Goal: Task Accomplishment & Management: Use online tool/utility

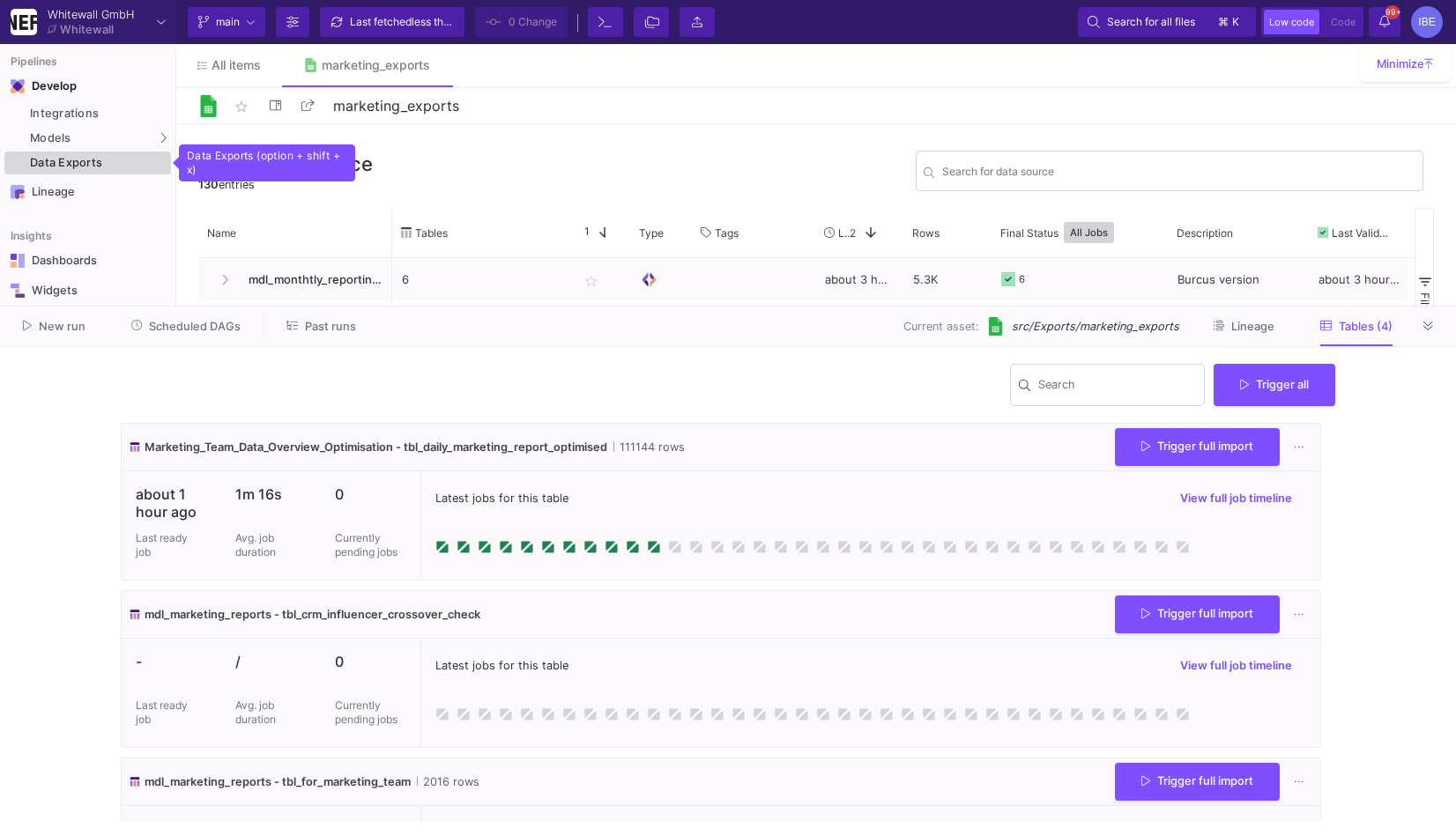
click at [163, 163] on div "Data Exports" at bounding box center [97, 163] width 136 height 14
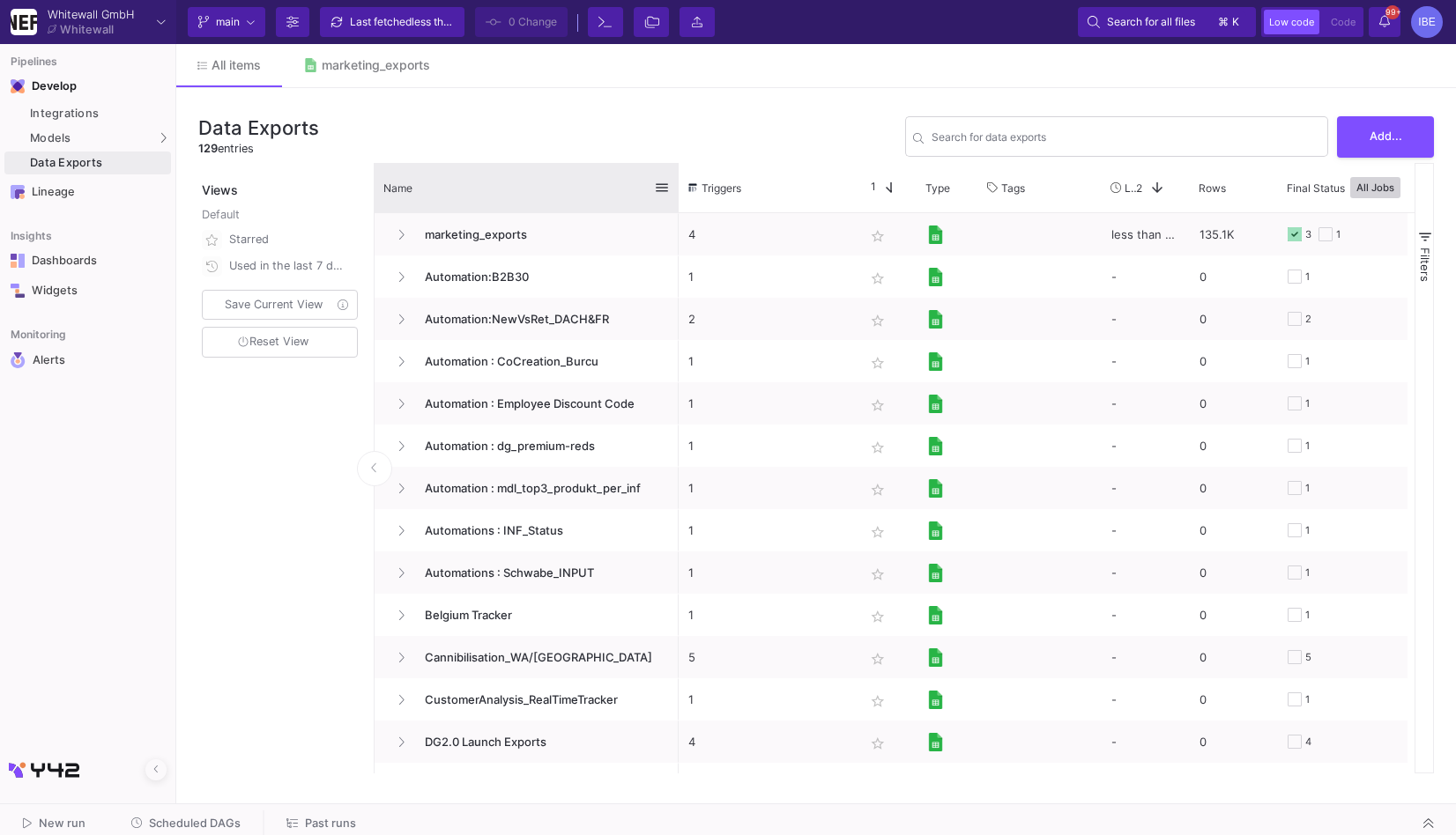
drag, startPoint x: 565, startPoint y: 186, endPoint x: 675, endPoint y: 185, distance: 110.0
click at [675, 185] on div at bounding box center [678, 188] width 7 height 50
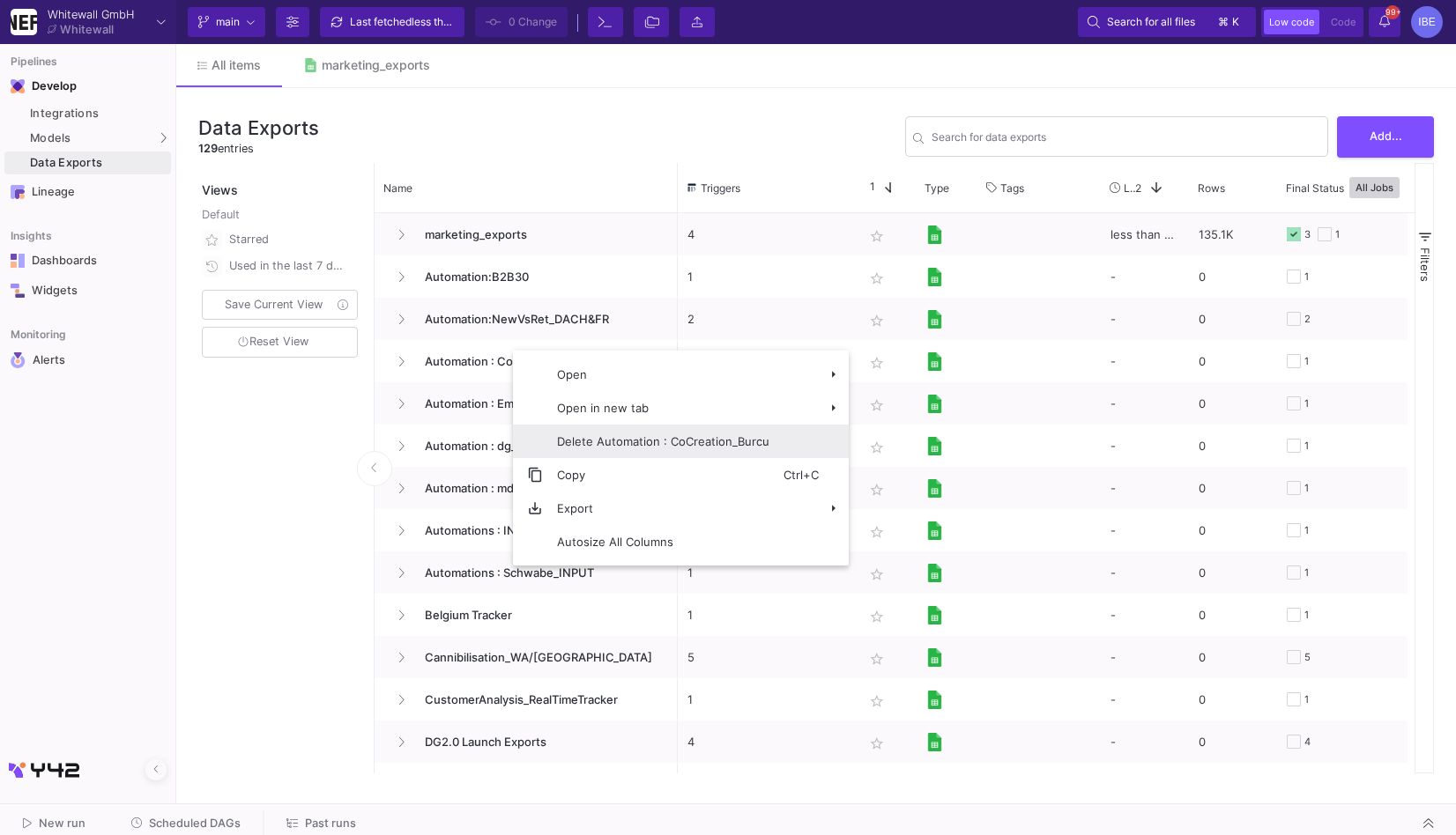
click at [626, 453] on span "Delete Automation : CoCreation_Burcu" at bounding box center [663, 440] width 240 height 33
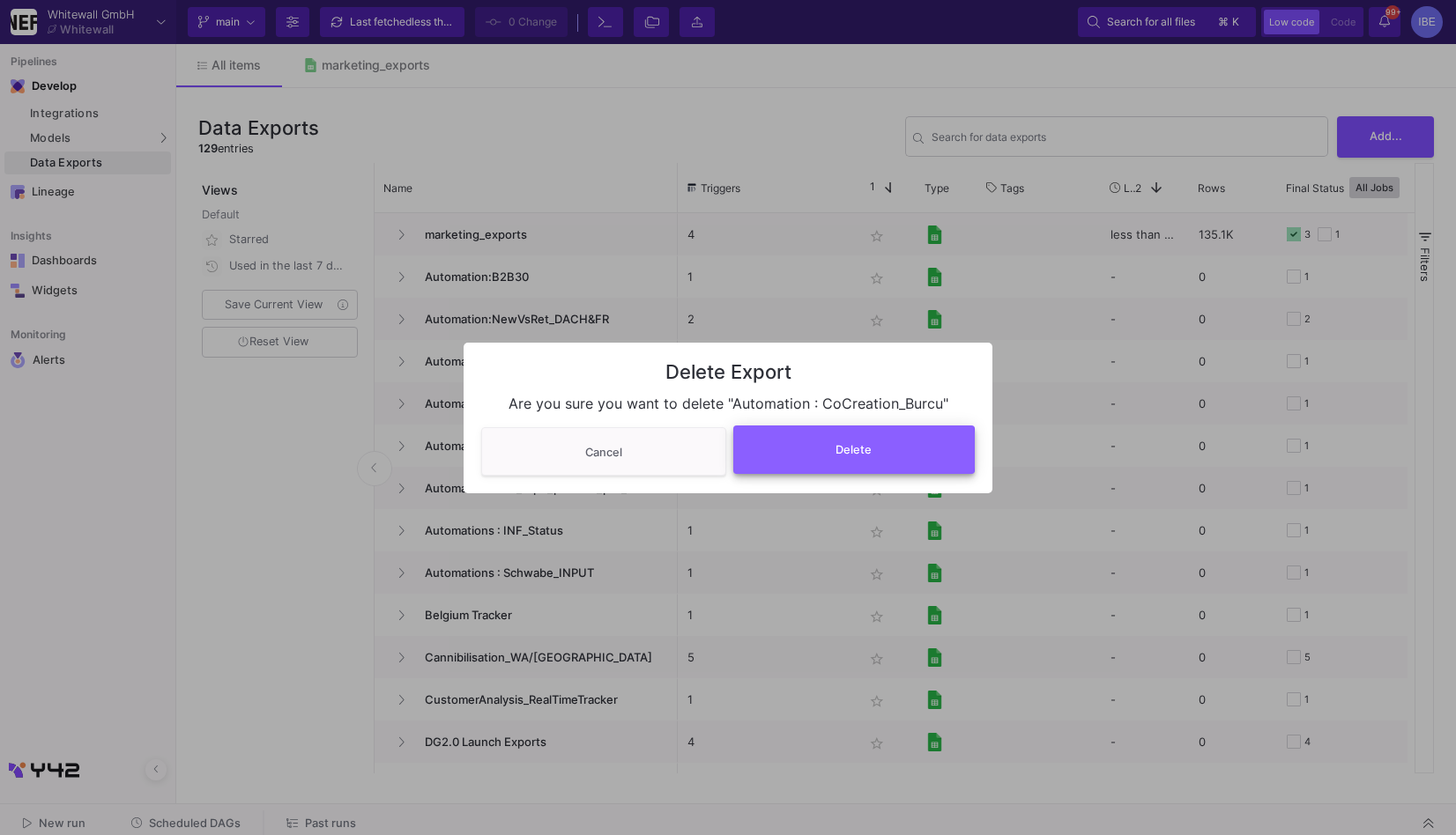
click at [819, 450] on button "Delete" at bounding box center [854, 449] width 242 height 49
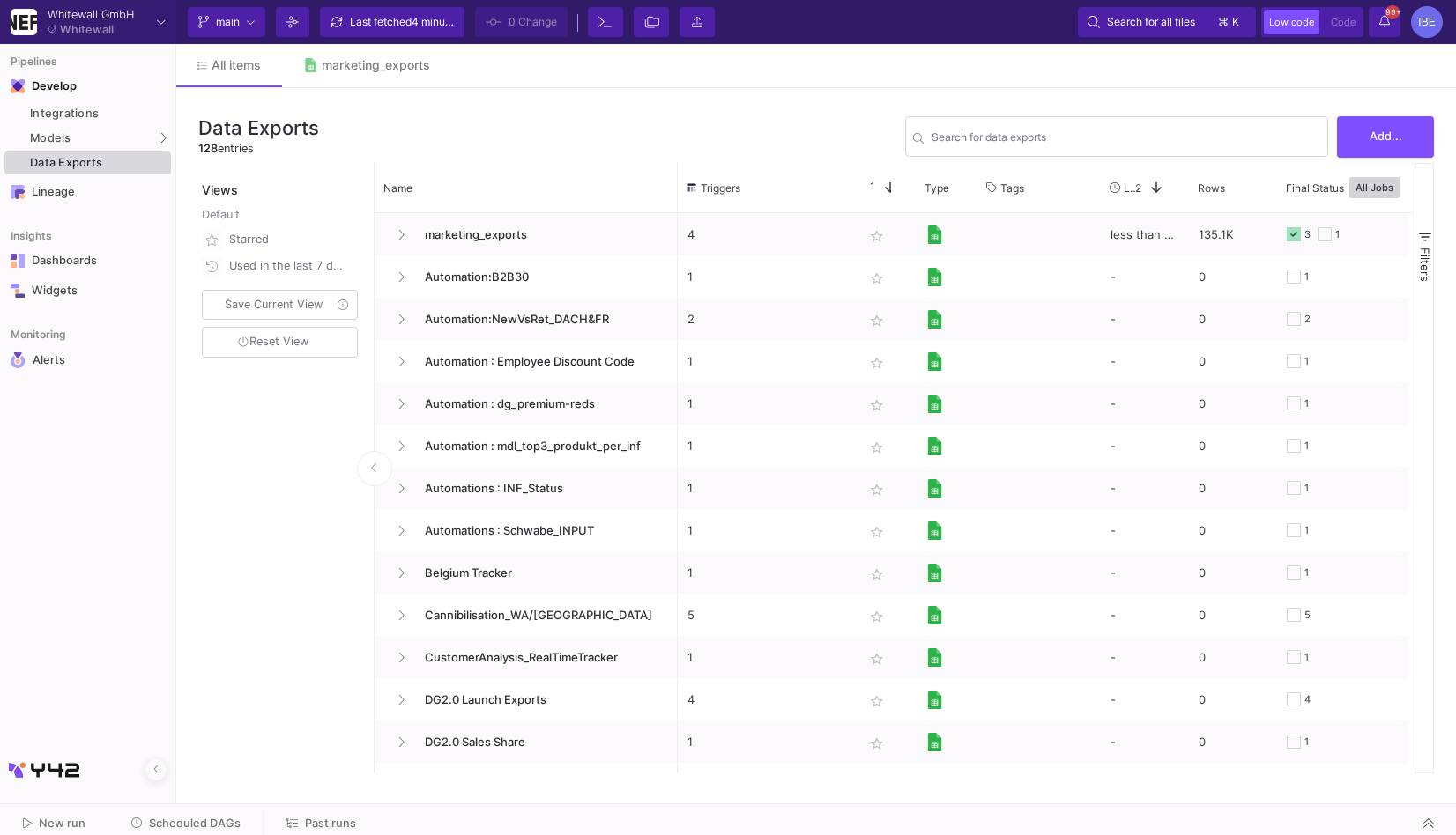
click at [162, 158] on div "Data Exports" at bounding box center [97, 163] width 136 height 14
click at [408, 56] on link "marketing_exports" at bounding box center [366, 65] width 169 height 42
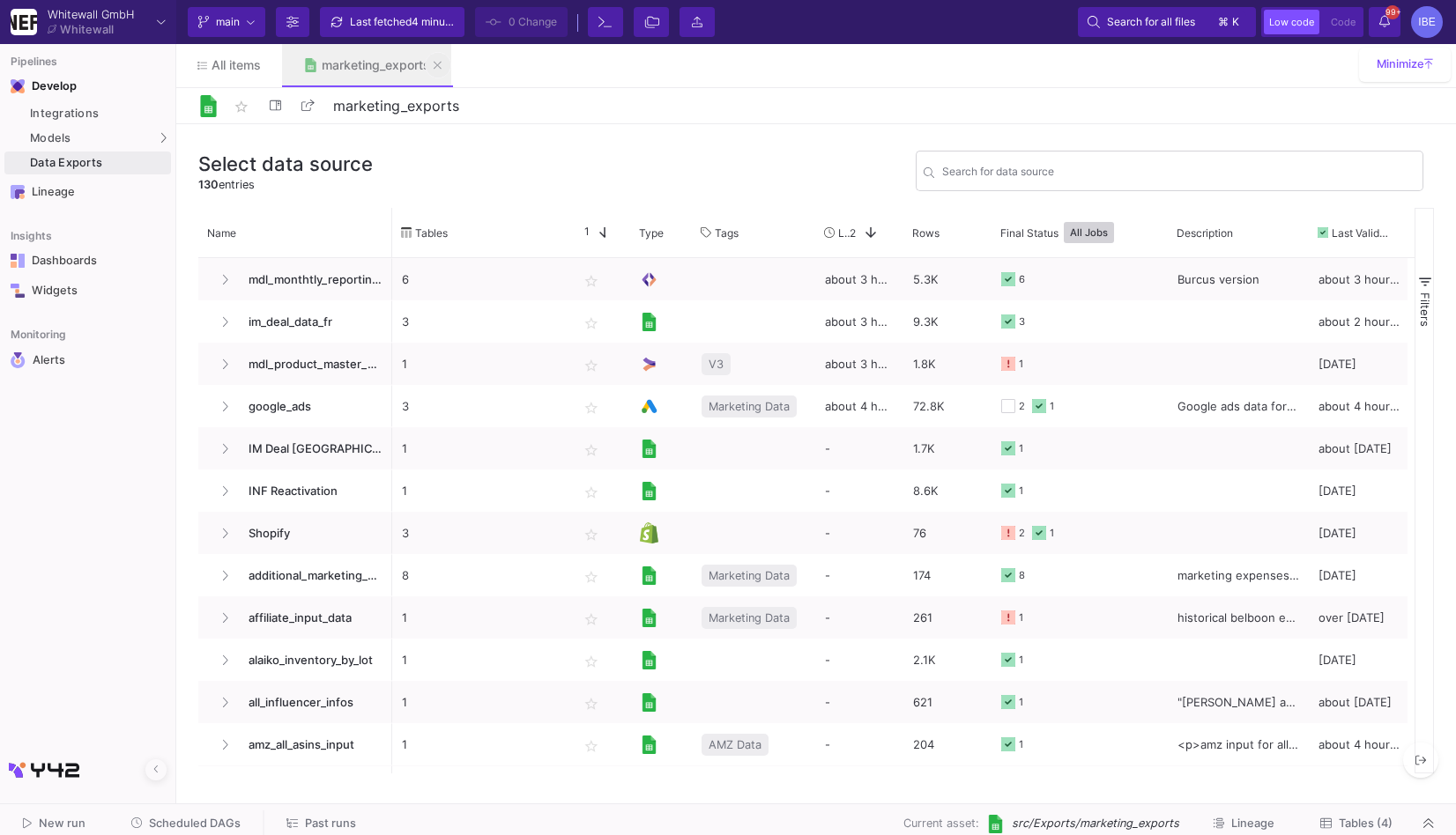
click at [432, 59] on button at bounding box center [438, 66] width 27 height 27
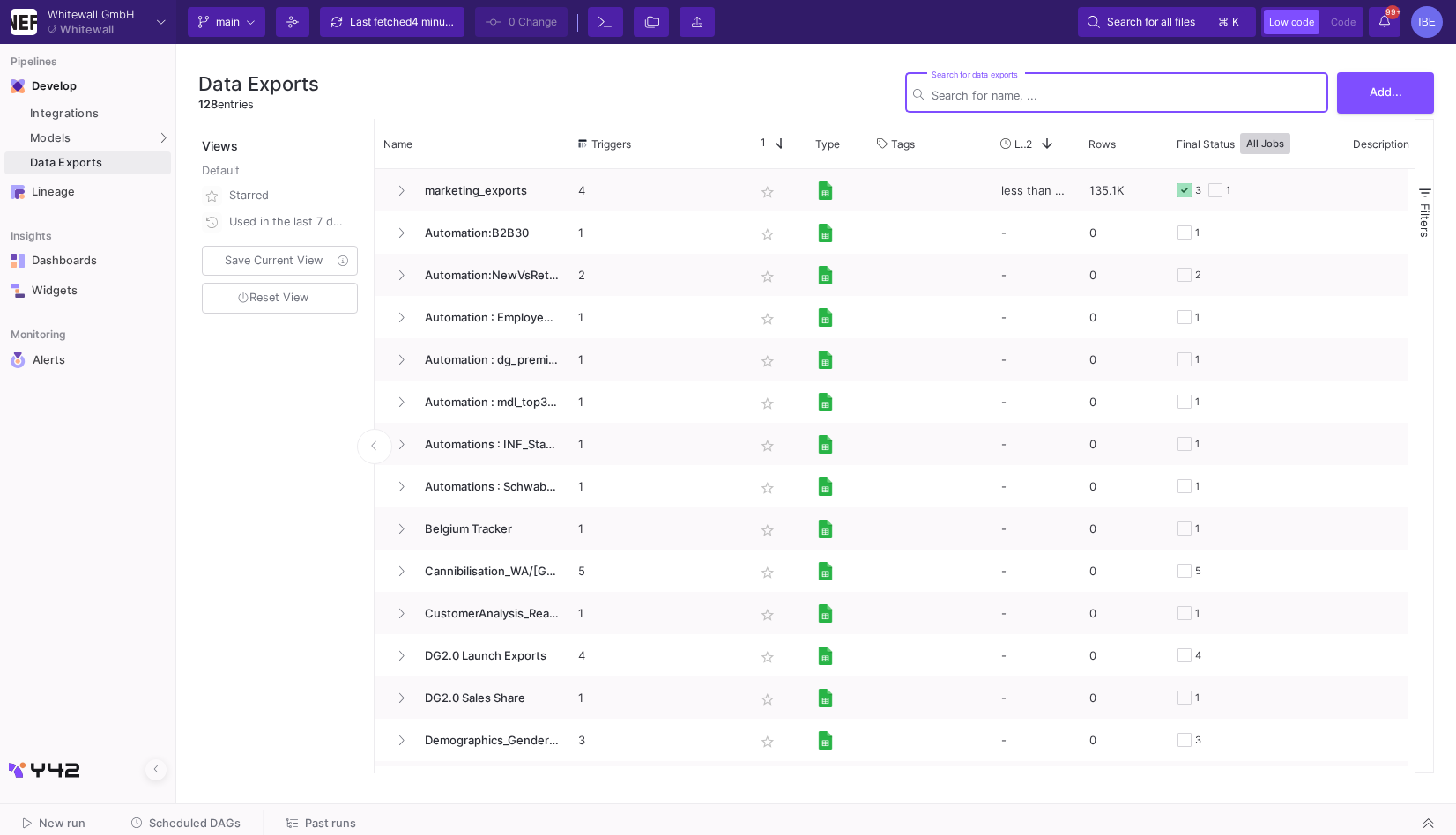
click at [164, 160] on div "Data Exports" at bounding box center [97, 163] width 136 height 14
click at [373, 149] on mat-sidenav "Views Default Starred Used in the last 7 days Save Current View Reset View" at bounding box center [286, 446] width 176 height 655
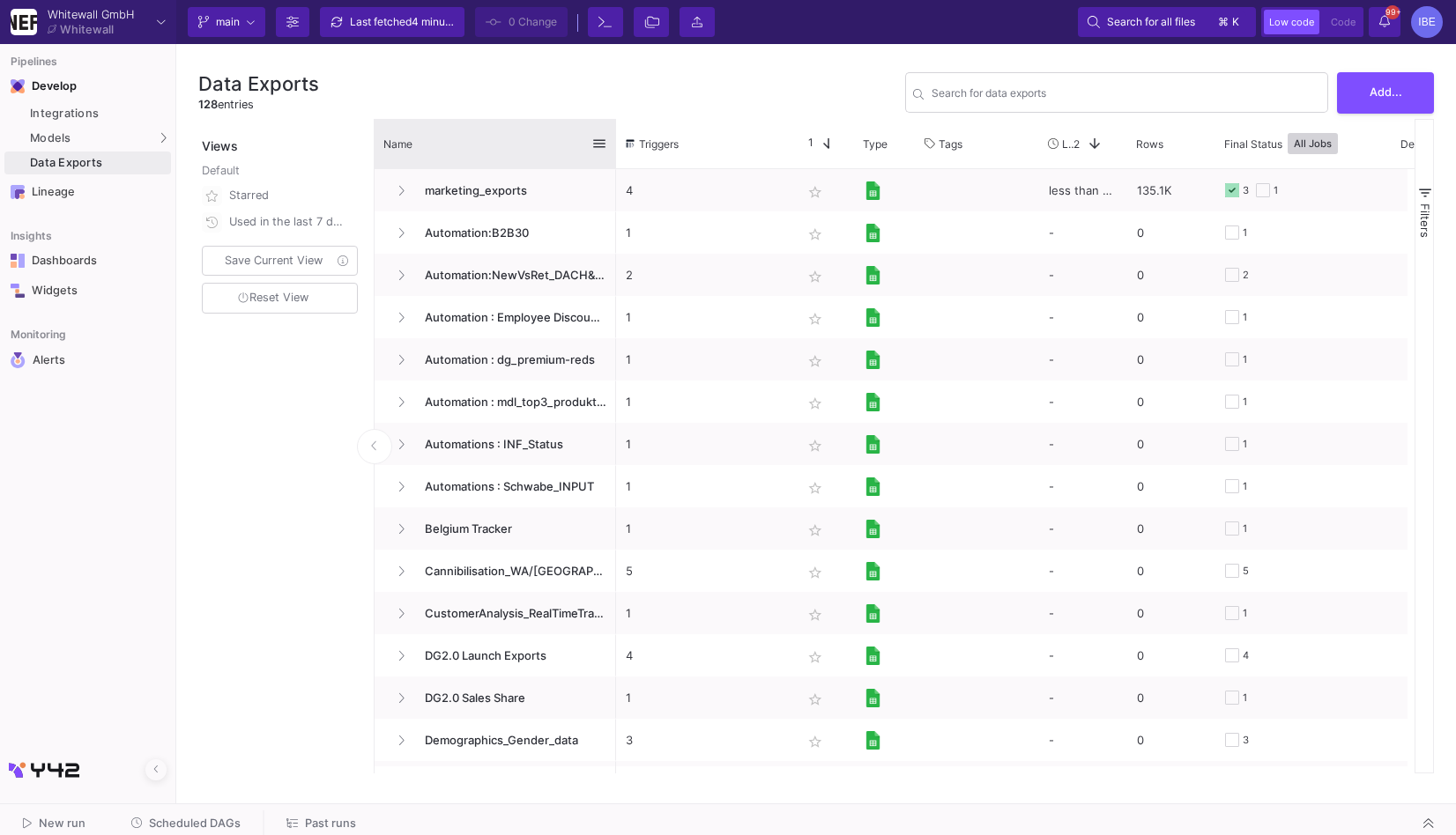
drag, startPoint x: 565, startPoint y: 140, endPoint x: 677, endPoint y: 141, distance: 112.0
click at [620, 141] on div at bounding box center [615, 144] width 7 height 50
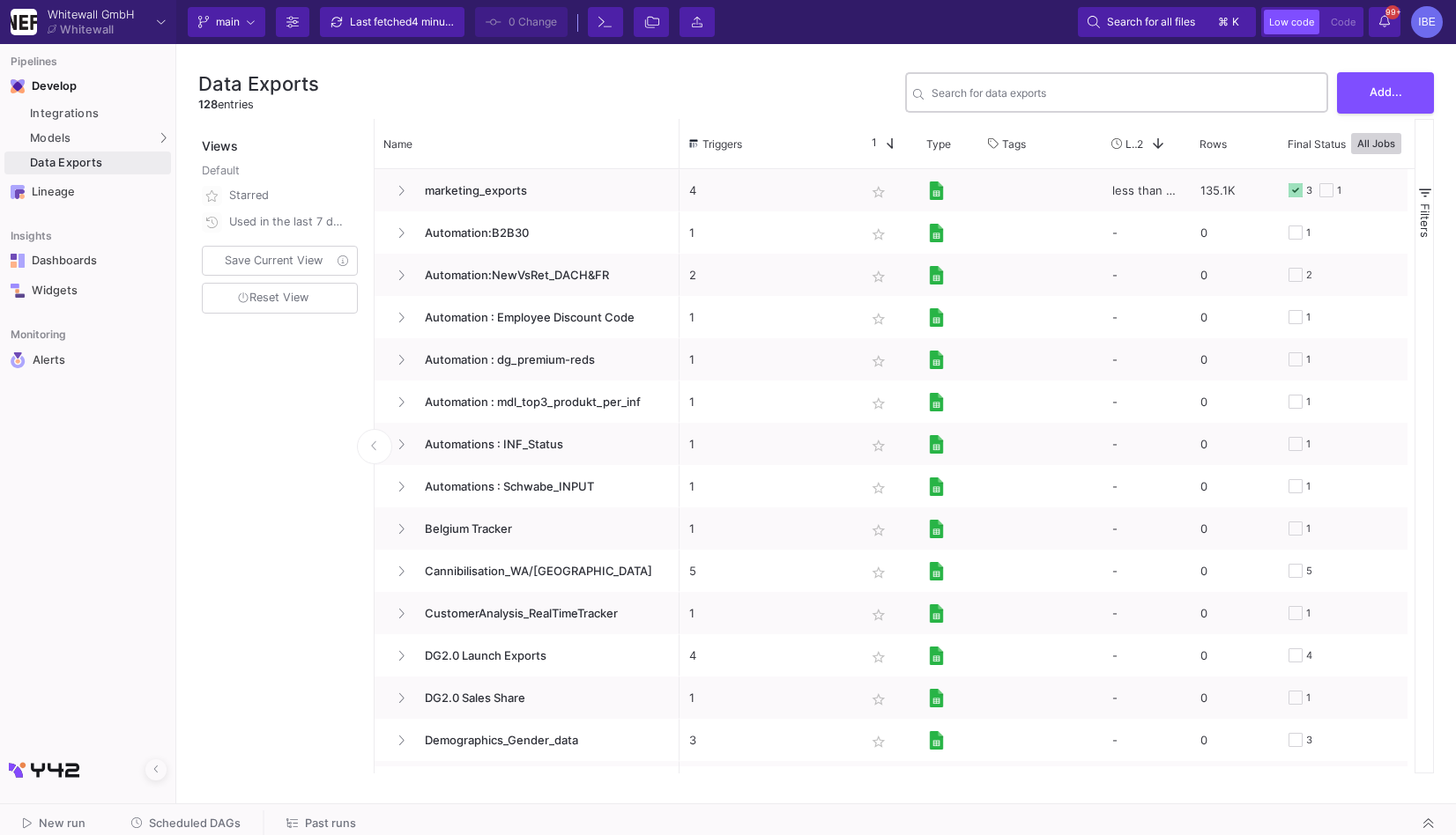
click at [1041, 84] on div "Search for data exports" at bounding box center [1126, 91] width 389 height 43
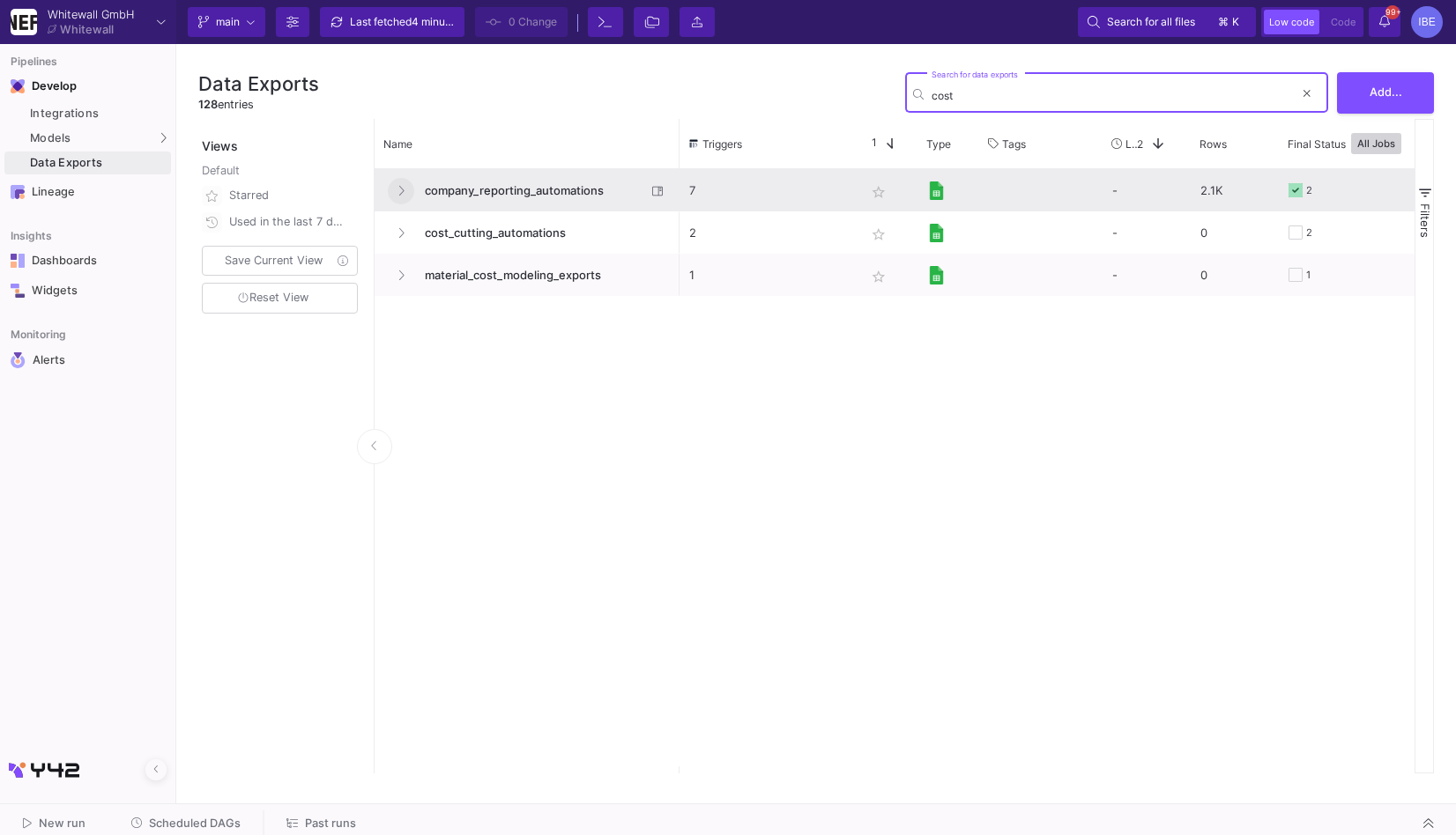
click at [399, 195] on icon "Press SPACE to select this row." at bounding box center [400, 191] width 7 height 11
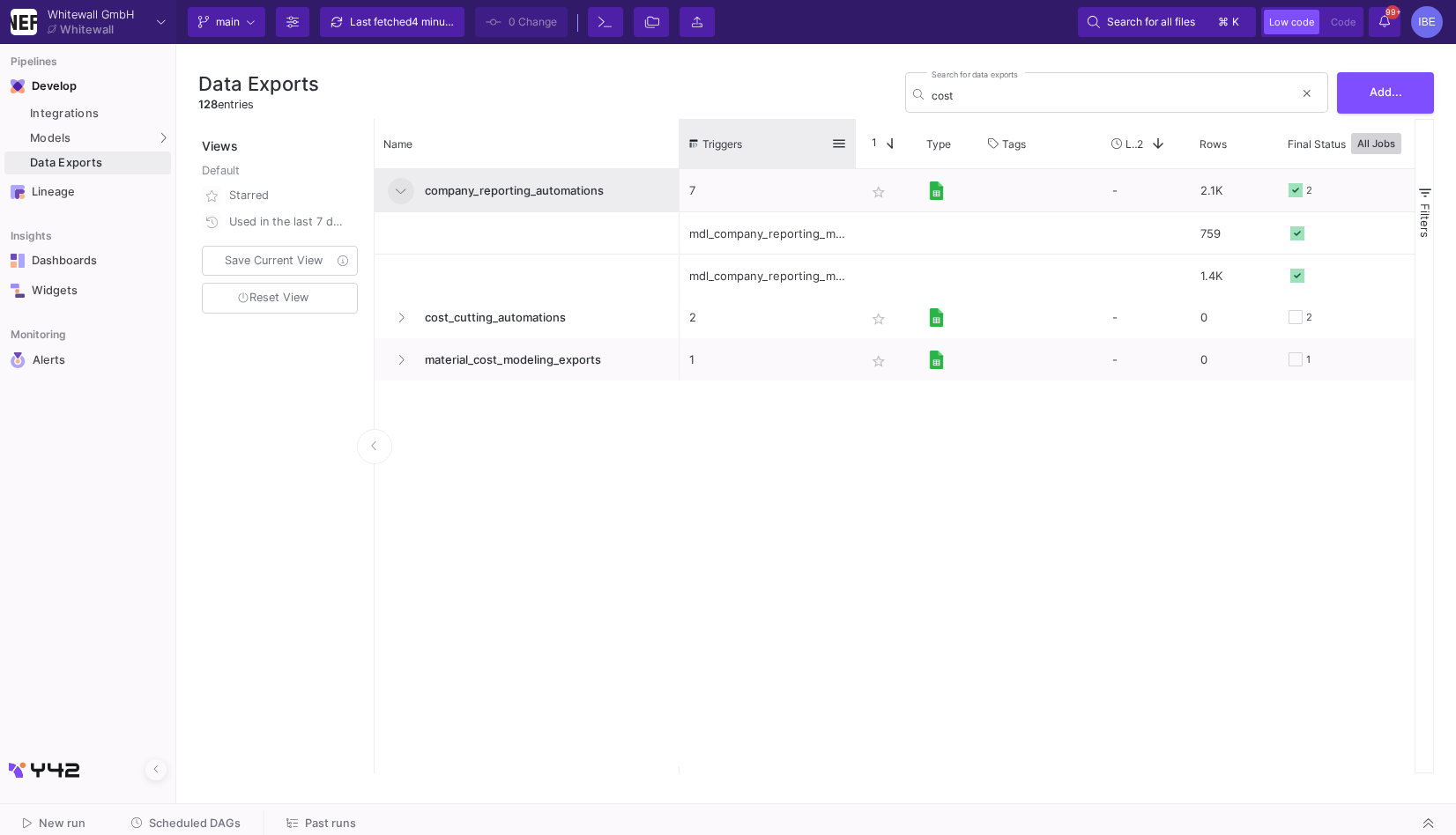
click at [851, 133] on div "Triggers" at bounding box center [768, 144] width 176 height 50
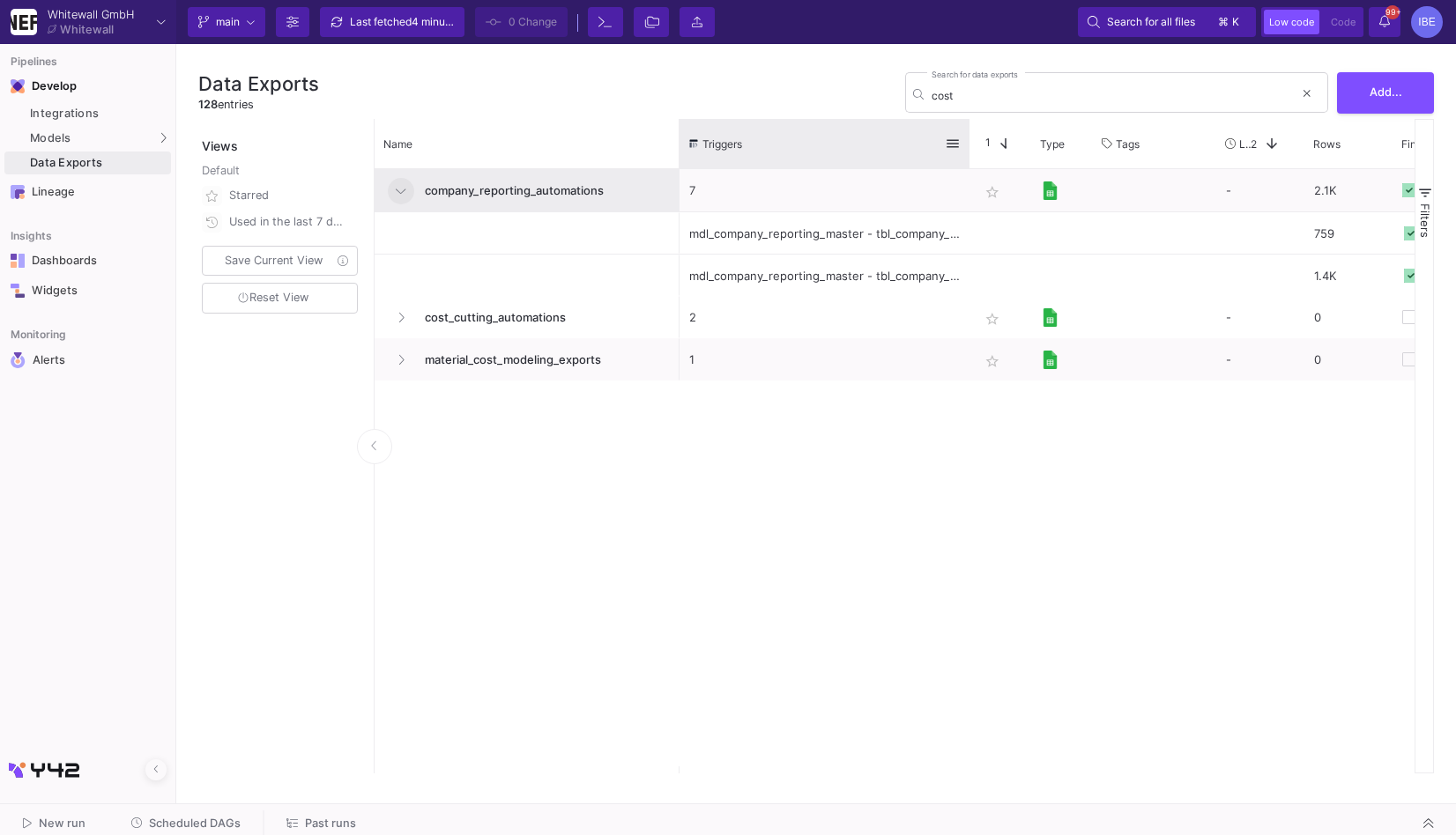
drag, startPoint x: 855, startPoint y: 134, endPoint x: 969, endPoint y: 129, distance: 114.1
click at [970, 129] on div at bounding box center [969, 144] width 7 height 50
click at [990, 98] on input "cost" at bounding box center [1113, 95] width 362 height 13
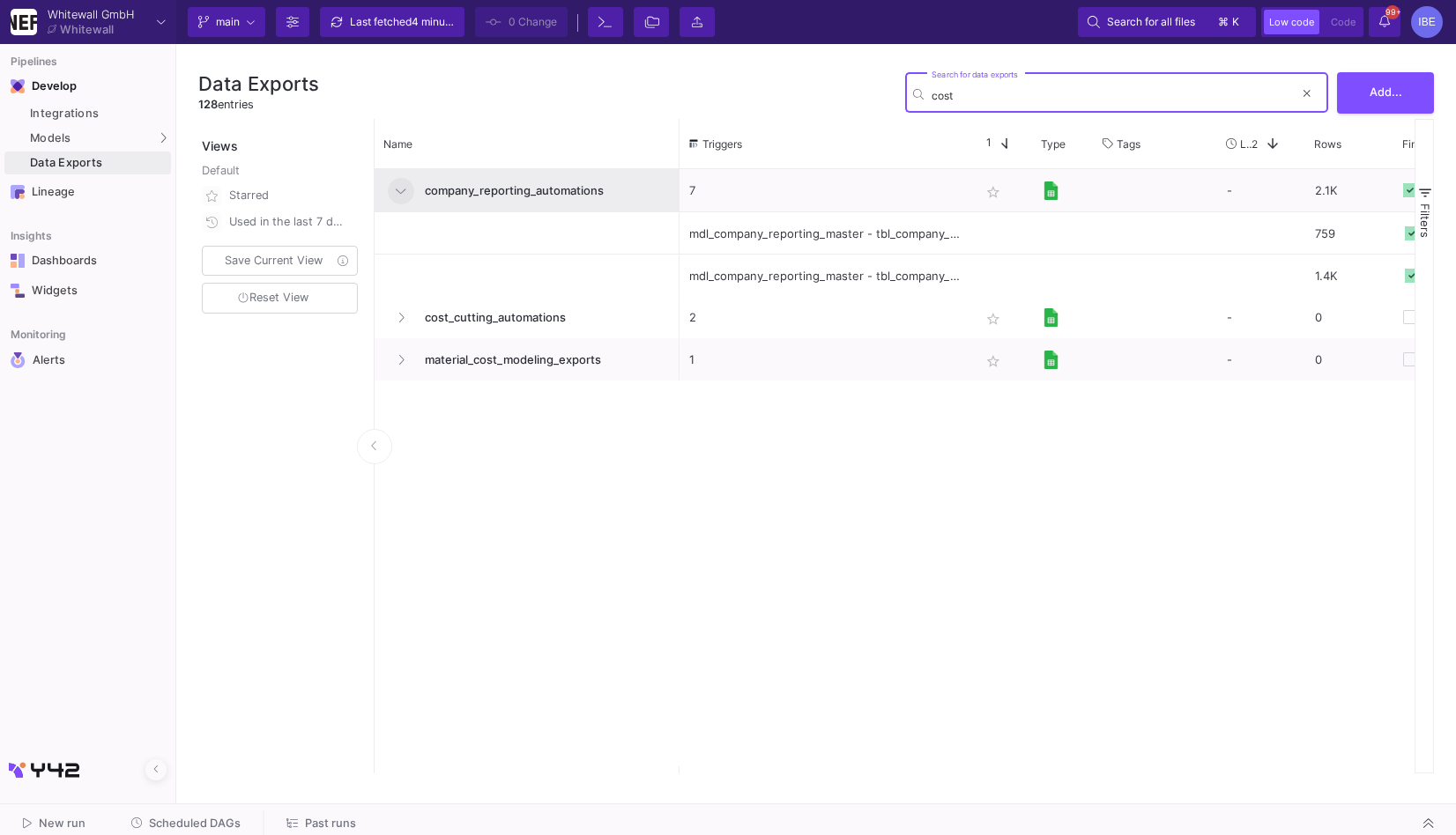
click at [990, 98] on input "cost" at bounding box center [1113, 95] width 362 height 13
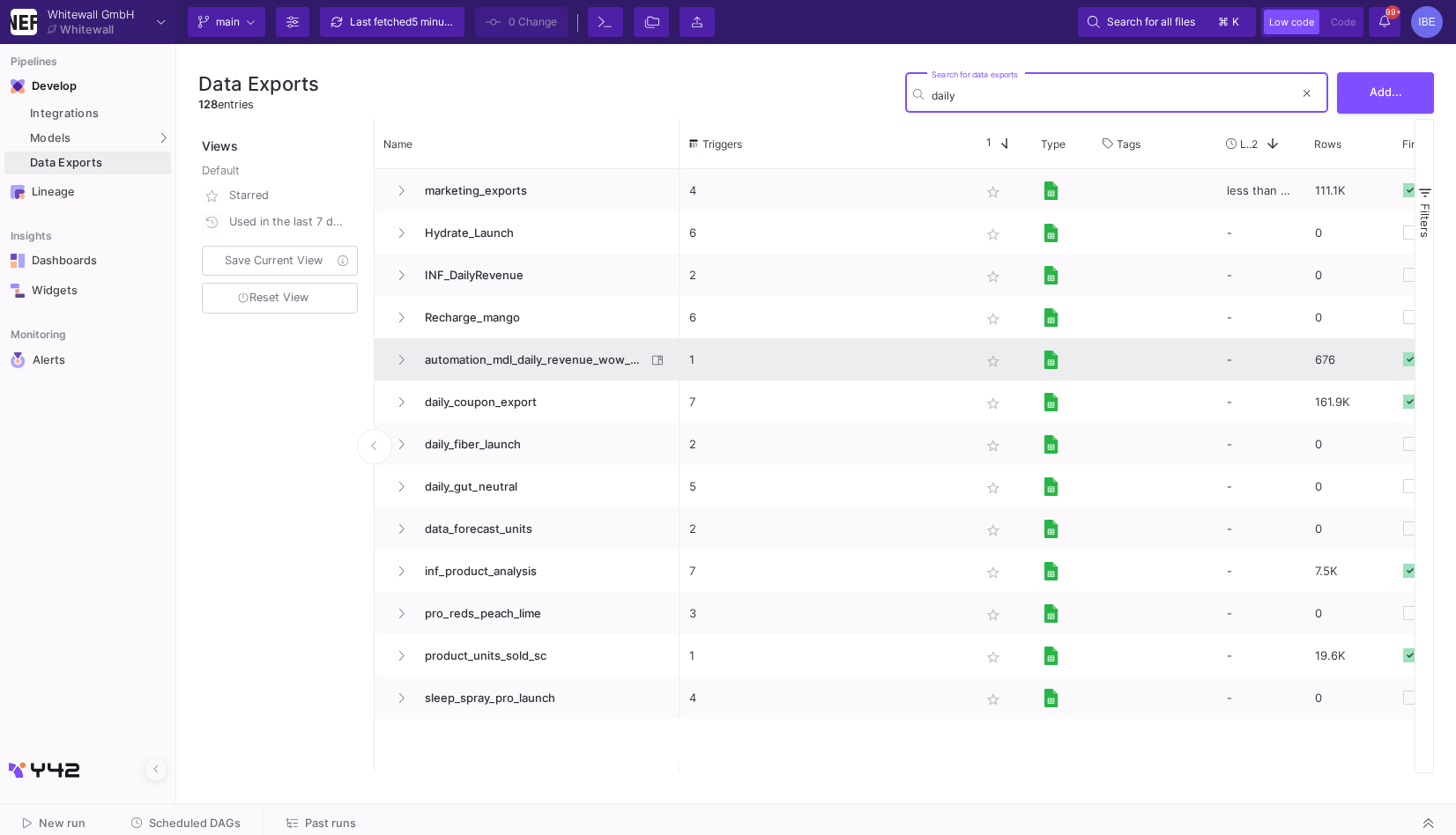
type input "daily"
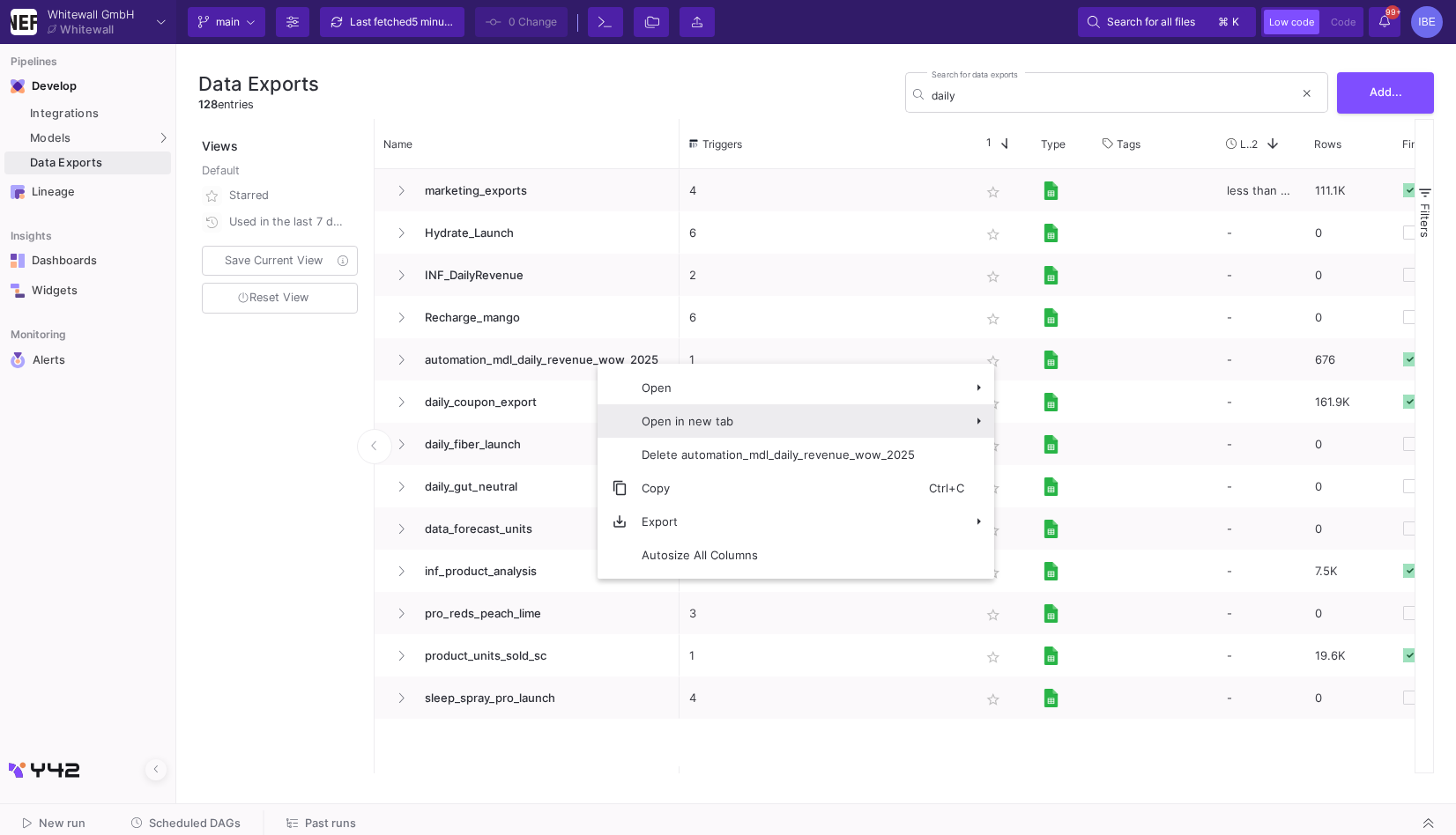
click at [656, 428] on span "Open in new tab" at bounding box center [778, 420] width 301 height 33
click at [1062, 431] on span "Trigger setup" at bounding box center [1064, 428] width 102 height 33
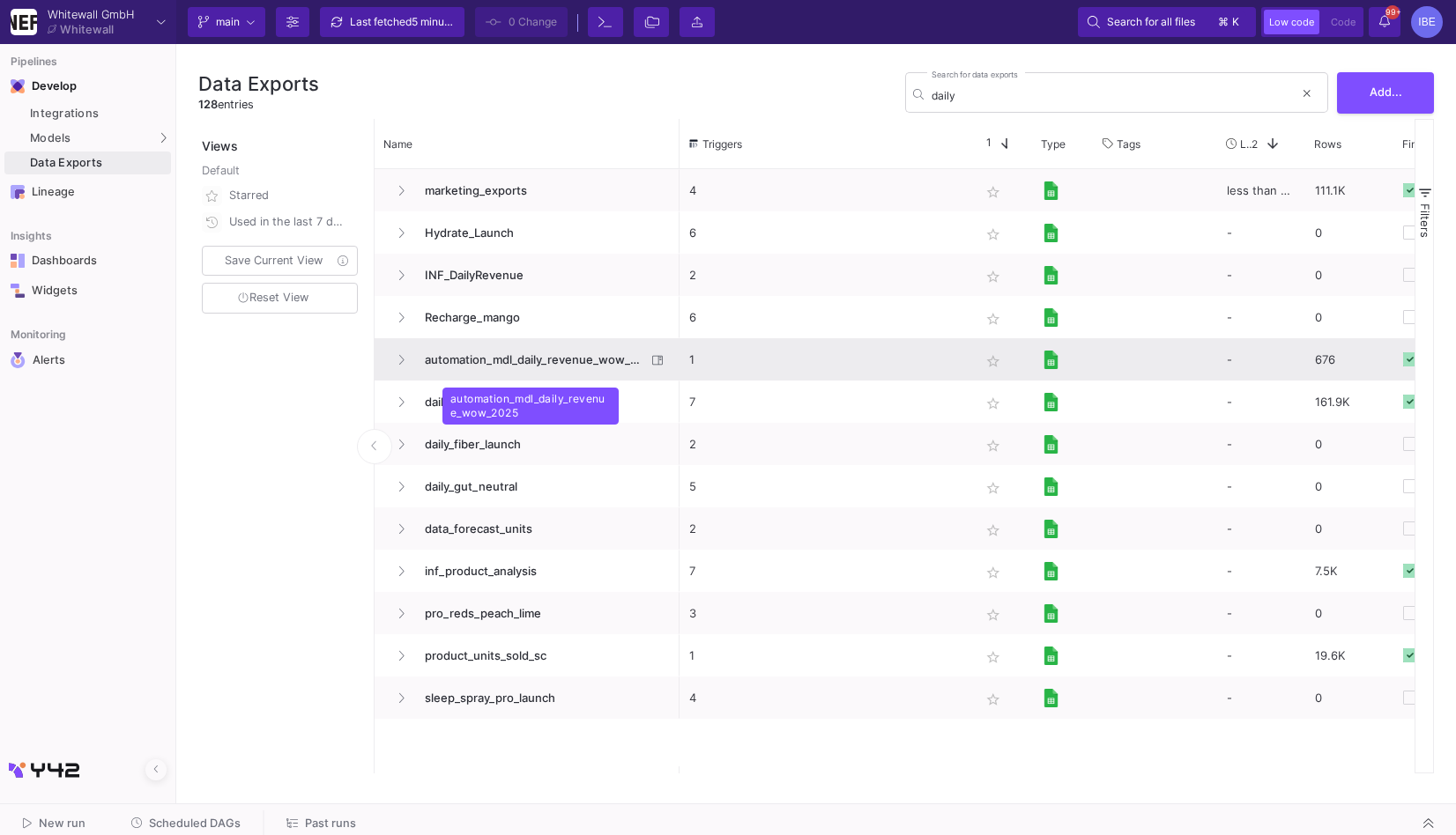
click at [546, 367] on span "automation_mdl_daily_revenue_wow_2025" at bounding box center [529, 359] width 232 height 41
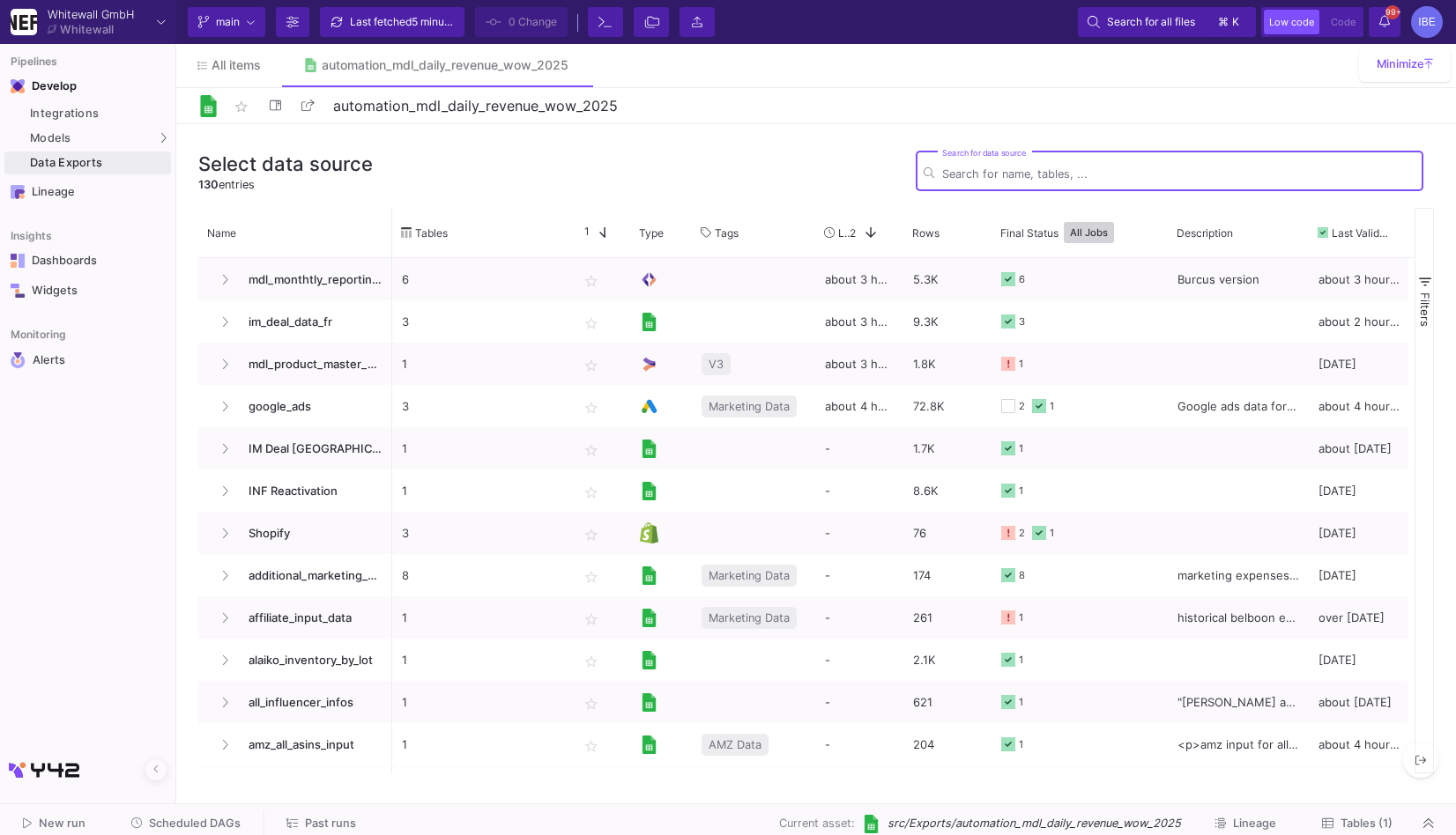
click at [1359, 830] on span "Tables (1)" at bounding box center [1366, 824] width 52 height 13
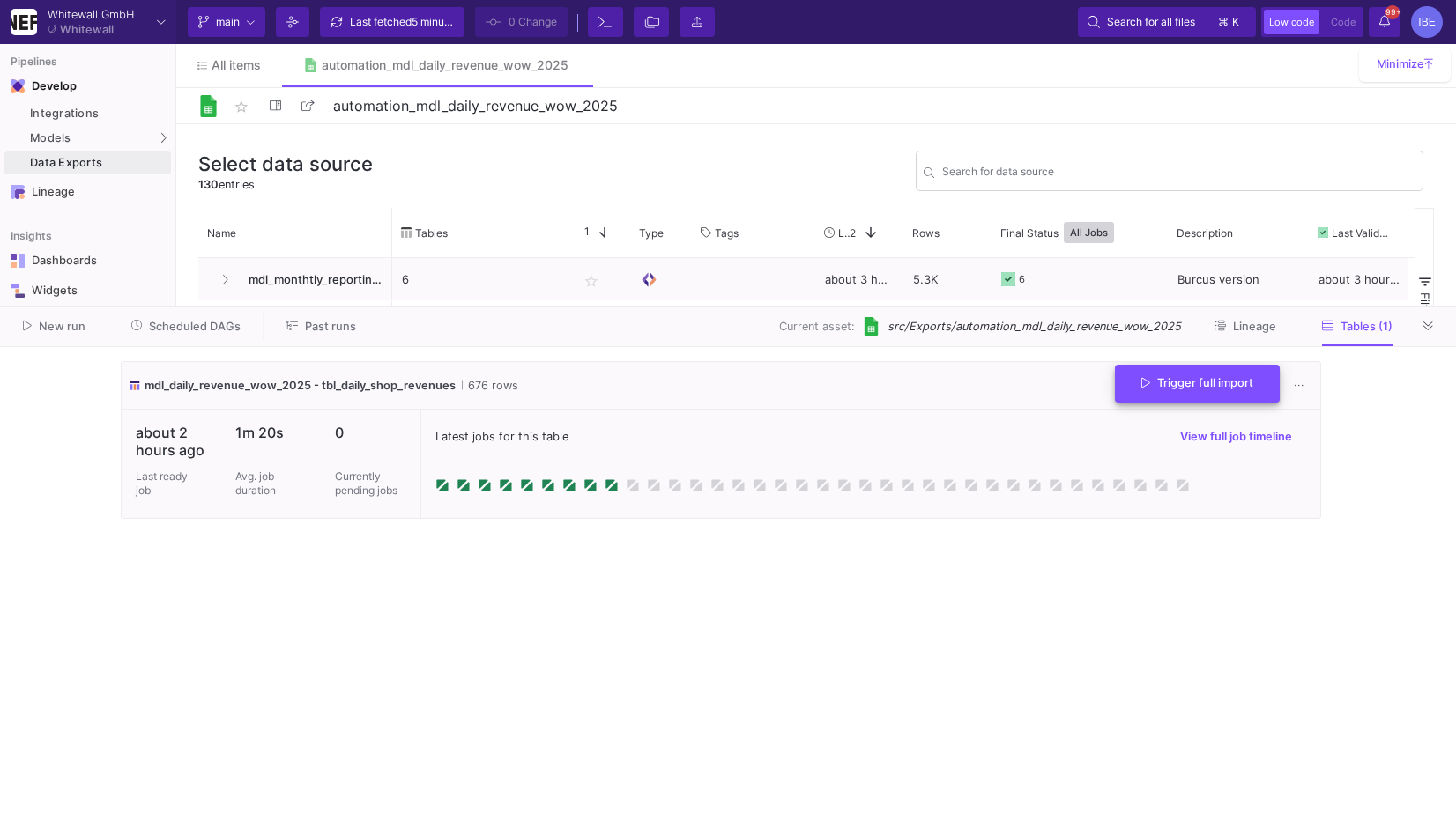
click at [1174, 379] on span "Trigger full import" at bounding box center [1197, 383] width 112 height 13
click at [580, 71] on fa-icon at bounding box center [576, 65] width 8 height 15
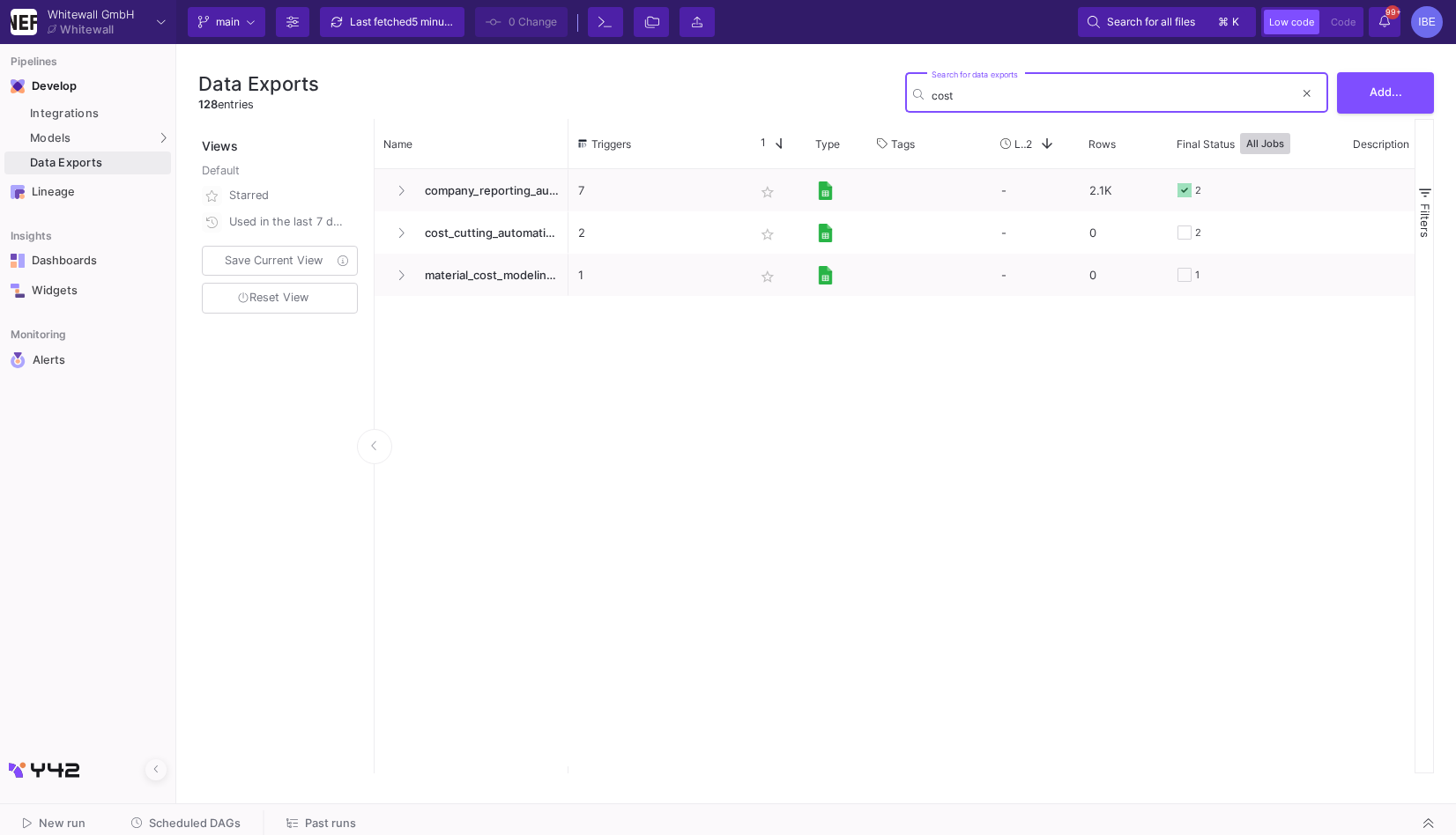
click at [958, 89] on input "cost" at bounding box center [1113, 95] width 362 height 13
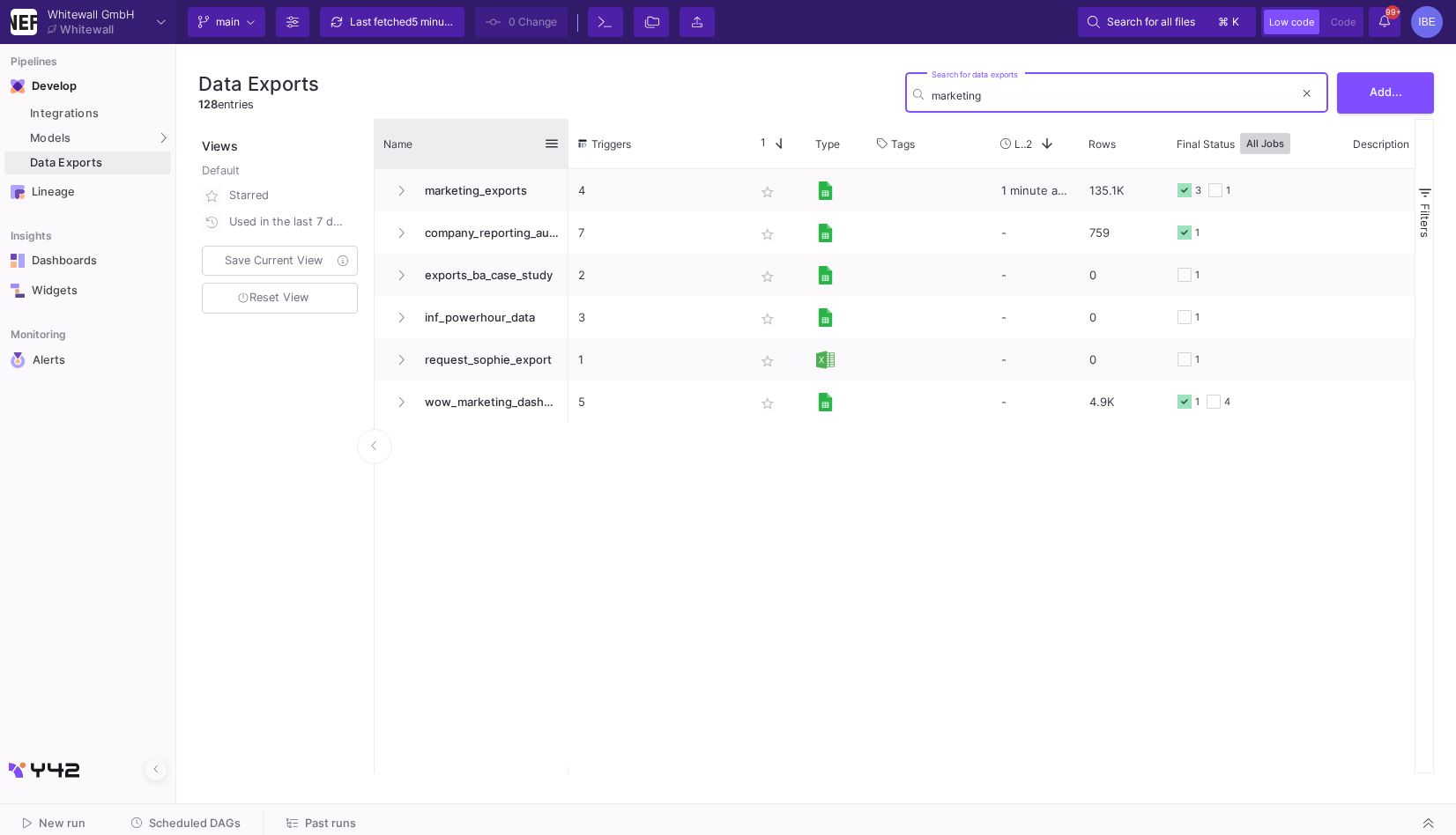
type input "marketing"
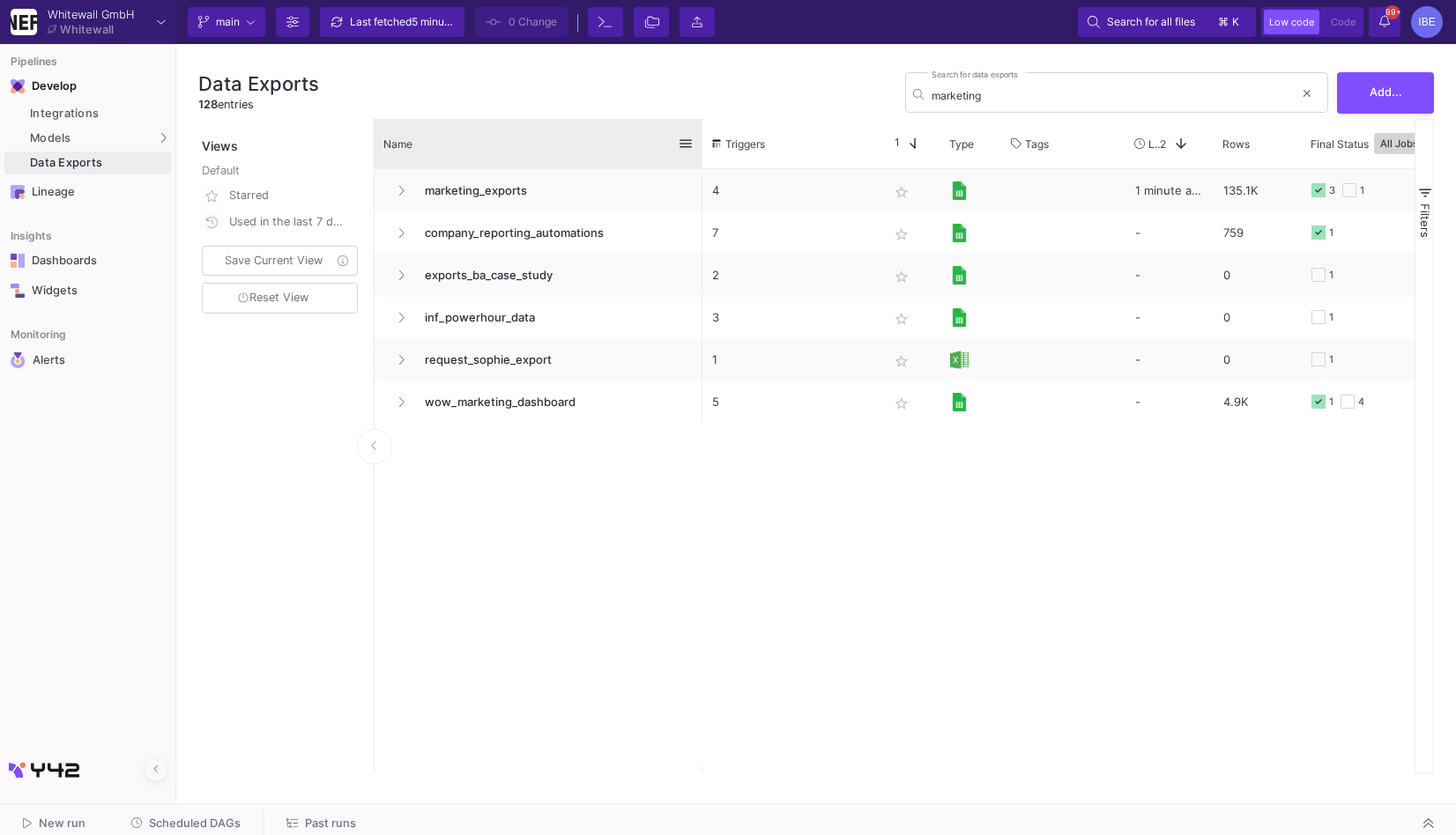
drag, startPoint x: 566, startPoint y: 129, endPoint x: 692, endPoint y: 136, distance: 126.2
click at [699, 136] on div at bounding box center [702, 144] width 7 height 50
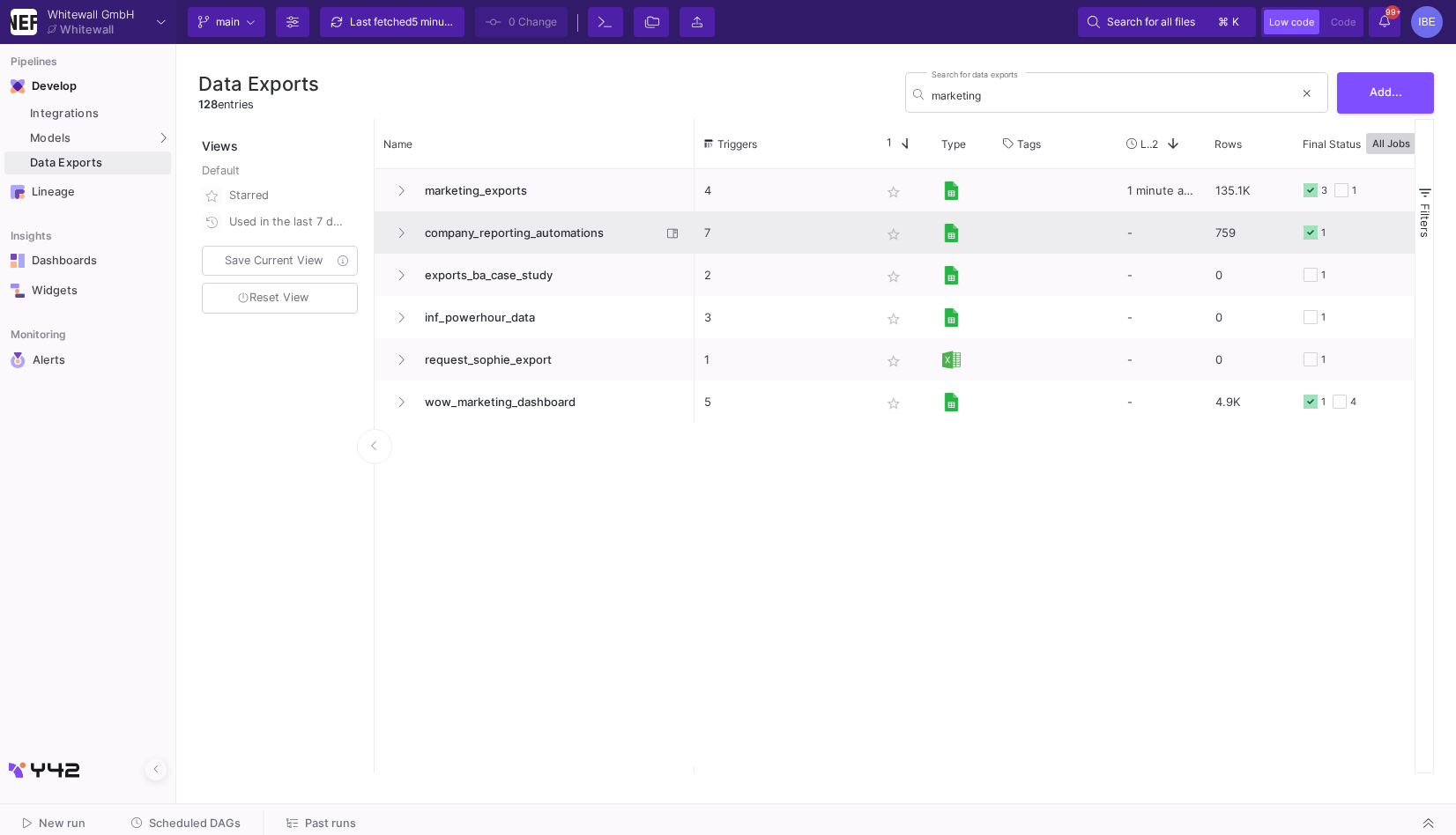
click at [550, 235] on span "company_reporting_automations" at bounding box center [537, 233] width 247 height 41
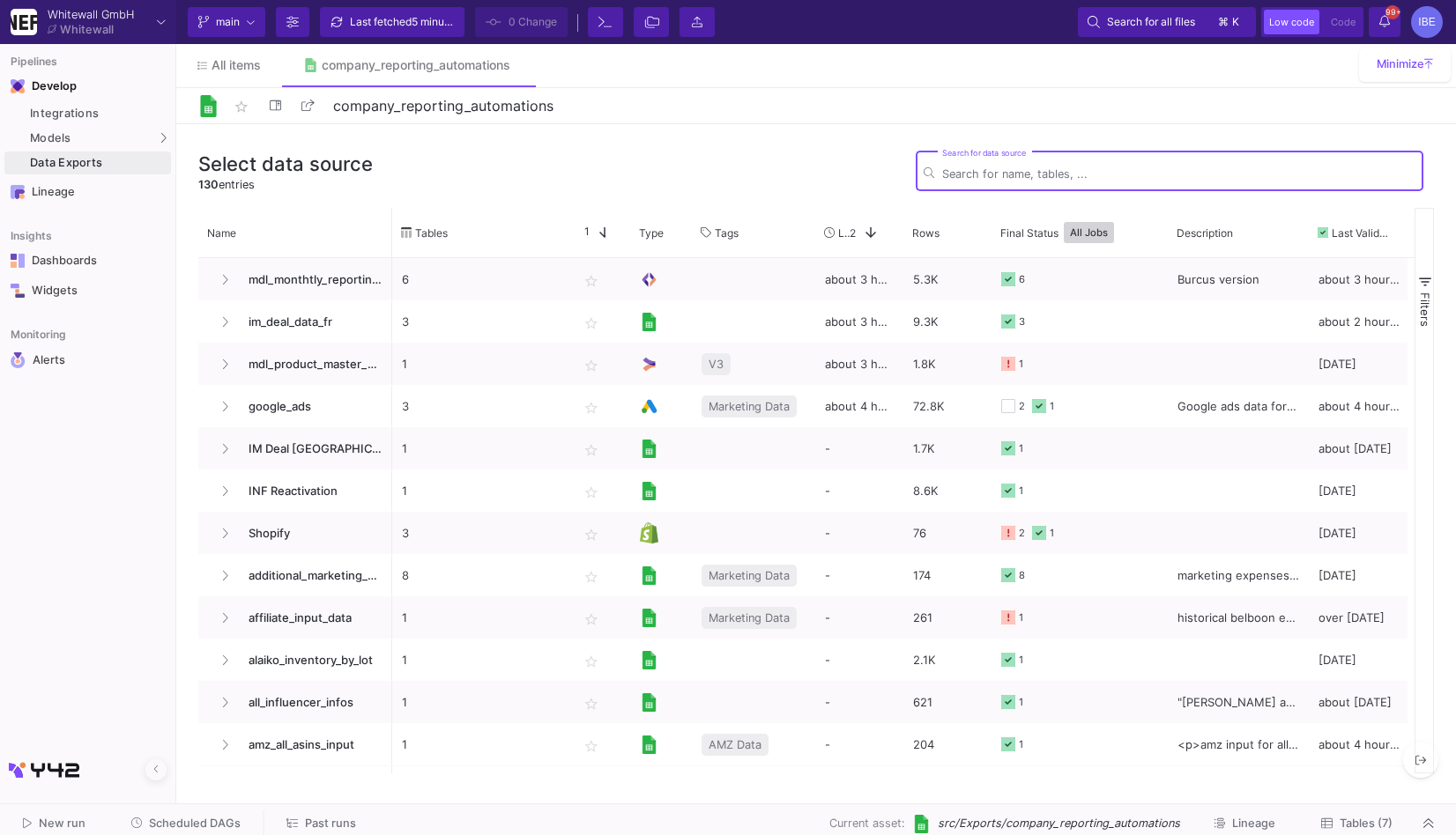
click at [1343, 808] on div "New run Scheduled DAGs Past runs Current asset: src/Exports/company_reporting_a…" at bounding box center [728, 825] width 1456 height 40
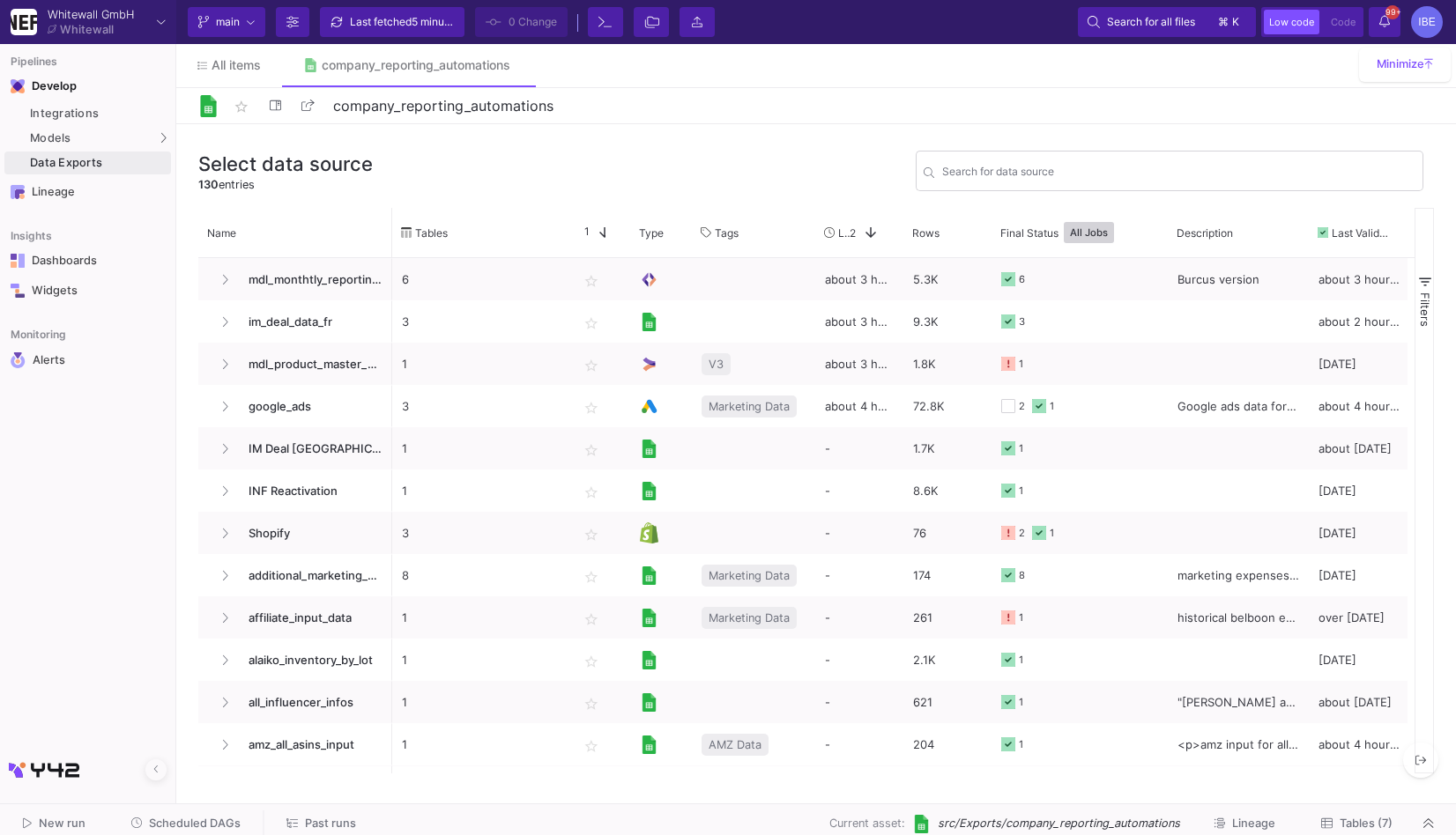
click at [1356, 832] on button "Tables (7)" at bounding box center [1356, 824] width 113 height 28
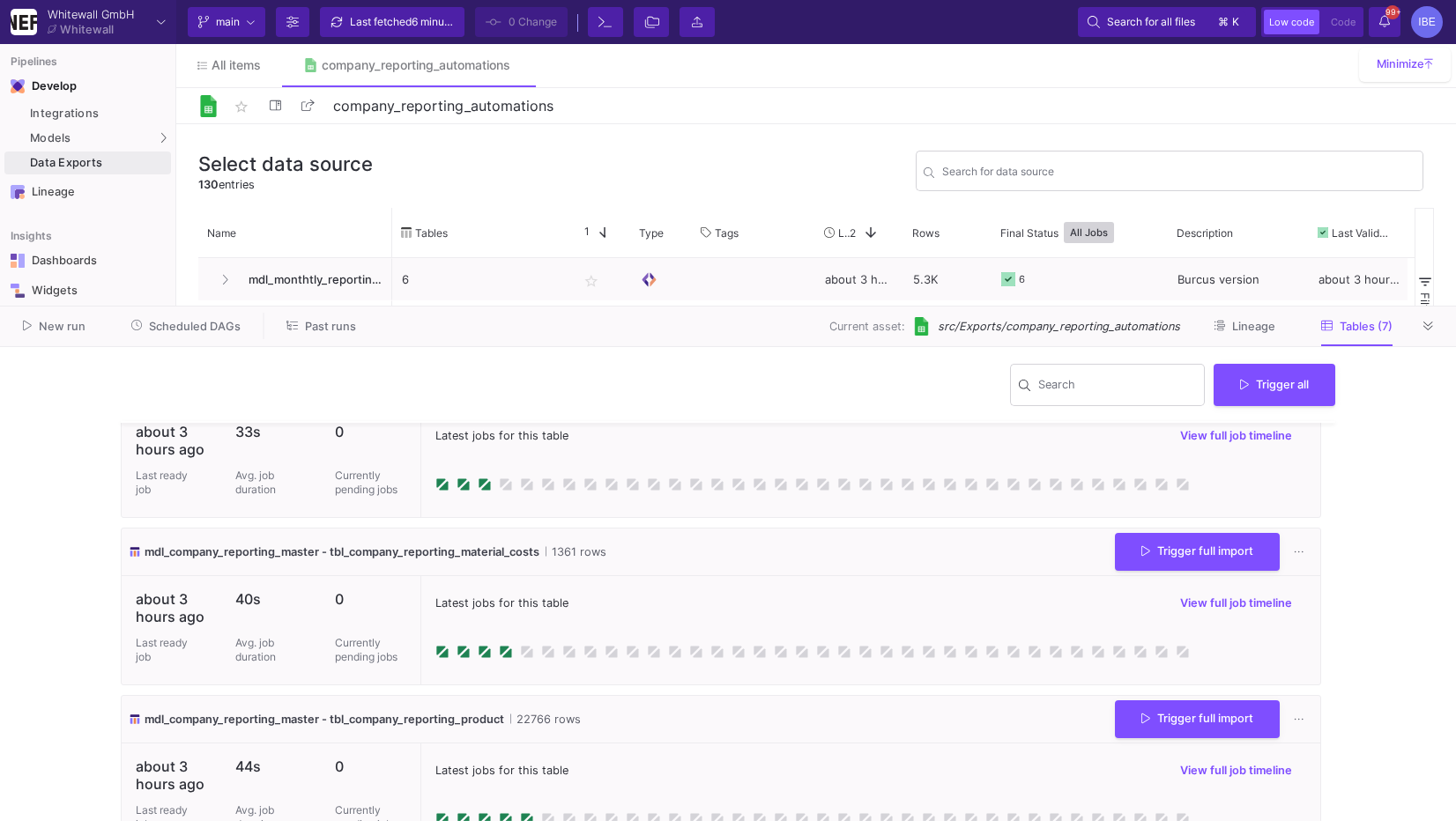
scroll to position [765, 0]
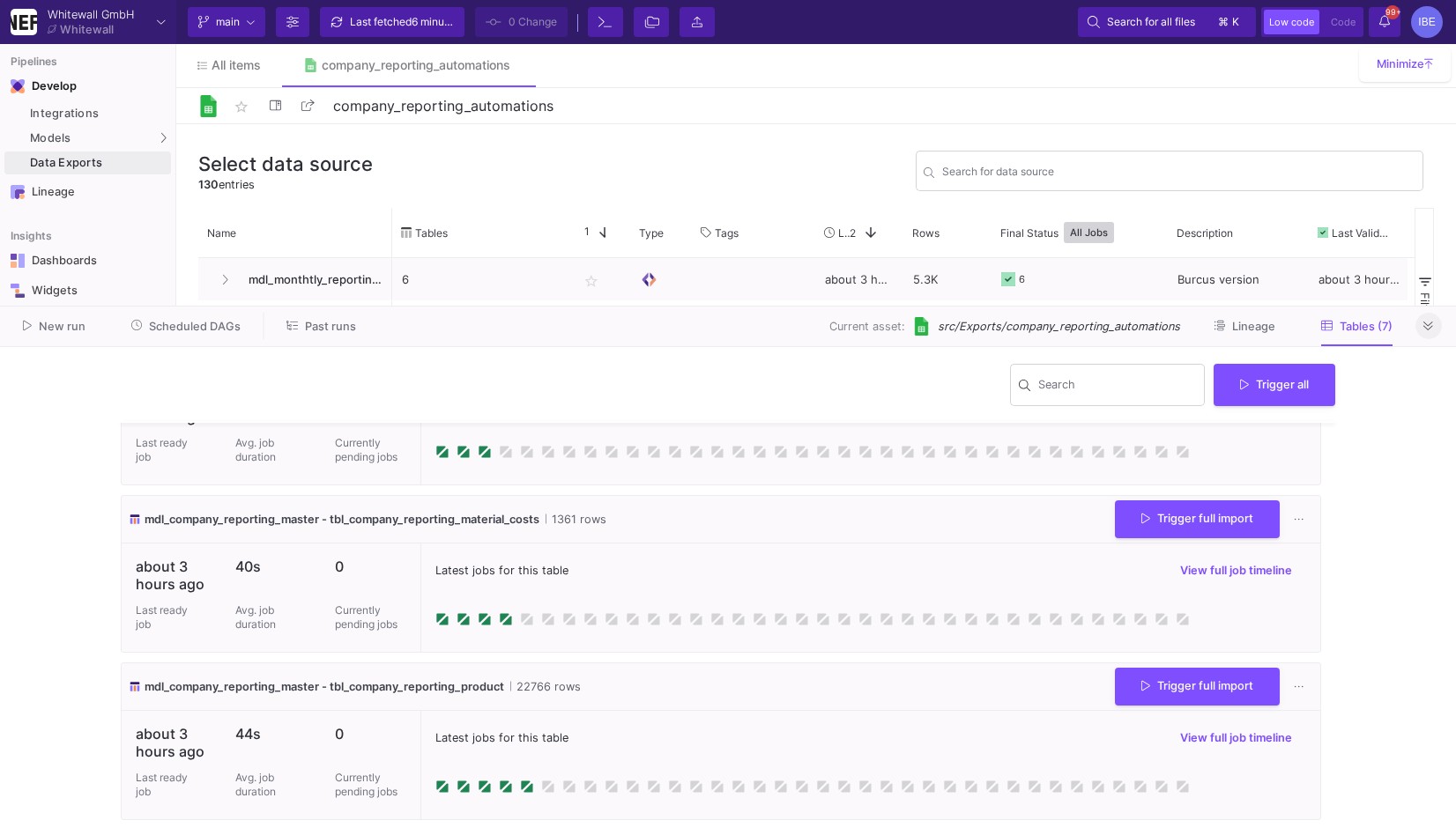
click at [1431, 324] on icon at bounding box center [1428, 326] width 10 height 11
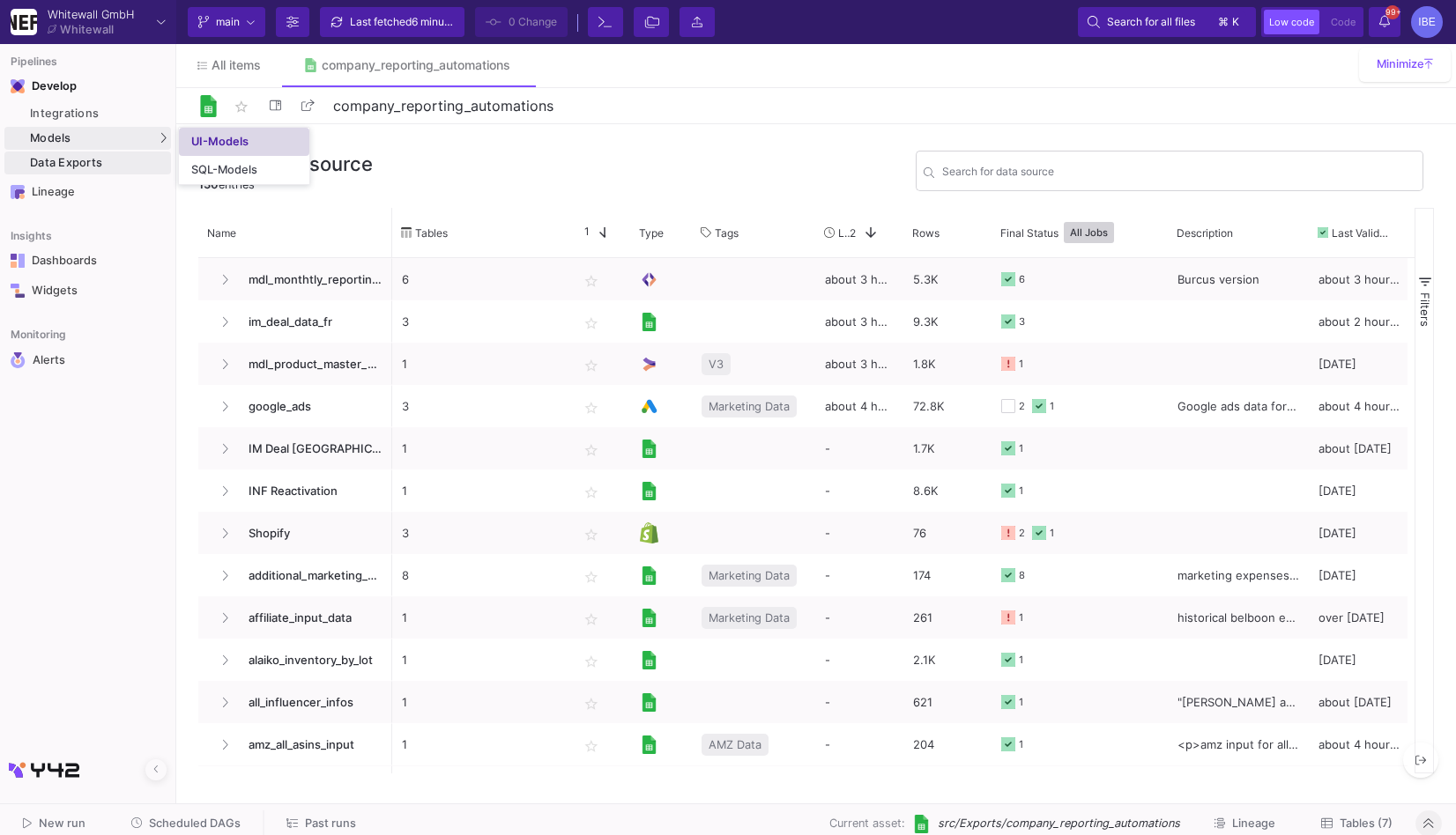
click at [205, 147] on div "UI-Models" at bounding box center [220, 141] width 57 height 14
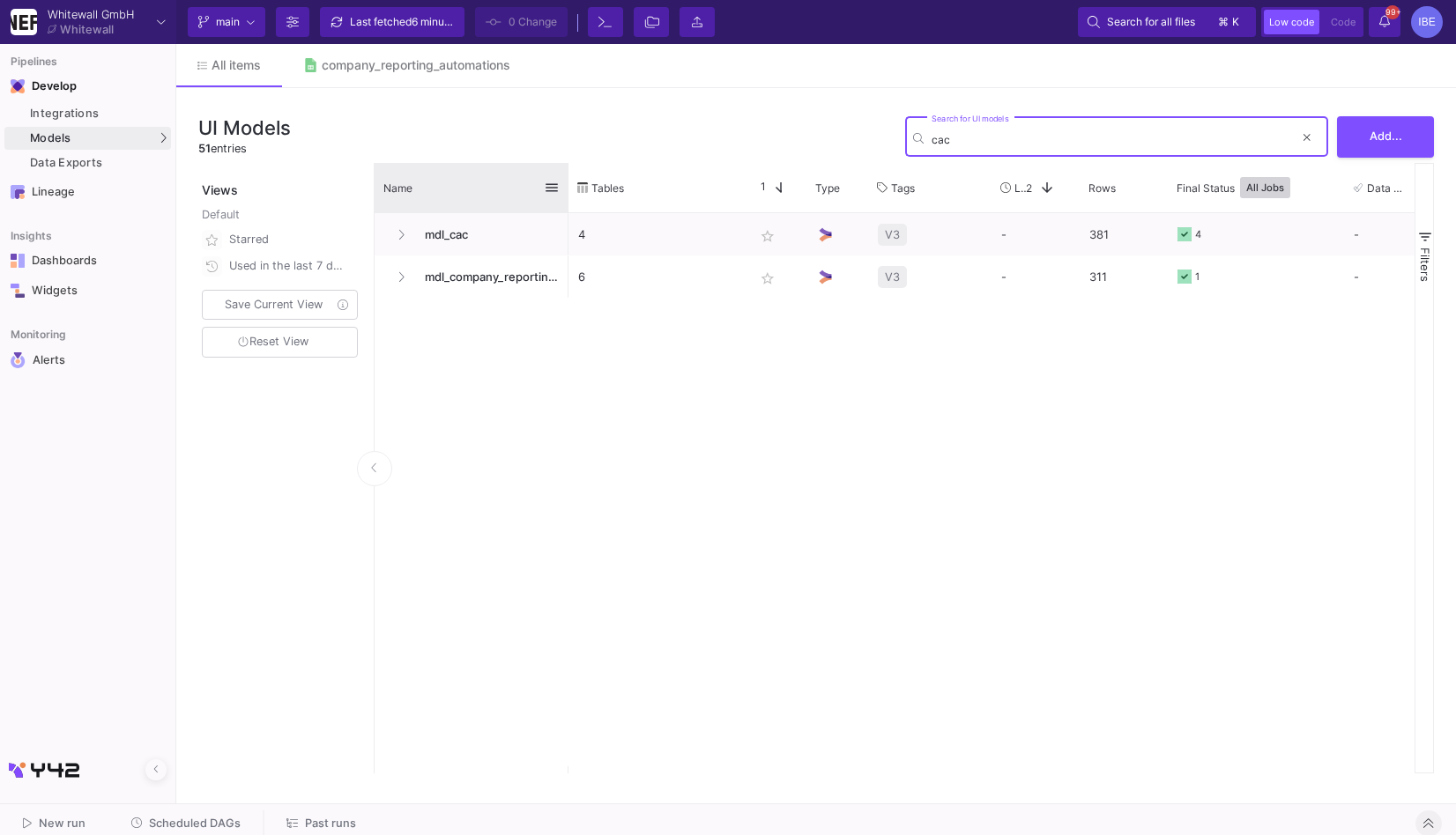
type input "cac"
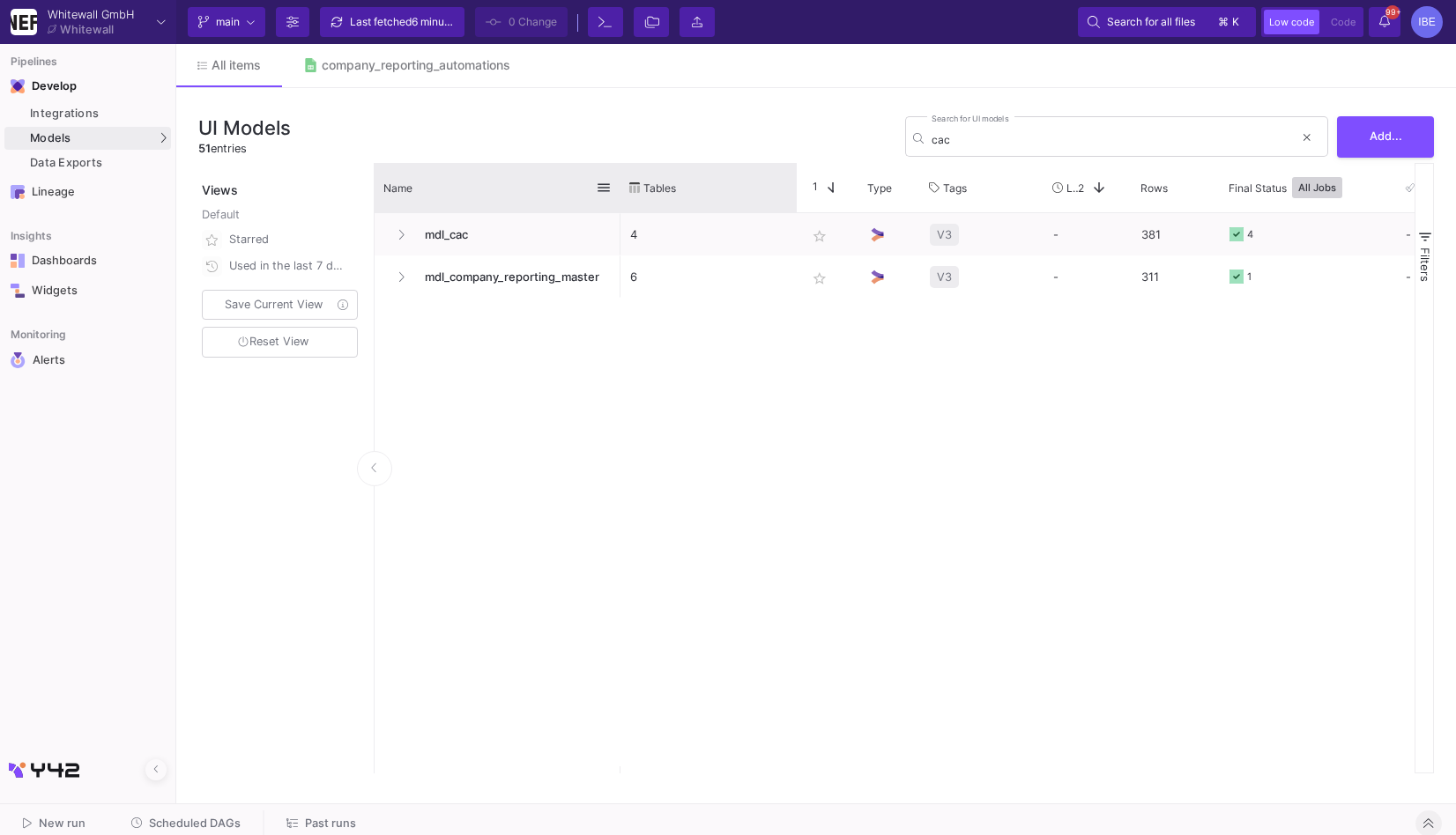
drag, startPoint x: 566, startPoint y: 182, endPoint x: 677, endPoint y: 181, distance: 111.0
click at [624, 182] on div at bounding box center [620, 188] width 7 height 50
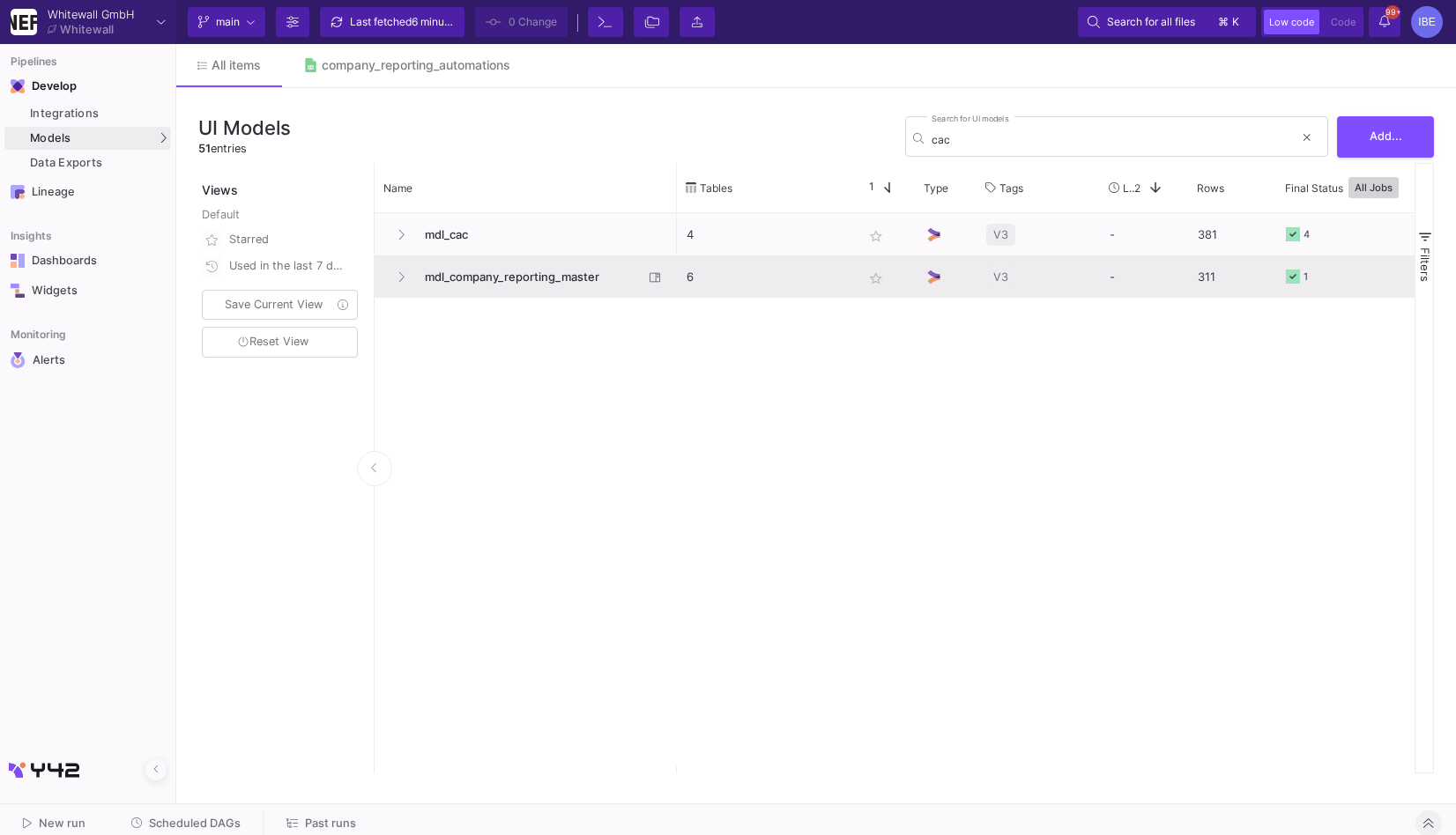
click at [581, 265] on span "mdl_company_reporting_master" at bounding box center [528, 276] width 229 height 41
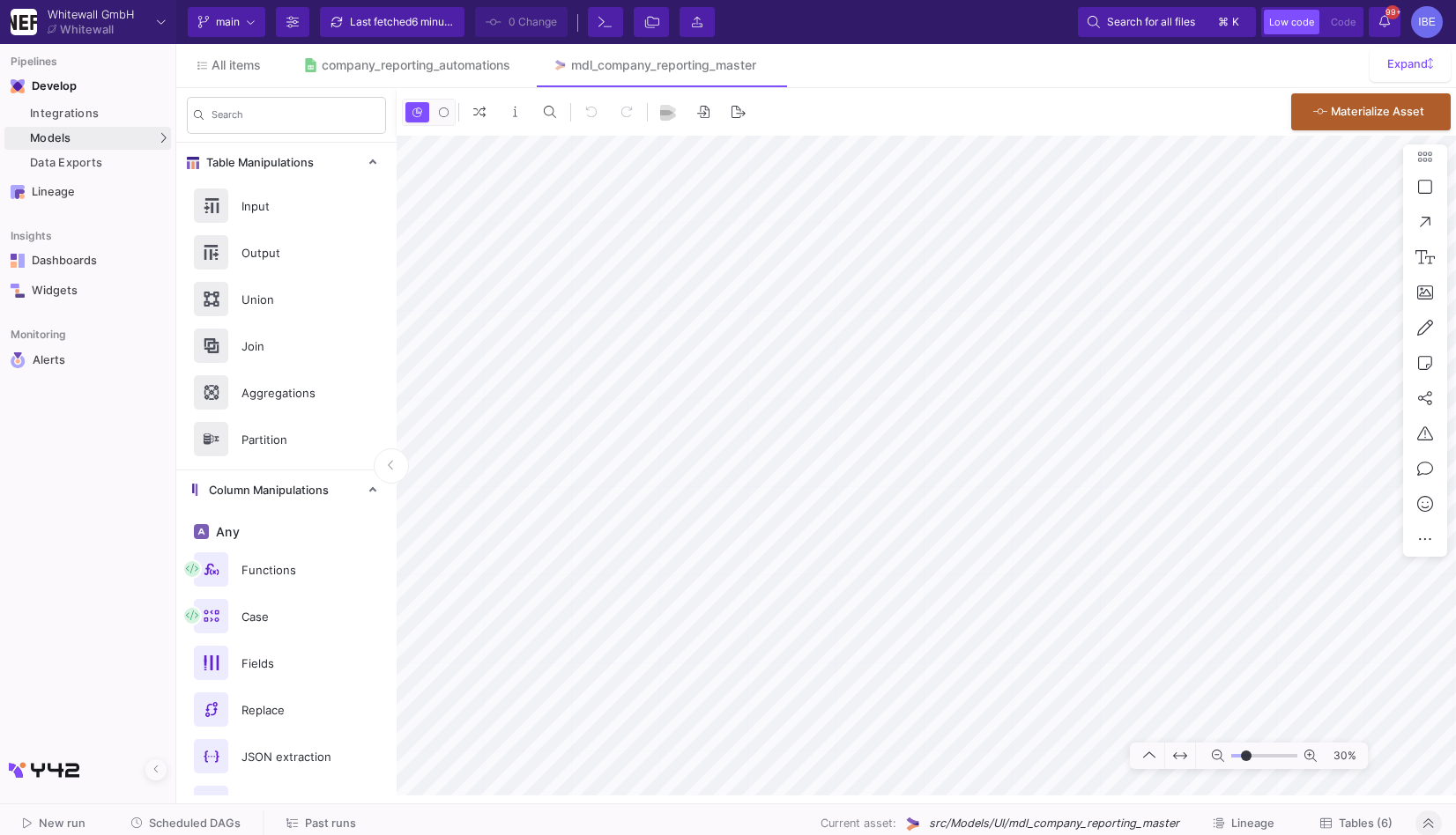
type input "-15"
click at [197, 135] on div "UI-Models" at bounding box center [220, 141] width 57 height 14
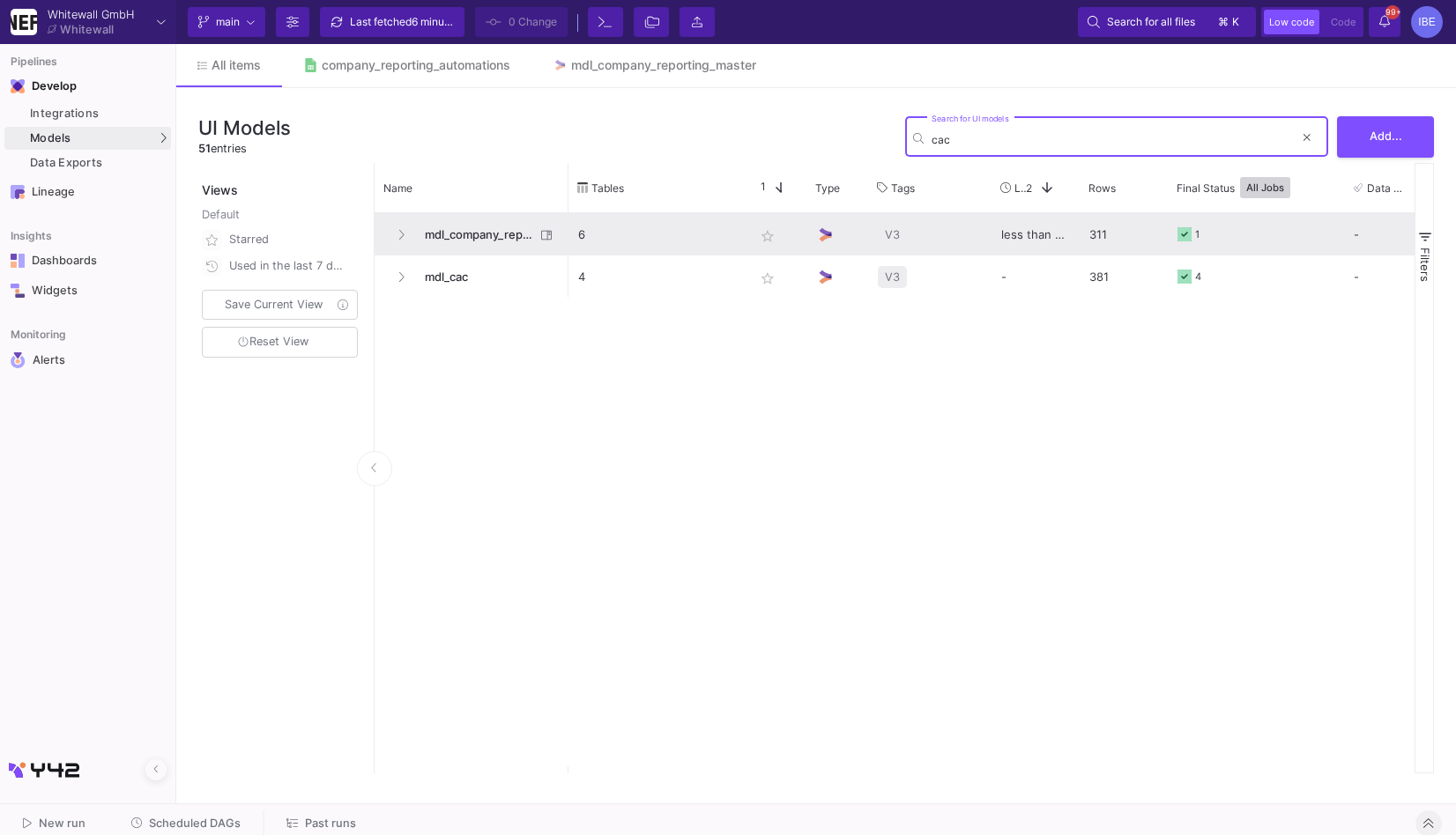
type input "cac"
click at [430, 244] on span "mdl_company_reporting_master" at bounding box center [474, 234] width 121 height 41
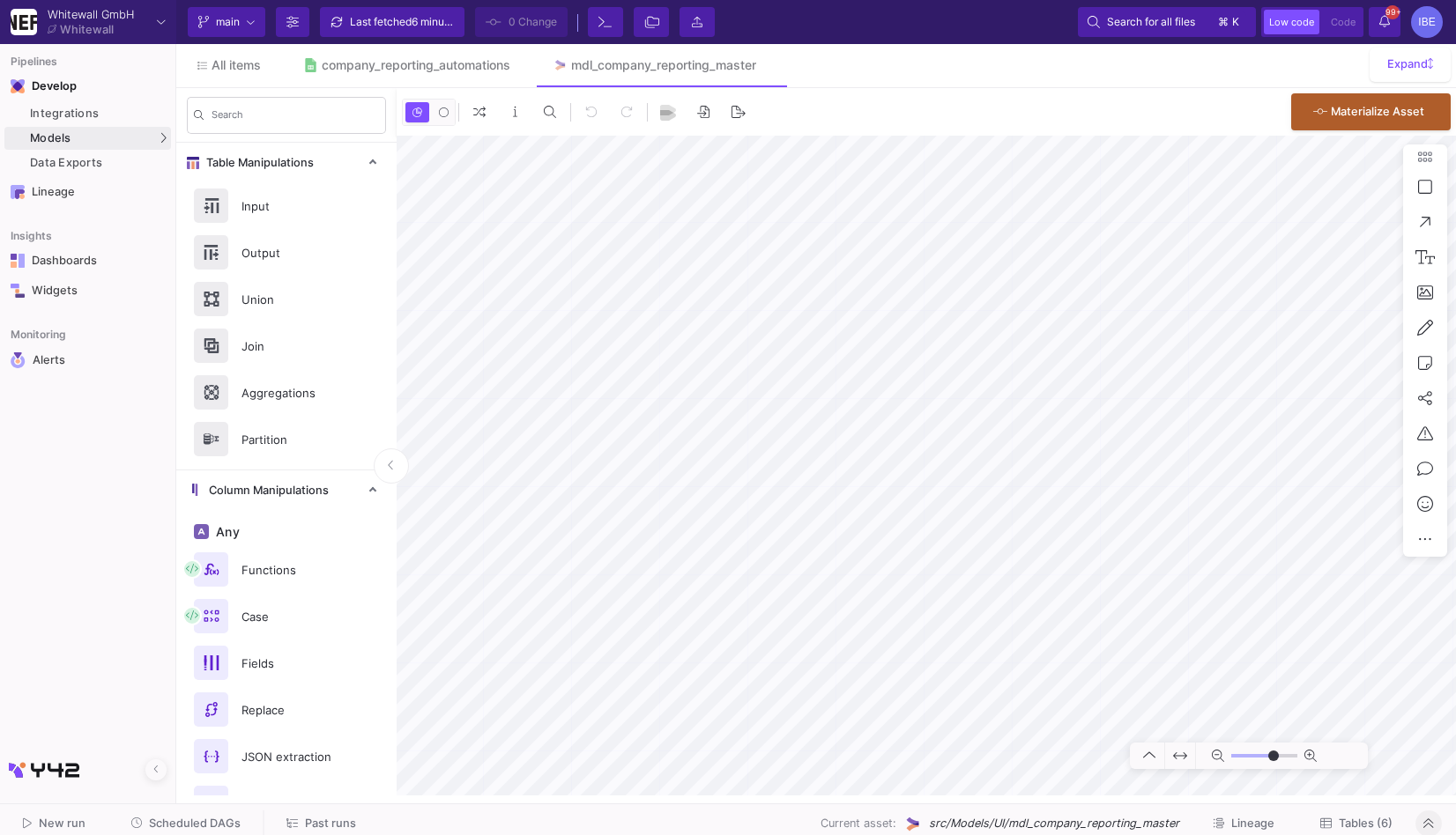
type input "-25"
click at [207, 148] on div "UI-Models" at bounding box center [220, 141] width 57 height 14
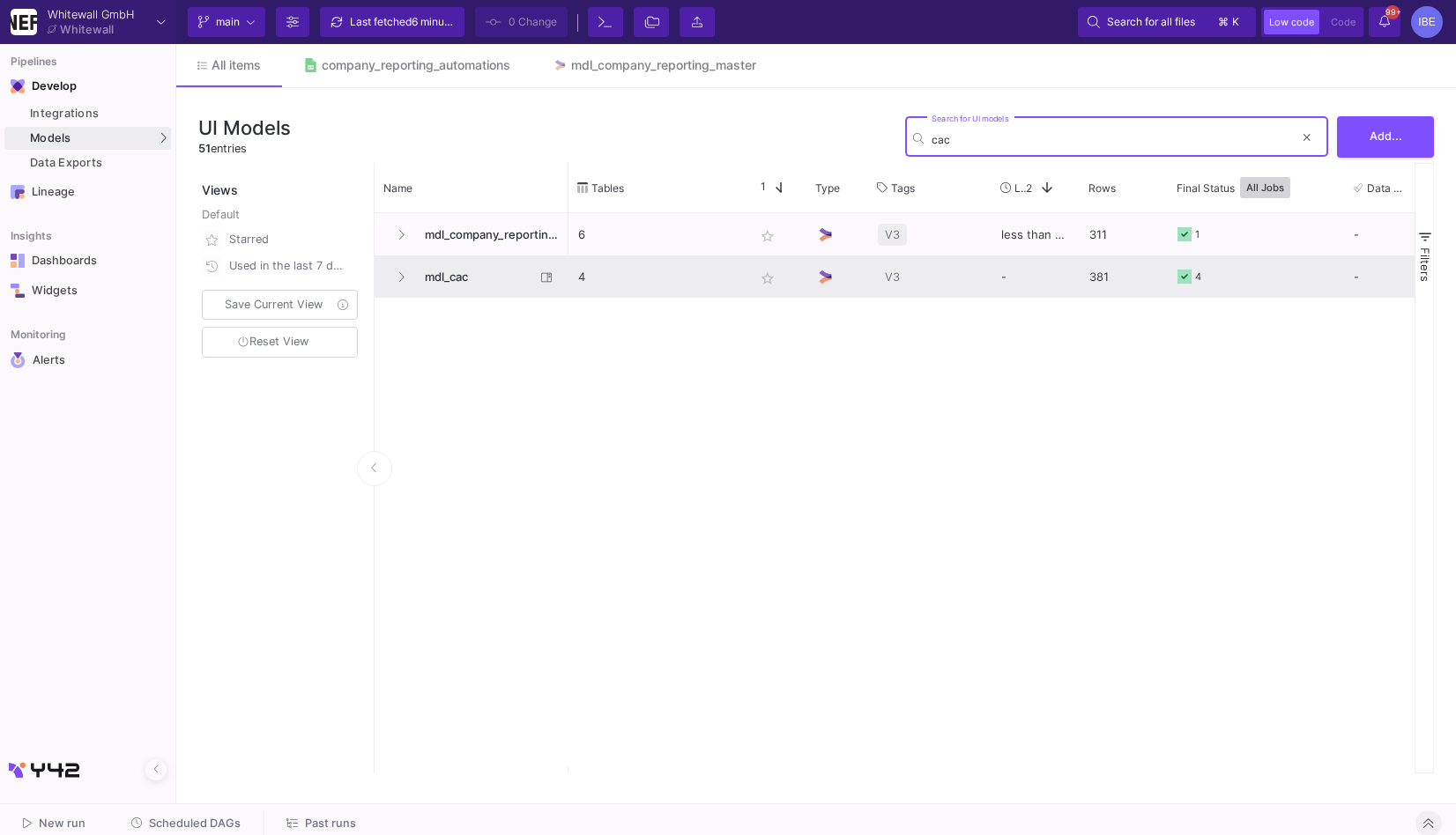
type input "cac"
click at [415, 269] on span "mdl_cac" at bounding box center [474, 276] width 121 height 41
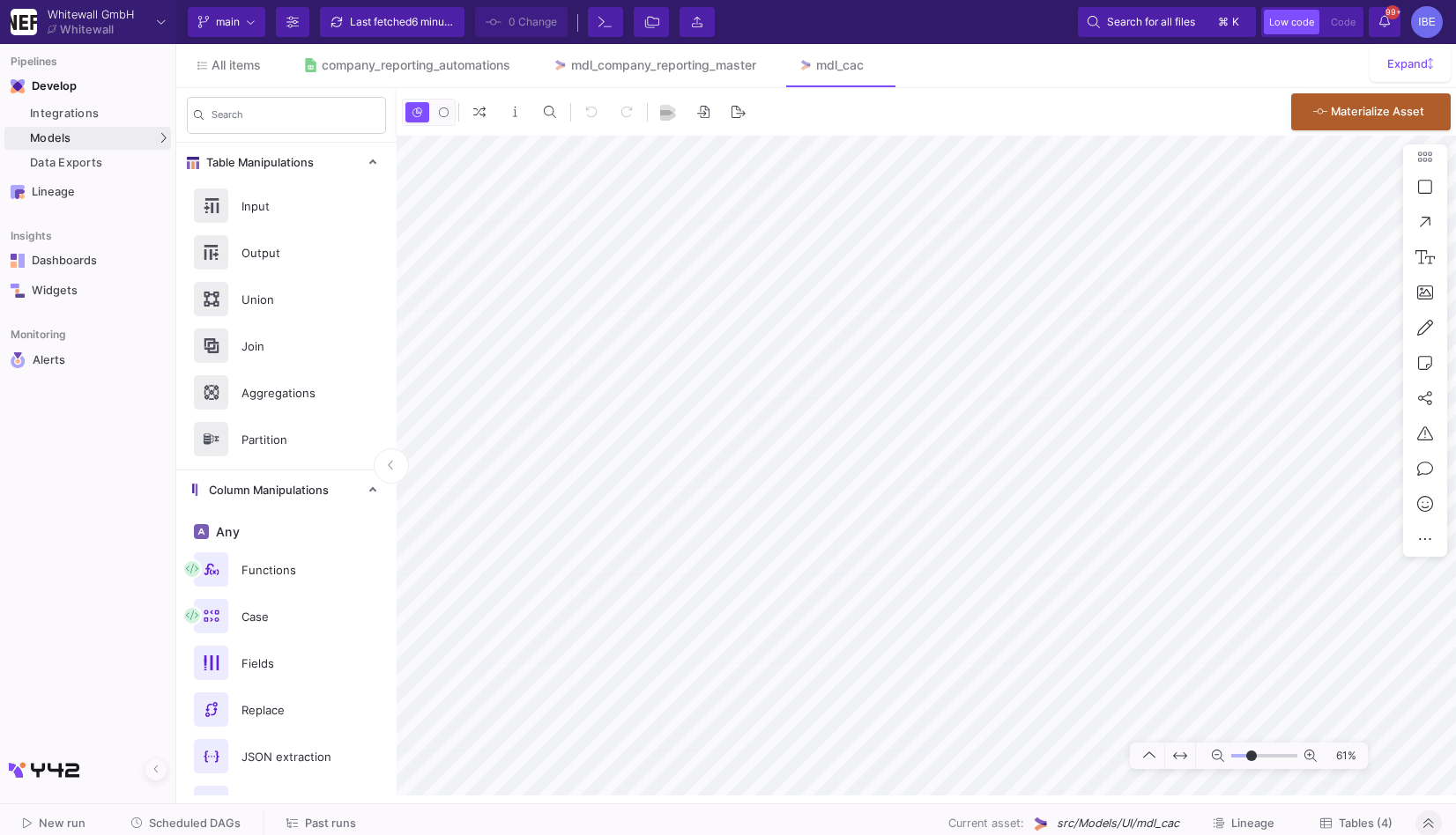
type input "-2"
click at [188, 142] on link "UI-Models" at bounding box center [244, 142] width 131 height 29
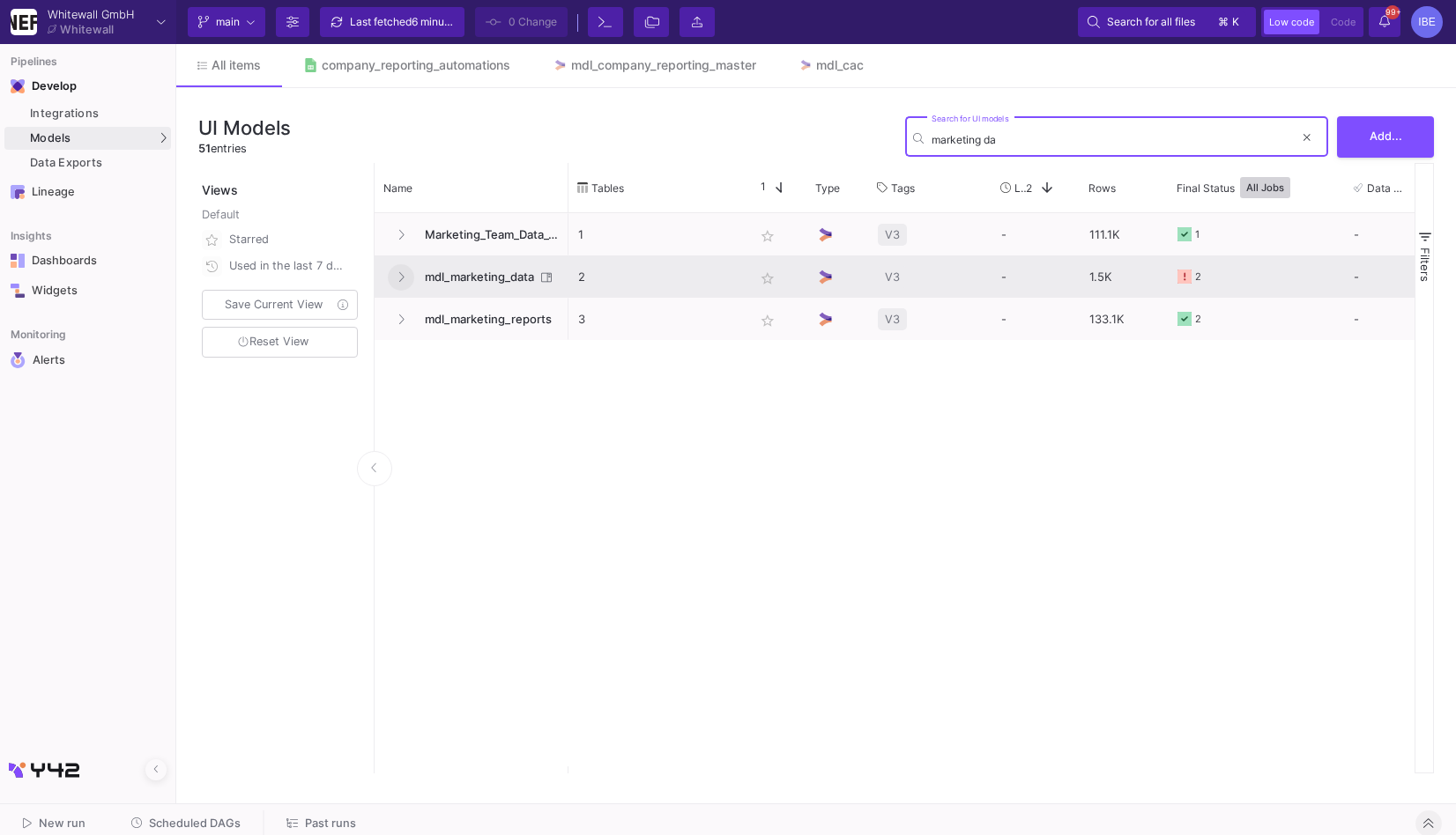
type input "marketing da"
click at [401, 276] on icon at bounding box center [400, 277] width 7 height 11
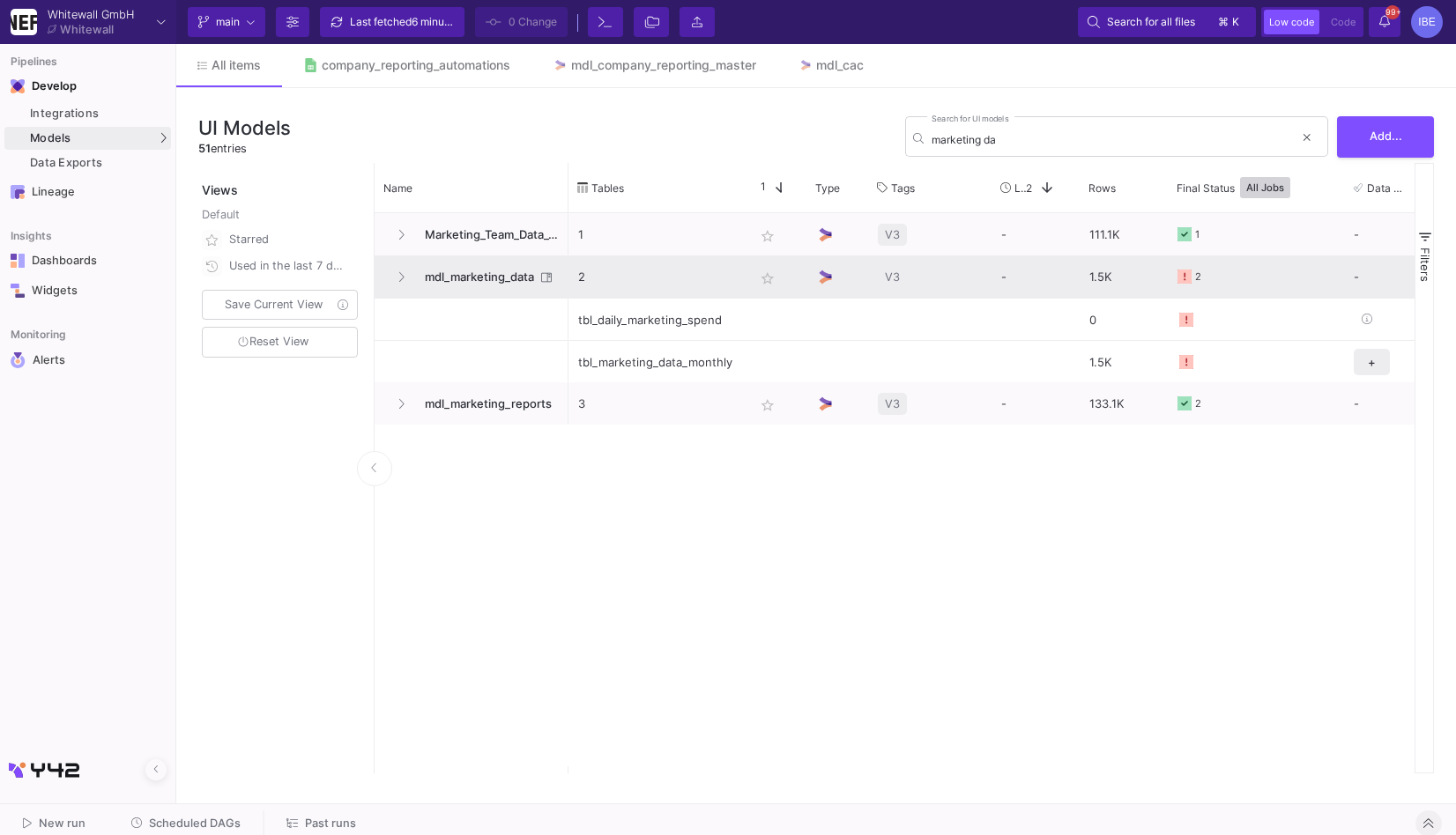
click at [461, 276] on span "mdl_marketing_data" at bounding box center [474, 276] width 121 height 41
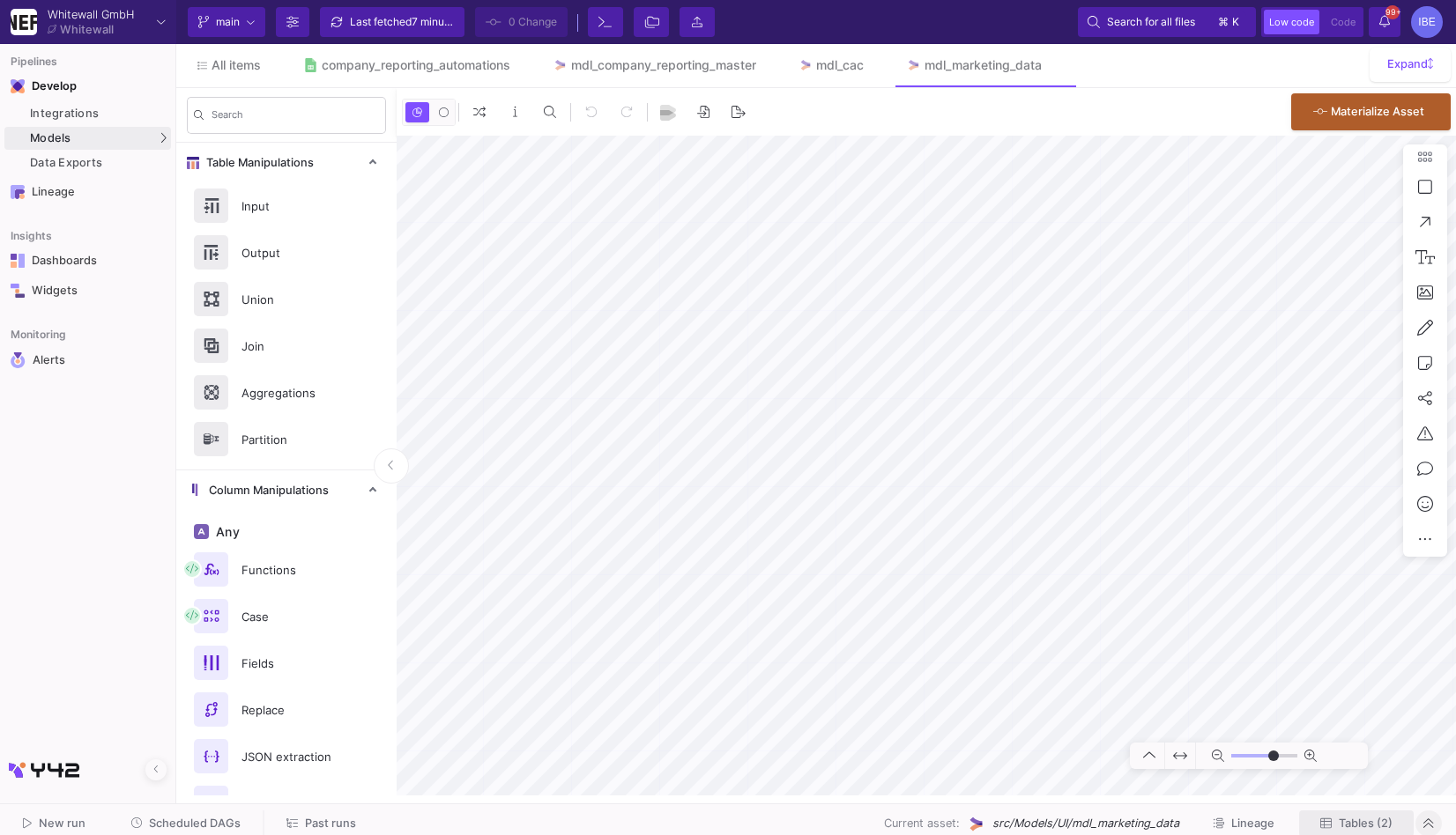
click at [1334, 830] on button "Tables (2)" at bounding box center [1356, 824] width 114 height 28
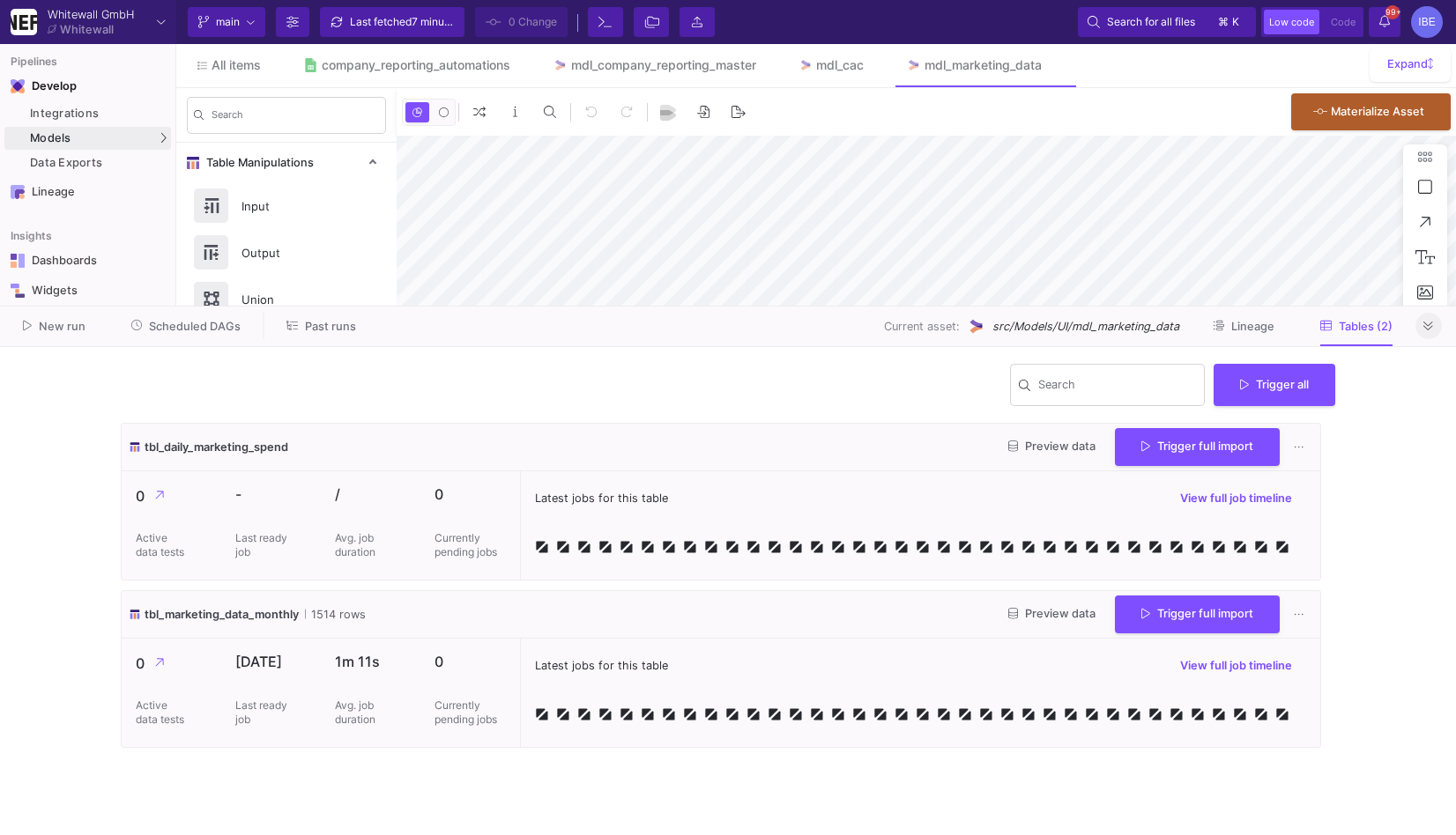
type input "-35"
click at [1302, 387] on span "Trigger all" at bounding box center [1274, 383] width 69 height 13
click at [1282, 431] on button "Full import" at bounding box center [1282, 426] width 144 height 42
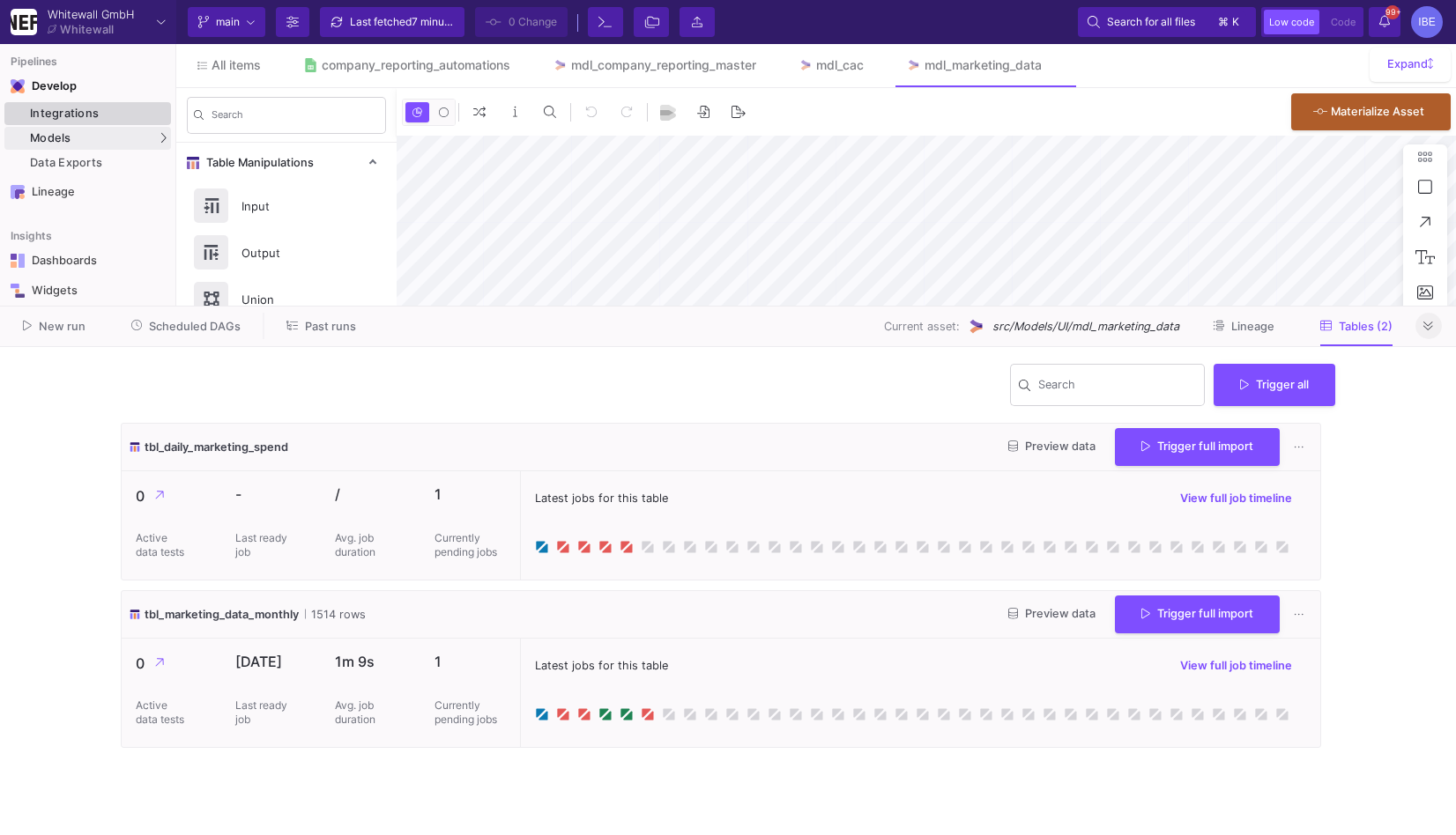
click at [146, 111] on div "Integrations" at bounding box center [97, 113] width 136 height 14
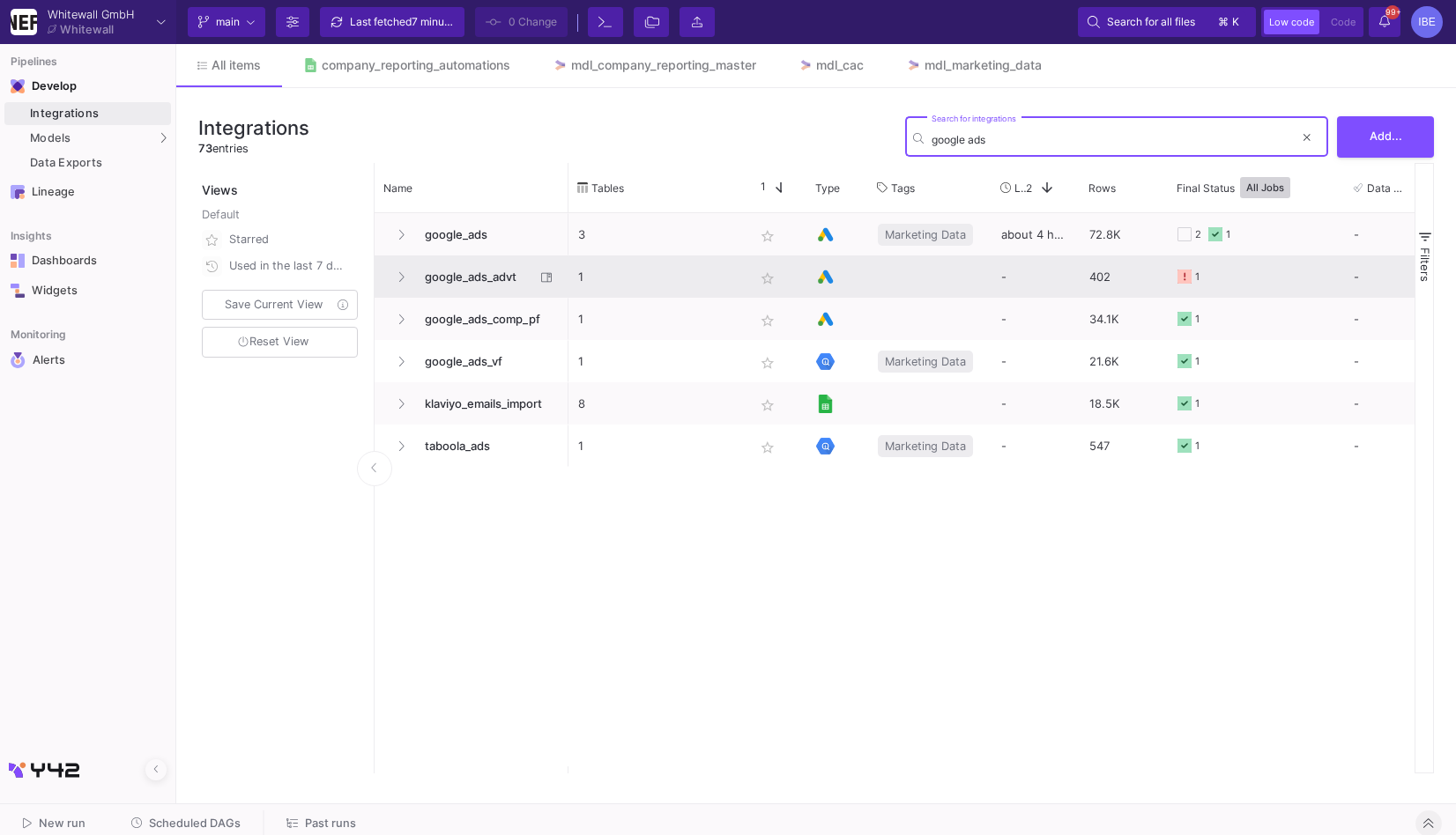
type input "google ads"
click at [517, 258] on span "google_ads_advt" at bounding box center [474, 276] width 121 height 41
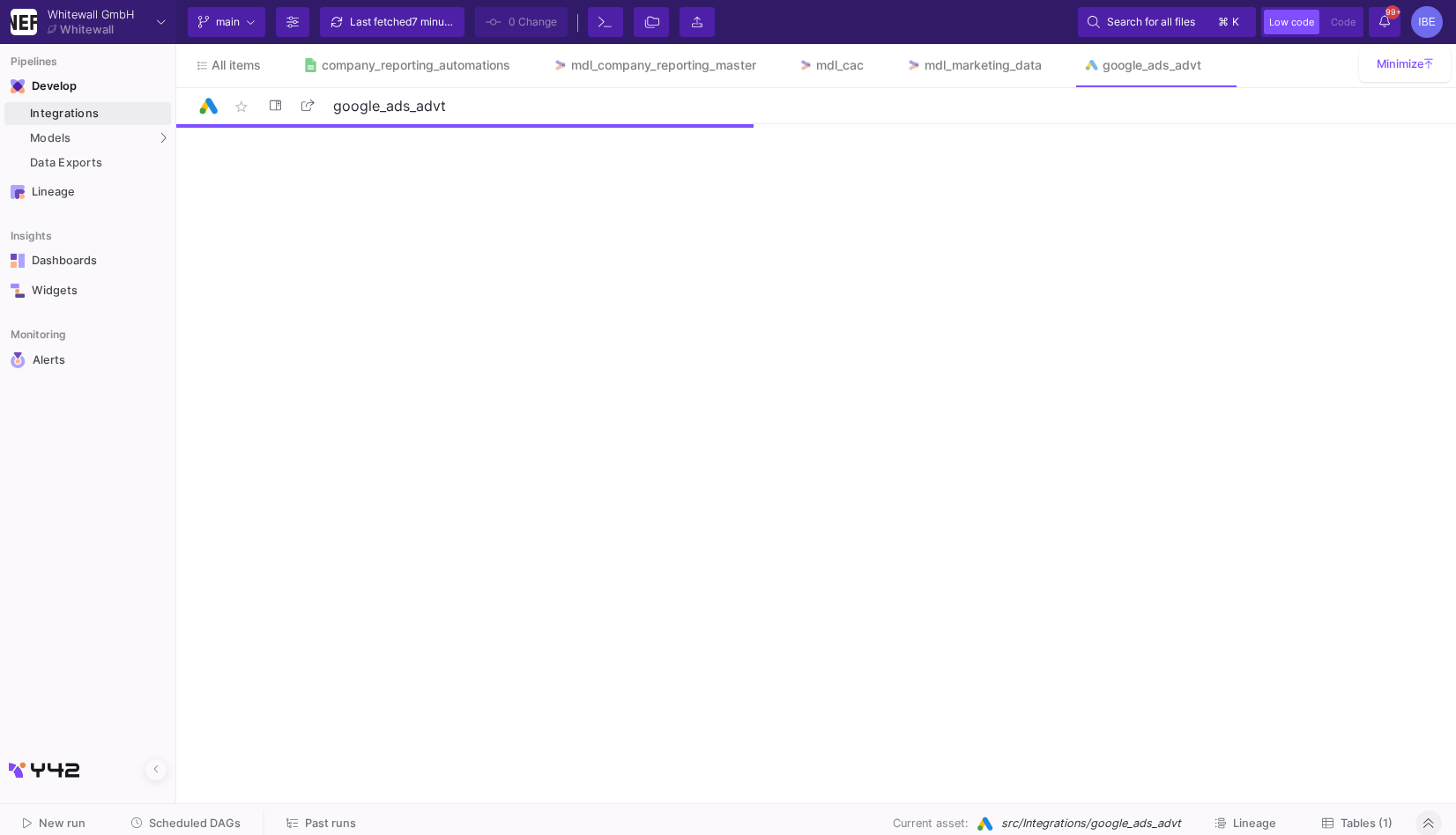
click at [88, 104] on link "Integrations" at bounding box center [88, 113] width 167 height 23
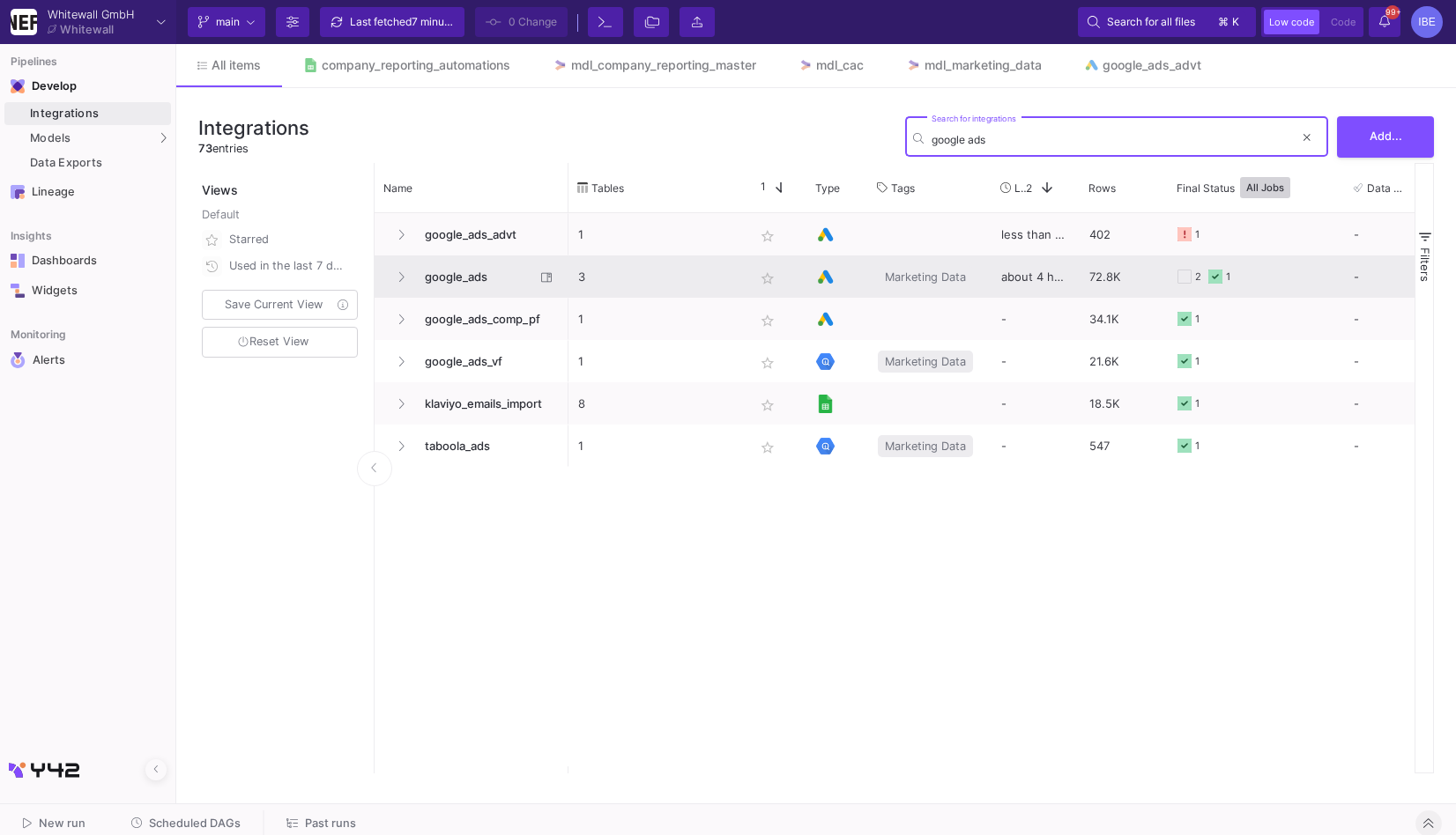
type input "google ads"
click at [428, 283] on span "google_ads" at bounding box center [474, 276] width 121 height 41
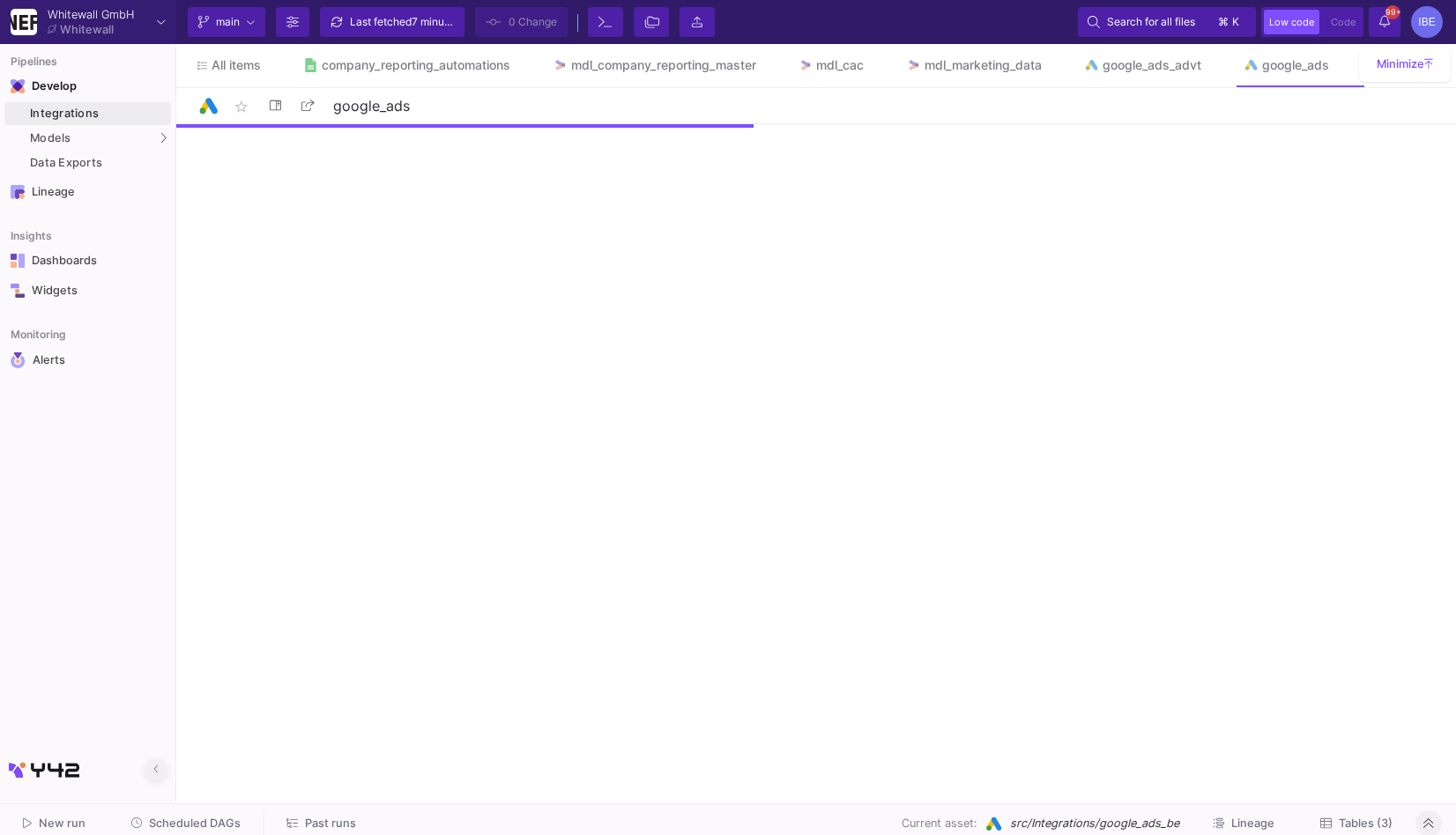
click at [161, 765] on button at bounding box center [156, 770] width 21 height 21
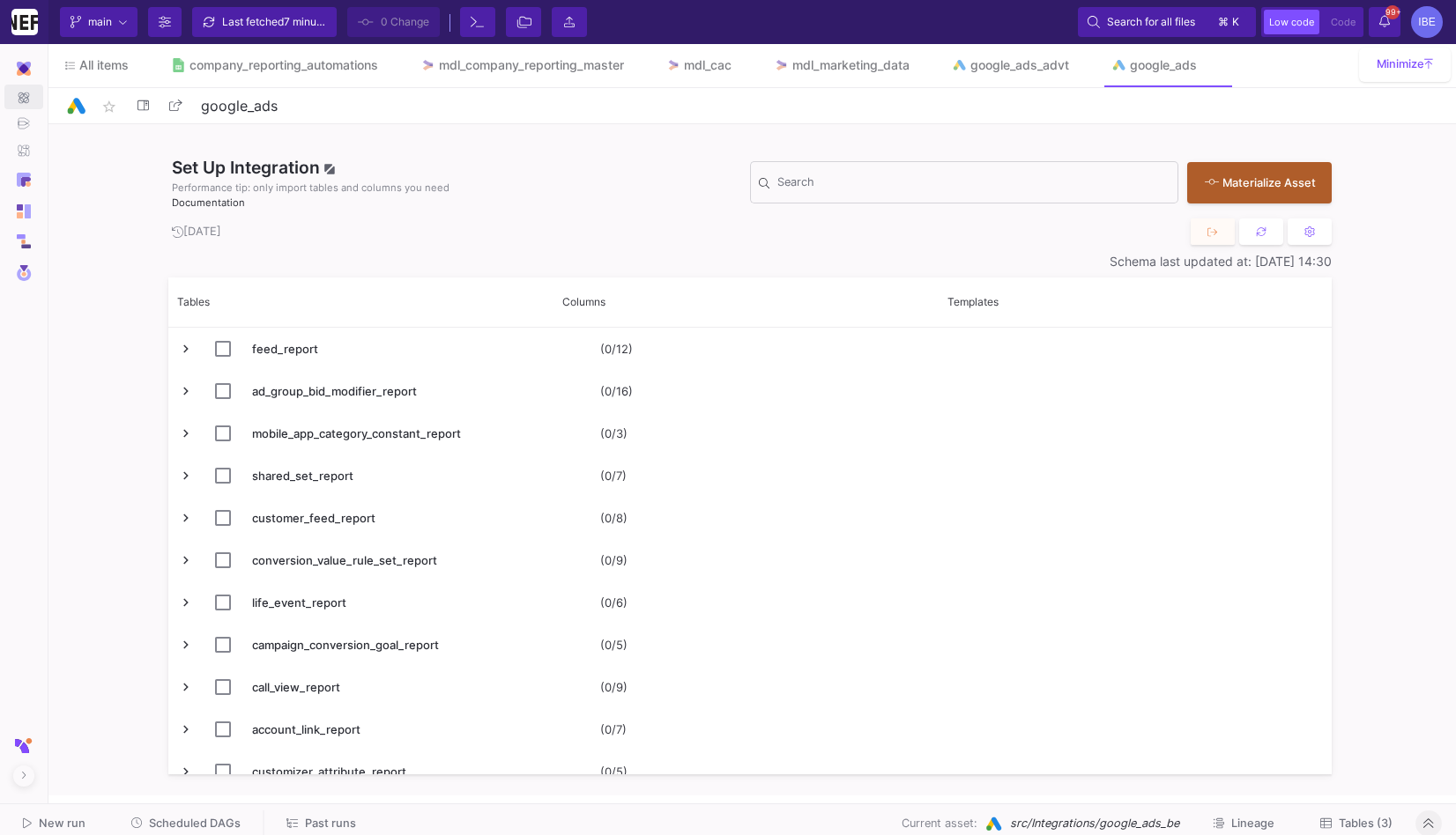
click at [1335, 820] on span "Tables (3)" at bounding box center [1357, 824] width 72 height 13
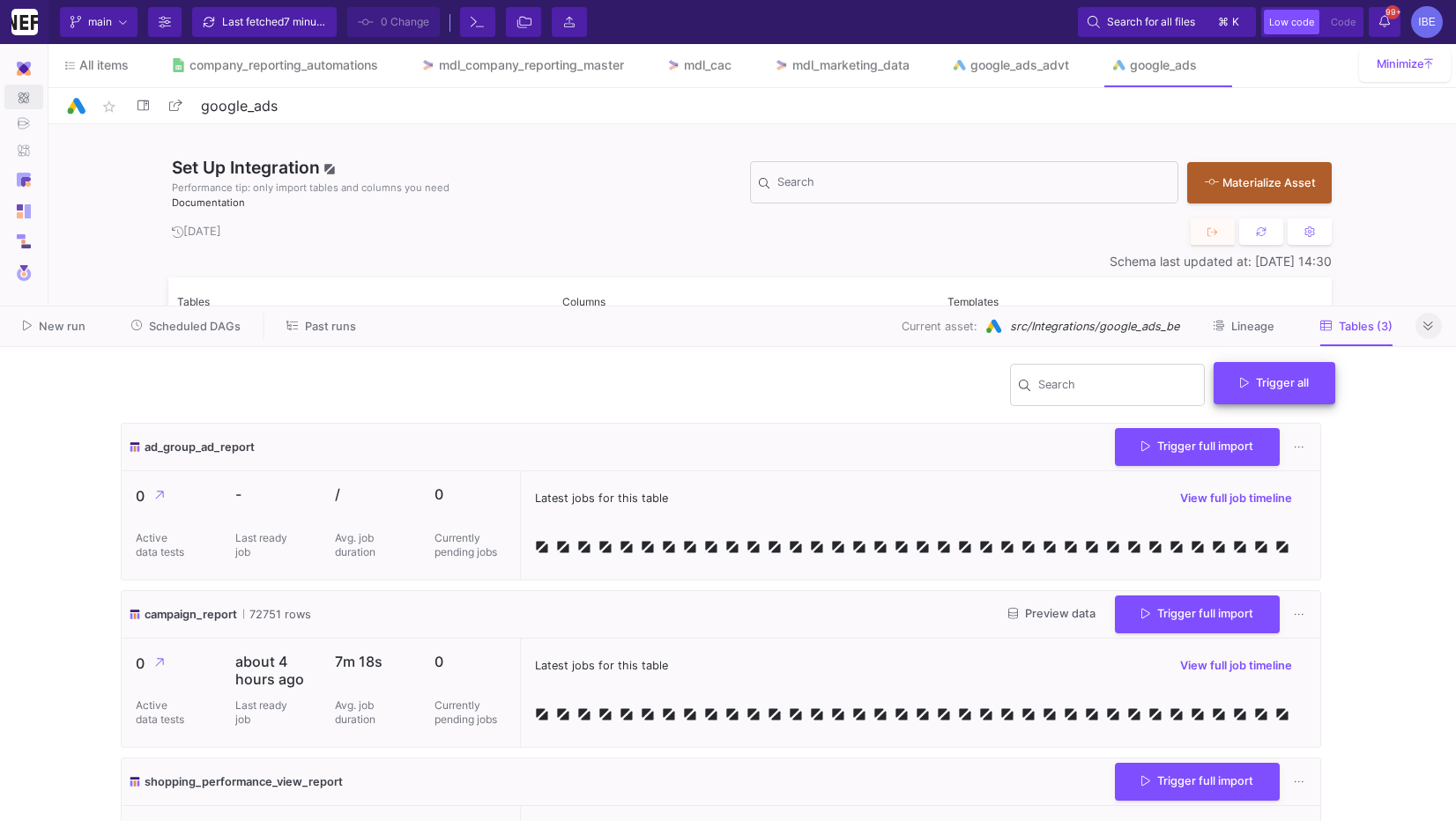
click at [1298, 396] on button "Trigger all" at bounding box center [1275, 383] width 122 height 42
click at [1296, 426] on button "Full import" at bounding box center [1282, 426] width 144 height 42
click at [1025, 84] on link "google_ads_advt" at bounding box center [1010, 65] width 159 height 42
type input "google_ads_advt"
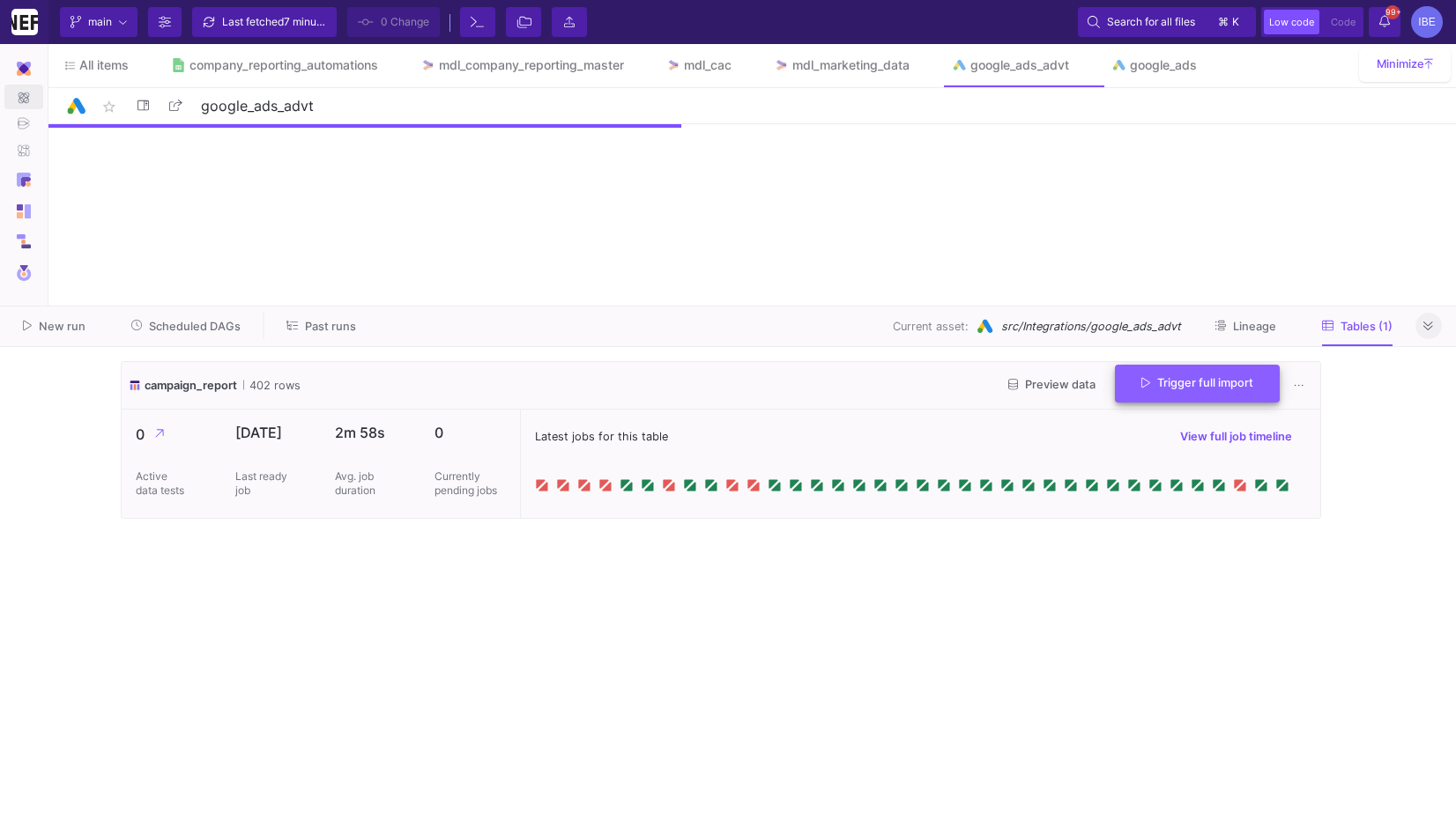
click at [1152, 381] on span "Trigger full import" at bounding box center [1197, 383] width 112 height 13
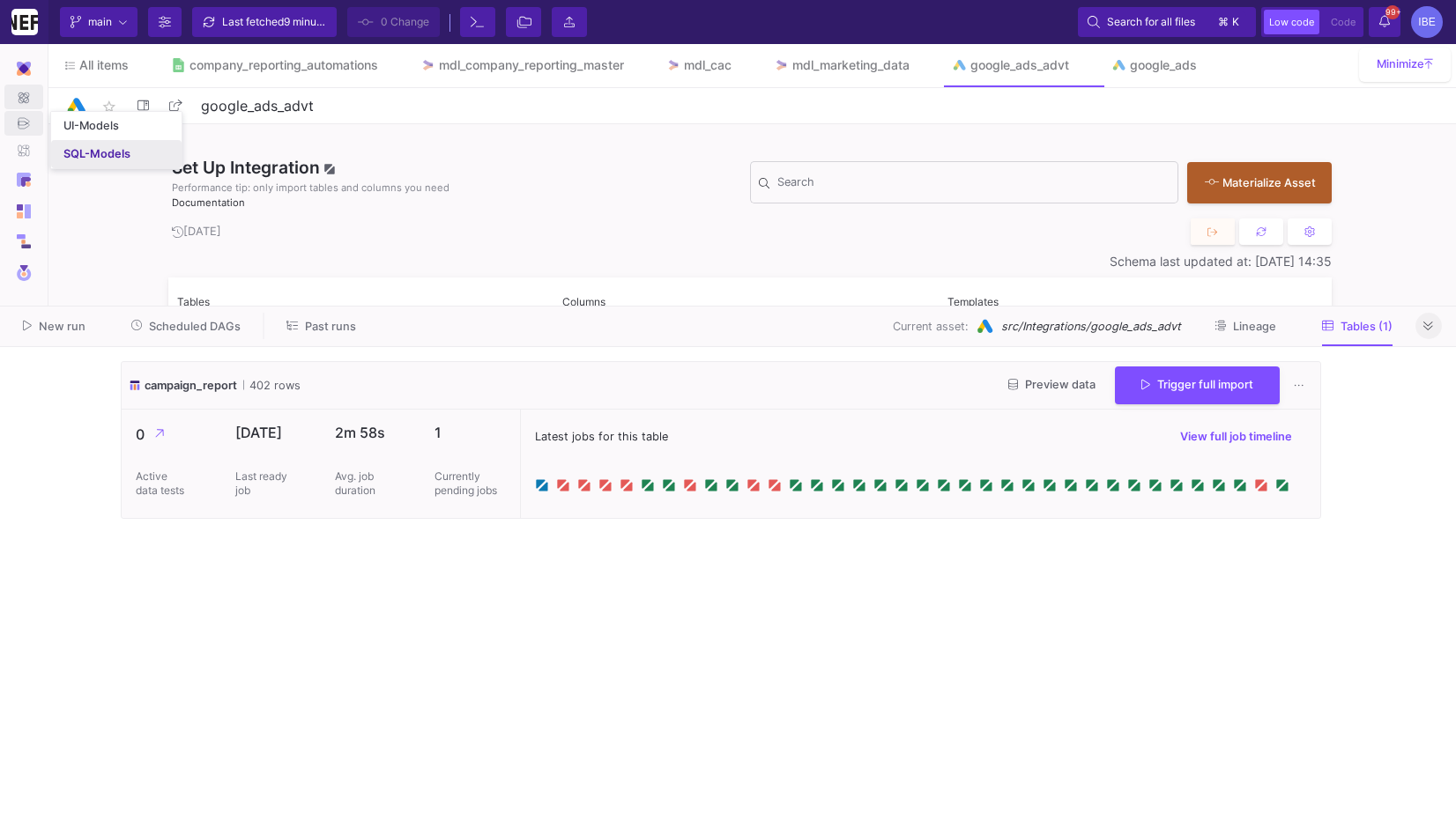
click at [77, 147] on div "SQL-Models" at bounding box center [97, 153] width 67 height 14
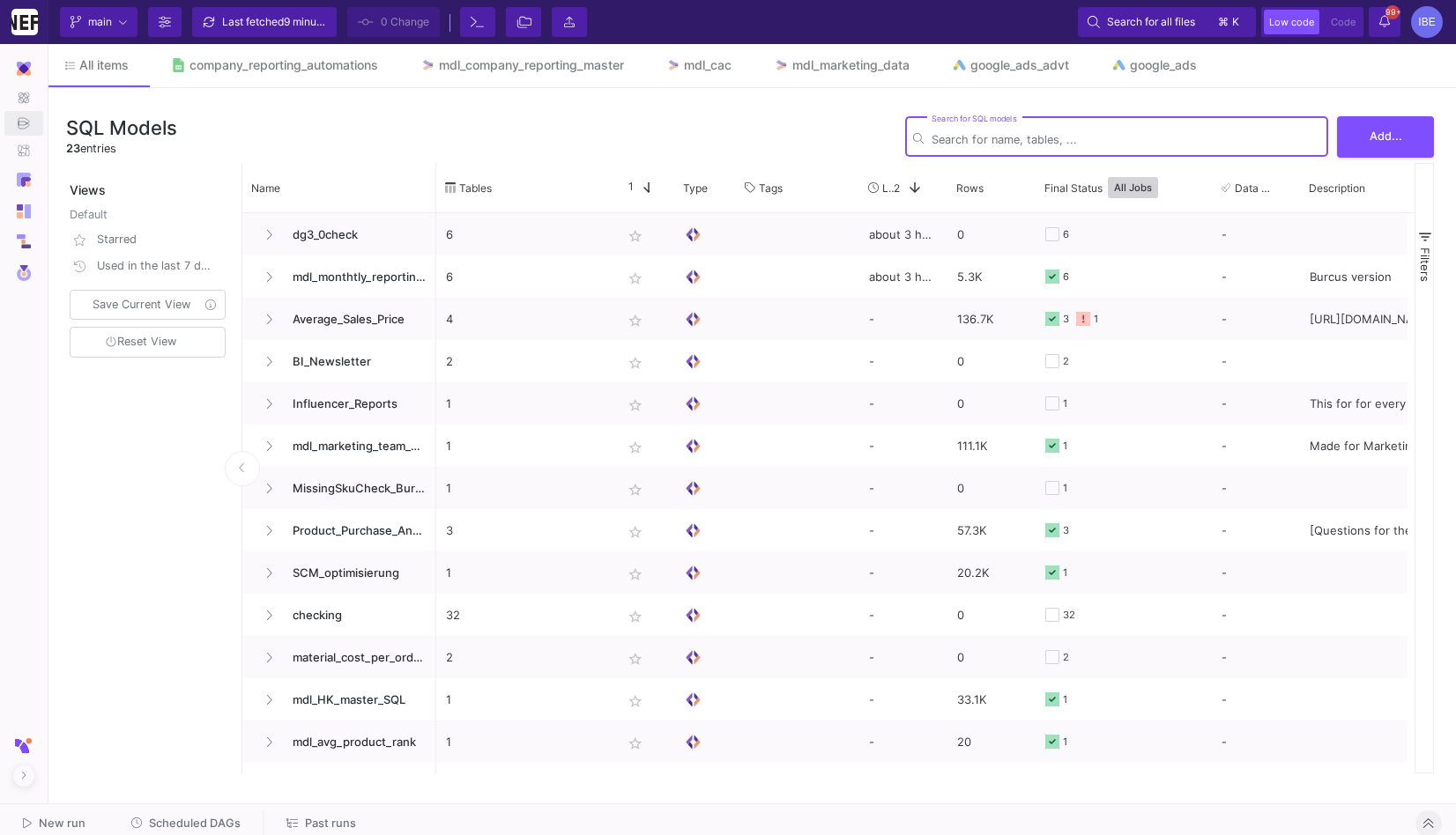
type input "s"
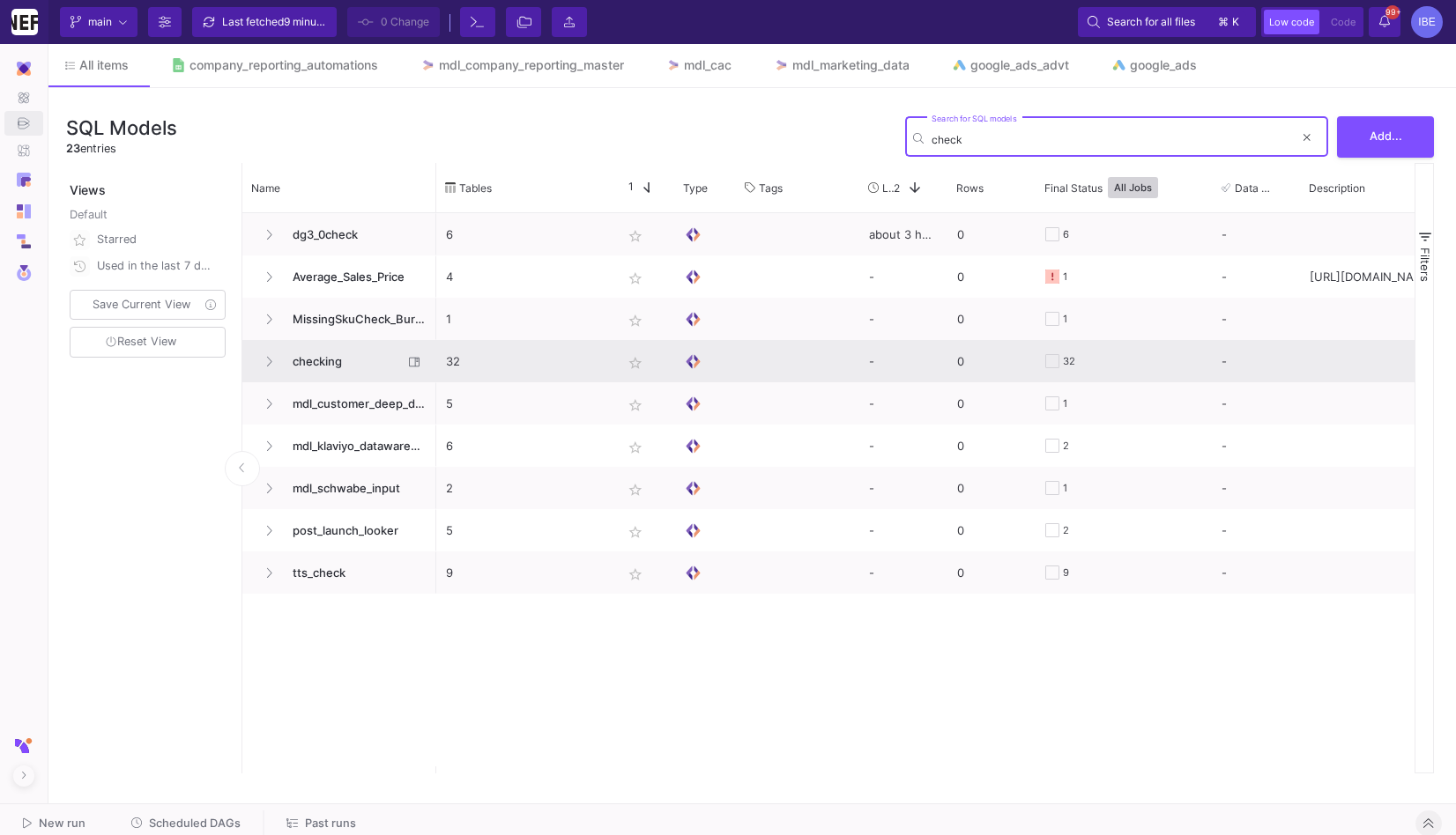
type input "check"
click at [378, 366] on span "checking" at bounding box center [342, 361] width 121 height 41
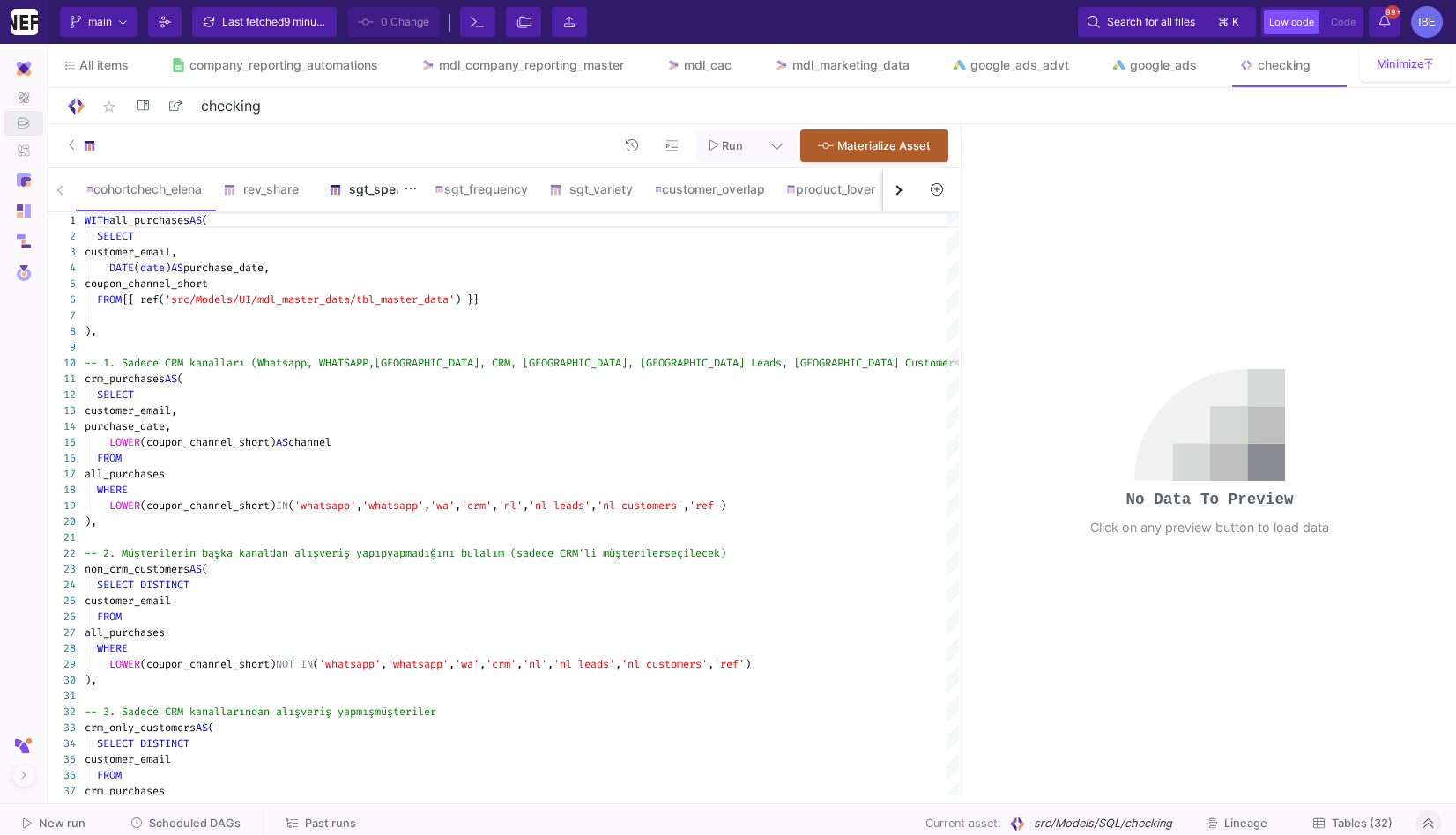
click at [390, 180] on div "sgt_spend" at bounding box center [371, 190] width 106 height 42
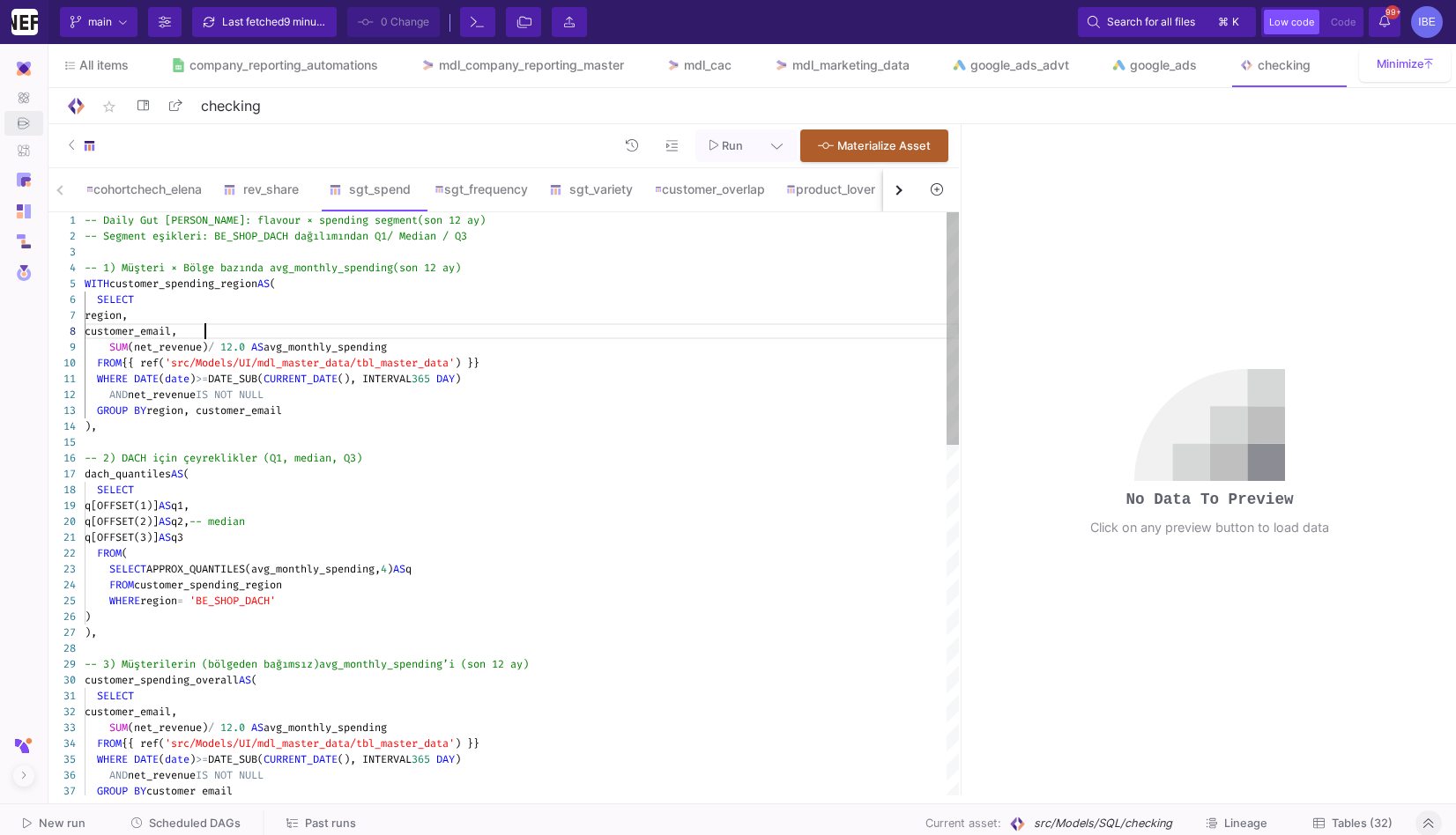
click at [441, 335] on div "customer_email," at bounding box center [522, 331] width 874 height 16
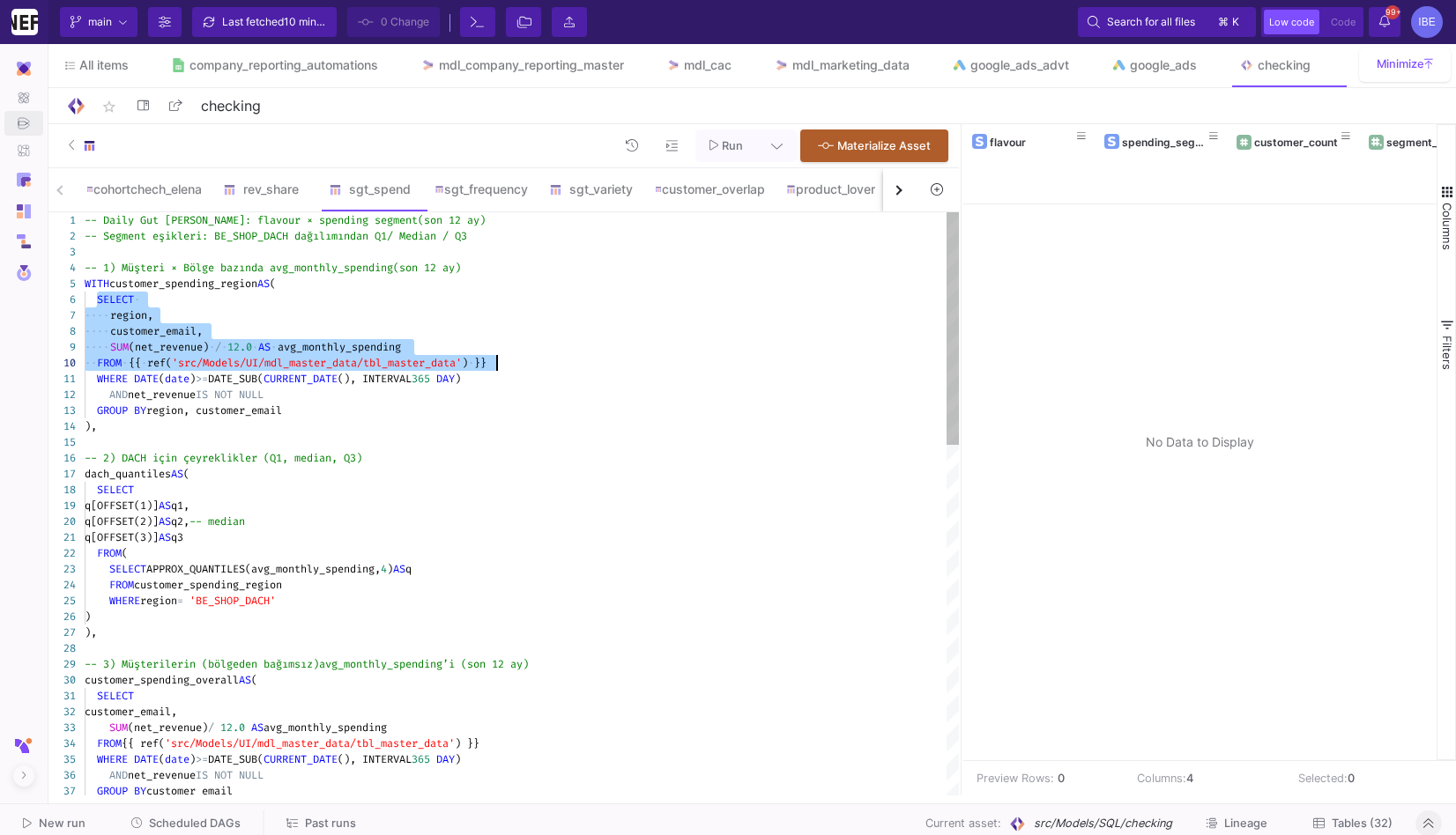
drag, startPoint x: 94, startPoint y: 300, endPoint x: 523, endPoint y: 366, distance: 434.0
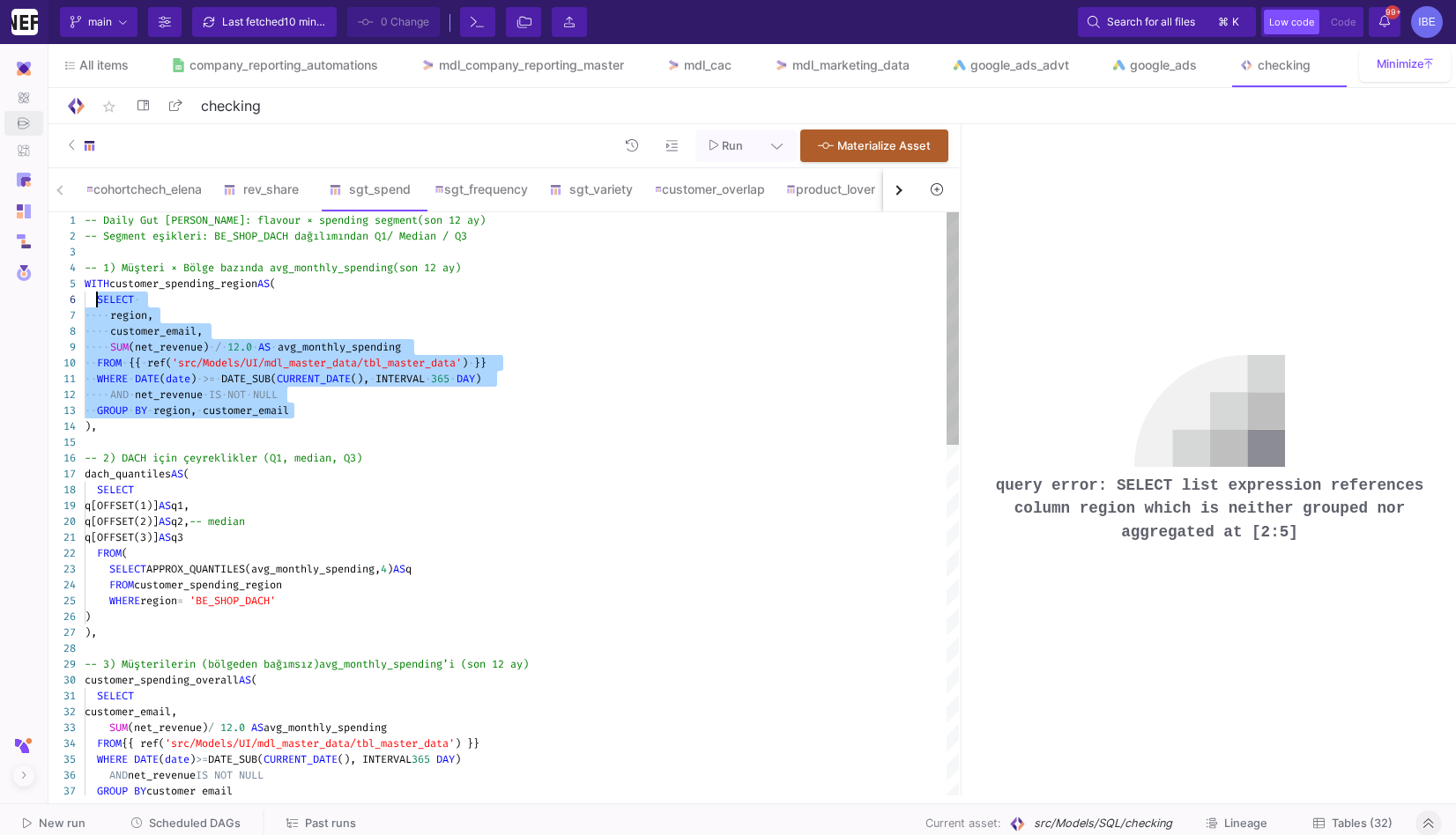
drag, startPoint x: 297, startPoint y: 410, endPoint x: 95, endPoint y: 299, distance: 230.5
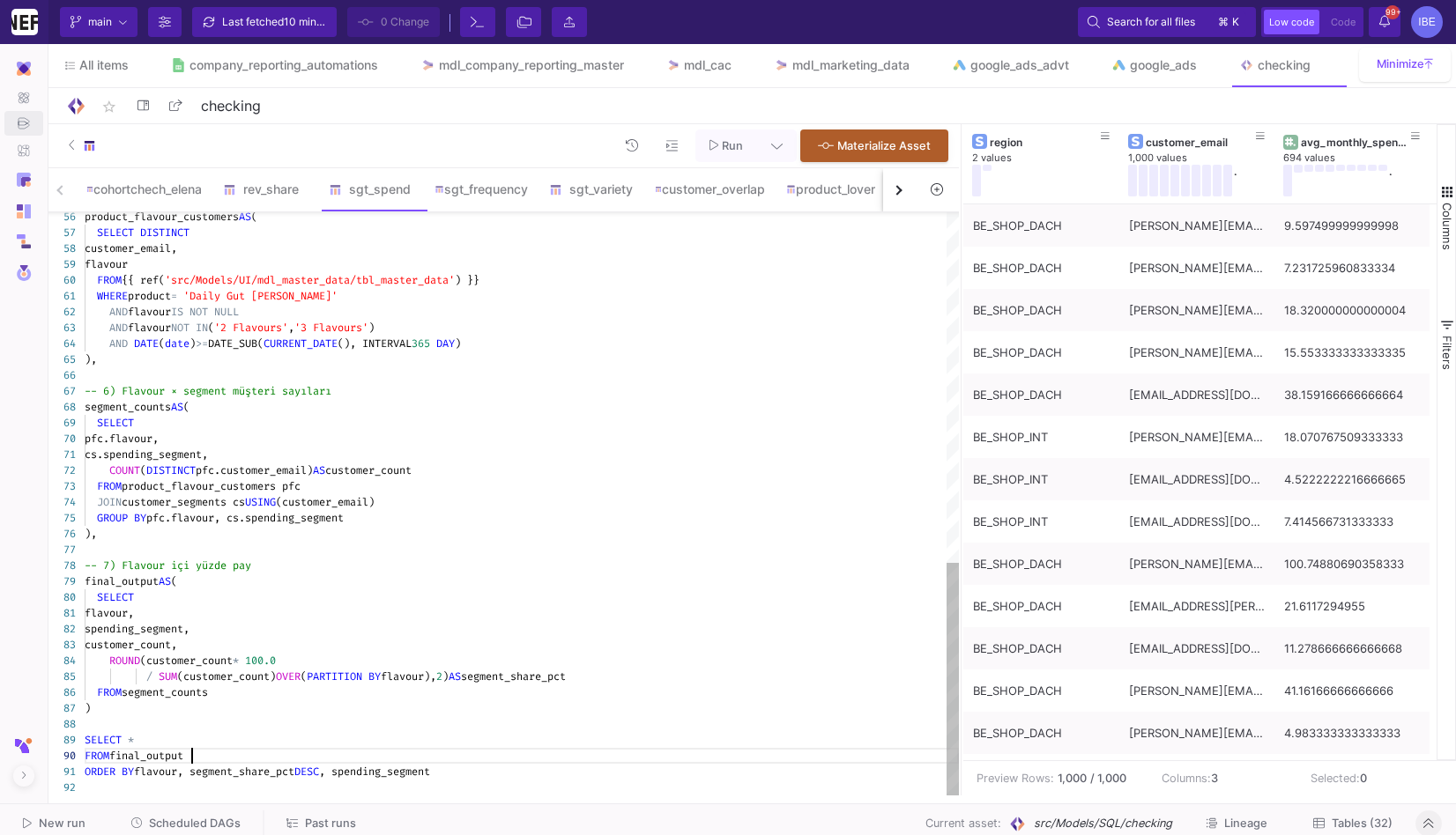
click at [410, 752] on div "FROM final_output" at bounding box center [522, 756] width 874 height 16
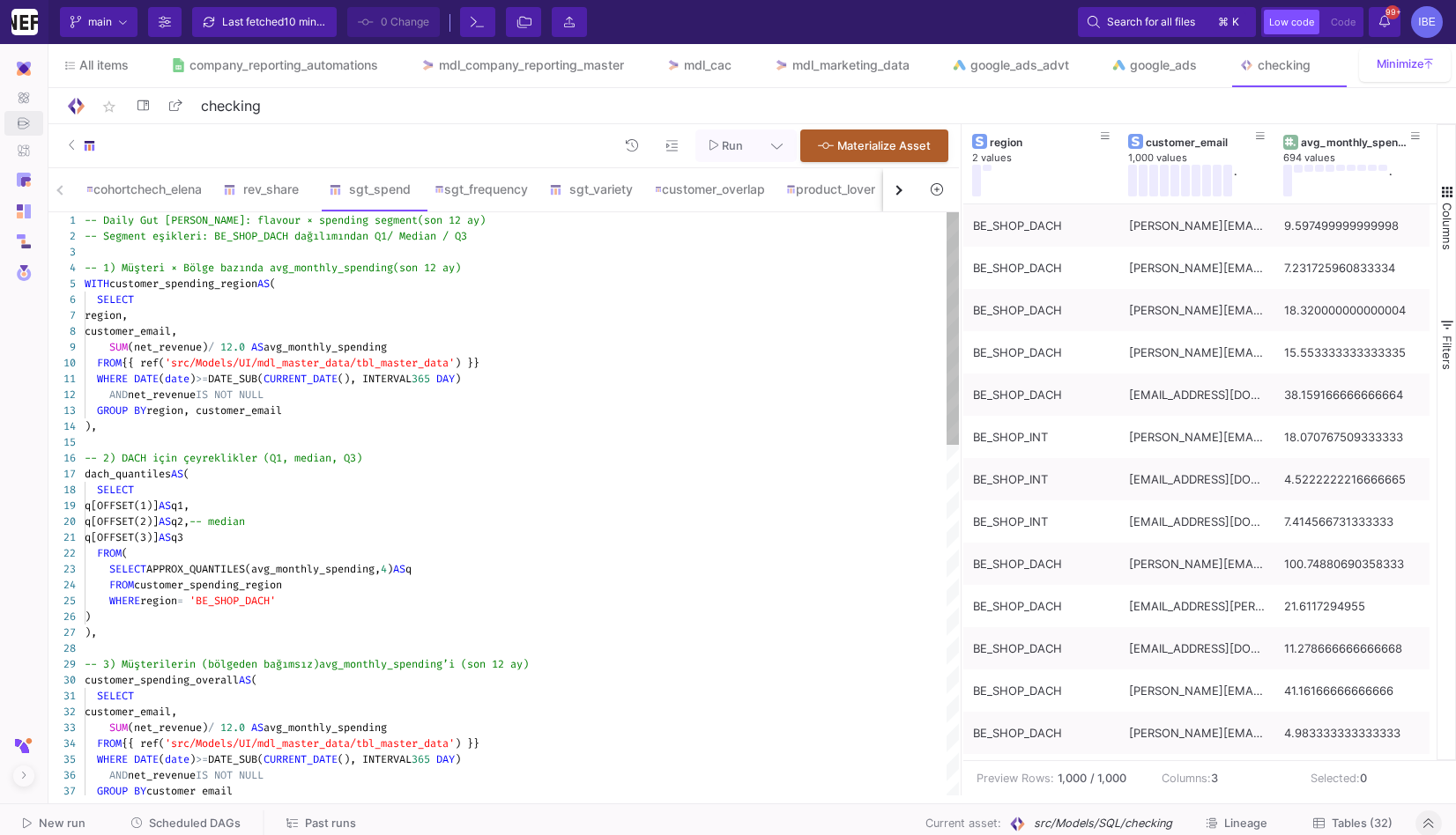
click at [451, 595] on div "WHERE region = 'BE_SHOP_DACH'" at bounding box center [522, 601] width 874 height 16
type textarea "-- Daily Gut Pulver: flavour × spending segment (son 12 ay) -- Segment eşikleri…"
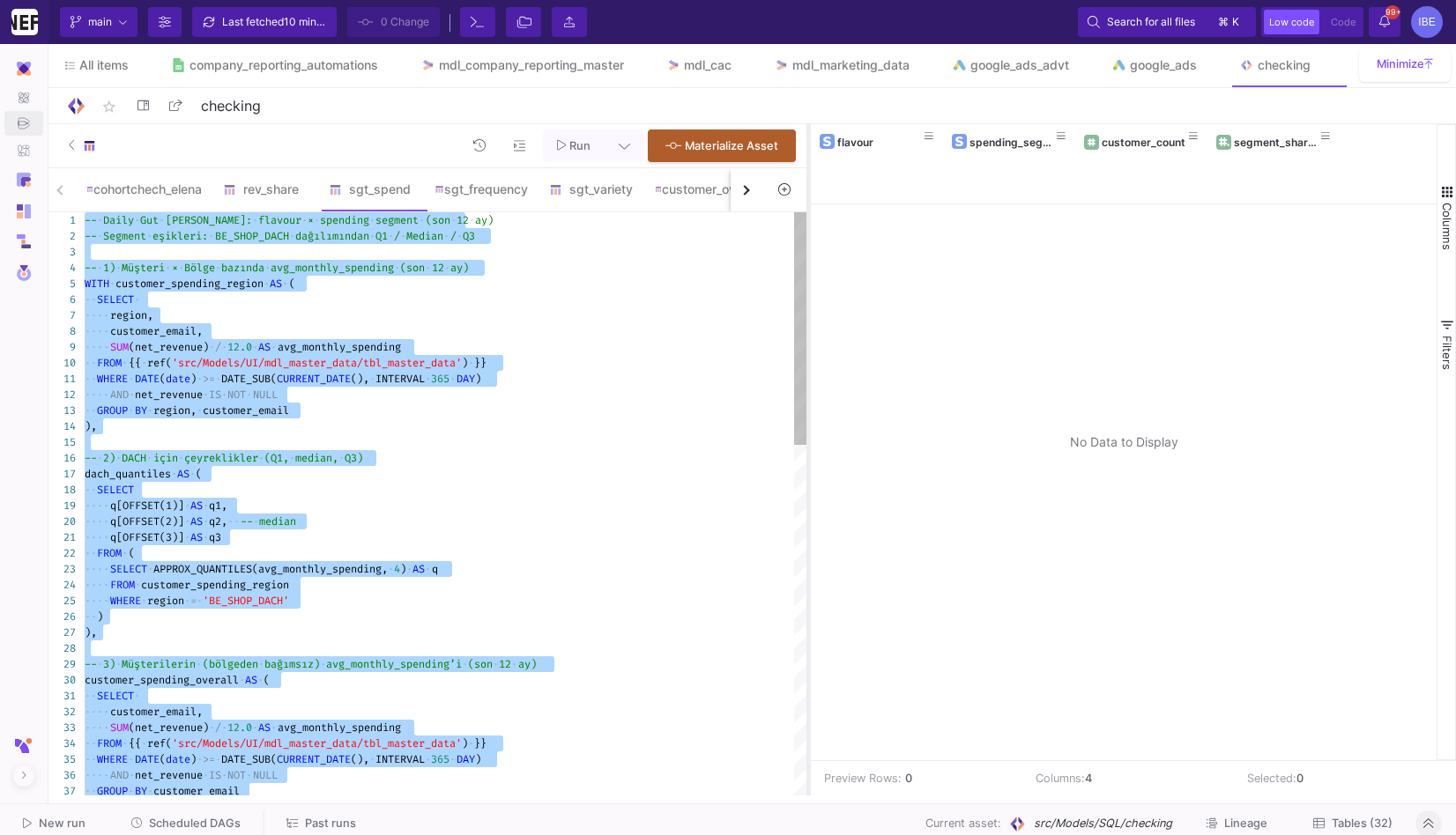
drag, startPoint x: 960, startPoint y: 361, endPoint x: 808, endPoint y: 359, distance: 152.0
click at [808, 359] on div at bounding box center [809, 459] width 5 height 671
click at [1005, 78] on link "google_ads_advt" at bounding box center [1010, 65] width 159 height 42
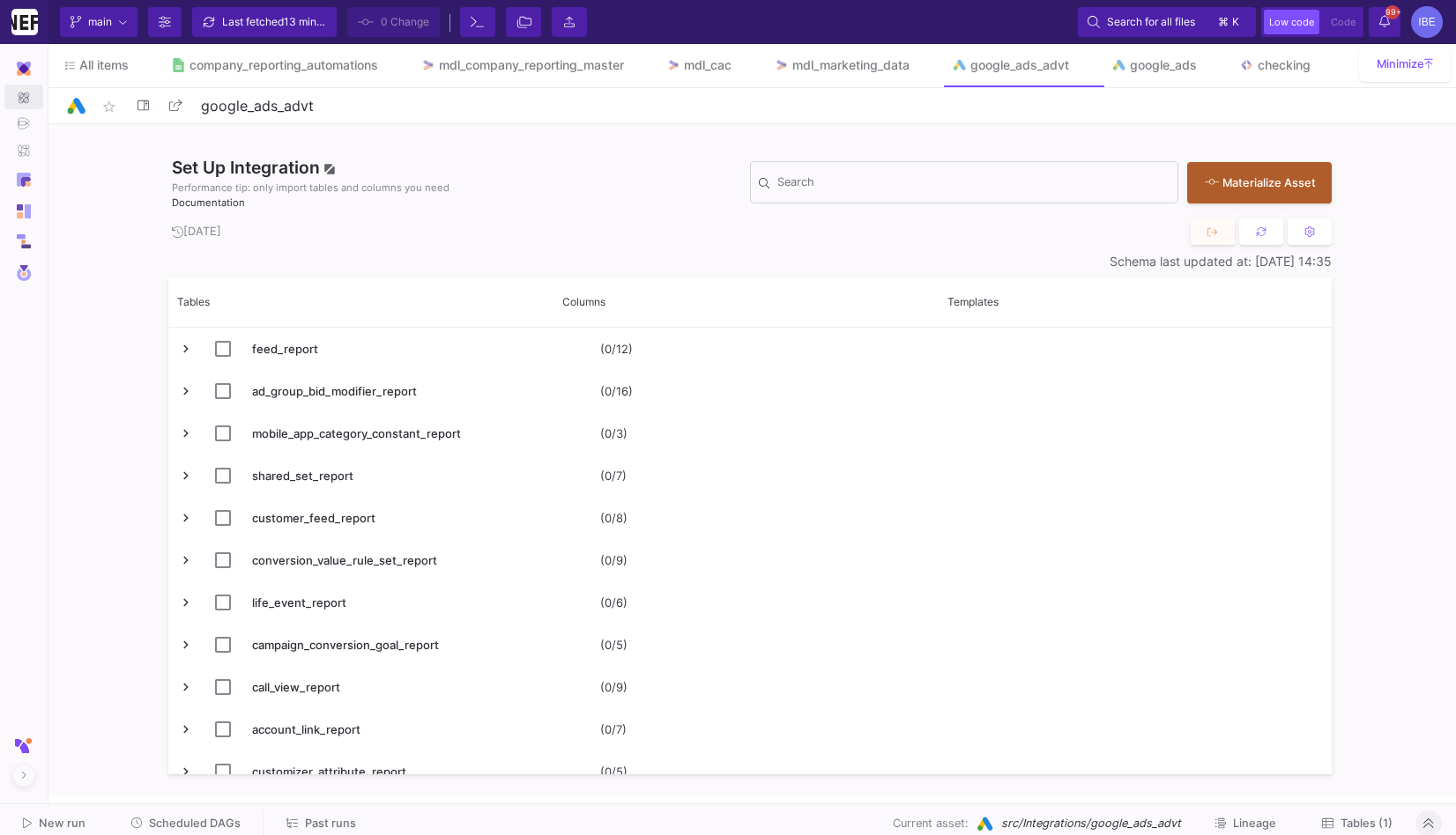
click at [1329, 817] on fa-icon at bounding box center [1327, 824] width 11 height 13
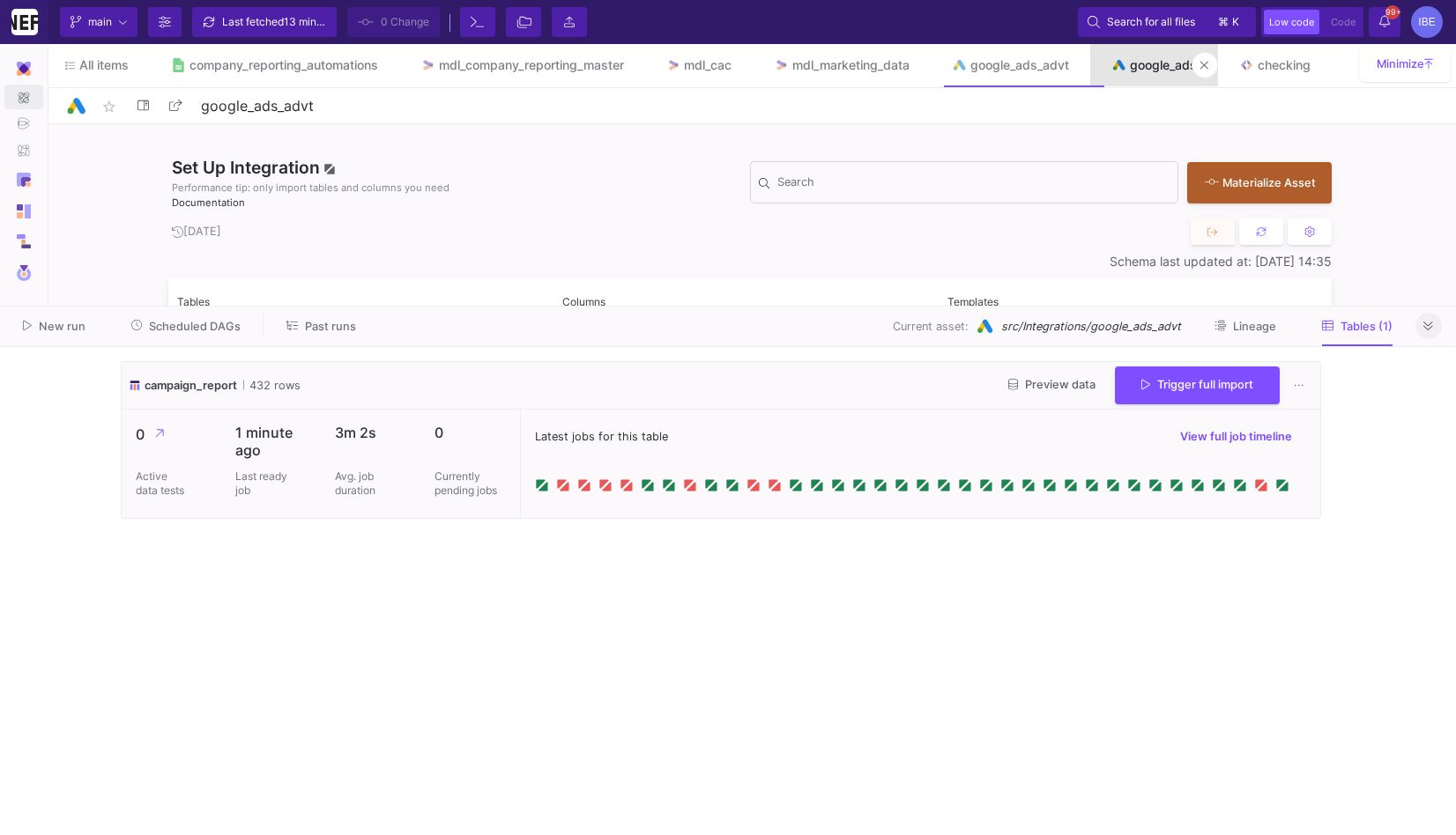
click at [1162, 79] on link "google_ads" at bounding box center [1154, 65] width 128 height 42
type input "google_ads"
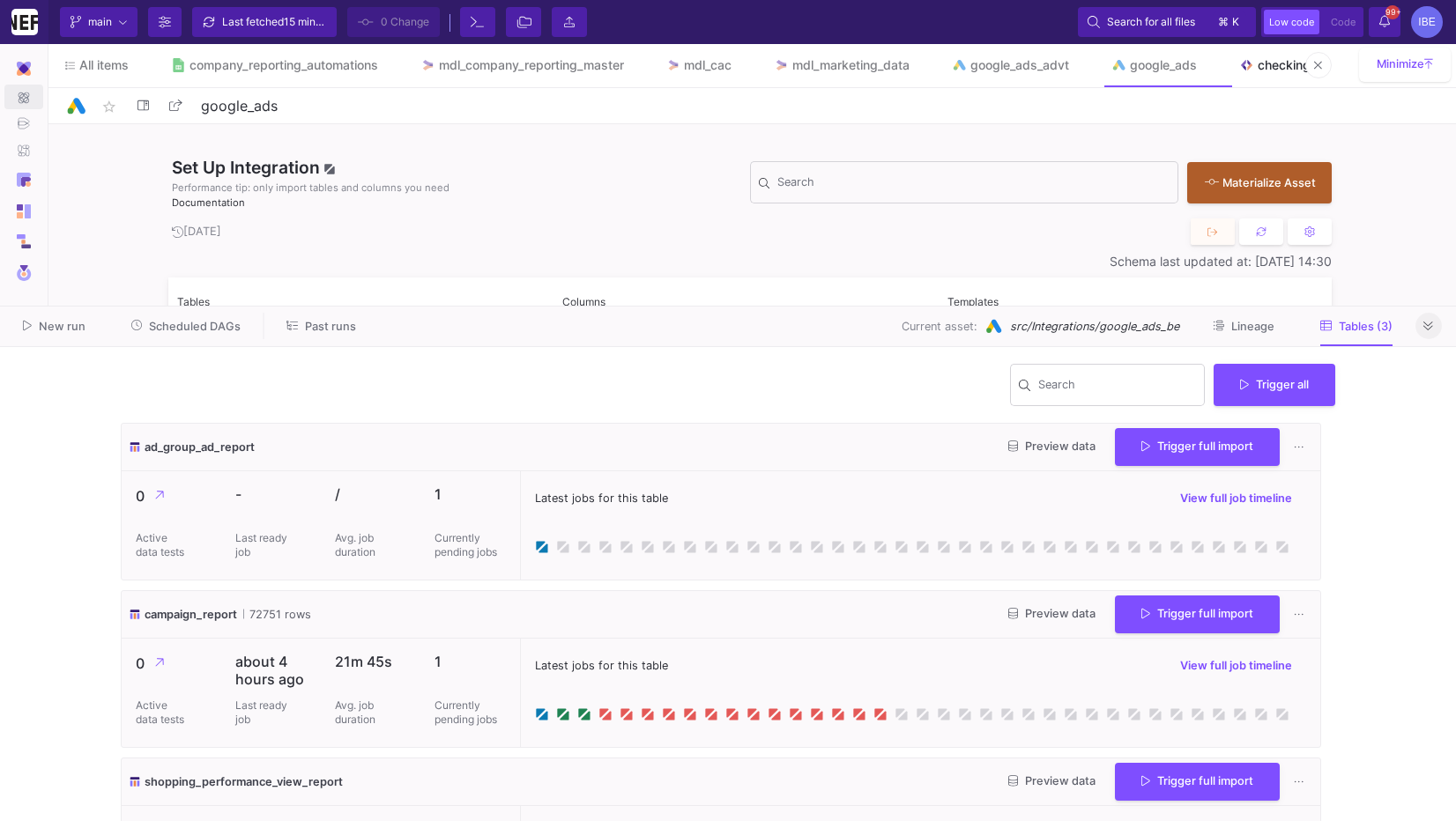
click at [1270, 61] on link "checking" at bounding box center [1274, 65] width 113 height 42
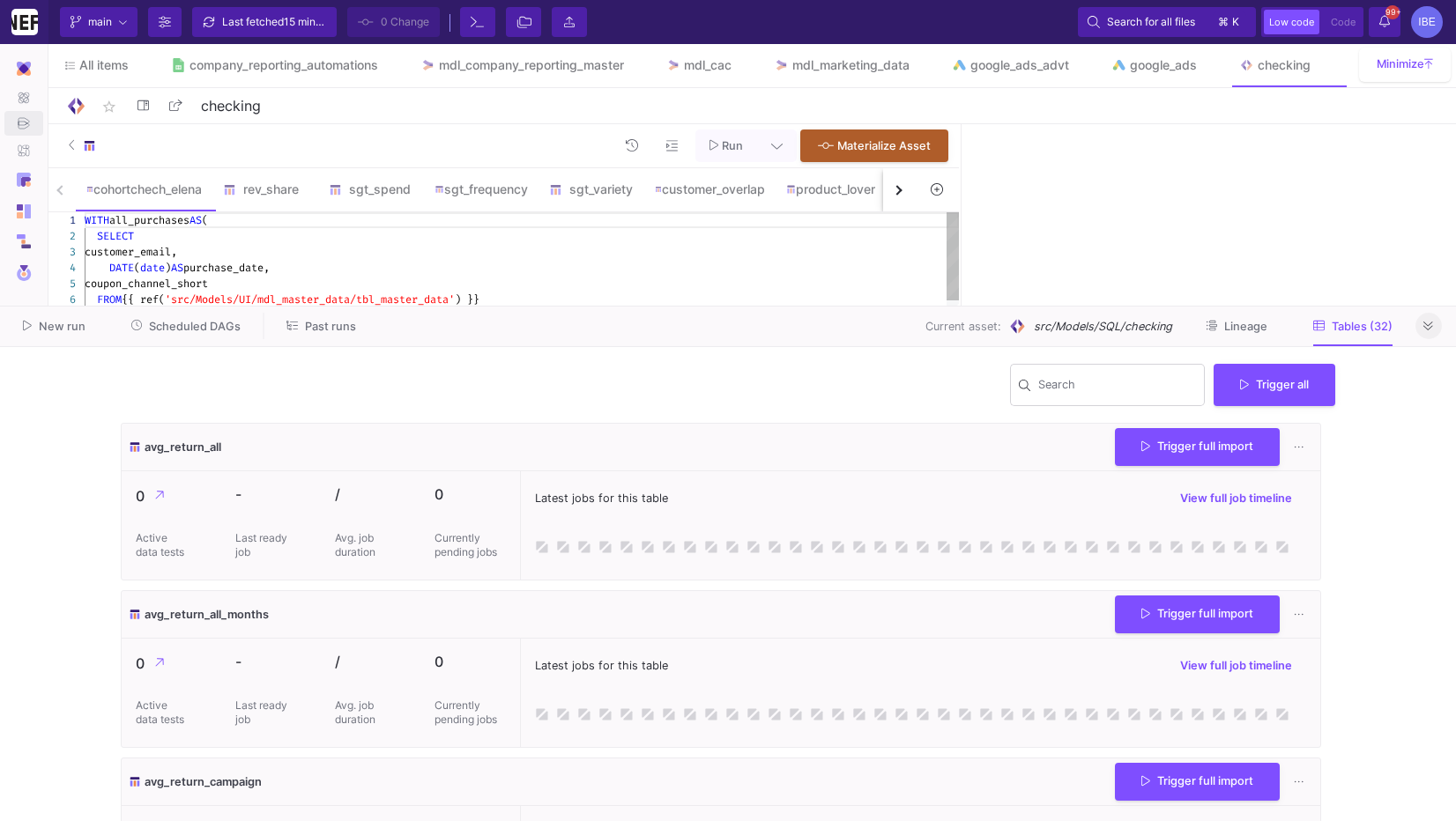
click at [1444, 330] on div "New run Scheduled DAGs Past runs Current asset: src/Models/SQL/checking Lineage…" at bounding box center [728, 327] width 1456 height 41
click at [266, 193] on div "rev_share" at bounding box center [265, 189] width 85 height 14
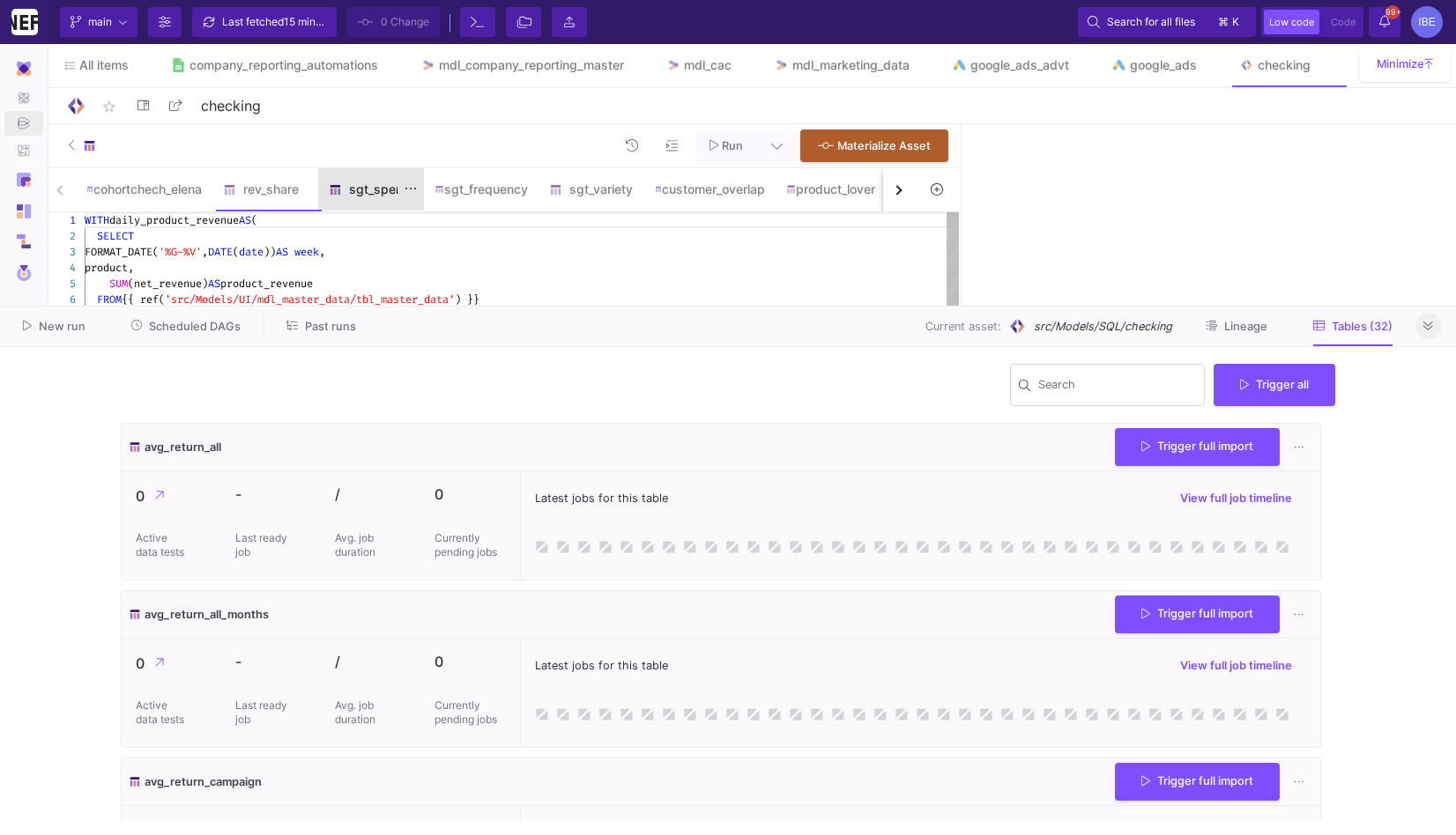
click at [366, 192] on div "sgt_spend" at bounding box center [371, 189] width 85 height 14
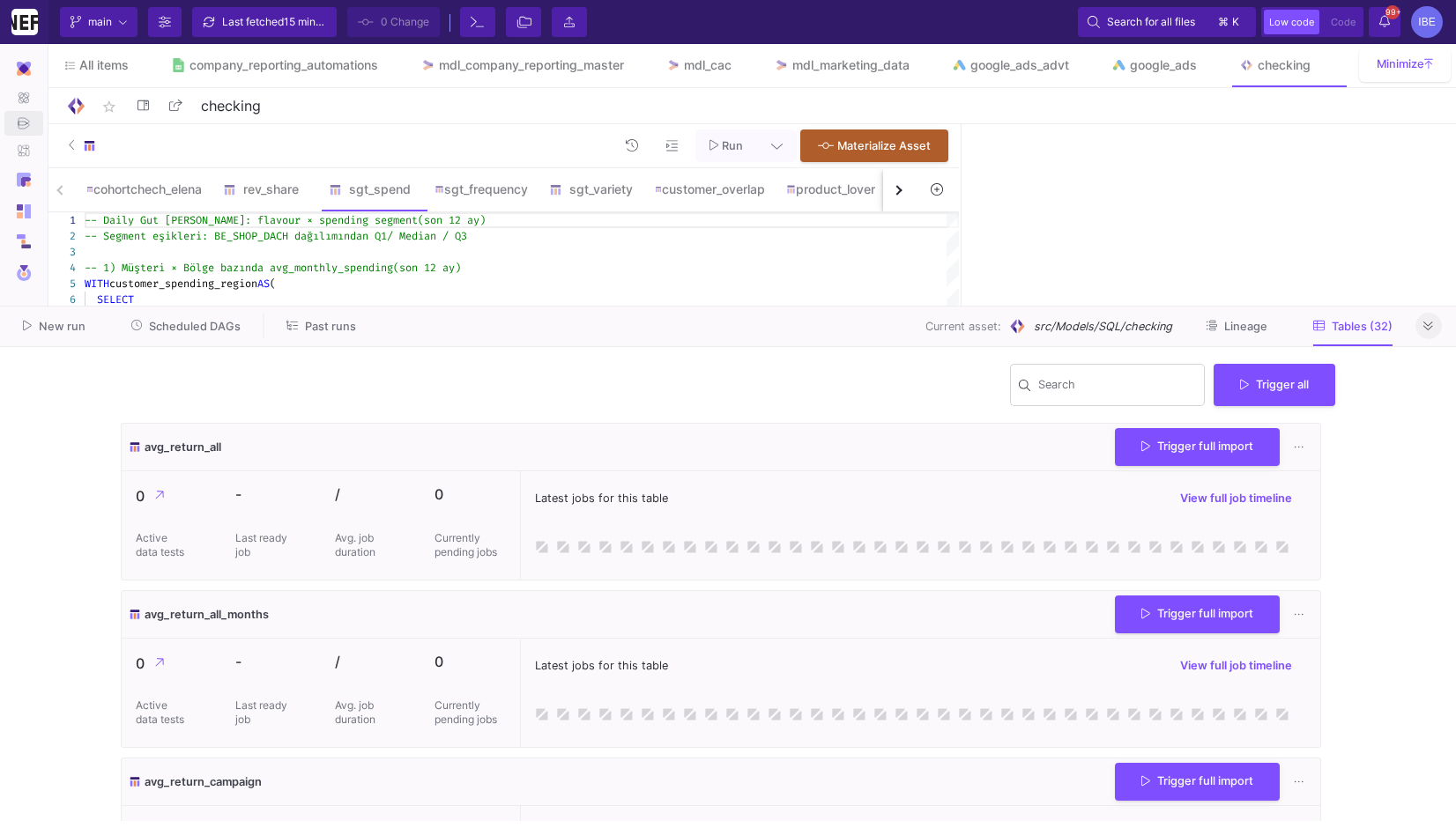
click at [1423, 325] on button at bounding box center [1428, 326] width 27 height 27
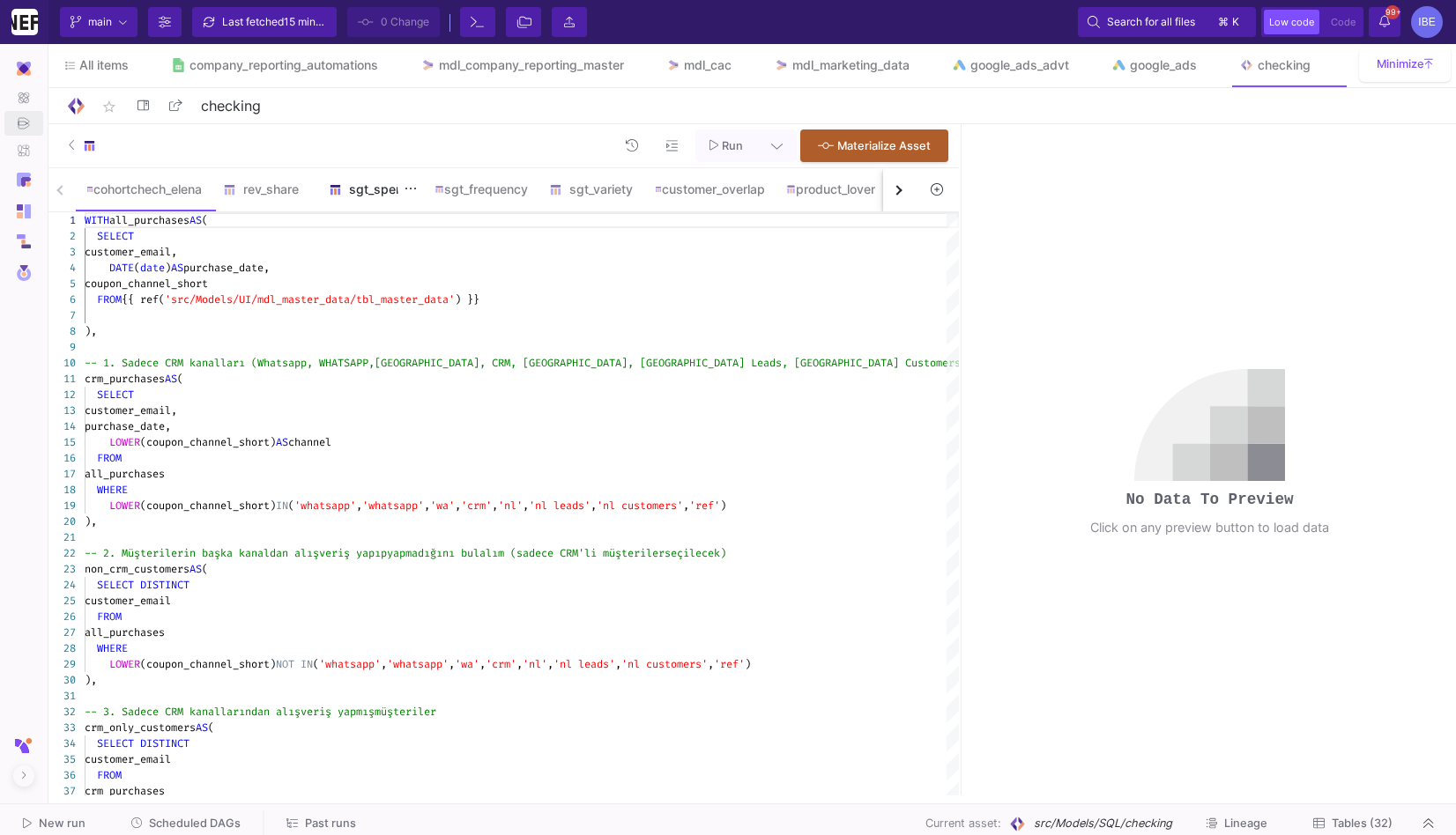
click at [384, 194] on div "sgt_spend" at bounding box center [371, 189] width 85 height 14
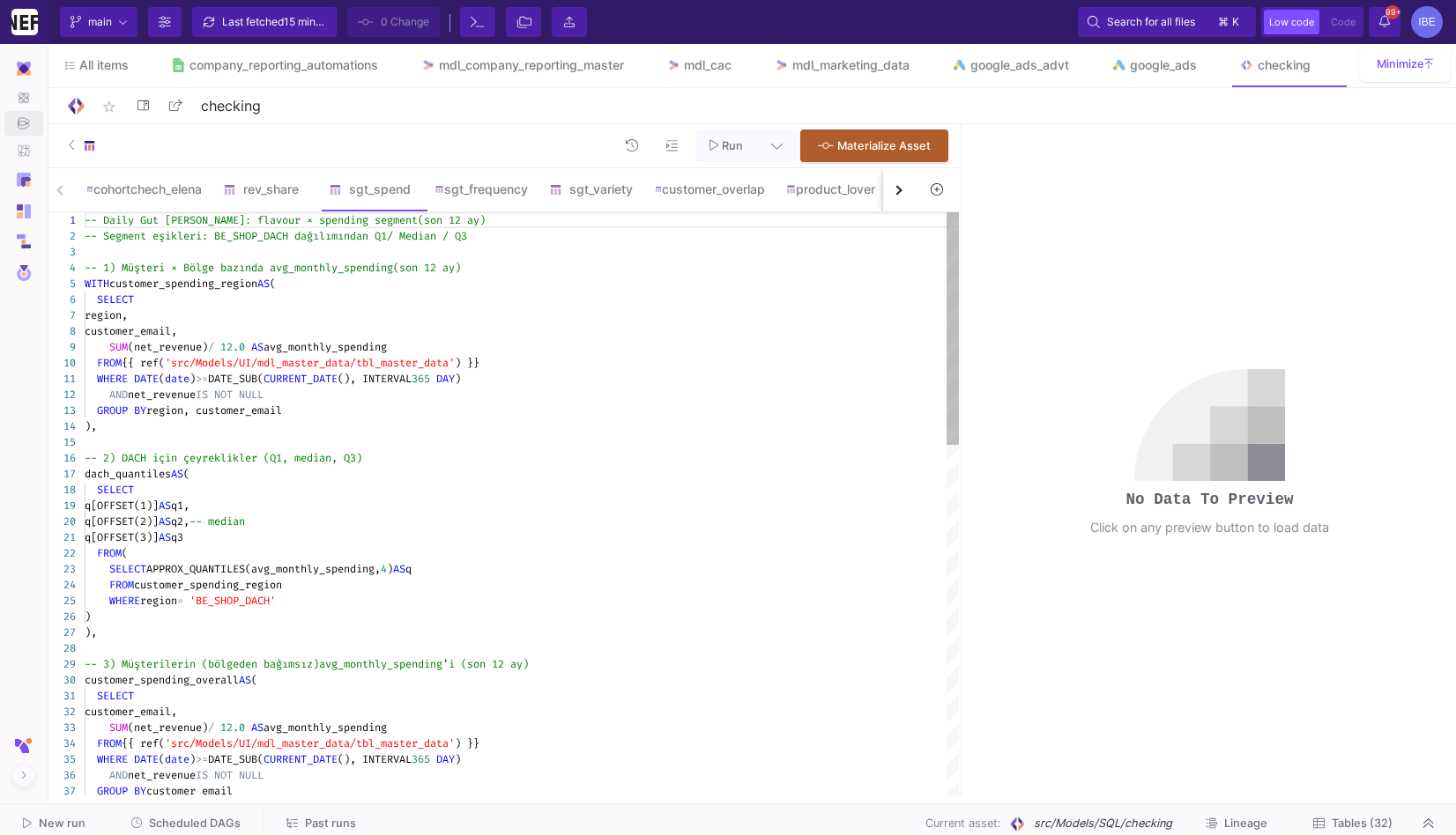
click at [285, 615] on div ")" at bounding box center [522, 617] width 874 height 16
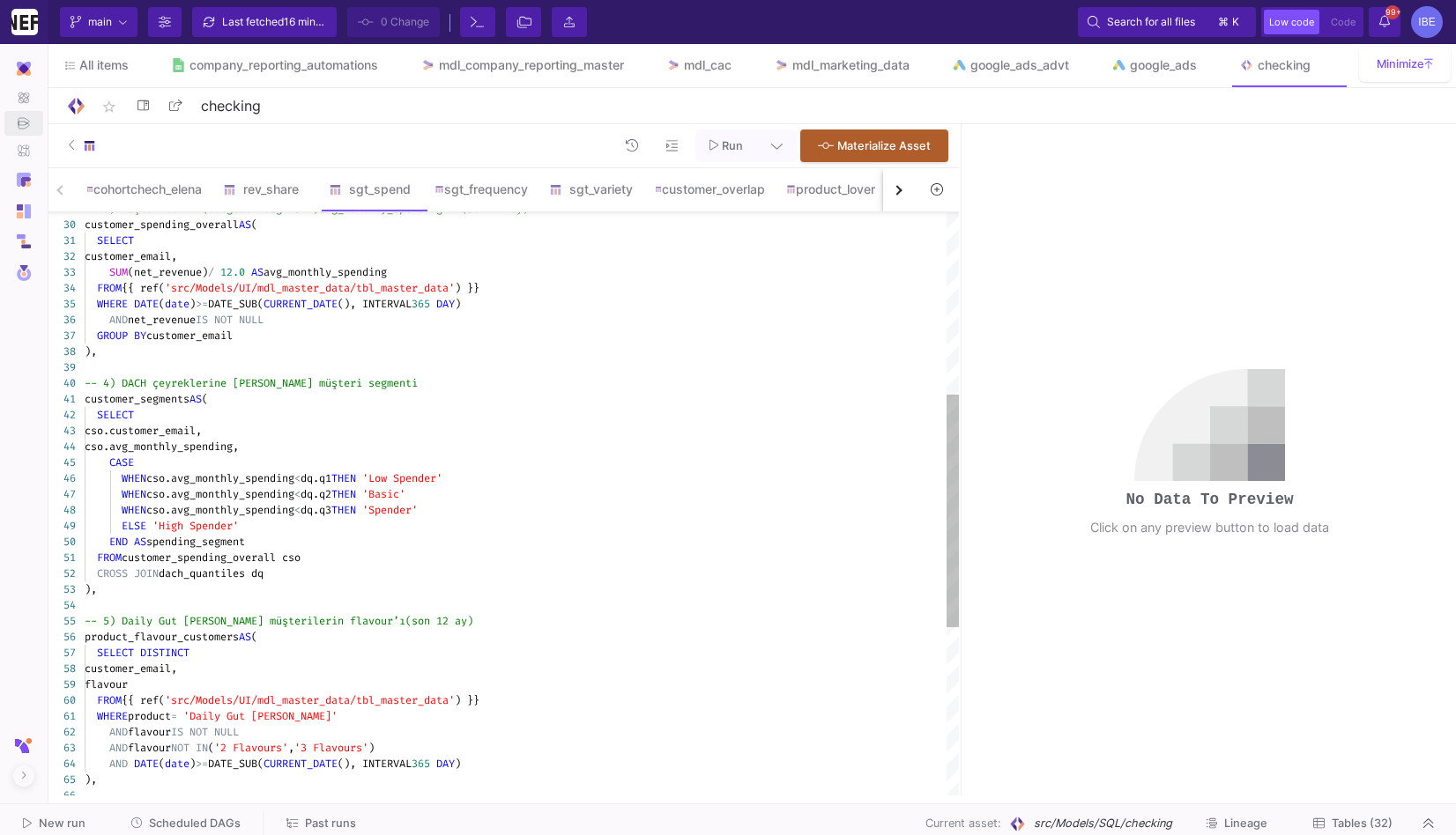
type textarea "customer_segments AS ( SELECT cso.customer_email, cso.avg_monthly_spending, CAS…"
click at [529, 462] on div "CASE" at bounding box center [522, 462] width 874 height 16
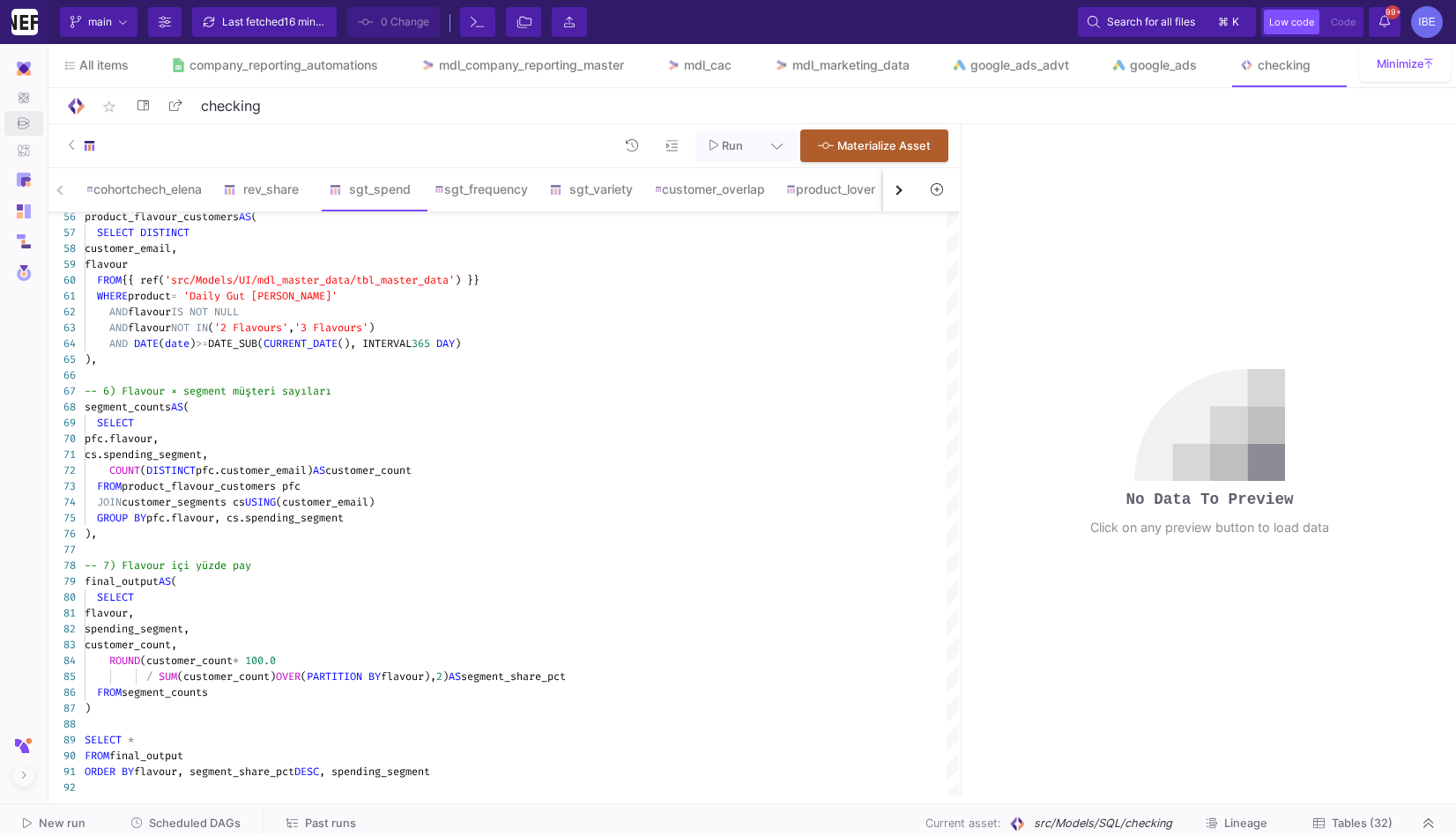
click at [718, 149] on icon at bounding box center [714, 145] width 10 height 12
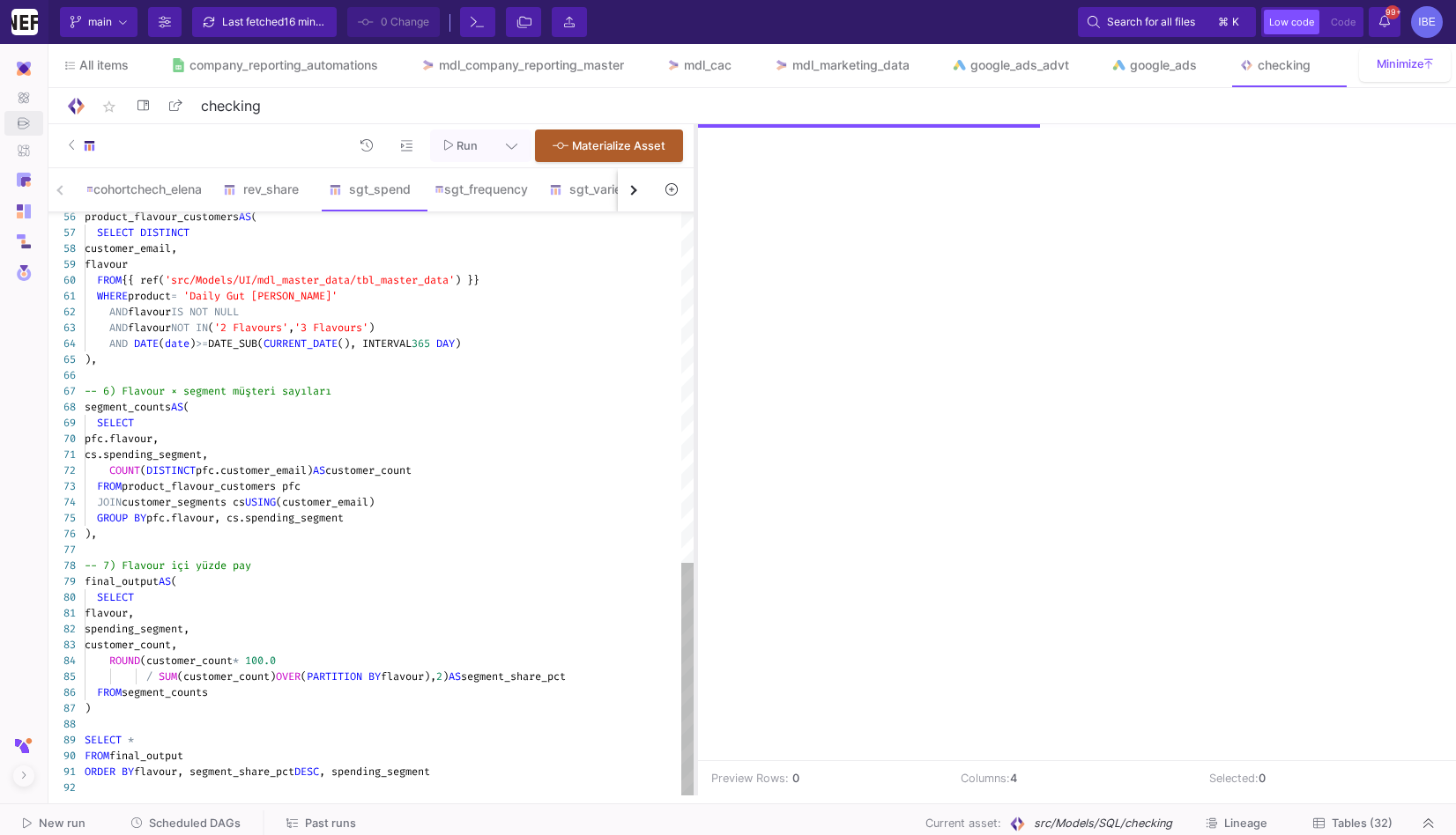
drag, startPoint x: 959, startPoint y: 344, endPoint x: 692, endPoint y: 298, distance: 270.9
click at [693, 298] on div at bounding box center [695, 459] width 5 height 671
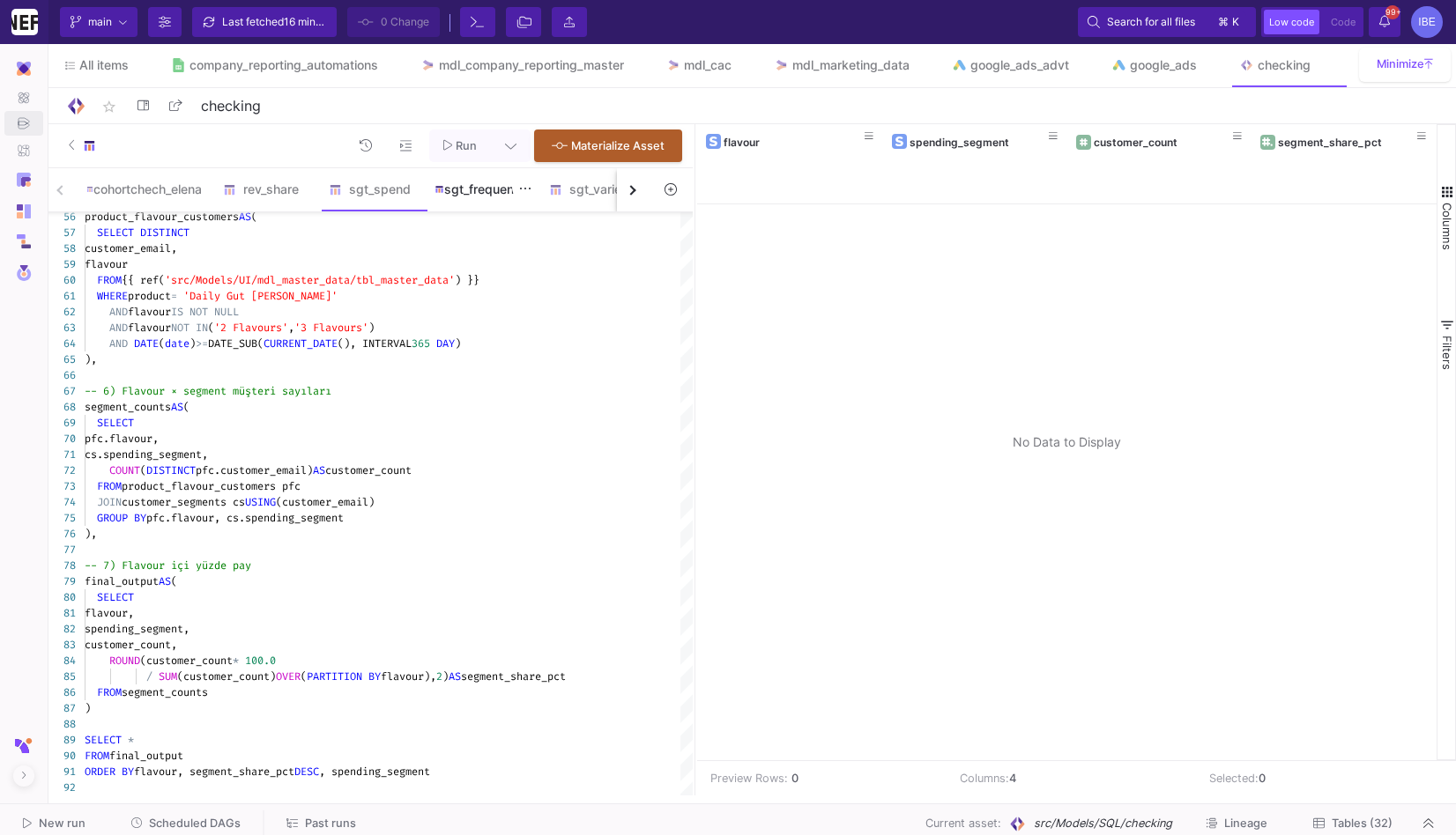
click at [511, 191] on div "sgt_frequency" at bounding box center [482, 189] width 93 height 14
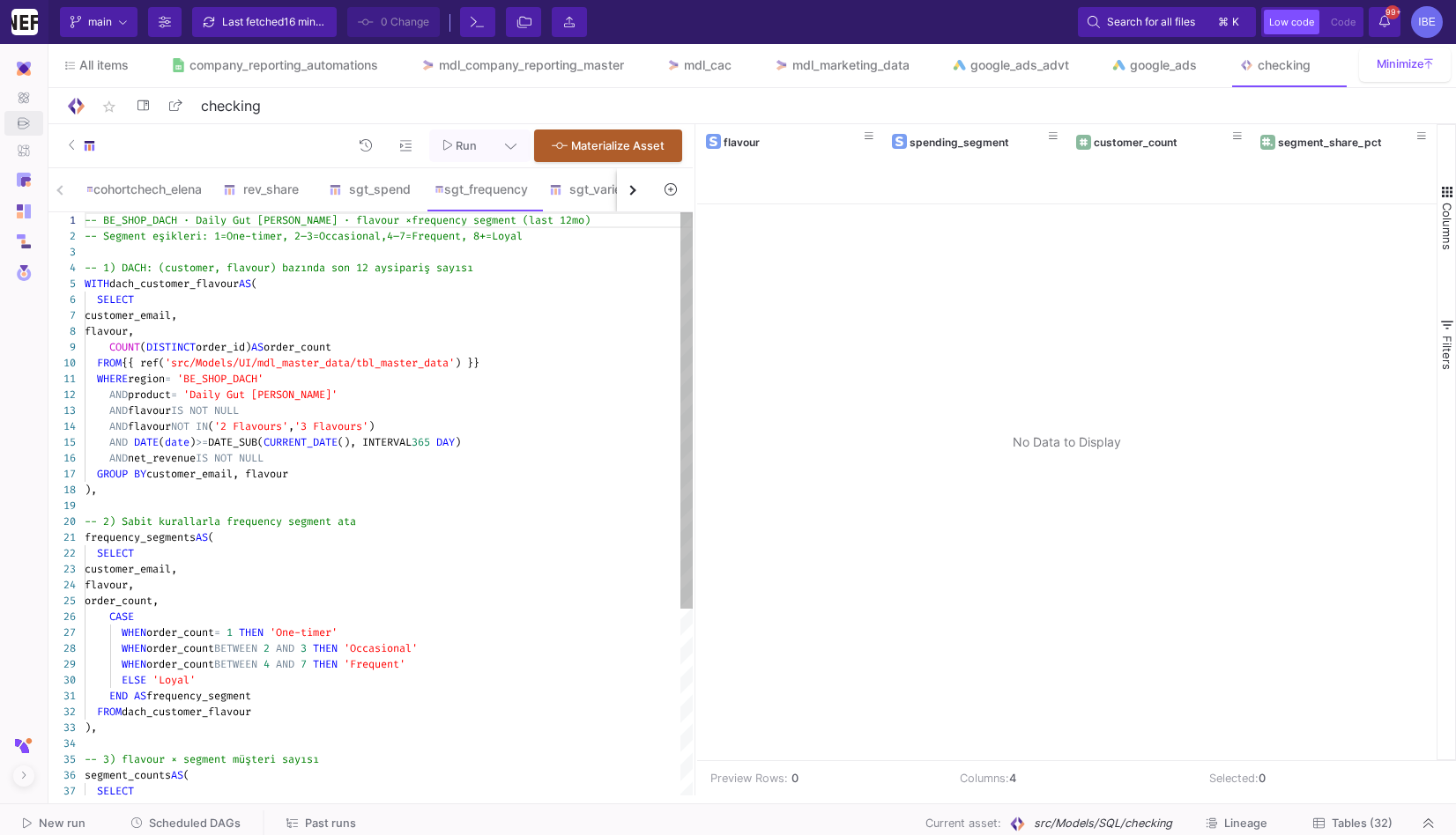
click at [461, 157] on button "Run" at bounding box center [461, 146] width 63 height 32
click at [154, 180] on div "cohortchech_elena" at bounding box center [143, 190] width 136 height 42
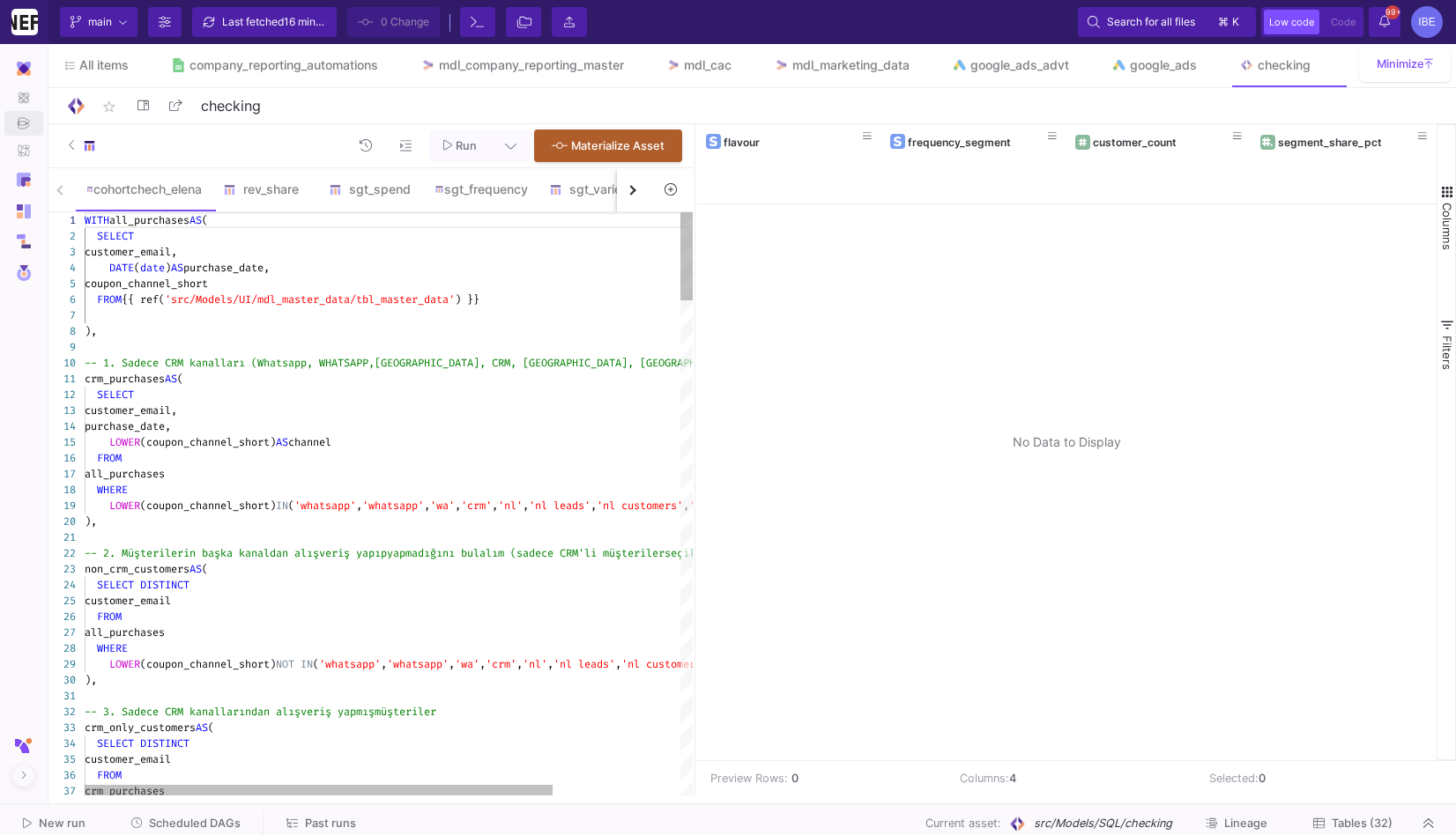
click at [488, 136] on button "Run" at bounding box center [461, 146] width 63 height 32
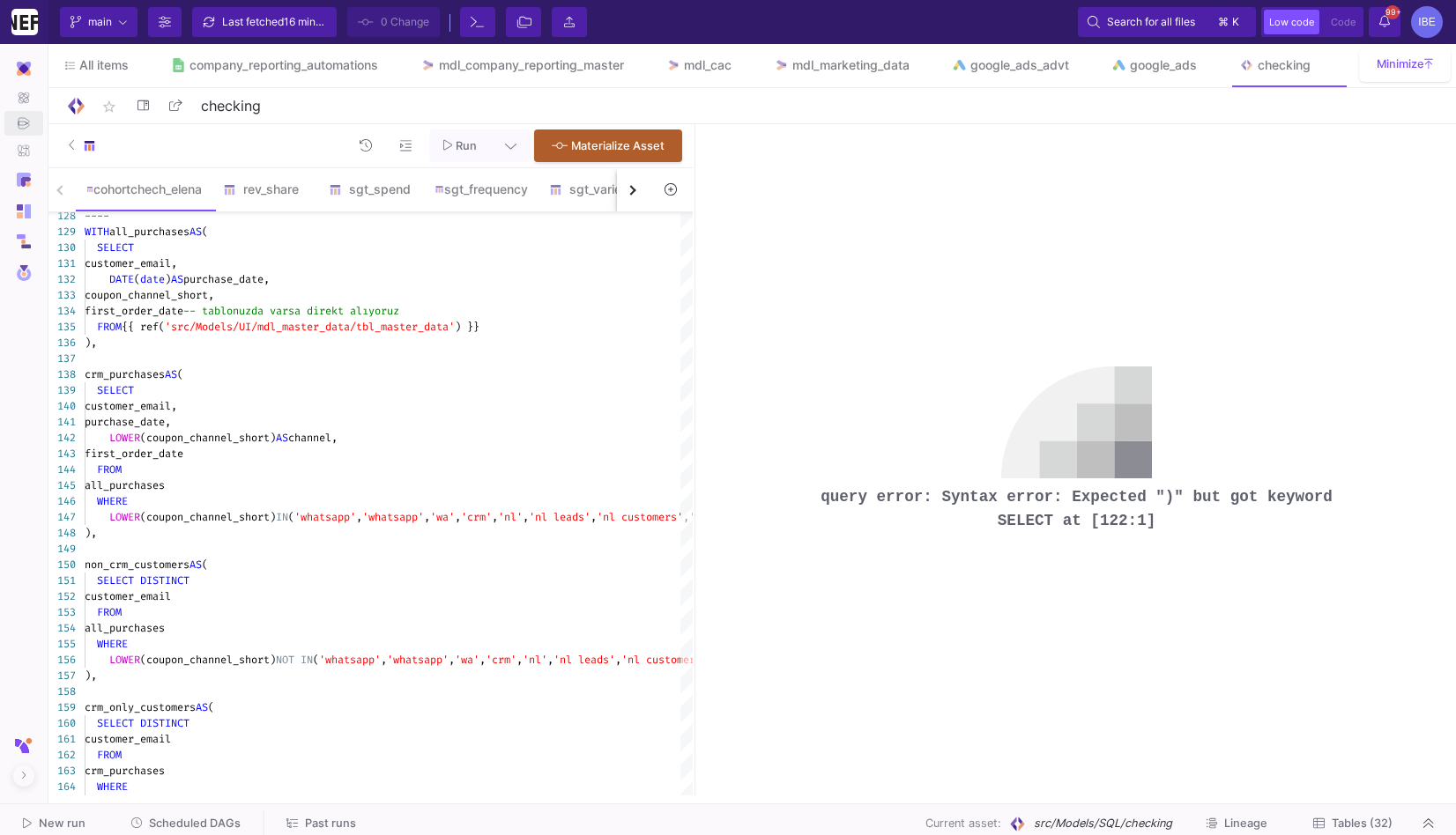
click at [632, 193] on button "button" at bounding box center [632, 190] width 31 height 43
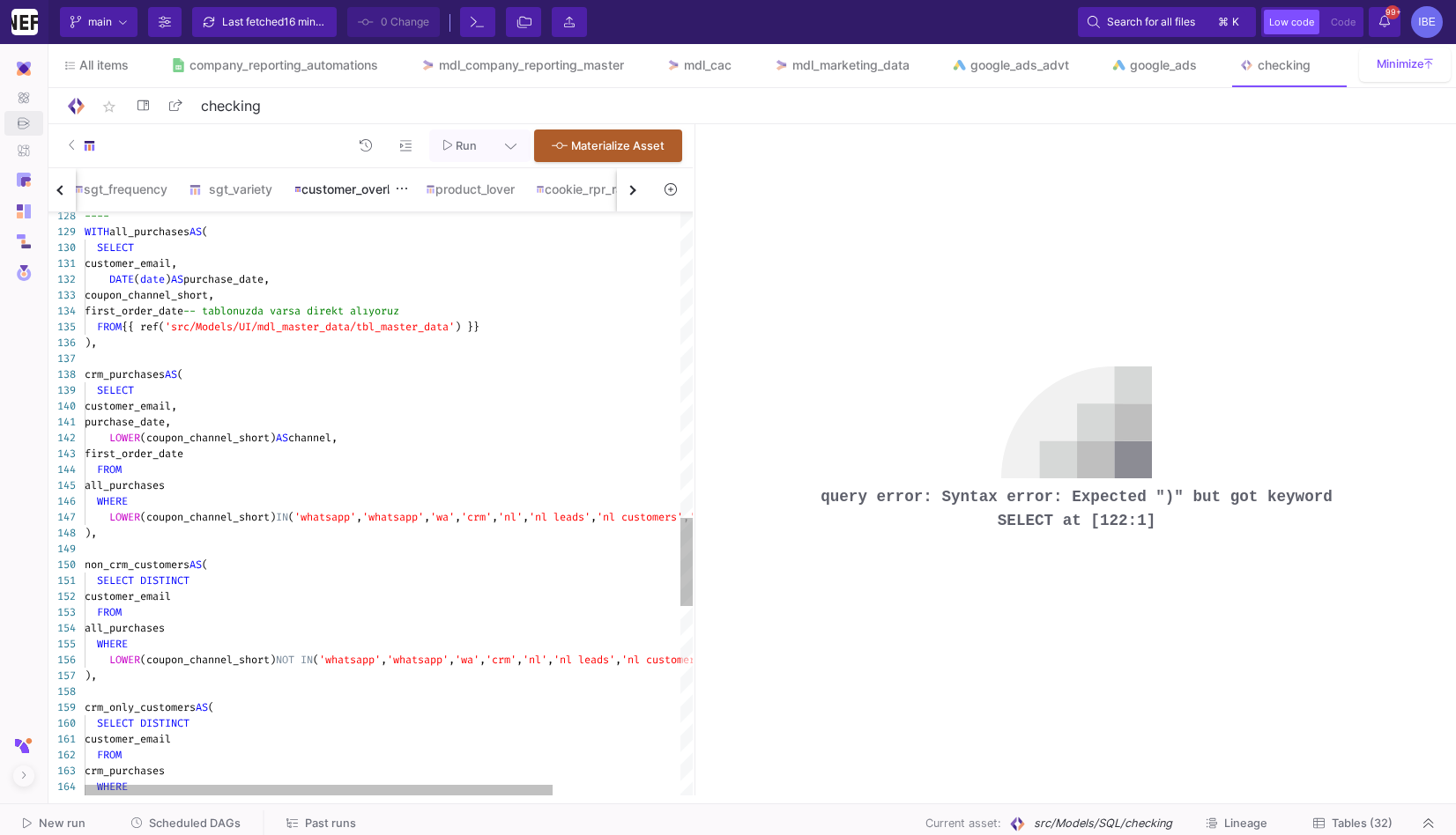
click at [347, 202] on div "customer_overlap" at bounding box center [350, 190] width 132 height 42
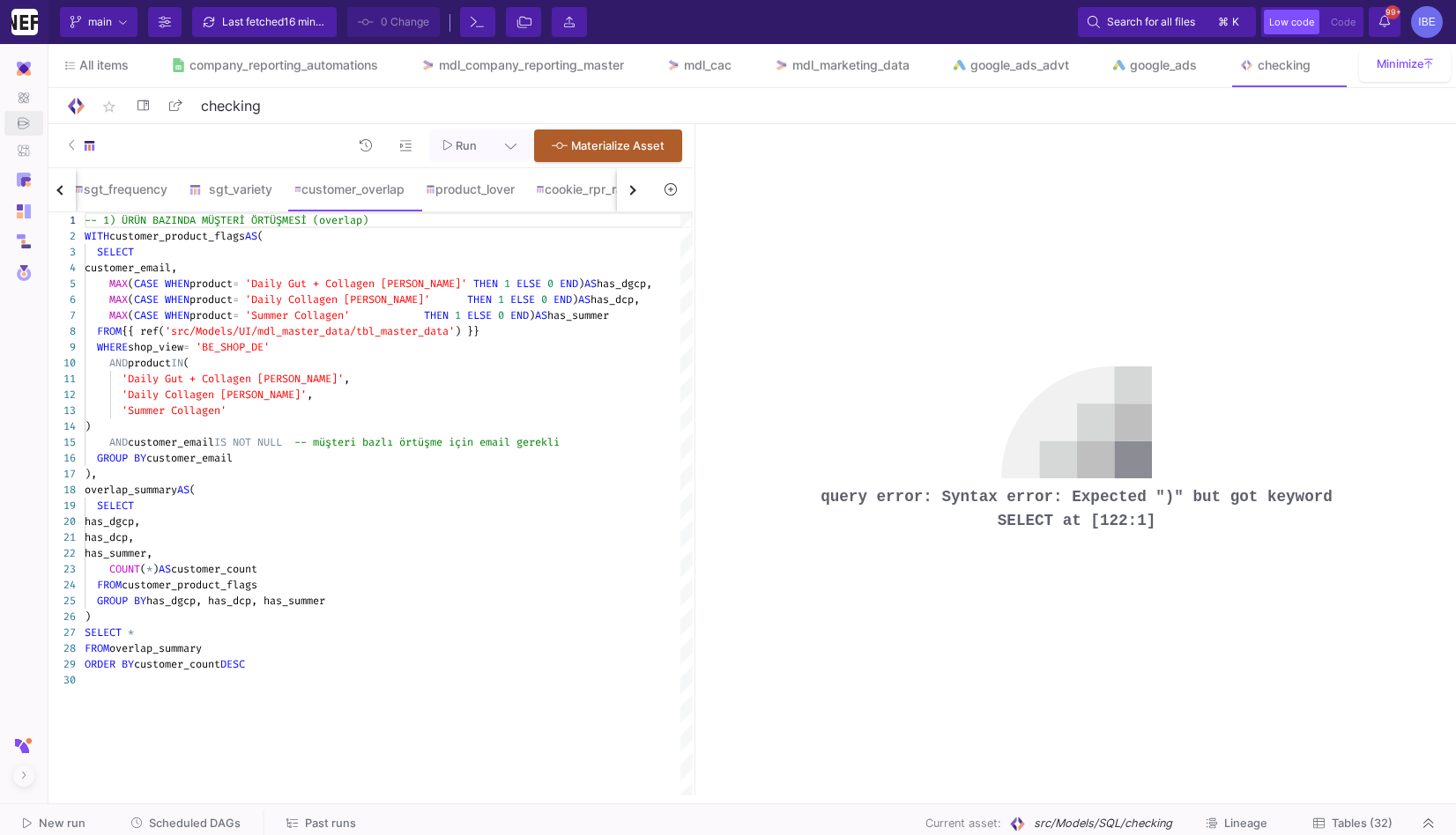
click at [448, 150] on icon at bounding box center [448, 145] width 10 height 12
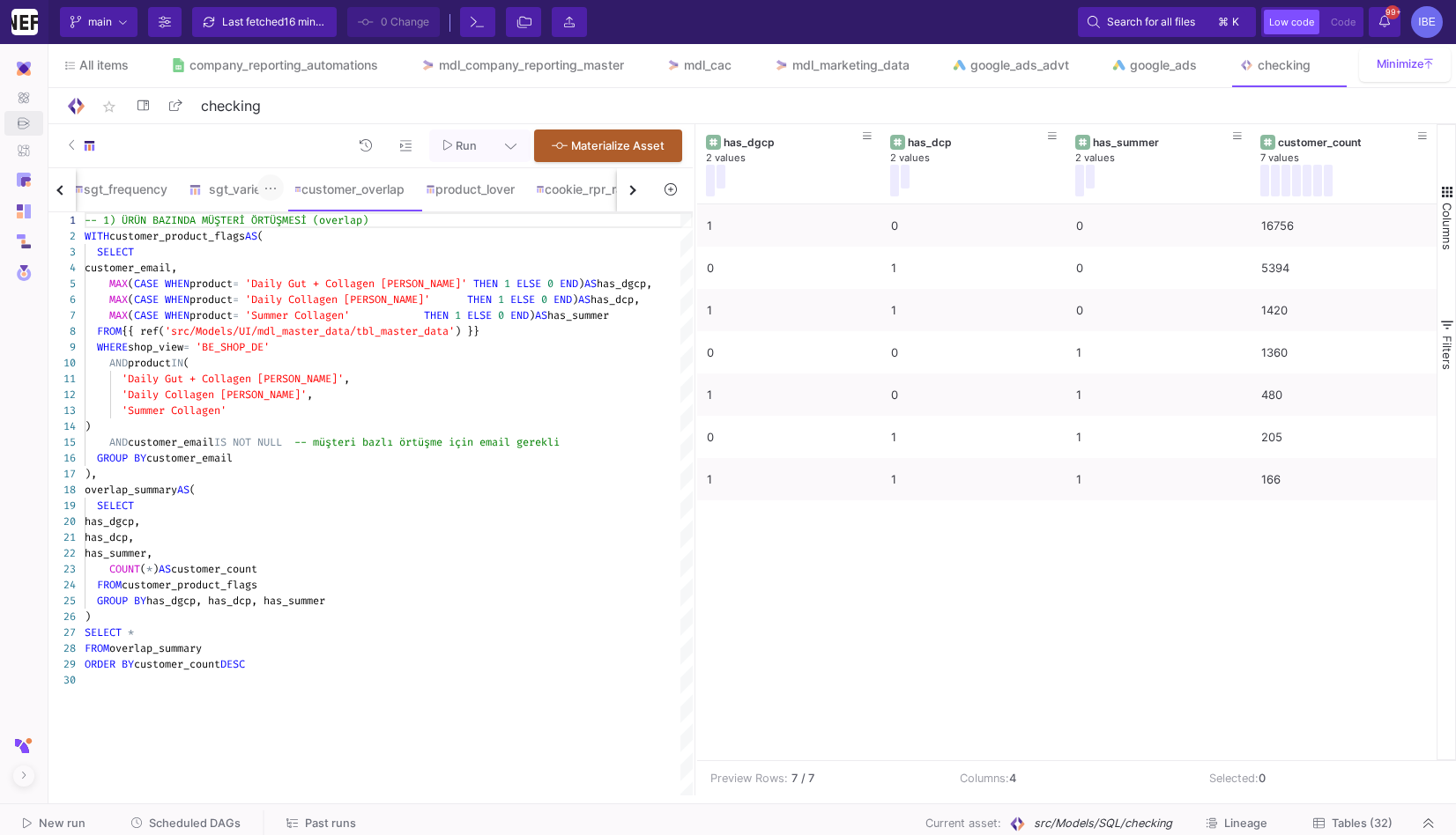
click at [262, 185] on button at bounding box center [271, 188] width 27 height 27
click at [143, 198] on div at bounding box center [728, 418] width 1456 height 835
click at [133, 193] on div "sgt_frequency" at bounding box center [130, 189] width 93 height 14
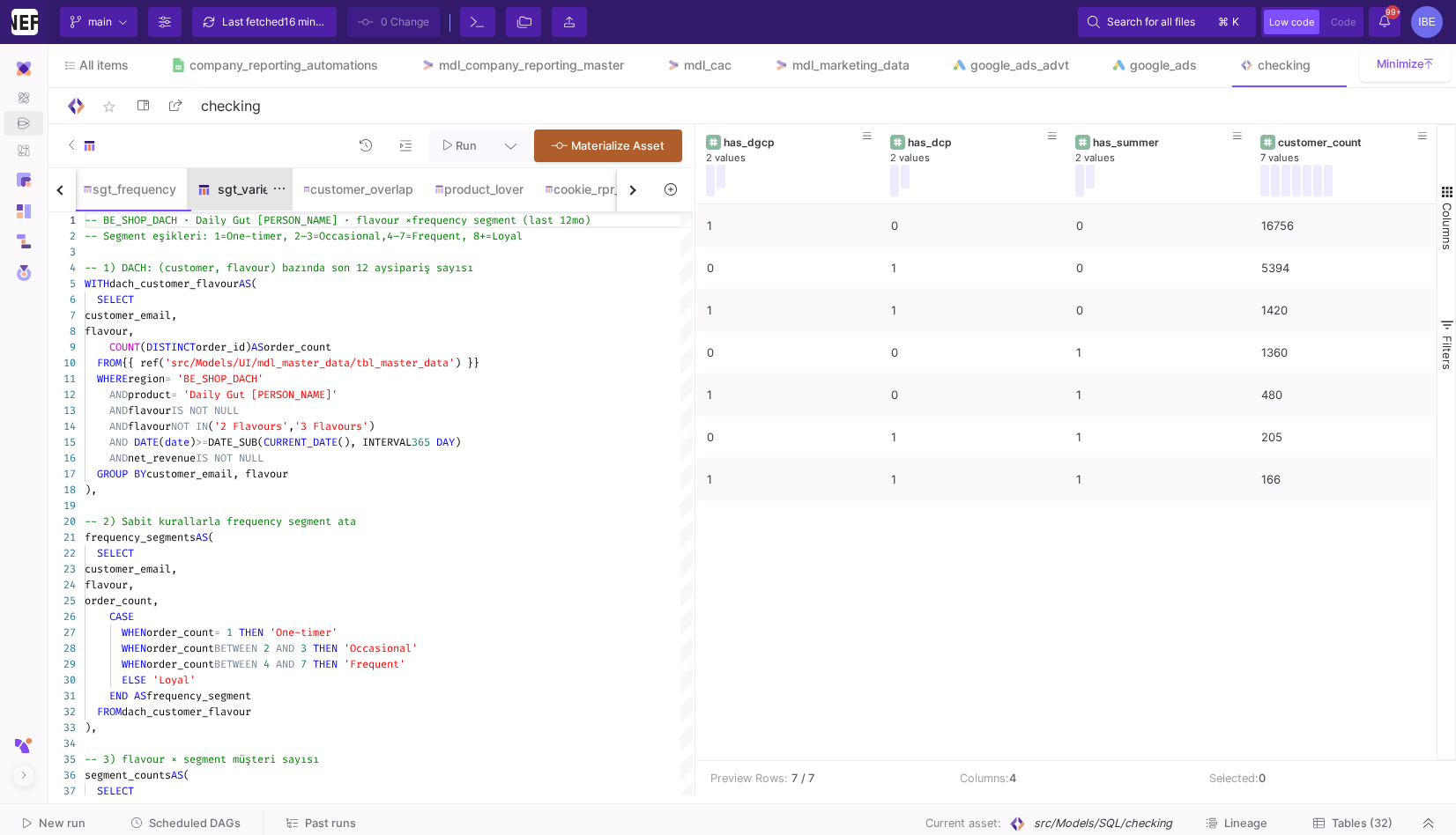
click at [258, 187] on div "sgt_variety" at bounding box center [239, 189] width 85 height 14
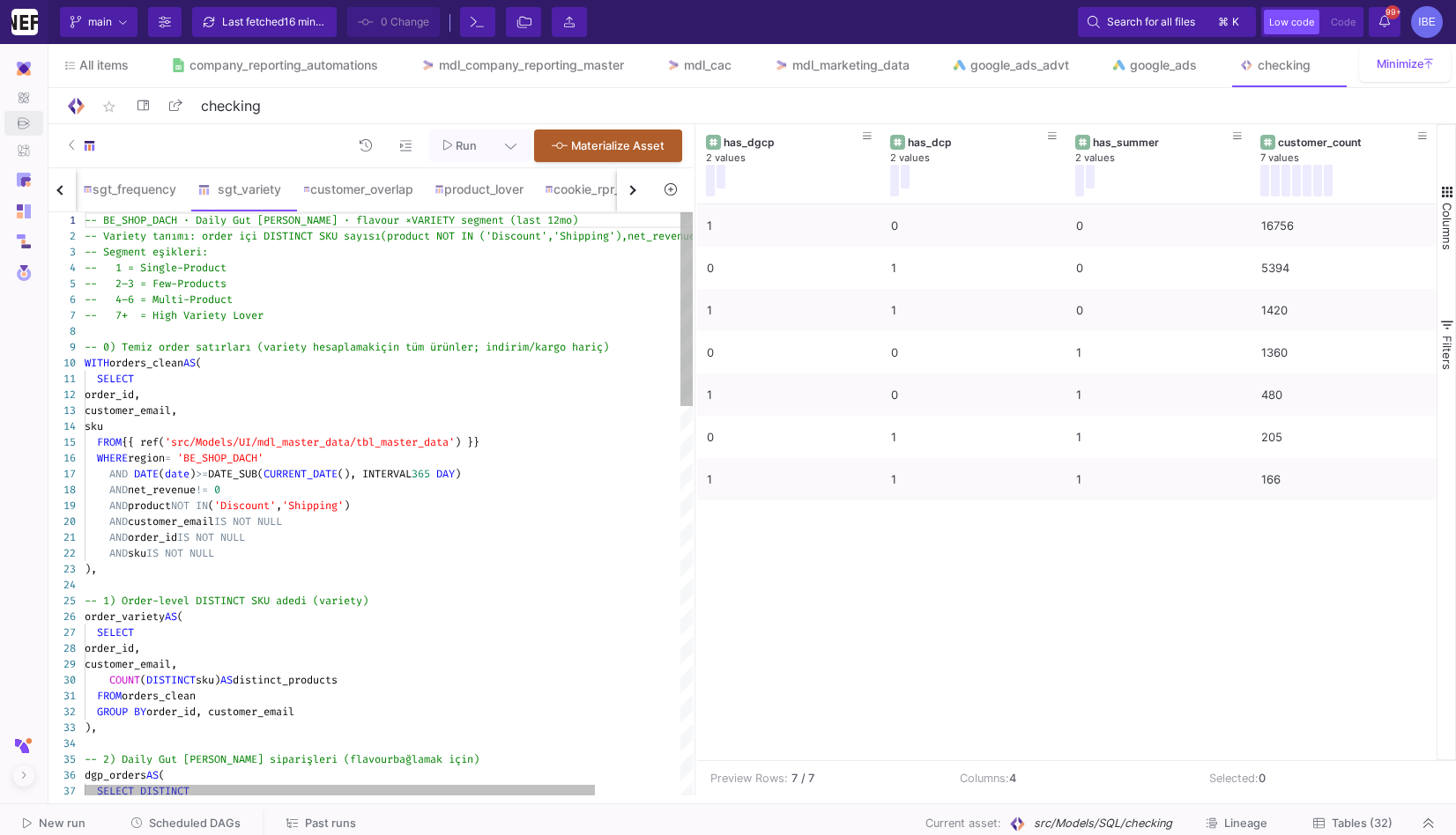
click at [460, 142] on span "Run" at bounding box center [466, 146] width 21 height 13
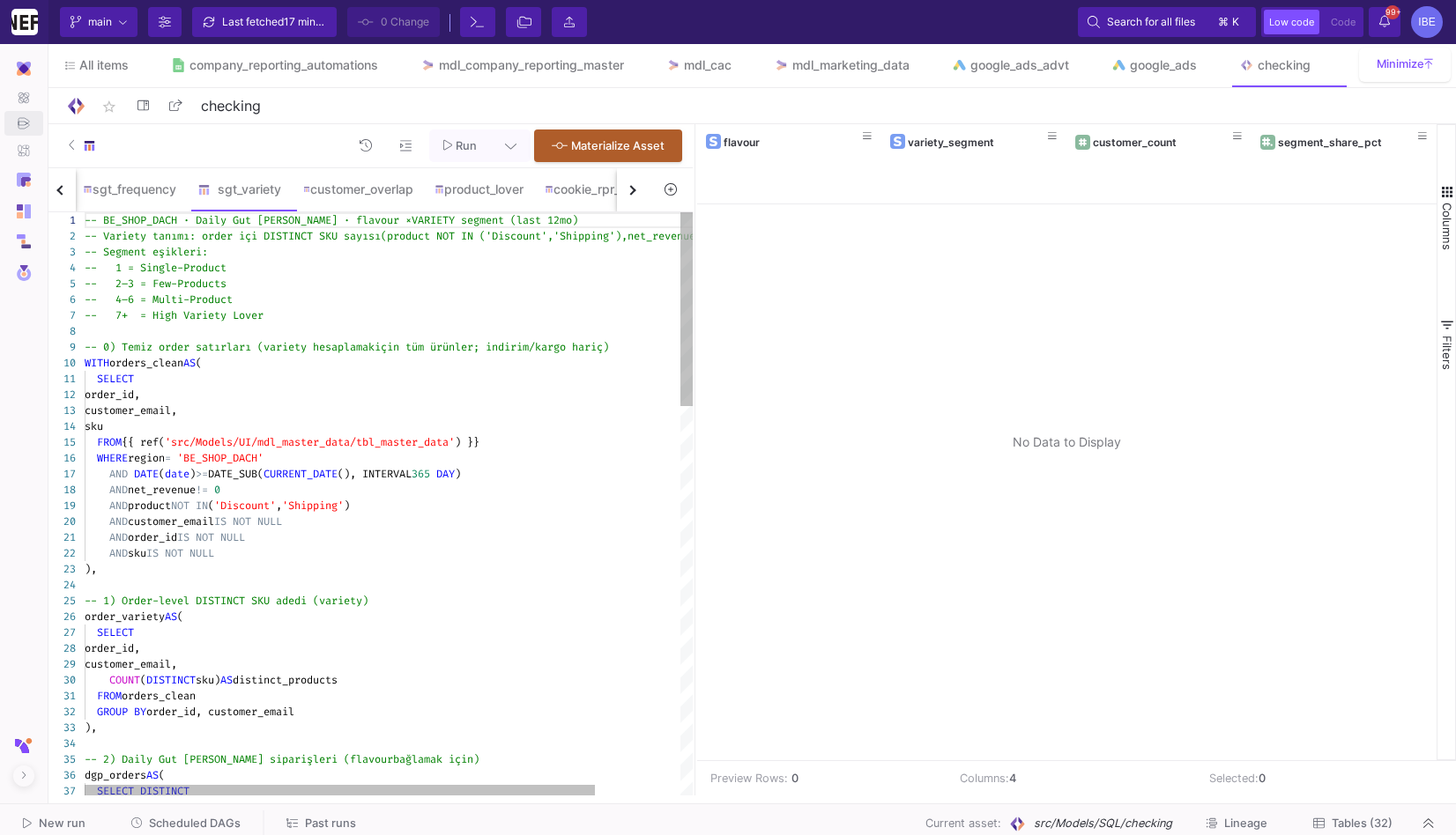
click at [201, 461] on span "'BE_SHOP_DACH'" at bounding box center [220, 458] width 87 height 14
click at [269, 460] on div "1 2 3 4 5 6 7 8 9 10 11 12 13 14 15 16 17 18 19 20 21 22 23 24 25 26 27 28 29 3…" at bounding box center [368, 504] width 648 height 583
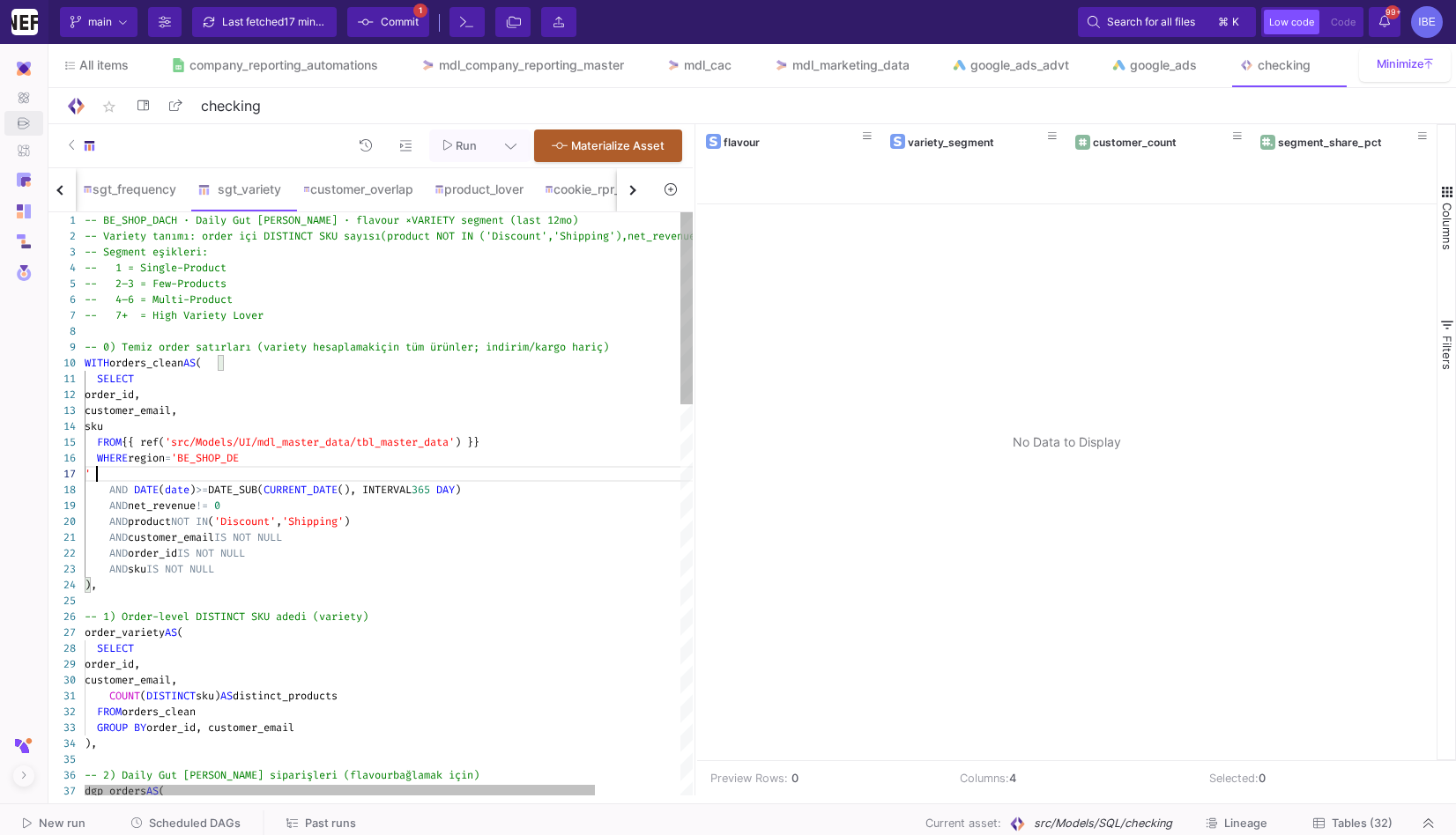
scroll to position [94, 12]
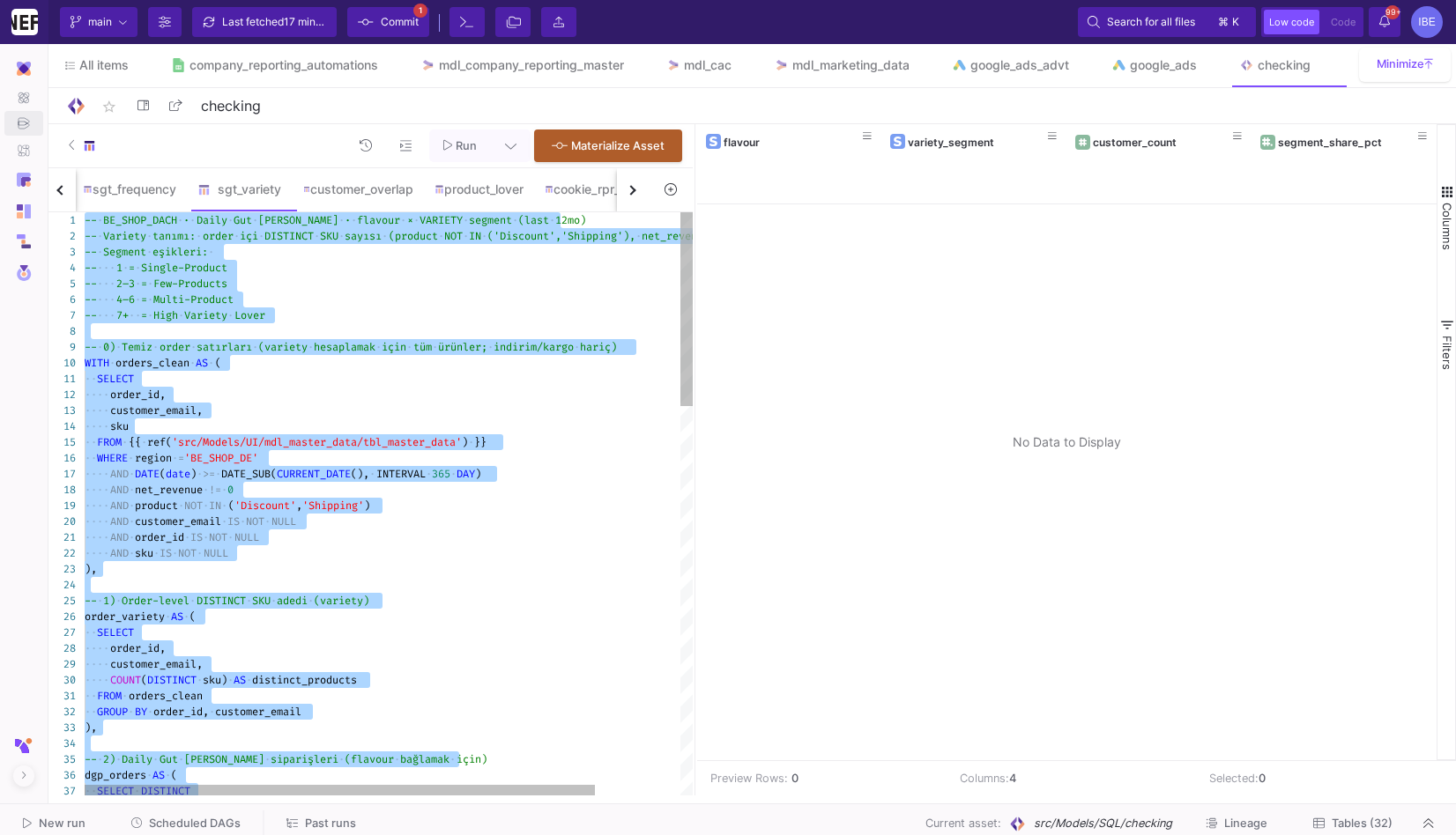
click at [255, 452] on span "'BE_SHOP_DE'" at bounding box center [221, 458] width 74 height 14
click at [258, 452] on span "'BE_SHOP_DE'" at bounding box center [221, 458] width 74 height 14
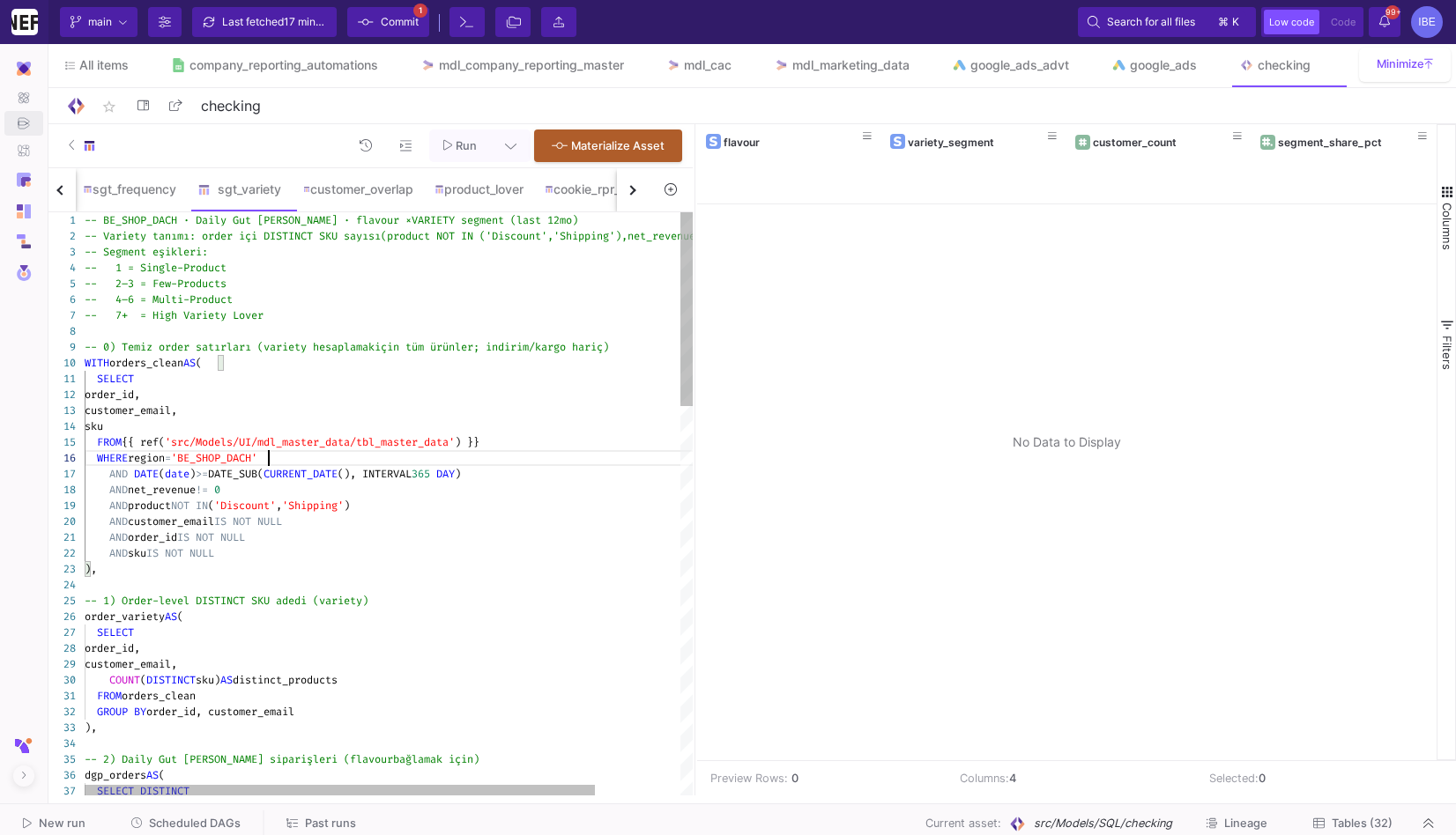
scroll to position [80, 183]
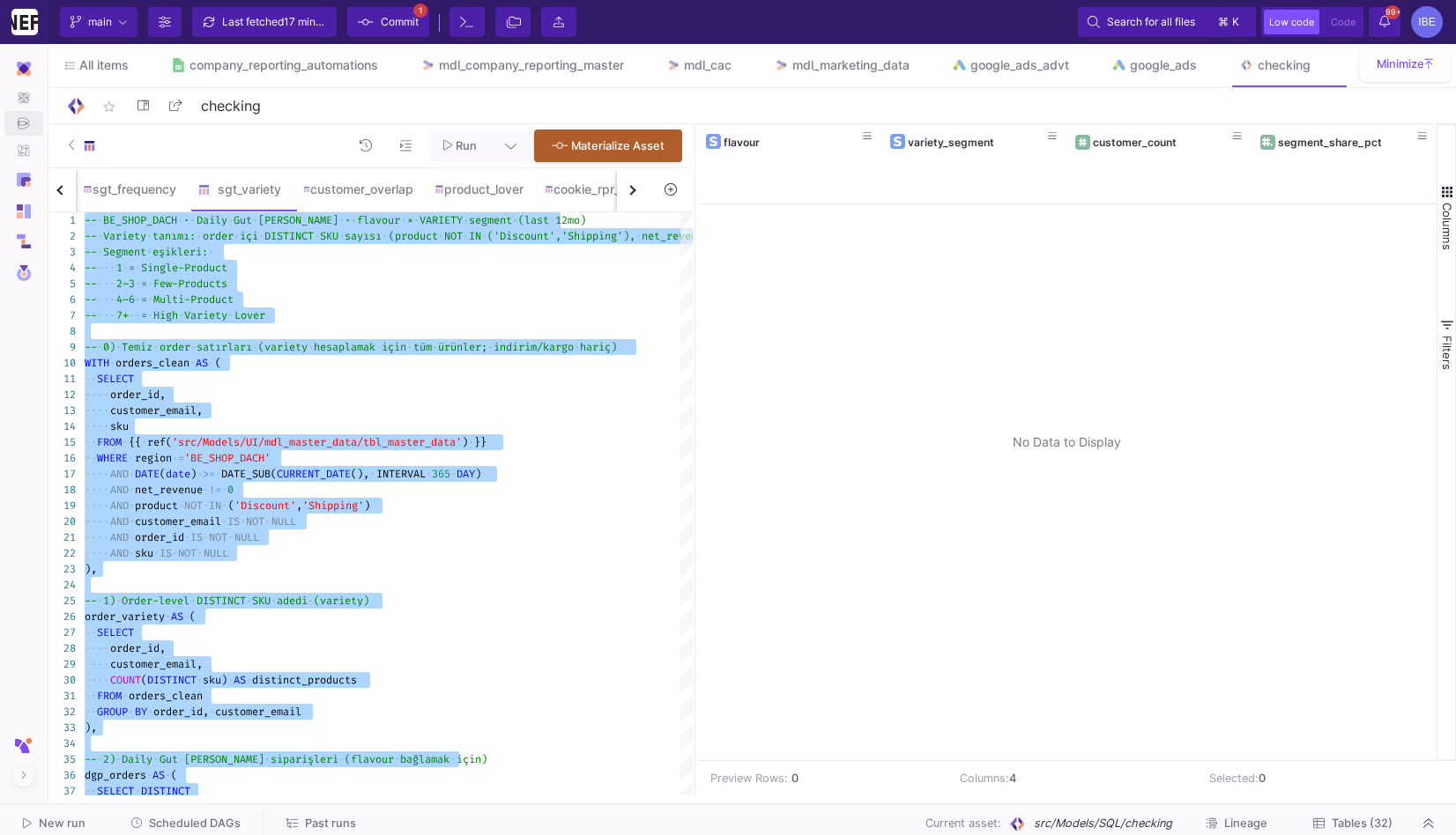
type textarea "-- BE_SHOP_DACH · Daily Gut Pulver · flavour × VARIETY segment (last 12mo) -- V…"
click at [161, 196] on div "sgt_frequency" at bounding box center [130, 190] width 114 height 42
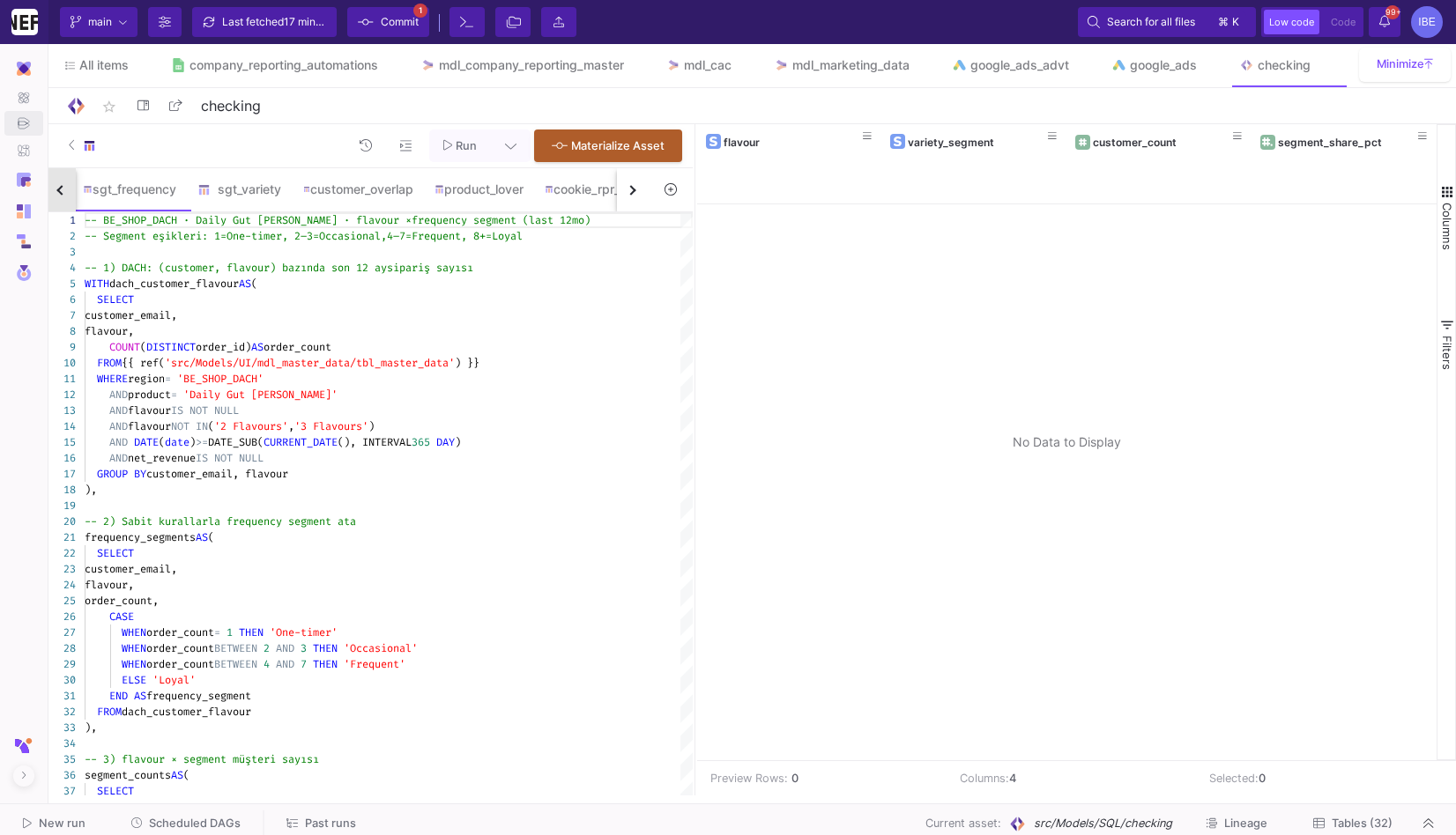
click at [58, 184] on button "button" at bounding box center [59, 190] width 31 height 43
click at [171, 190] on img at bounding box center [164, 190] width 13 height 13
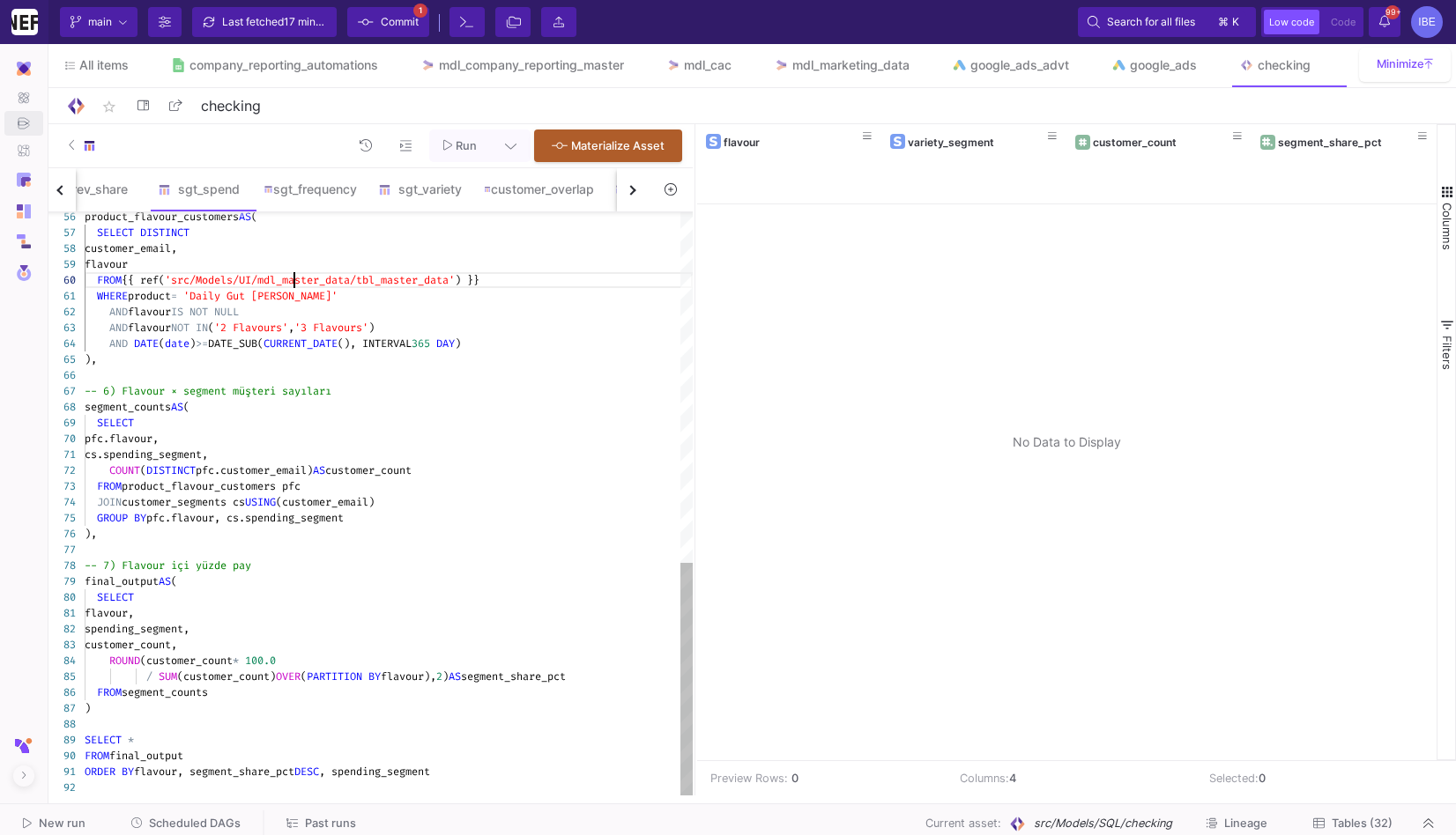
click at [292, 275] on span "'src/Models/UI/mdl_master_data/tbl_master_data'" at bounding box center [310, 280] width 290 height 14
type textarea "-- Daily Gut Pulver: flavour × spending segment (son 12 ay) -- Segment eşikleri…"
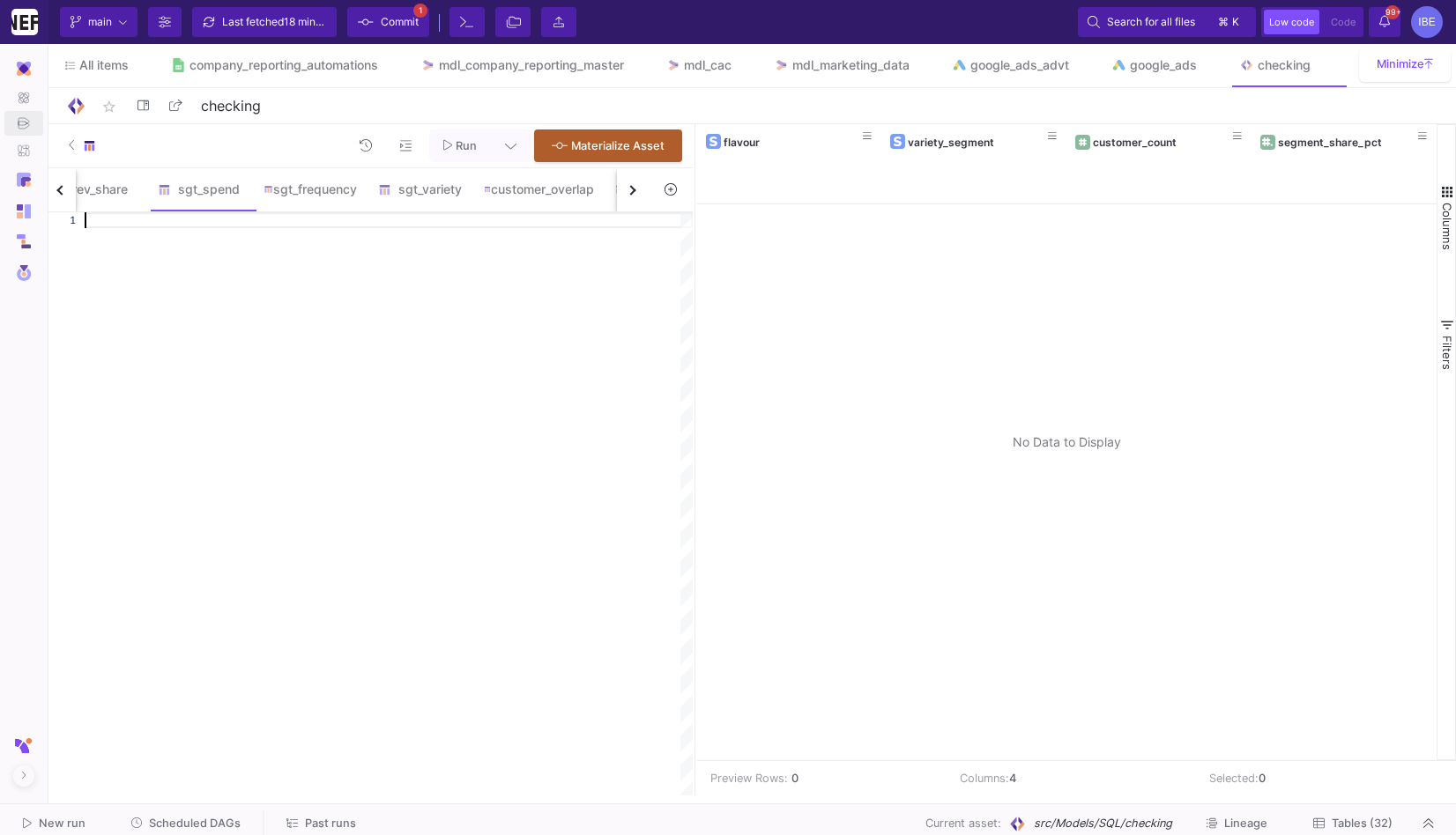
scroll to position [0, 0]
paste textarea ") SELECT * FROM final_output ORDER BY flavour, segment_share_pct DESC, spending…"
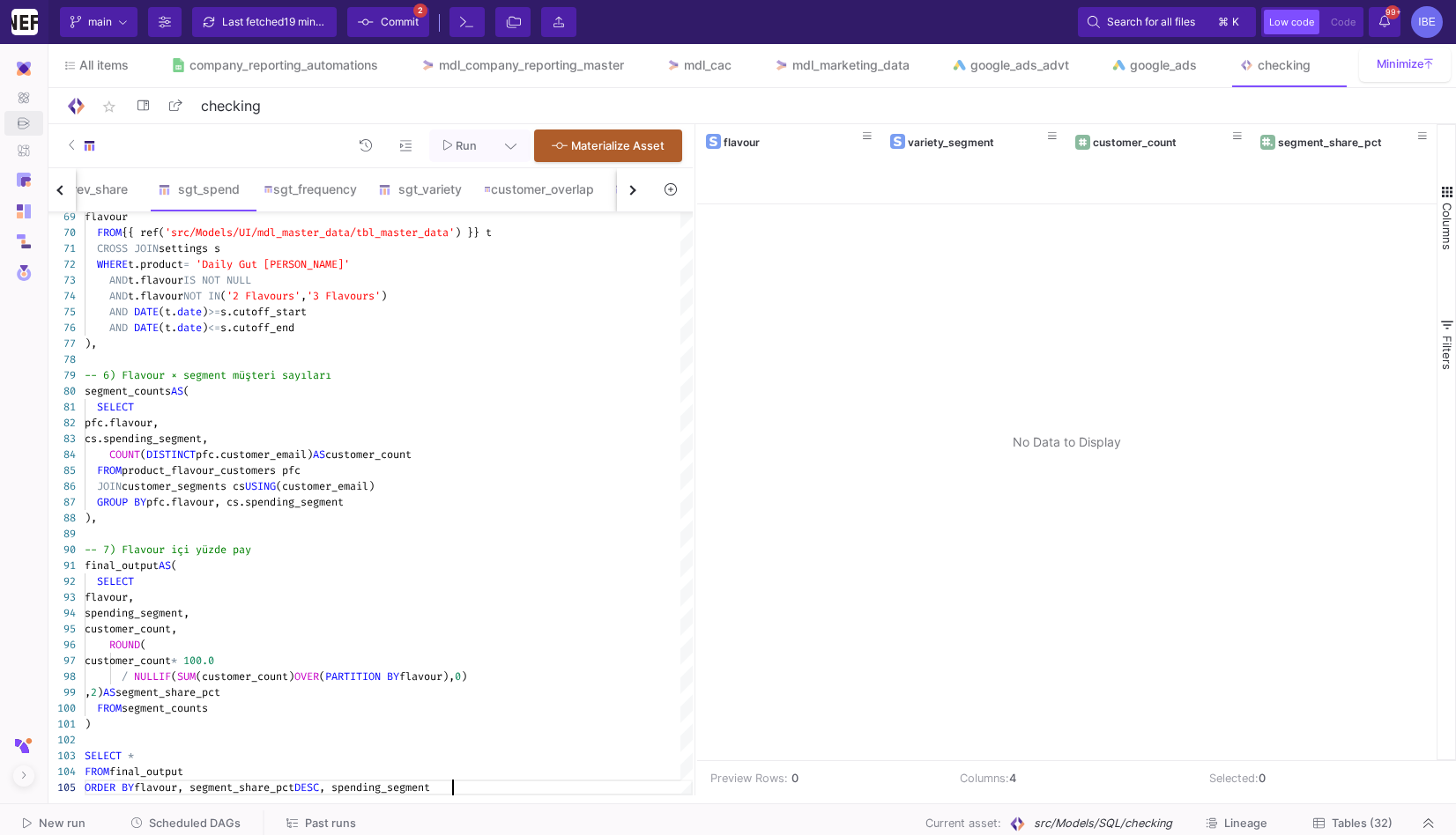
click at [477, 142] on span "Run" at bounding box center [466, 146] width 21 height 13
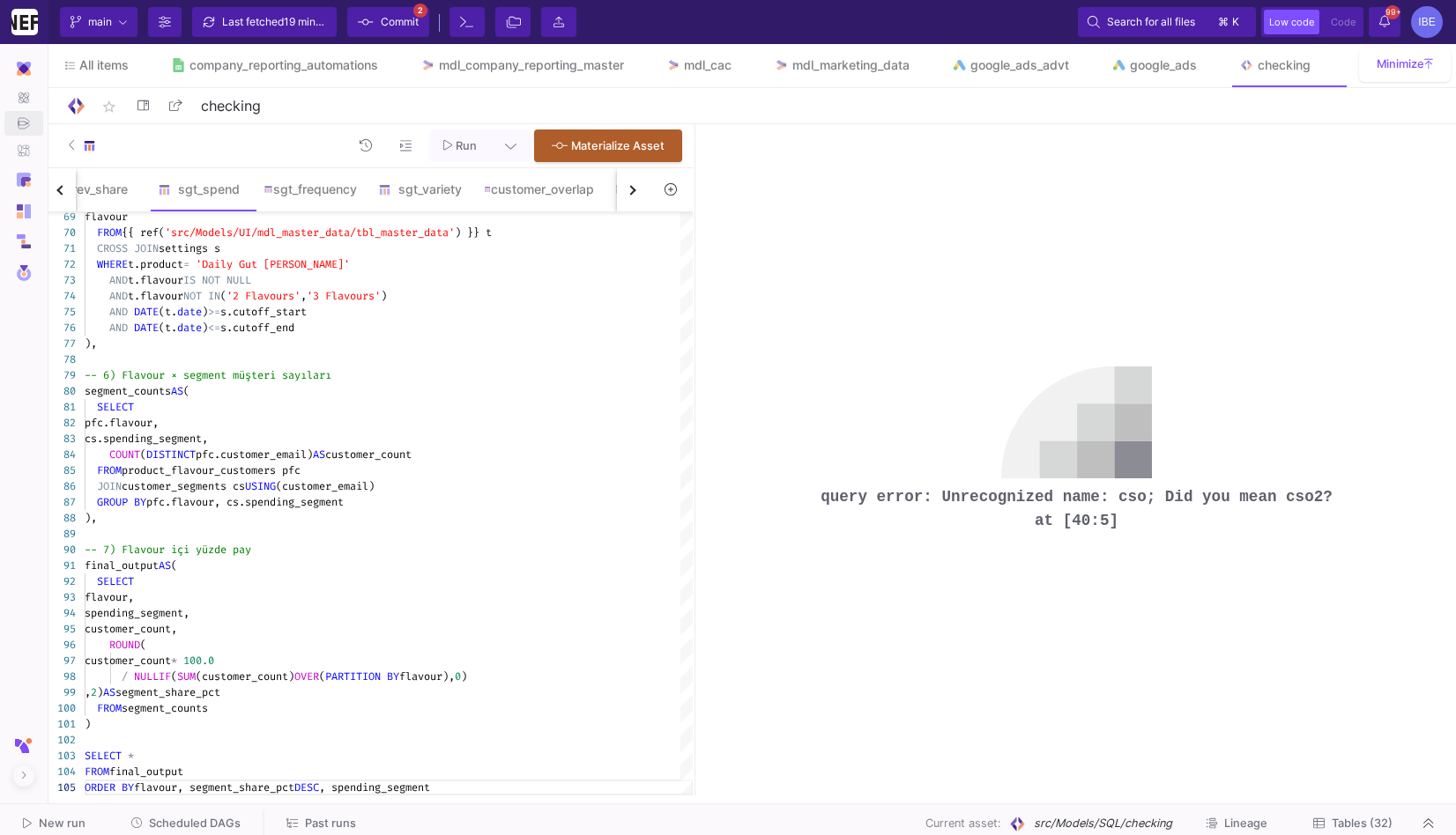
drag, startPoint x: 816, startPoint y: 494, endPoint x: 1142, endPoint y: 532, distance: 328.2
click at [1143, 532] on div "query error: Unrecognized name: cso; Did you mean cso2? at [40:5]" at bounding box center [1077, 459] width 582 height 239
copy pre "query error: Unrecognized name: cso; Did you mean cso2? at [40:5]"
click at [600, 325] on div "AND DATE (t. date ) <= s.cutoff_end" at bounding box center [389, 328] width 608 height 16
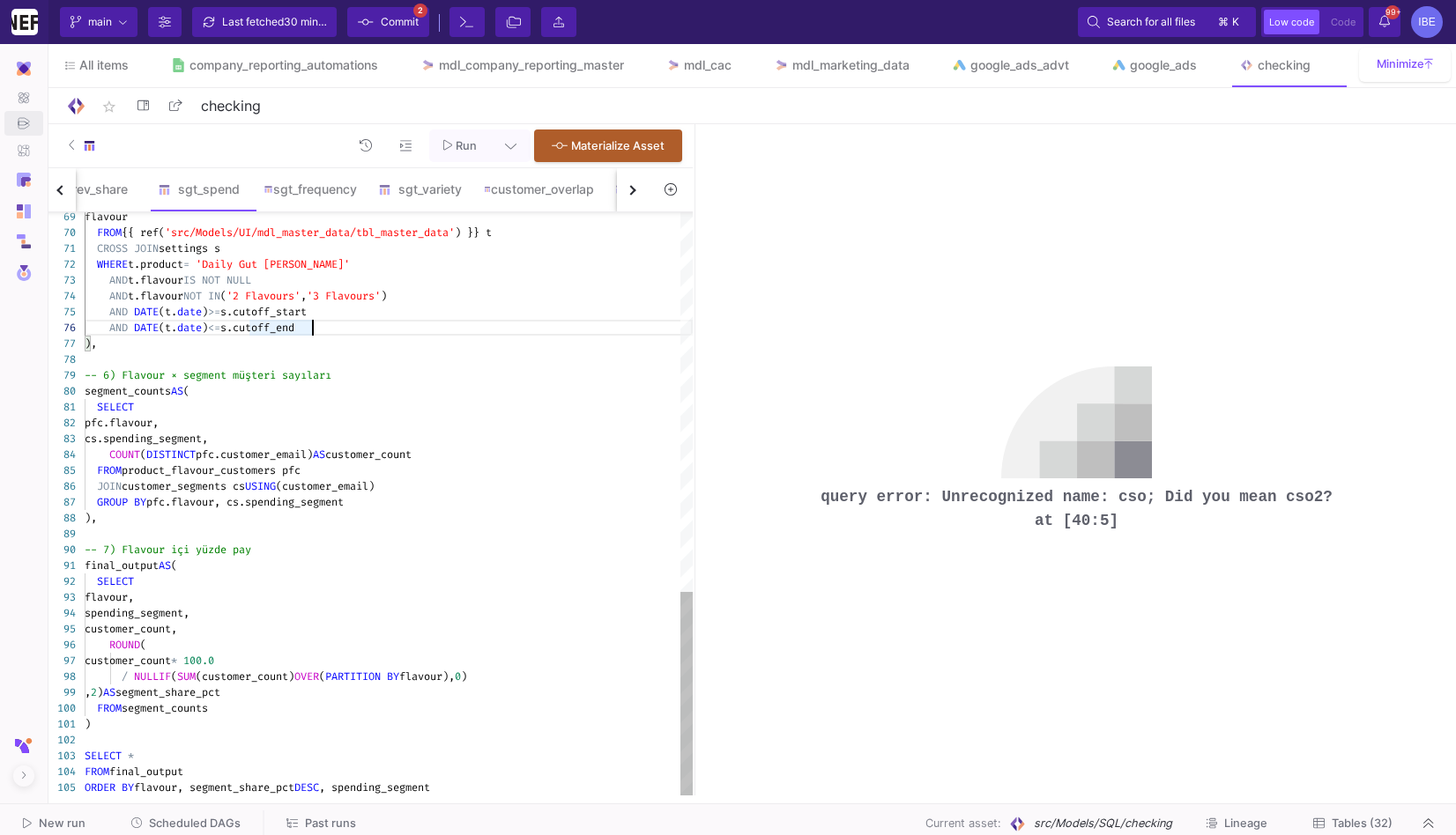
type textarea "-- Daily Gut Pulver: flavour × spending segment (son 12 ay) -- Referans bitiş t…"
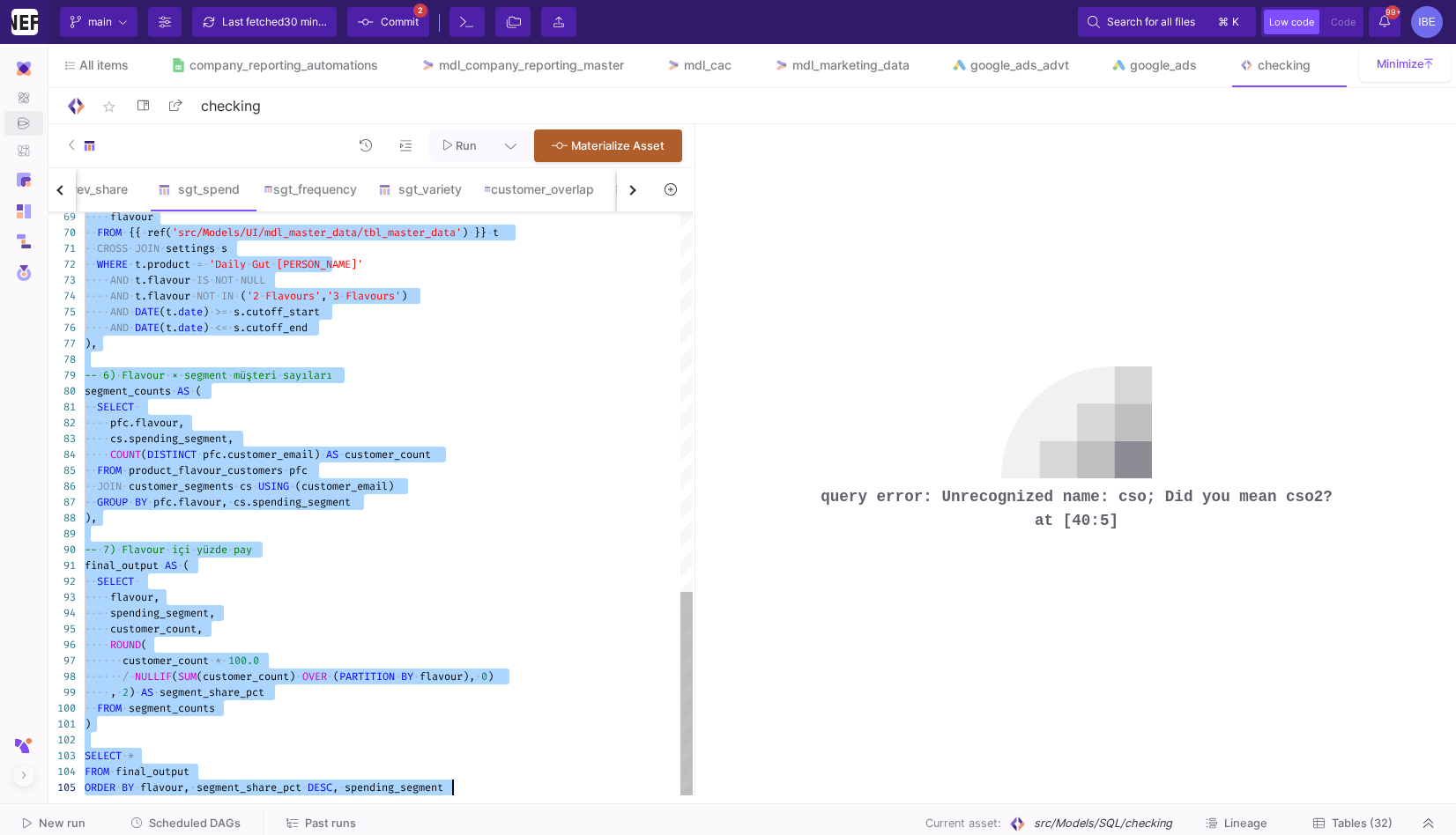
scroll to position [0, 0]
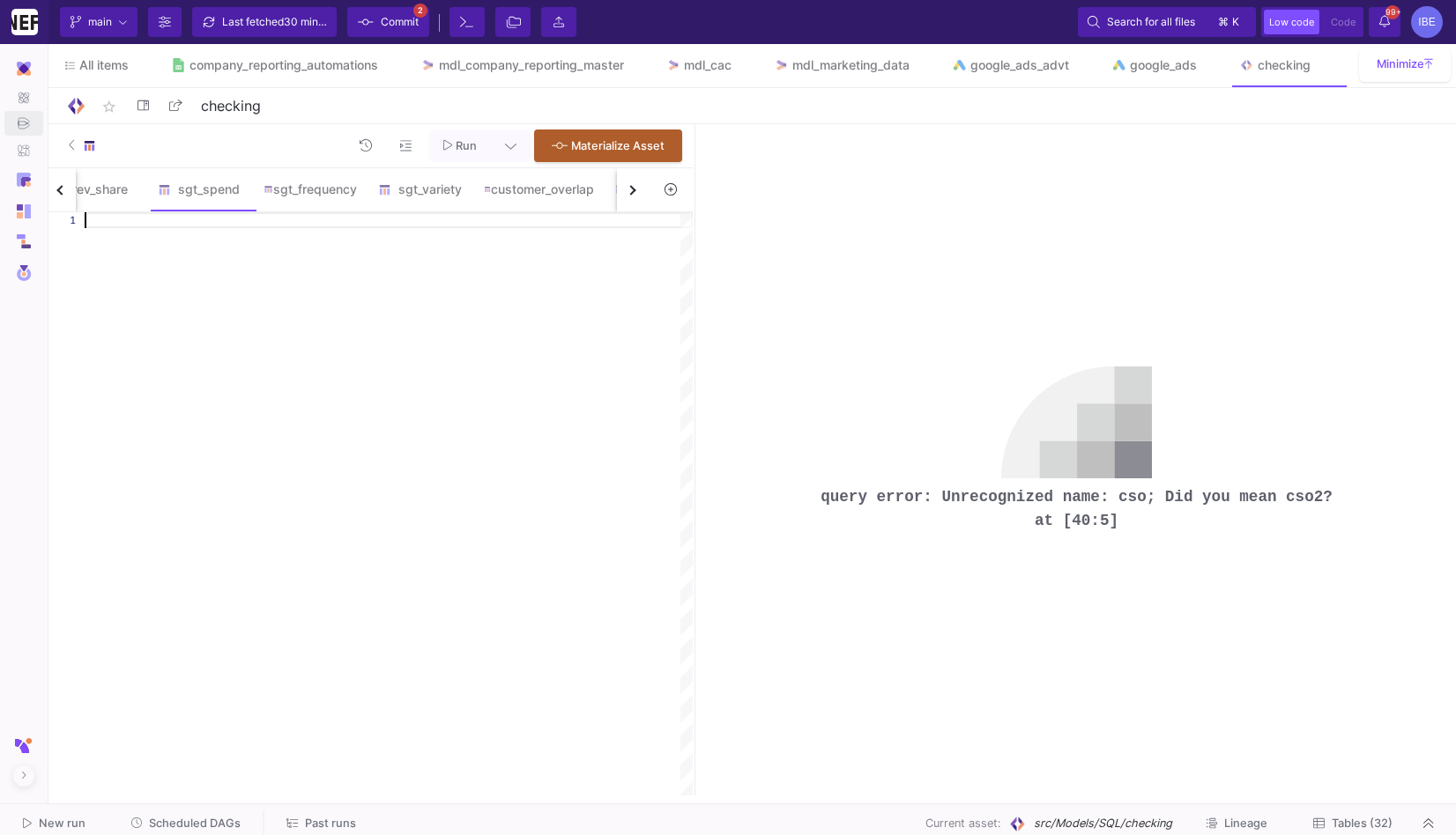
paste textarea ") SELECT * FROM final_output ORDER BY flavour, segment_share_pct DESC, spending…"
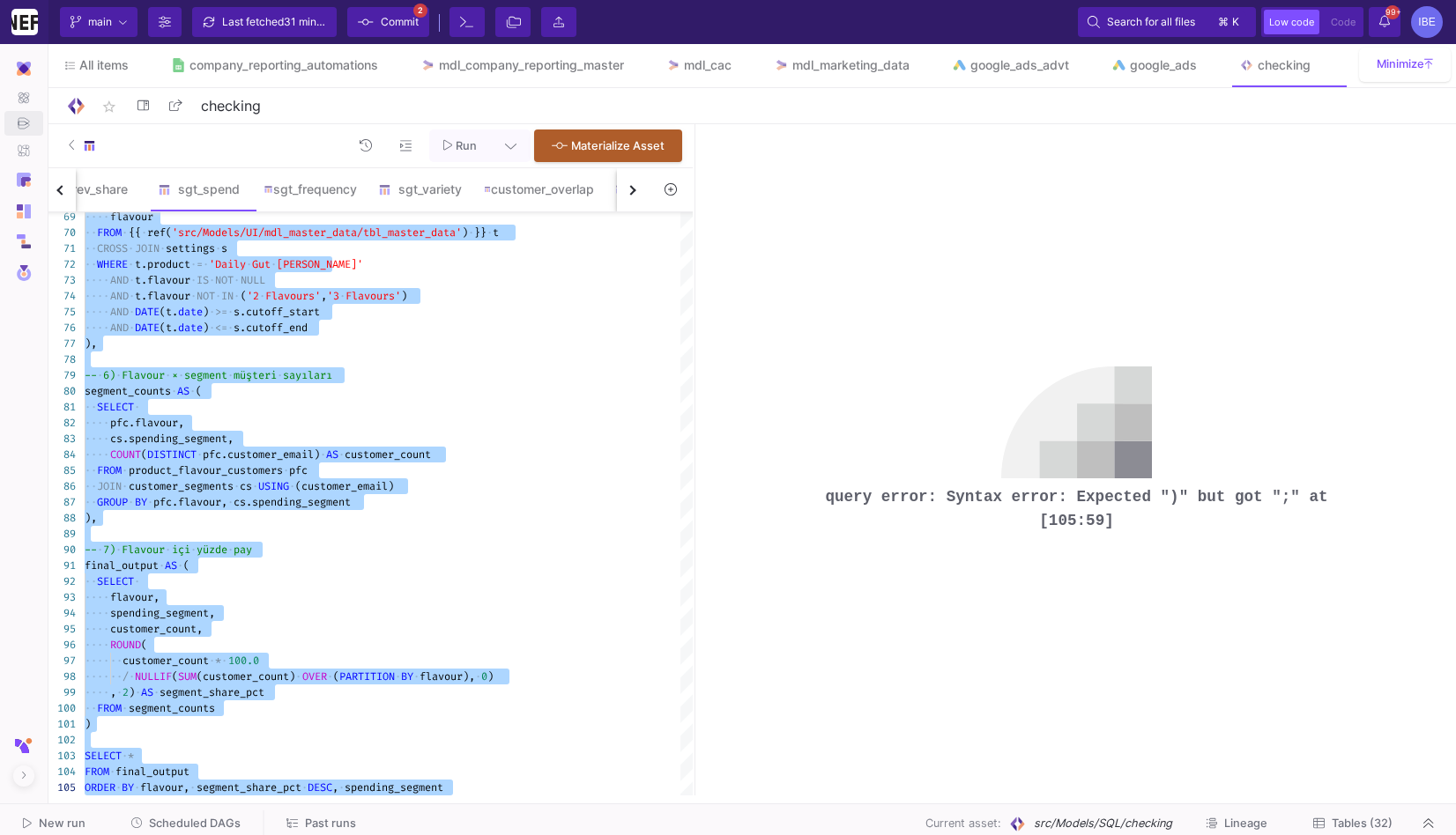
click at [459, 147] on span "Run" at bounding box center [466, 146] width 21 height 13
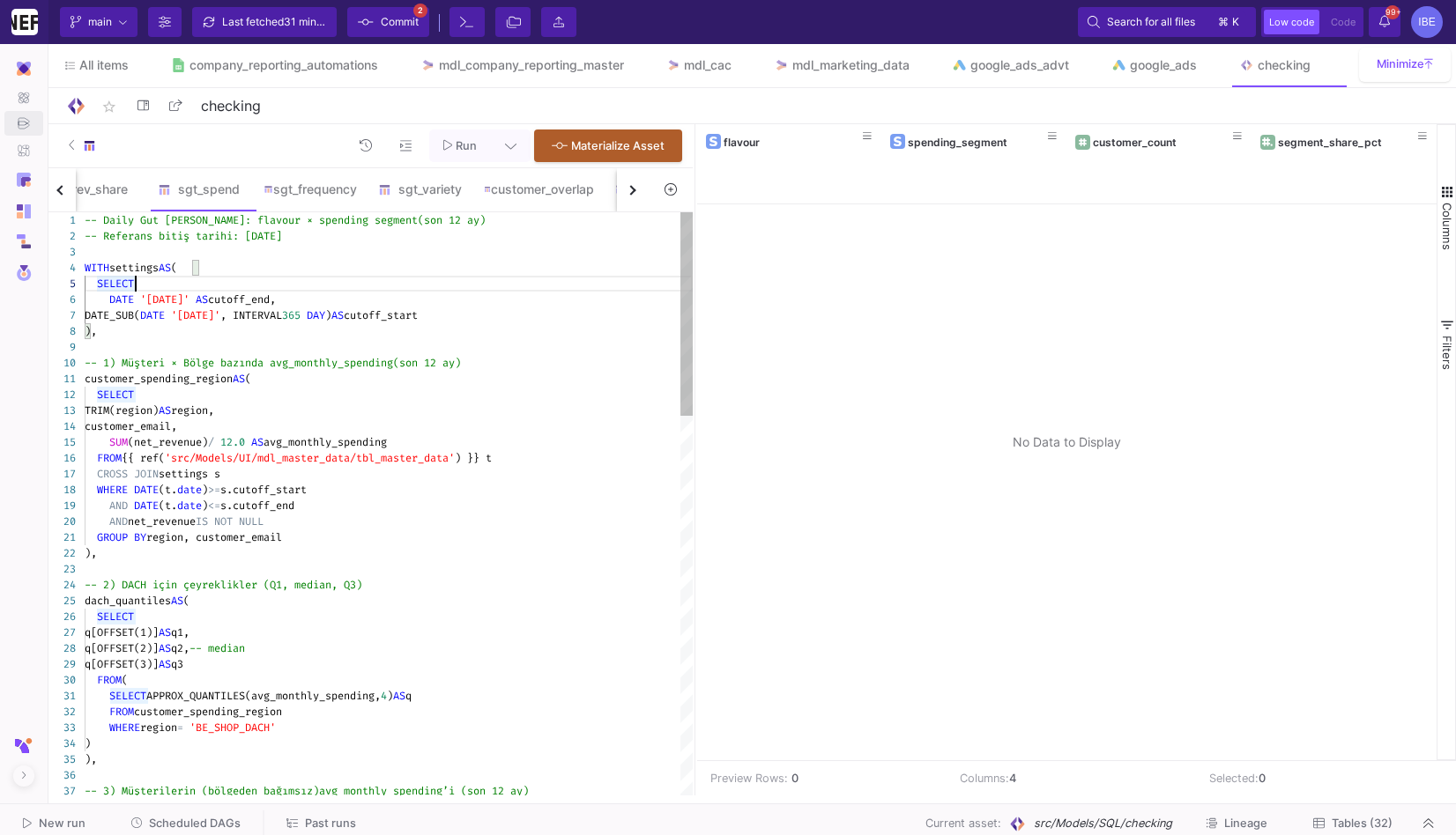
type textarea "customer_spending_region AS ( SELECT TRIM(region) AS region, customer_email, SU…"
click at [164, 390] on div "SELECT" at bounding box center [389, 395] width 608 height 16
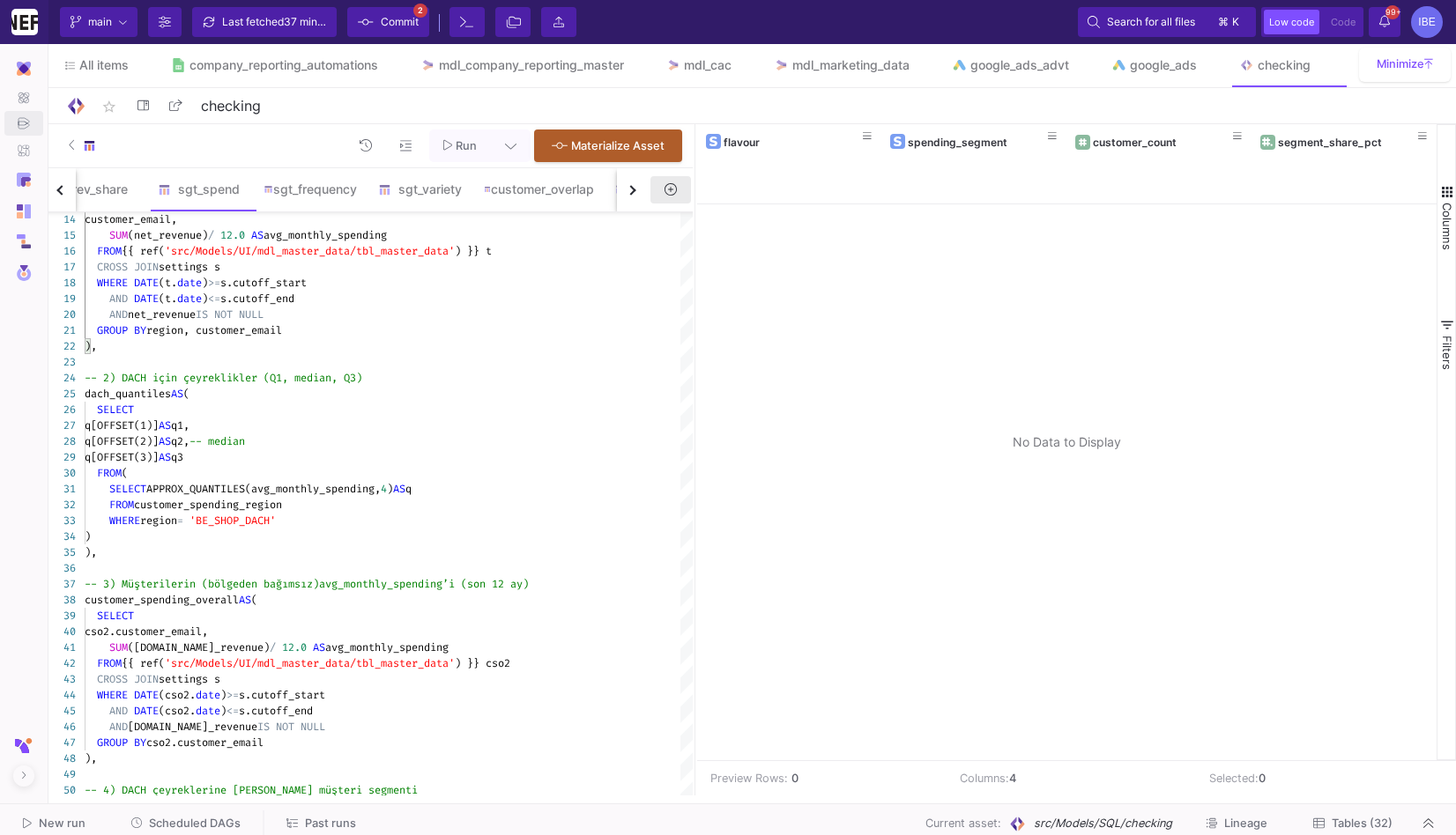
click at [682, 188] on button at bounding box center [670, 190] width 41 height 28
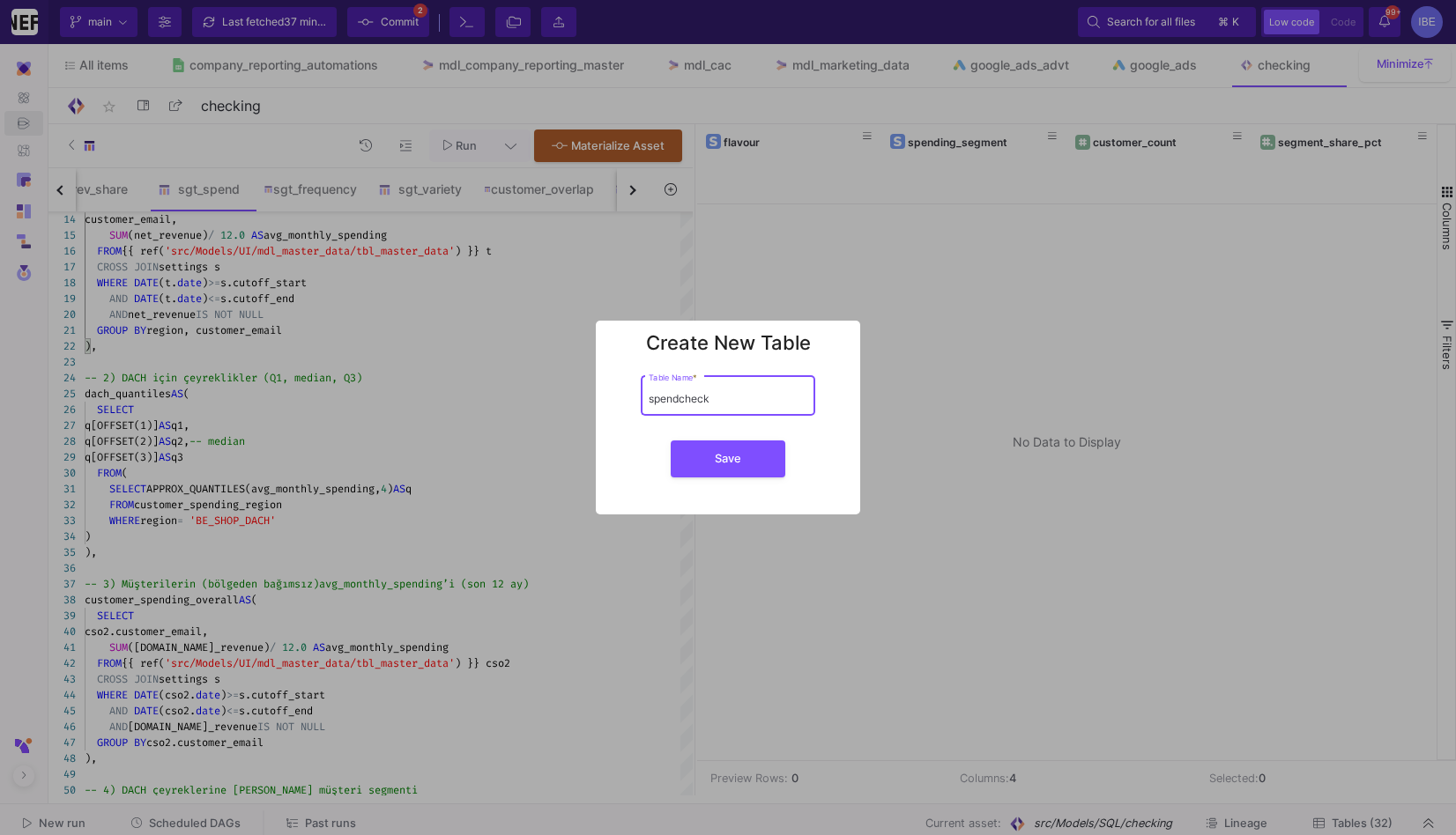
type input "spendcheck"
click at [670, 440] on button "Save" at bounding box center [728, 458] width 114 height 37
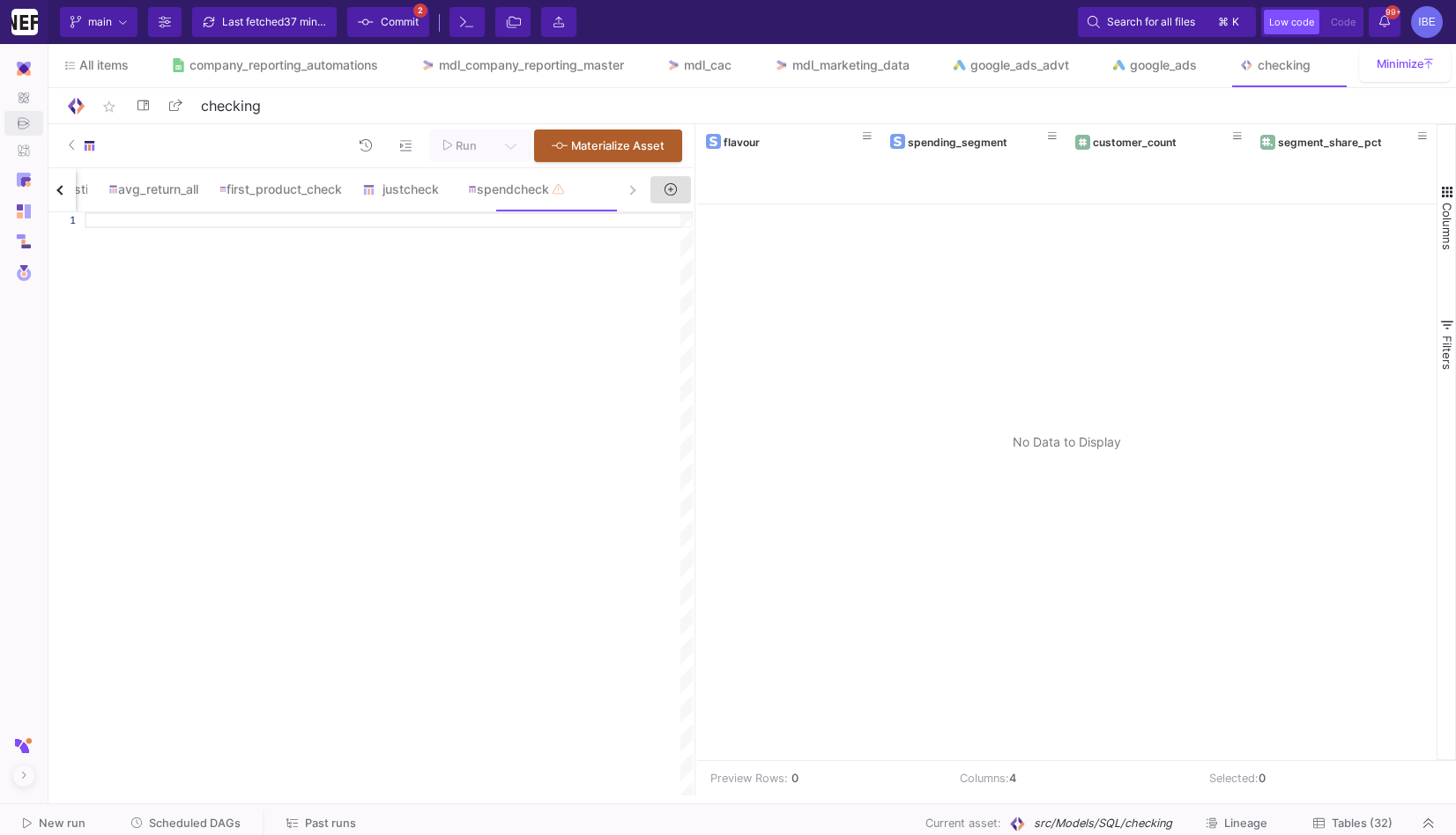
click at [600, 233] on div at bounding box center [389, 504] width 608 height 583
paste textarea "END, basket_scope;"
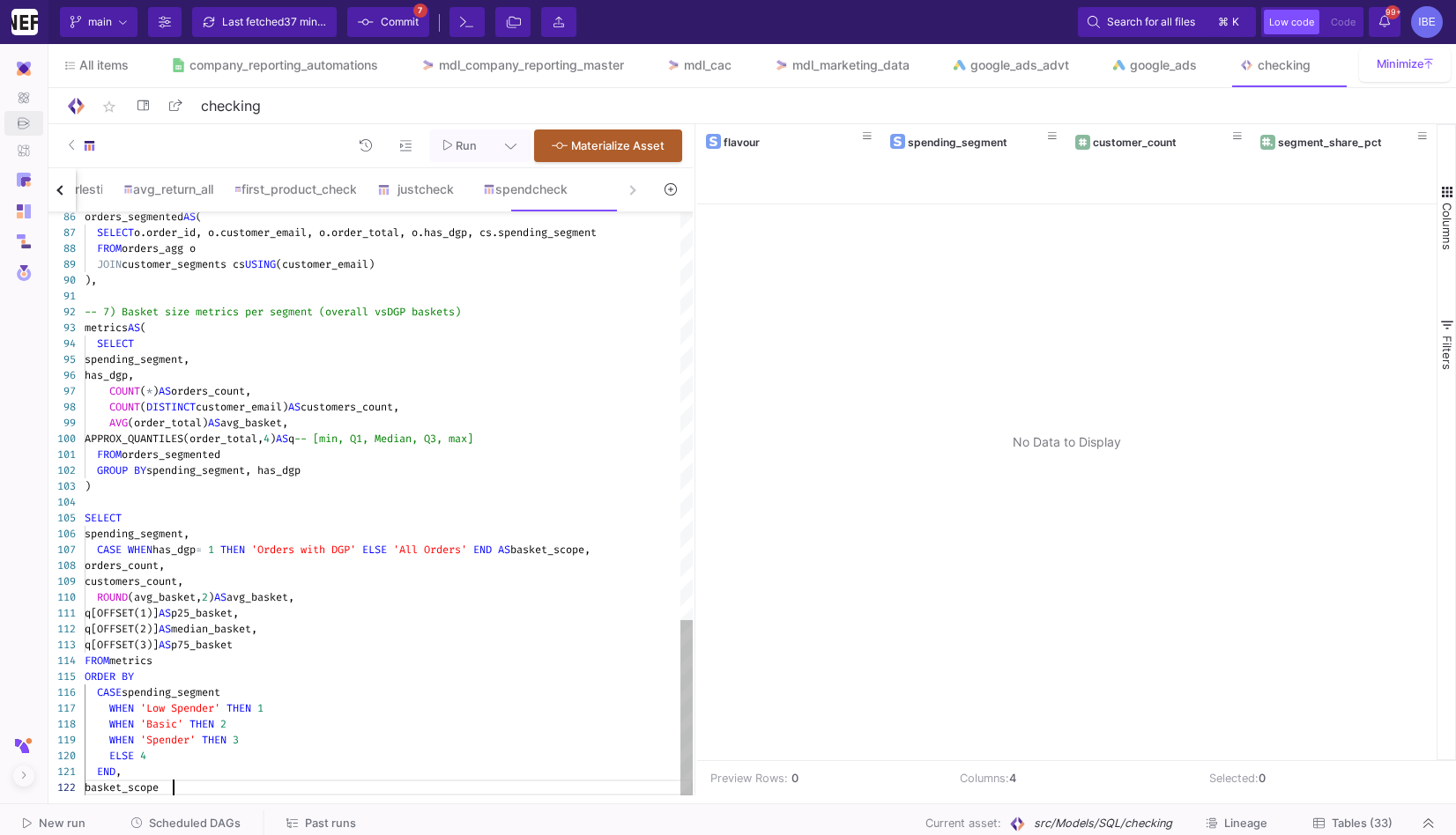
type textarea "-- Basket size by spending segment (last 12 months up to 2025-08-31) WITH setti…"
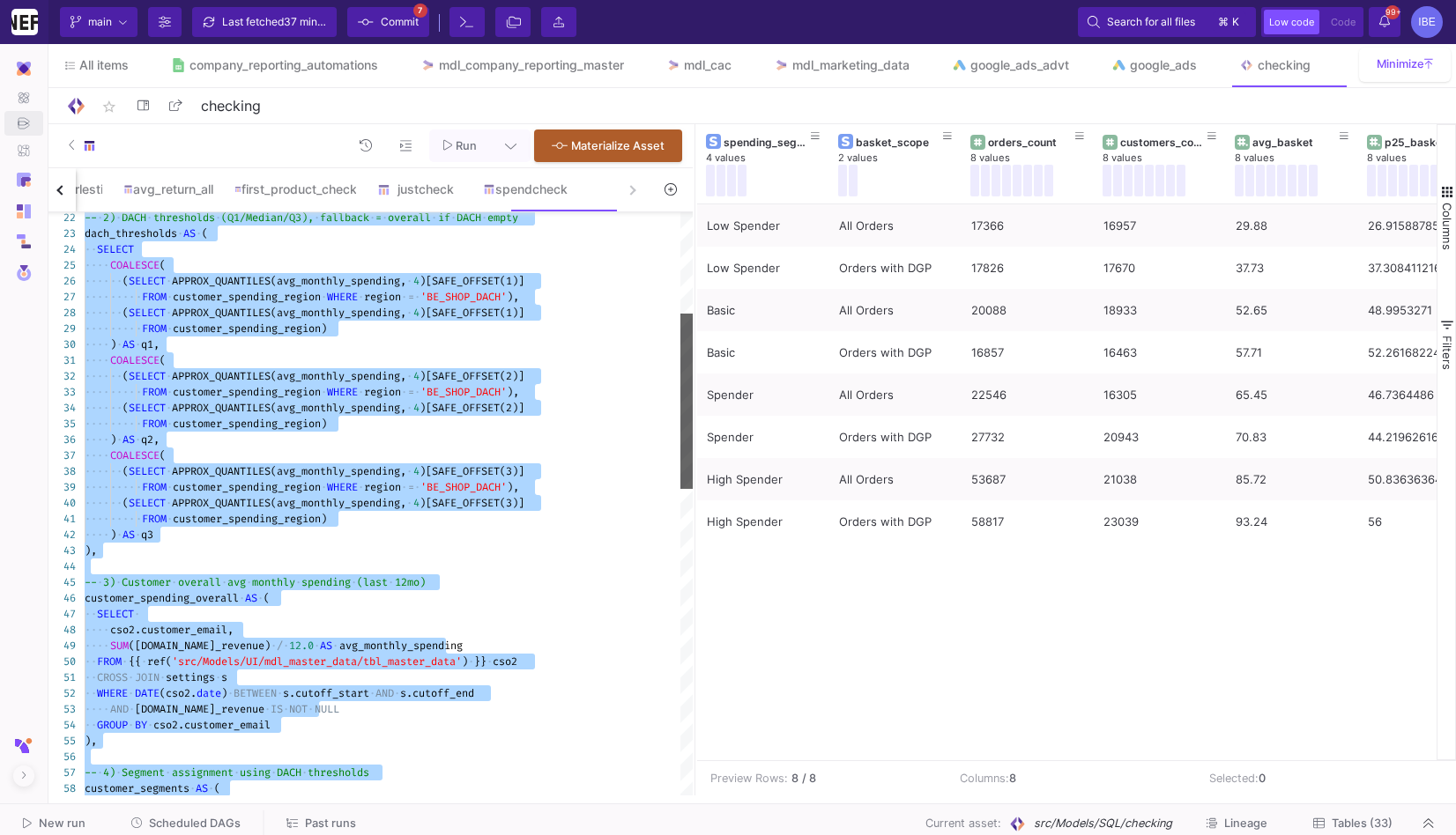
click at [556, 330] on div "···· COALESCE ( ···· ·· ( SELECT · APPROX_QUANTILES(avg_monthly_spending, · 4 )…" at bounding box center [389, 504] width 608 height 583
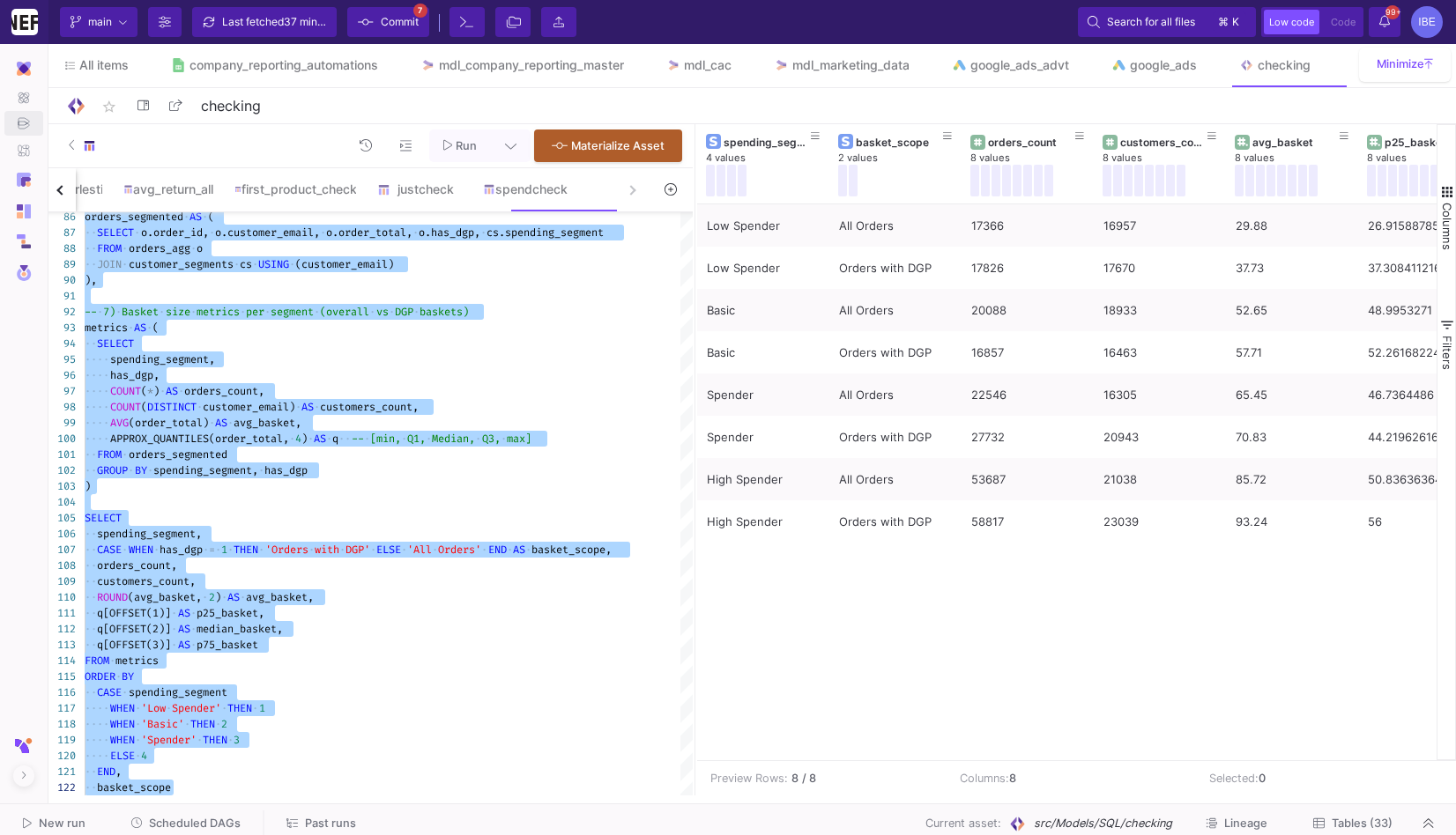
click at [729, 590] on div "Low Spender All Orders 17366 16957 29.88 26.91588785 29.17757009 Low Spender Or…" at bounding box center [1066, 481] width 739 height 556
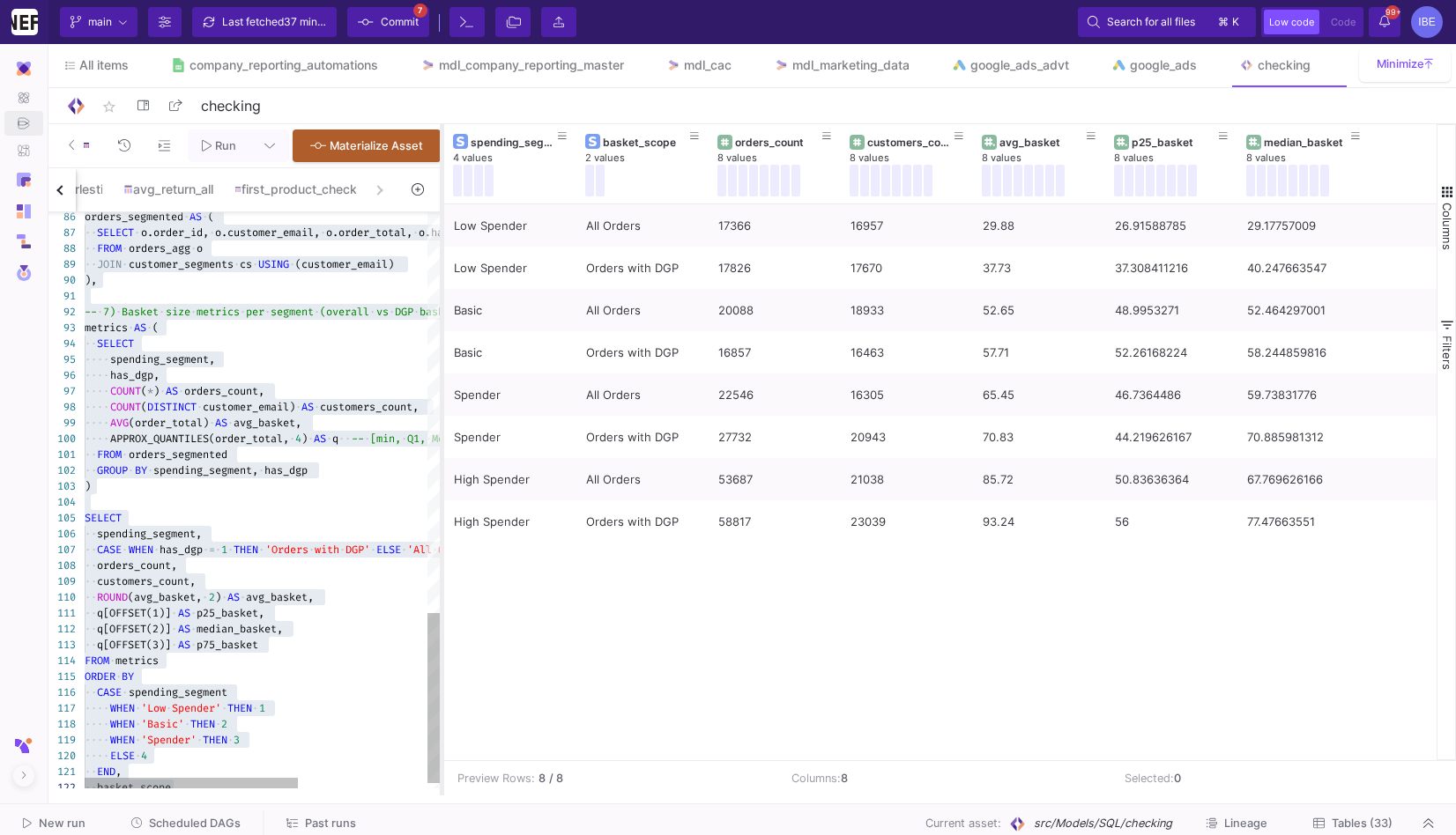
drag, startPoint x: 692, startPoint y: 520, endPoint x: 430, endPoint y: 473, distance: 266.2
click at [440, 474] on div at bounding box center [441, 459] width 5 height 671
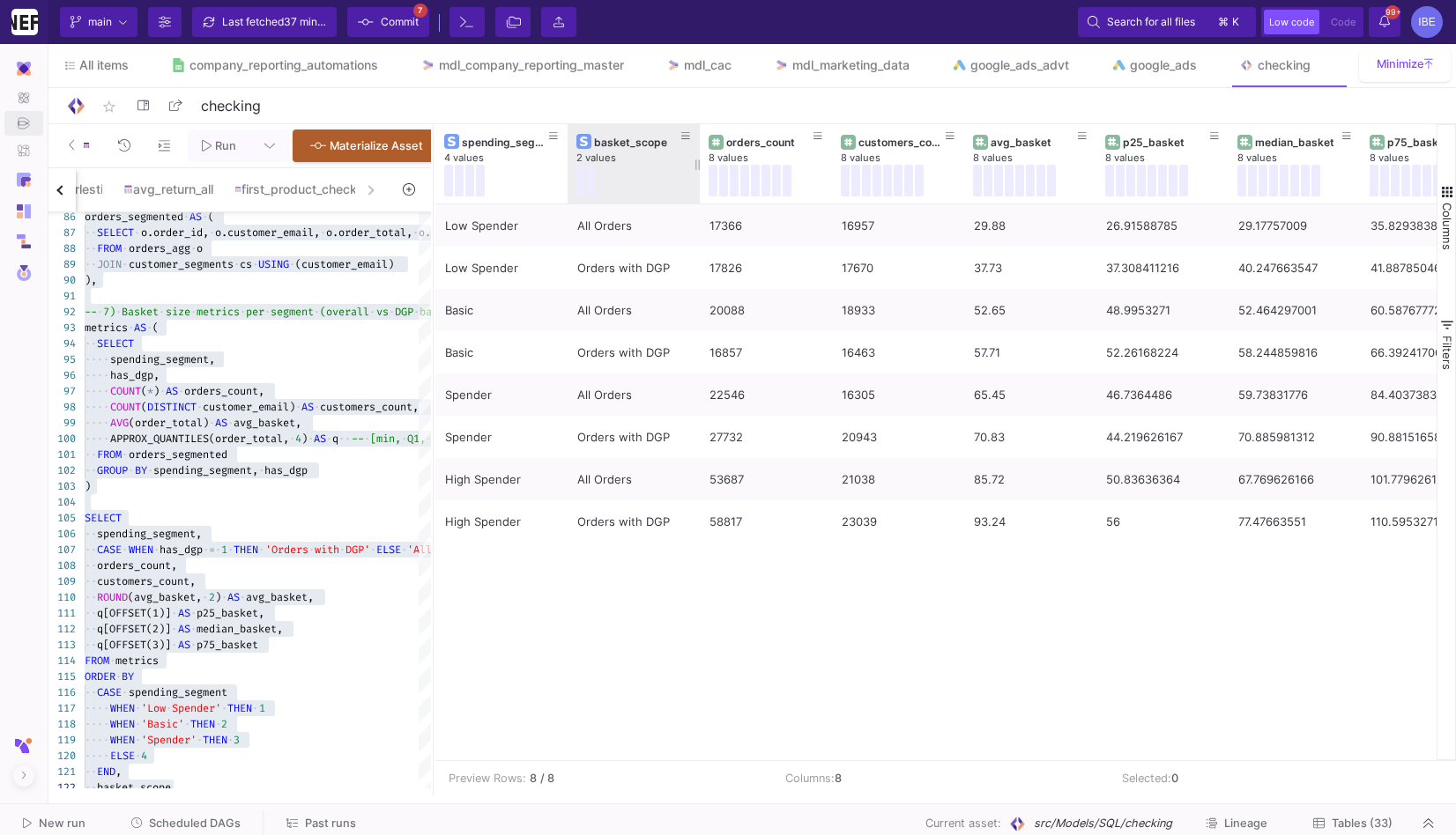
click at [577, 184] on button at bounding box center [580, 180] width 9 height 31
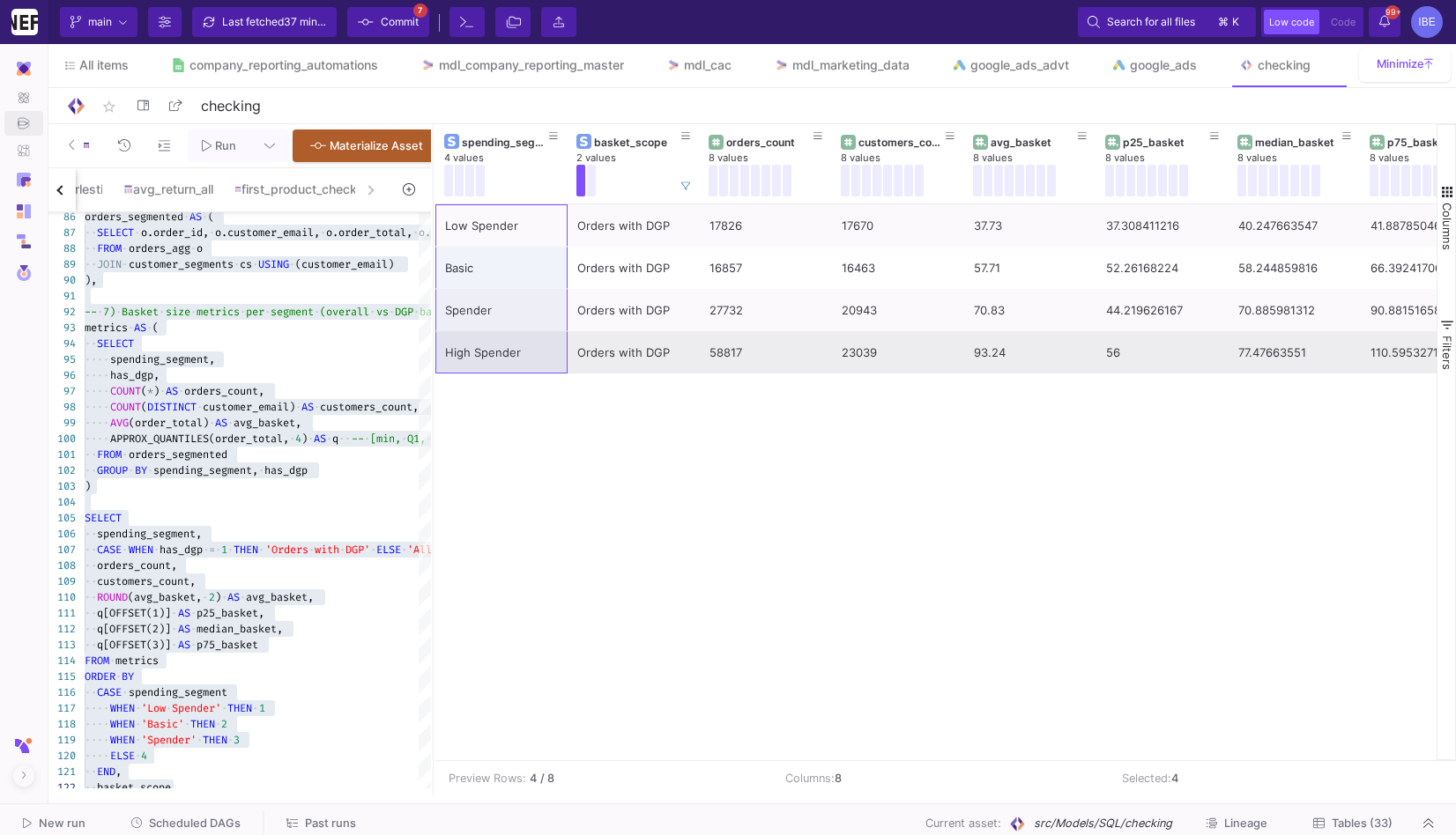
drag, startPoint x: 513, startPoint y: 217, endPoint x: 509, endPoint y: 372, distance: 155.1
click at [510, 372] on div "Low Spender Orders with DGP 17826 17670 37.73 37.308411216 40.247663547 41.8878…" at bounding box center [964, 288] width 1057 height 169
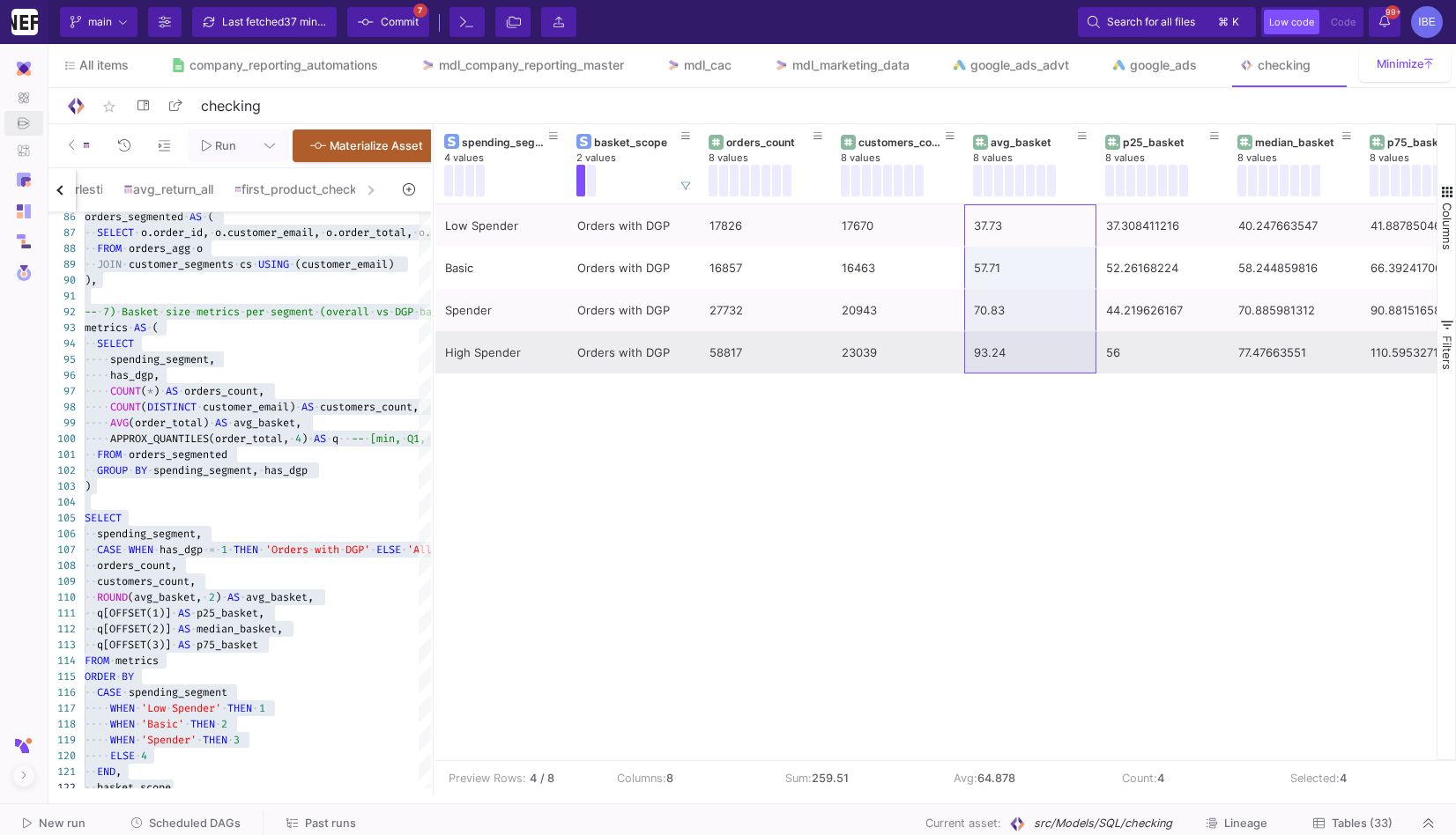
drag, startPoint x: 1035, startPoint y: 235, endPoint x: 1033, endPoint y: 355, distance: 120.0
click at [1033, 355] on div "Low Spender Orders with DGP 17826 17670 37.73 37.308411216 40.247663547 41.8878…" at bounding box center [964, 288] width 1057 height 169
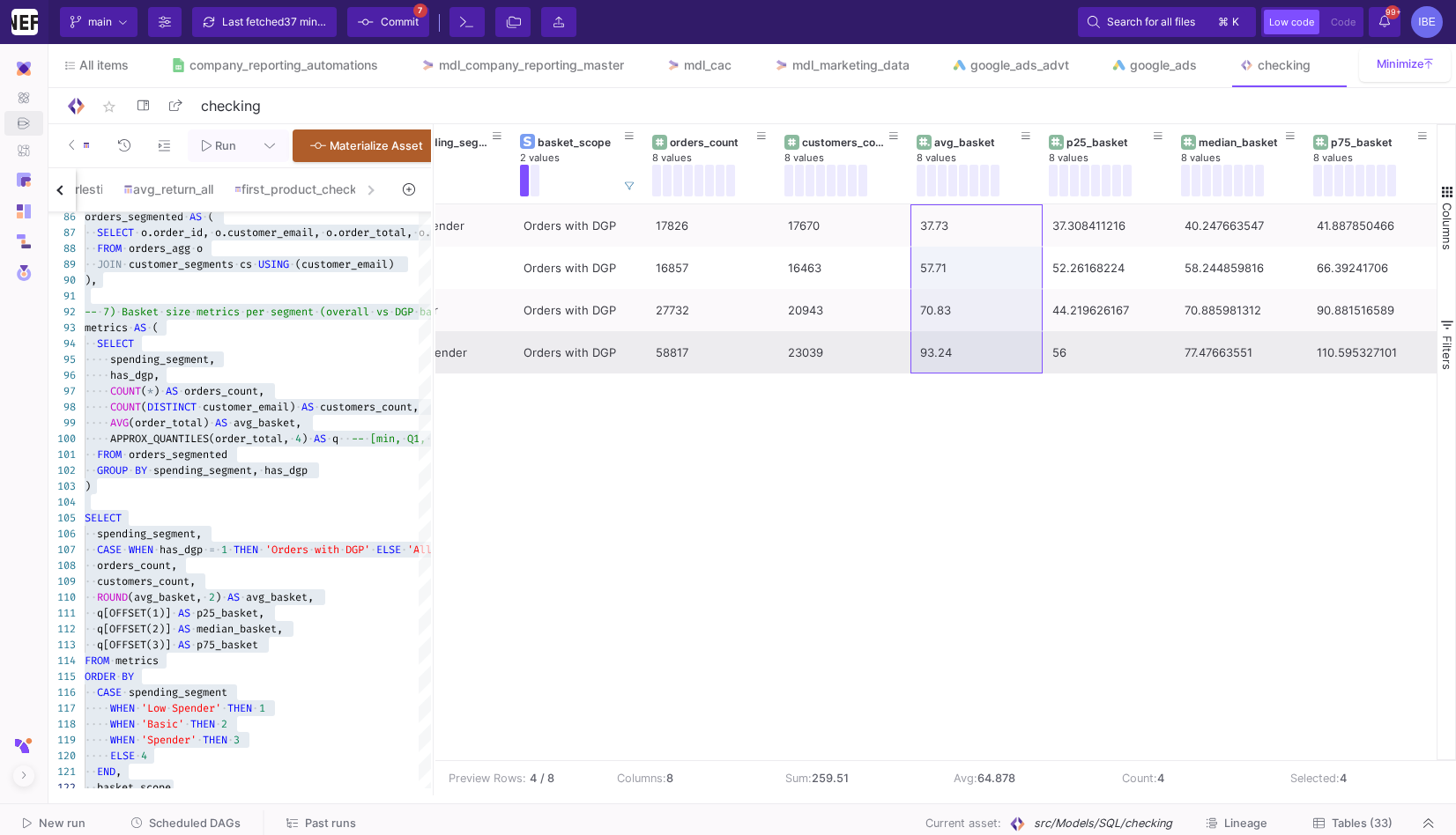
scroll to position [0, 56]
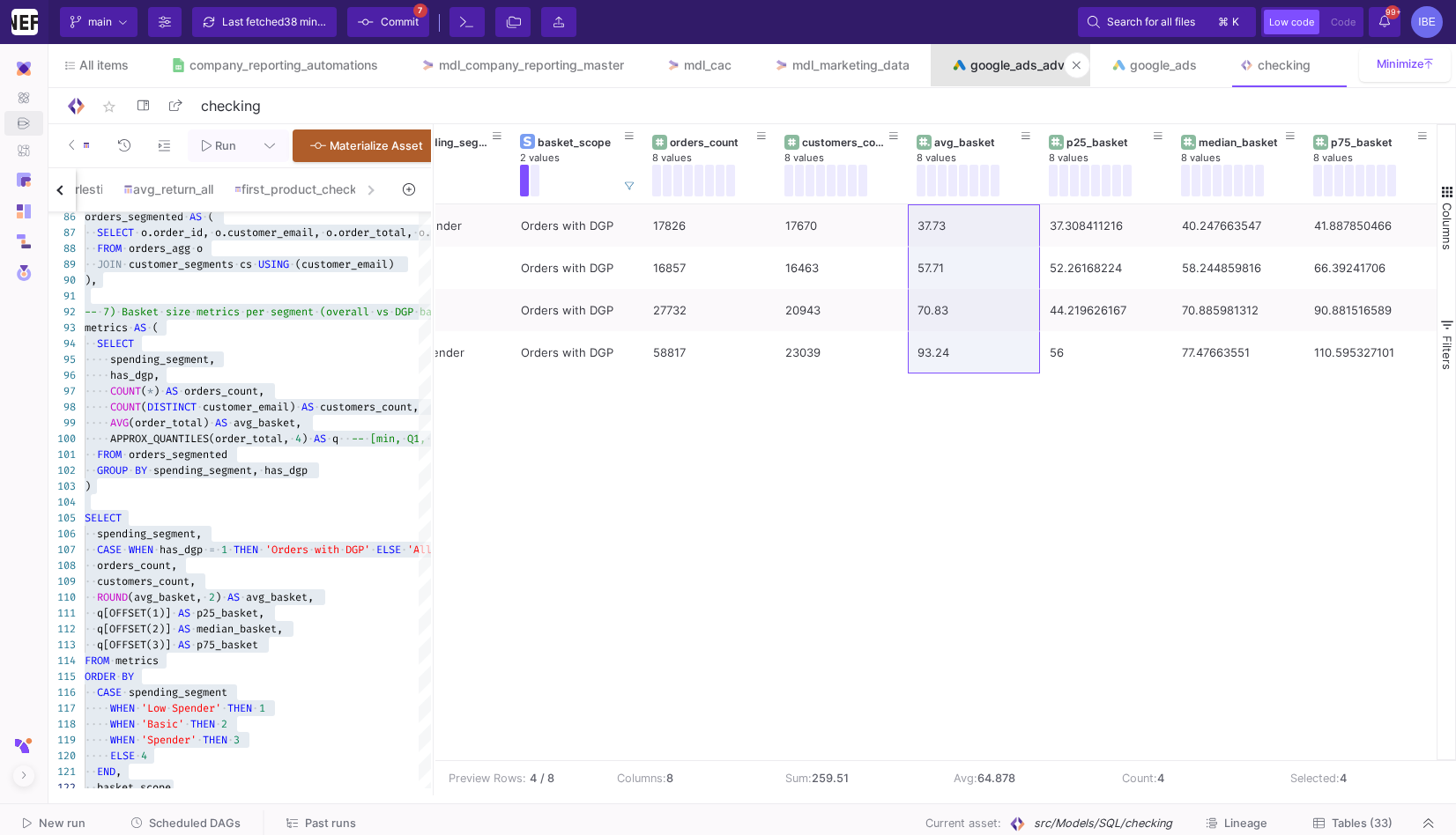
click at [1018, 65] on div "google_ads_advt" at bounding box center [1020, 65] width 99 height 14
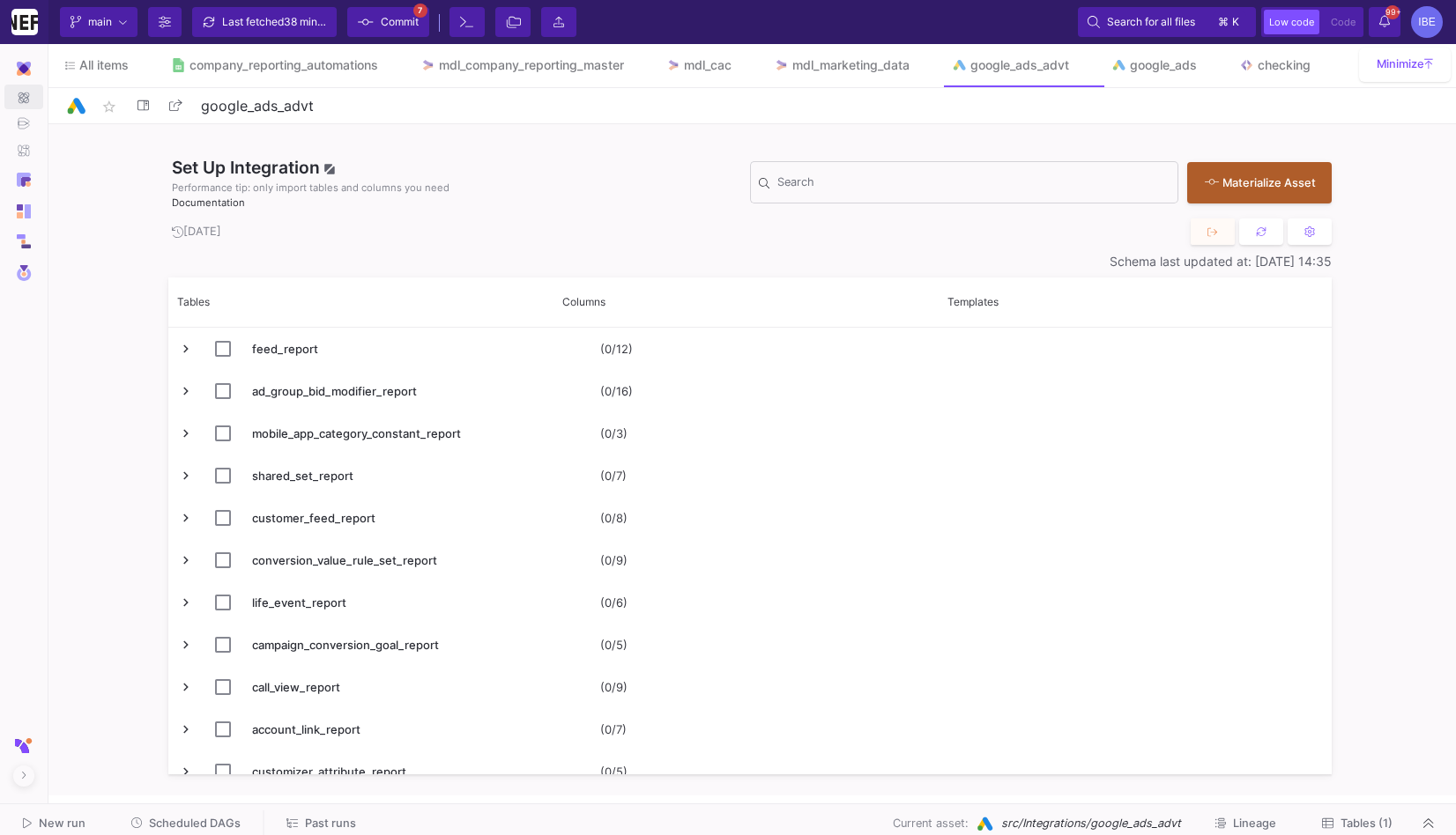
click at [1329, 808] on div "New run Scheduled DAGs Past runs Current asset: src/Integrations/google_ads_adv…" at bounding box center [728, 825] width 1456 height 40
click at [1345, 826] on span "Tables (1)" at bounding box center [1366, 824] width 52 height 13
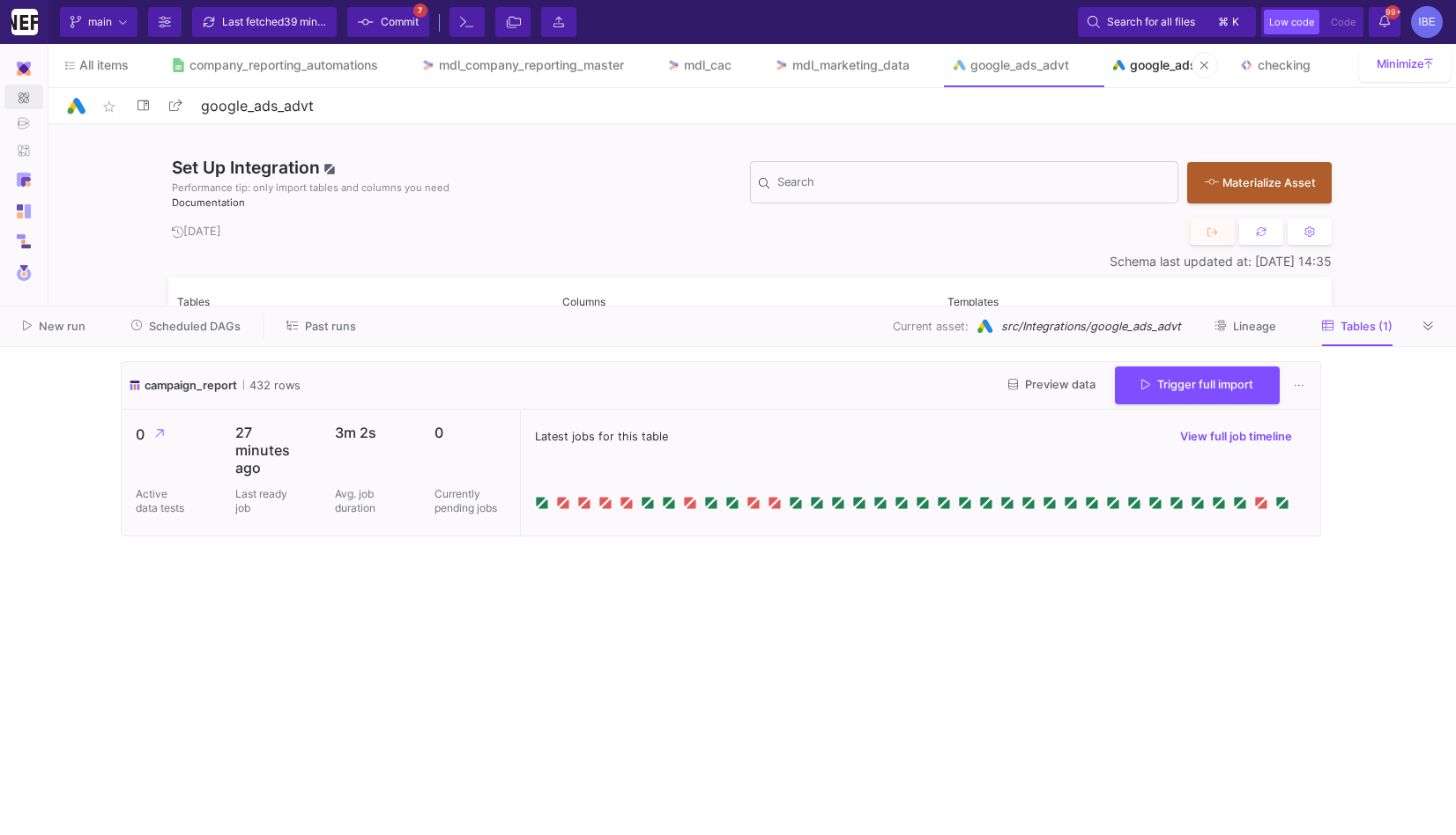
click at [1136, 83] on link "google_ads" at bounding box center [1154, 65] width 128 height 42
type input "google_ads"
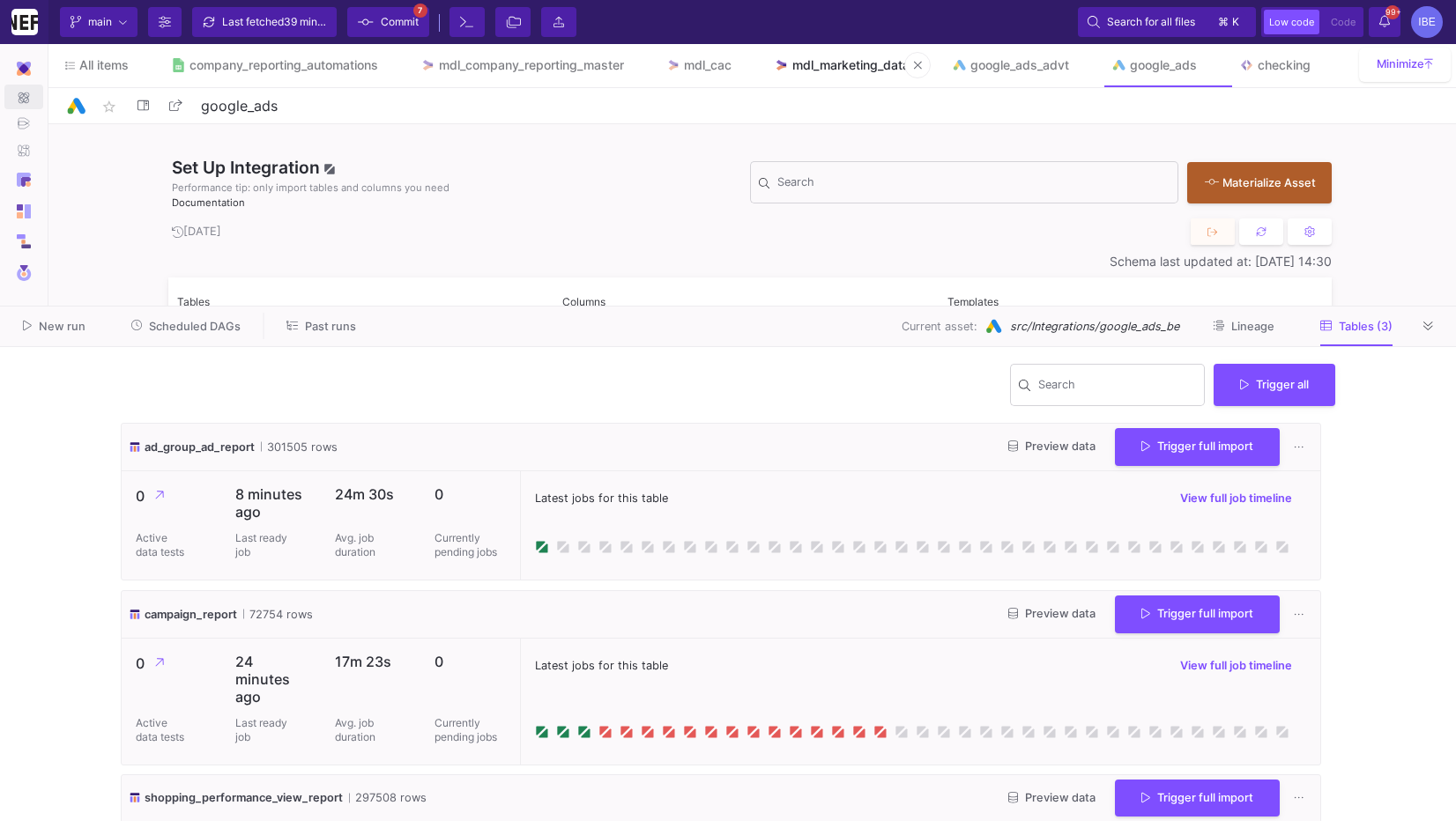
click at [872, 77] on link "mdl_marketing_data" at bounding box center [841, 65] width 178 height 42
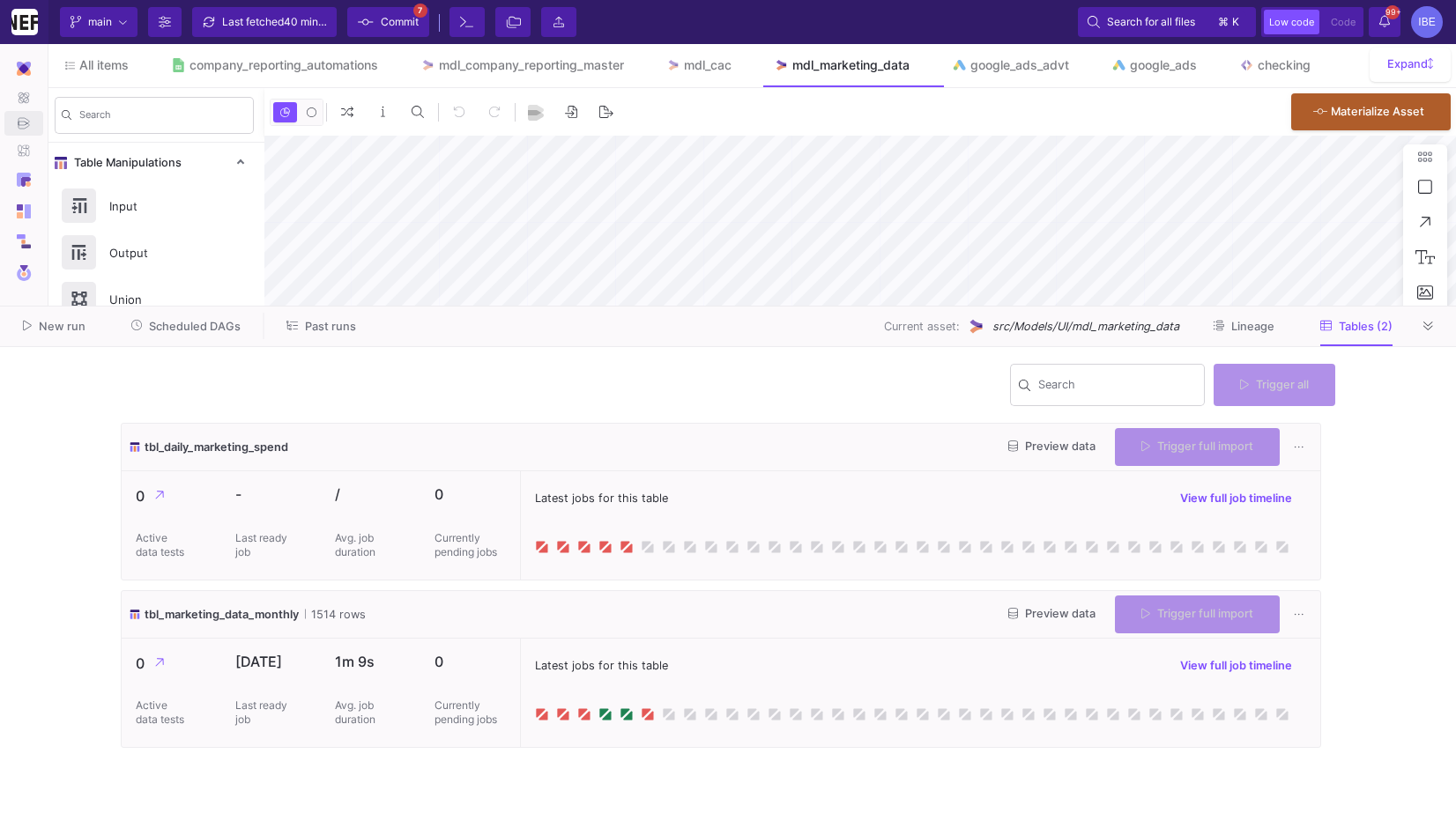
type input "-35"
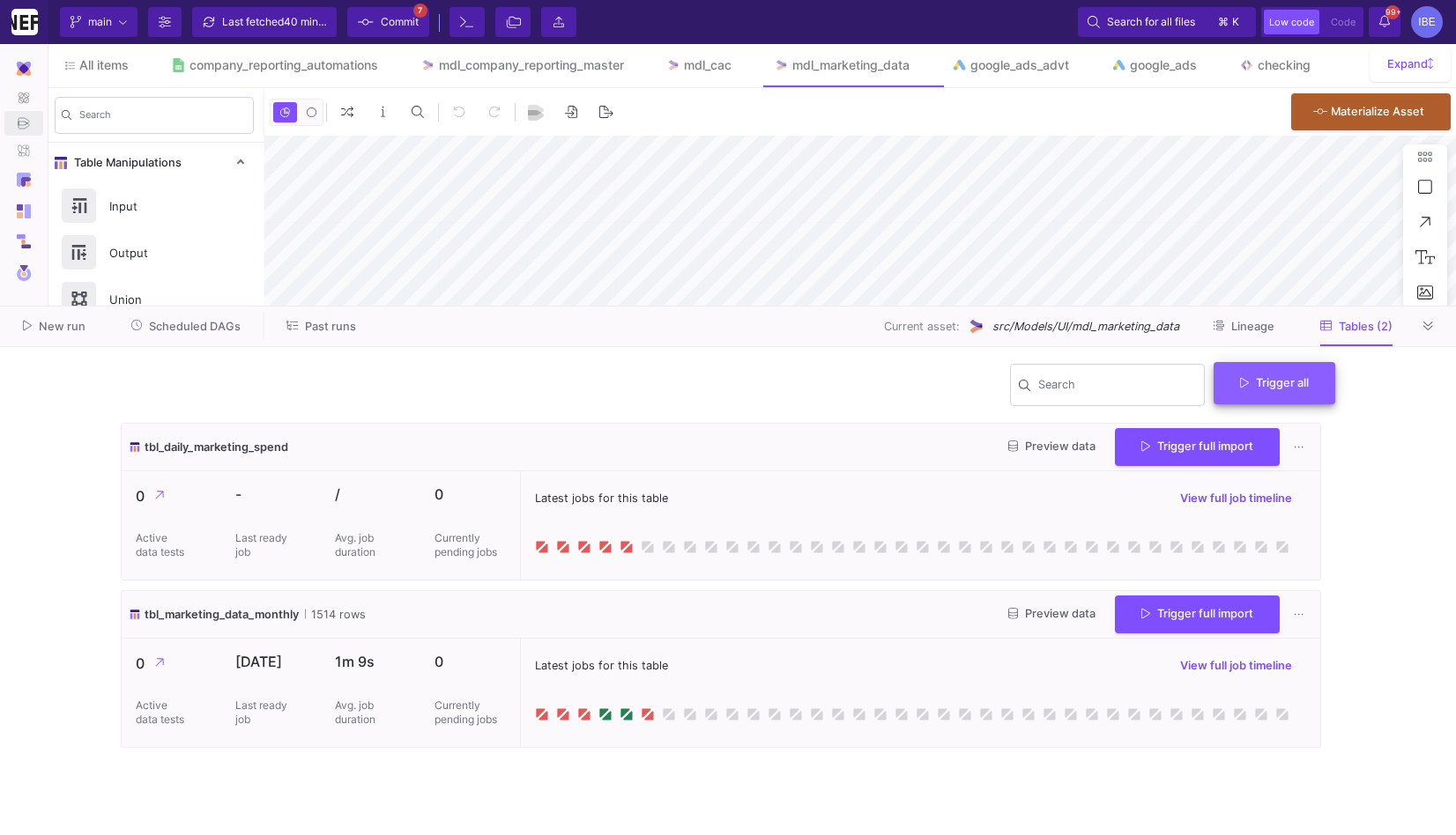
click at [1298, 383] on span "Trigger all" at bounding box center [1274, 383] width 69 height 13
click at [1283, 433] on button "Full import" at bounding box center [1282, 426] width 144 height 42
click at [412, 25] on span "Commit" at bounding box center [400, 22] width 38 height 27
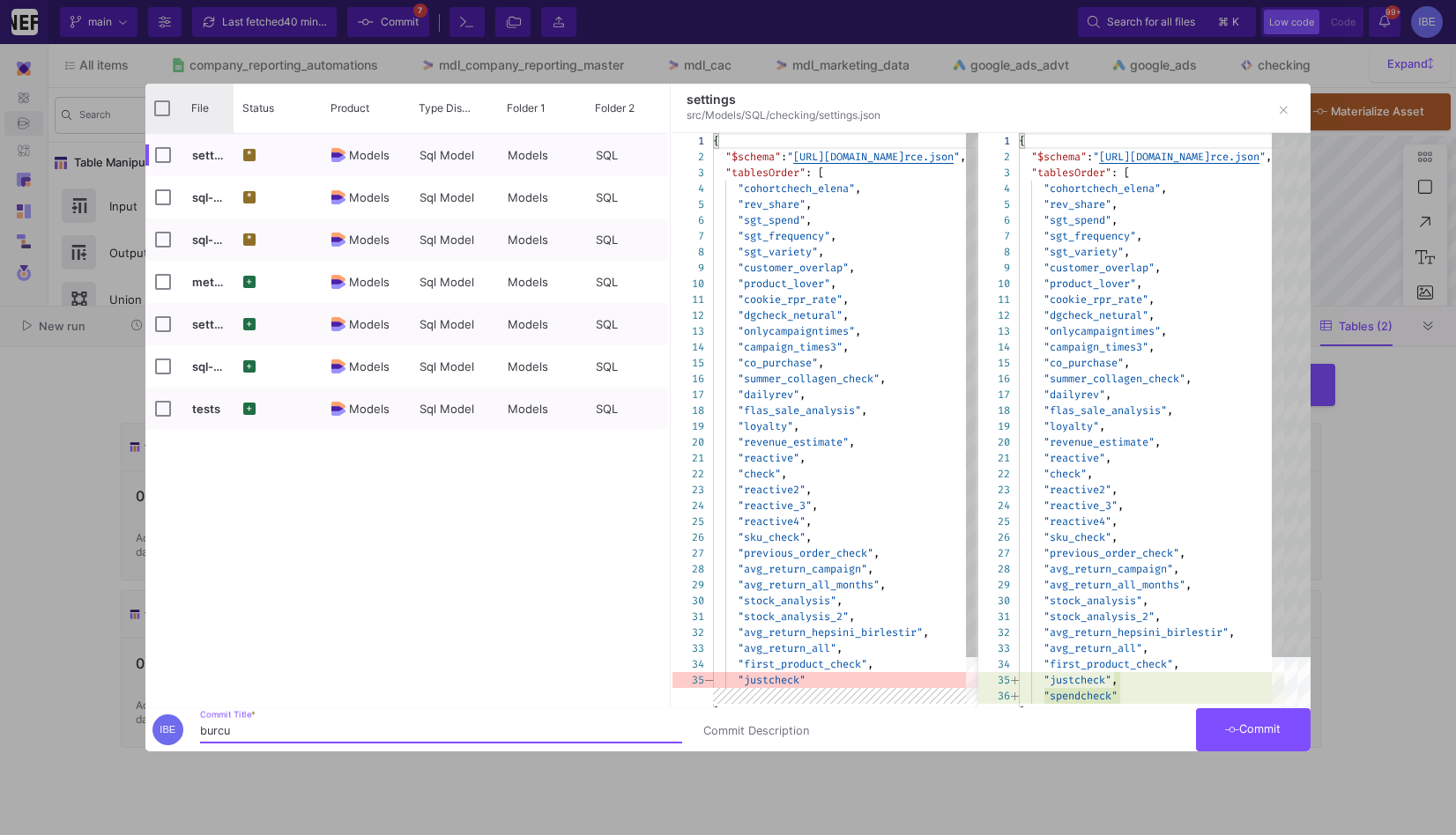
type input "burcu"
click at [157, 115] on input "Press Space to toggle all rows selection (unchecked)" at bounding box center [162, 108] width 16 height 16
checkbox input "true"
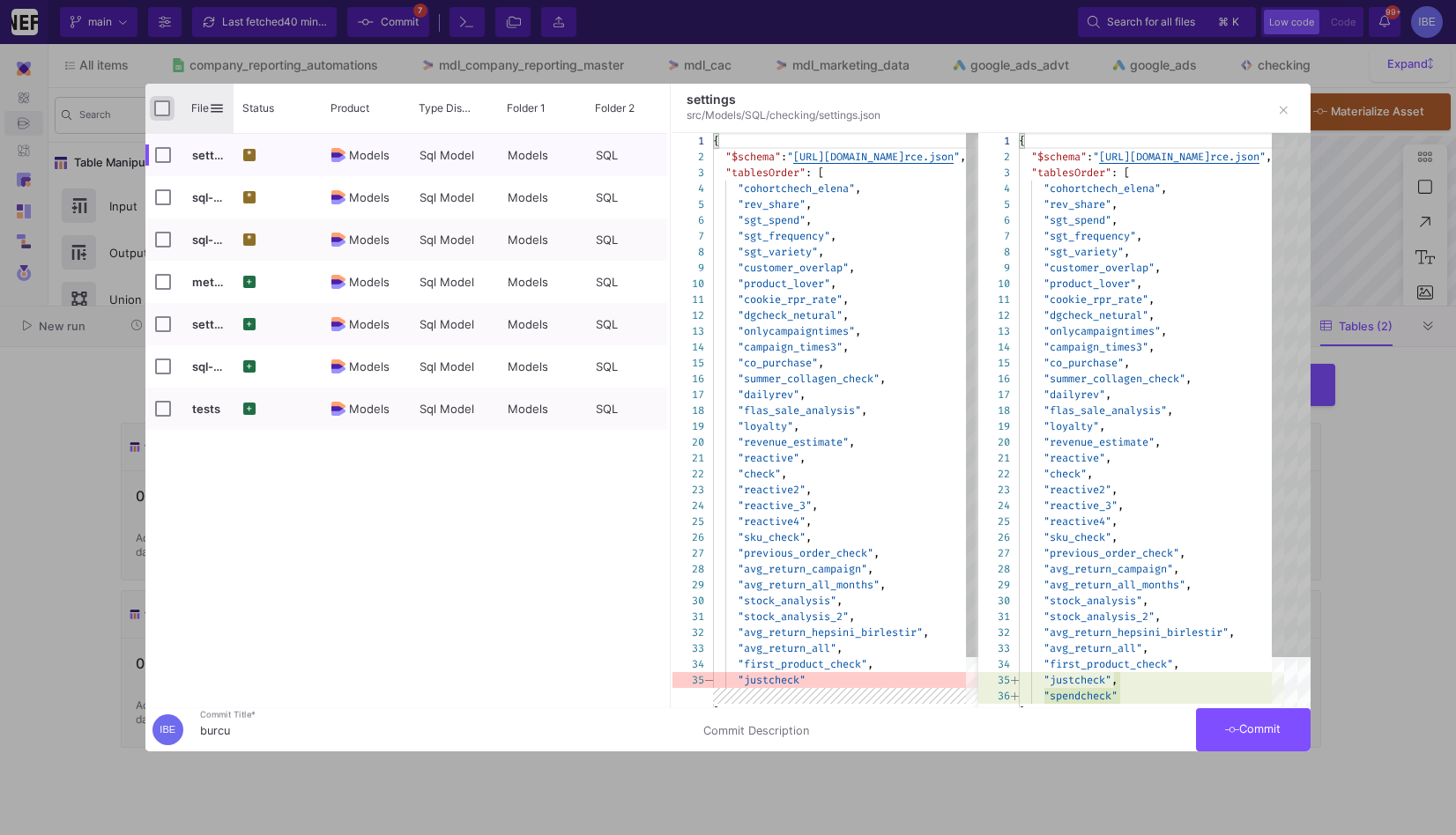
checkbox input "true"
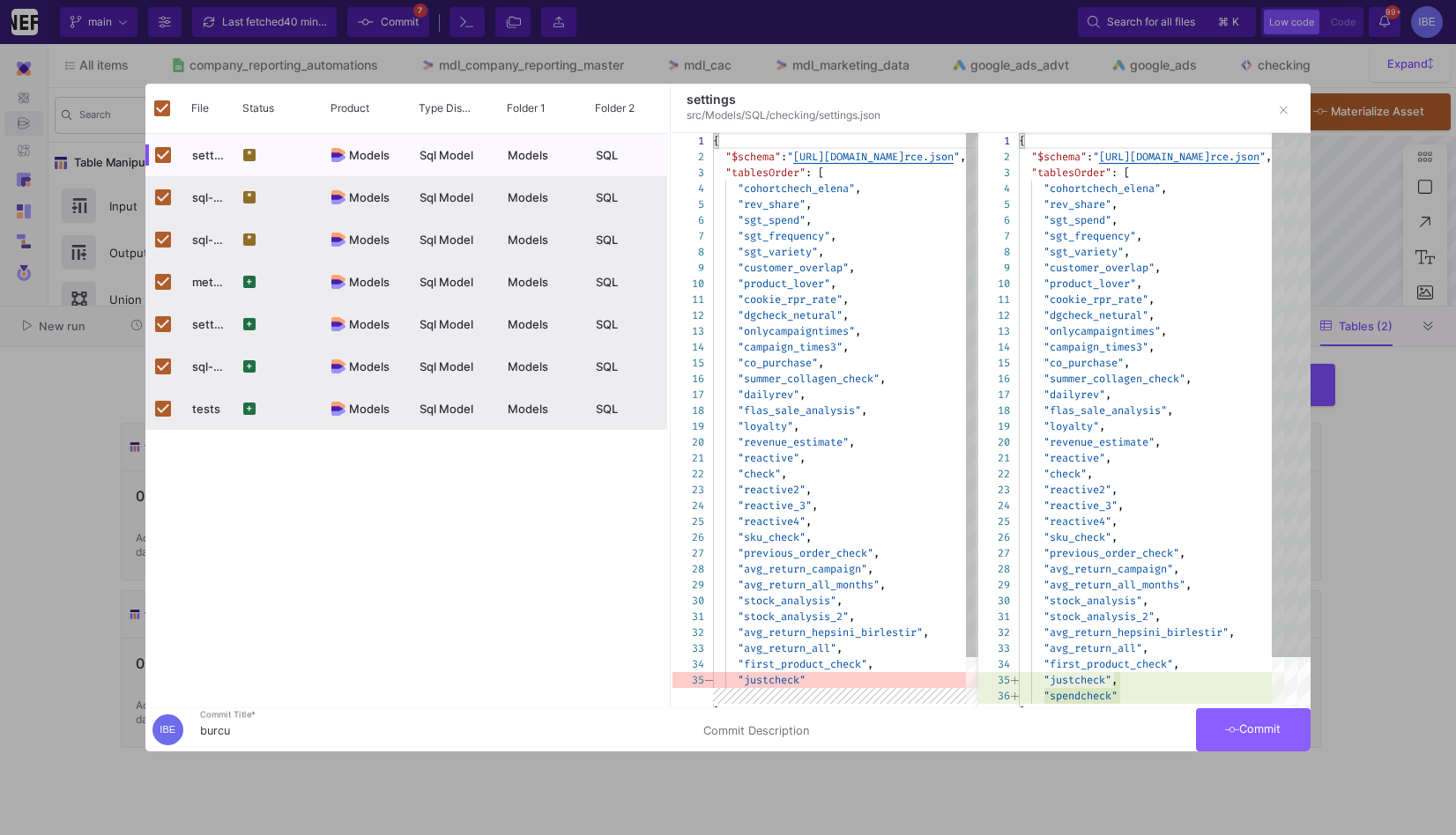
click at [1273, 748] on button "Commit" at bounding box center [1253, 729] width 114 height 43
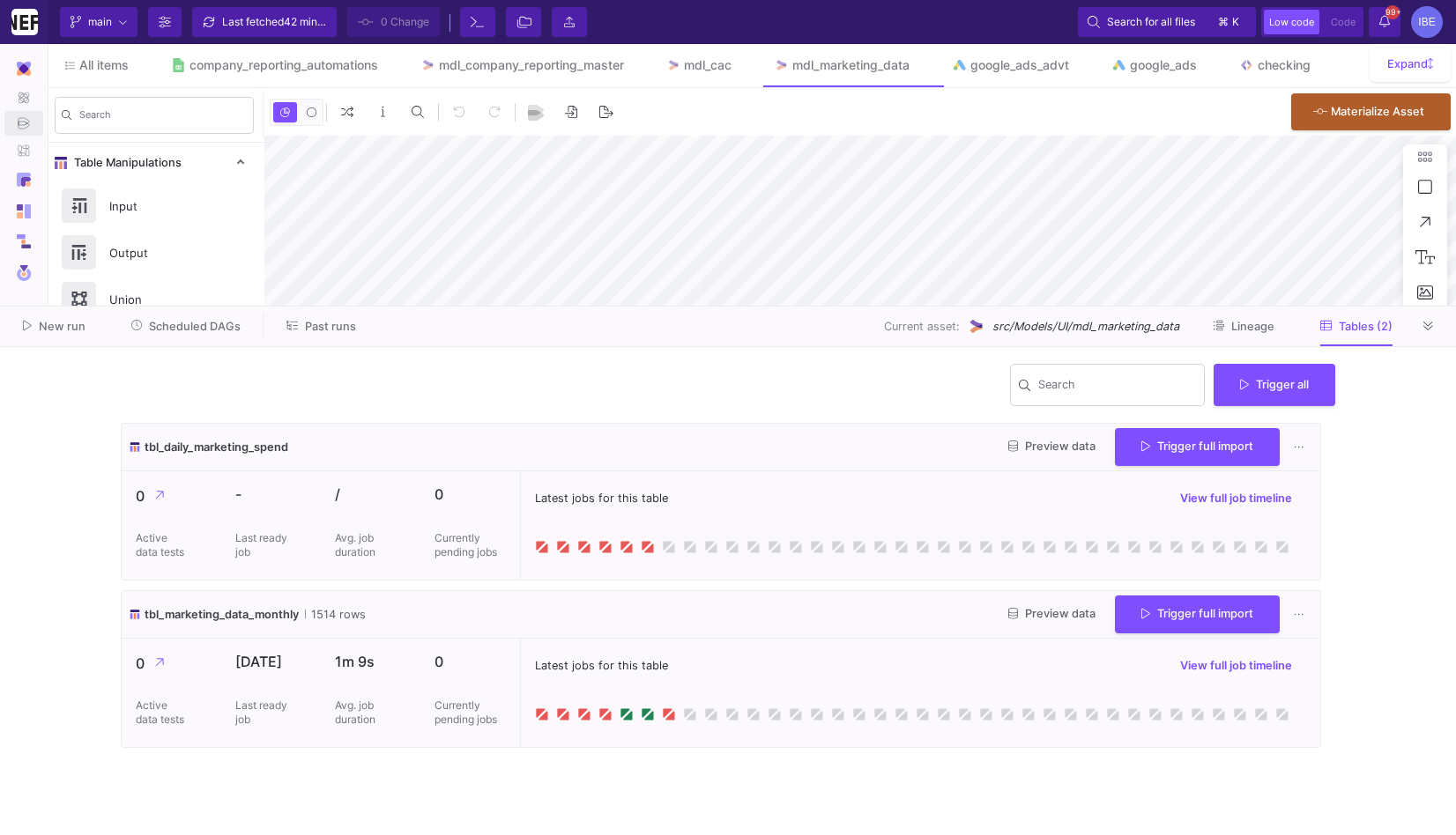
click at [518, 688] on div "0 Currently pending jobs" at bounding box center [470, 693] width 99 height 109
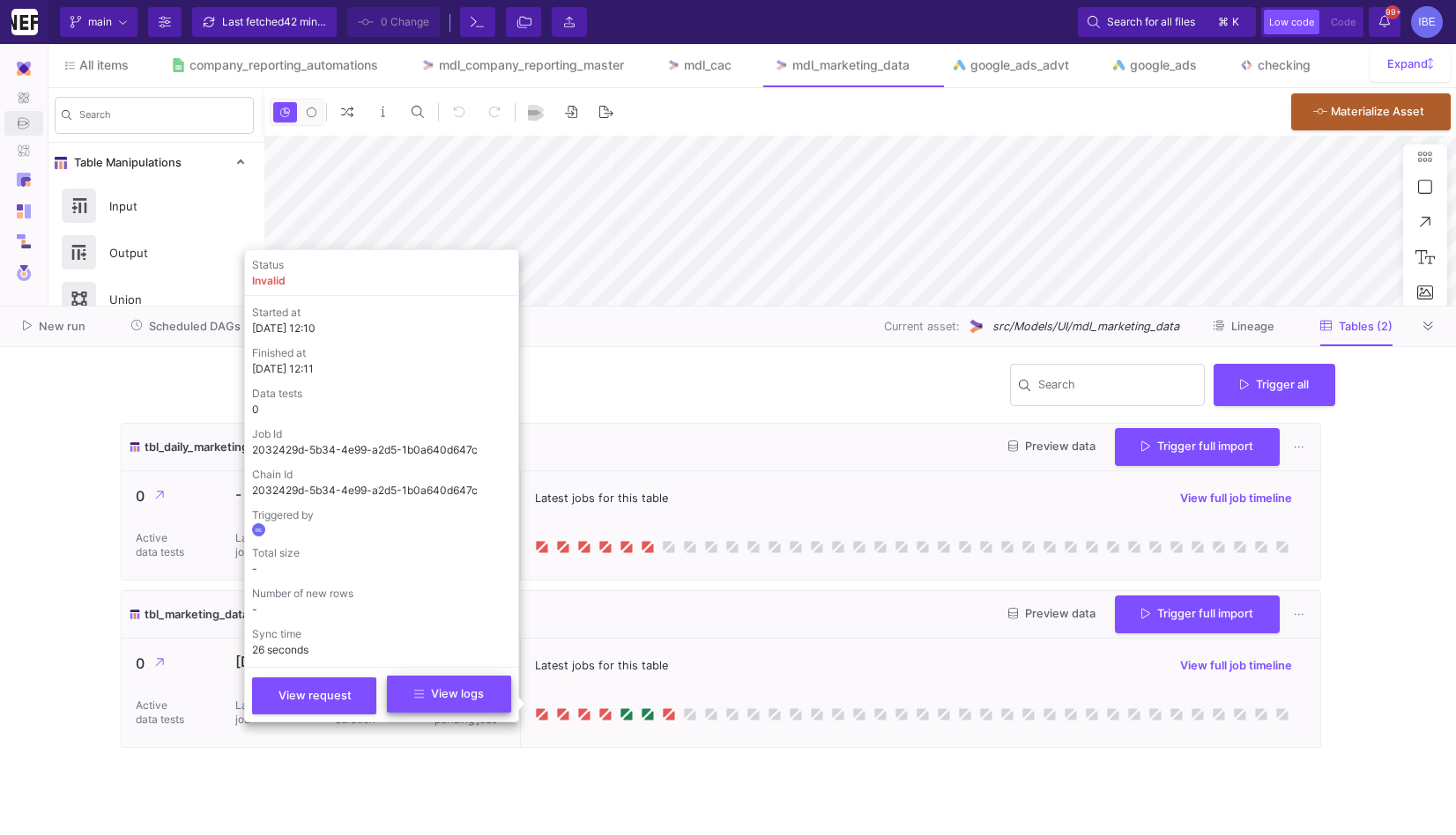
click at [495, 683] on button "View logs" at bounding box center [449, 694] width 124 height 37
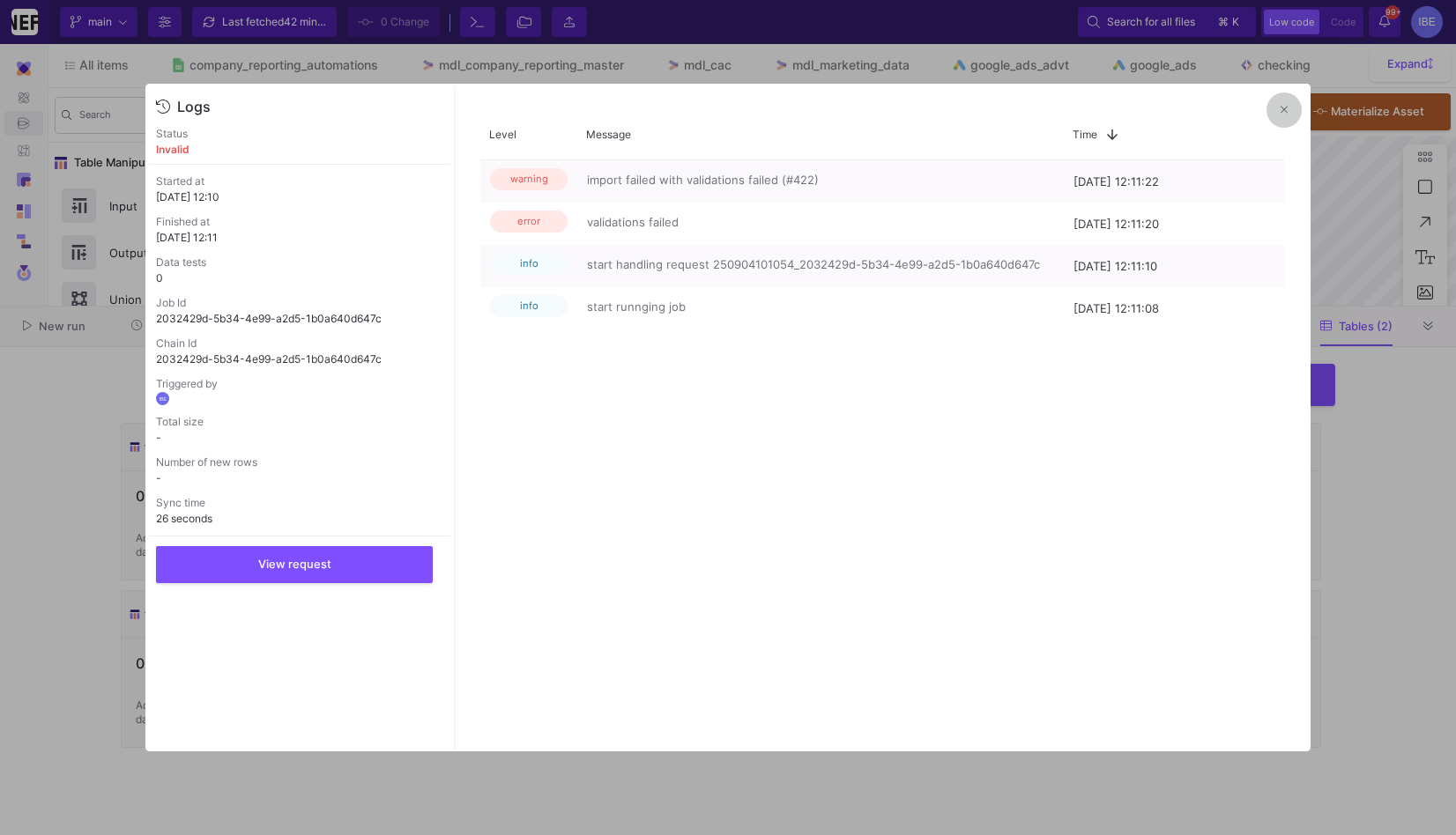
click at [1279, 112] on button at bounding box center [1283, 110] width 35 height 35
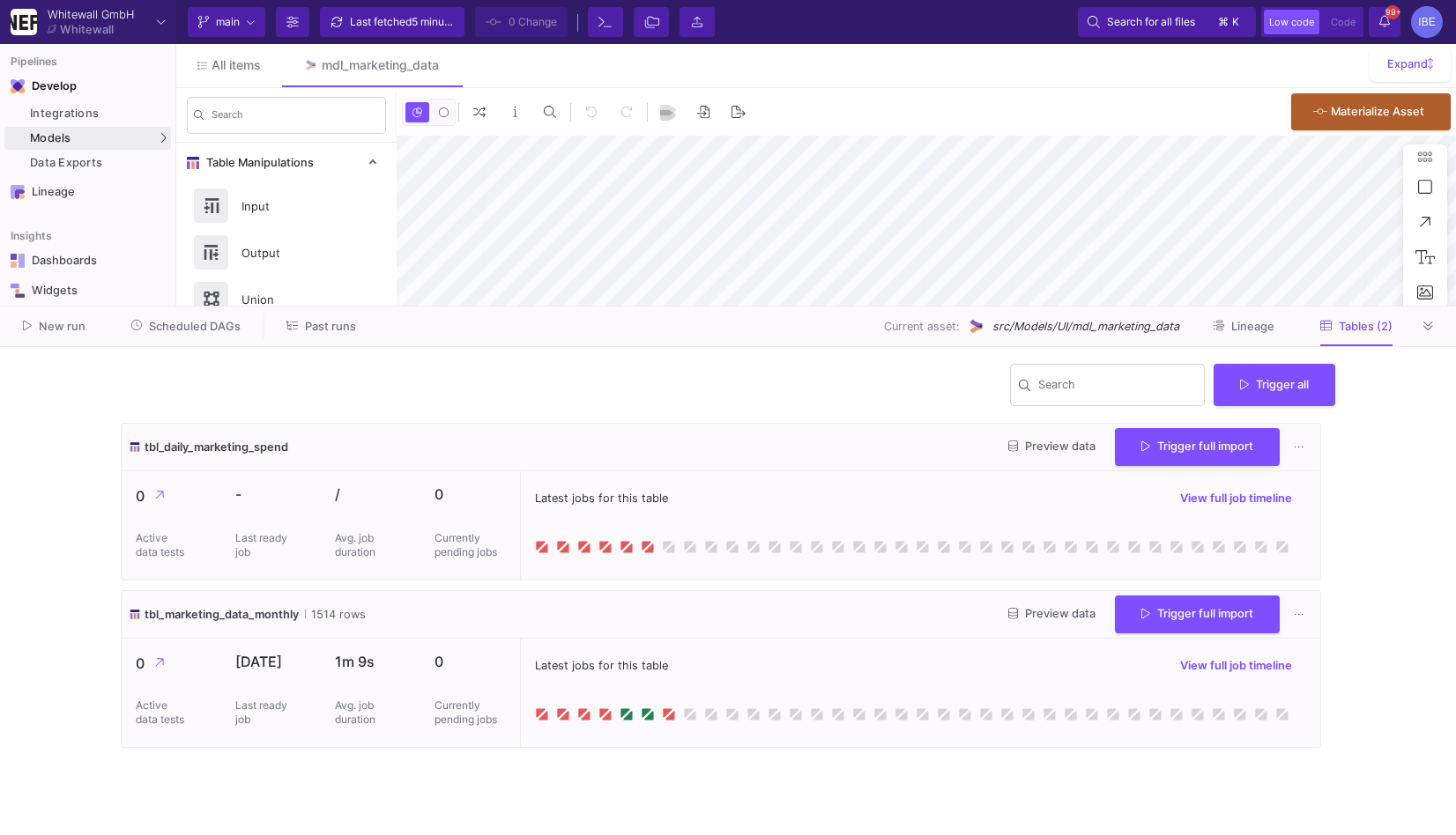
type input "-34"
click at [614, 368] on div "Search Trigger all" at bounding box center [728, 393] width 1215 height 63
click at [1264, 395] on button "Trigger all" at bounding box center [1275, 383] width 122 height 42
click at [1265, 426] on button "Full import" at bounding box center [1282, 426] width 144 height 42
click at [1437, 329] on button at bounding box center [1428, 326] width 27 height 27
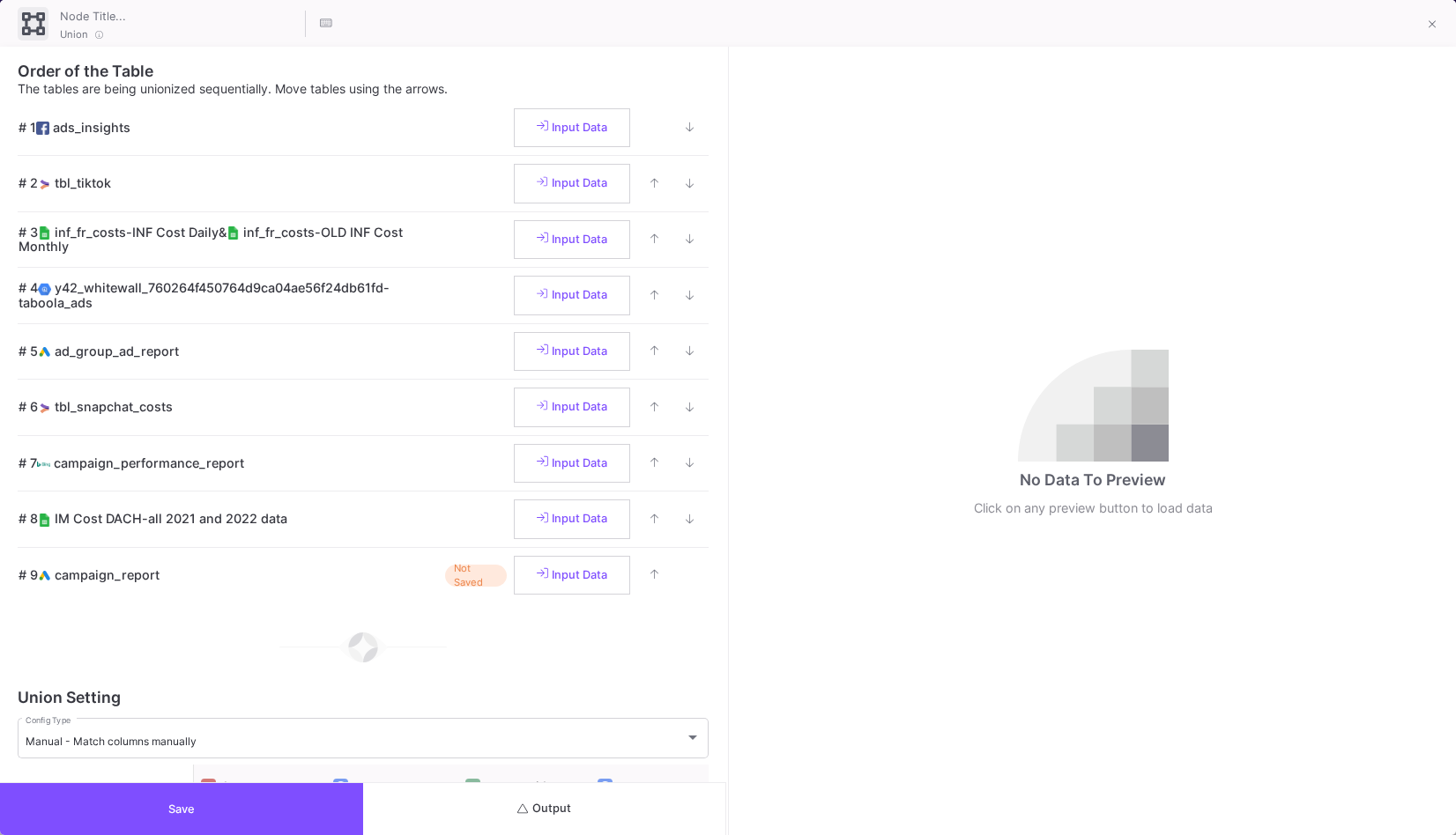
click at [541, 792] on button "Output" at bounding box center [544, 809] width 363 height 52
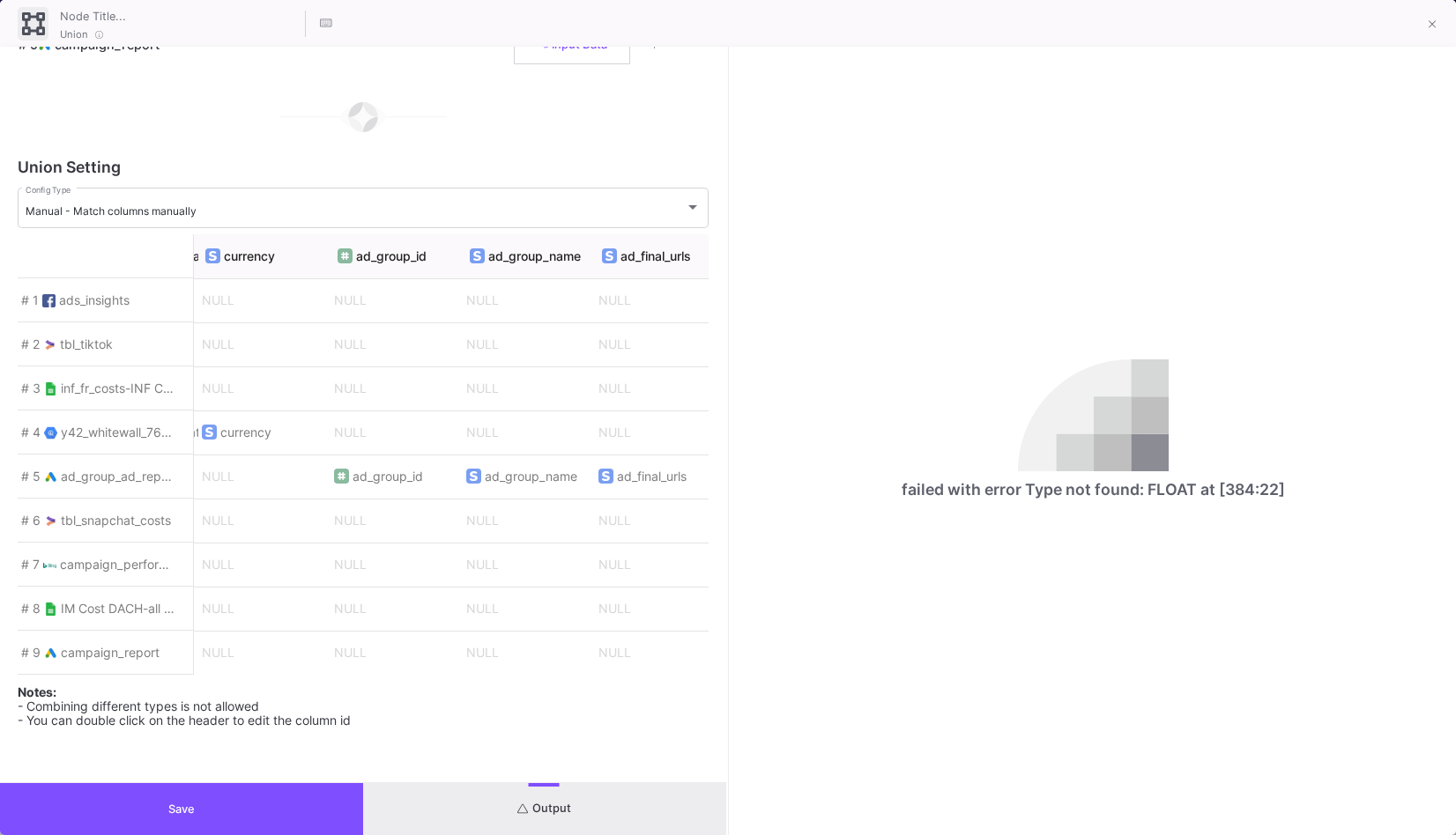
scroll to position [0, 6357]
click at [329, 812] on button "Save" at bounding box center [181, 809] width 363 height 52
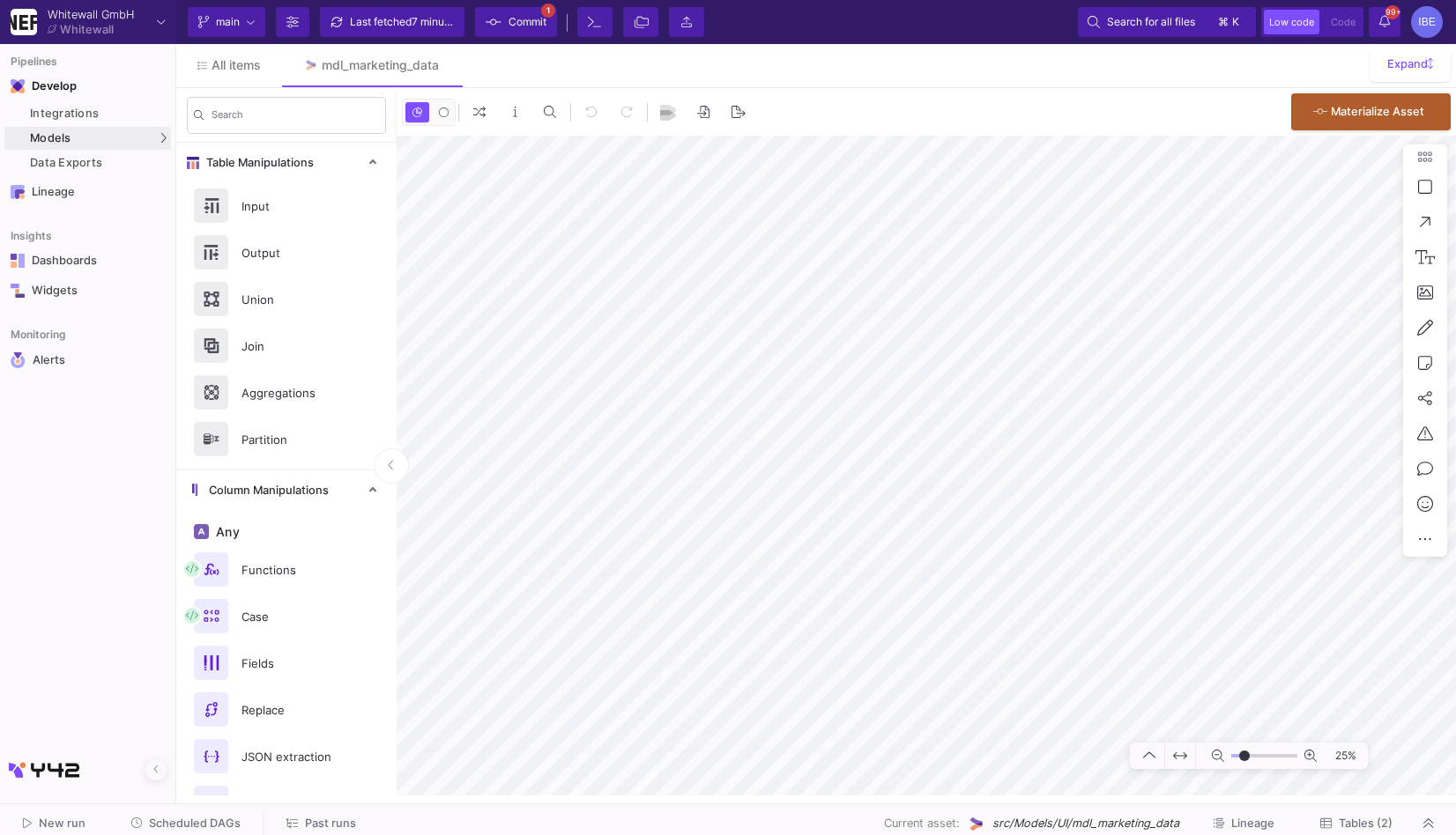
type input "-17"
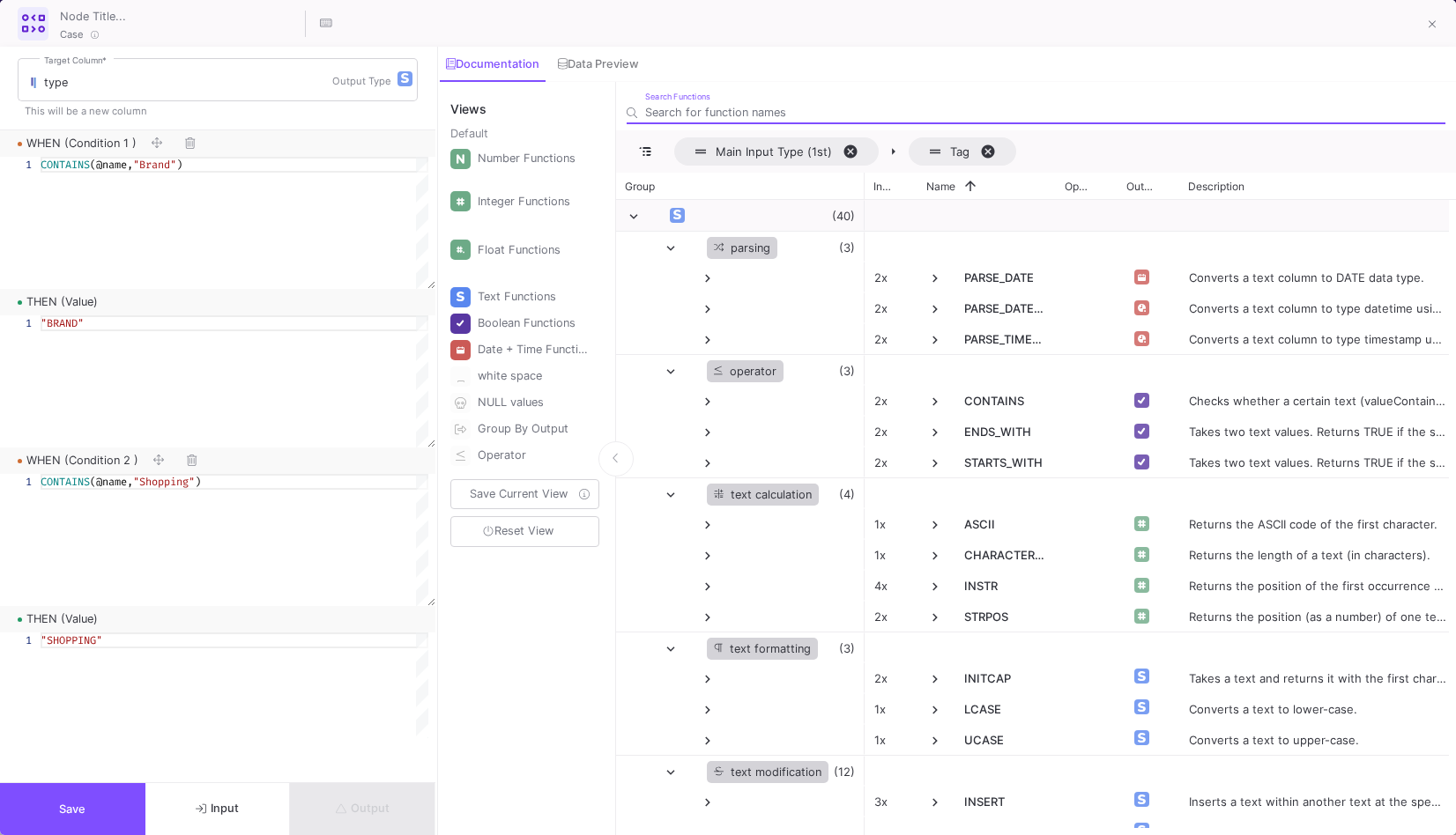
click at [385, 787] on button "Output" at bounding box center [362, 809] width 146 height 52
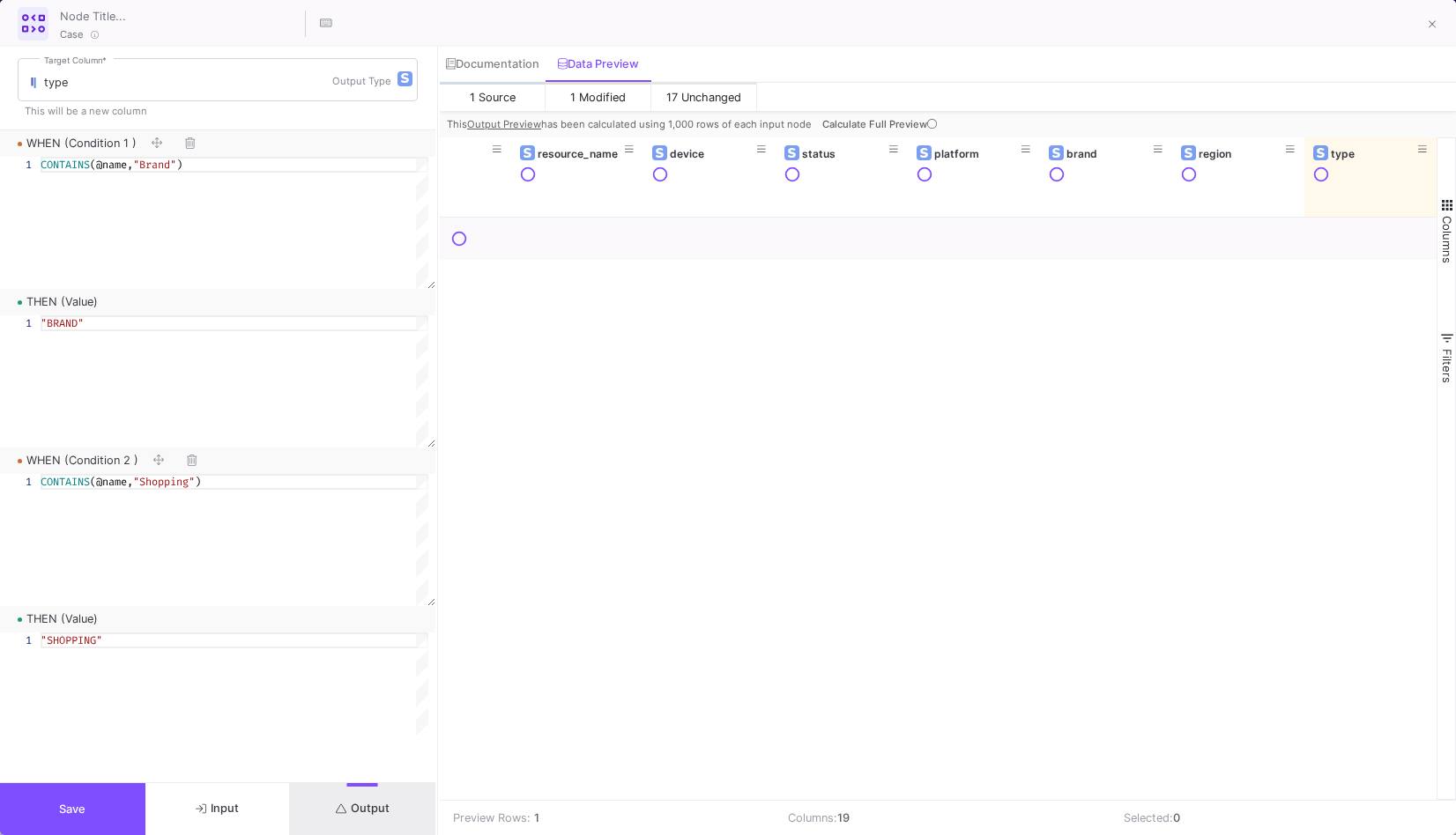
scroll to position [0, 1515]
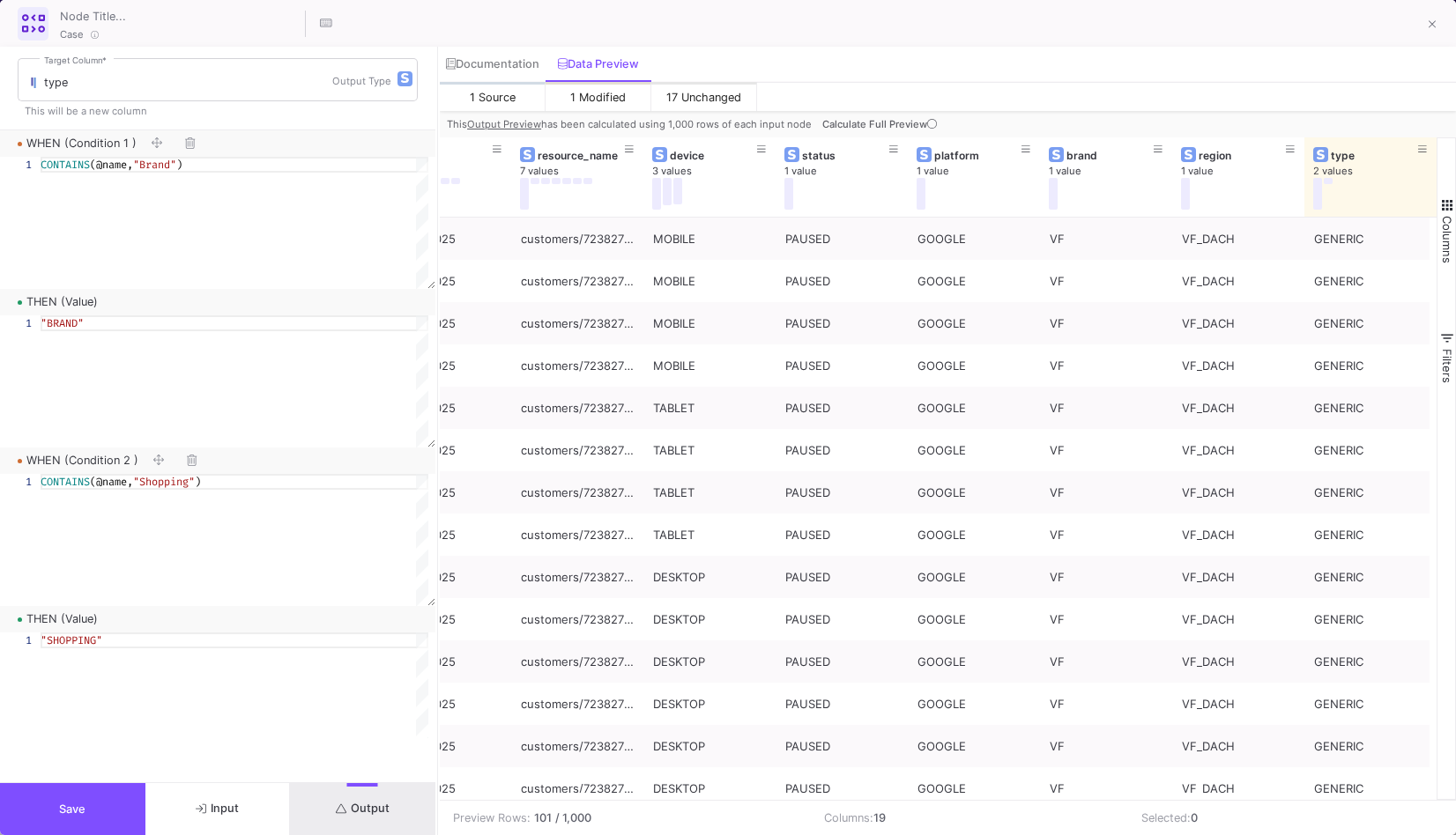
click at [119, 823] on button "Save" at bounding box center [72, 809] width 146 height 52
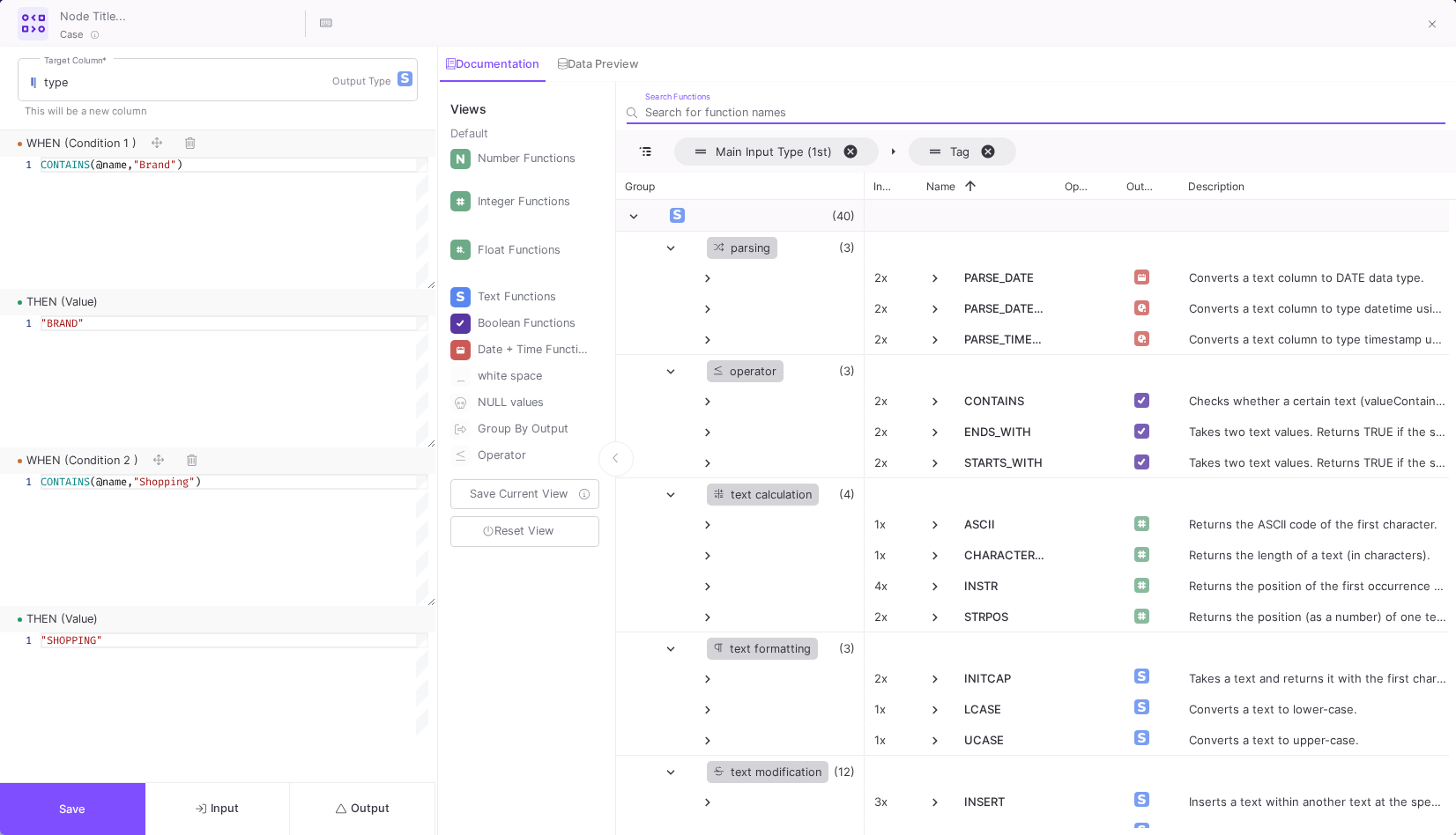
click at [400, 796] on button "Output" at bounding box center [362, 809] width 146 height 52
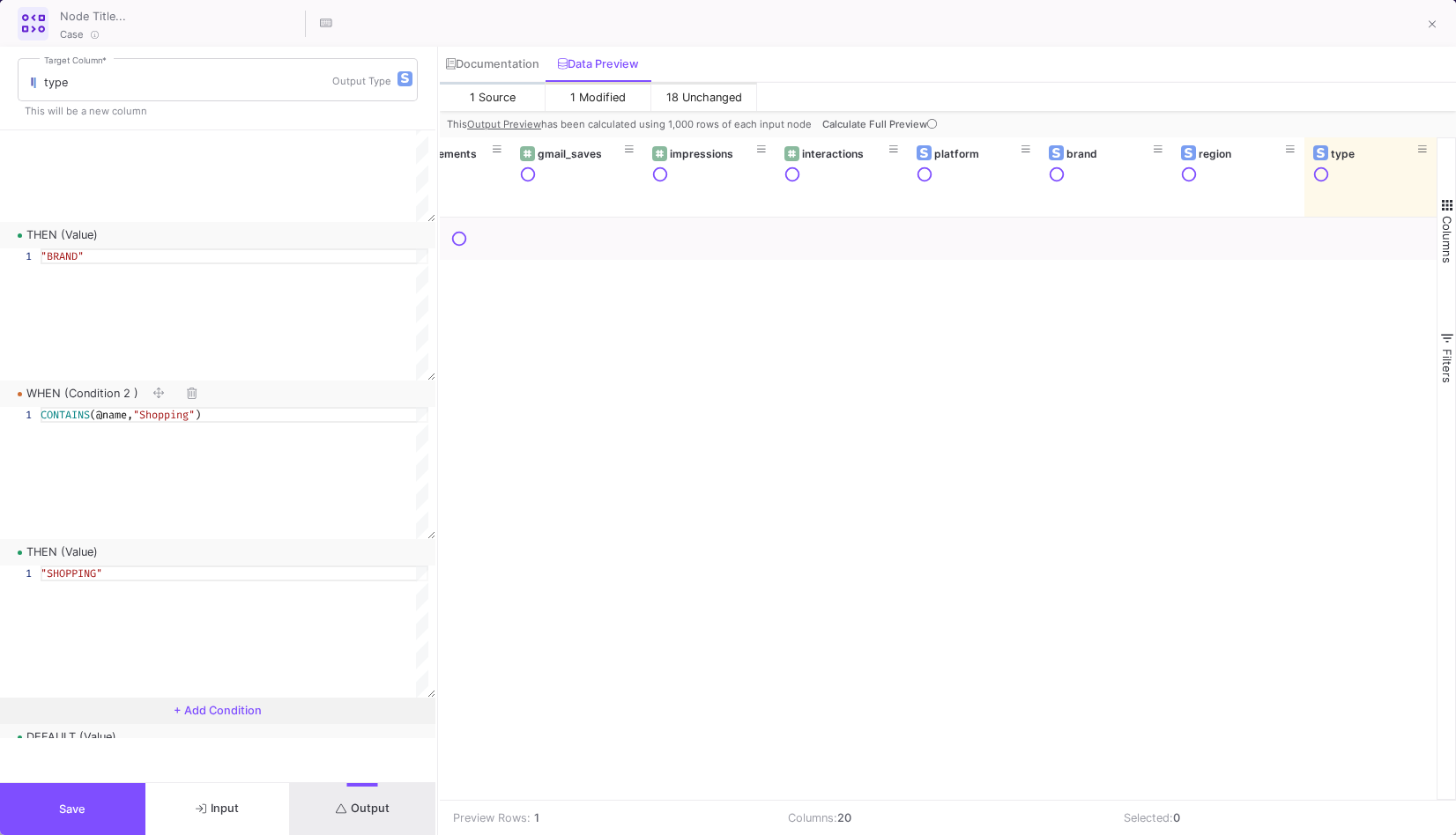
scroll to position [285, 0]
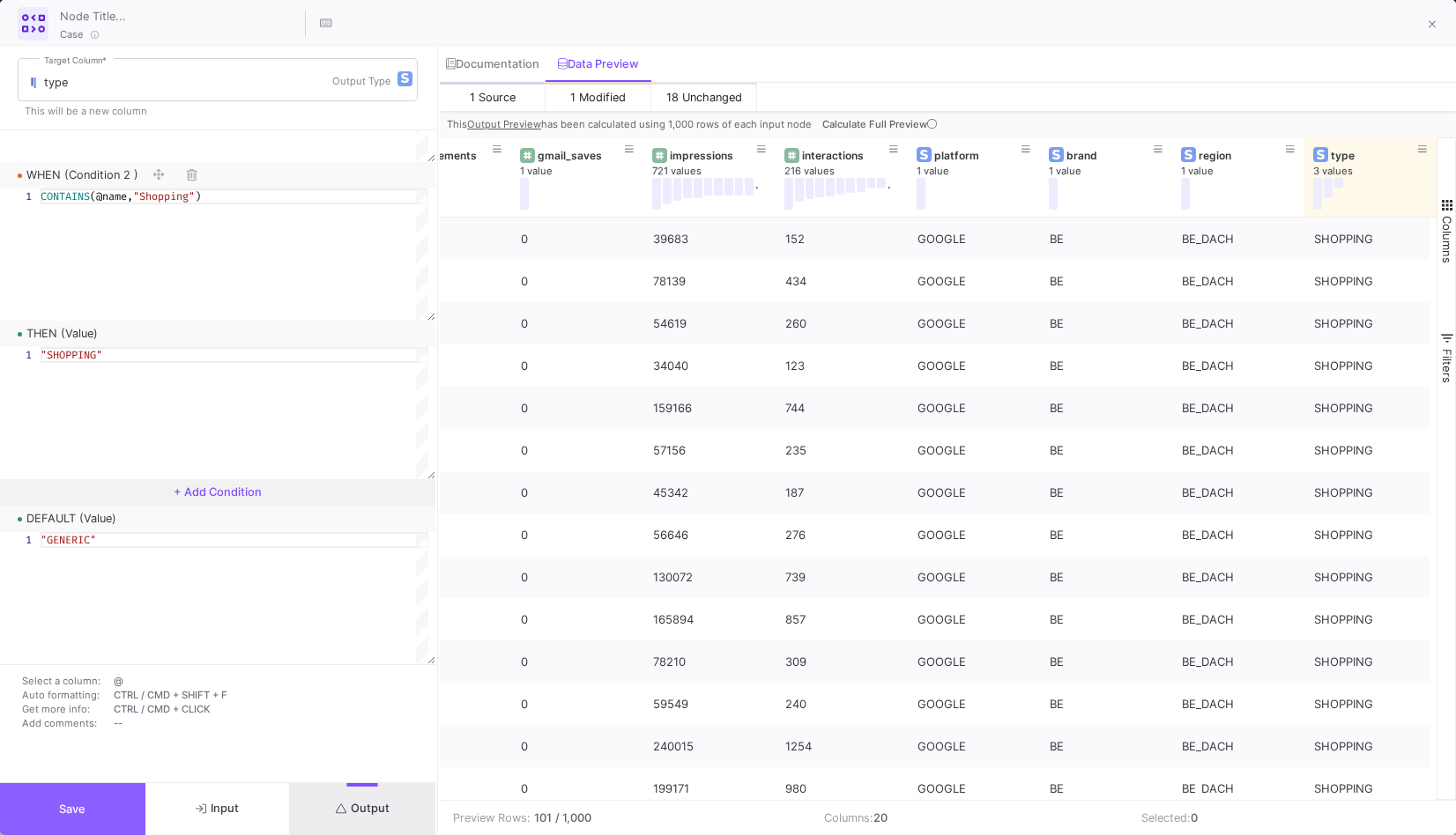
click at [102, 803] on button "Save" at bounding box center [72, 809] width 146 height 52
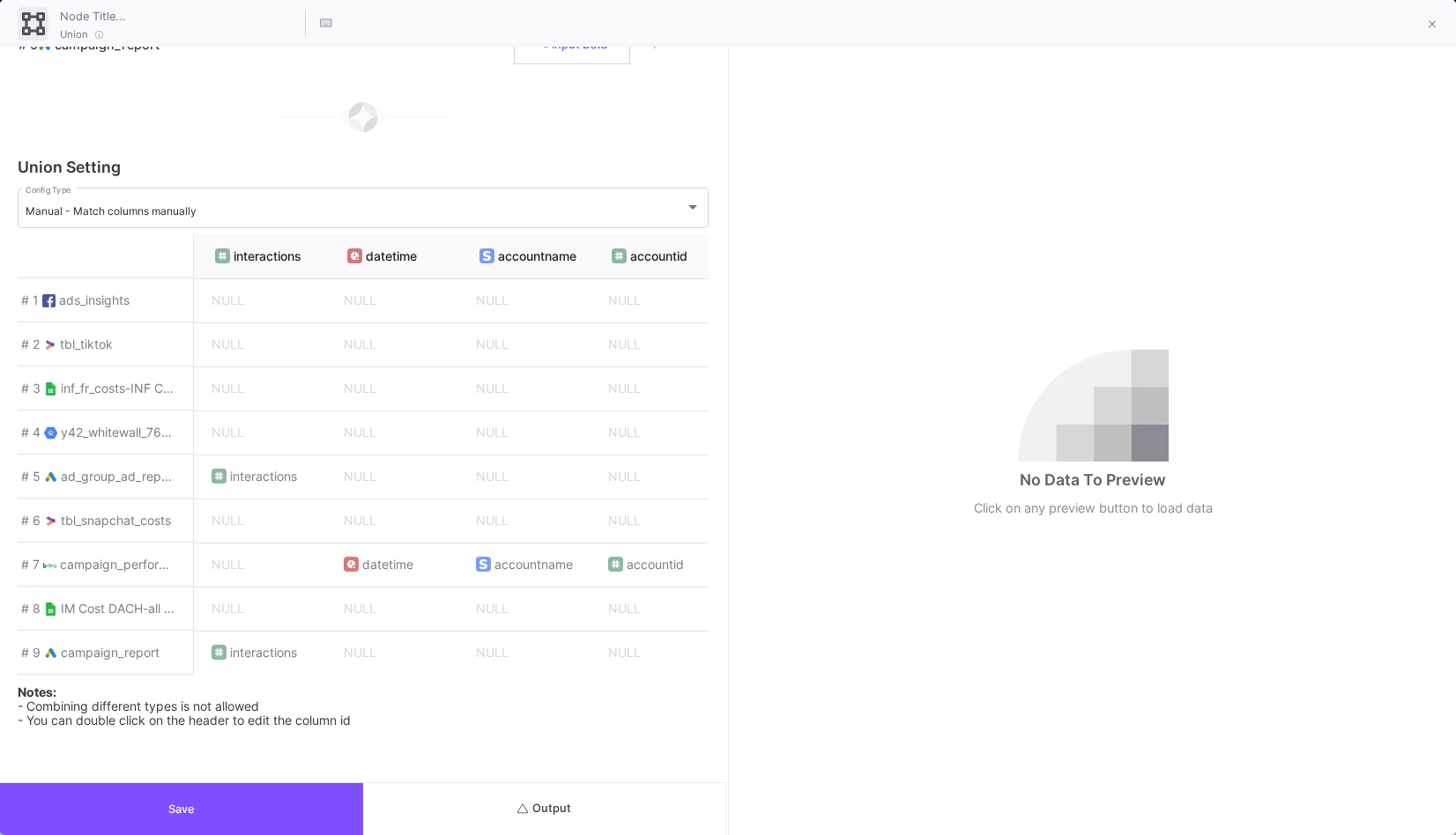
scroll to position [0, 7539]
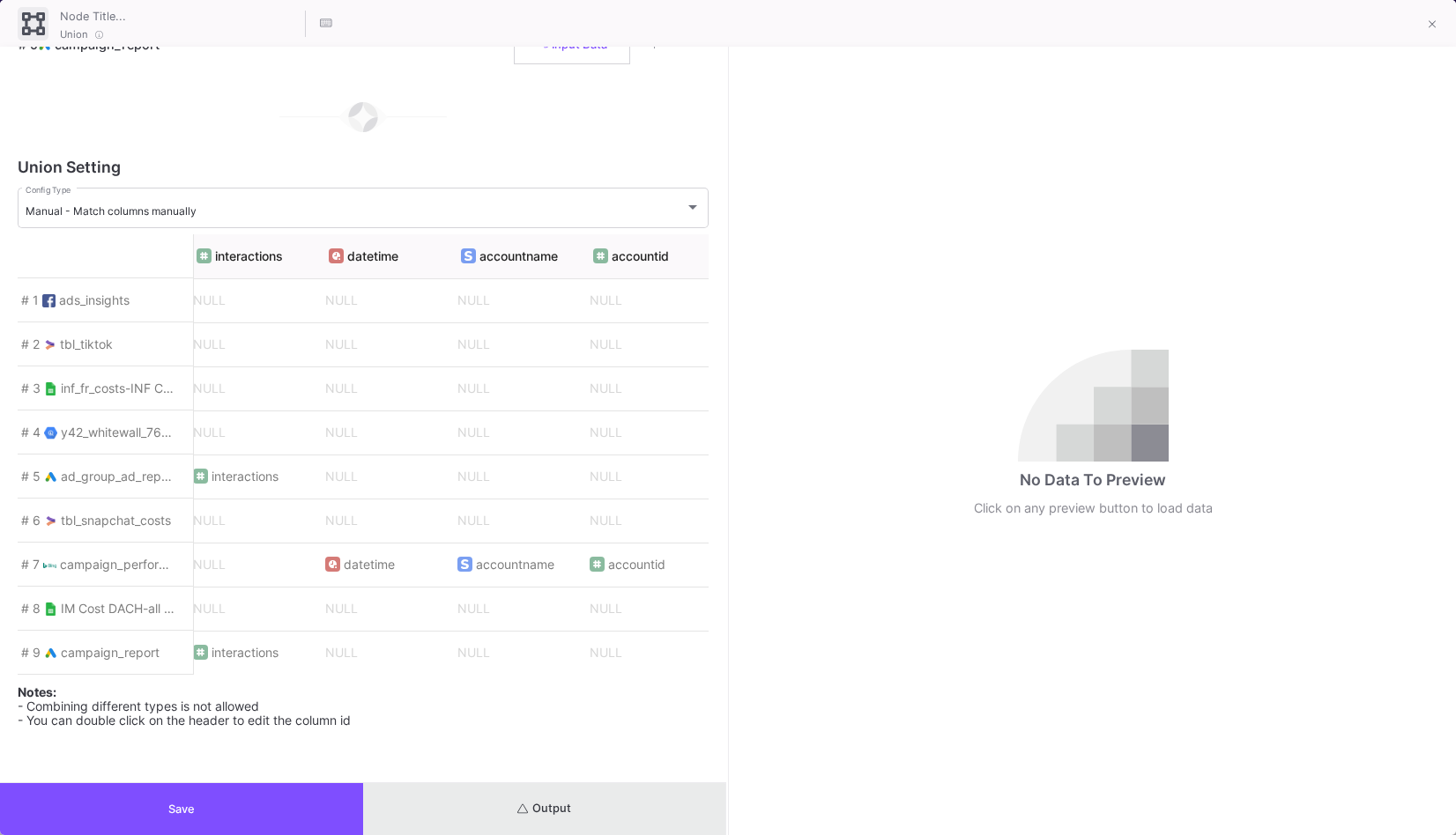
click at [539, 816] on button "Output" at bounding box center [544, 809] width 363 height 52
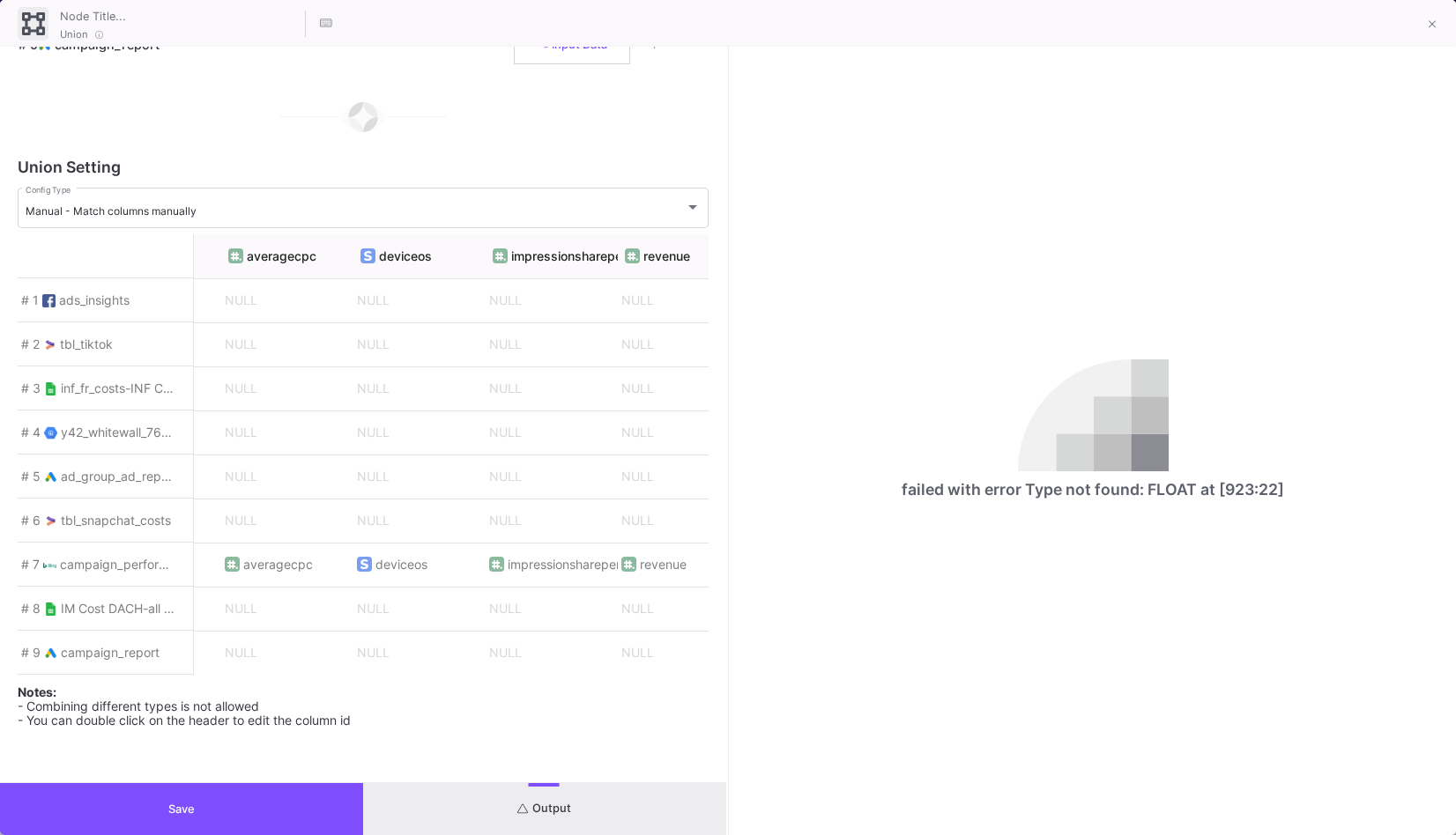
scroll to position [0, 9546]
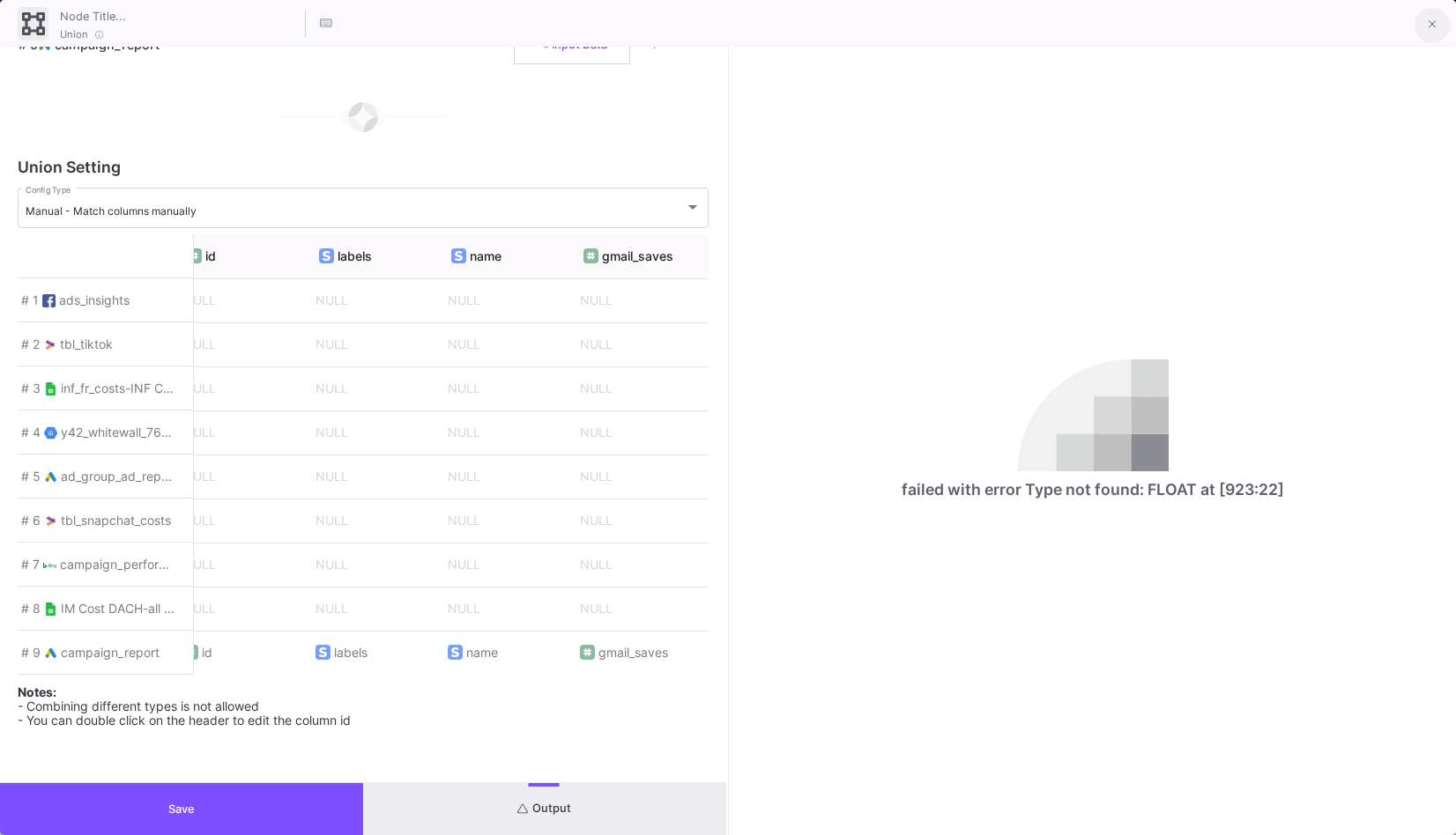
click at [1431, 23] on icon at bounding box center [1432, 24] width 8 height 12
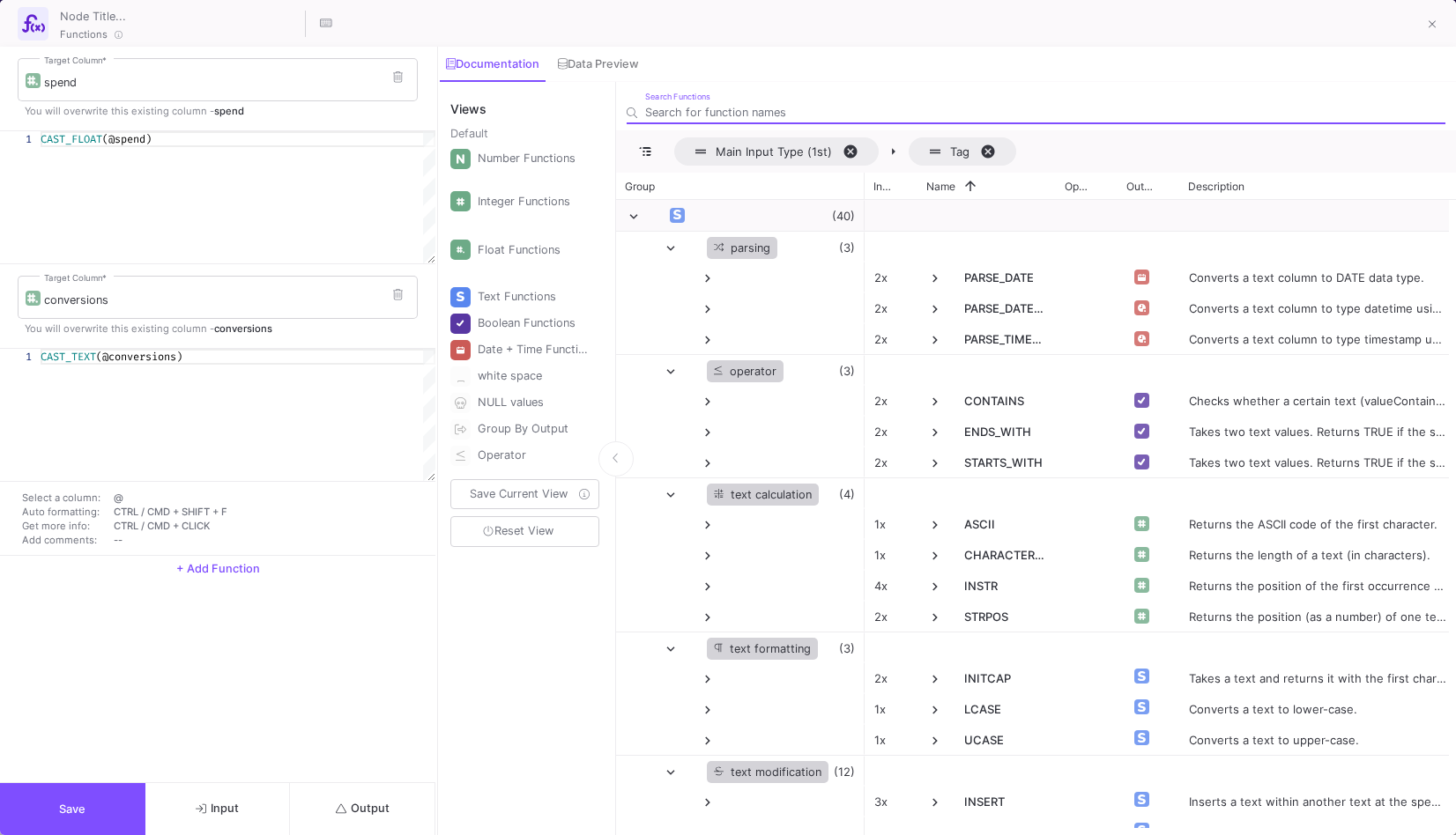
click at [343, 794] on button "Output" at bounding box center [362, 809] width 146 height 52
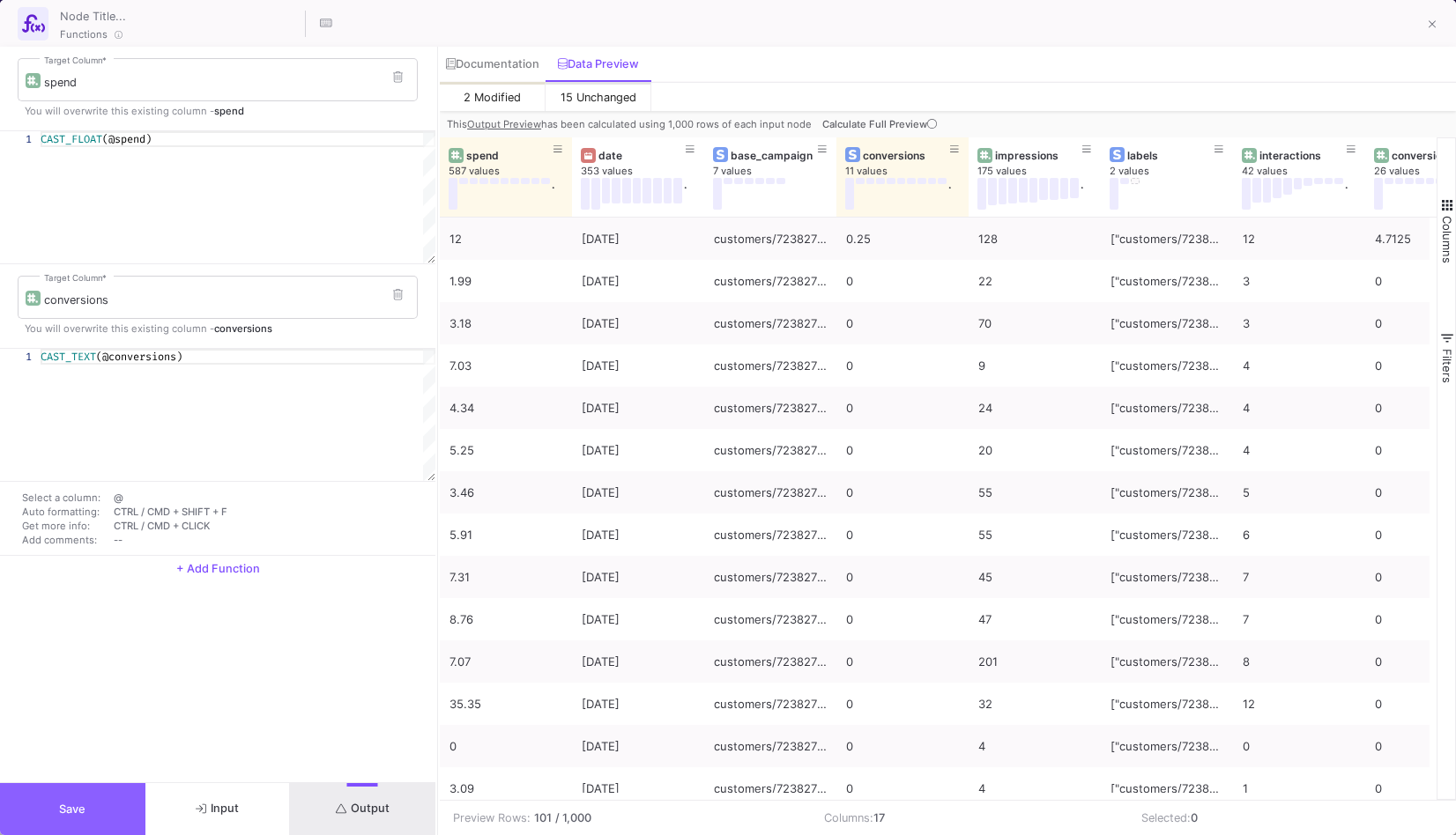
click at [99, 807] on button "Save" at bounding box center [72, 809] width 146 height 52
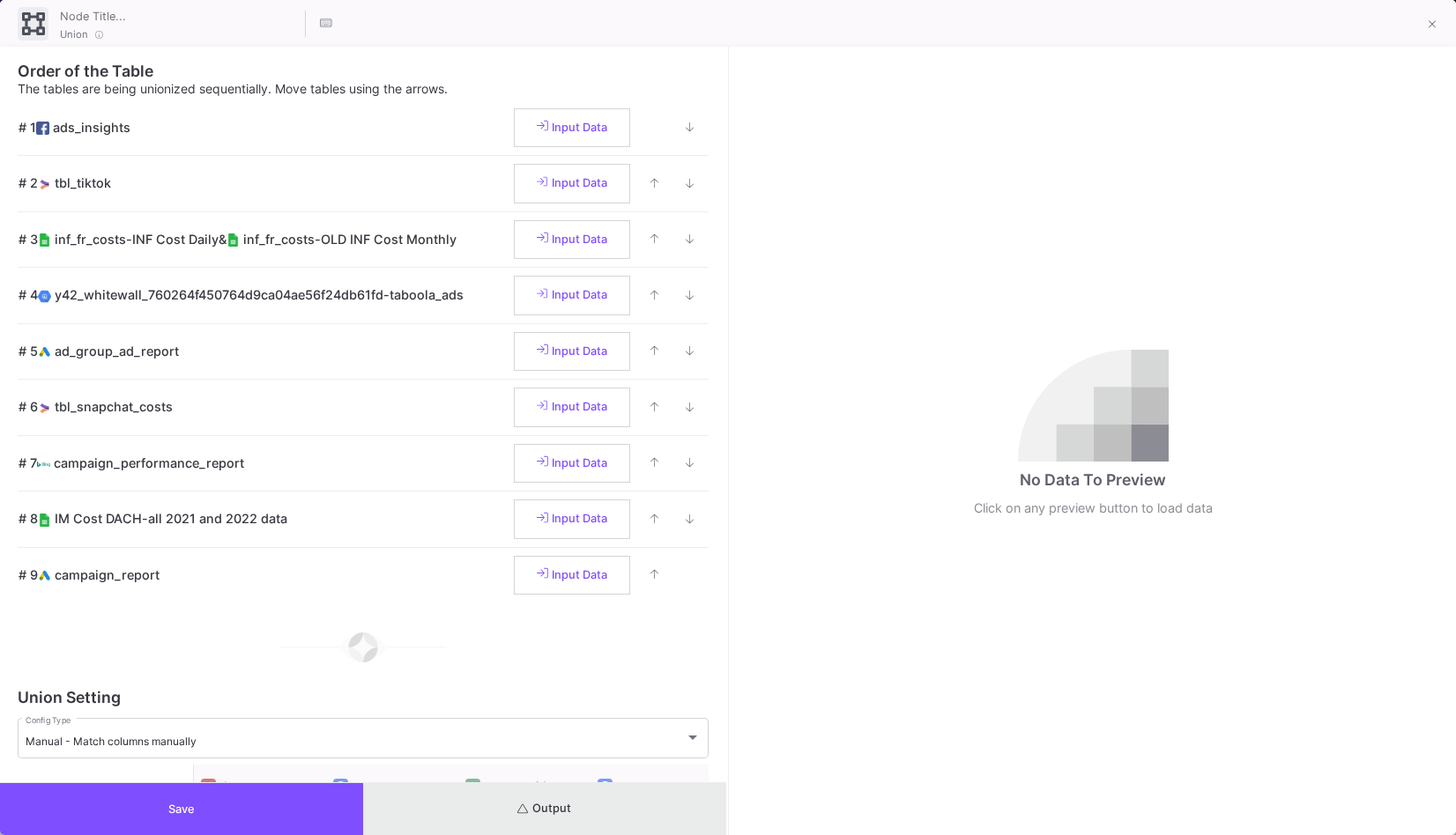
click at [589, 804] on button "Output" at bounding box center [544, 809] width 363 height 52
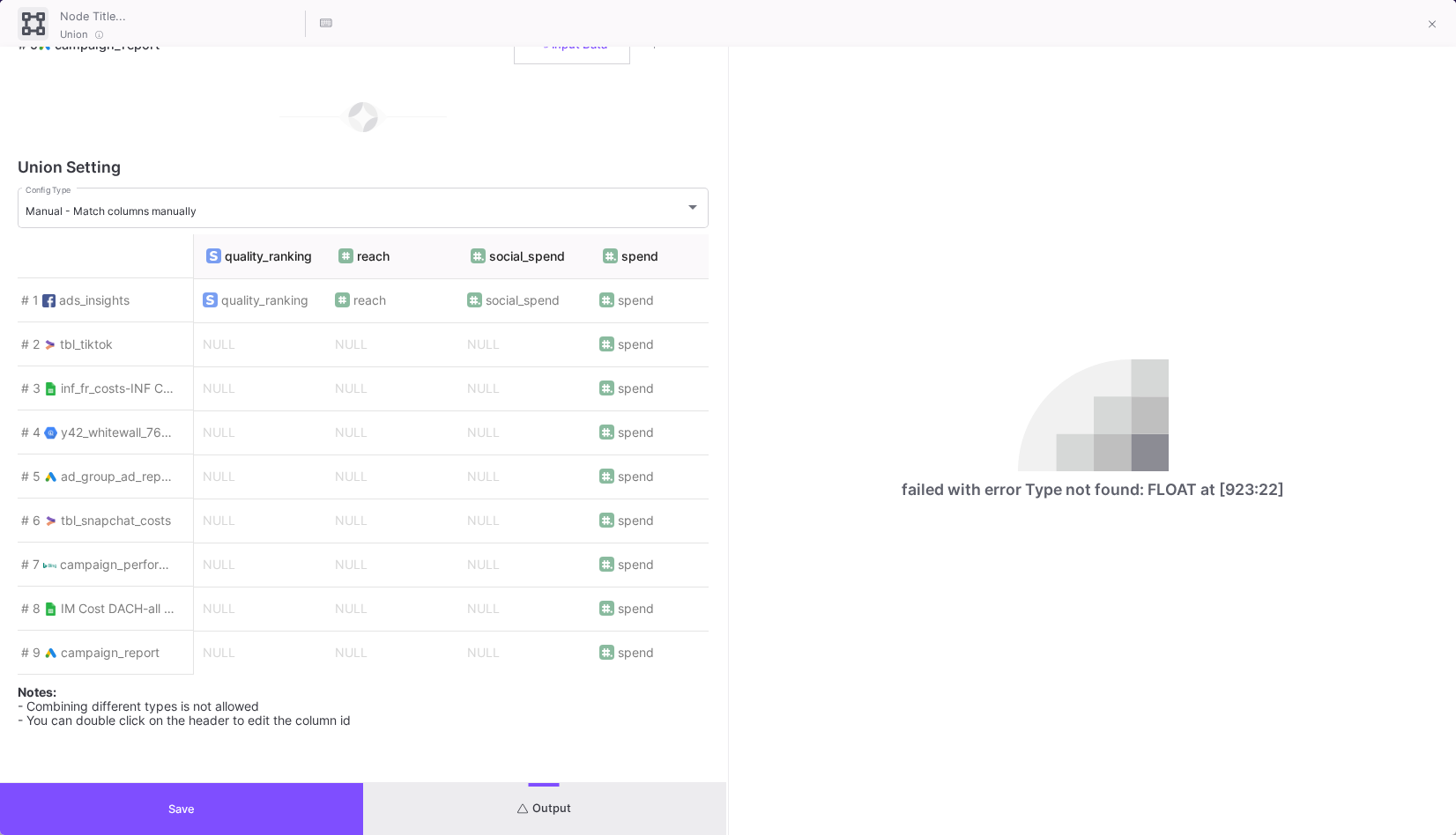
scroll to position [0, 3424]
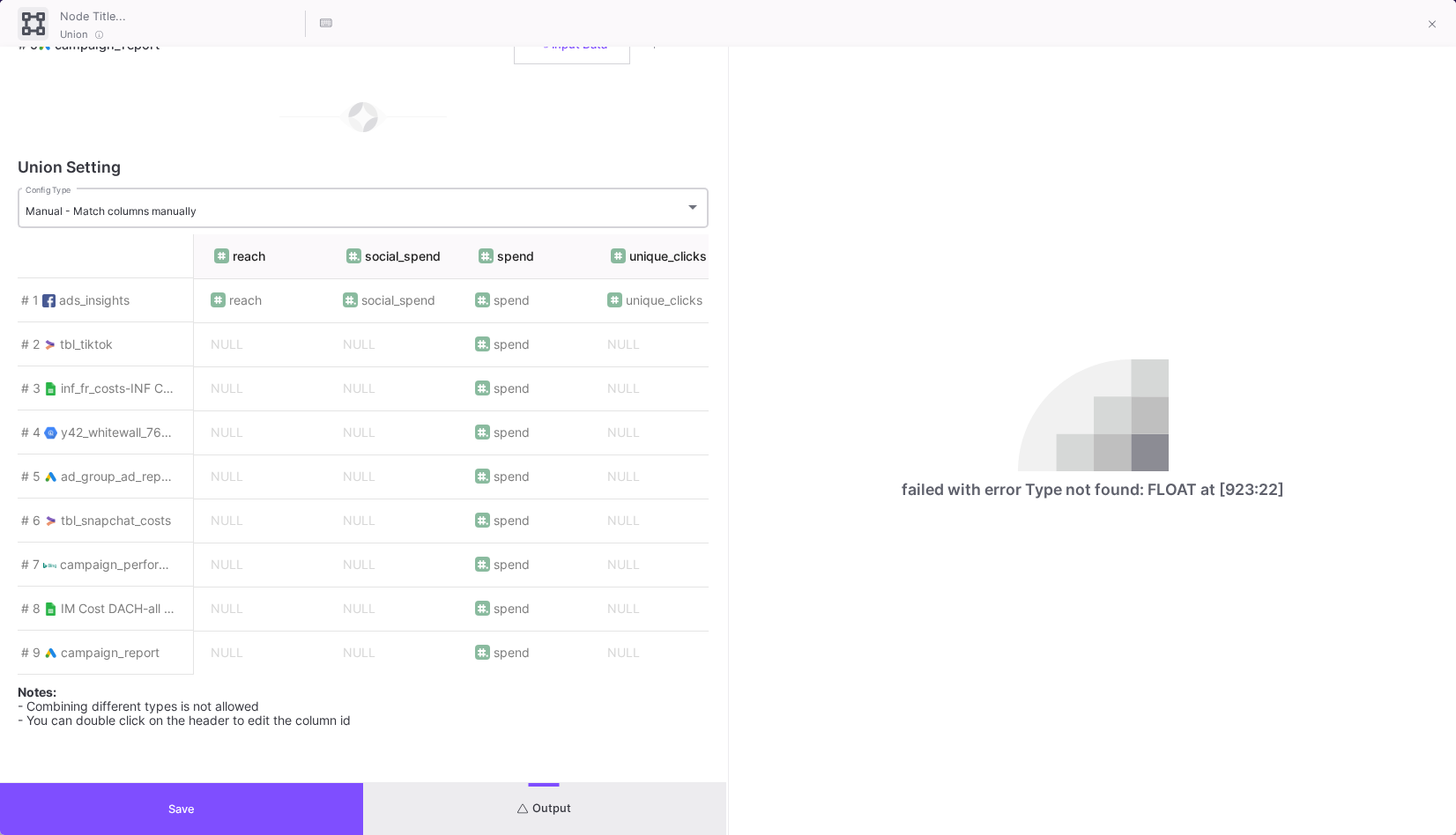
click at [614, 188] on div "Manual - Match columns manually Config Type" at bounding box center [363, 206] width 675 height 43
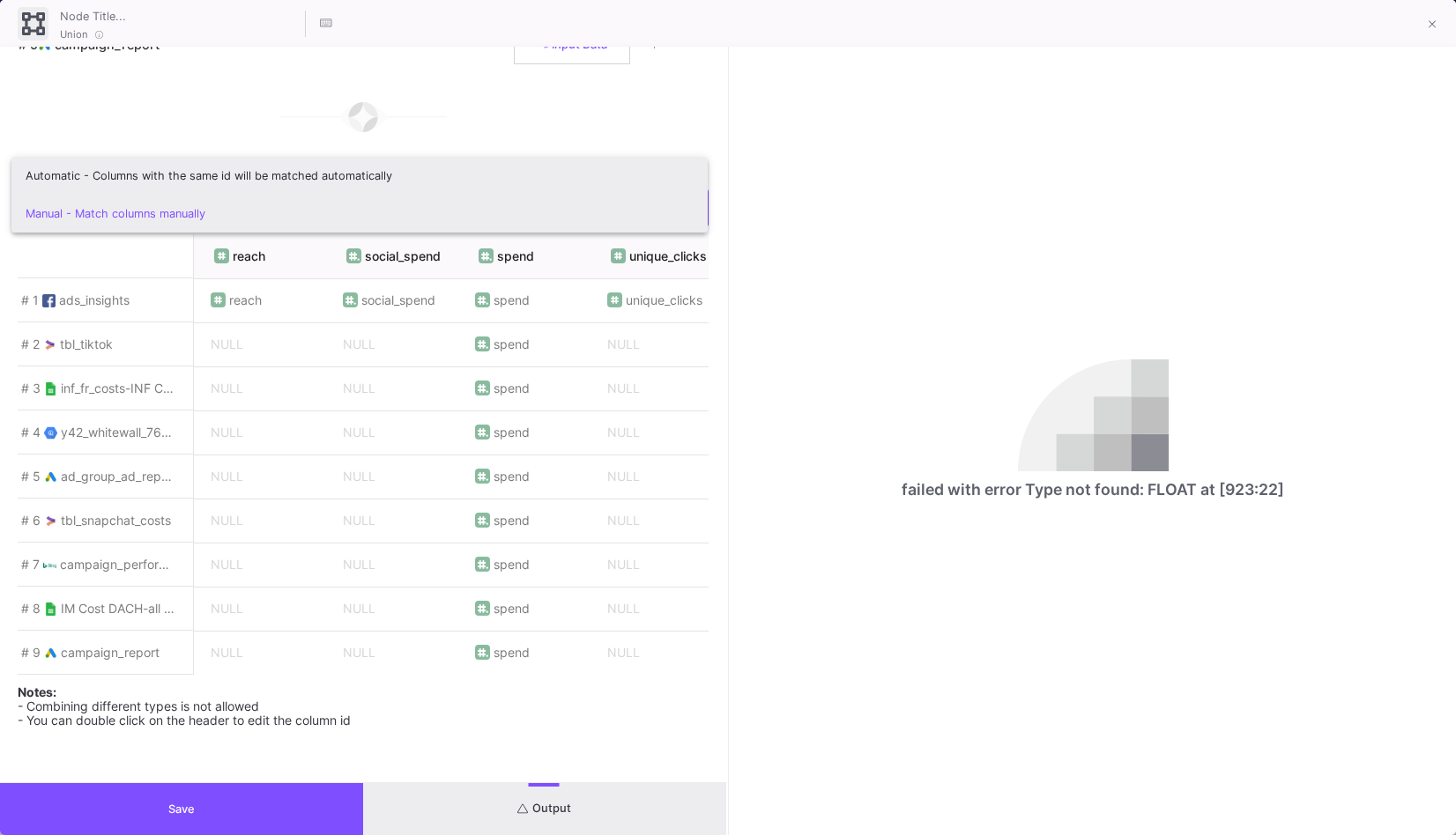
click at [609, 179] on span "Automatic - Columns with the same id will be matched automatically" at bounding box center [359, 176] width 668 height 38
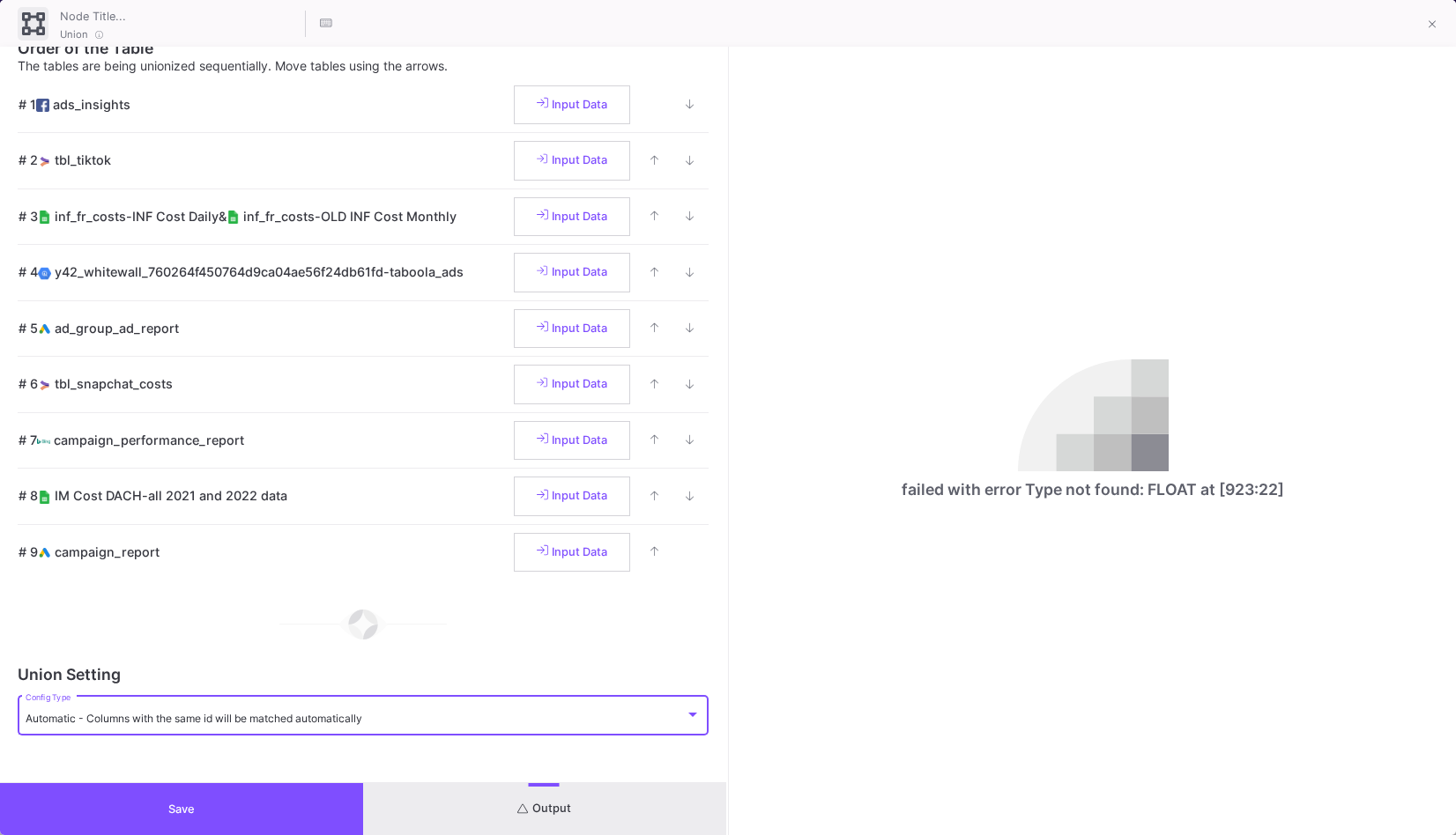
scroll to position [27, 0]
click at [564, 832] on button "Output" at bounding box center [544, 809] width 363 height 52
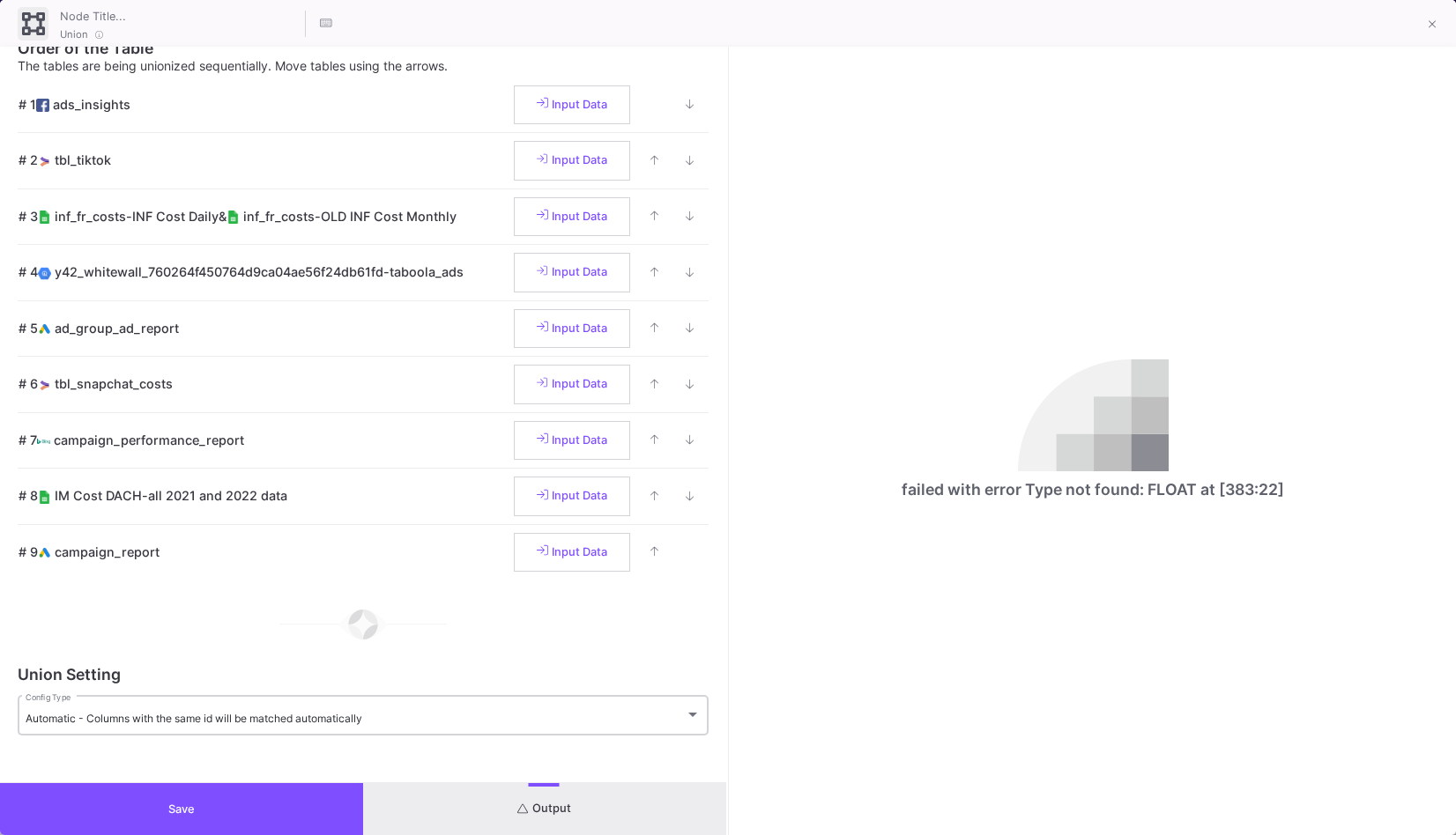
click at [573, 716] on div "Automatic - Columns with the same id will be matched automatically" at bounding box center [355, 719] width 659 height 13
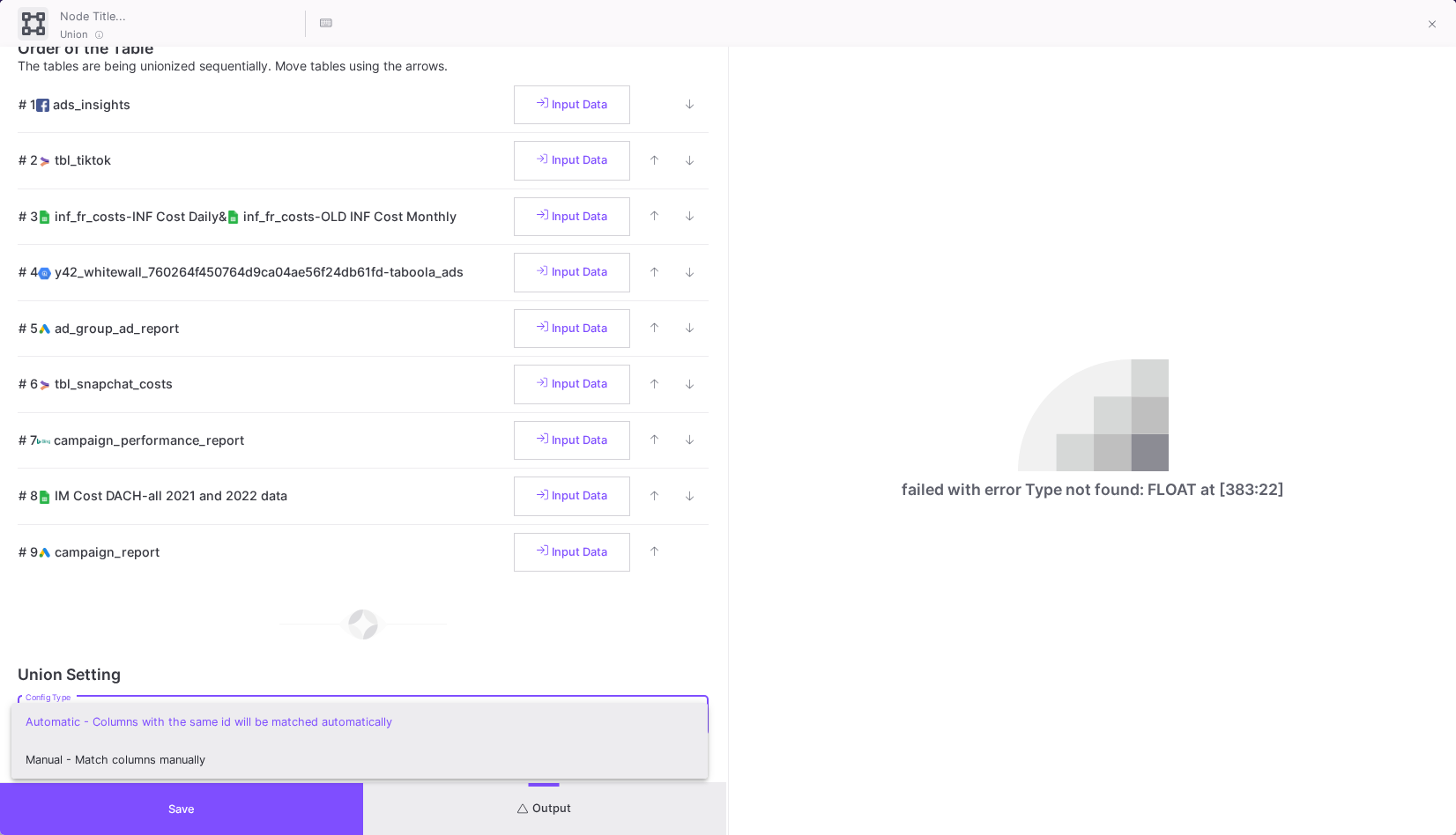
click at [542, 756] on span "Manual - Match columns manually" at bounding box center [359, 760] width 668 height 38
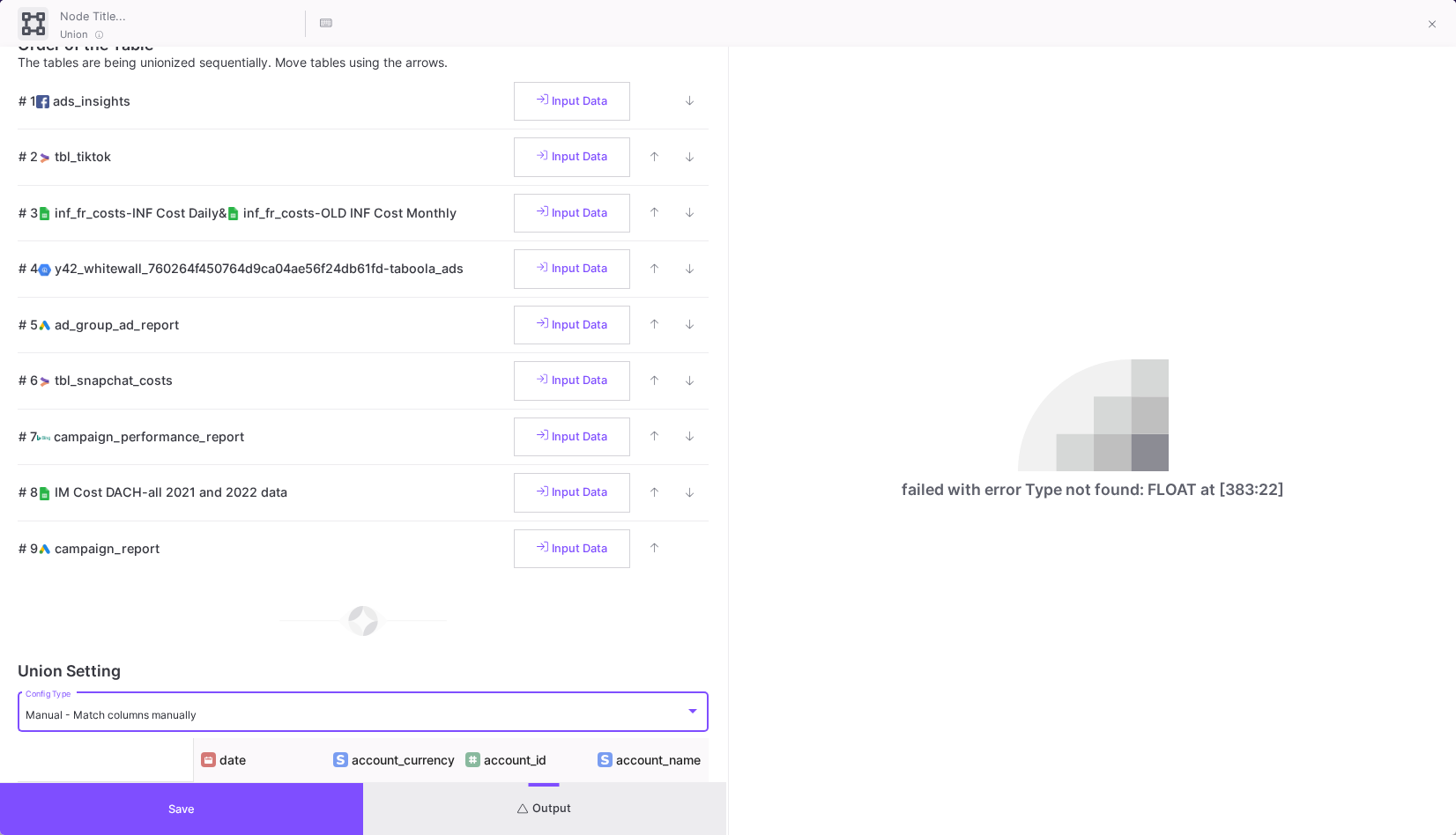
click at [559, 813] on span "Output" at bounding box center [544, 808] width 53 height 13
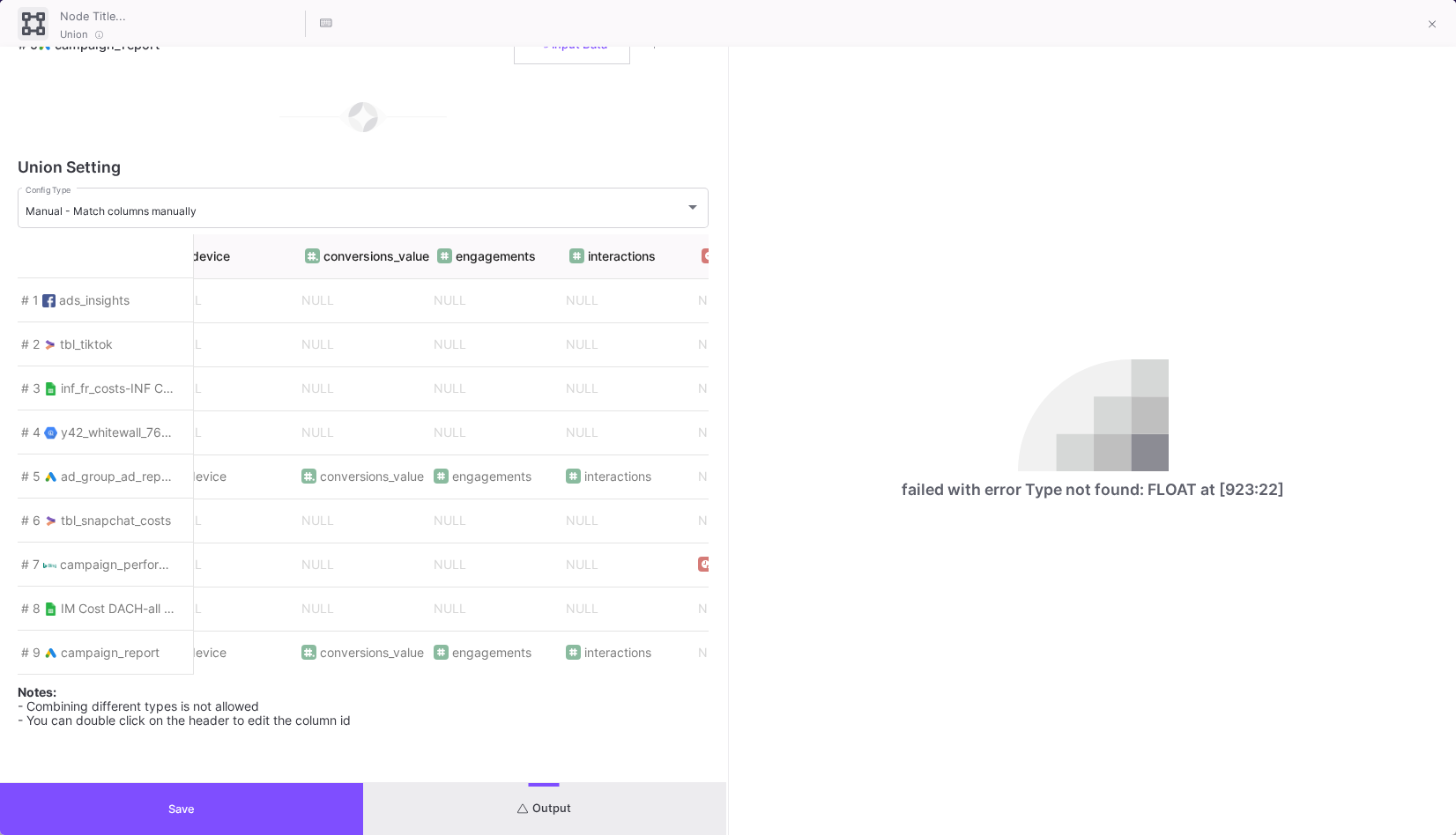
scroll to position [0, 7196]
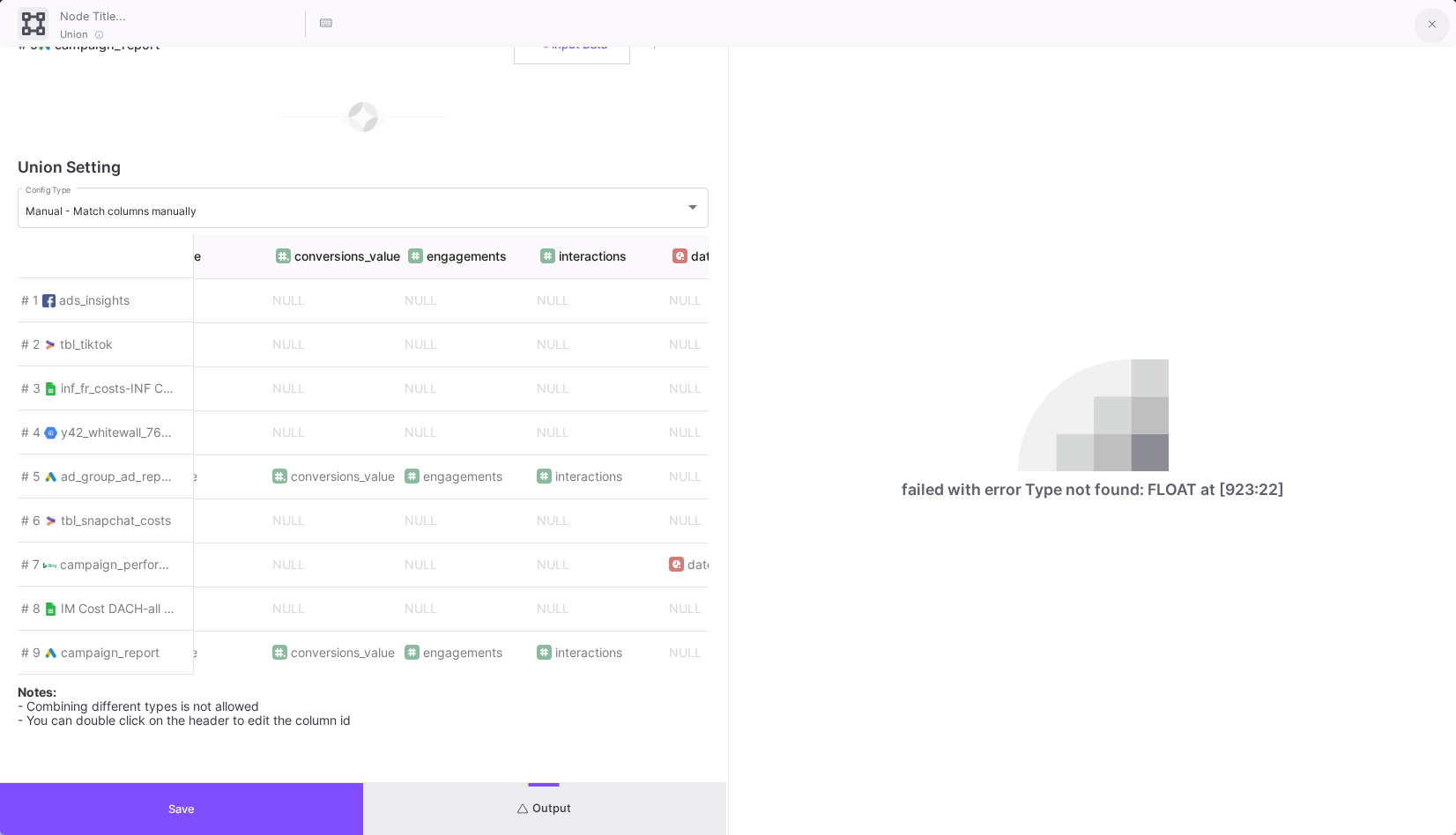
click at [1433, 30] on icon at bounding box center [1432, 24] width 8 height 12
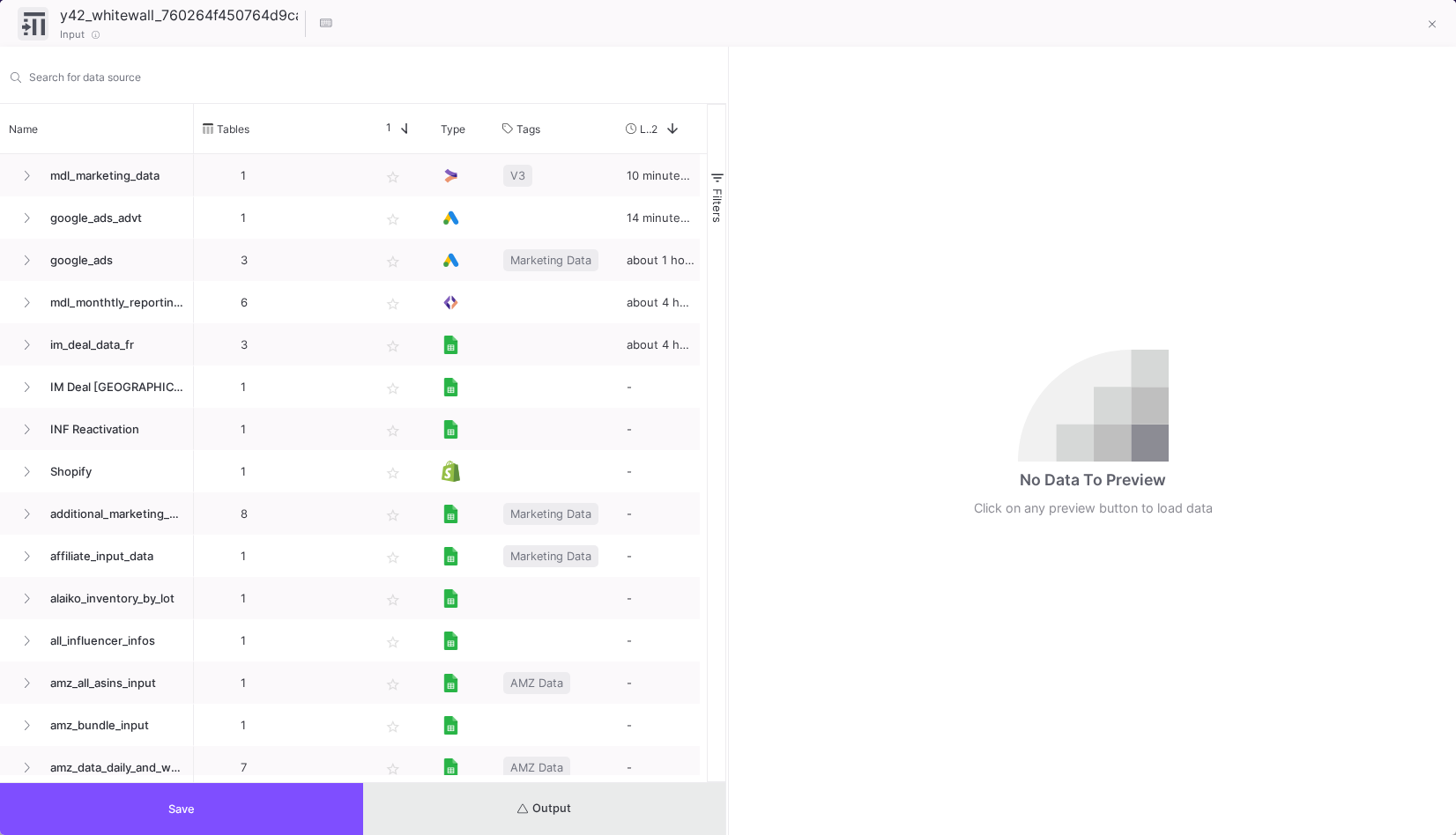
click at [587, 802] on button "Output" at bounding box center [544, 809] width 363 height 52
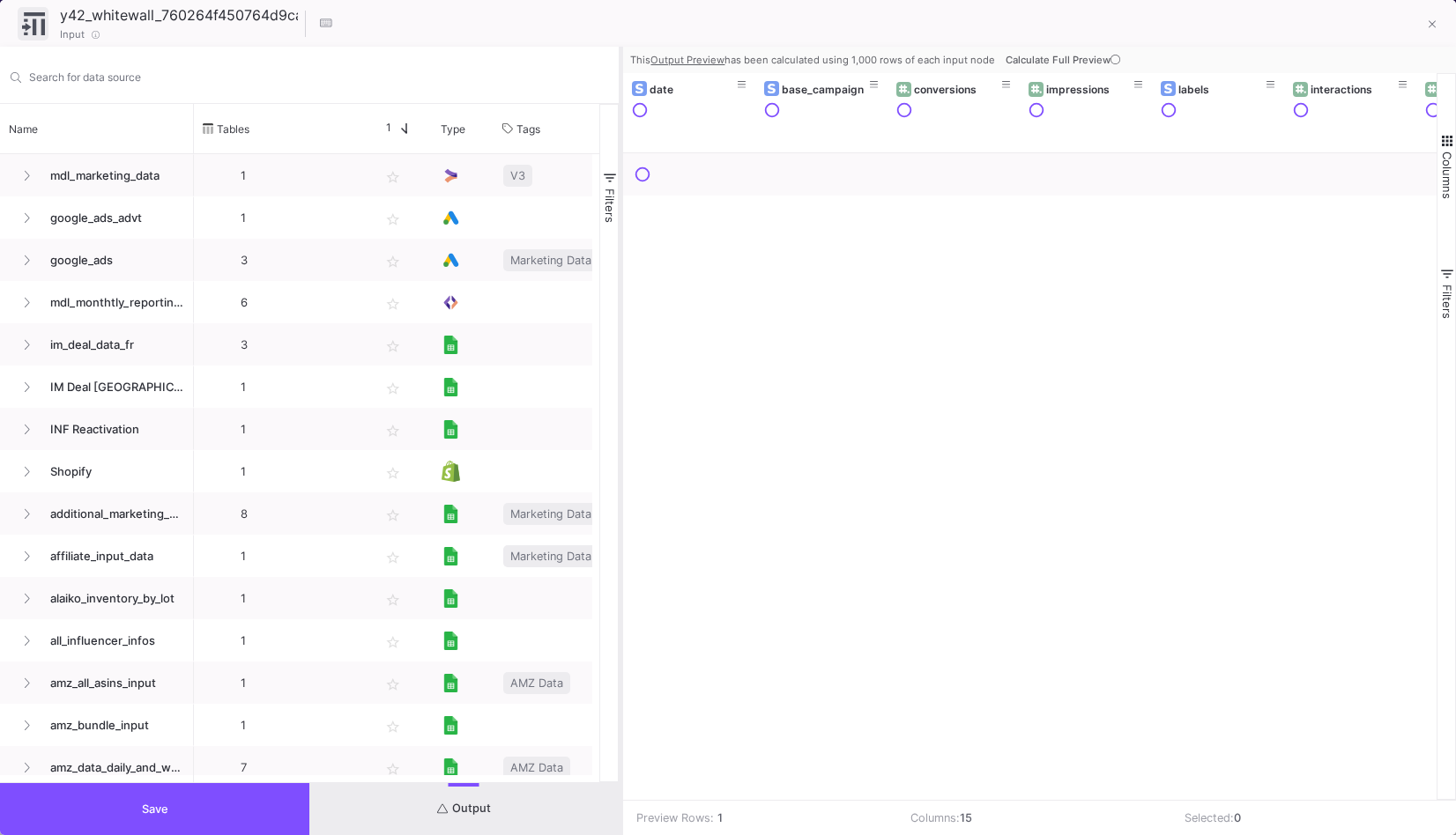
drag, startPoint x: 727, startPoint y: 374, endPoint x: 537, endPoint y: 382, distance: 190.2
click at [619, 382] on div at bounding box center [621, 440] width 5 height 788
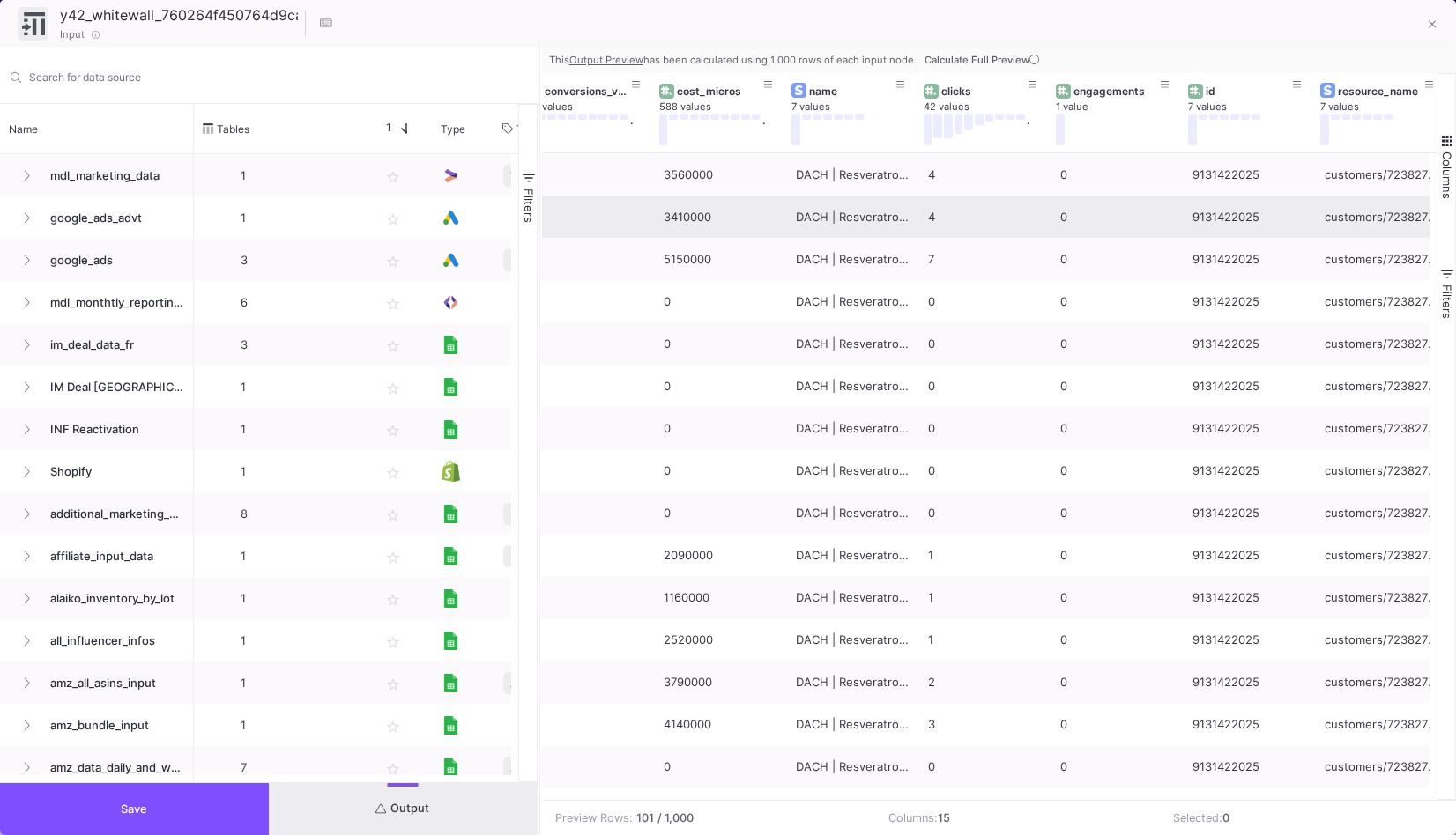
scroll to position [0, 820]
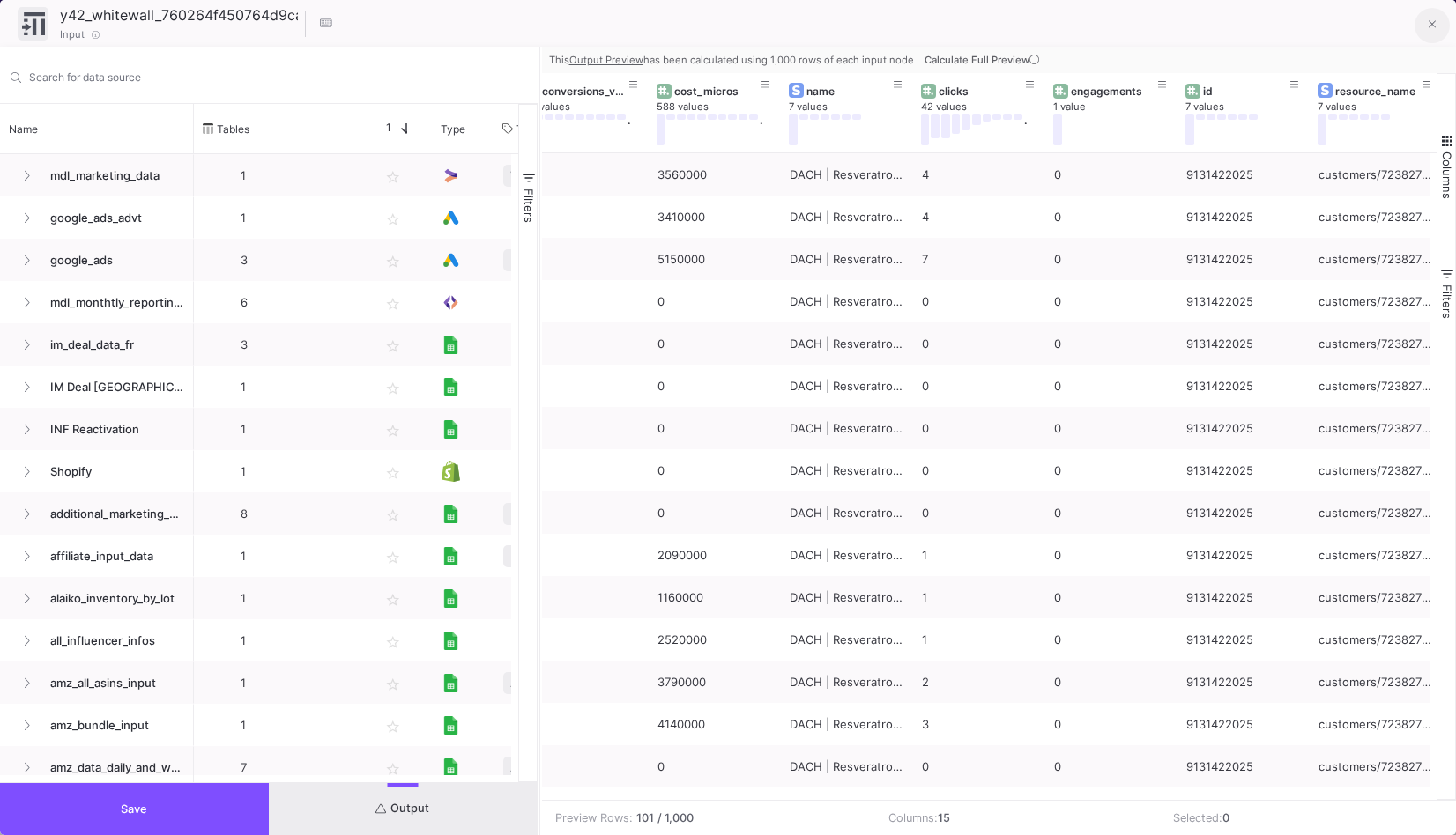
click at [1432, 19] on icon at bounding box center [1432, 24] width 8 height 12
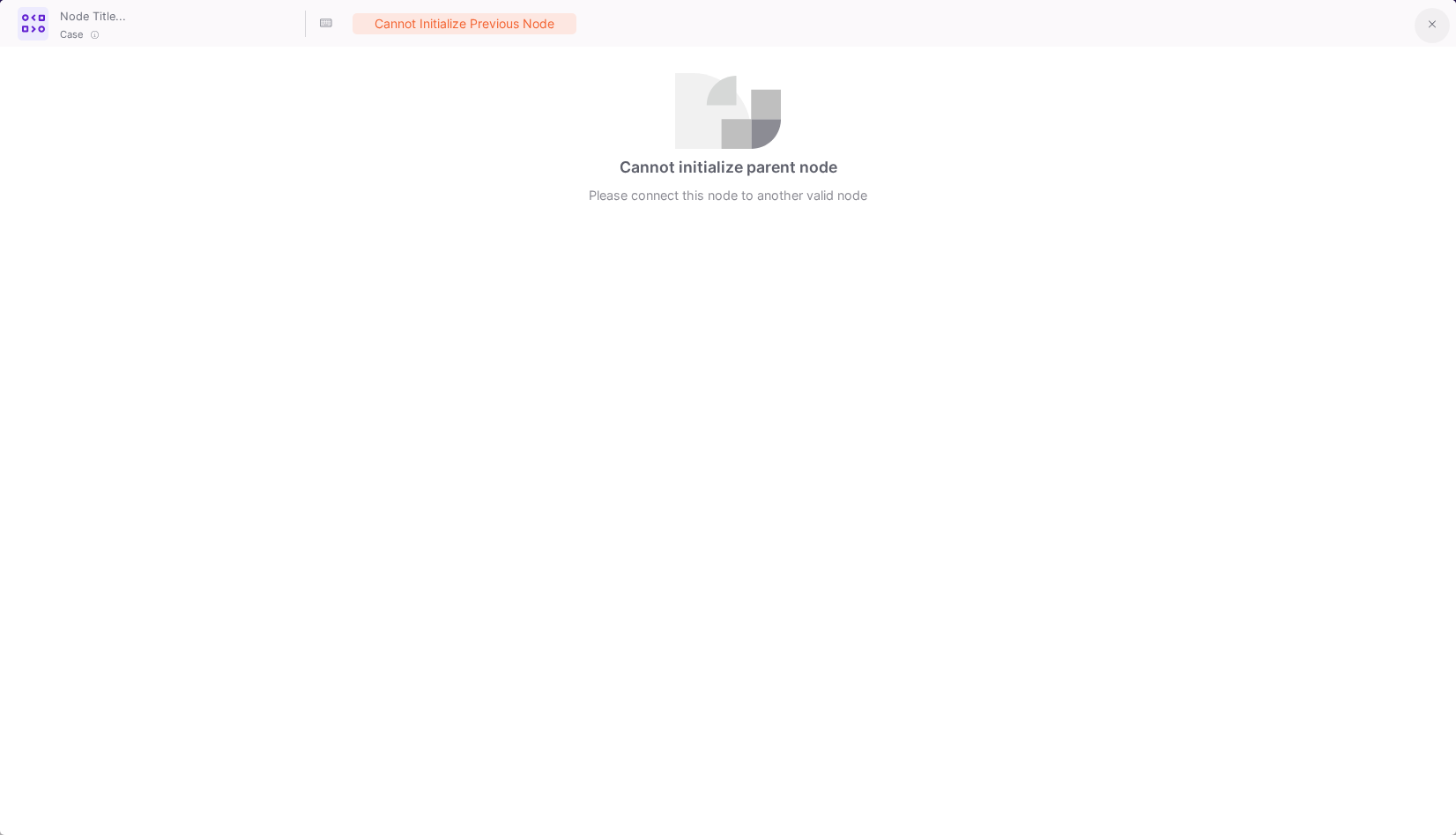
click at [1434, 36] on button at bounding box center [1431, 25] width 35 height 35
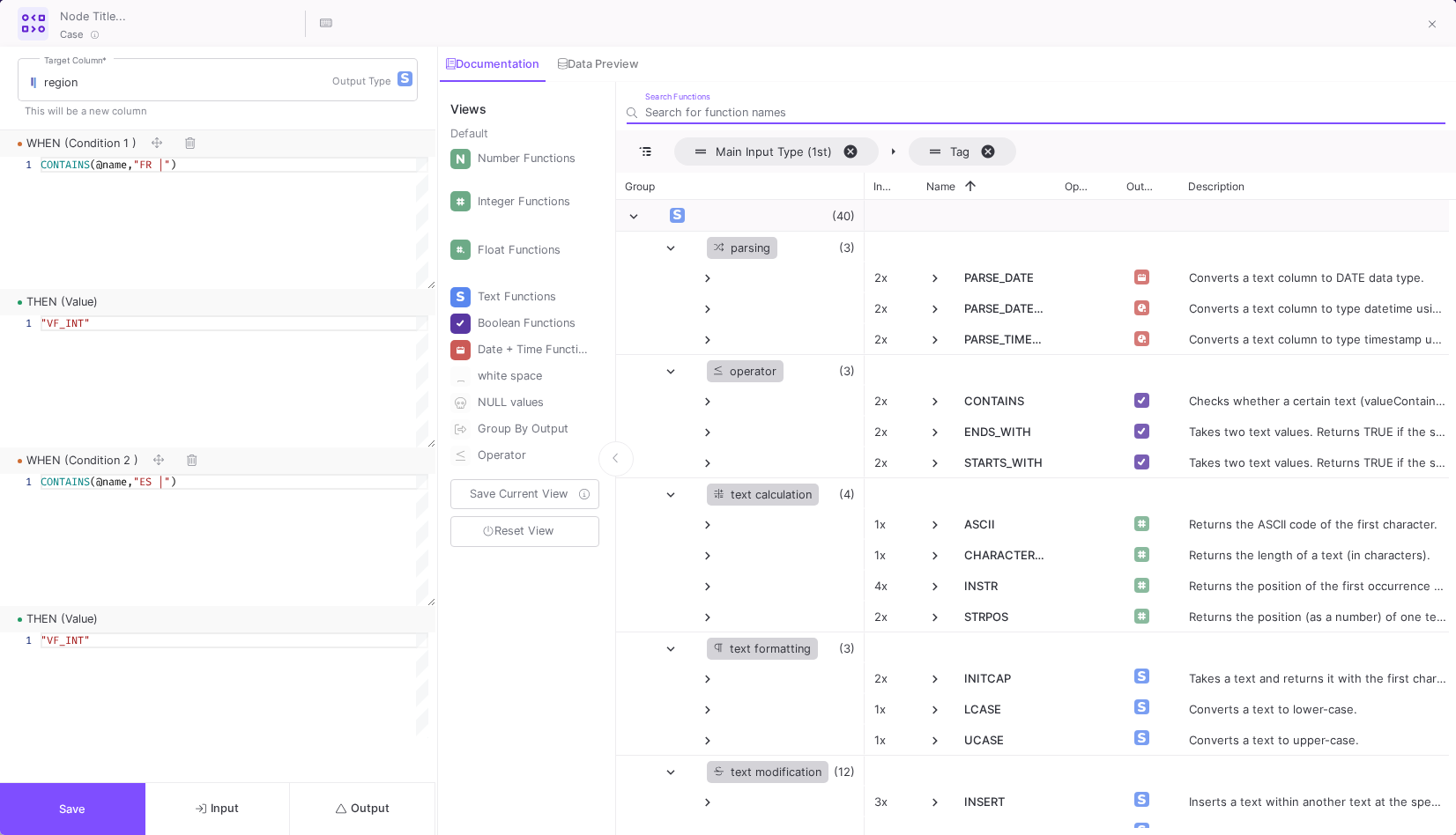
click at [376, 808] on span "Output" at bounding box center [362, 808] width 53 height 13
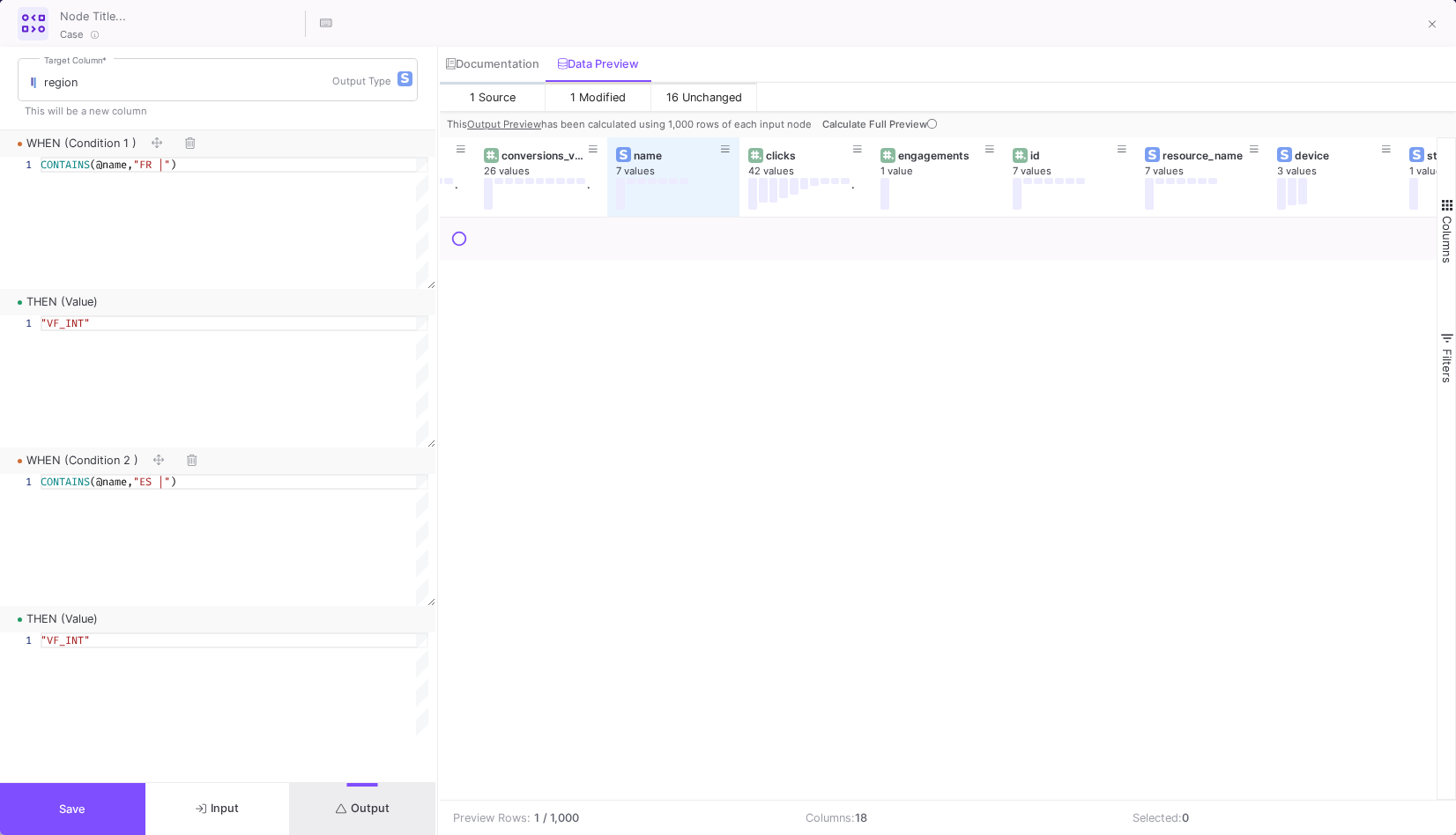
scroll to position [0, 0]
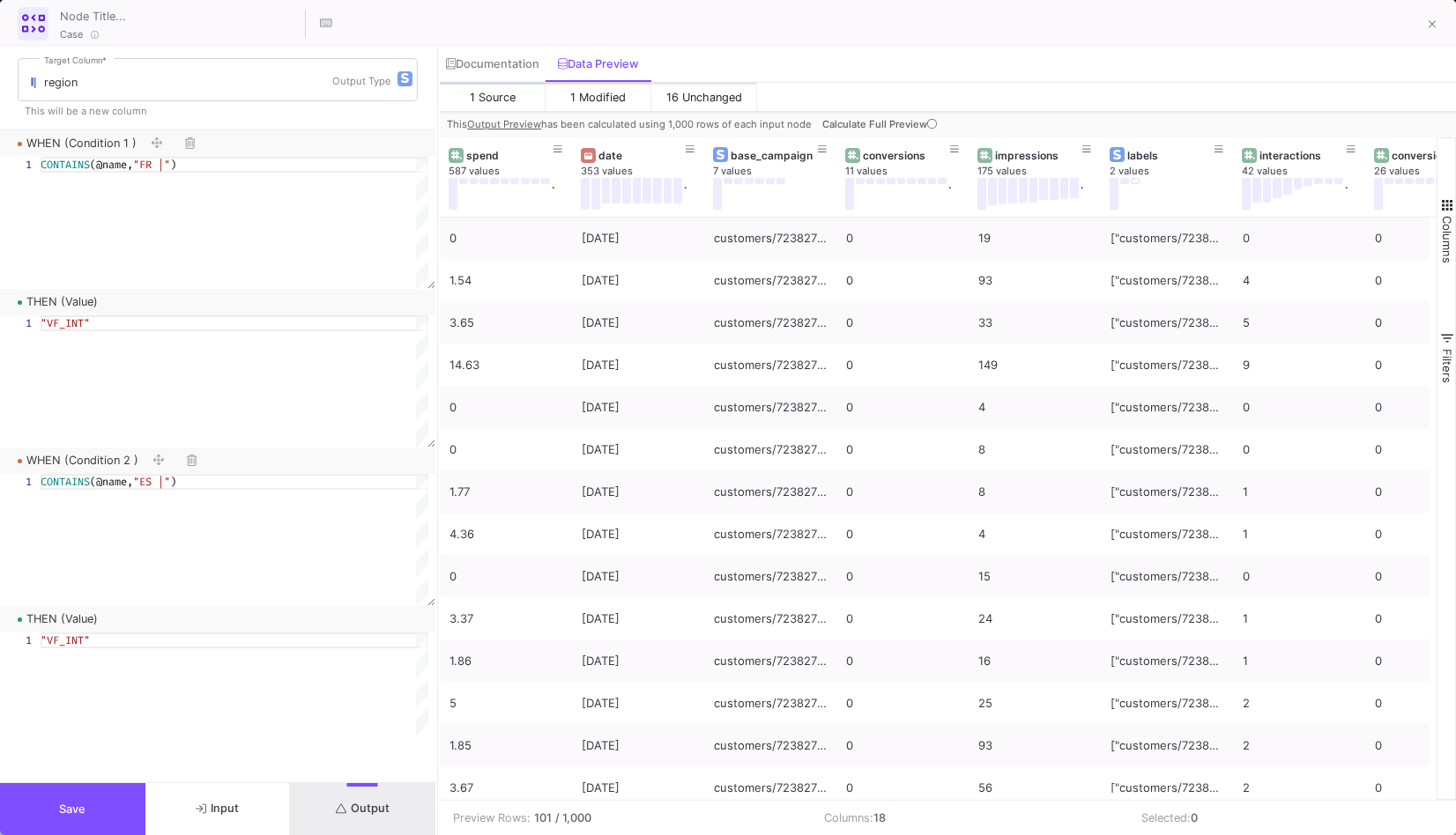
click at [126, 807] on button "Save" at bounding box center [72, 809] width 146 height 52
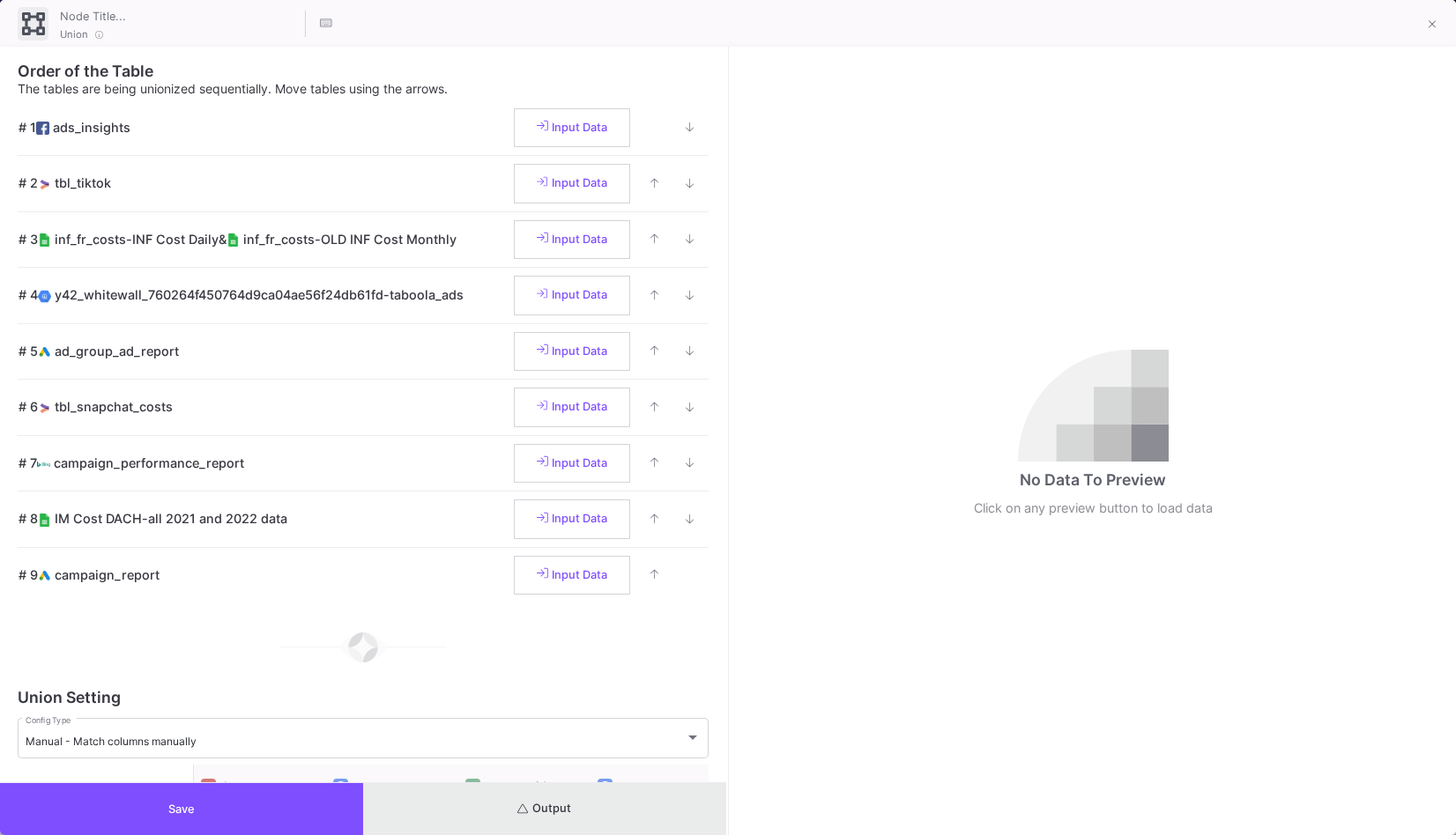
click at [606, 794] on button "Output" at bounding box center [544, 809] width 363 height 52
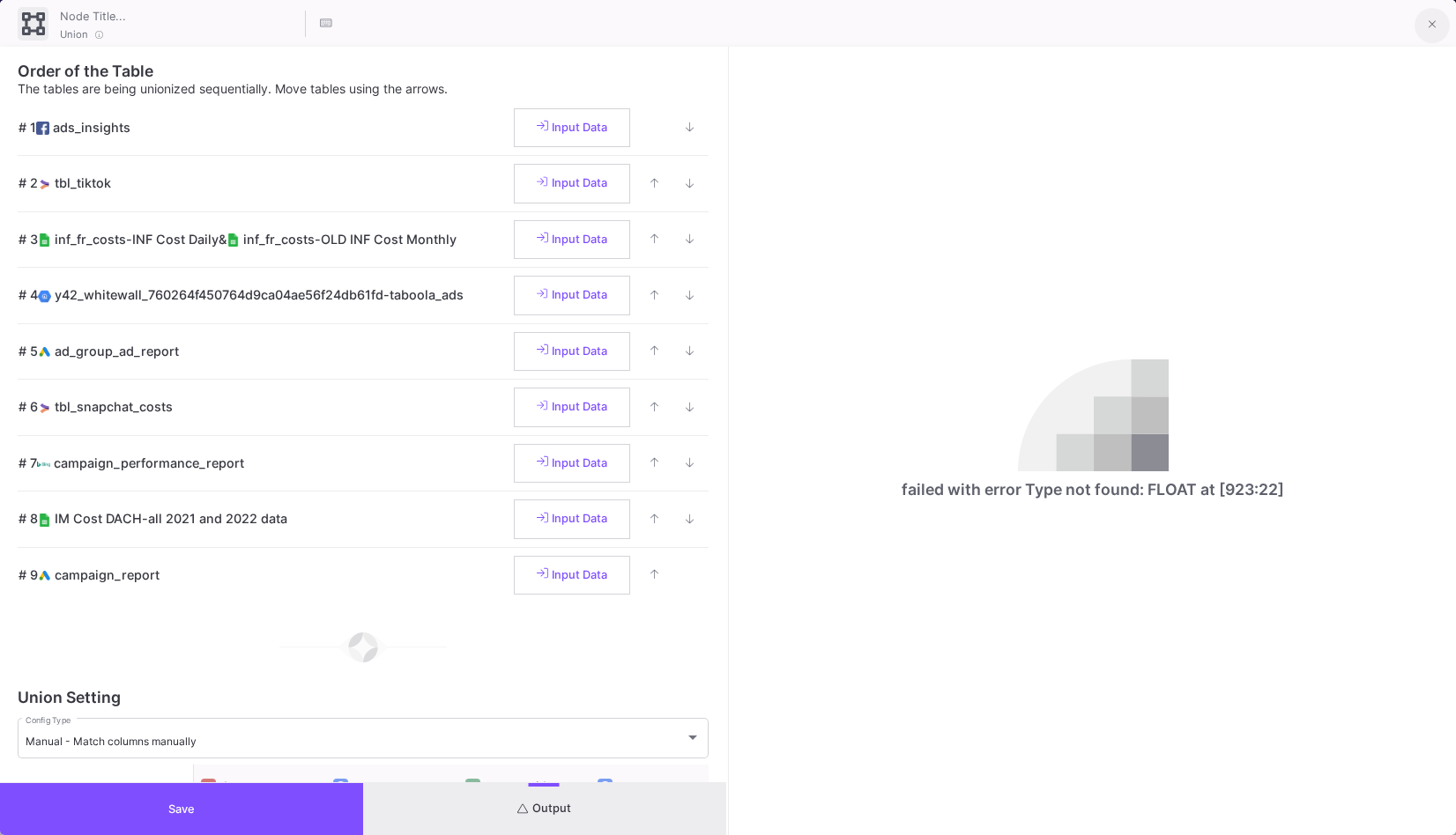
click at [1428, 26] on icon at bounding box center [1432, 24] width 8 height 12
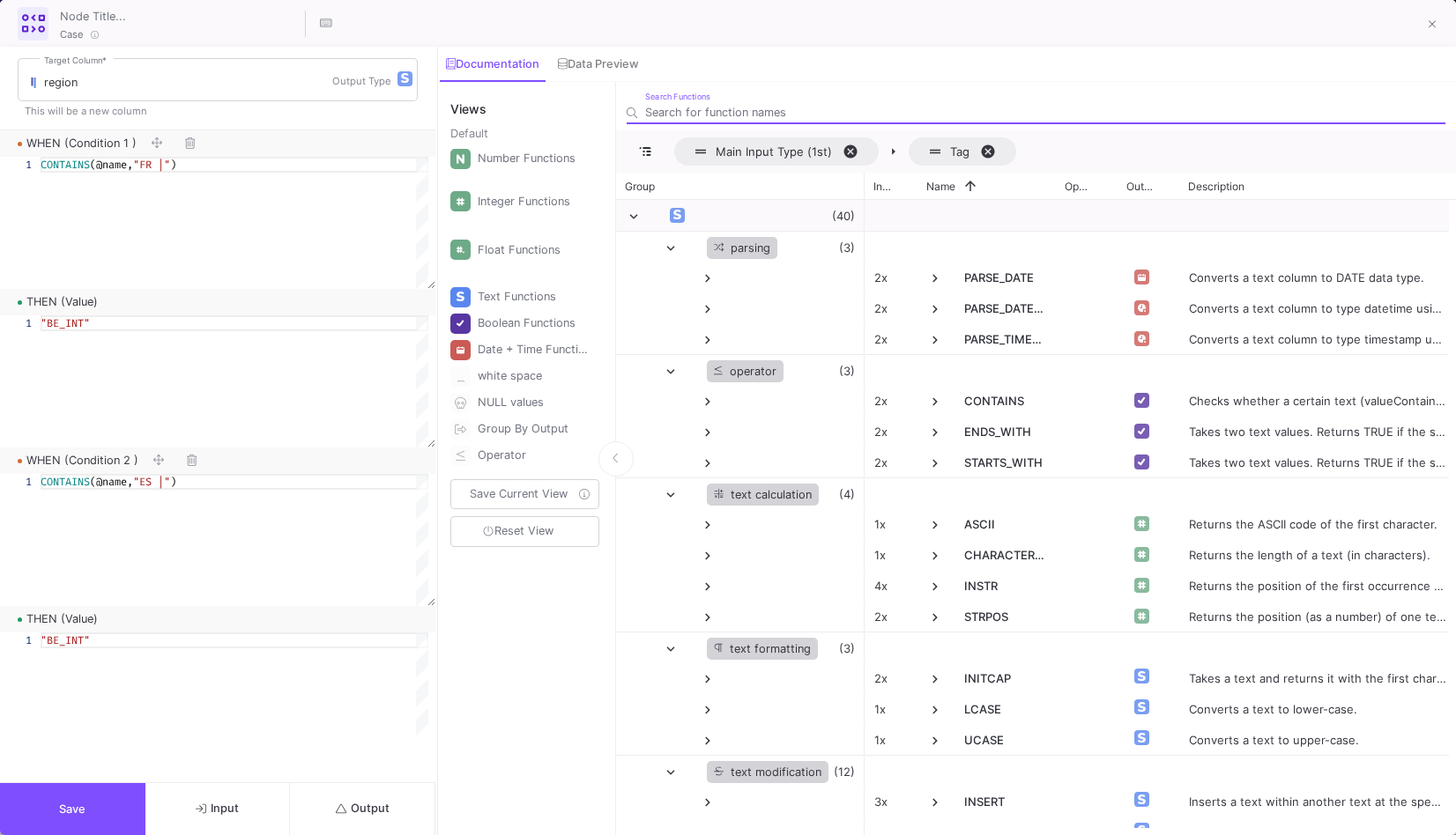
click at [396, 797] on button "Output" at bounding box center [362, 809] width 146 height 52
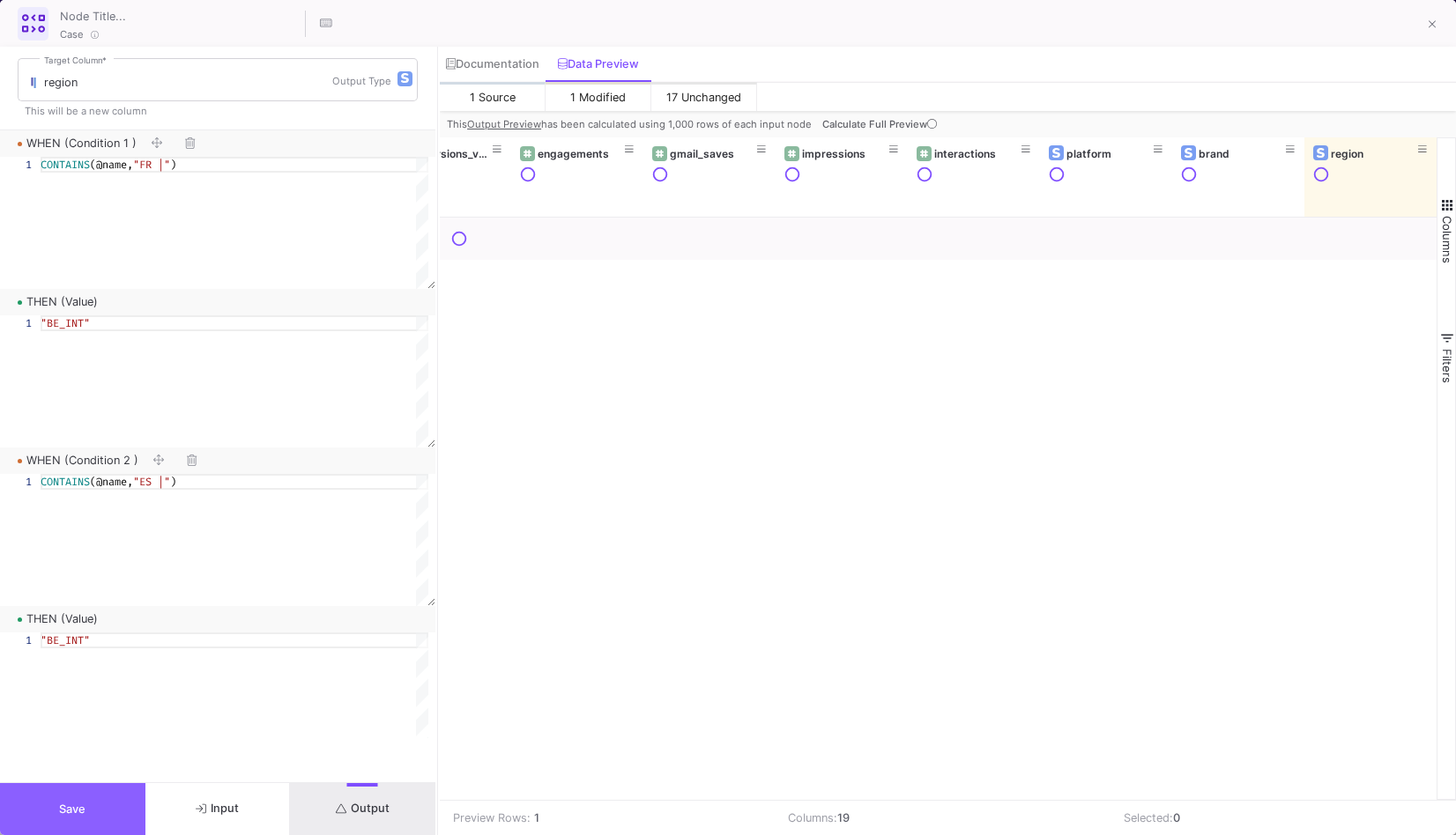
click at [98, 797] on button "Save" at bounding box center [72, 809] width 146 height 52
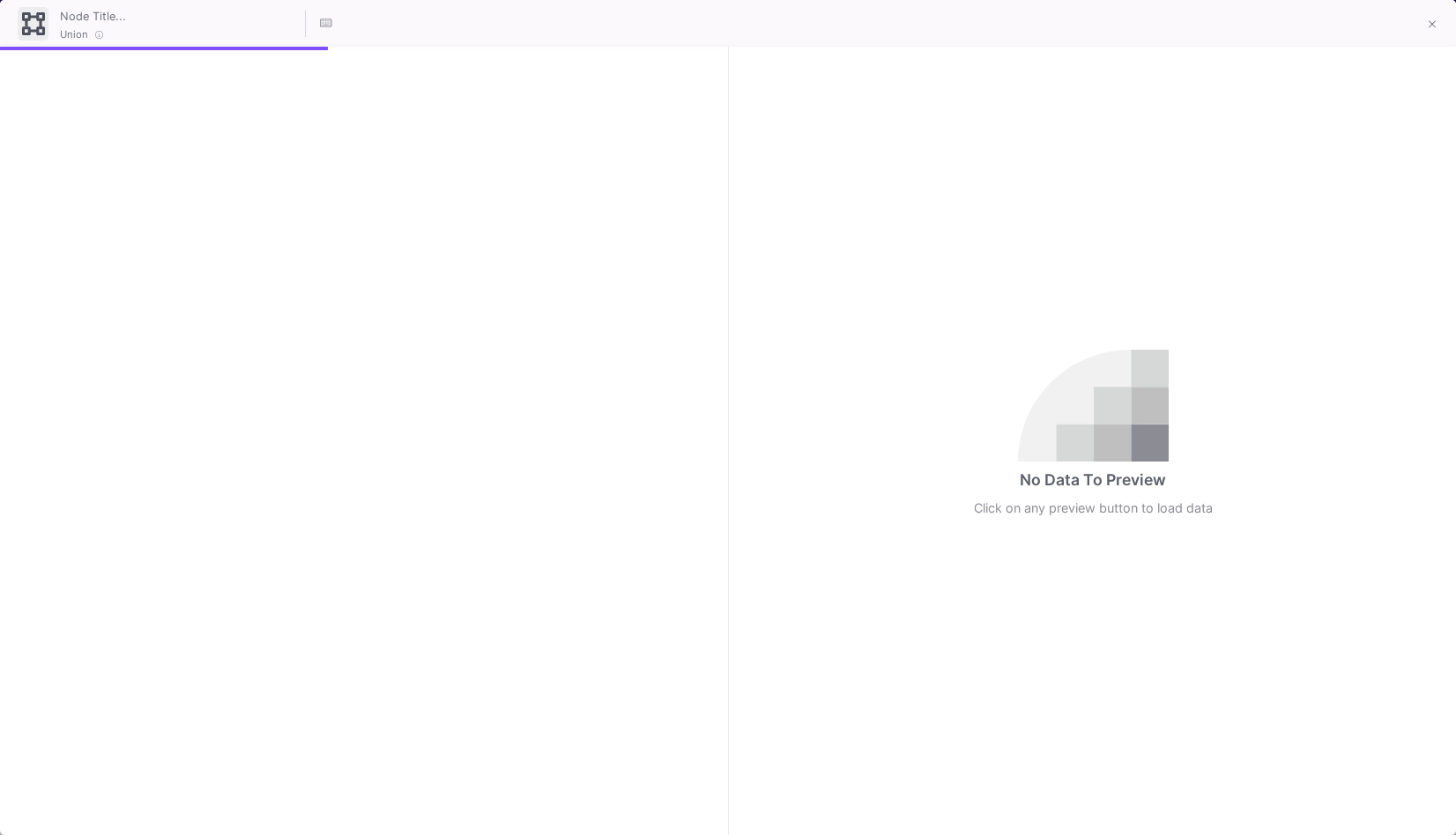
click at [561, 787] on div at bounding box center [363, 440] width 727 height 788
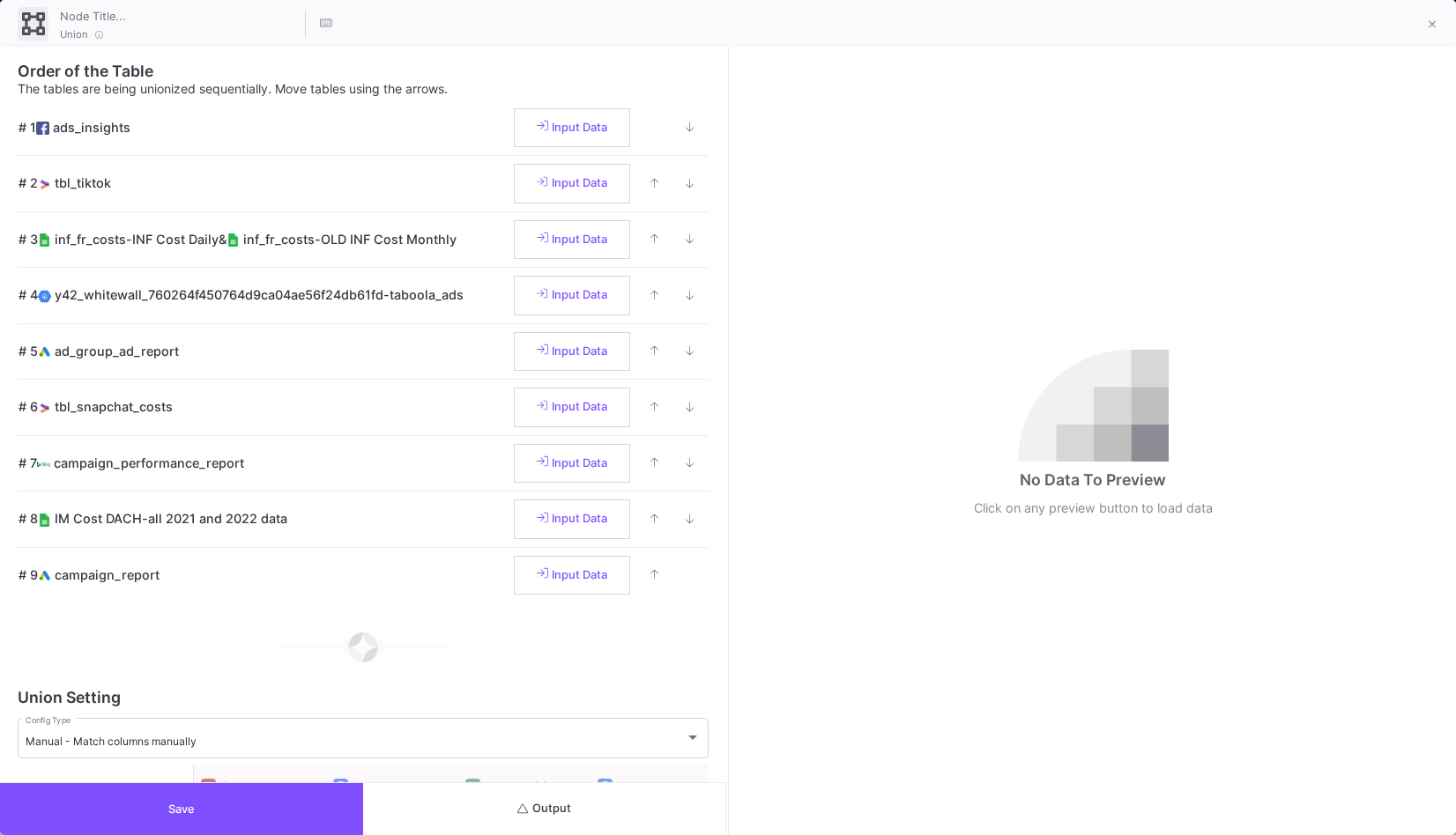
click at [551, 797] on button "Output" at bounding box center [544, 809] width 363 height 52
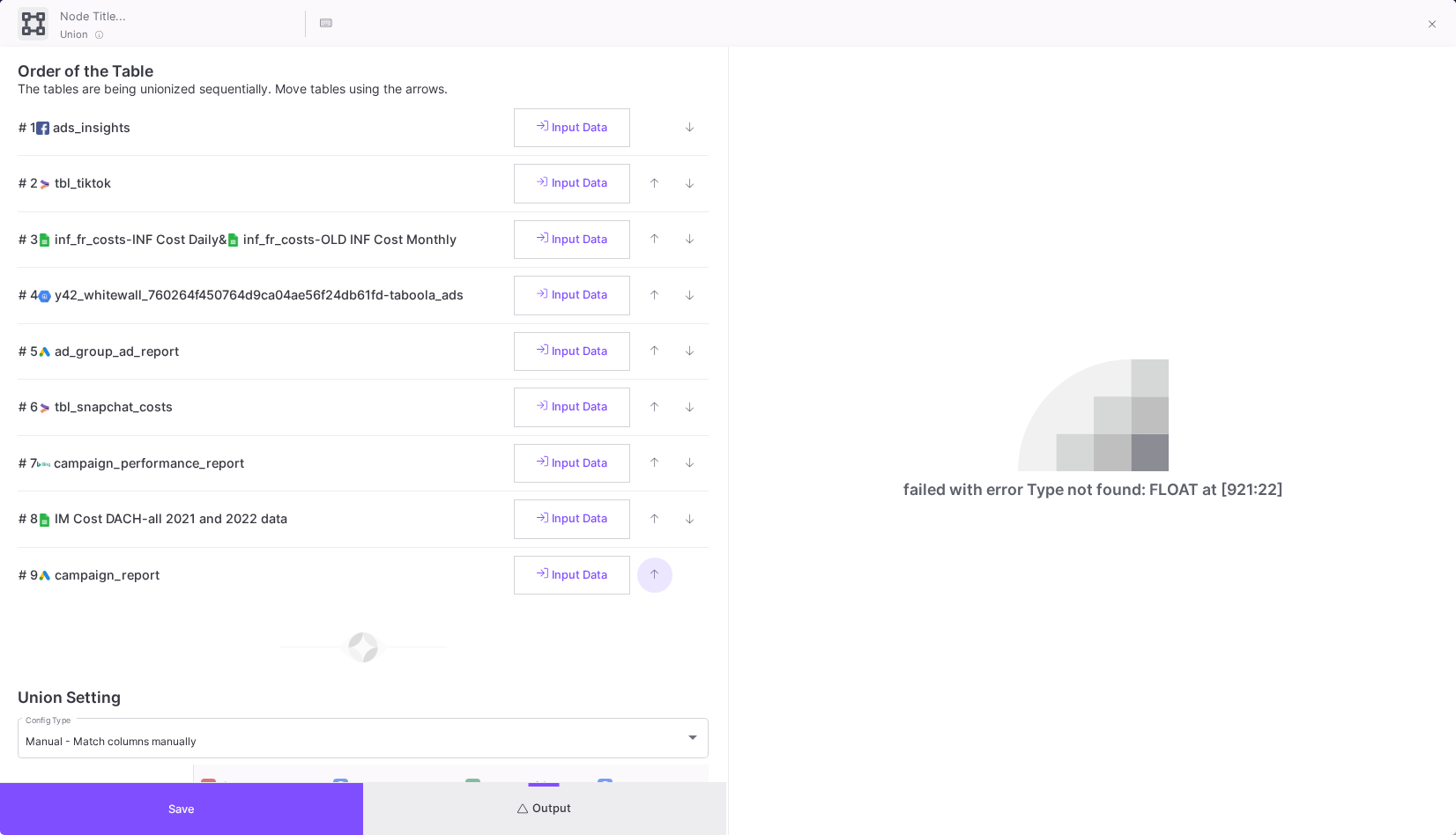
click at [638, 584] on button at bounding box center [654, 575] width 35 height 35
click at [640, 518] on button at bounding box center [654, 519] width 35 height 35
click at [644, 474] on button at bounding box center [654, 463] width 35 height 35
click at [650, 409] on icon at bounding box center [654, 407] width 9 height 11
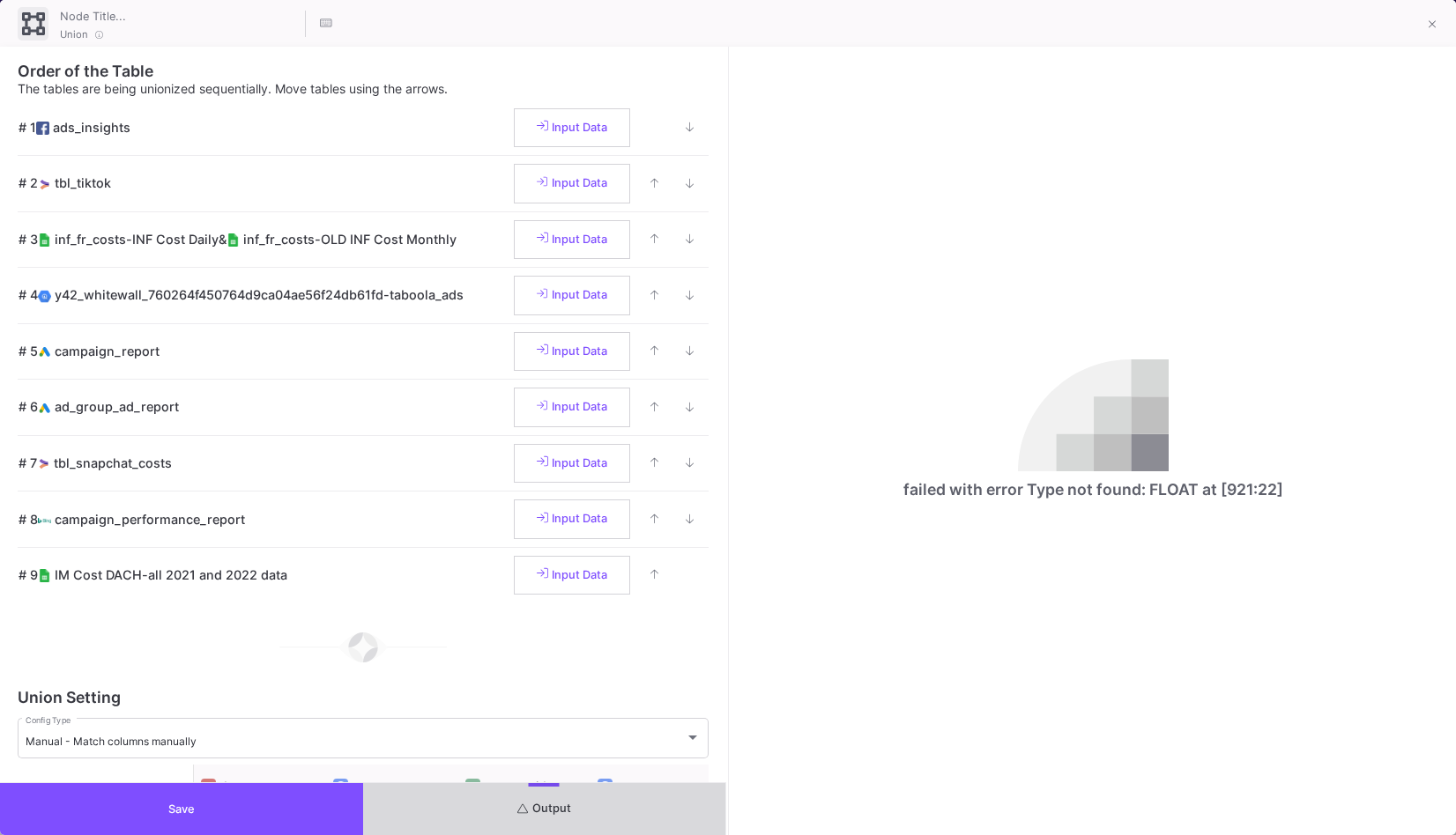
click at [600, 809] on button "Output" at bounding box center [544, 809] width 363 height 52
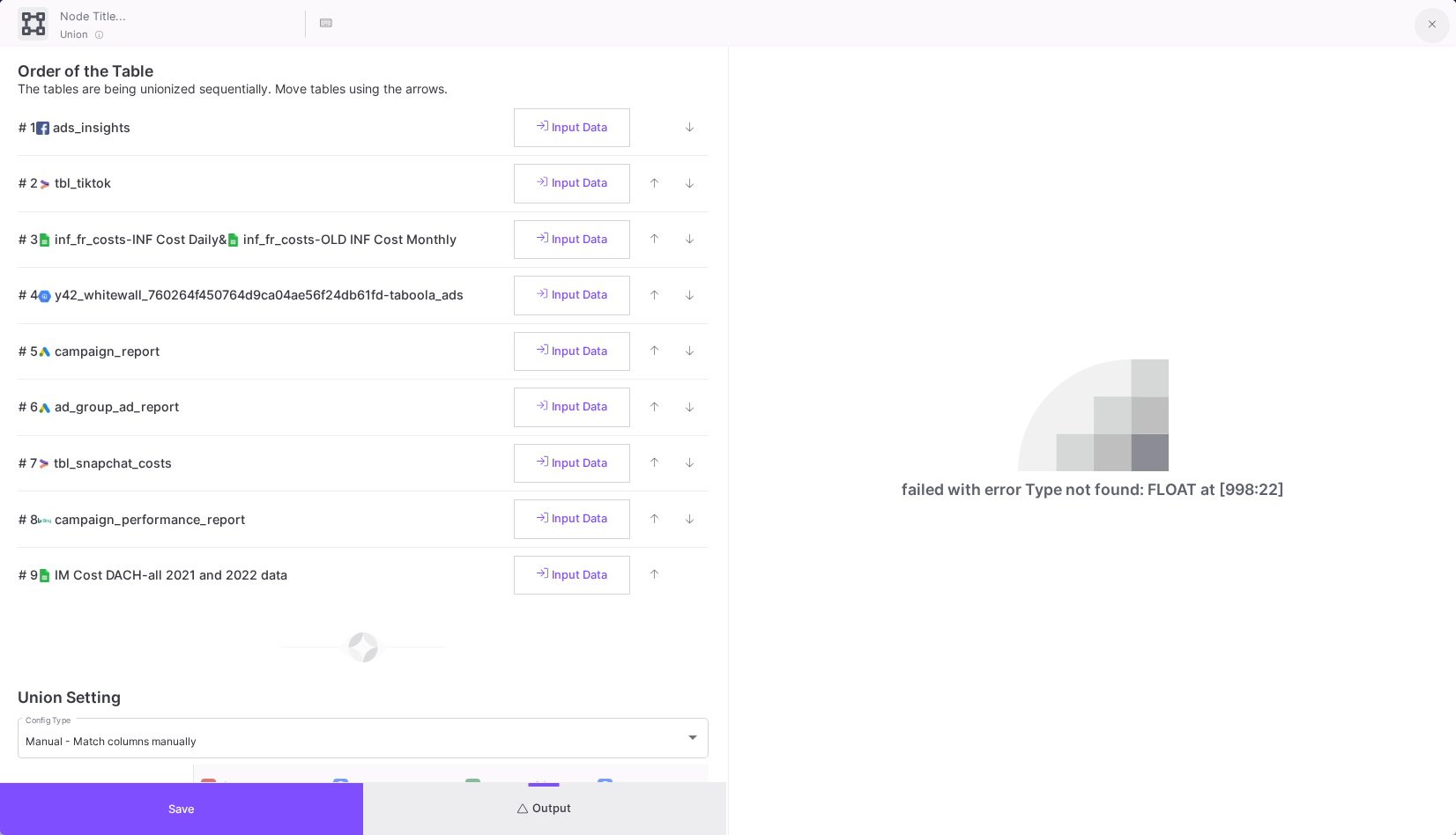
click at [1429, 30] on icon at bounding box center [1432, 24] width 8 height 12
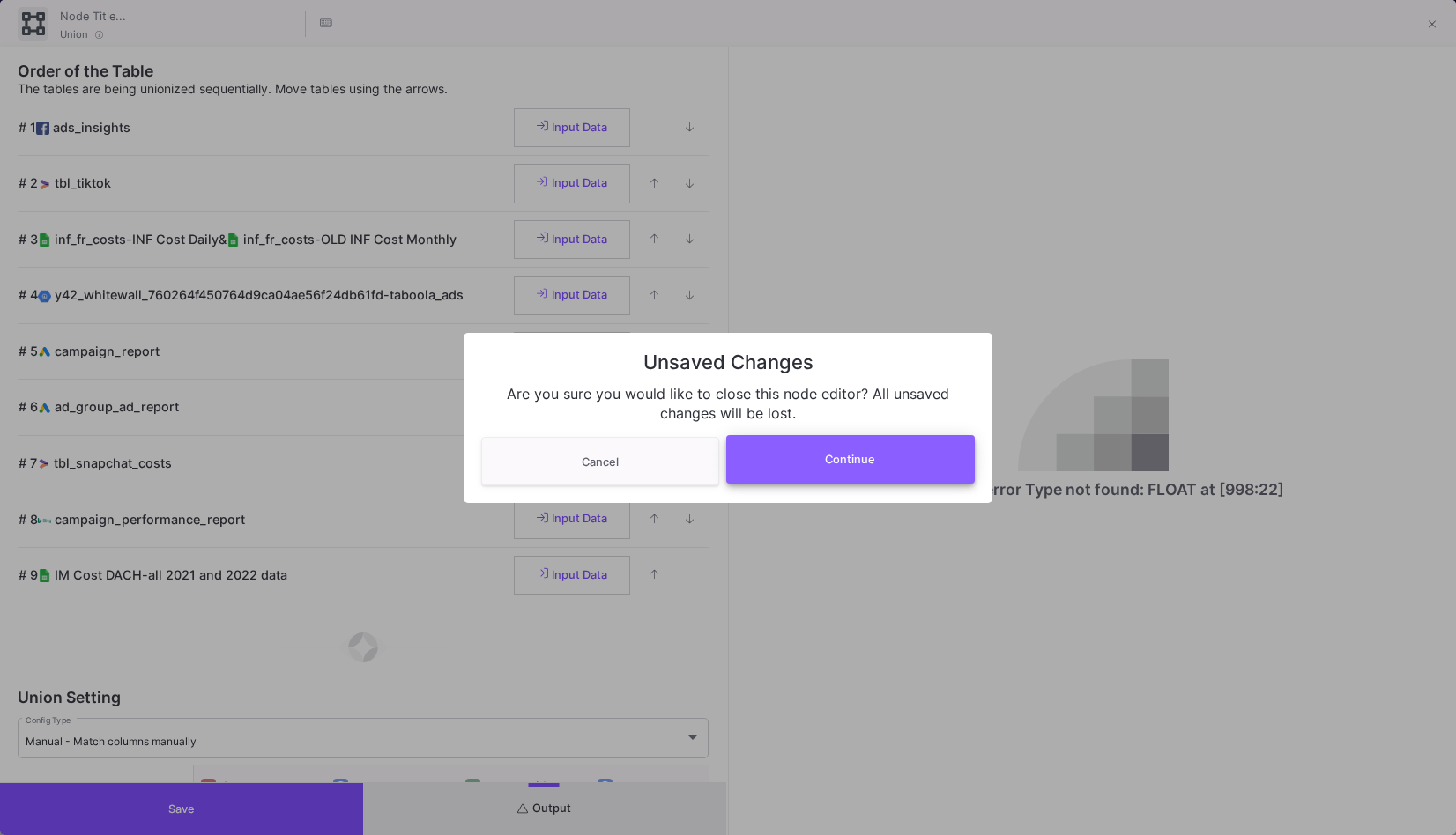
click at [896, 482] on button "Continue" at bounding box center [851, 459] width 250 height 49
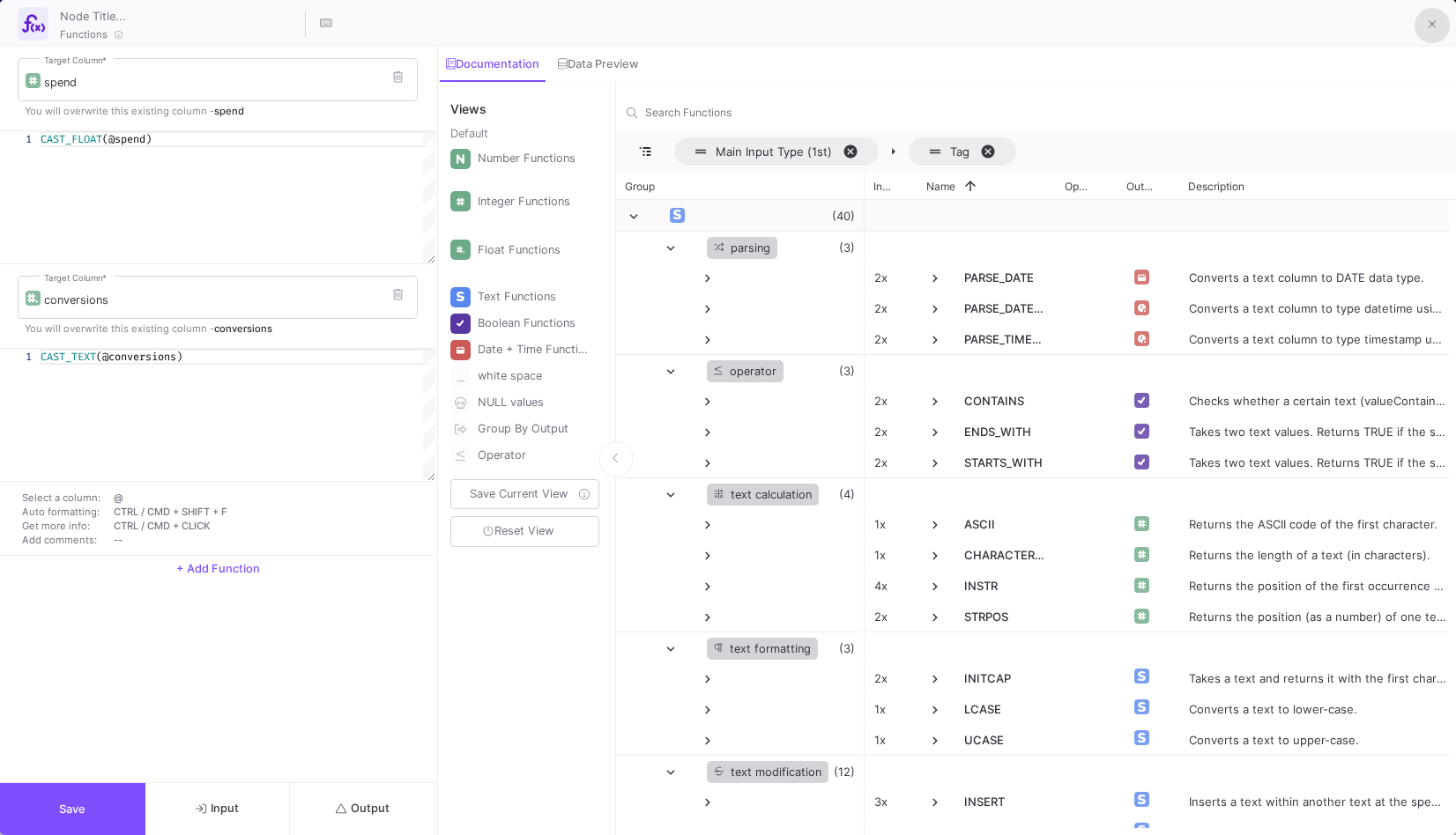
click at [1431, 22] on icon at bounding box center [1432, 24] width 8 height 12
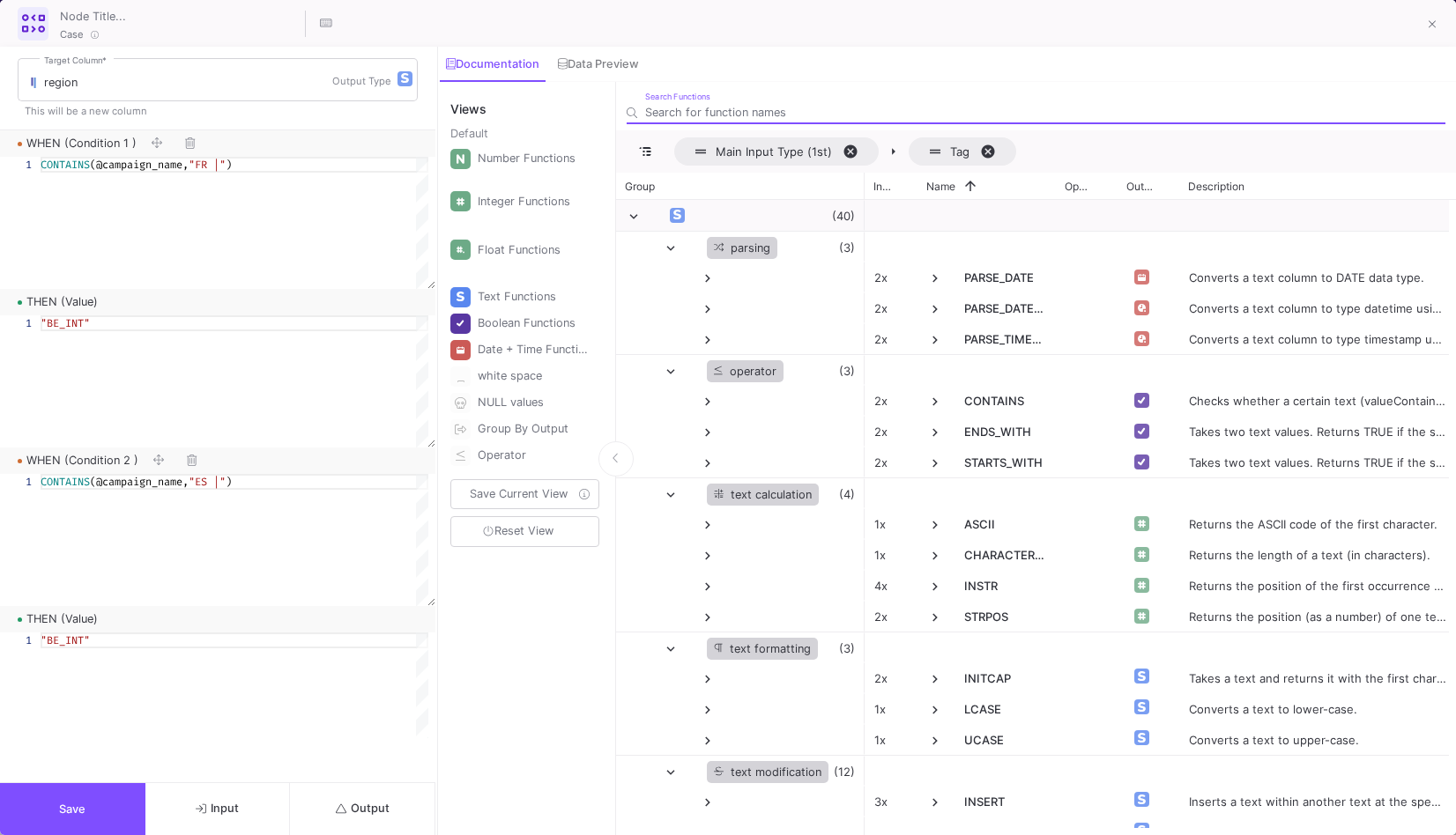
click at [411, 807] on button "Output" at bounding box center [362, 809] width 146 height 52
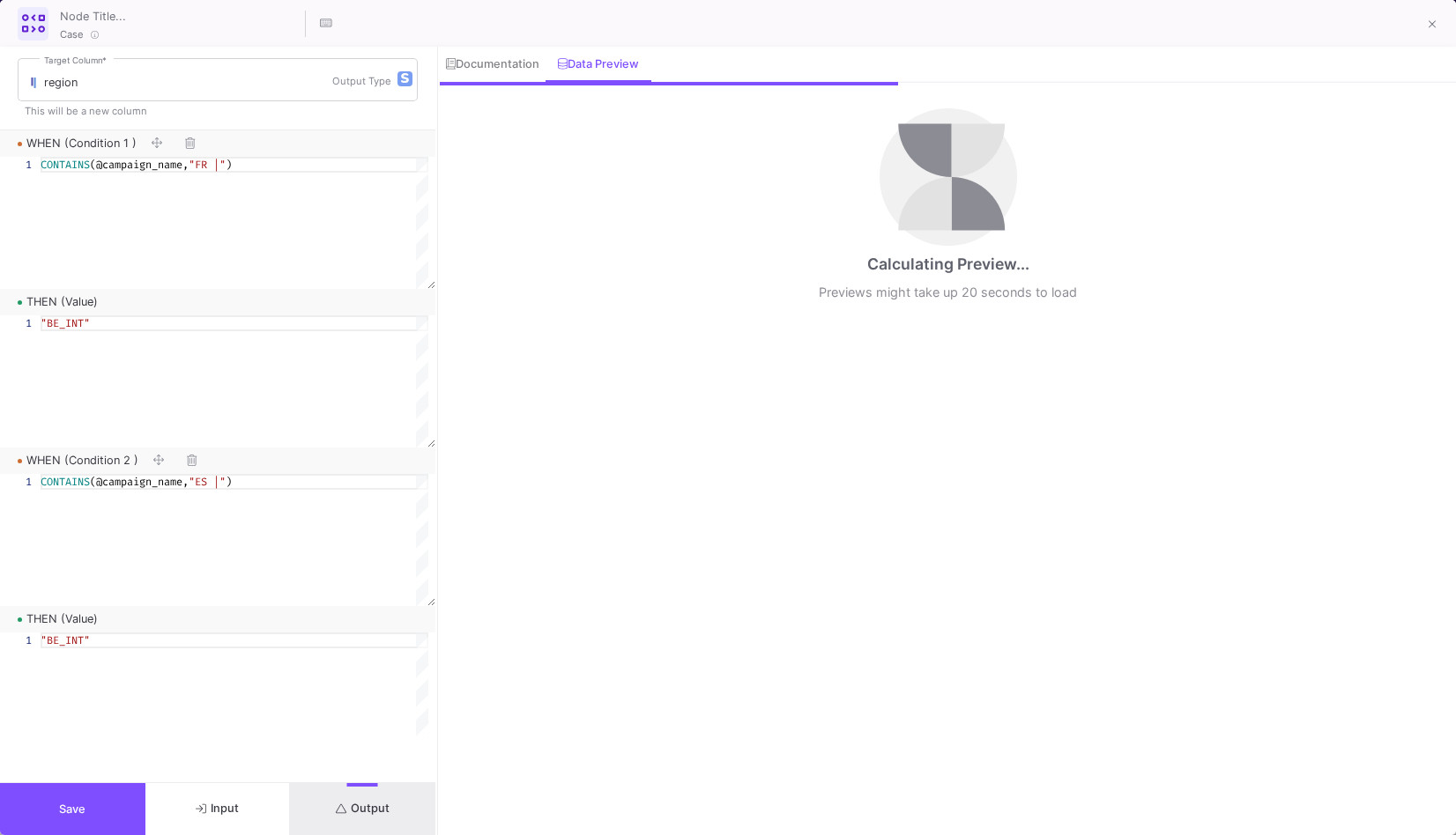
click at [104, 823] on button "Save" at bounding box center [72, 809] width 146 height 52
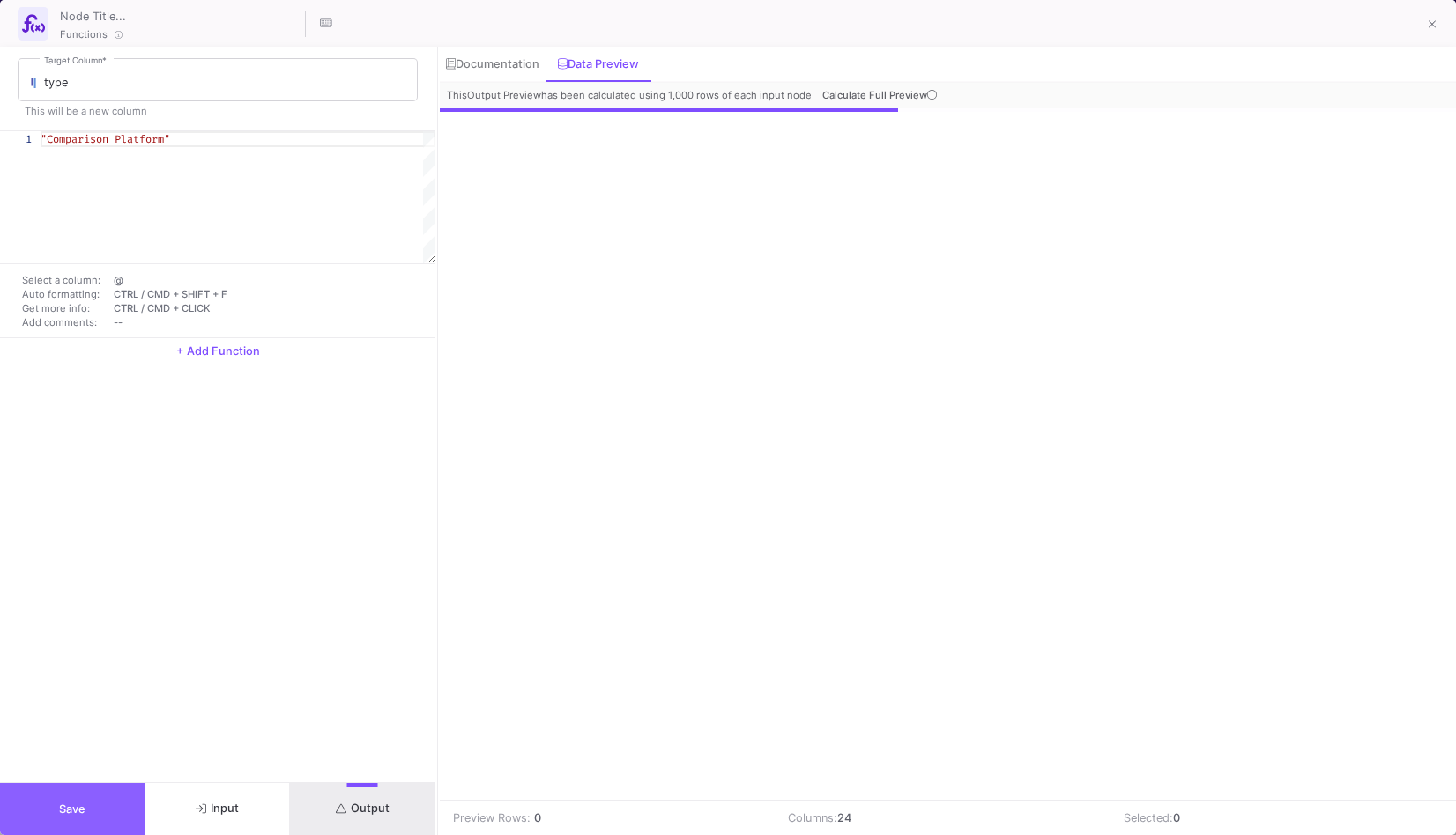
click at [67, 808] on span "Save" at bounding box center [72, 809] width 27 height 13
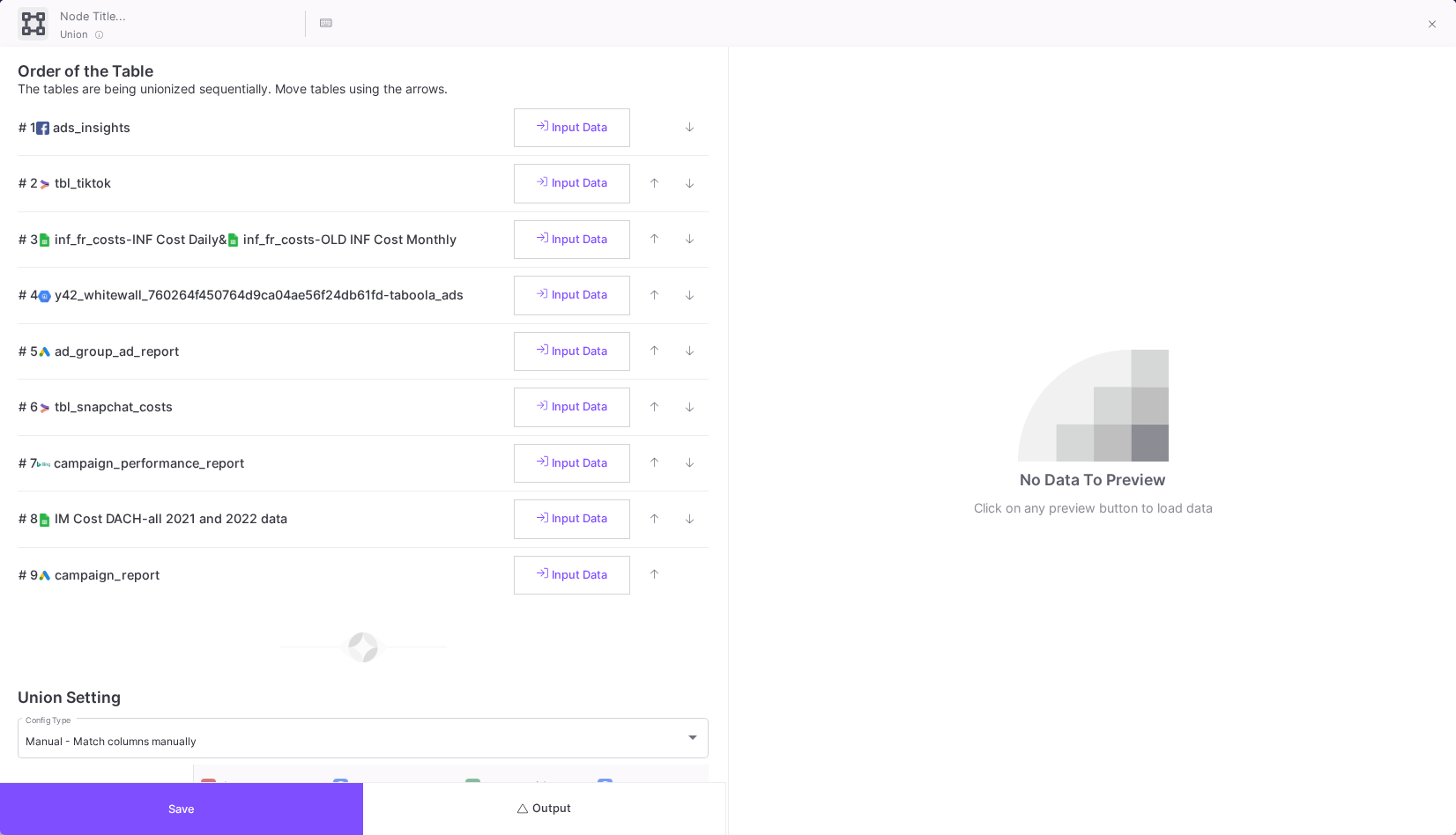
click at [553, 804] on span "Output" at bounding box center [544, 808] width 53 height 13
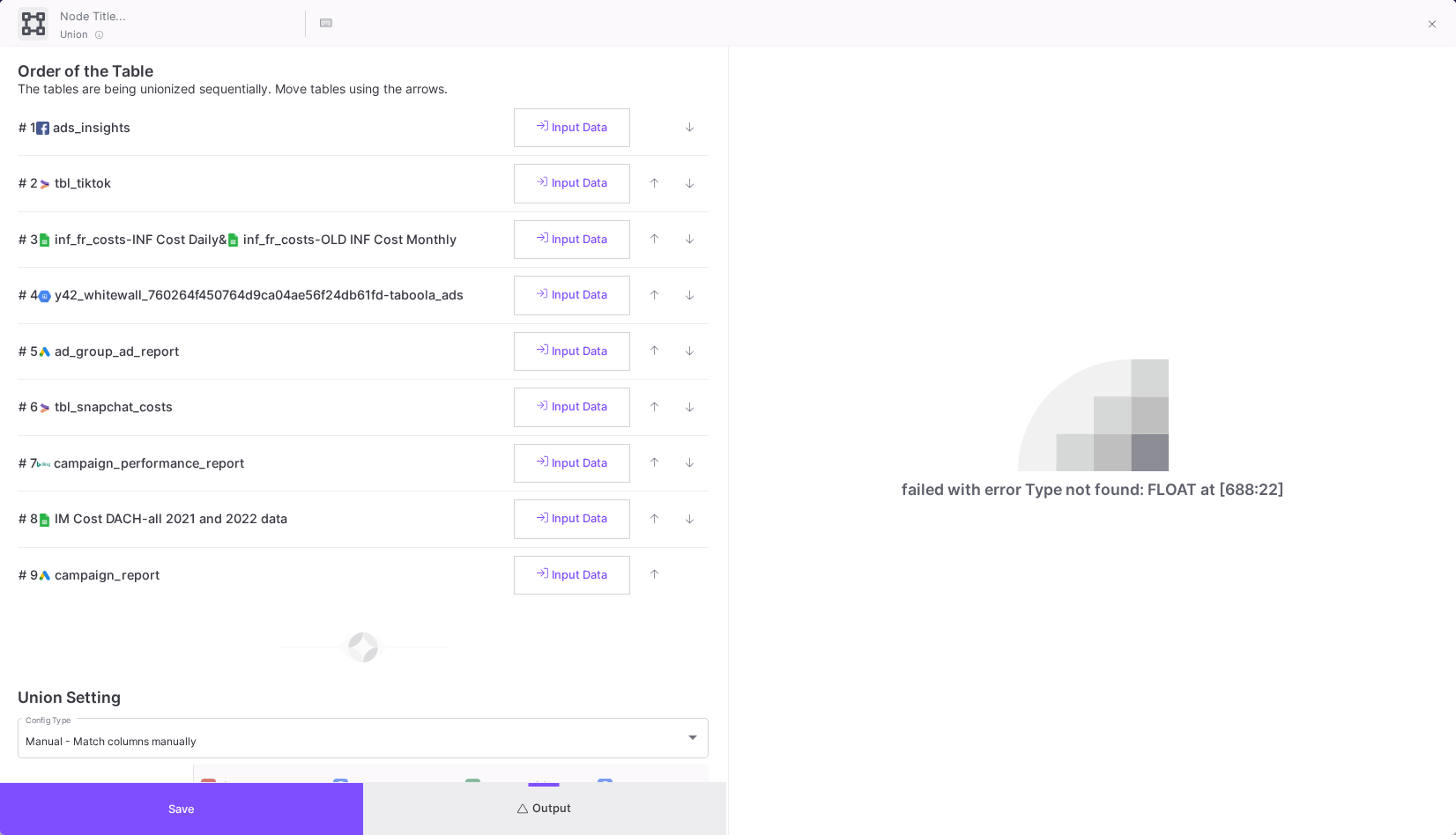
click at [1241, 488] on div "failed with error Type not found: FLOAT at [688:22]" at bounding box center [1093, 490] width 382 height 23
click at [650, 575] on icon at bounding box center [654, 575] width 9 height 10
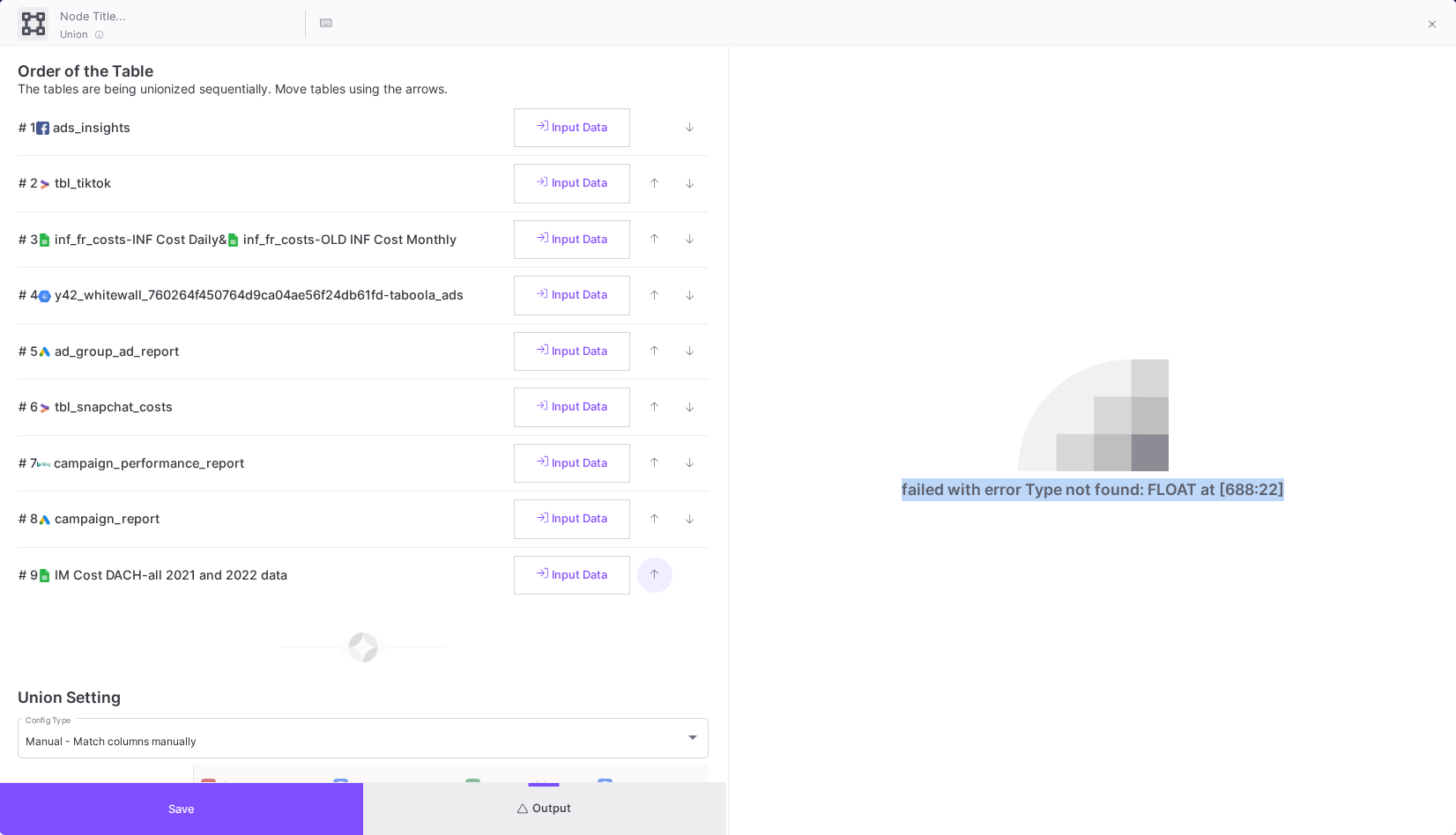
click at [650, 575] on icon at bounding box center [654, 575] width 9 height 10
click at [645, 530] on button at bounding box center [654, 519] width 35 height 35
click at [650, 470] on fa-icon at bounding box center [654, 463] width 9 height 13
click at [650, 413] on icon at bounding box center [654, 407] width 9 height 11
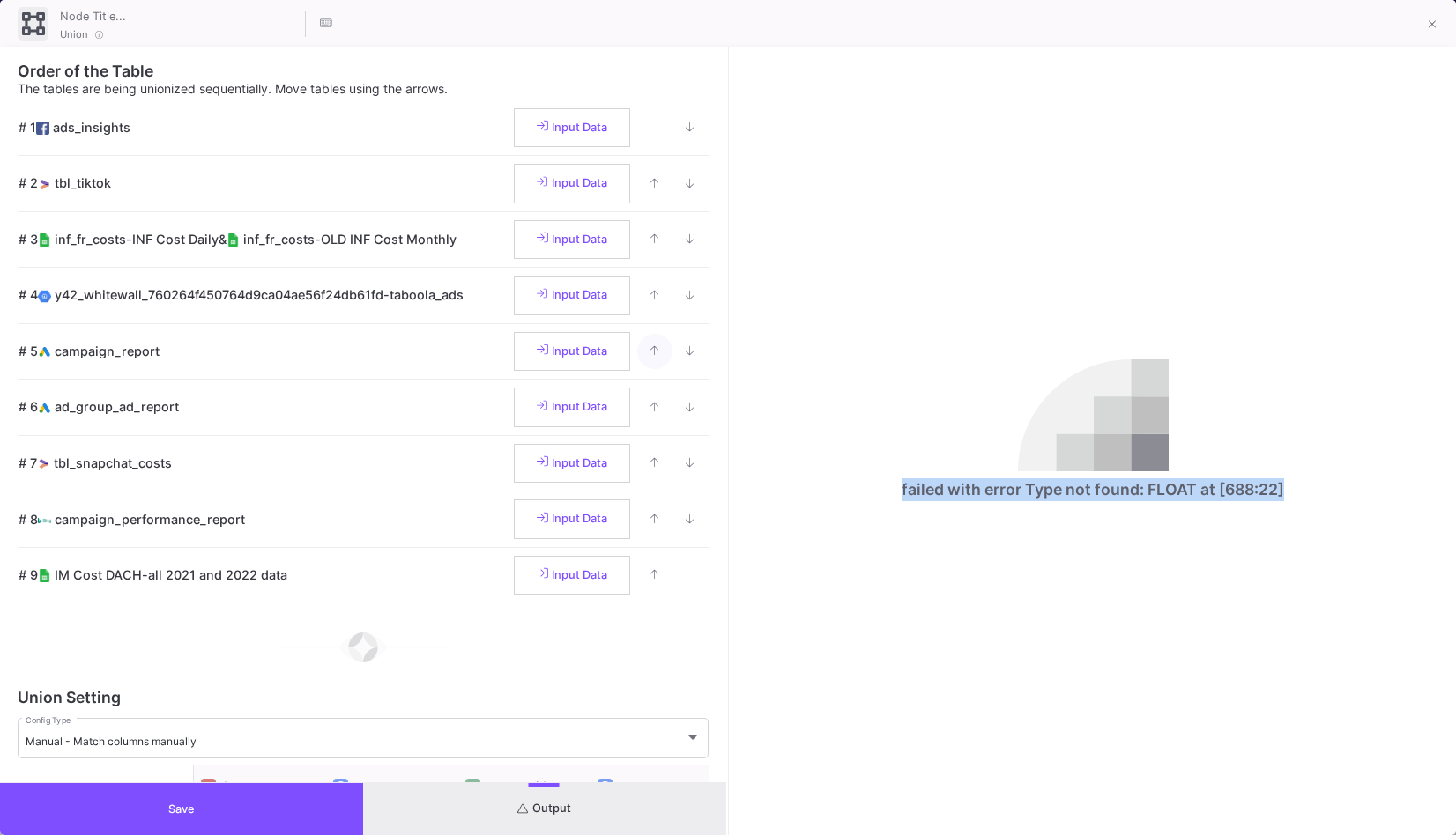
click at [650, 356] on icon at bounding box center [654, 351] width 9 height 11
click at [649, 303] on button at bounding box center [654, 295] width 35 height 35
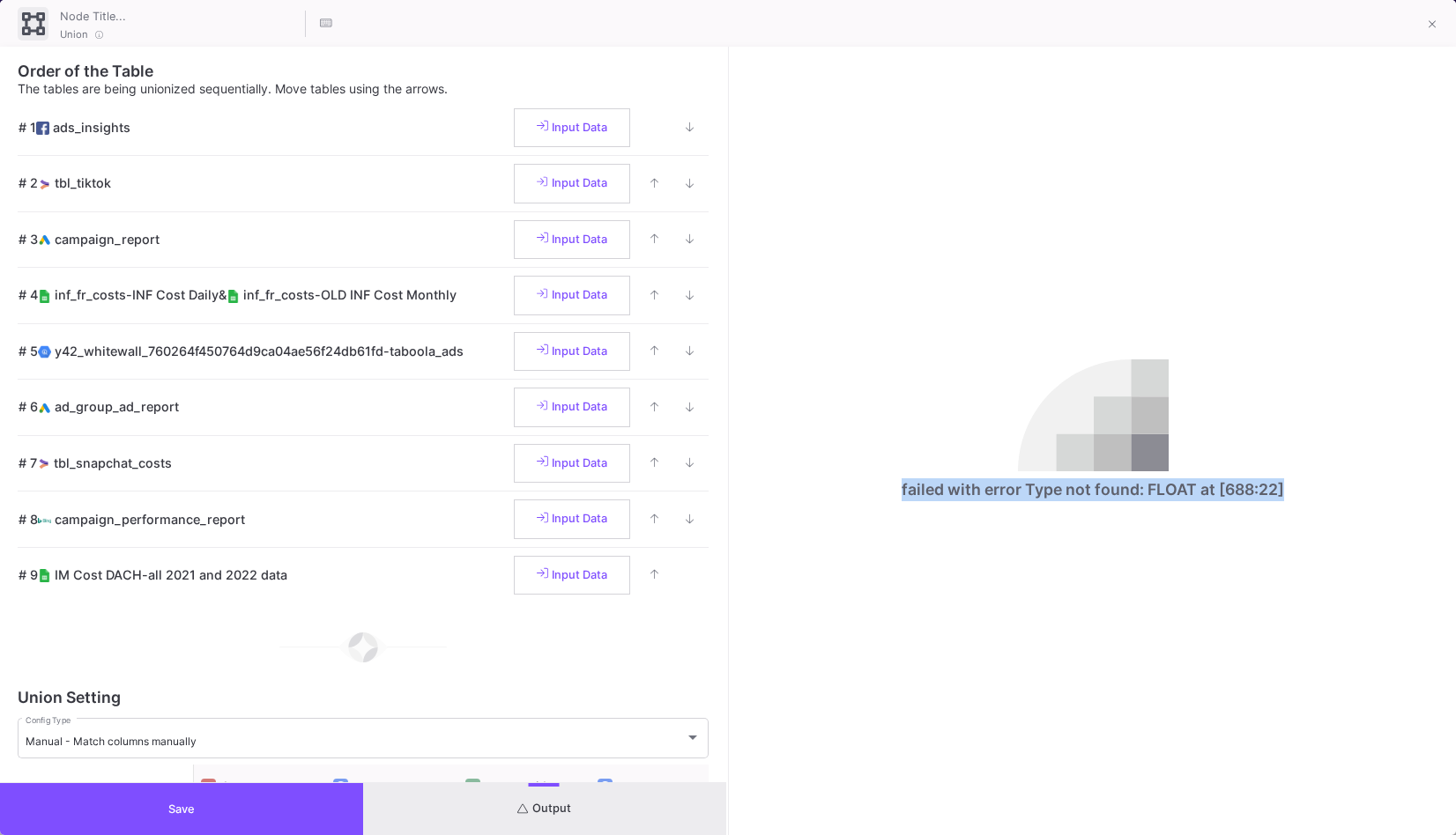
click at [581, 788] on button "Output" at bounding box center [544, 809] width 363 height 52
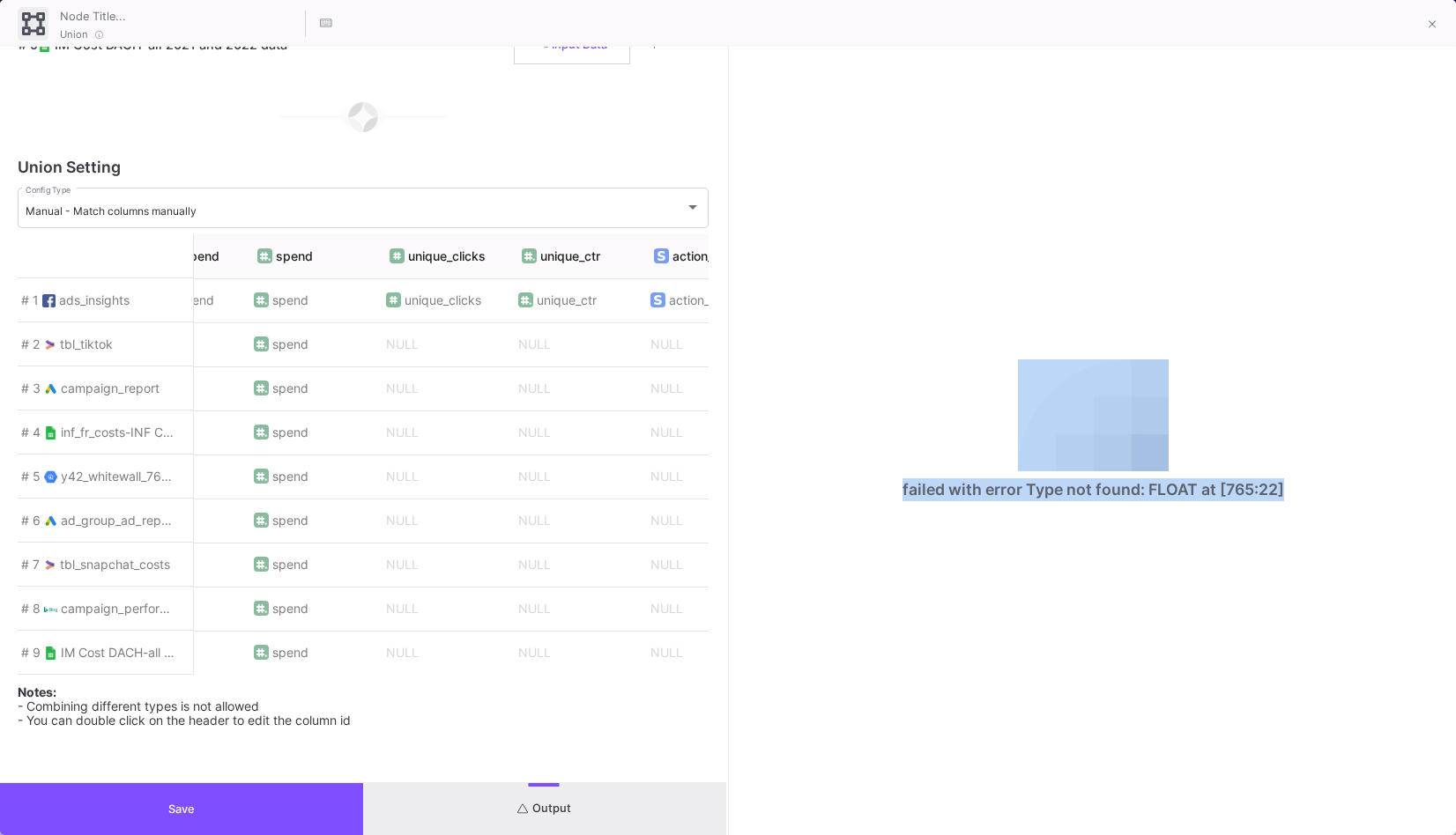
scroll to position [0, 3648]
click at [1436, 17] on fa-icon at bounding box center [1432, 25] width 8 height 15
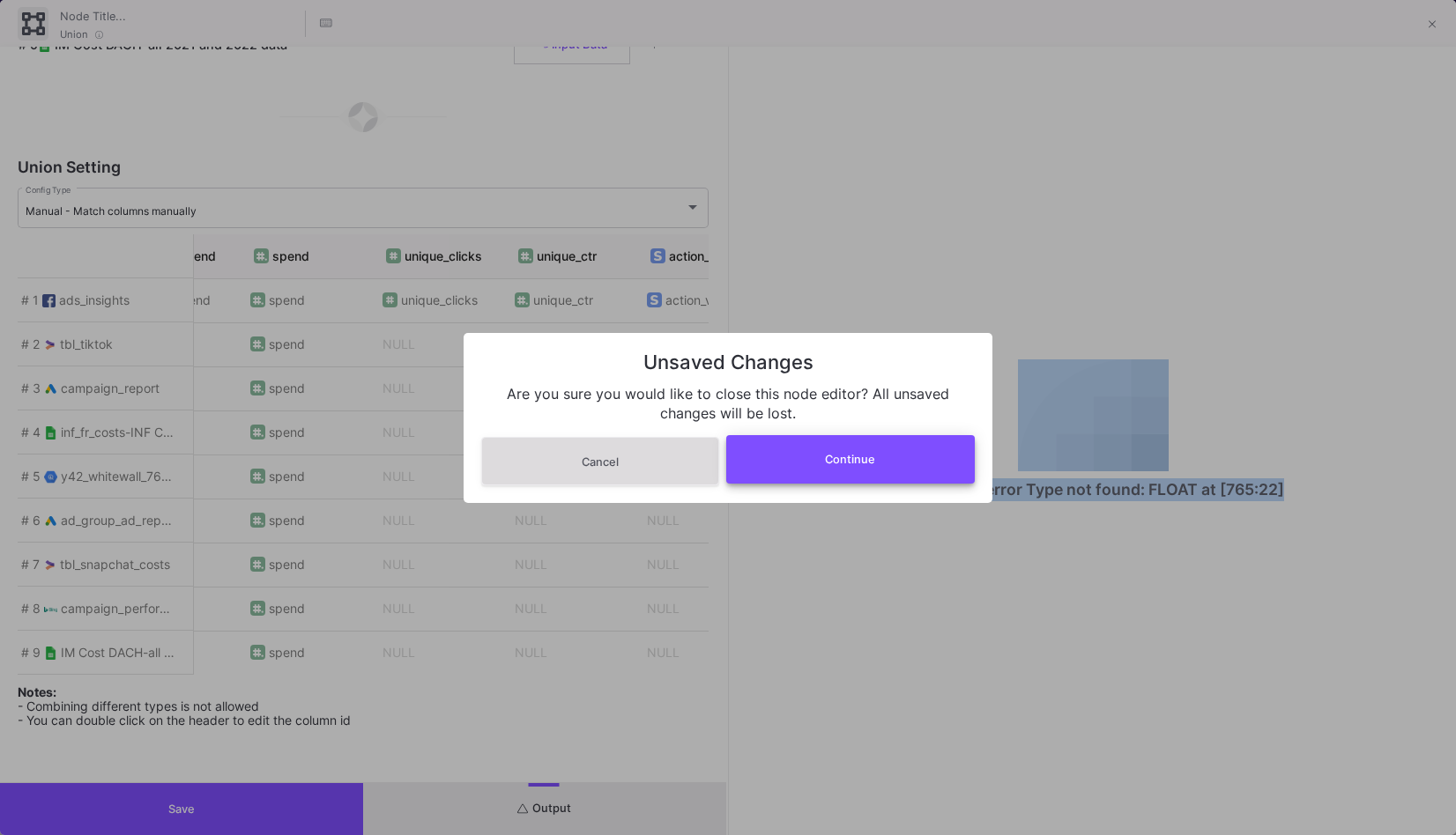
click at [826, 462] on span "Continue" at bounding box center [850, 459] width 51 height 13
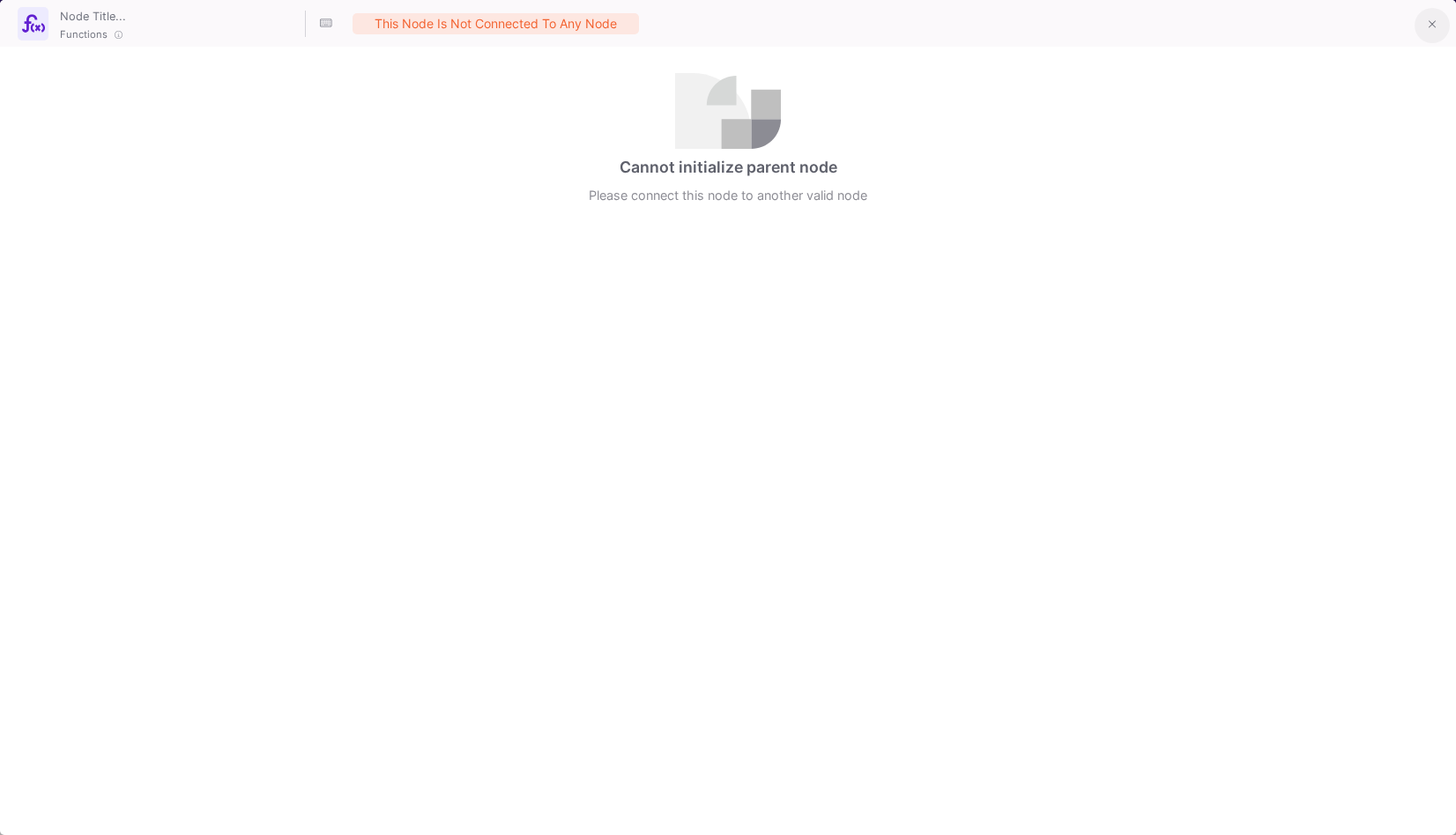
click at [1428, 30] on icon at bounding box center [1432, 24] width 8 height 12
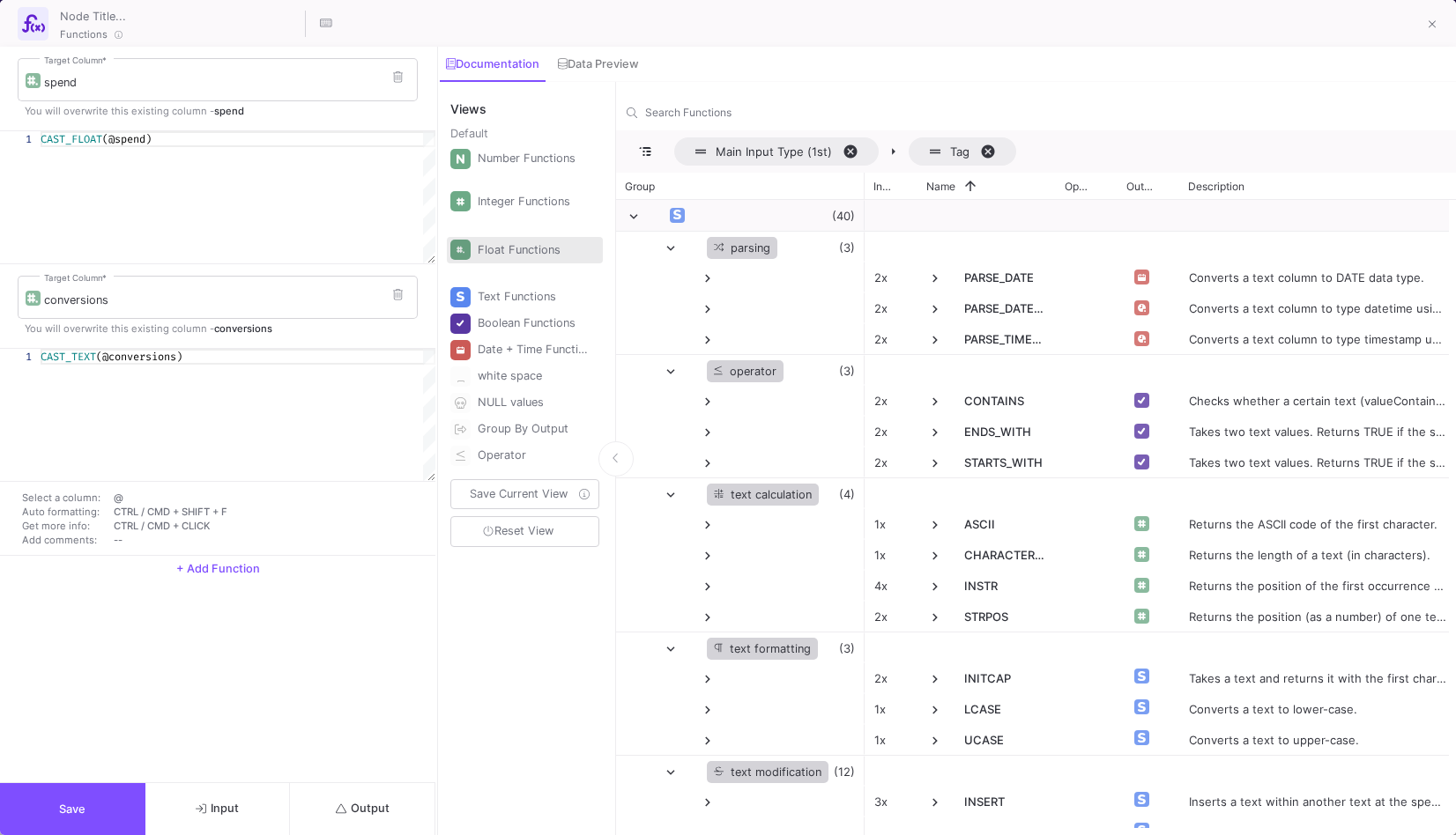
click at [491, 237] on div "Float Functions" at bounding box center [533, 251] width 111 height 27
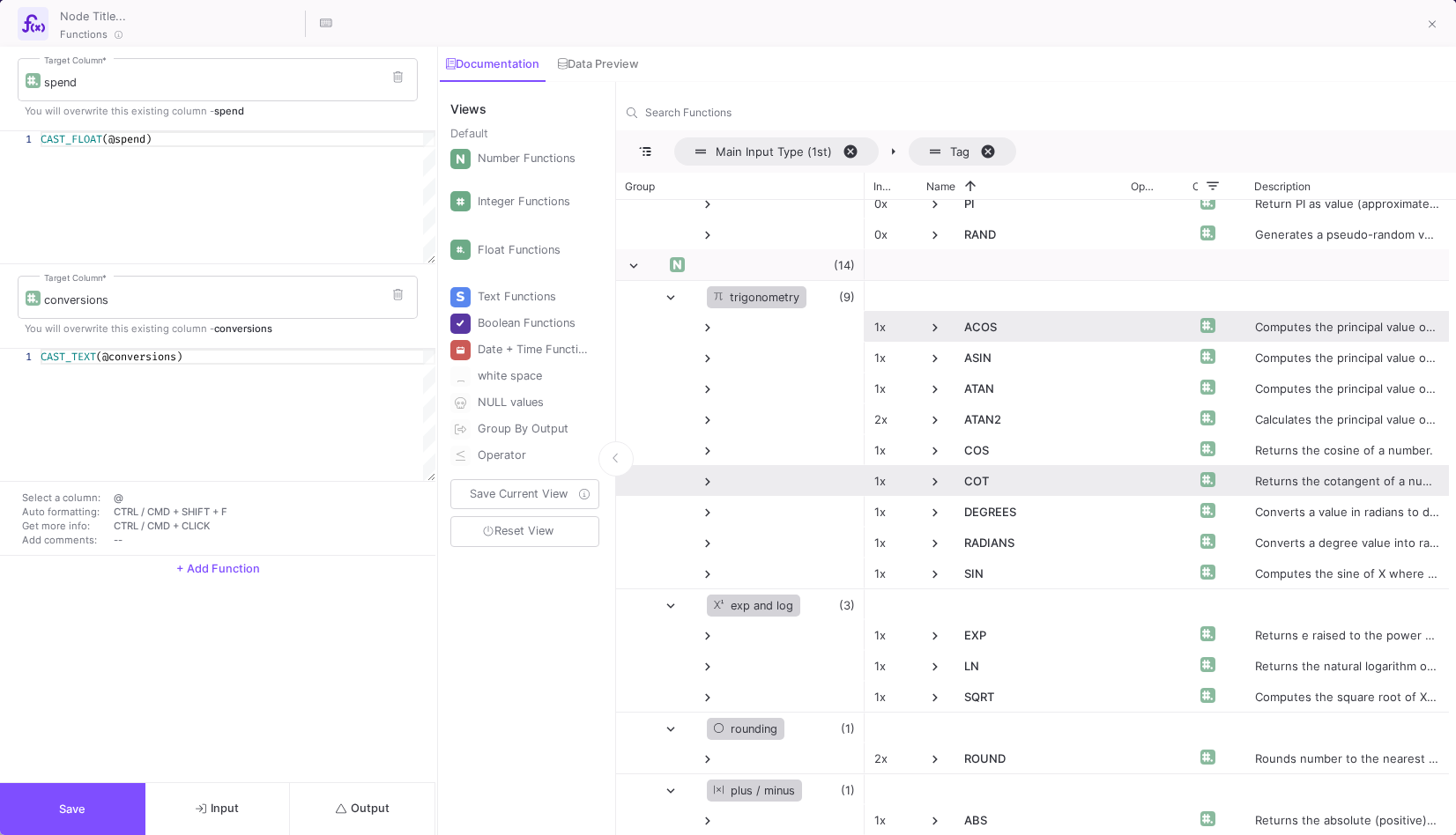
scroll to position [166, 0]
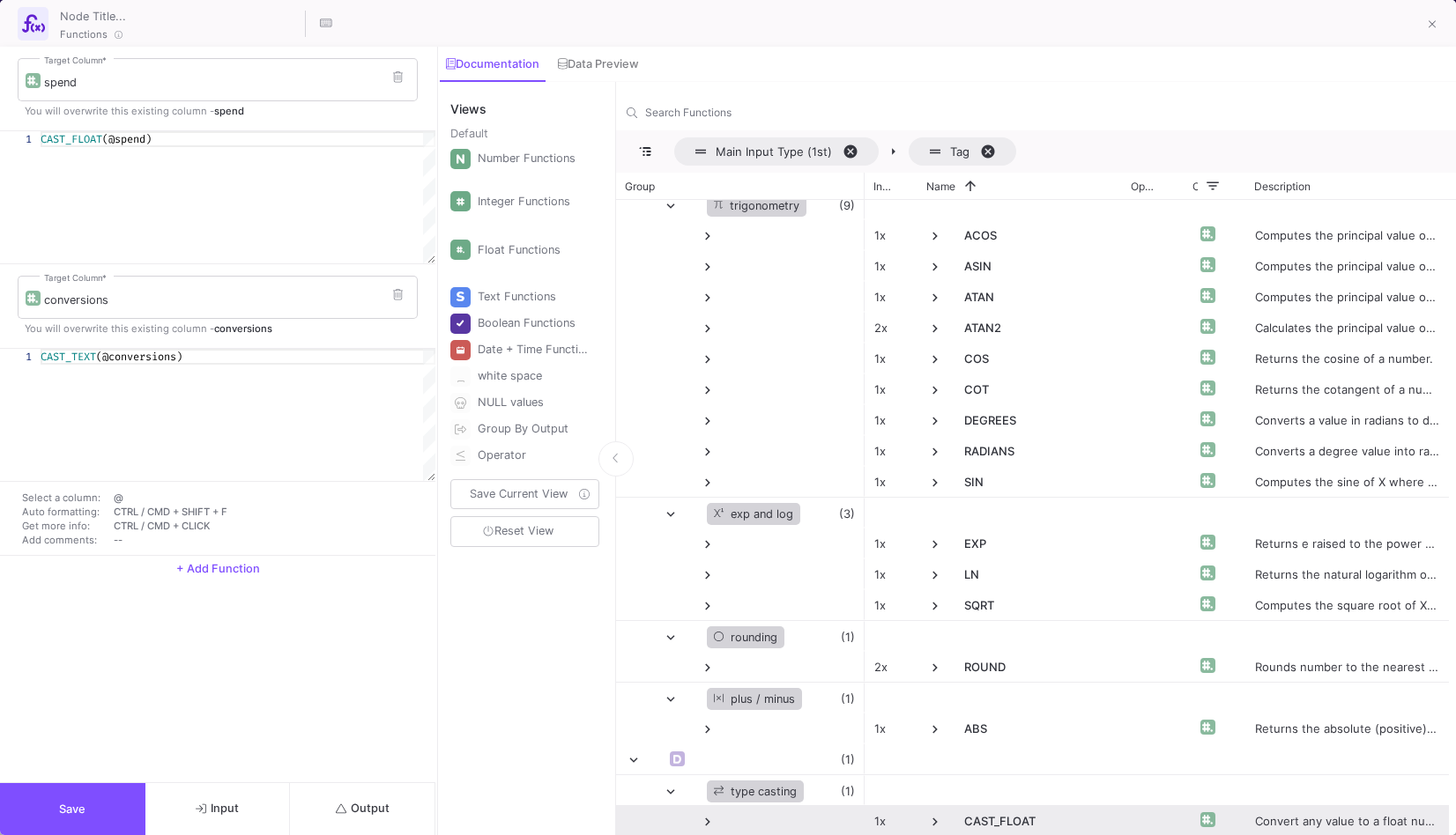
click at [933, 820] on span at bounding box center [934, 822] width 16 height 16
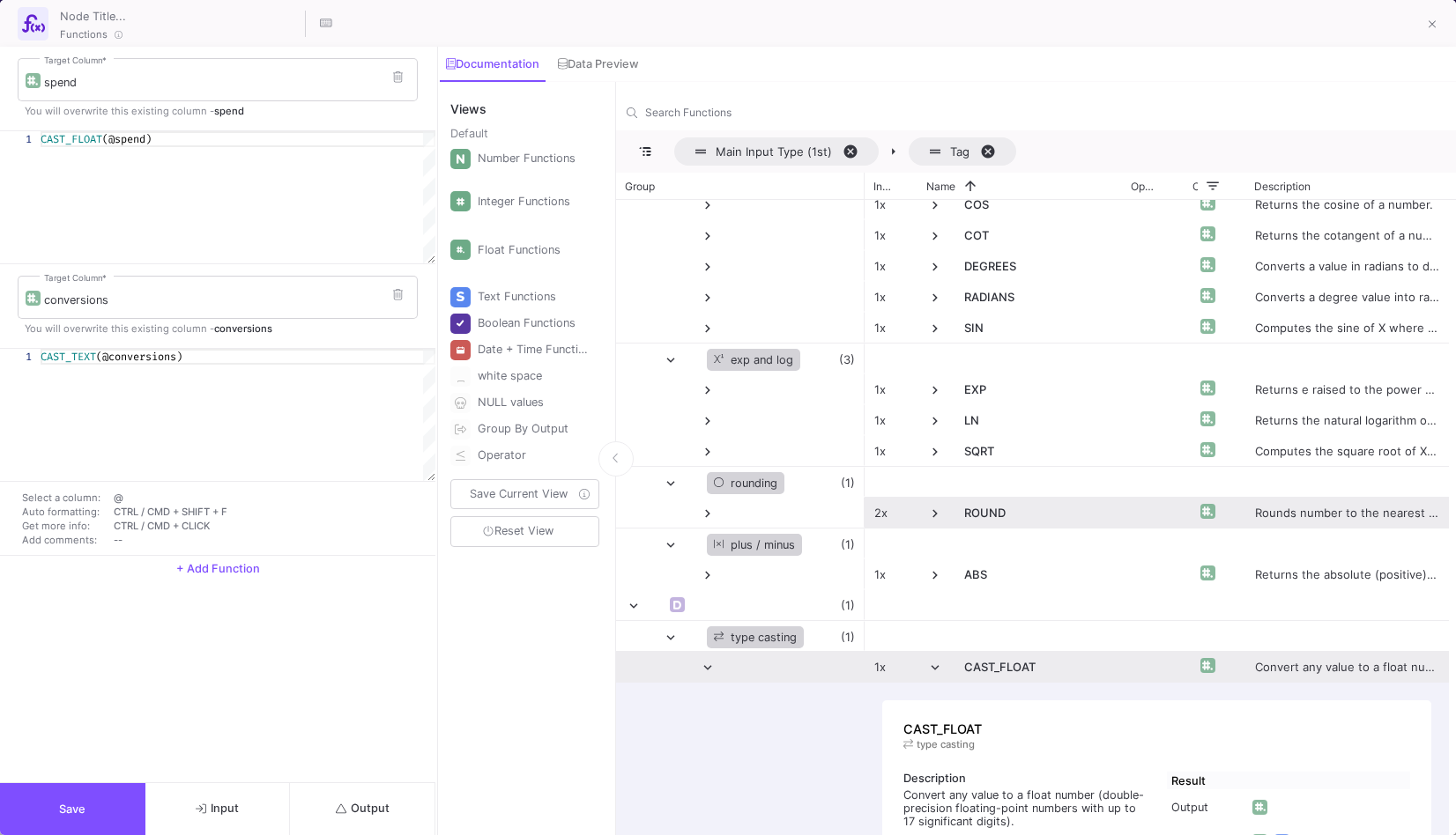
scroll to position [430, 0]
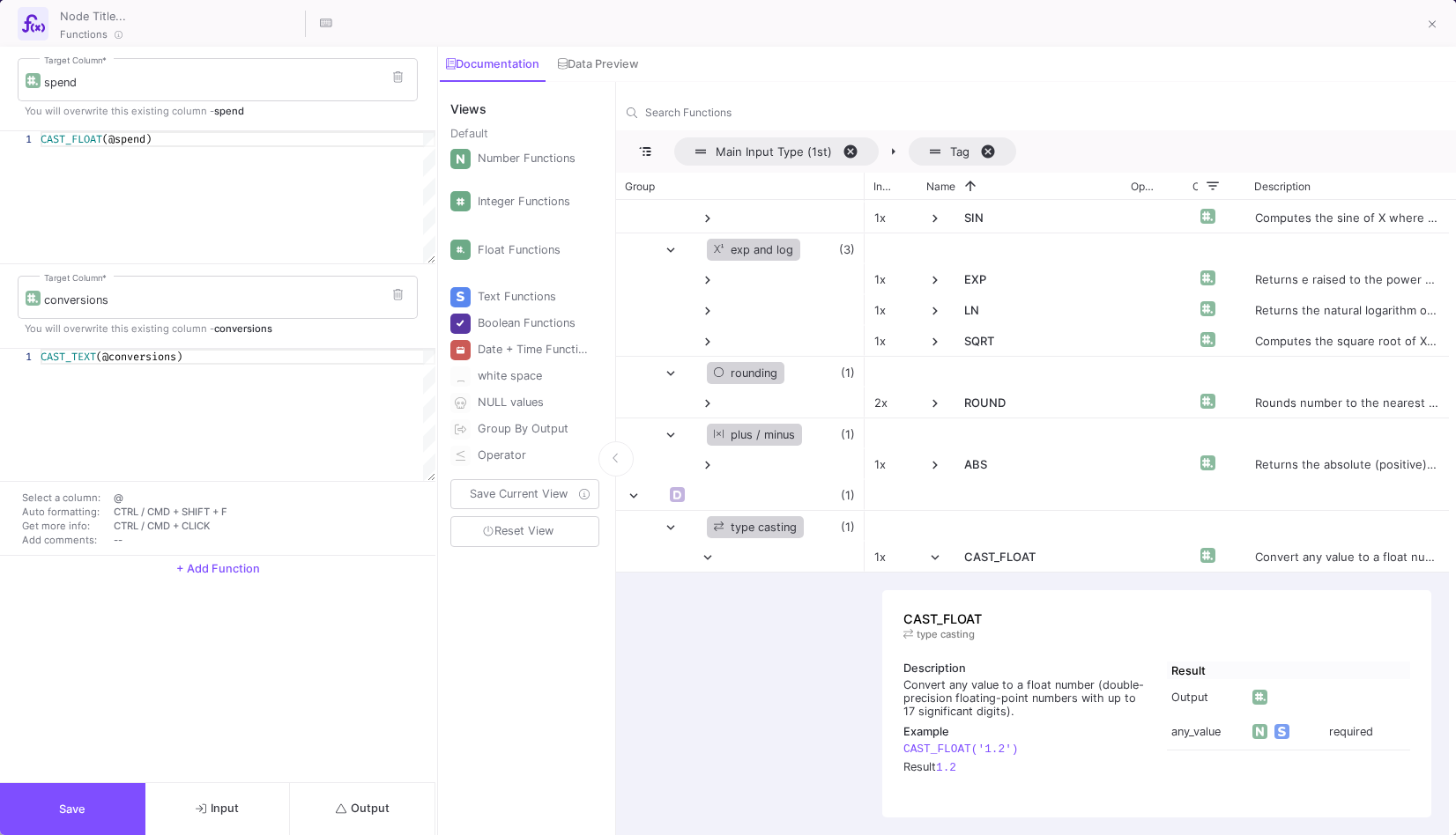
click at [91, 356] on div "1 CAST_TEXT (@conversions) CAST_TEXT(@conversions)" at bounding box center [217, 415] width 436 height 132
click at [154, 442] on div "CAST_TEXT (@conversions)" at bounding box center [238, 415] width 395 height 132
click at [1437, 19] on button at bounding box center [1431, 25] width 35 height 35
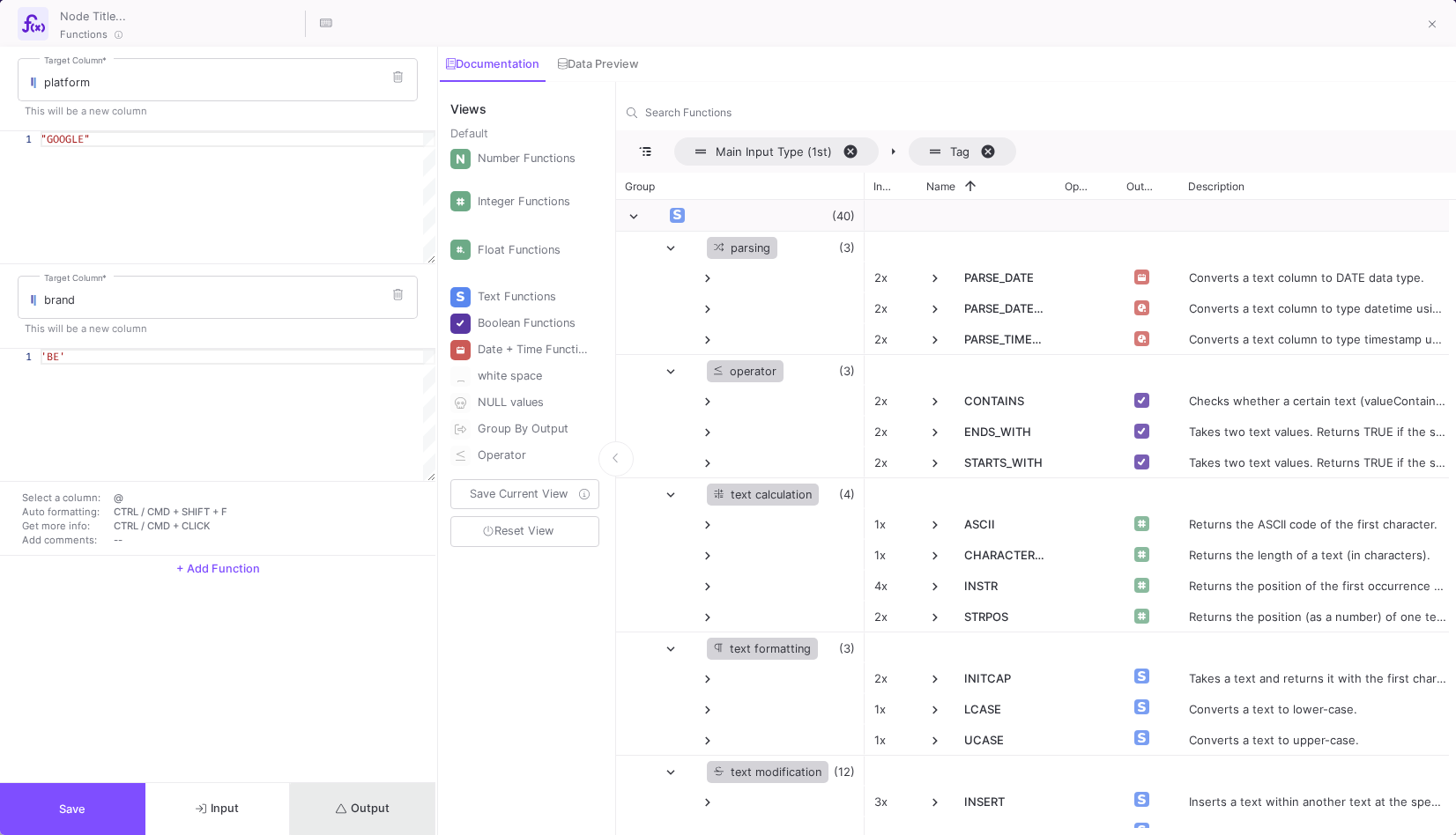
click at [374, 809] on span "Output" at bounding box center [362, 808] width 53 height 13
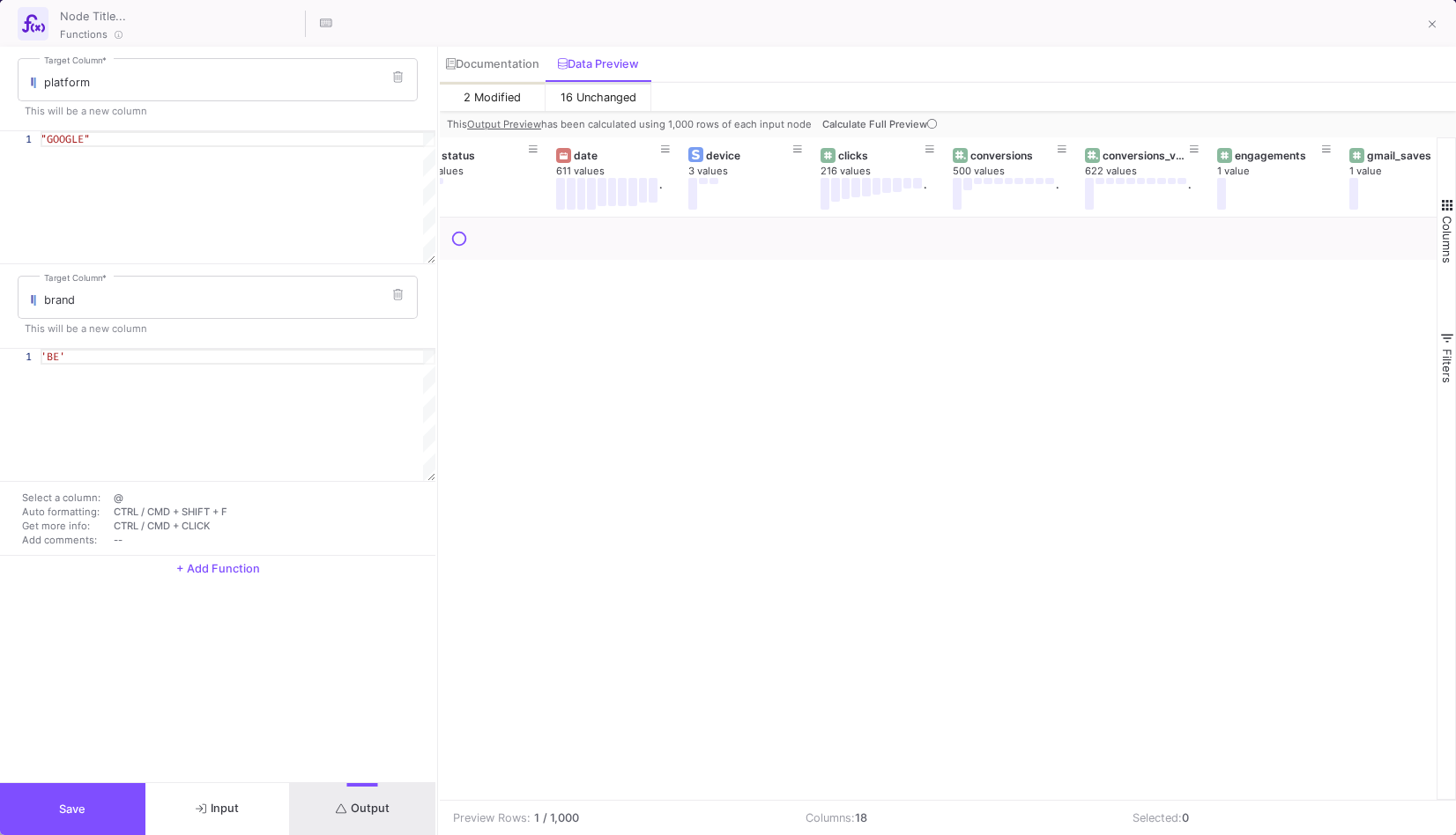
scroll to position [0, 818]
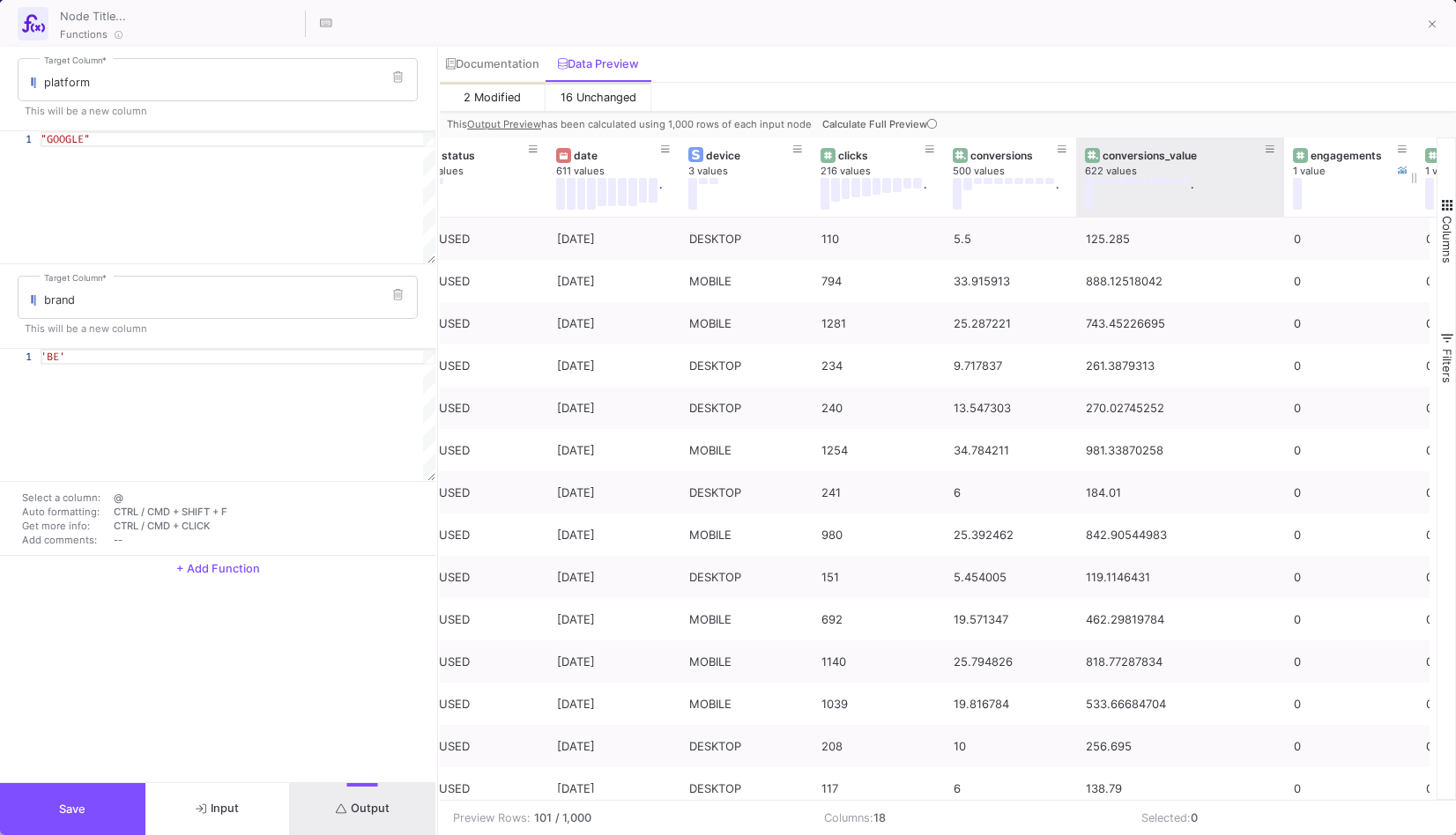
drag, startPoint x: 1207, startPoint y: 170, endPoint x: 1283, endPoint y: 169, distance: 76.0
click at [1283, 169] on div at bounding box center [1283, 176] width 7 height 79
click at [1430, 17] on fa-icon at bounding box center [1432, 25] width 8 height 15
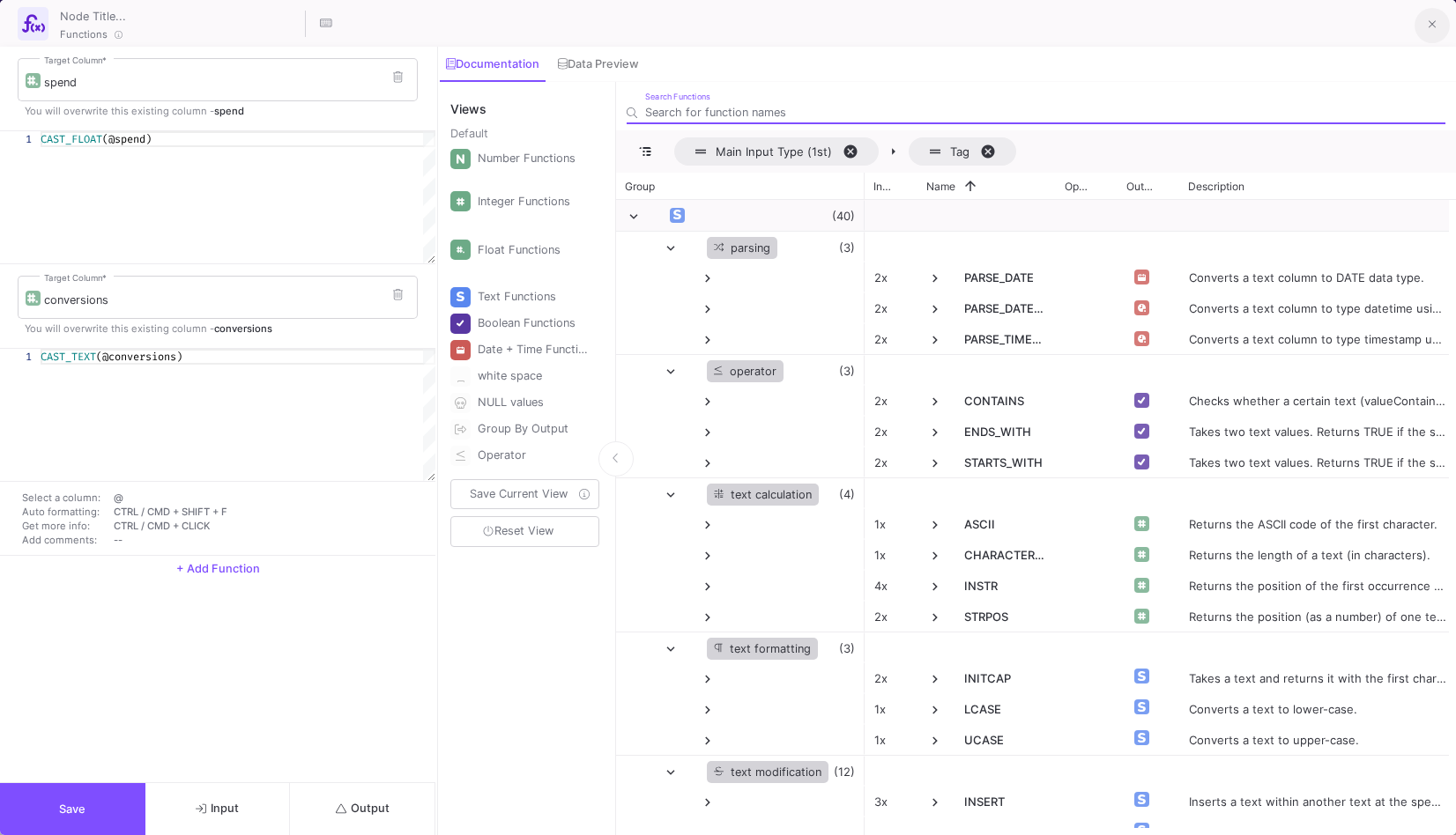
click at [1432, 30] on icon at bounding box center [1432, 24] width 8 height 12
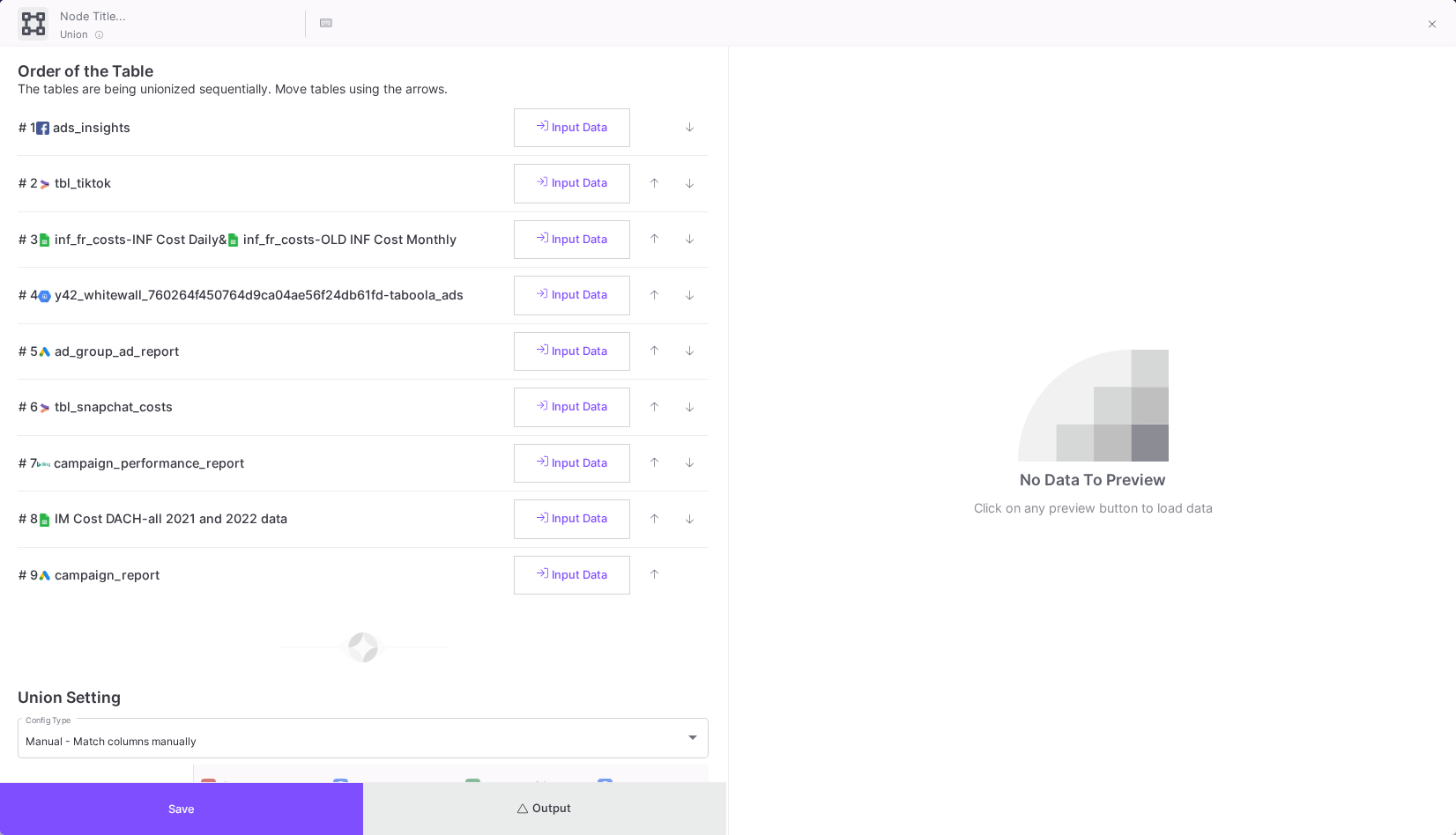
click at [507, 784] on button "Output" at bounding box center [544, 809] width 363 height 52
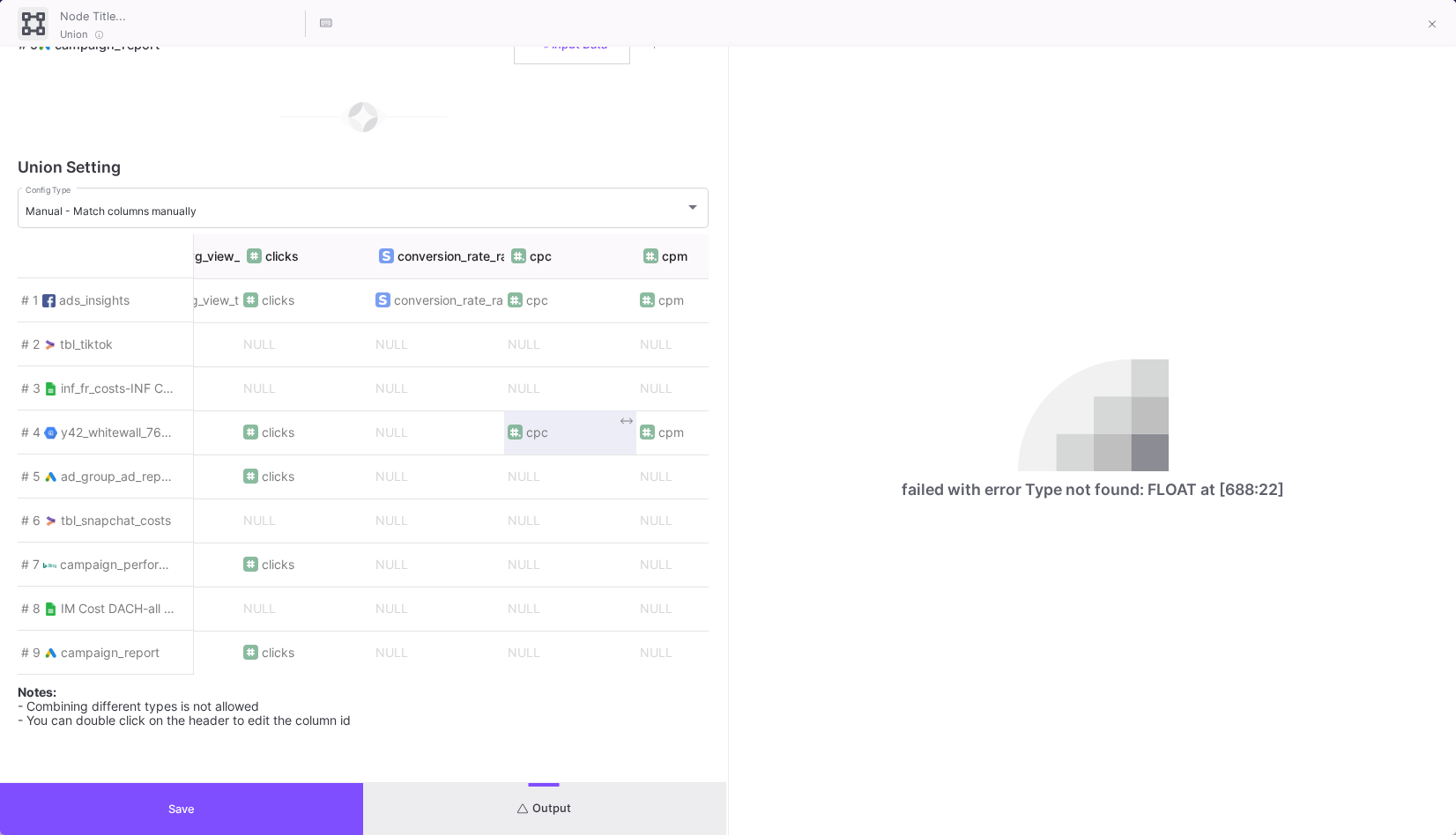
scroll to position [0, 1414]
click at [497, 250] on datos-editable "conversion_rate_ranking" at bounding box center [462, 256] width 142 height 14
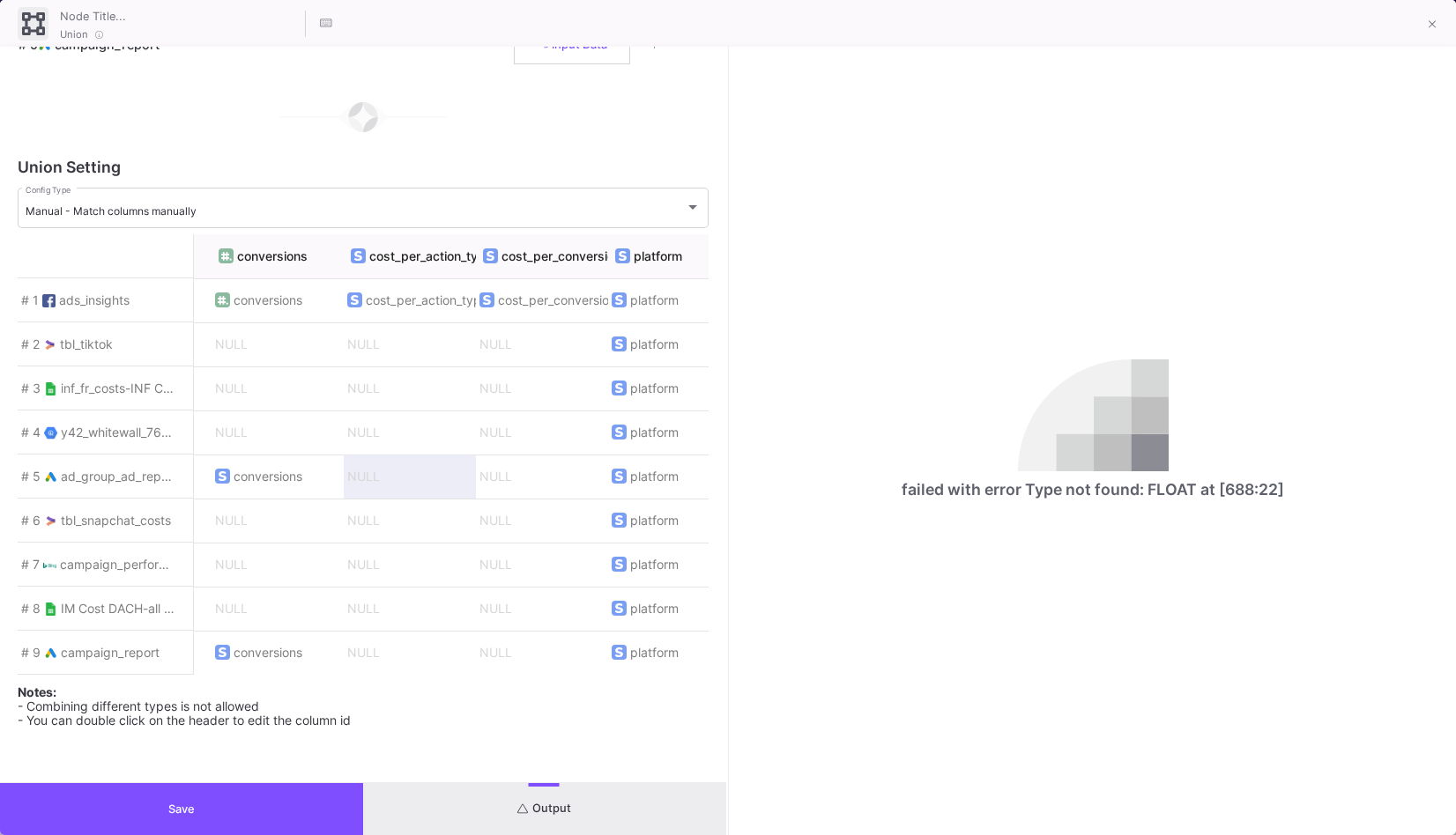
scroll to position [0, 4345]
click at [1442, 23] on button at bounding box center [1431, 25] width 35 height 35
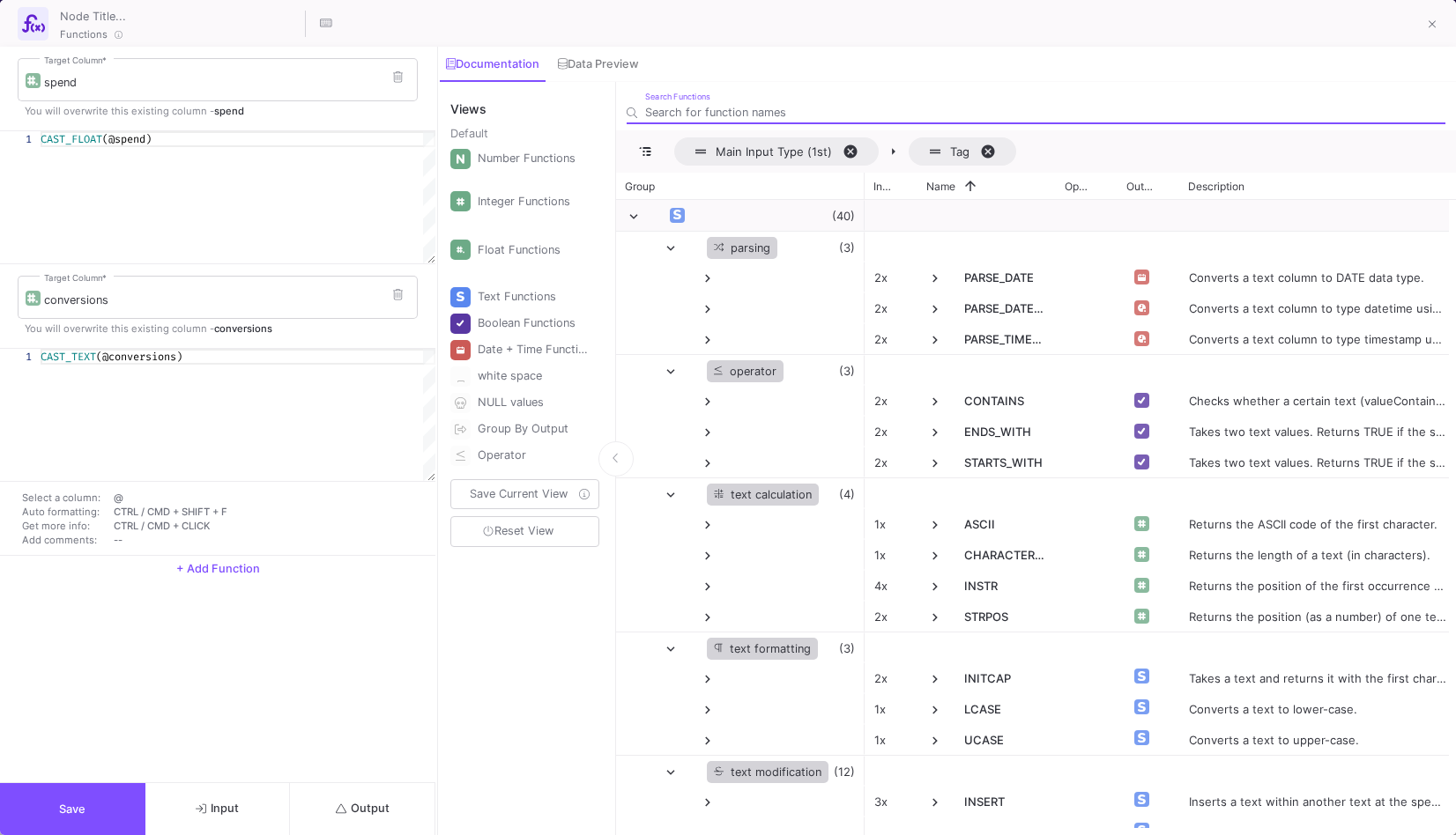
click at [100, 359] on span "(@conversions)" at bounding box center [139, 356] width 87 height 14
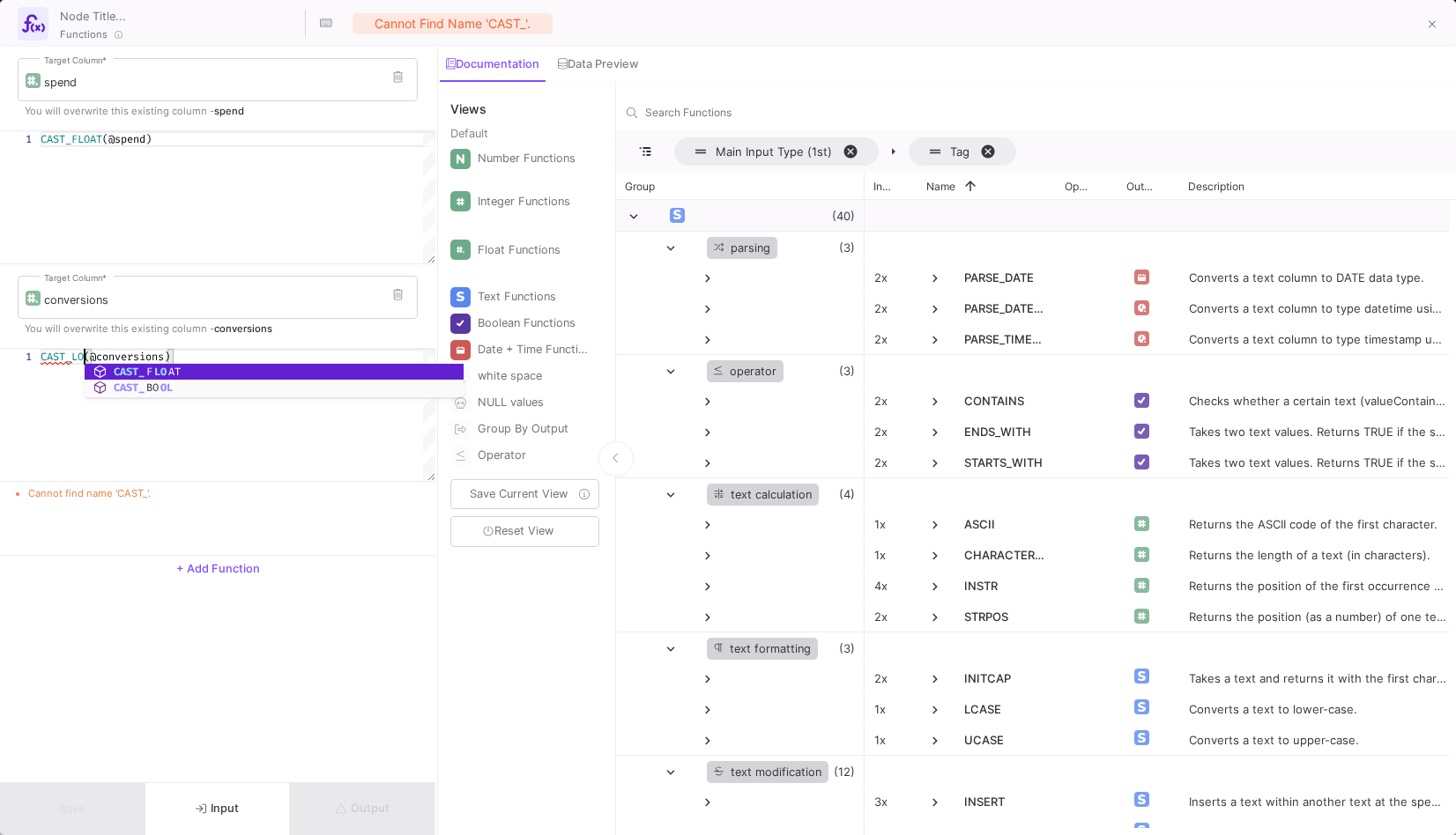
scroll to position [0, 44]
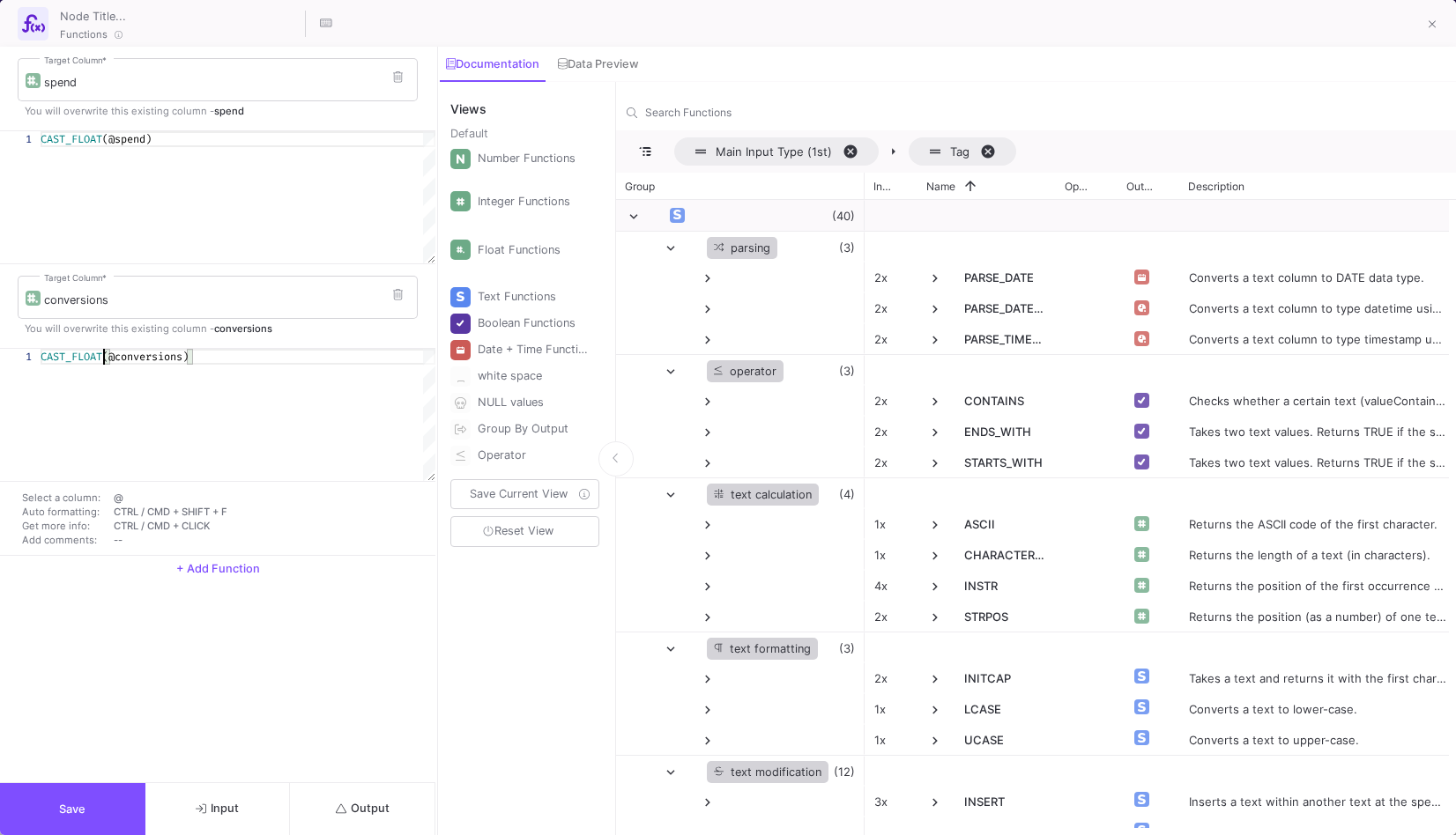
type textarea "CAST_FLOAT(@conversions)"
click at [334, 792] on button "Output" at bounding box center [362, 809] width 146 height 52
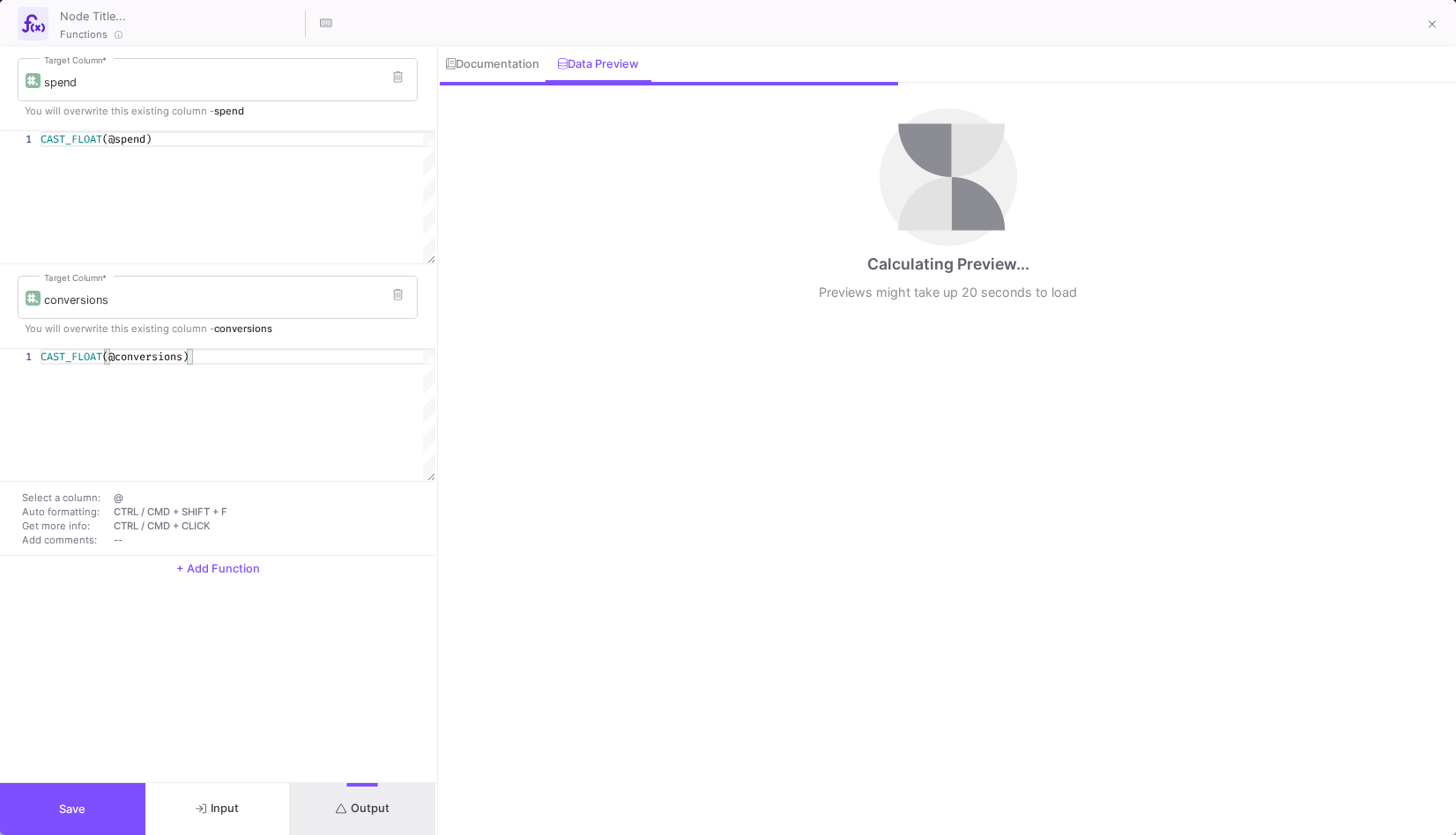
click at [105, 796] on button "Save" at bounding box center [72, 809] width 146 height 52
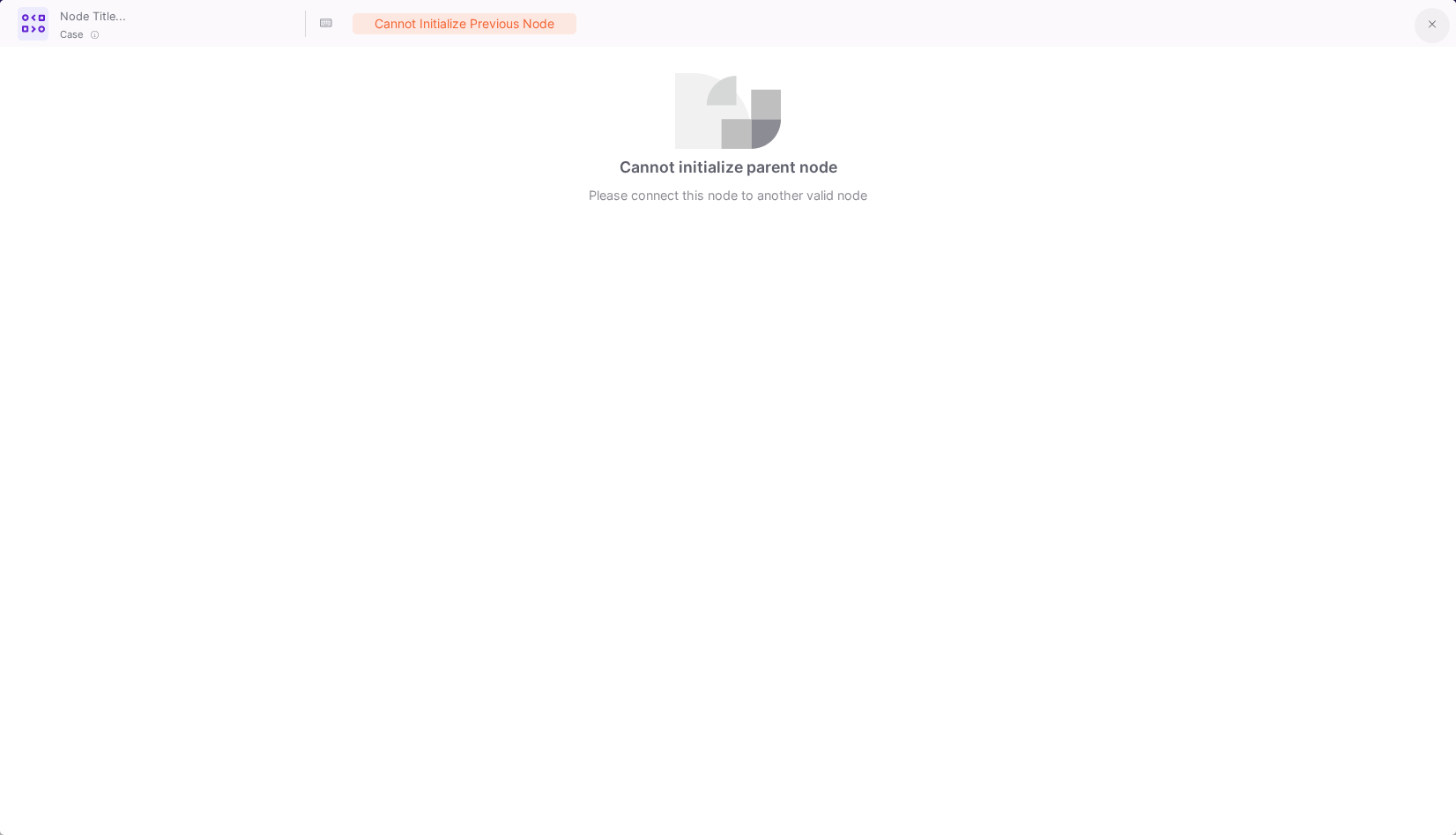
click at [1424, 30] on button at bounding box center [1431, 25] width 35 height 35
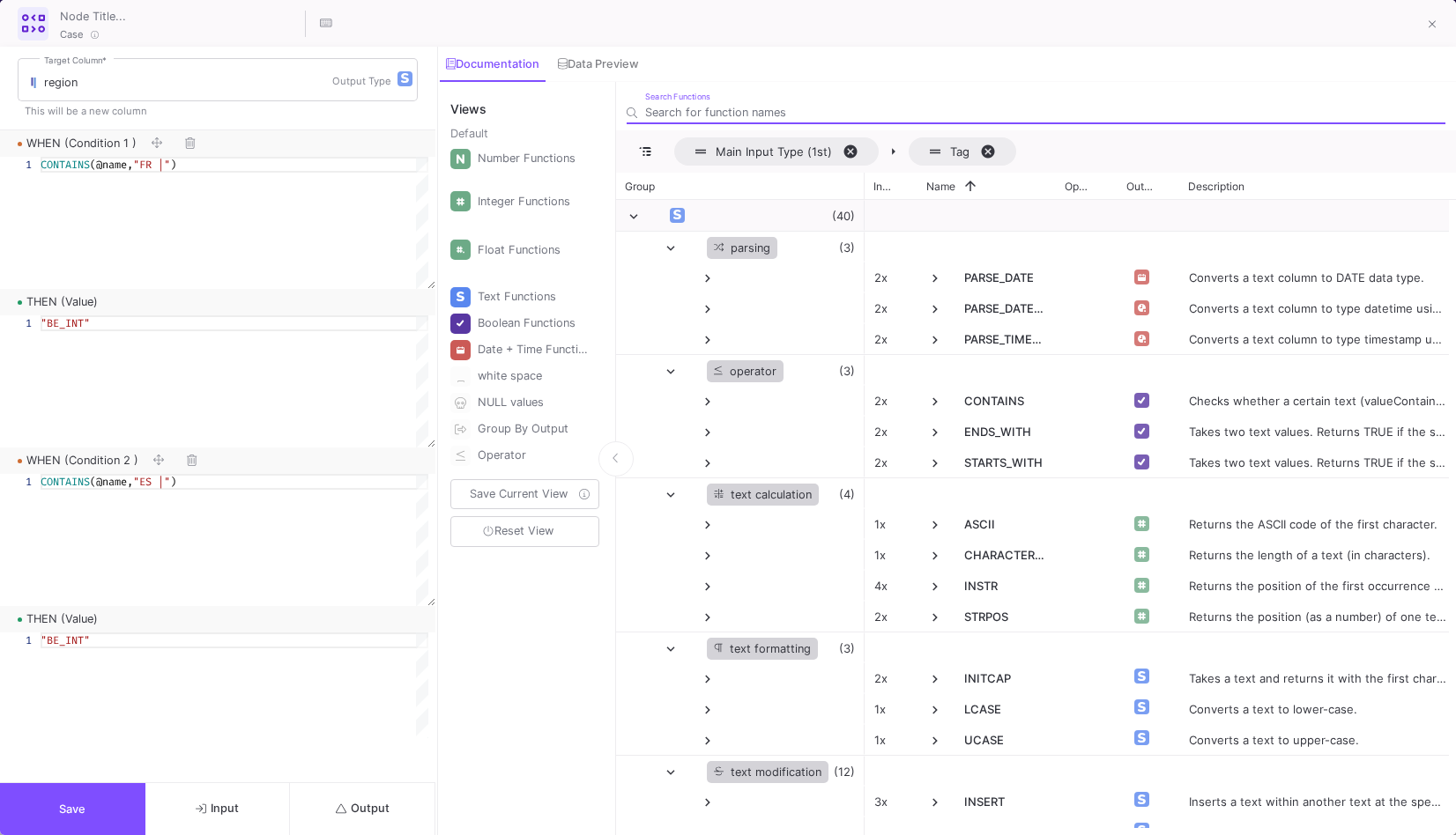
click at [388, 806] on span "Output" at bounding box center [362, 808] width 53 height 13
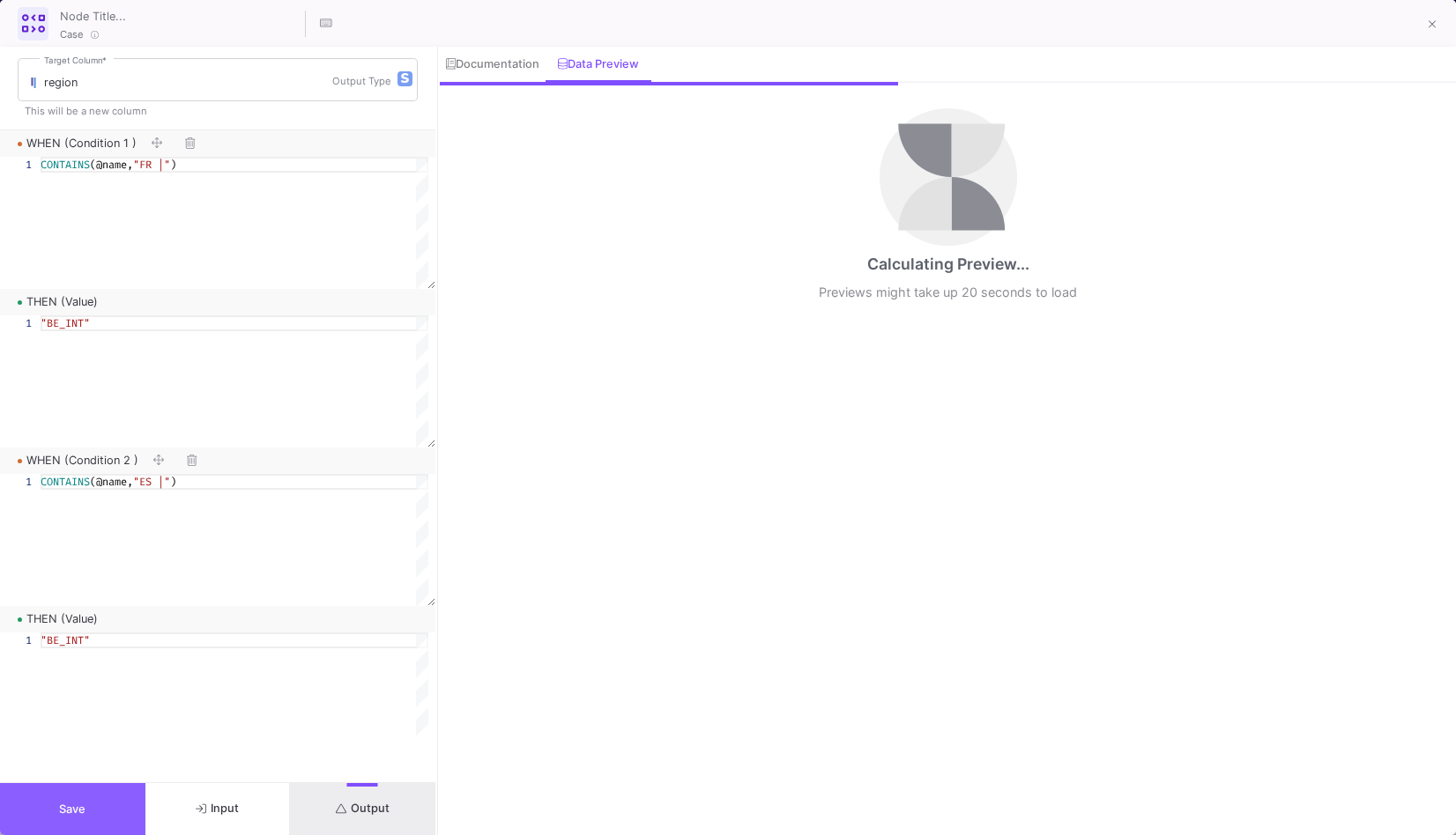
click at [122, 804] on button "Save" at bounding box center [72, 809] width 146 height 52
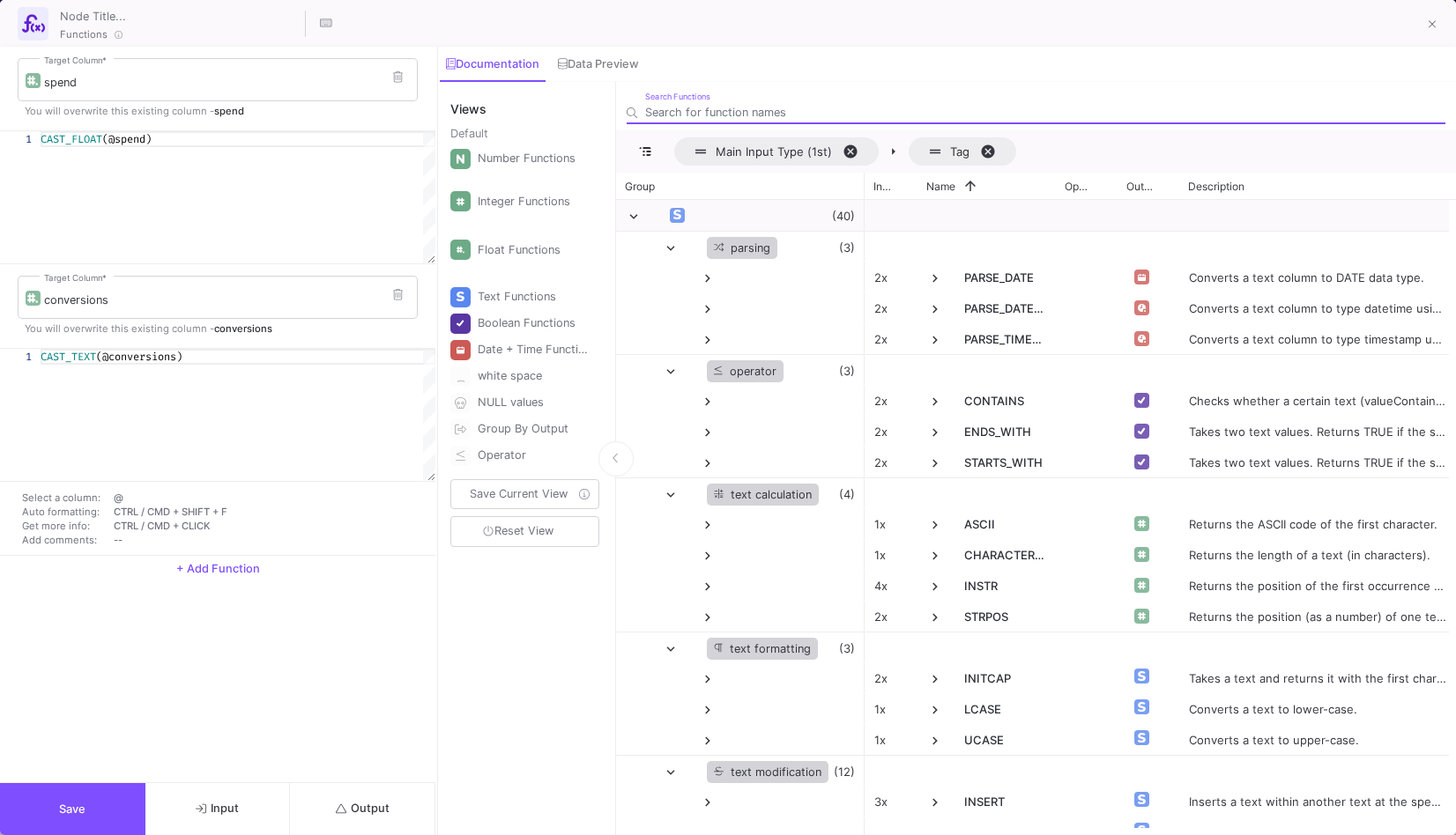
click at [95, 361] on span "CAST_TEXT" at bounding box center [69, 356] width 55 height 14
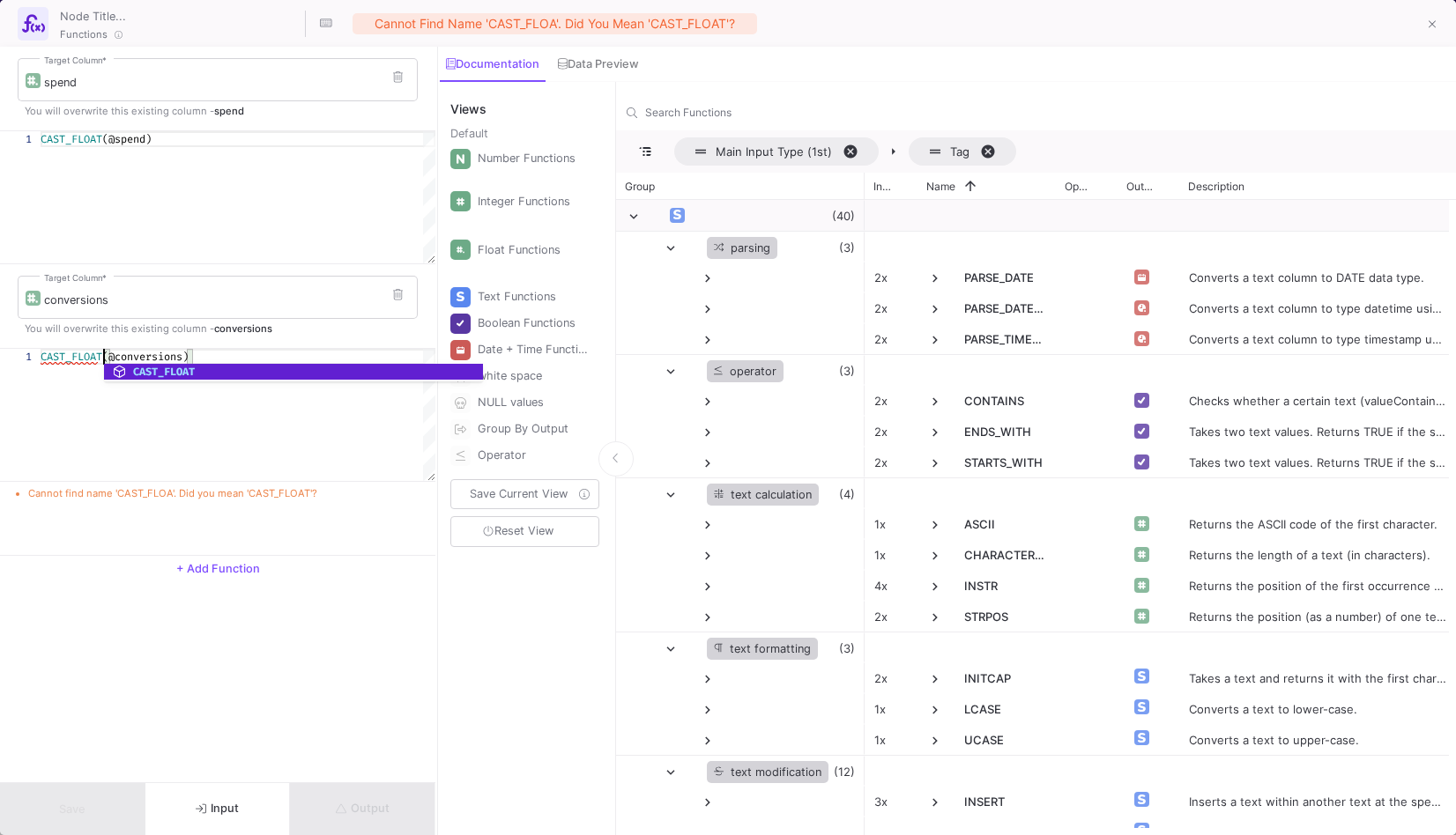
scroll to position [0, 63]
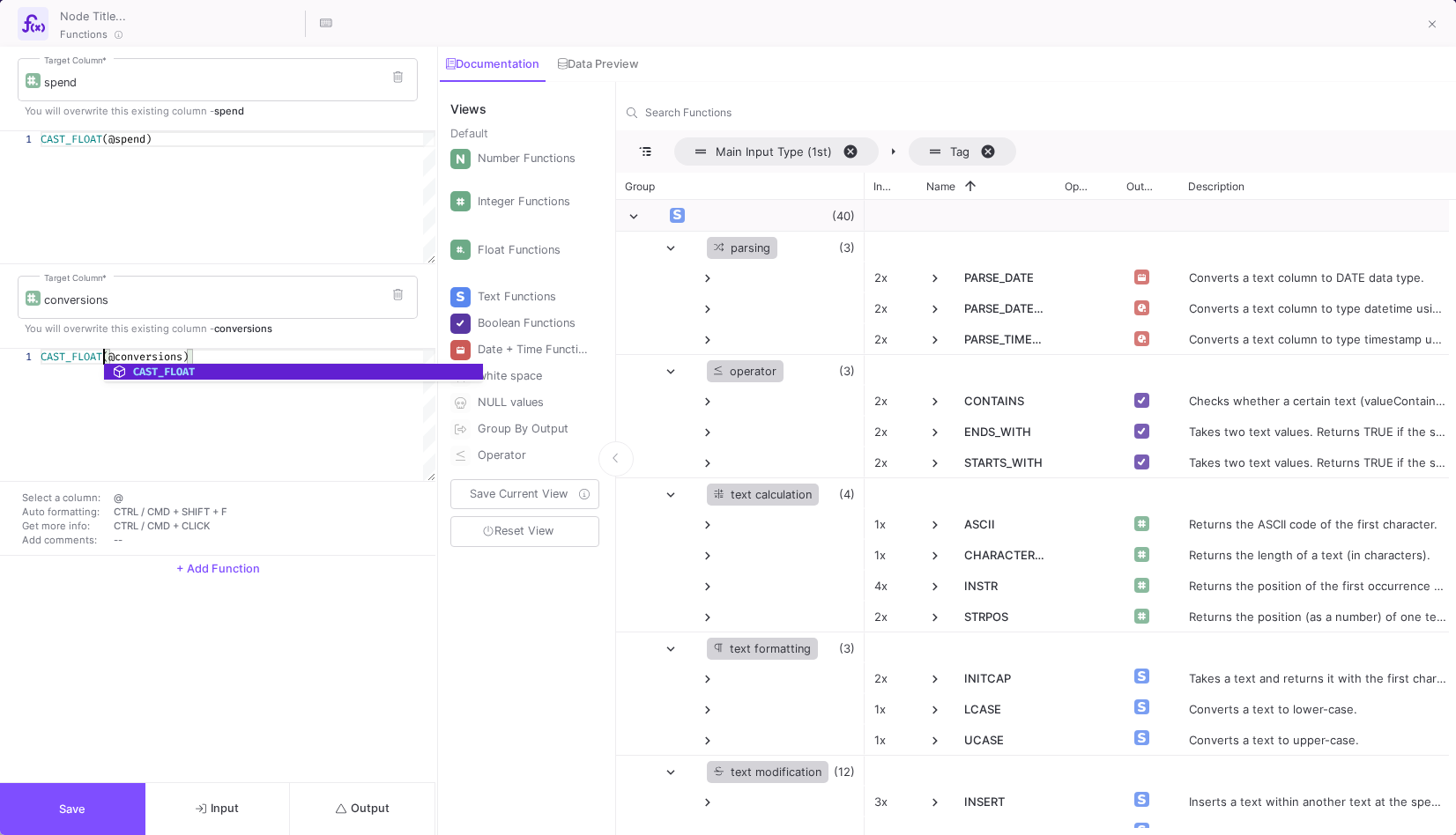
type textarea "CAST_FLOAT(@conversions)"
click at [382, 793] on button "Output" at bounding box center [362, 809] width 146 height 52
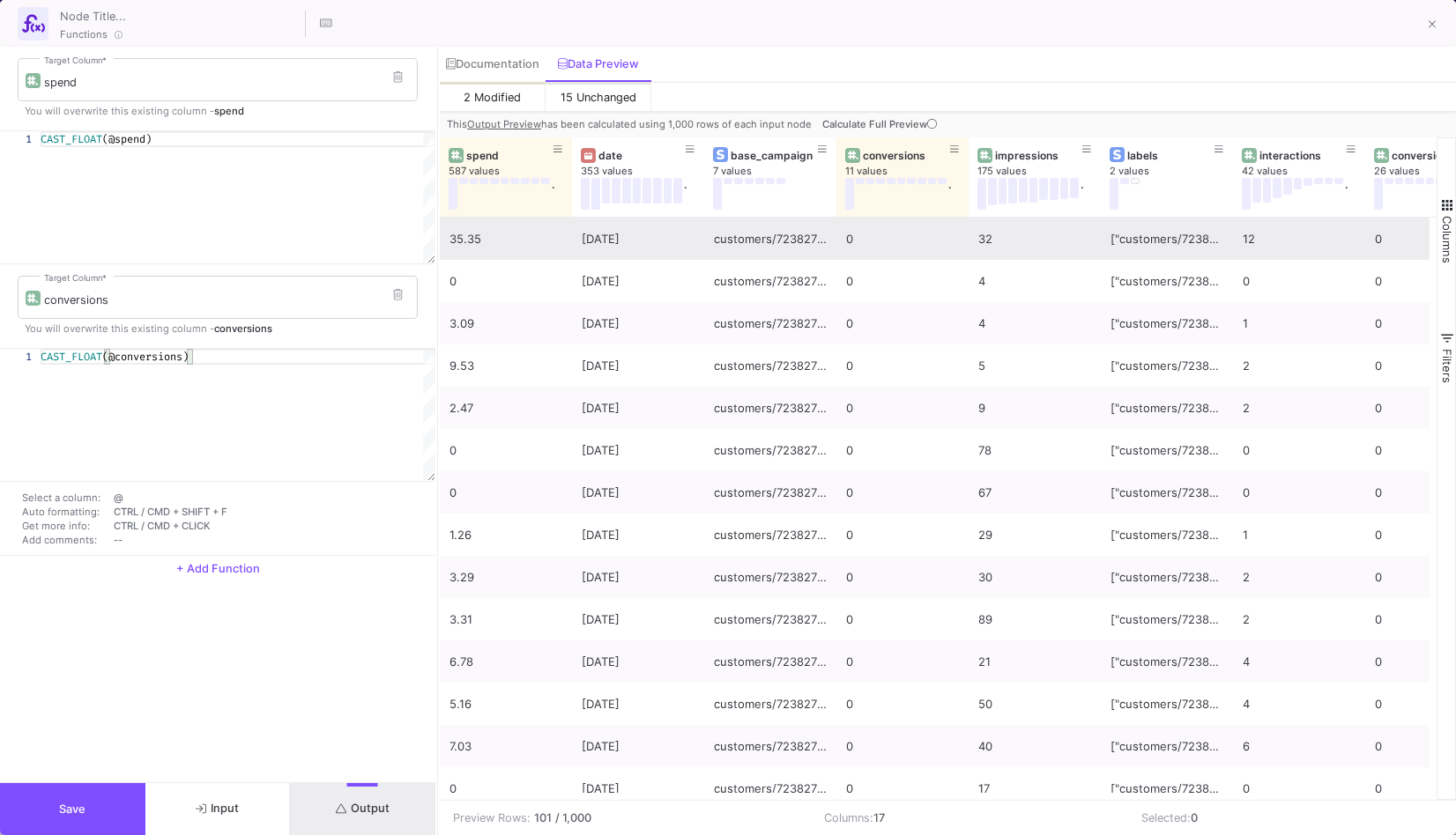
scroll to position [3136, 0]
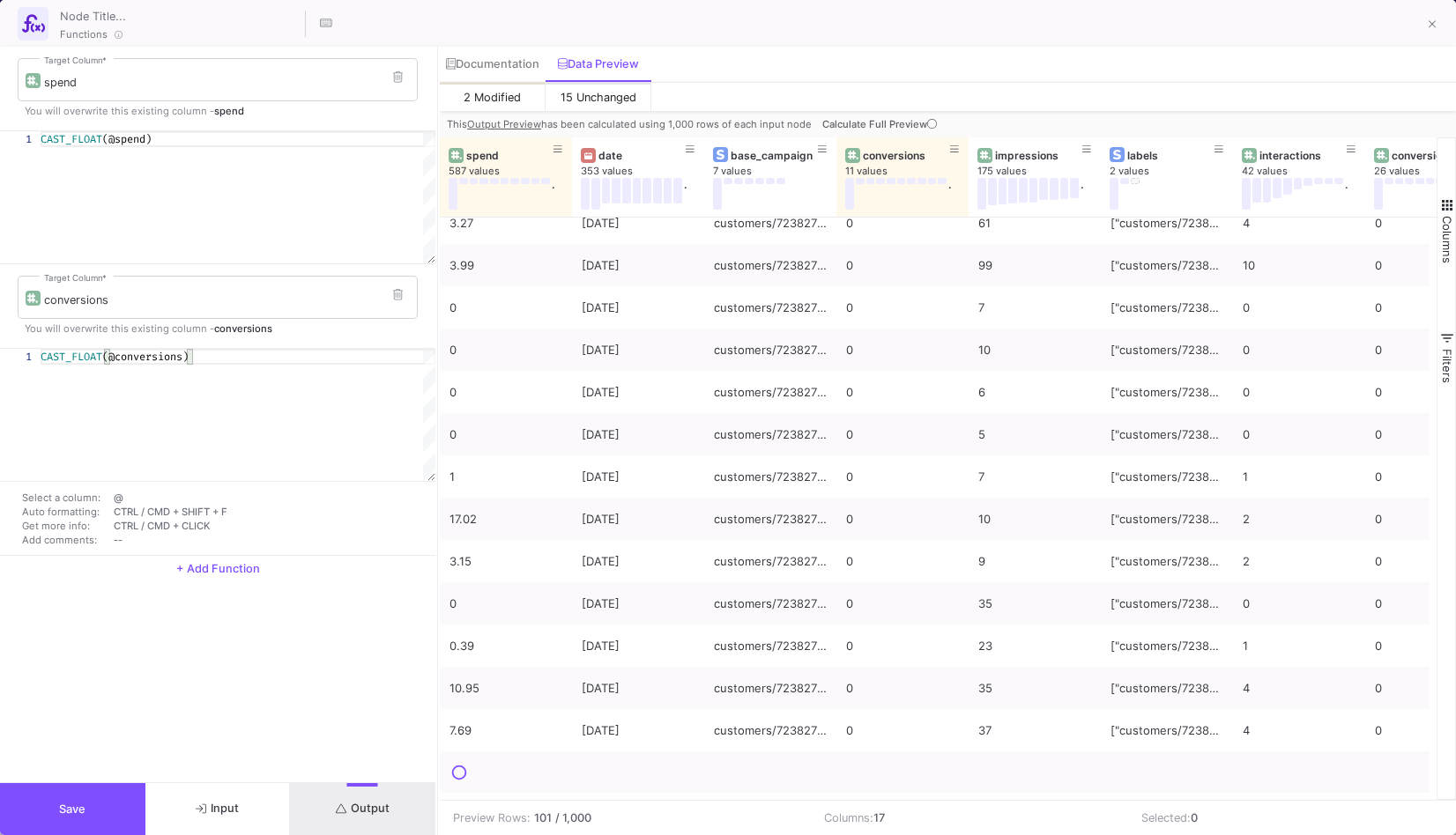
click at [115, 804] on button "Save" at bounding box center [72, 809] width 146 height 52
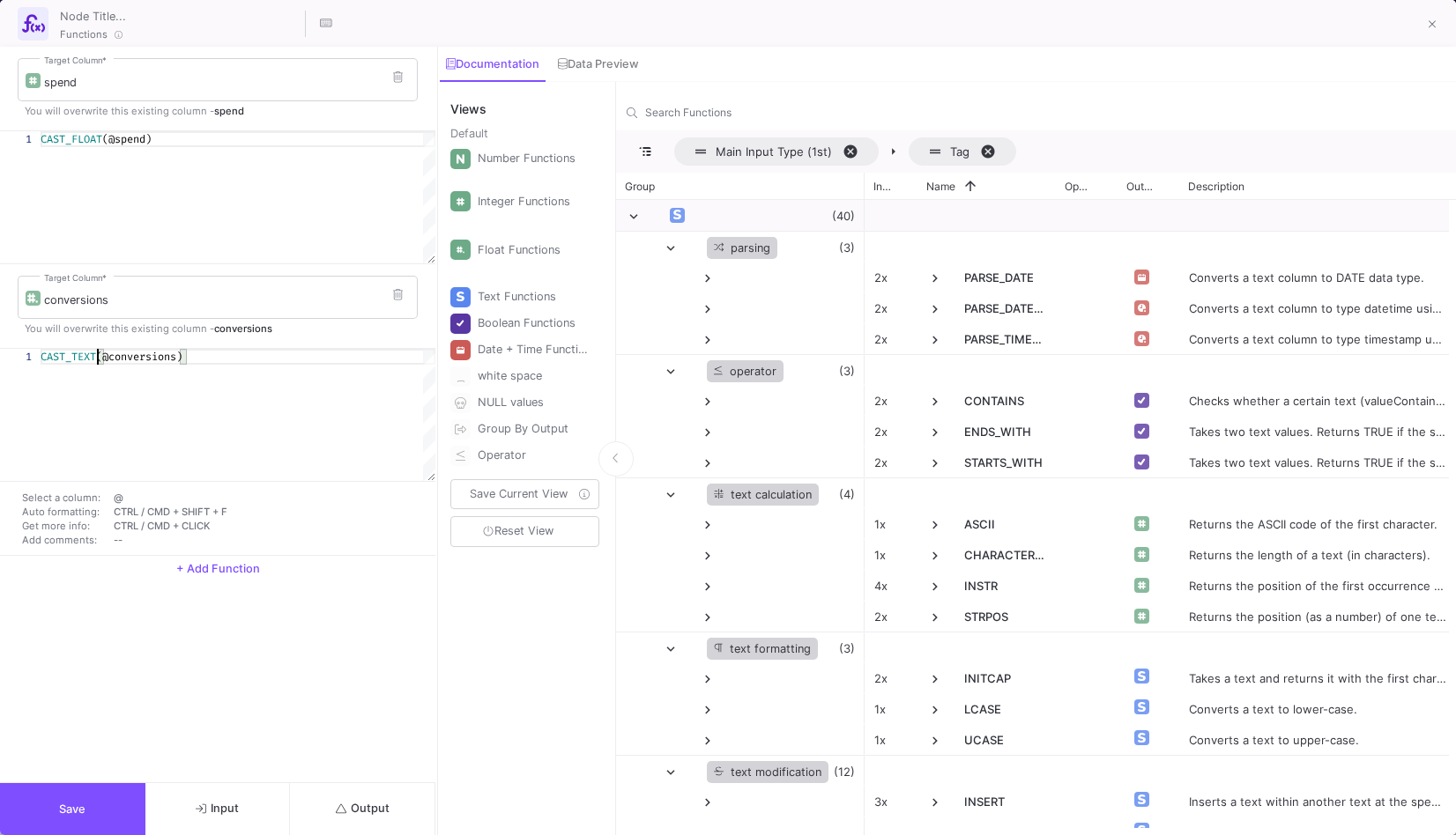
click at [96, 364] on div "CAST_TEXT (@conversions)" at bounding box center [238, 415] width 395 height 132
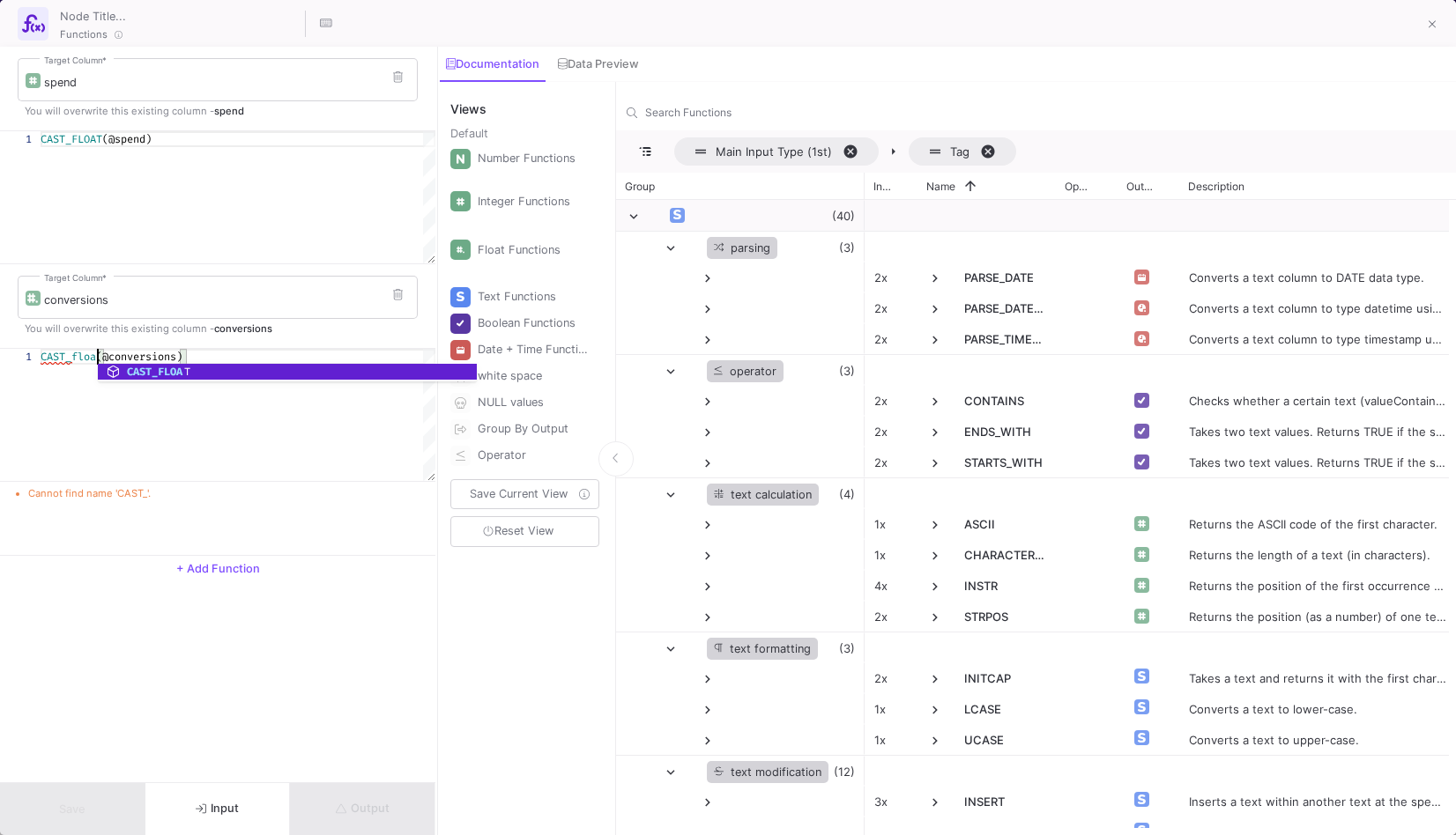
scroll to position [0, 63]
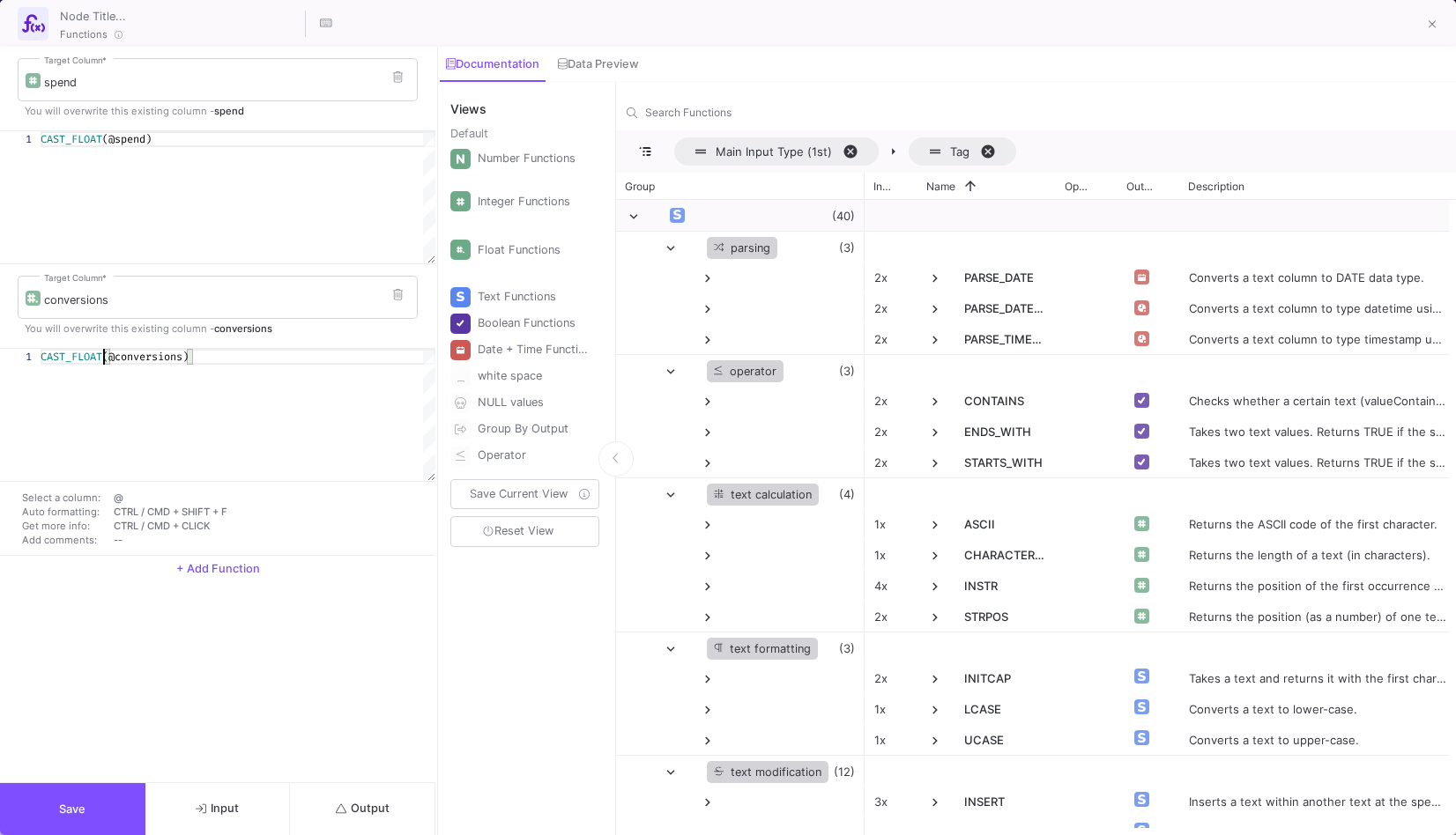
type textarea "CAST_FLOAT(@conversions)"
click at [303, 789] on button "Output" at bounding box center [362, 809] width 146 height 52
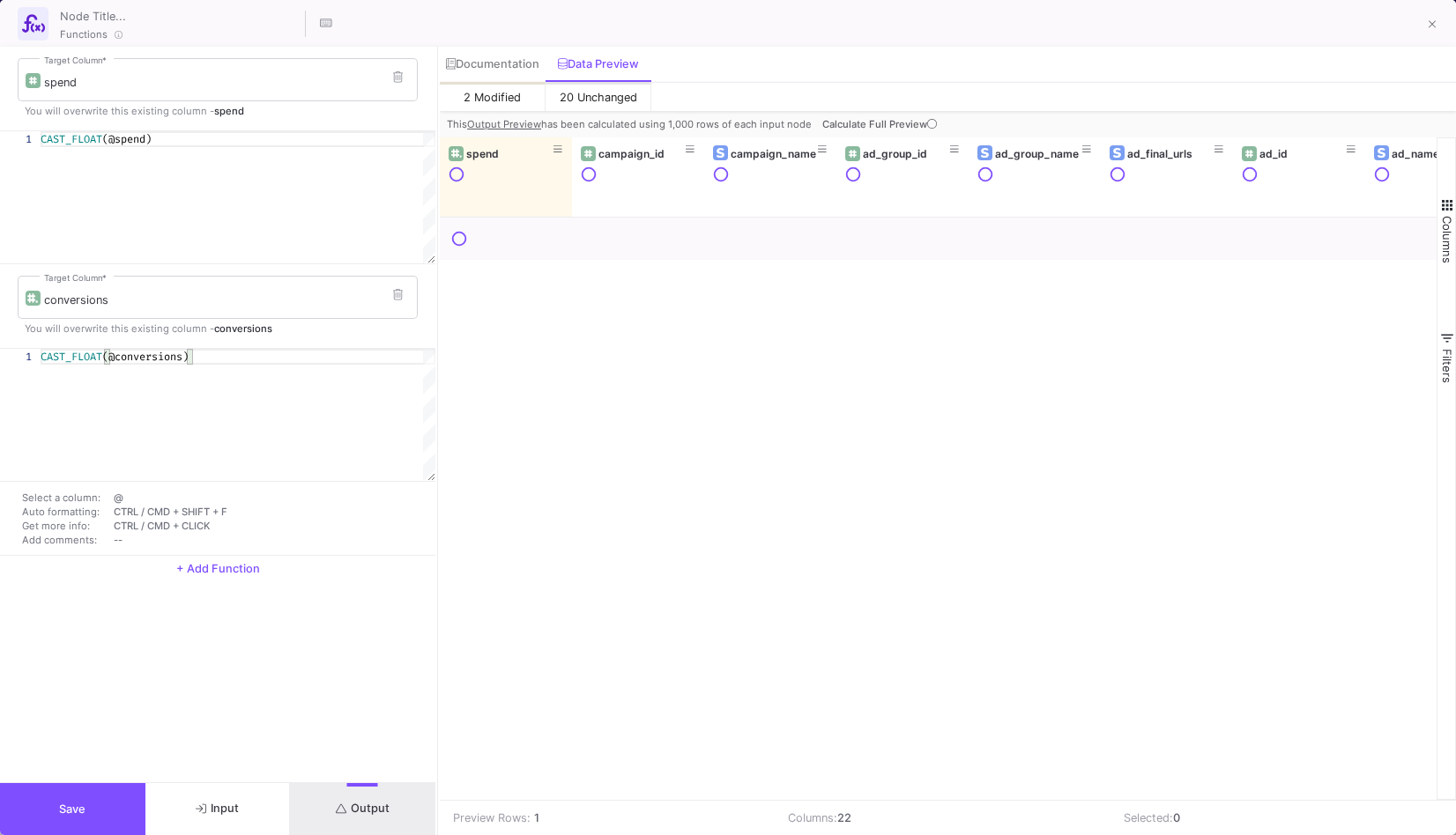
click at [76, 784] on button "Save" at bounding box center [72, 809] width 146 height 52
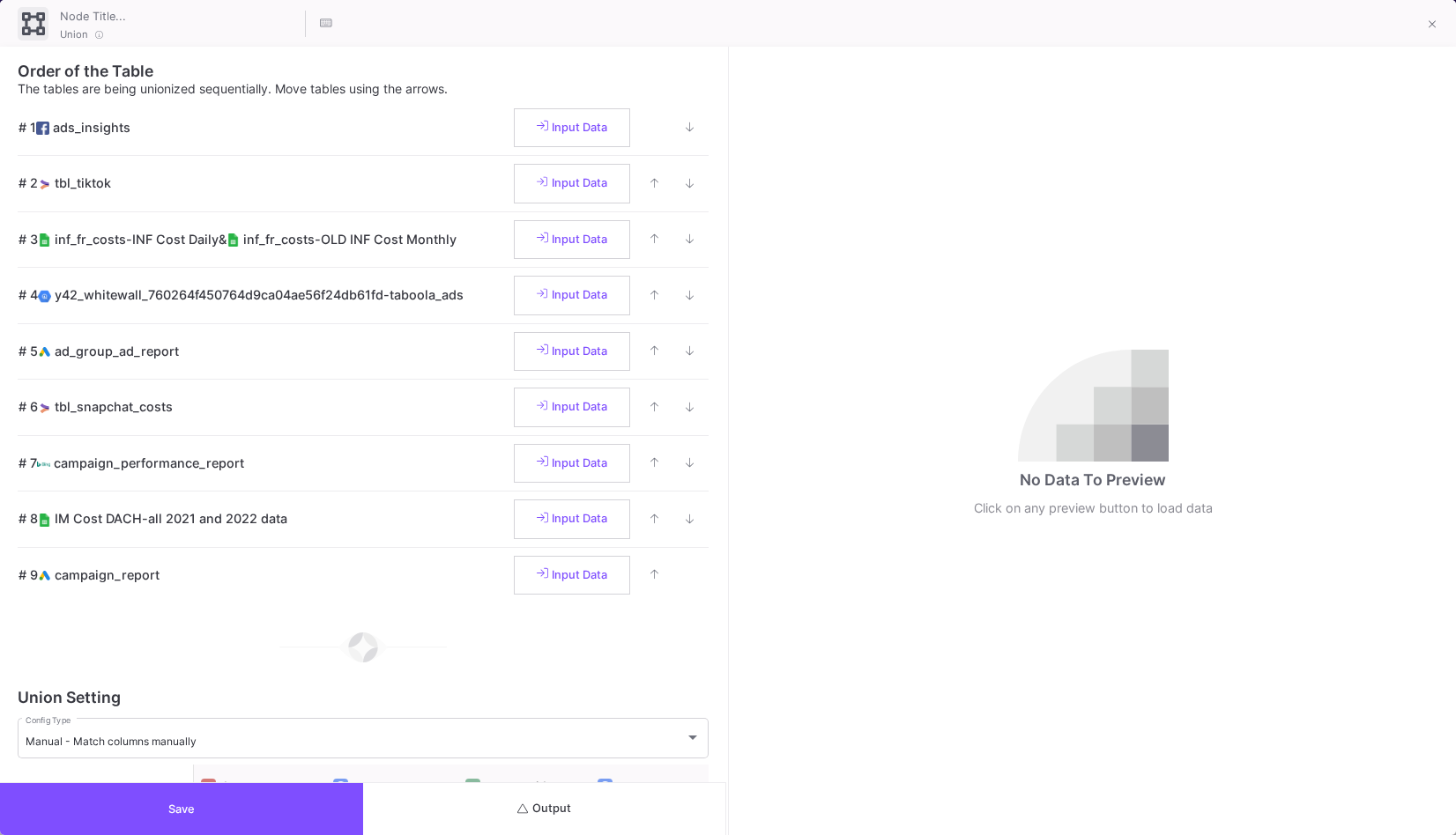
click at [624, 825] on button "Output" at bounding box center [544, 809] width 363 height 52
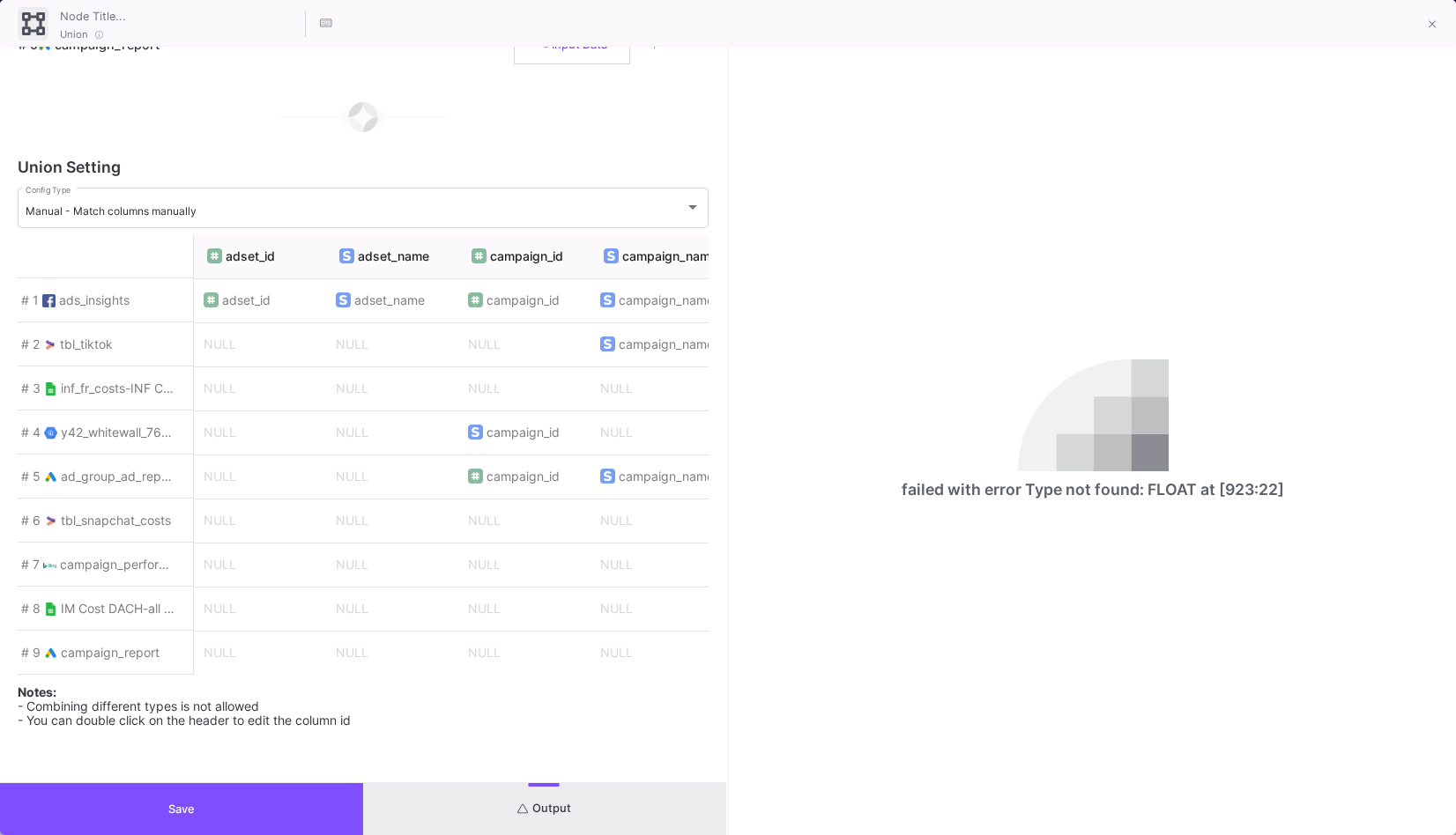
scroll to position [0, 793]
click at [192, 254] on div at bounding box center [105, 256] width 176 height 44
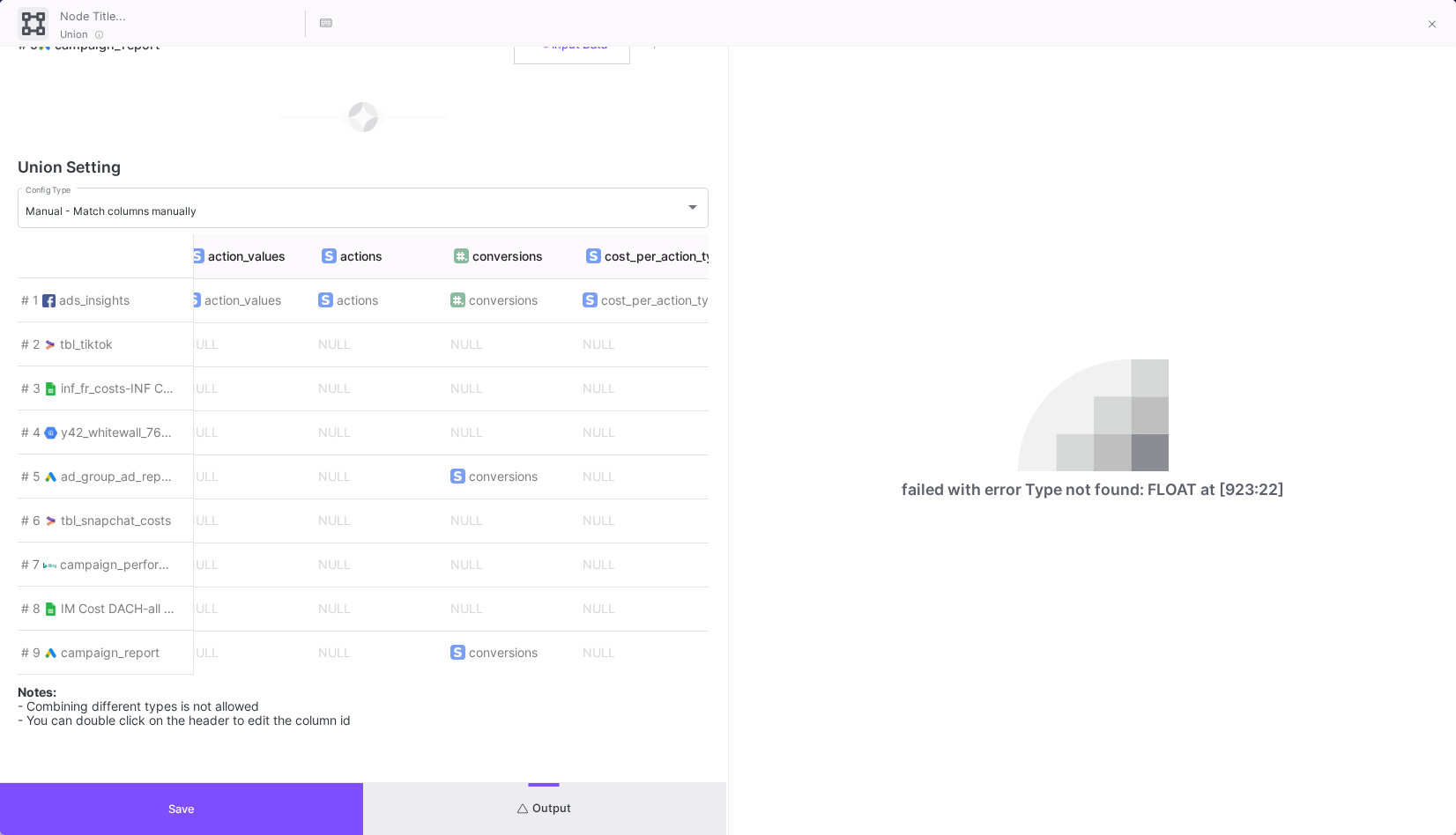
scroll to position [0, 4114]
click at [482, 481] on span "conversions" at bounding box center [507, 477] width 125 height 37
click at [511, 470] on span "conversions" at bounding box center [498, 477] width 69 height 14
click at [562, 459] on icon at bounding box center [564, 465] width 12 height 12
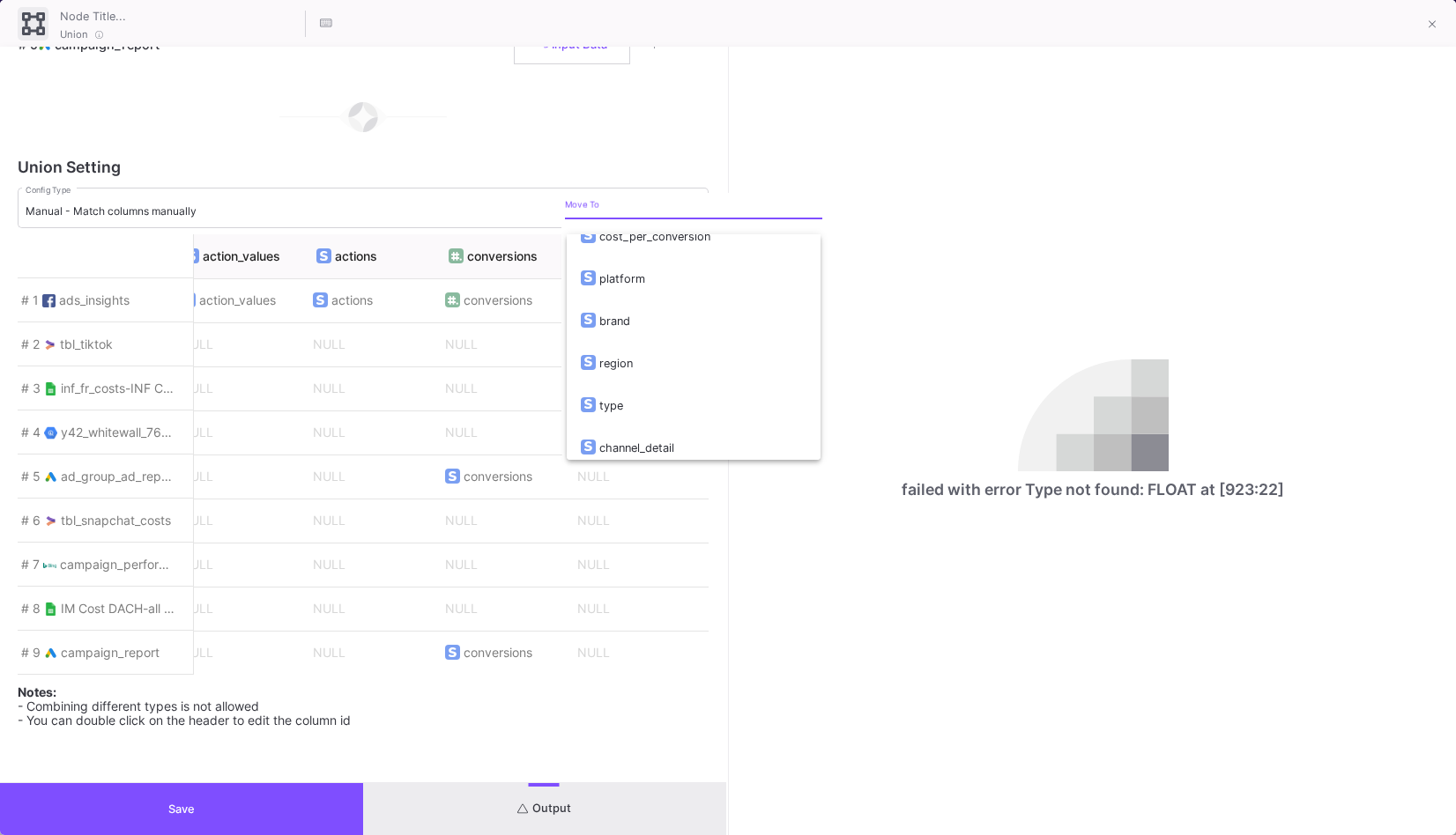
scroll to position [978, 0]
click at [906, 279] on div at bounding box center [728, 418] width 1456 height 835
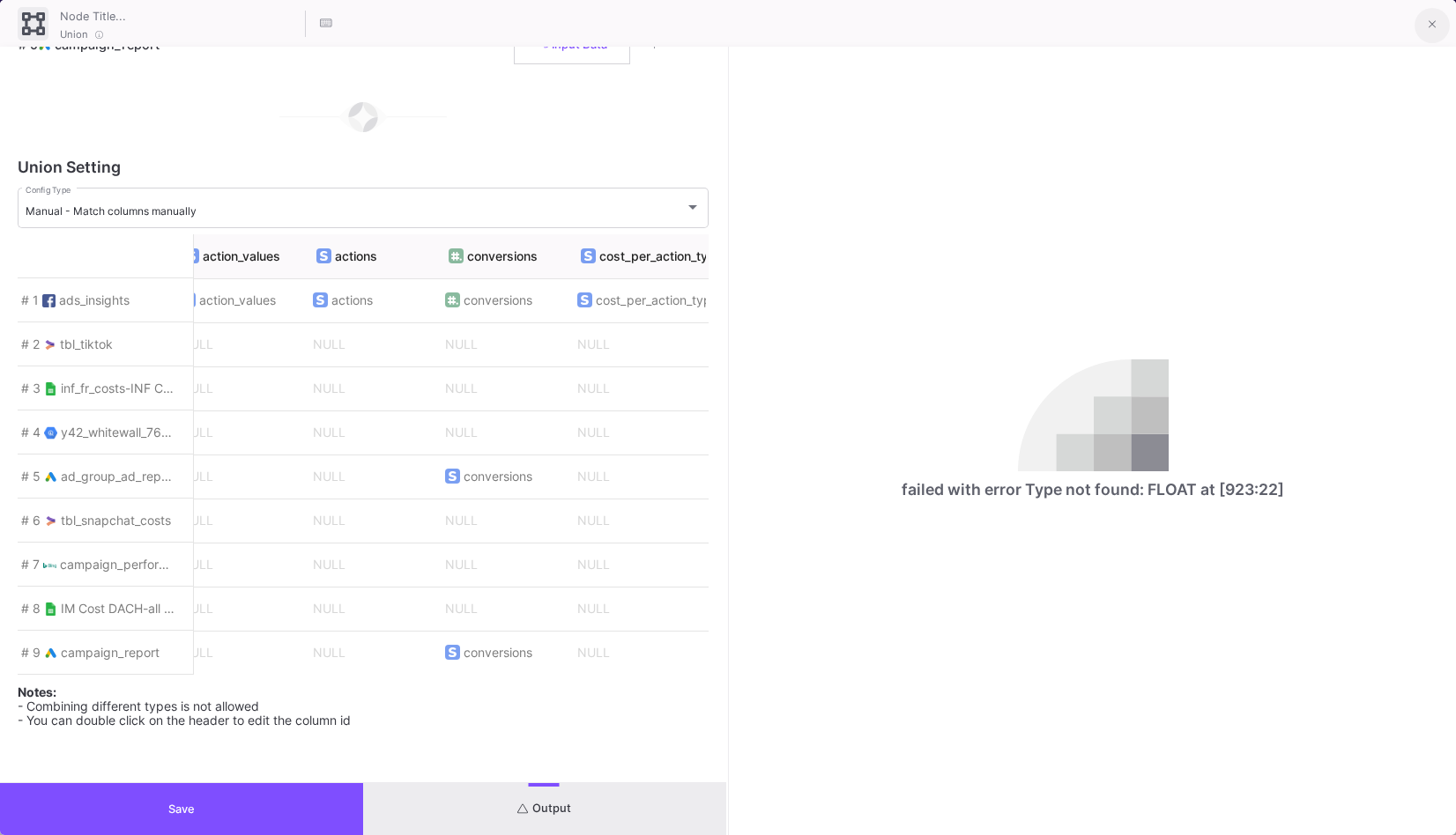
click at [1431, 15] on span at bounding box center [1432, 24] width 8 height 18
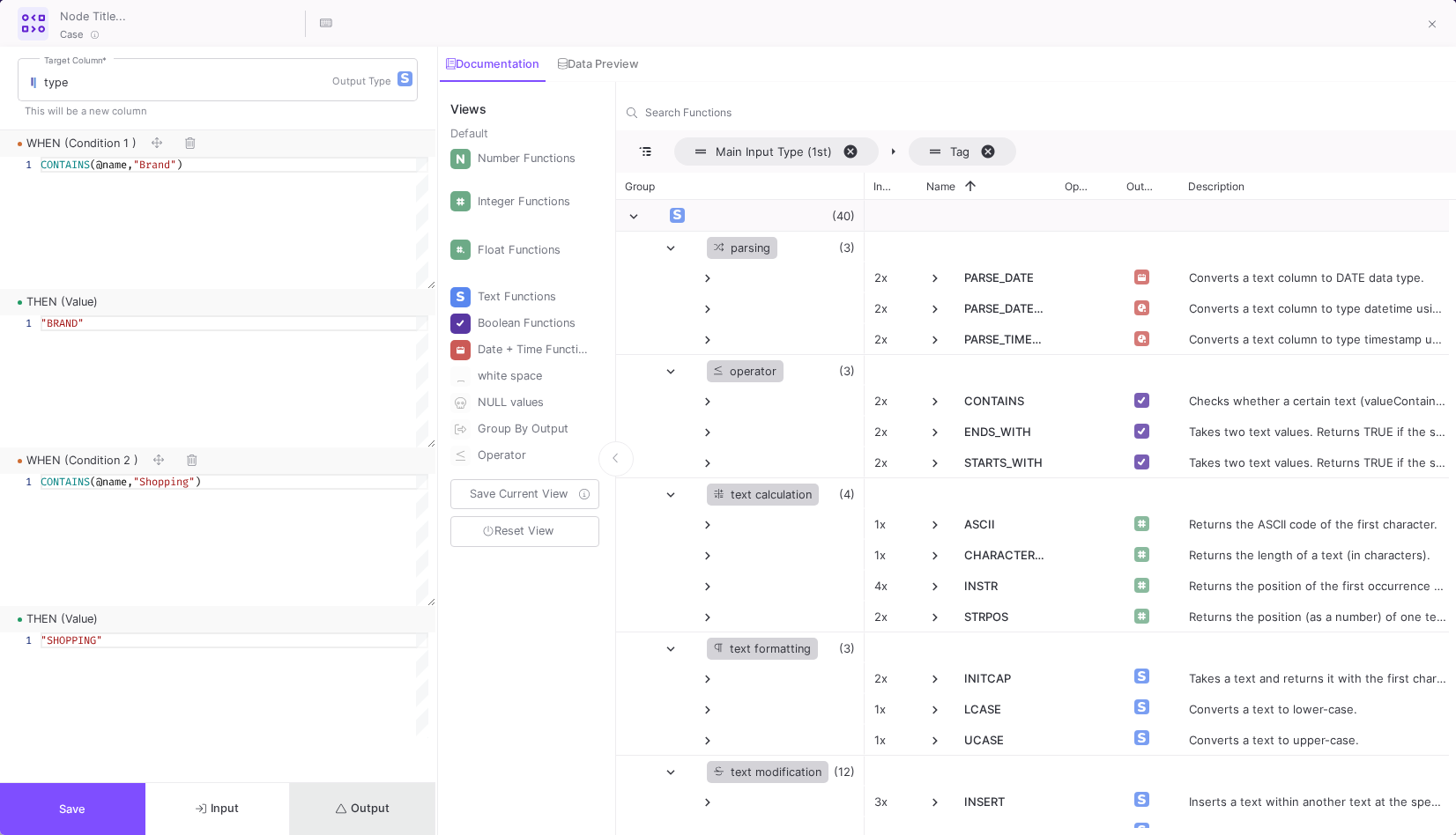
click at [391, 805] on button "Output" at bounding box center [362, 809] width 146 height 52
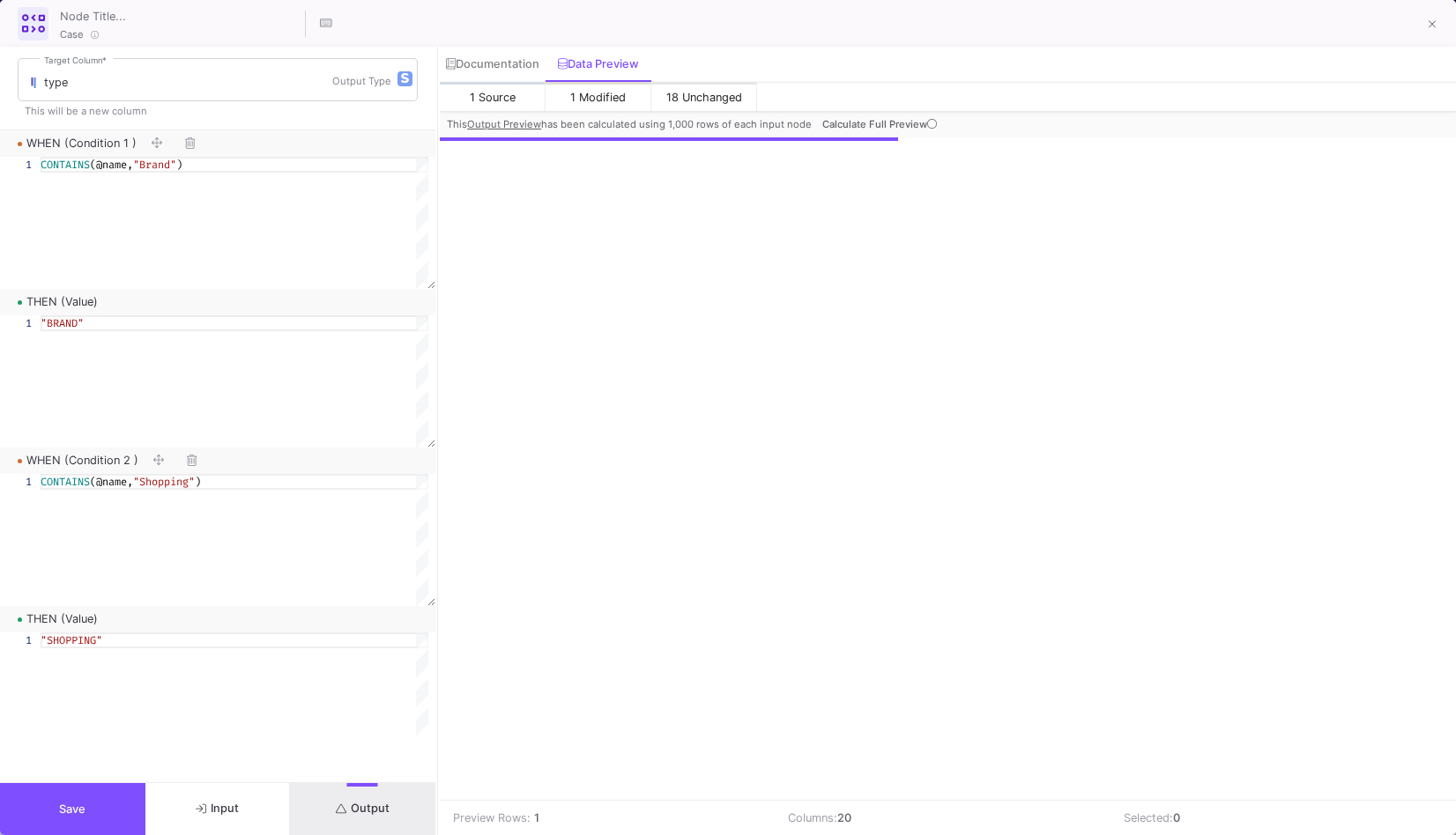
scroll to position [0, 1647]
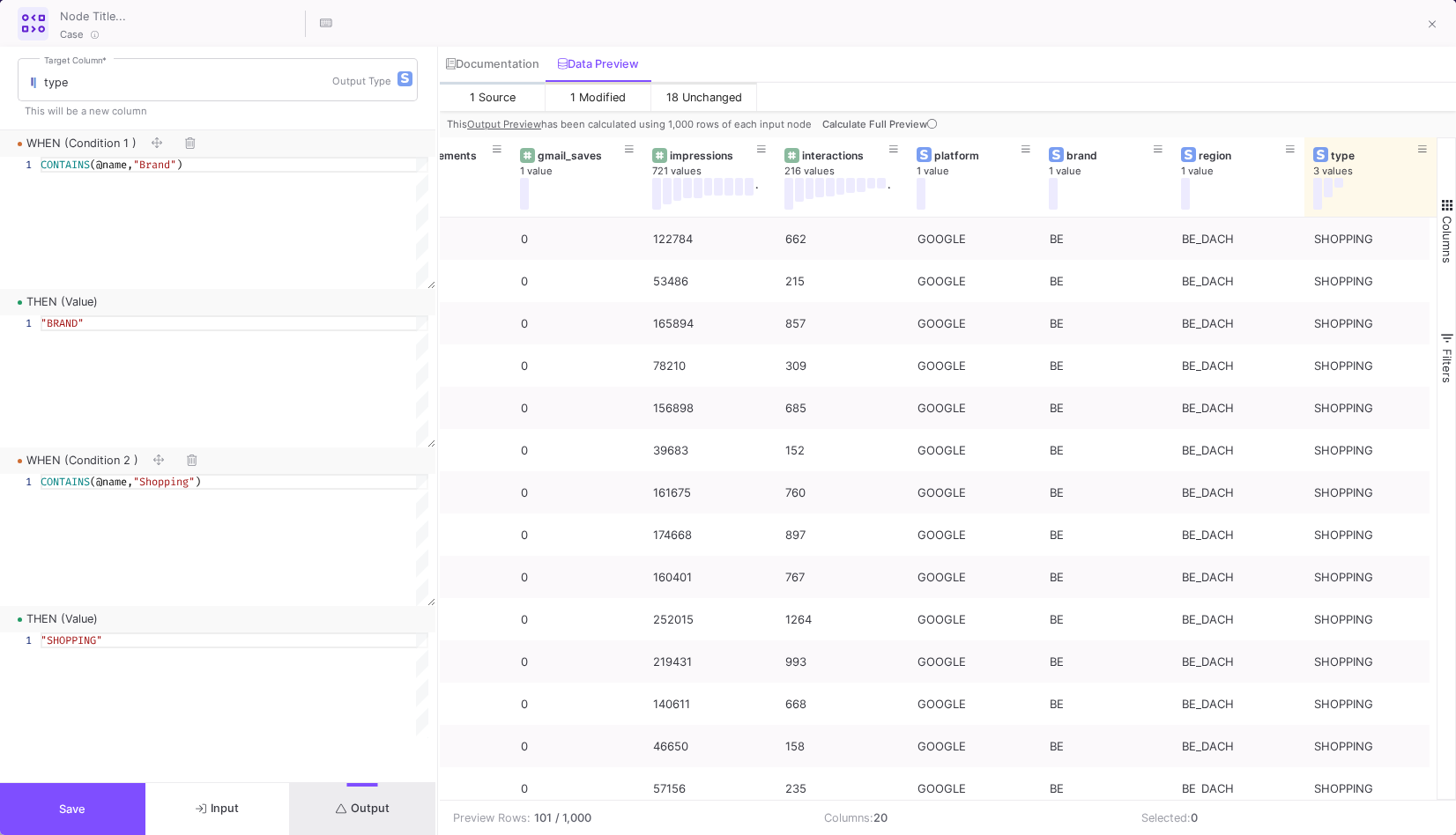
click at [1110, 801] on td "Columns: 20" at bounding box center [969, 818] width 318 height 34
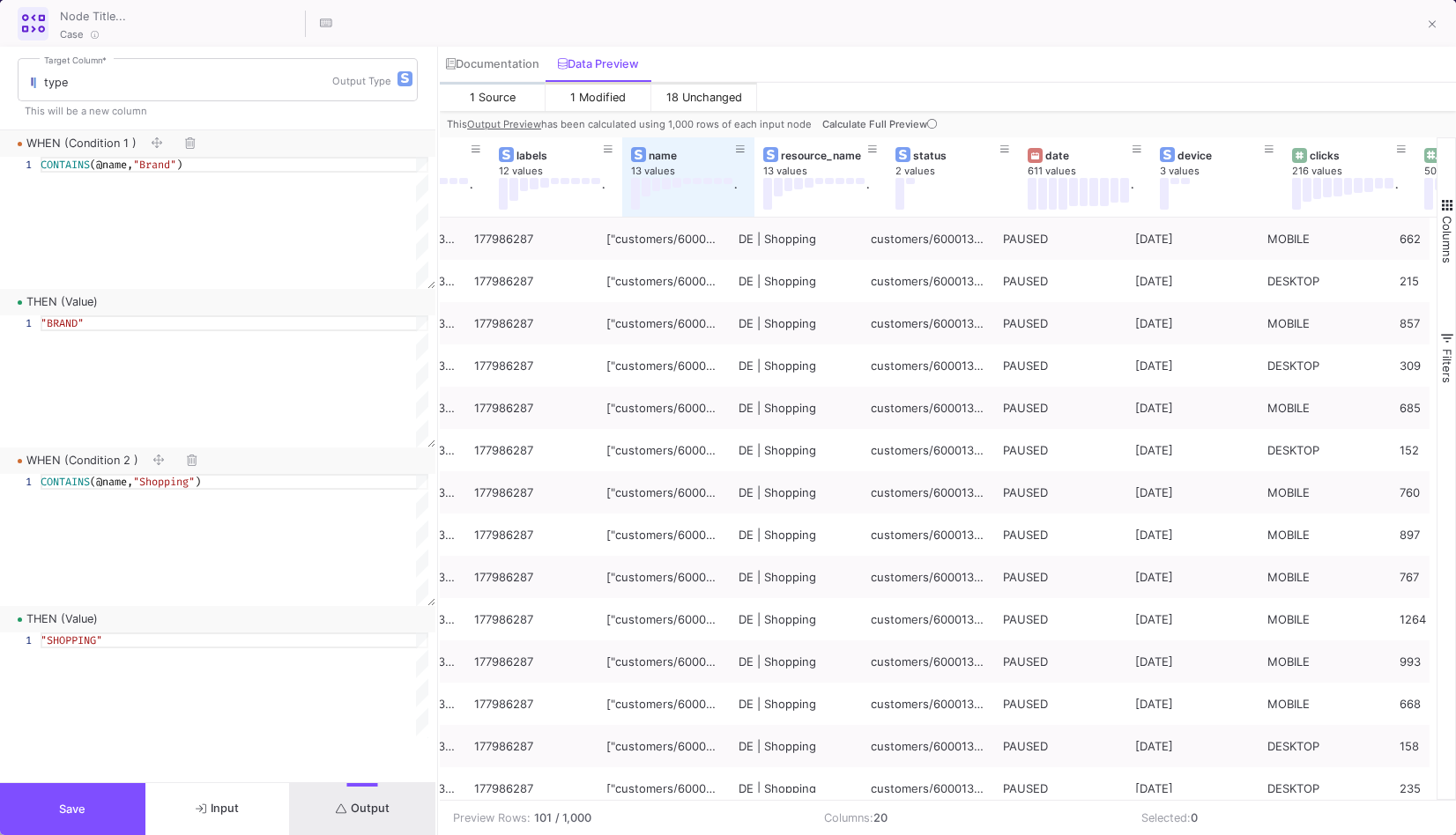
scroll to position [0, 401]
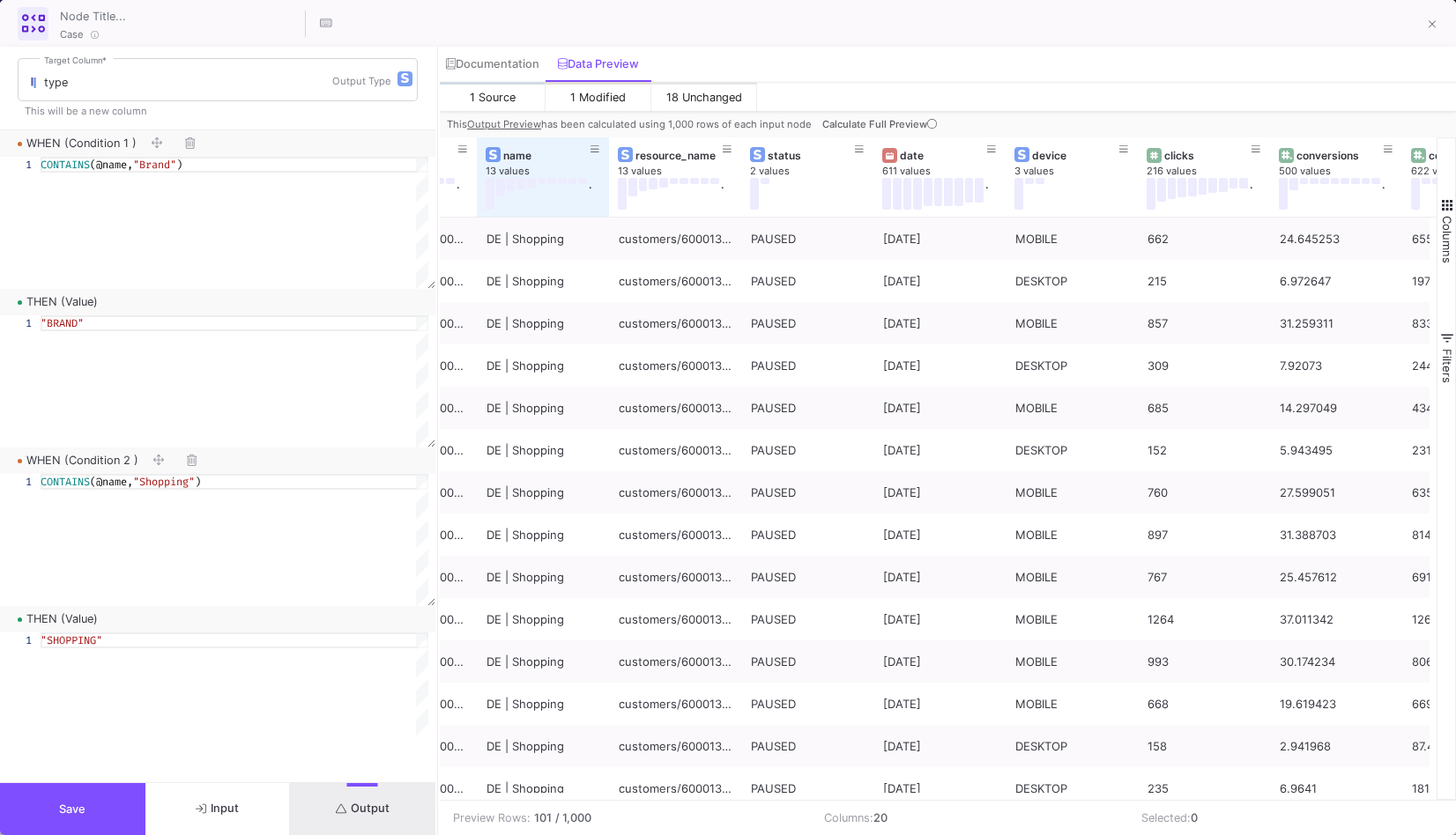
click at [60, 807] on span "Save" at bounding box center [72, 809] width 27 height 13
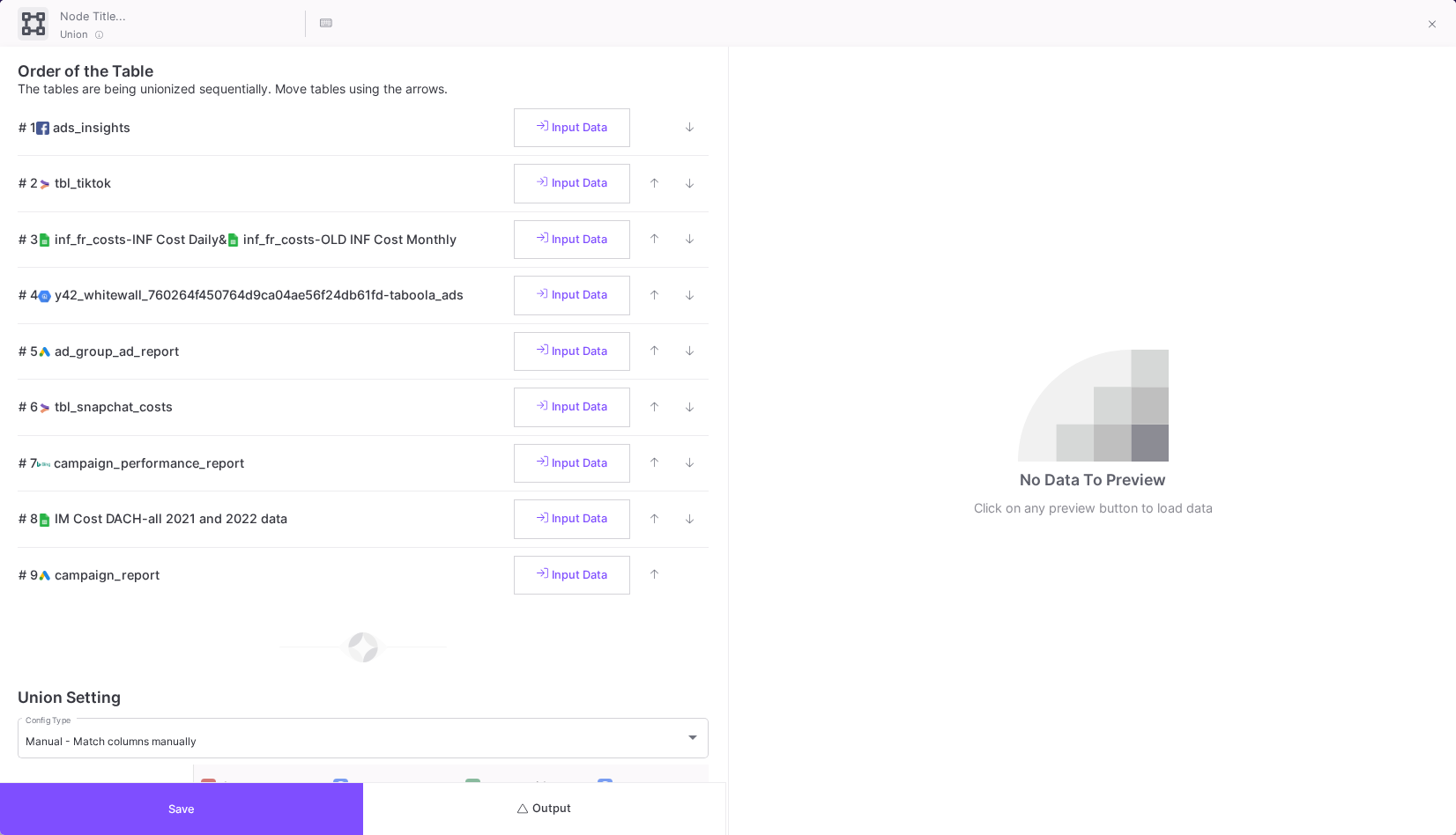
click at [542, 790] on button "Output" at bounding box center [544, 809] width 363 height 52
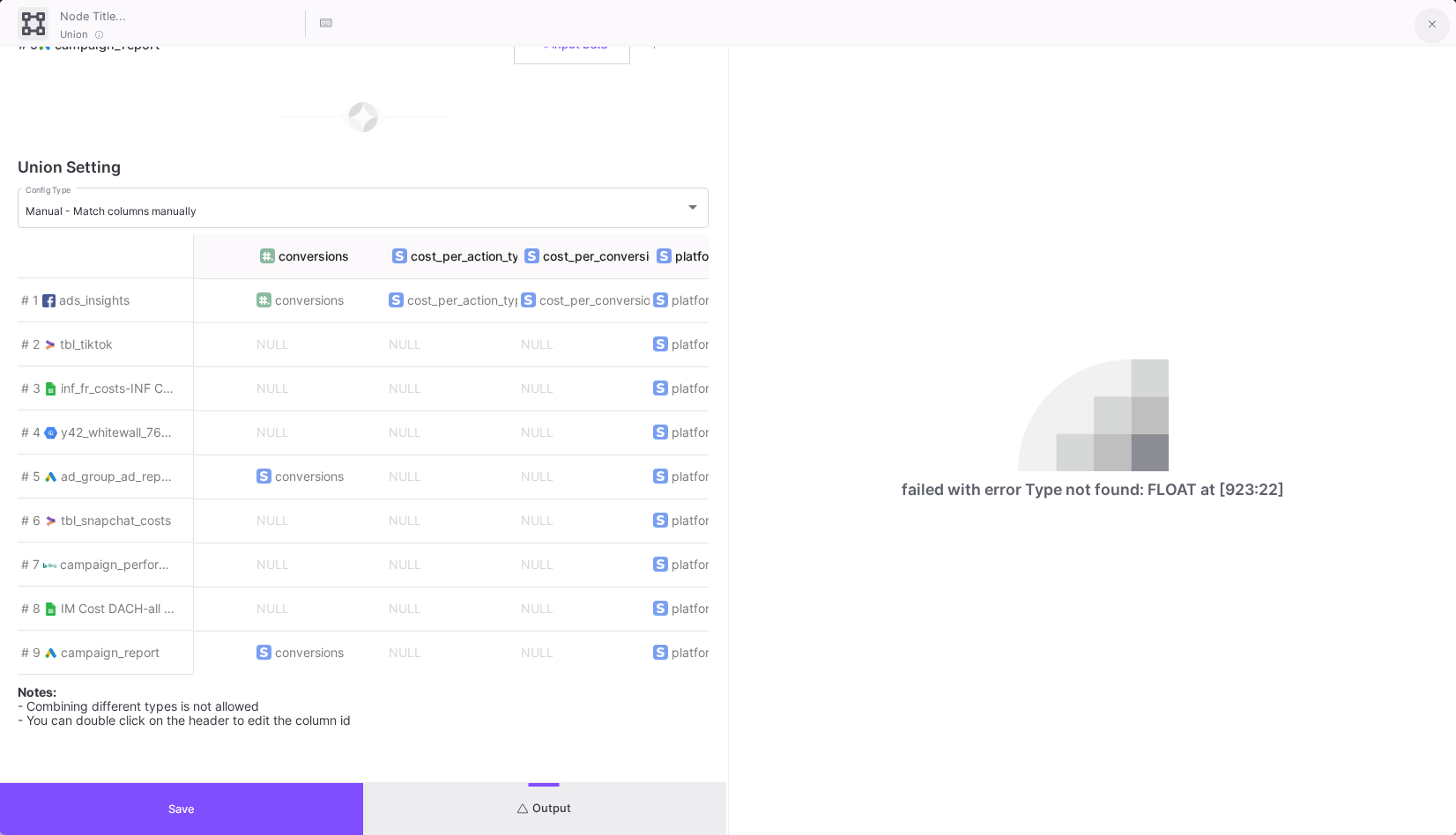
click at [1425, 19] on button at bounding box center [1431, 25] width 35 height 35
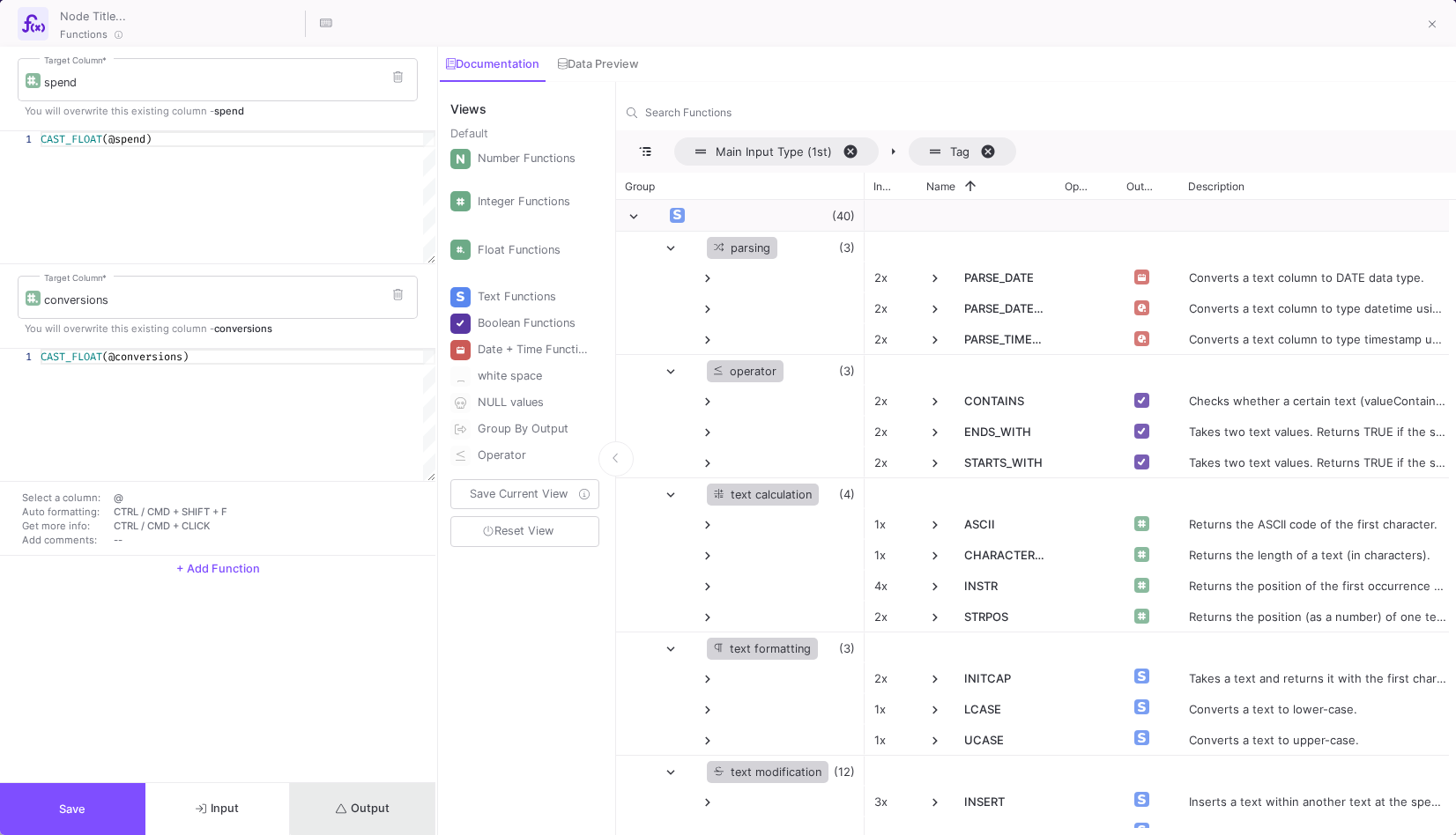
click at [377, 798] on button "Output" at bounding box center [362, 809] width 146 height 52
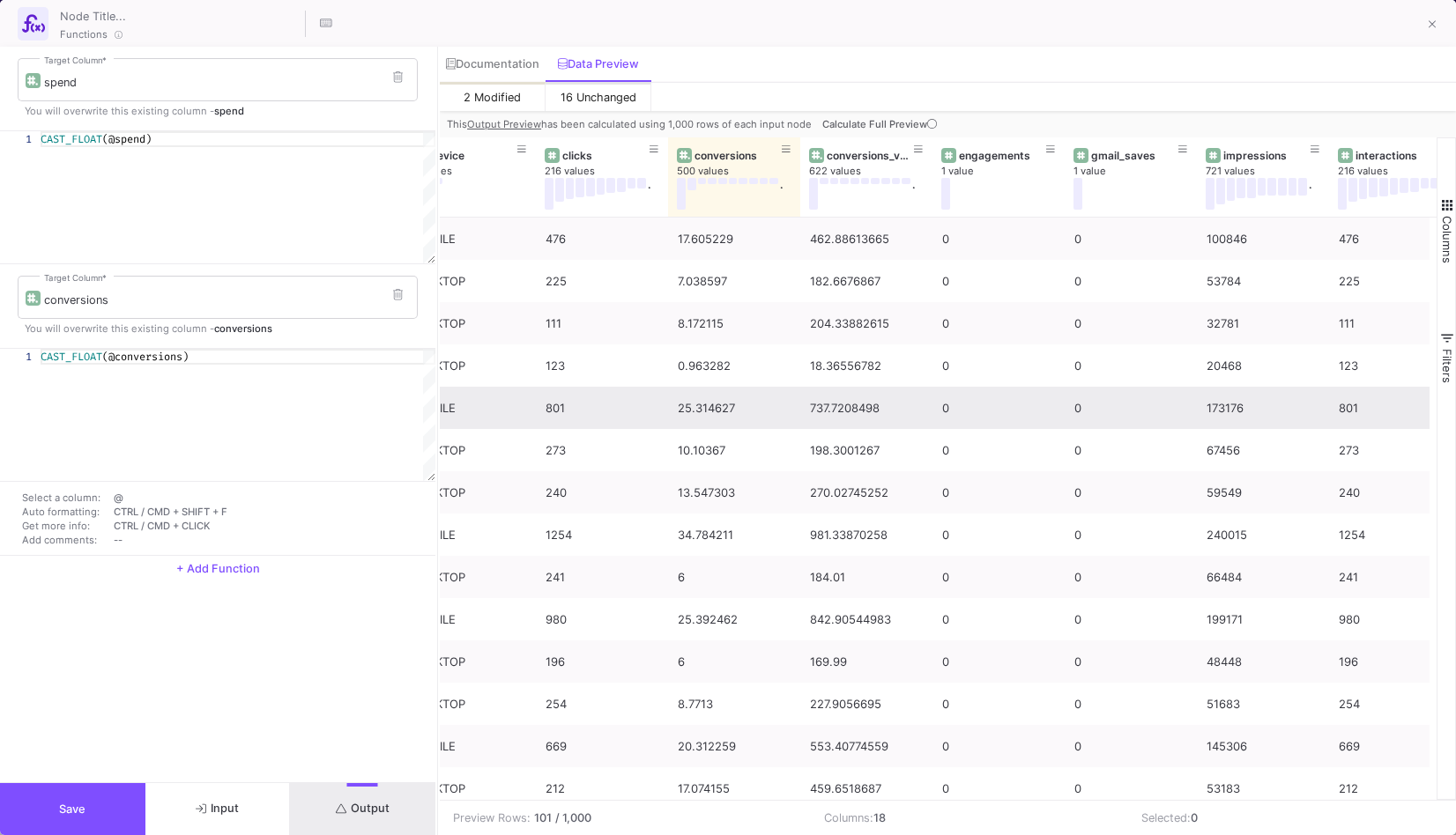
scroll to position [0, 1216]
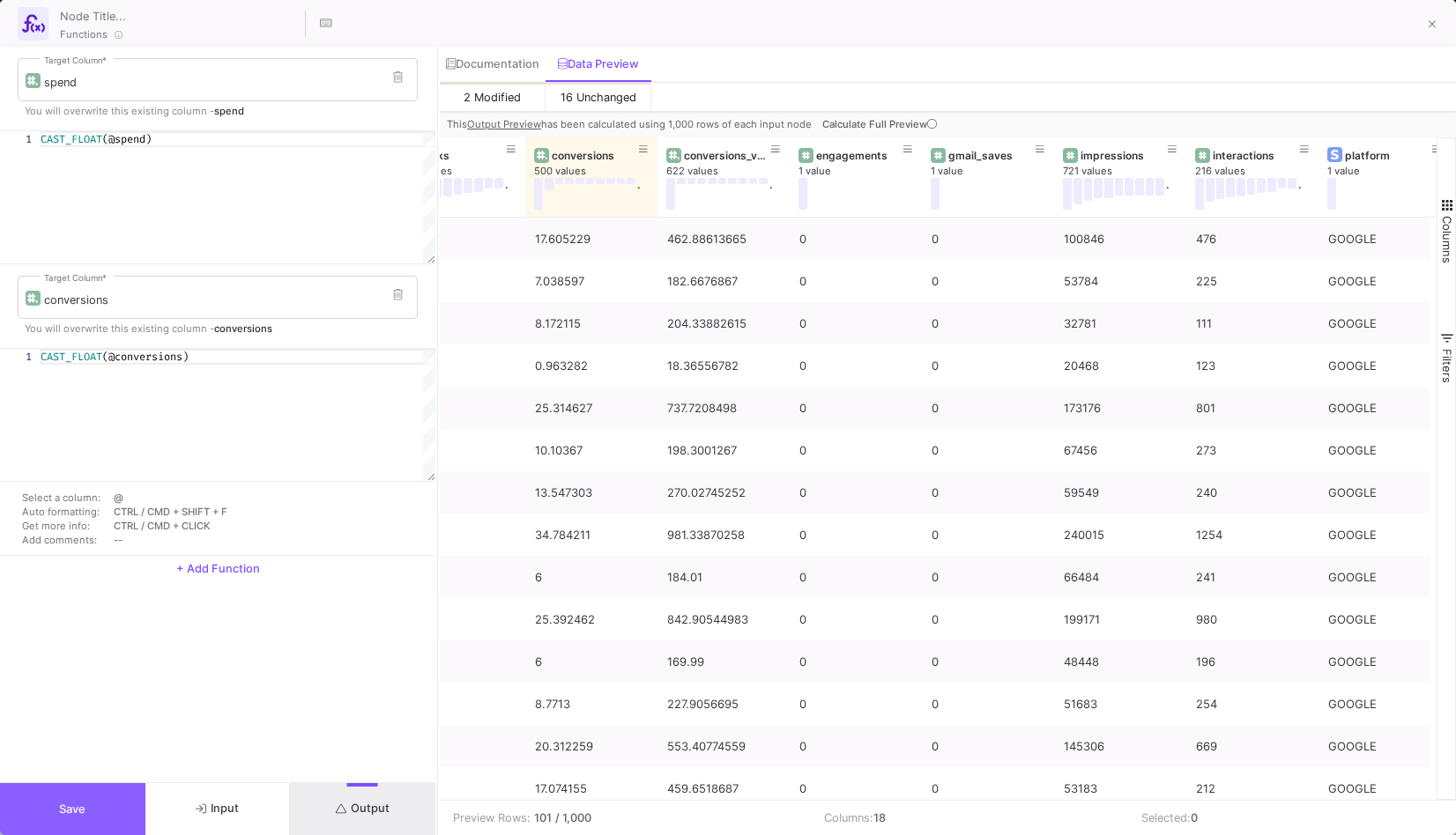
click at [94, 808] on button "Save" at bounding box center [72, 809] width 146 height 52
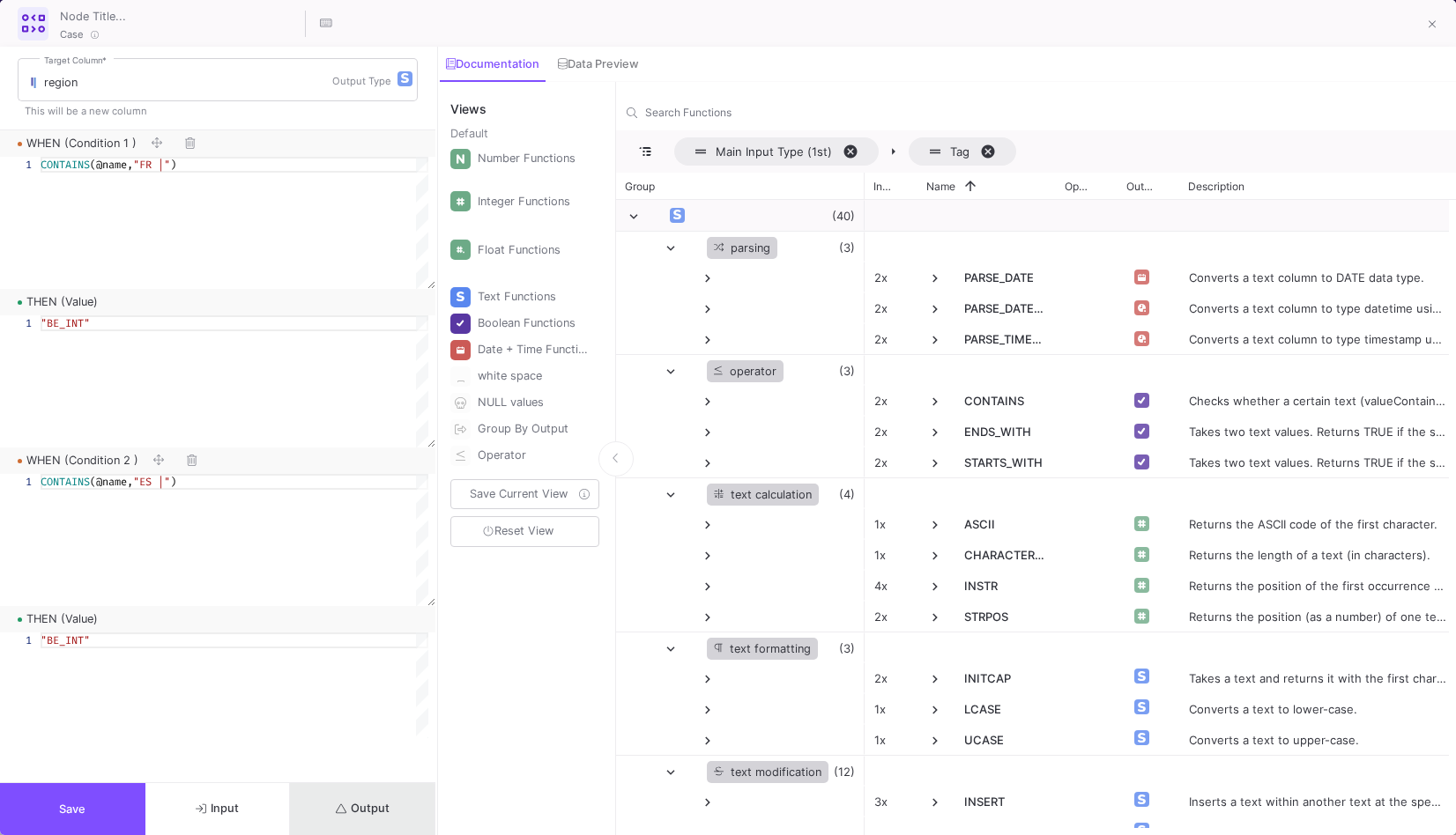
click at [338, 810] on icon "submit" at bounding box center [341, 809] width 11 height 11
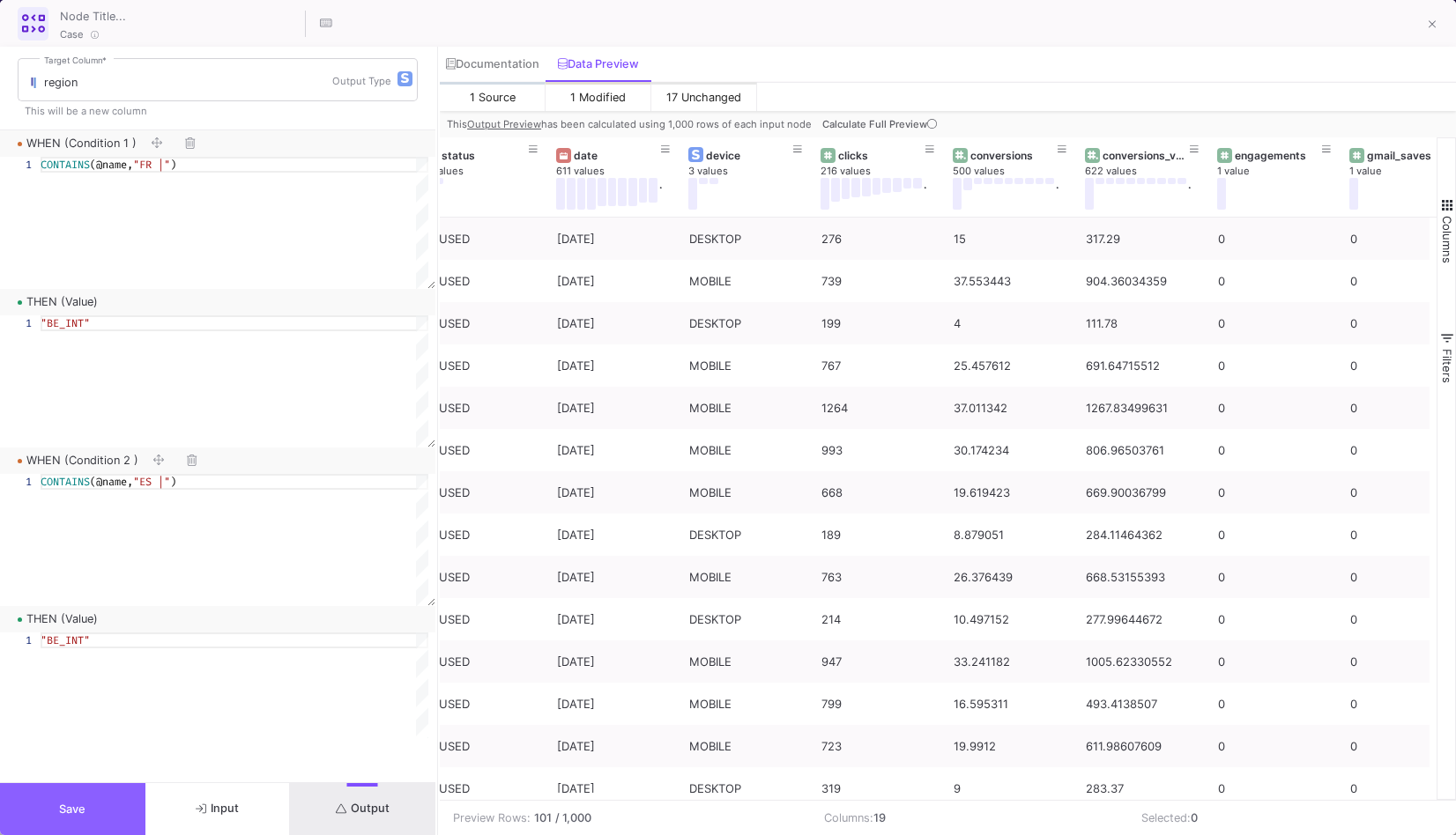
click at [130, 801] on button "Save" at bounding box center [72, 809] width 146 height 52
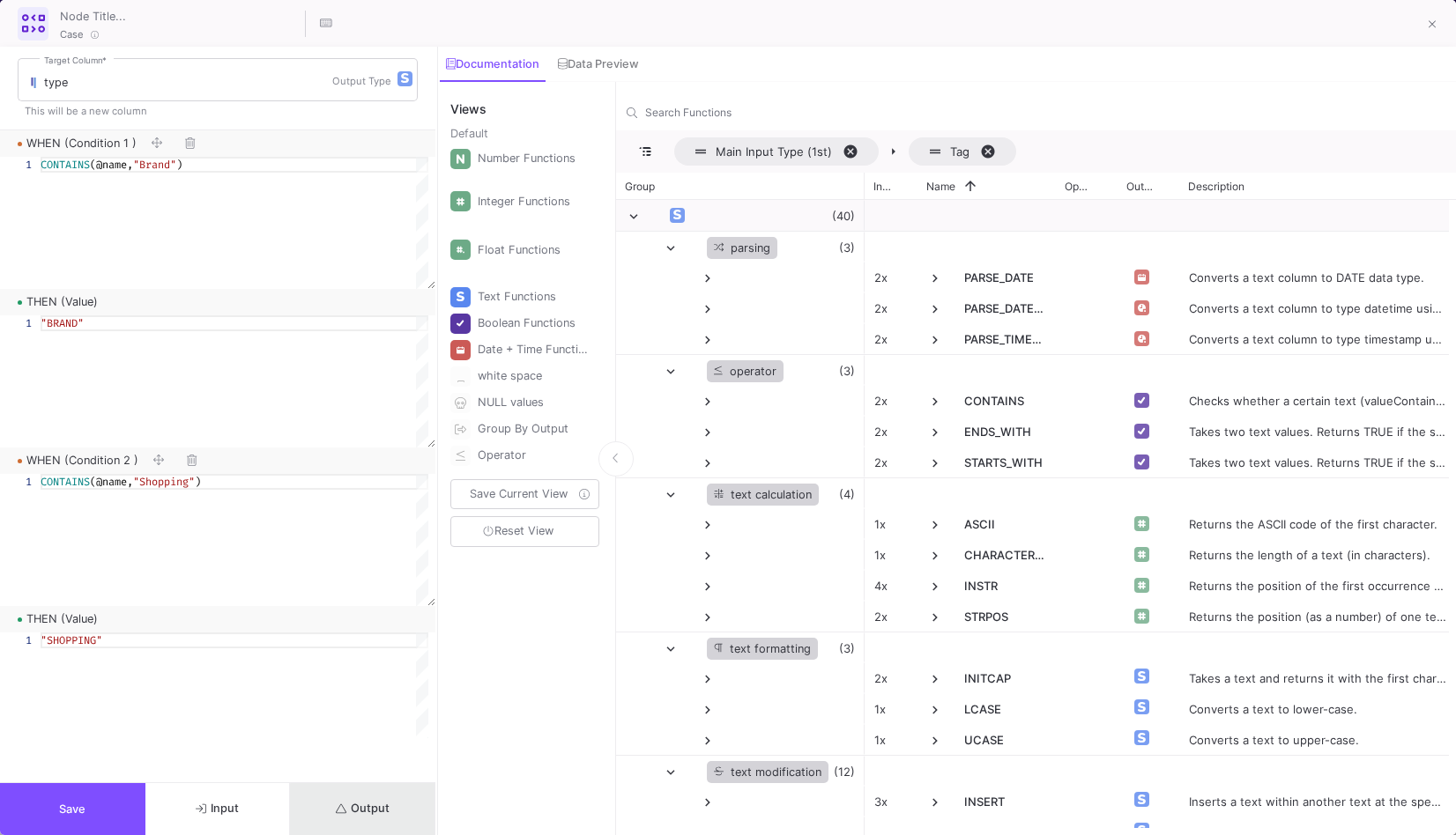
click at [375, 814] on span "Output" at bounding box center [362, 808] width 53 height 13
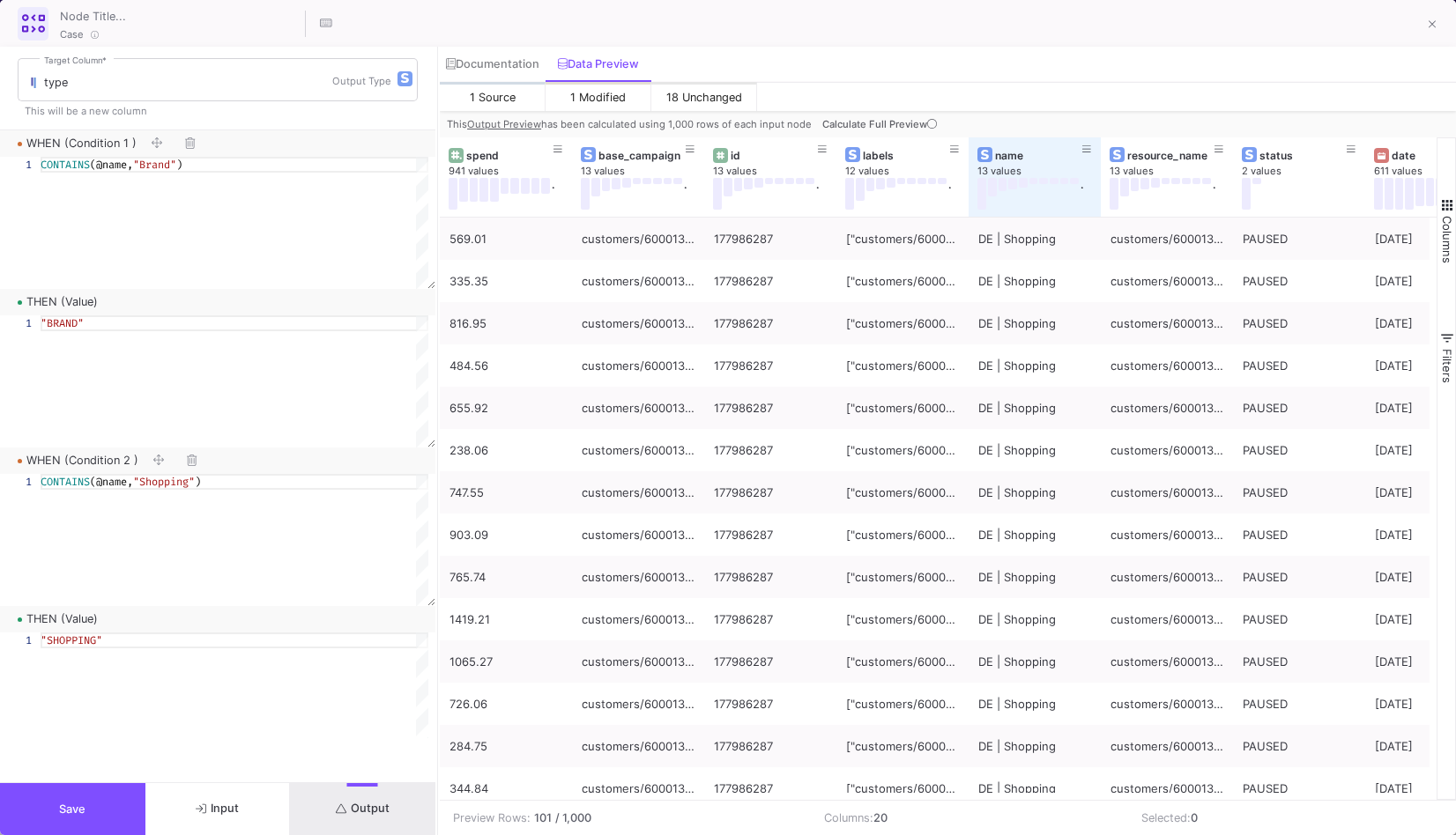
click at [89, 824] on button "Save" at bounding box center [72, 809] width 146 height 52
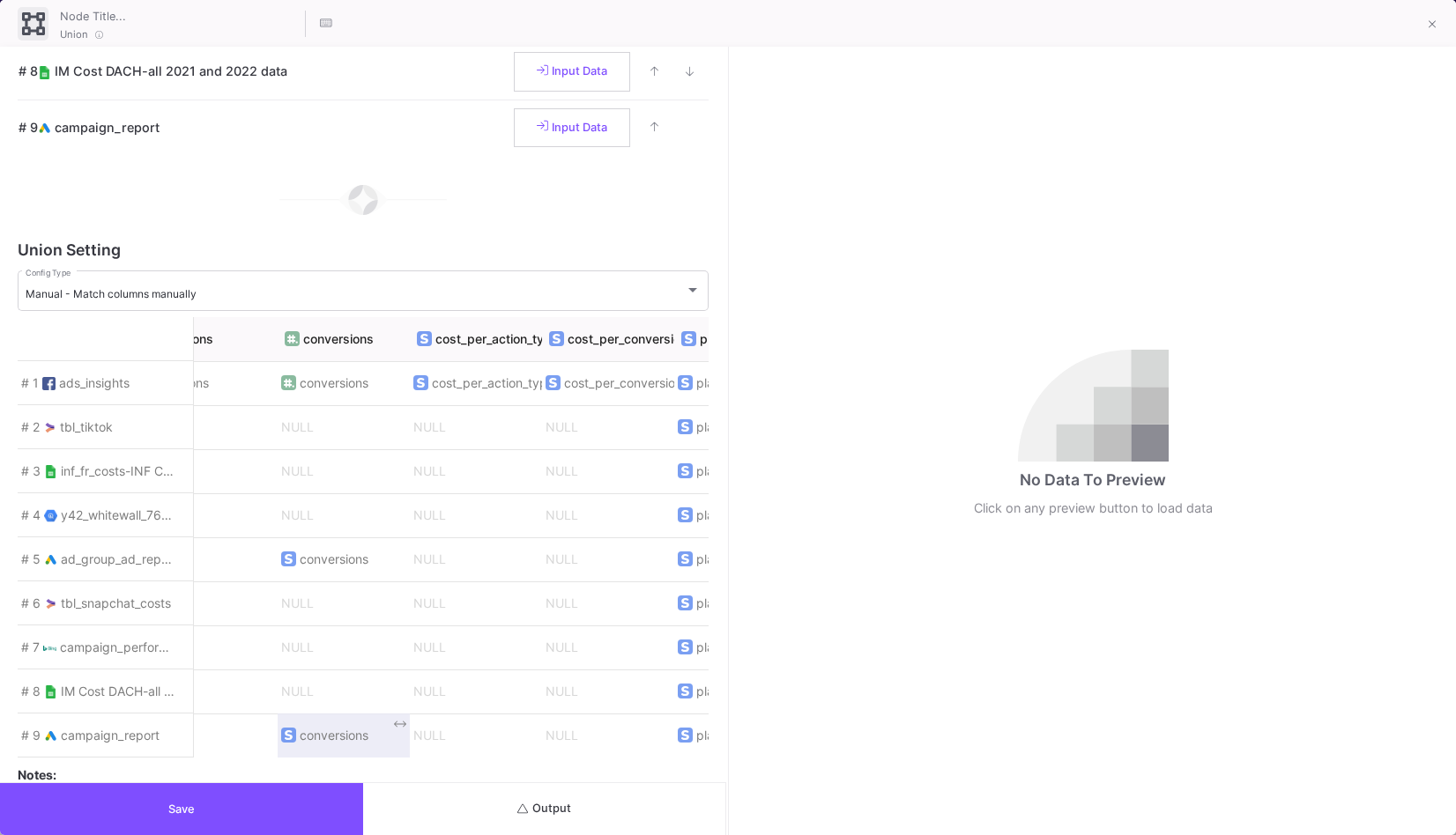
click at [288, 747] on span "conversions" at bounding box center [343, 735] width 125 height 37
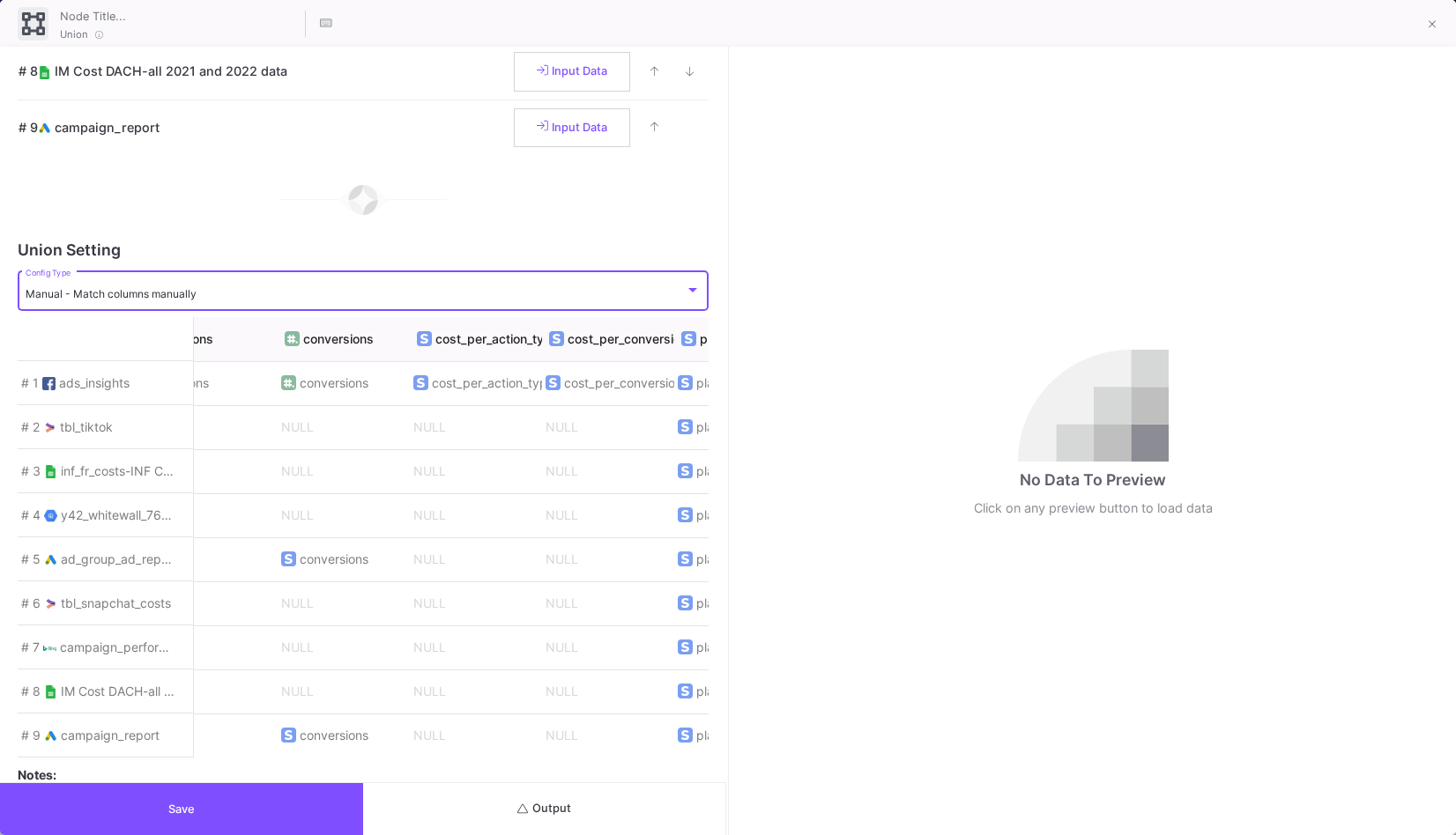
click at [368, 298] on div "Manual - Match columns manually" at bounding box center [355, 294] width 659 height 13
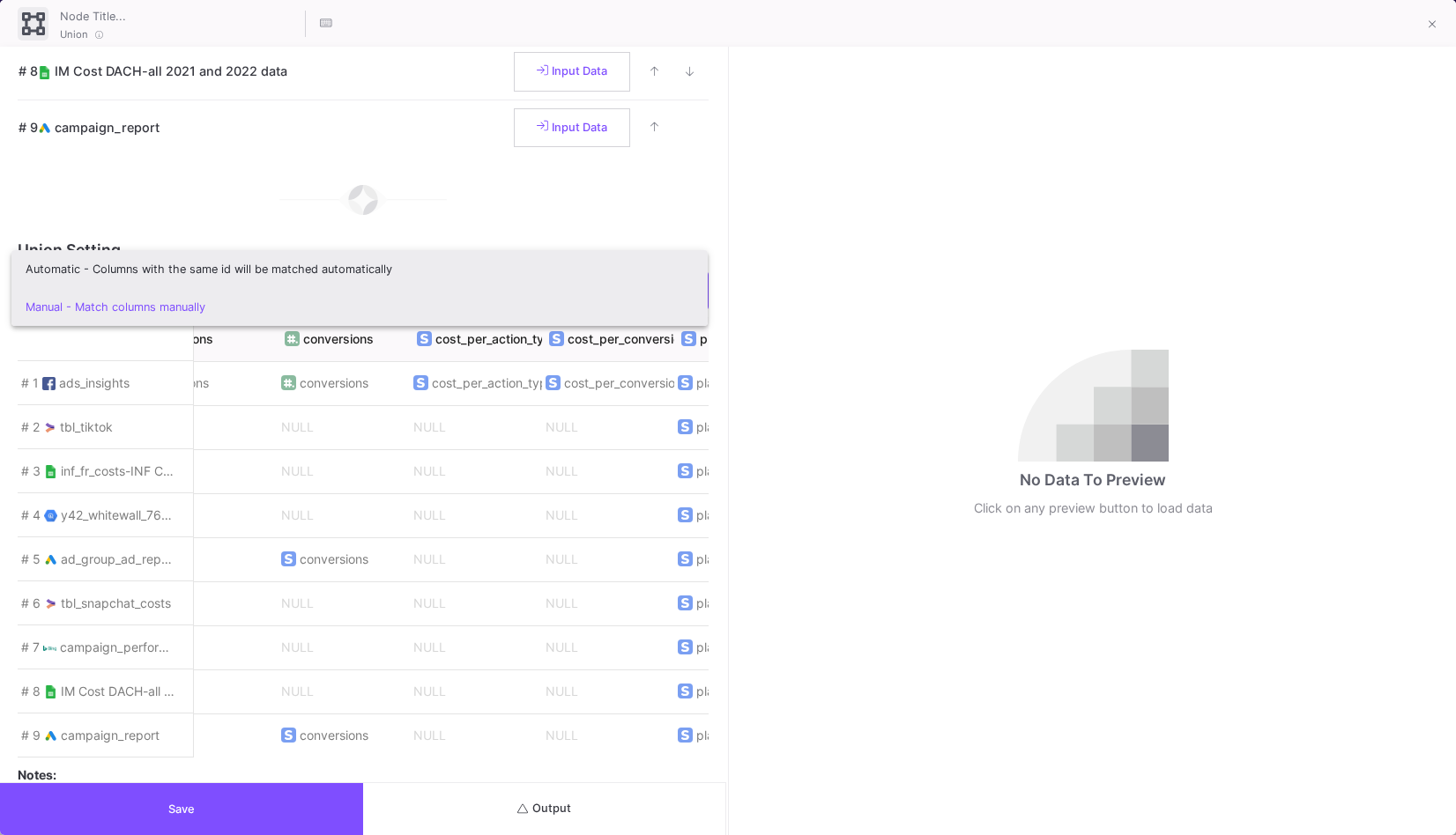
click at [379, 274] on span "Automatic - Columns with the same id will be matched automatically" at bounding box center [359, 269] width 668 height 38
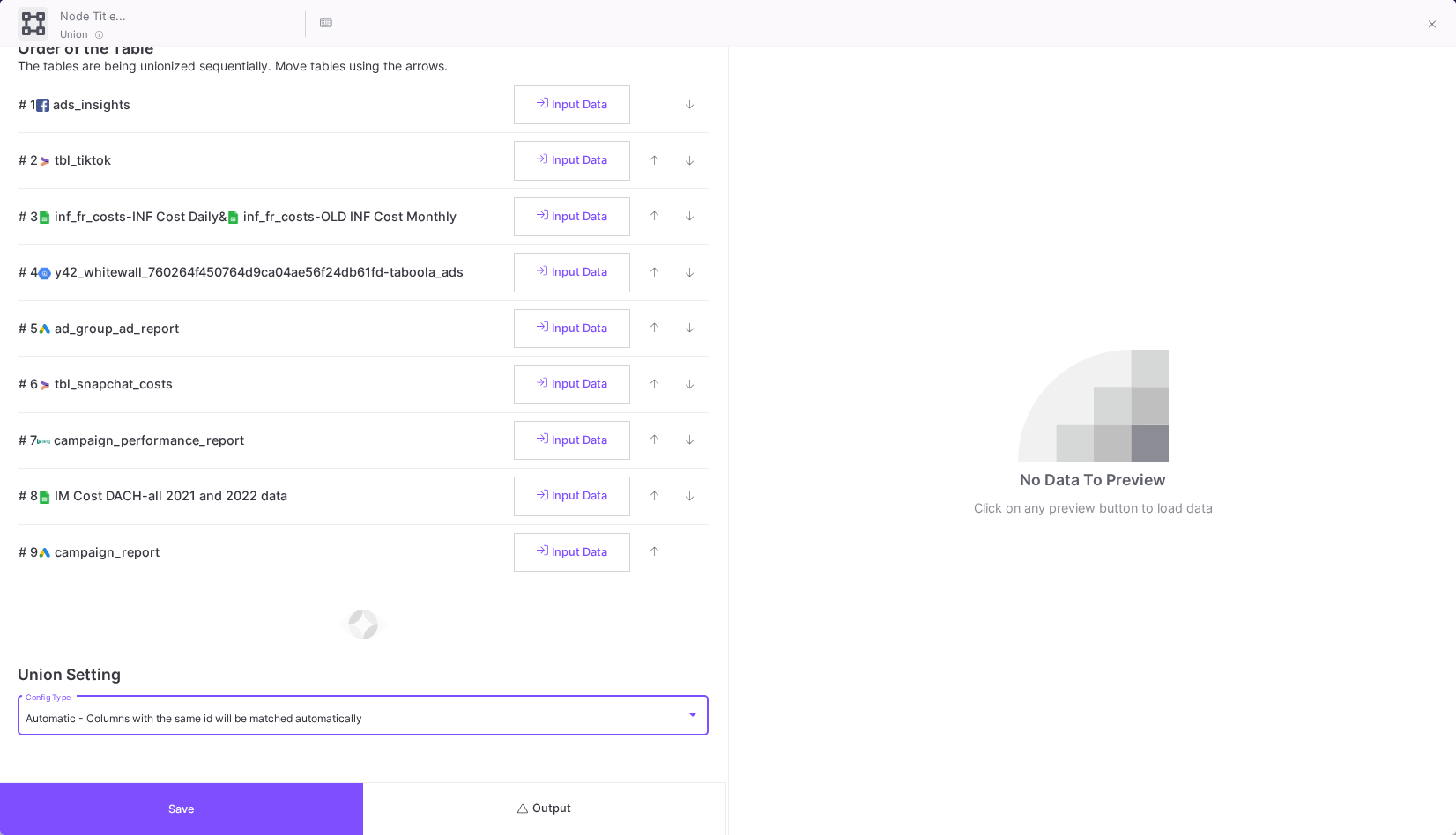
click at [555, 787] on button "Output" at bounding box center [544, 809] width 363 height 52
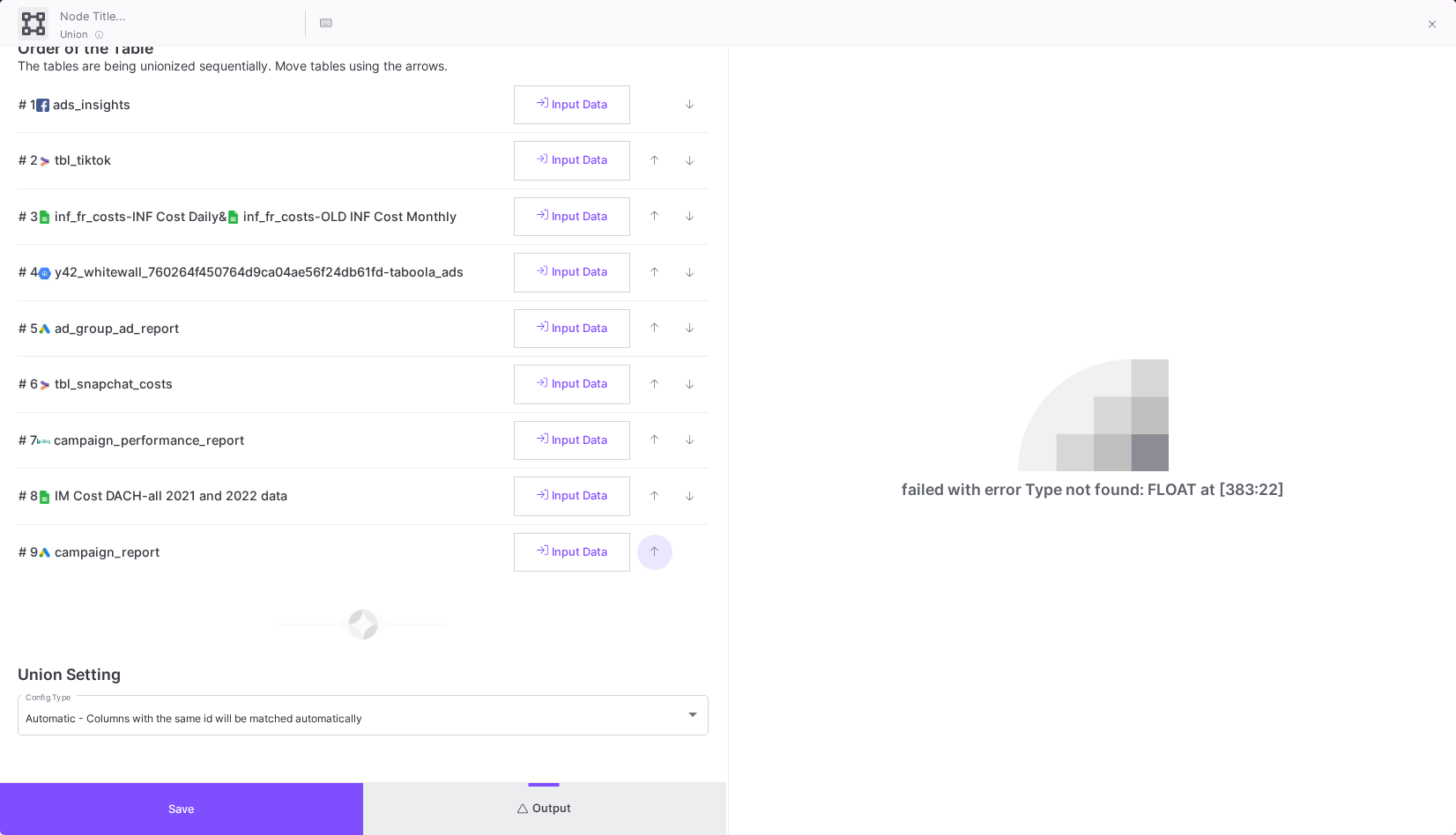
click at [642, 554] on button at bounding box center [654, 552] width 35 height 35
click at [529, 728] on div "Automatic - Columns with the same id will be matched automatically Config Type" at bounding box center [363, 713] width 675 height 43
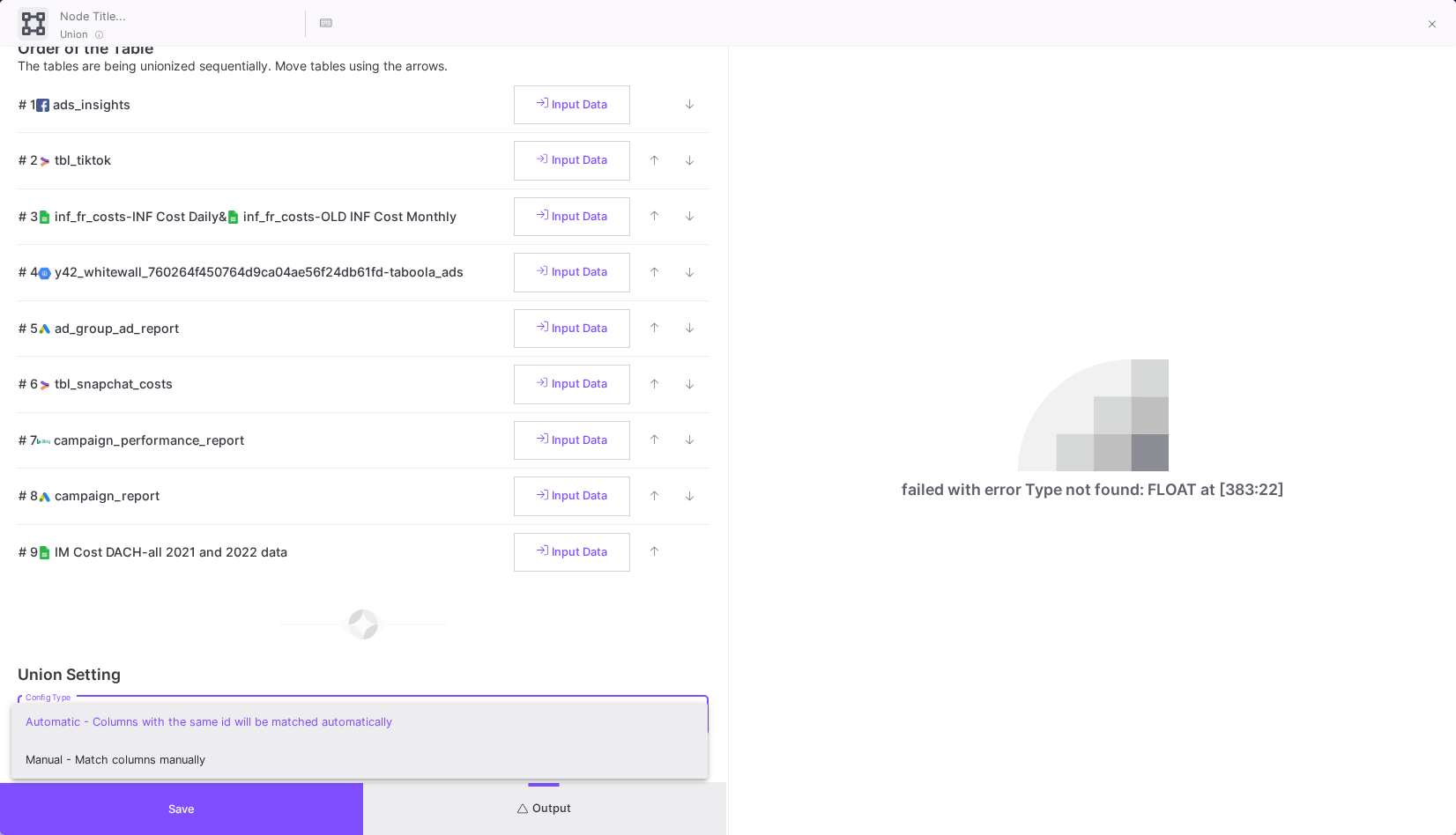
click at [453, 753] on span "Manual - Match columns manually" at bounding box center [359, 760] width 668 height 38
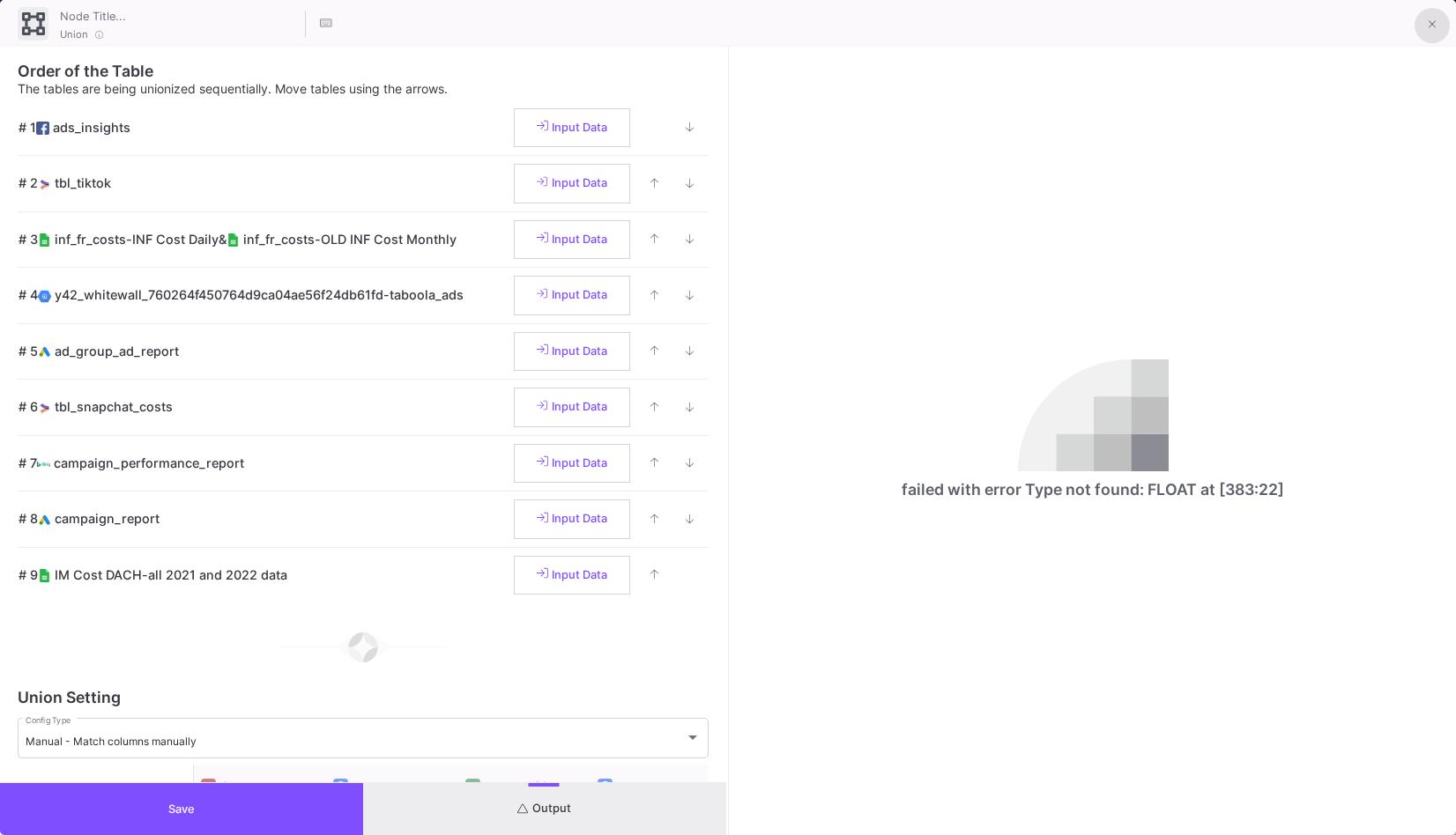
click at [1430, 30] on icon at bounding box center [1432, 24] width 8 height 12
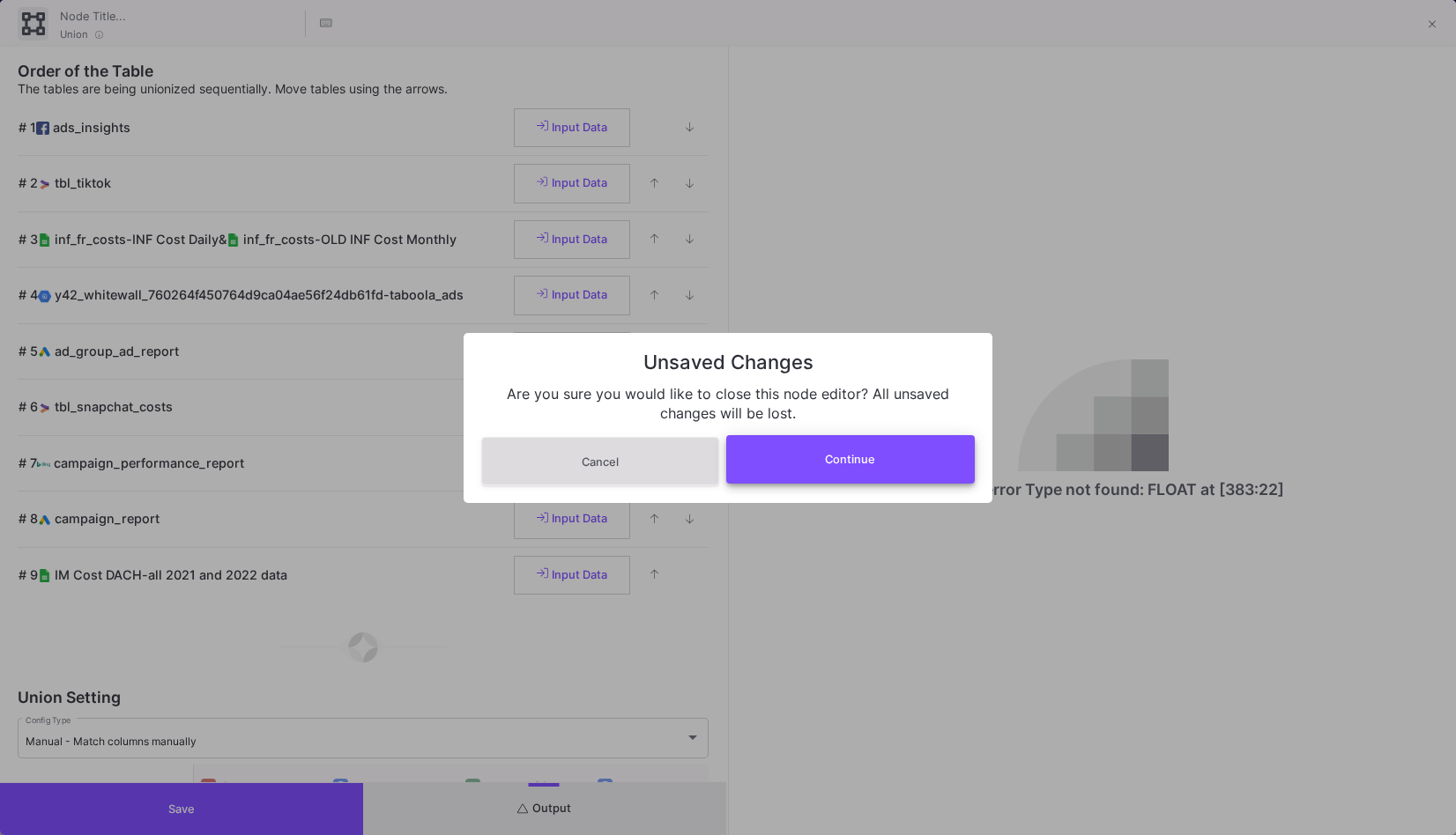
click at [847, 466] on button "Continue" at bounding box center [851, 459] width 250 height 49
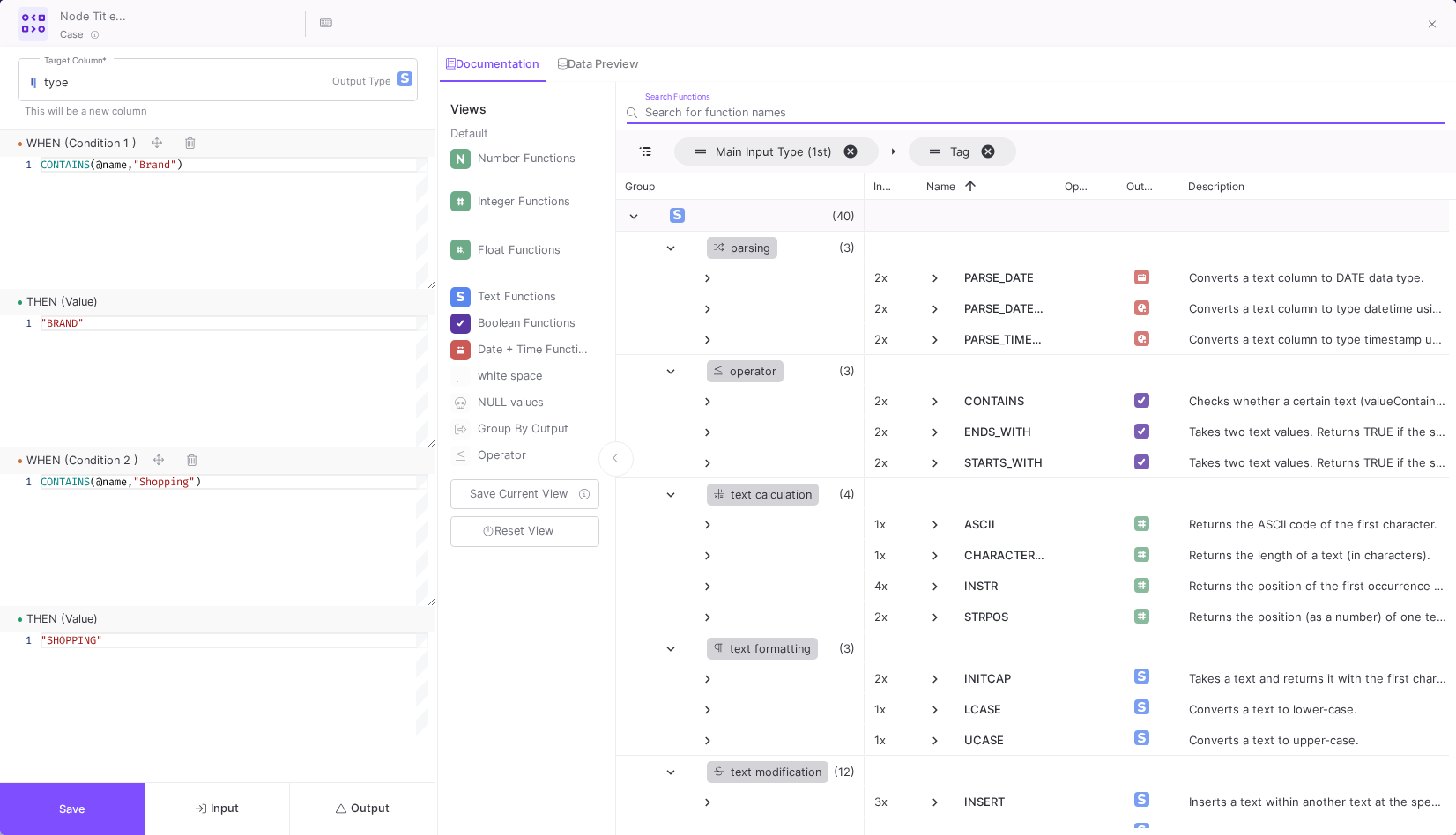
drag, startPoint x: 400, startPoint y: 752, endPoint x: 379, endPoint y: 815, distance: 66.4
click at [379, 815] on span "Output" at bounding box center [362, 808] width 53 height 13
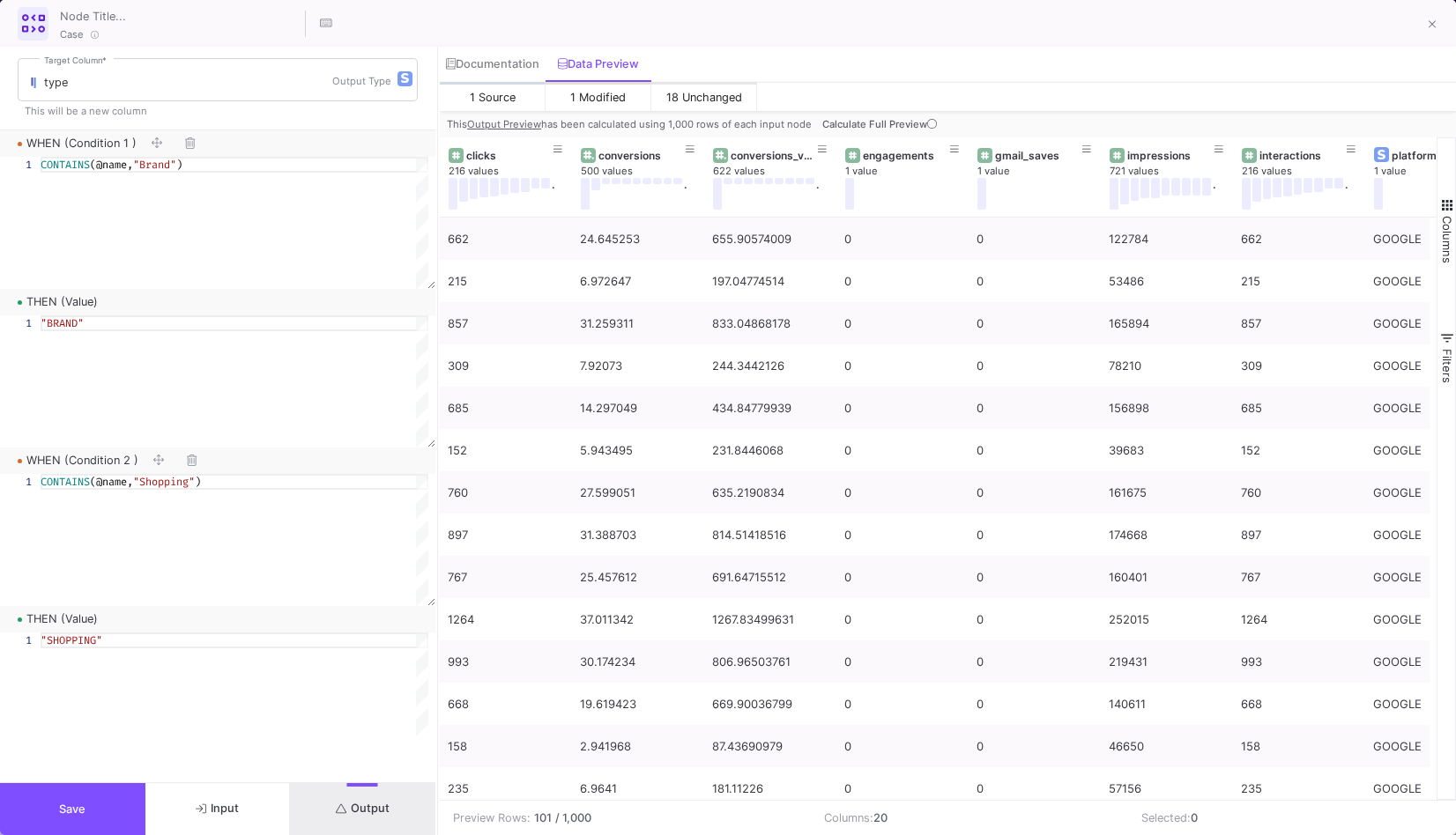
scroll to position [0, 1188]
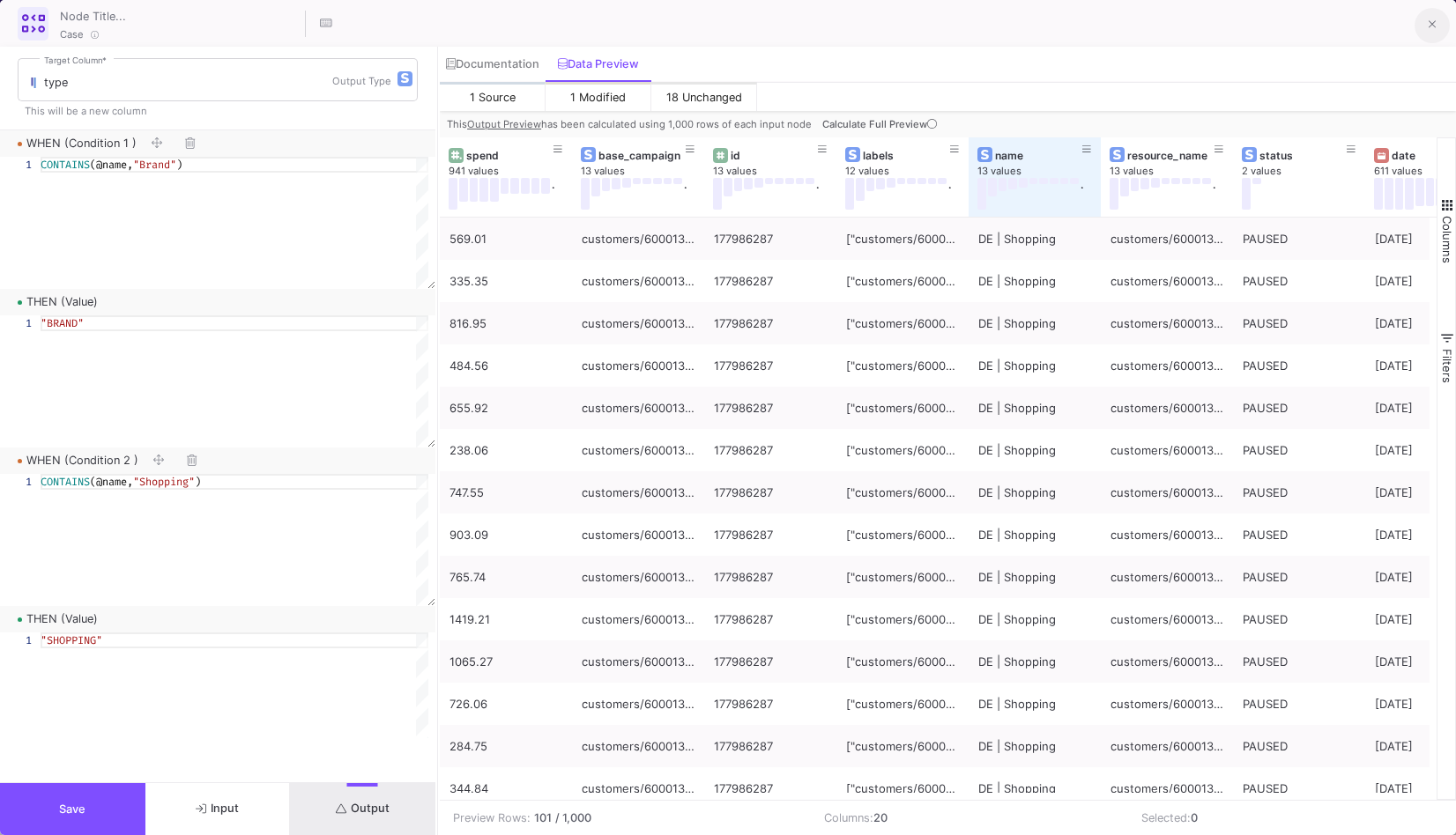
click at [1425, 31] on button at bounding box center [1431, 25] width 35 height 35
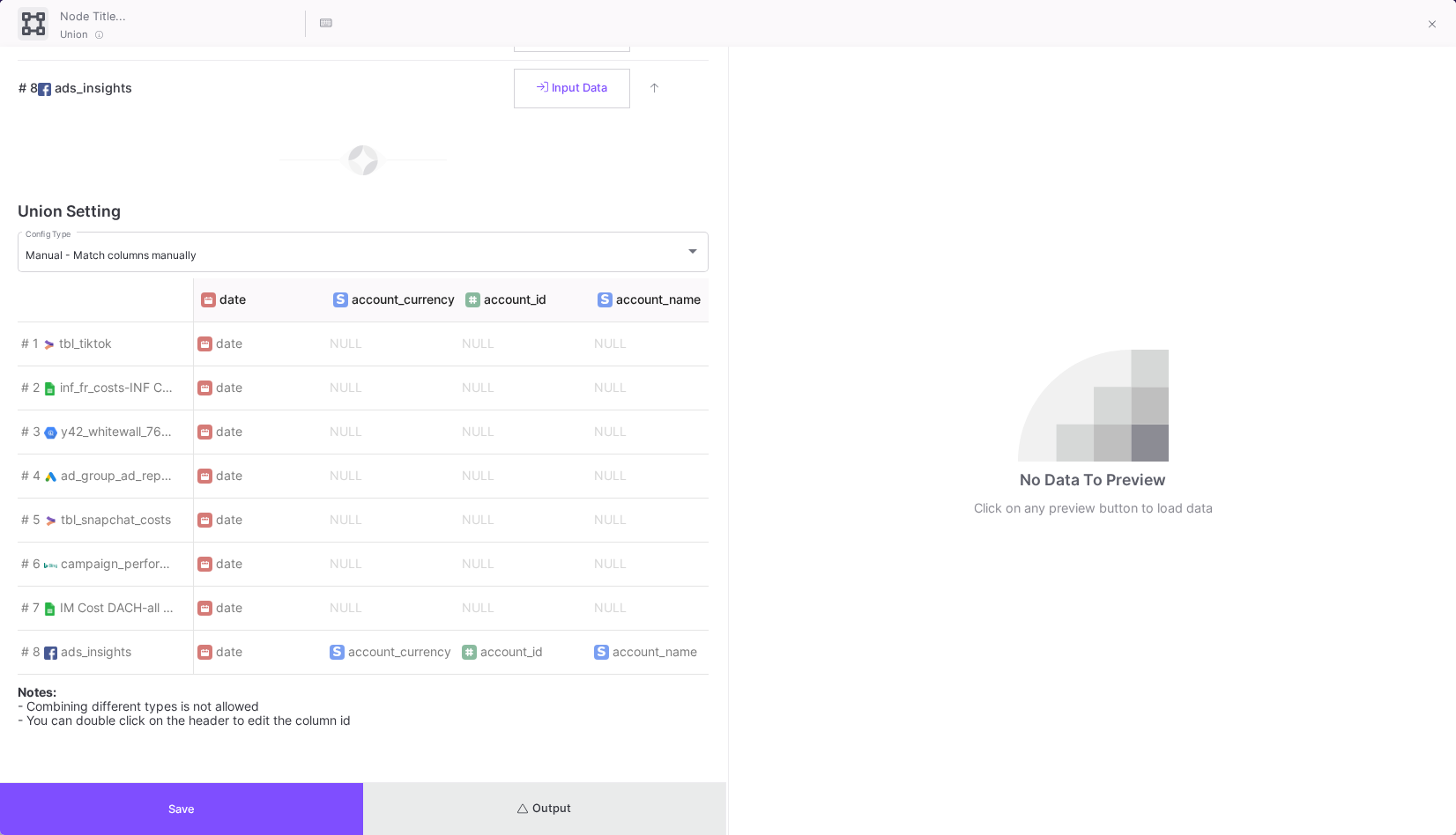
click at [557, 820] on button "Output" at bounding box center [544, 809] width 363 height 52
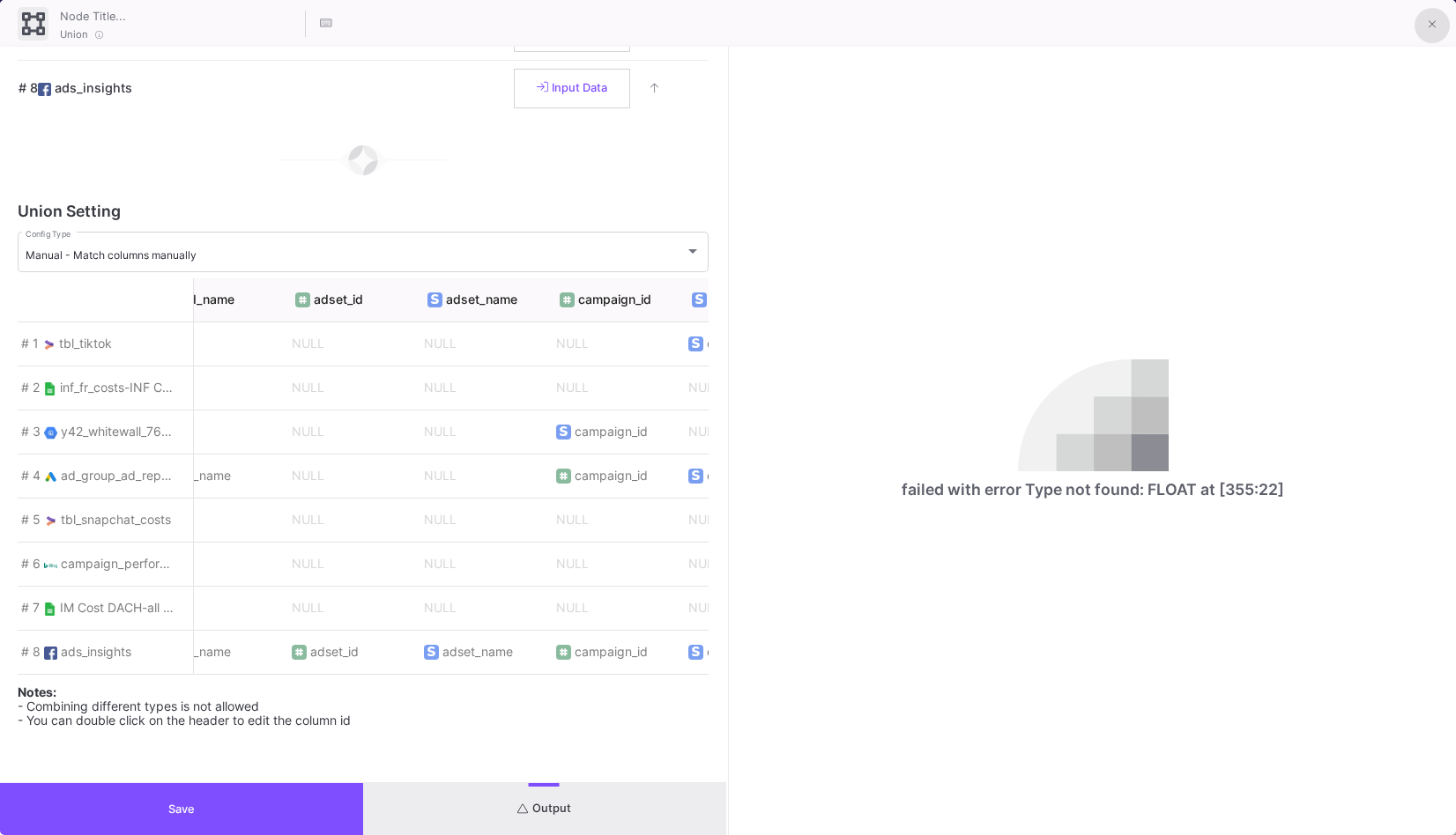
click at [1435, 30] on icon at bounding box center [1432, 24] width 8 height 12
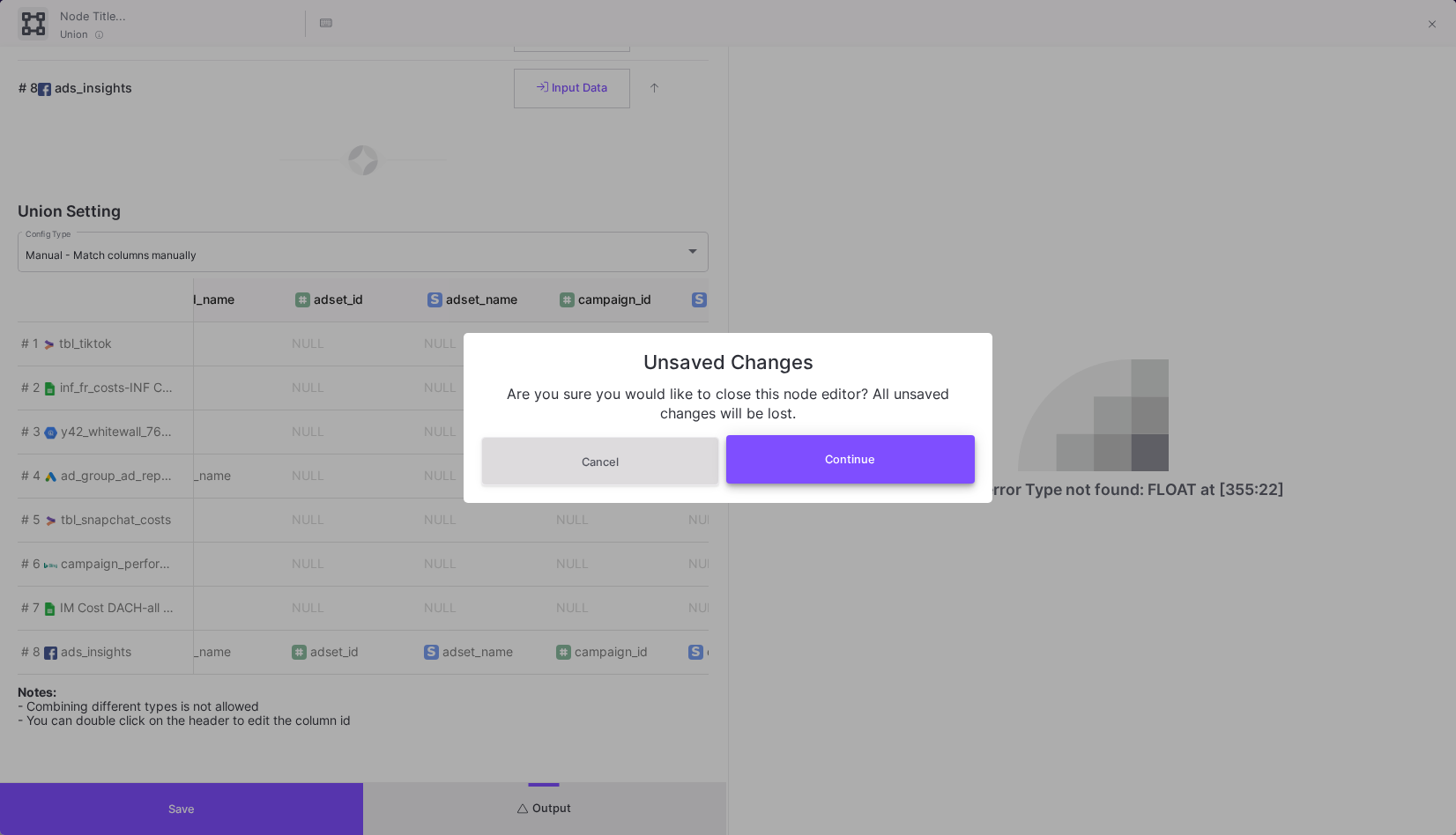
click at [933, 458] on button "Continue" at bounding box center [851, 459] width 250 height 49
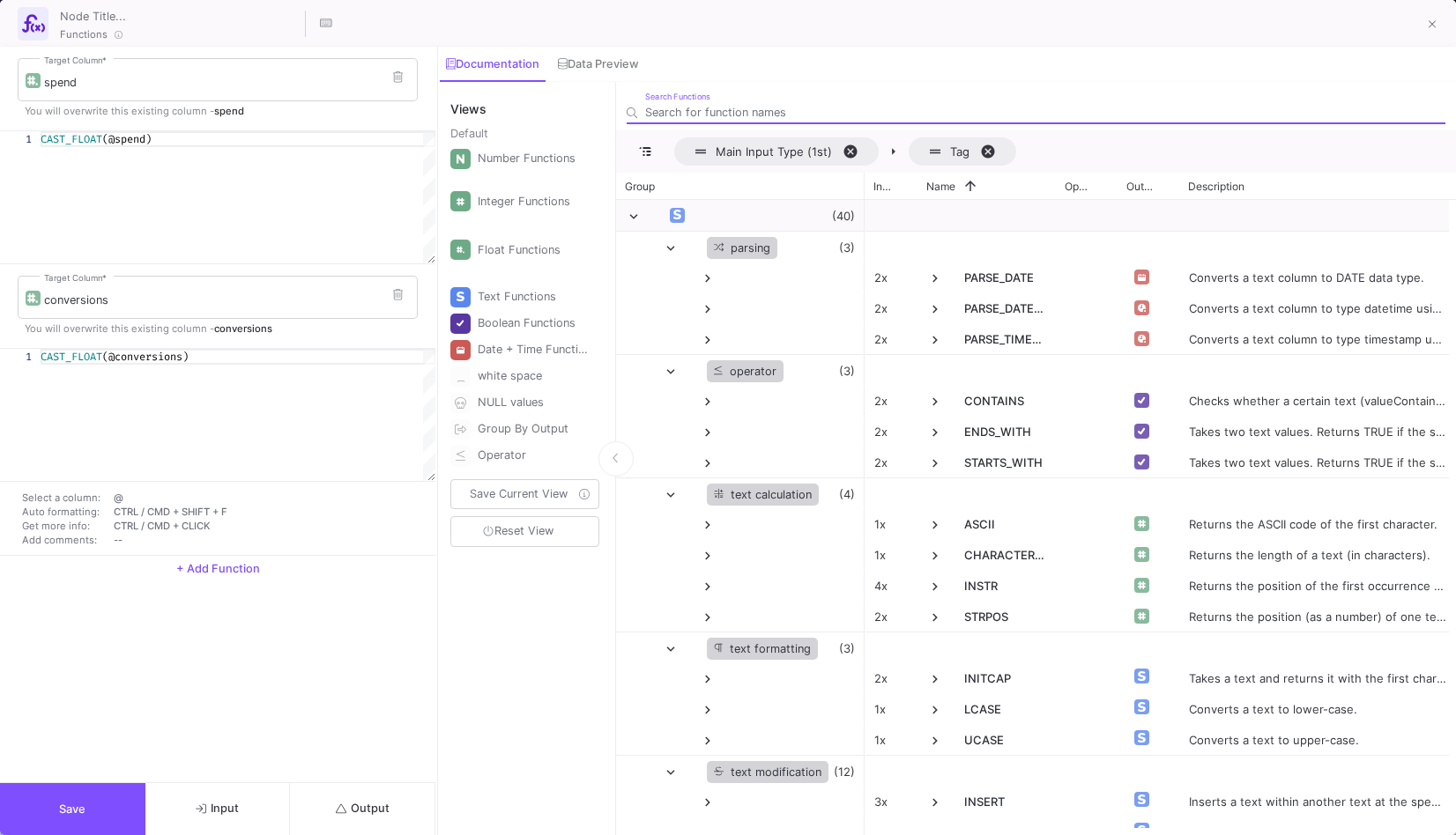
click at [102, 348] on div "1 CAST_FLOAT (@conversions) CAST_FLOAT(@conversions) Enter to Rename, ⇧Enter to…" at bounding box center [217, 452] width 436 height 208
click at [117, 314] on div "conversions Target Column *" at bounding box center [227, 296] width 366 height 46
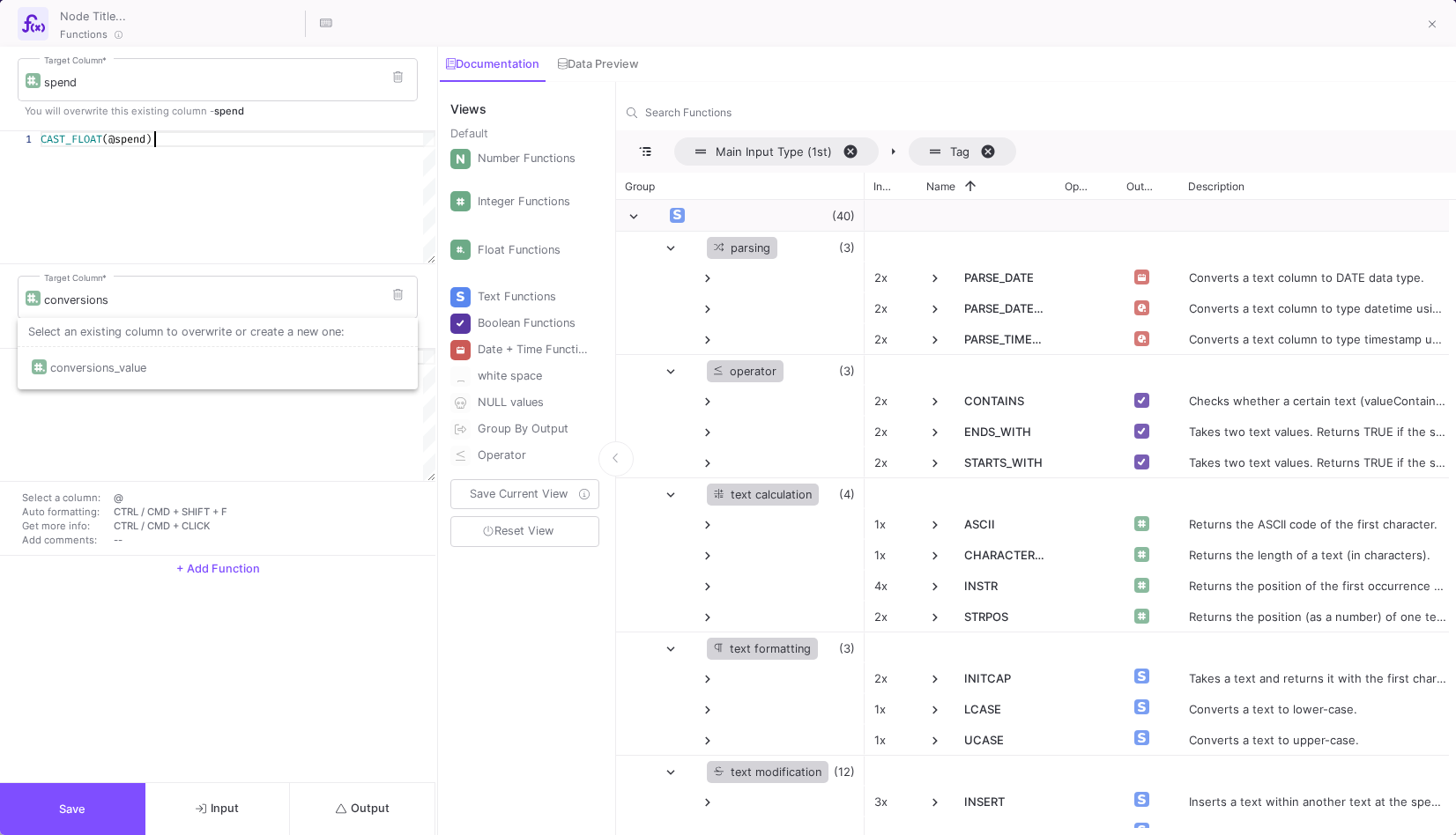
click at [193, 245] on div "CAST_FLOAT (@spend)" at bounding box center [238, 197] width 395 height 132
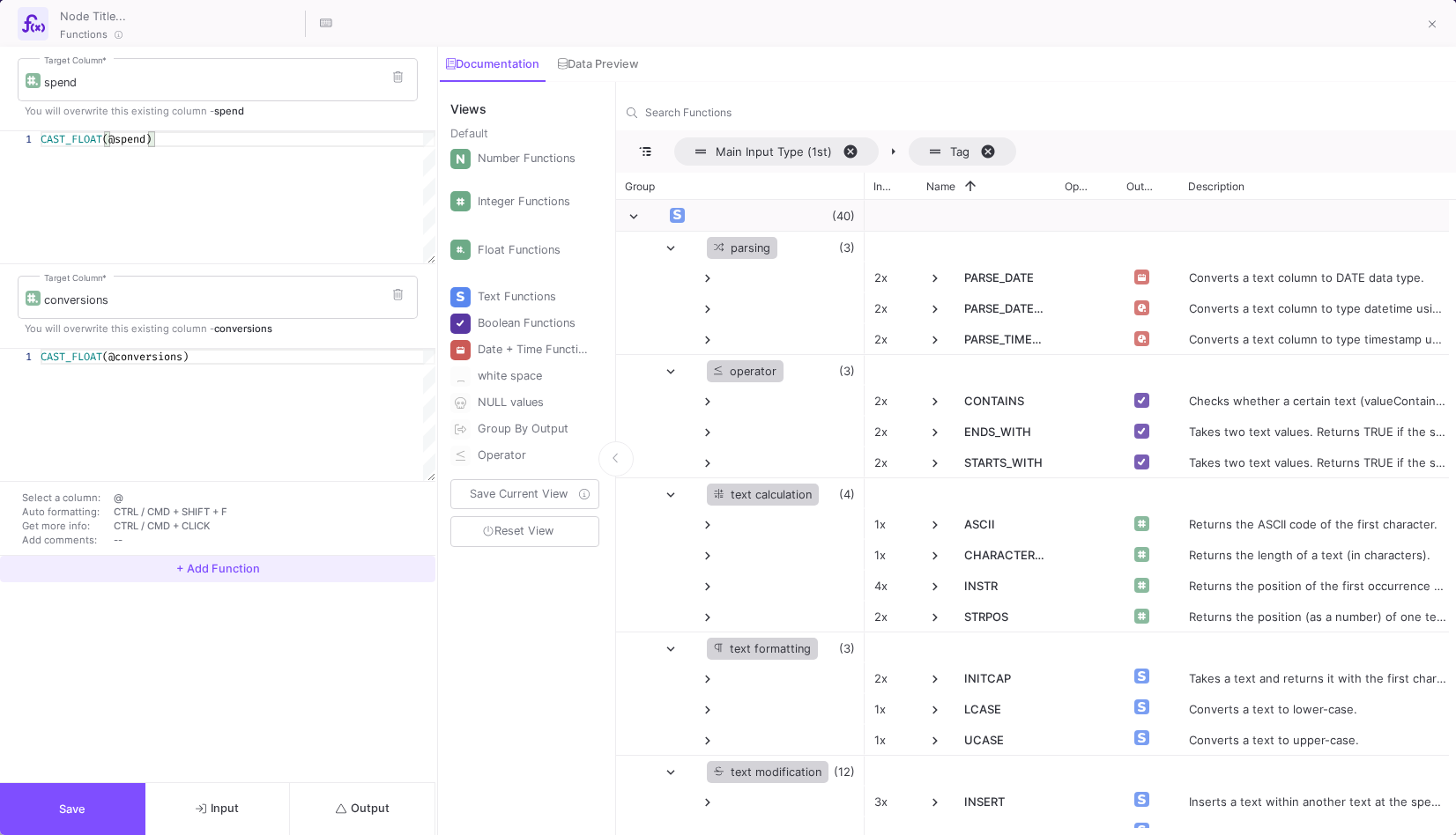
click at [219, 566] on span "+ Add Function" at bounding box center [218, 569] width 84 height 13
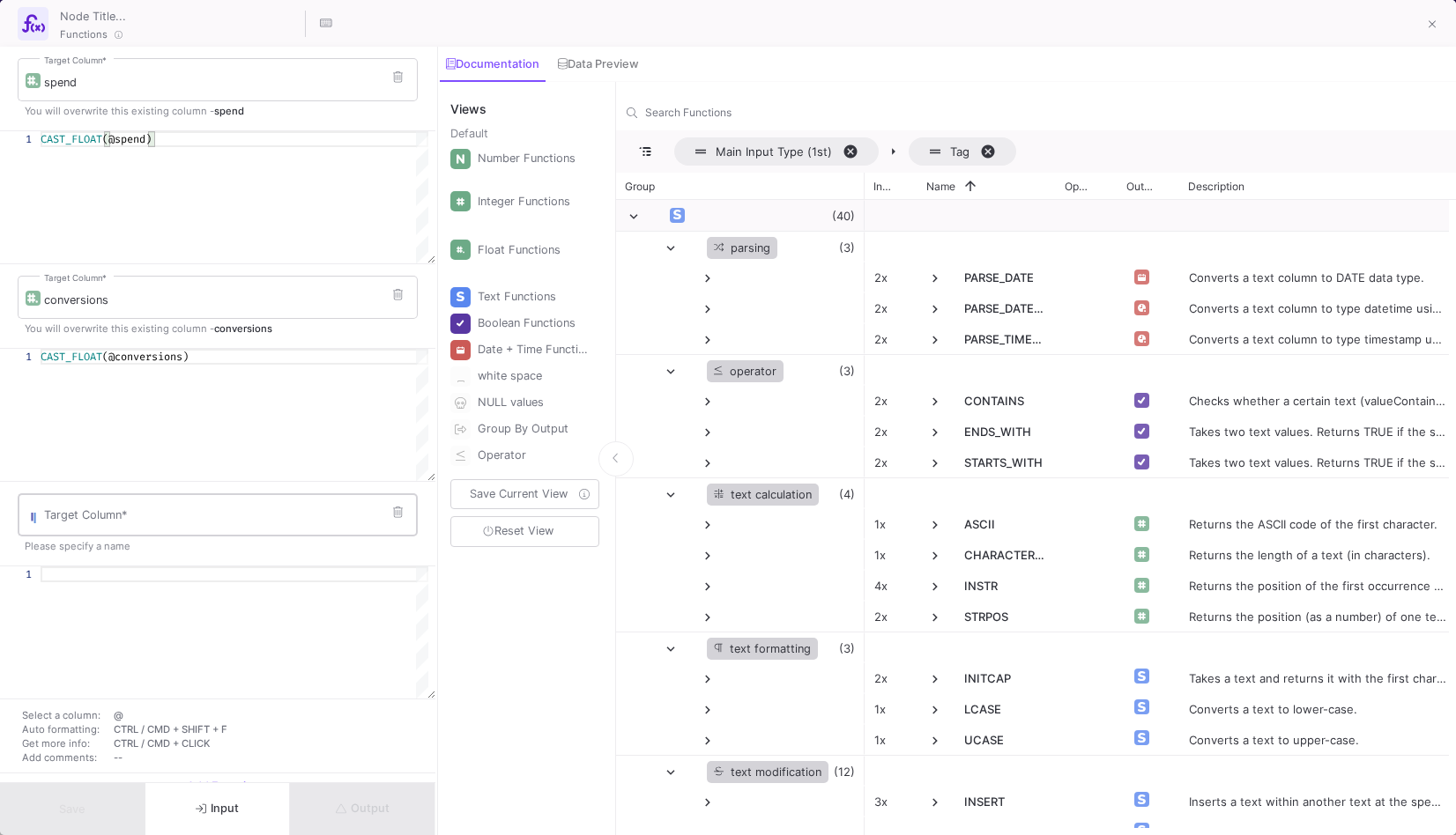
click at [192, 499] on div "Target Column *" at bounding box center [227, 514] width 366 height 46
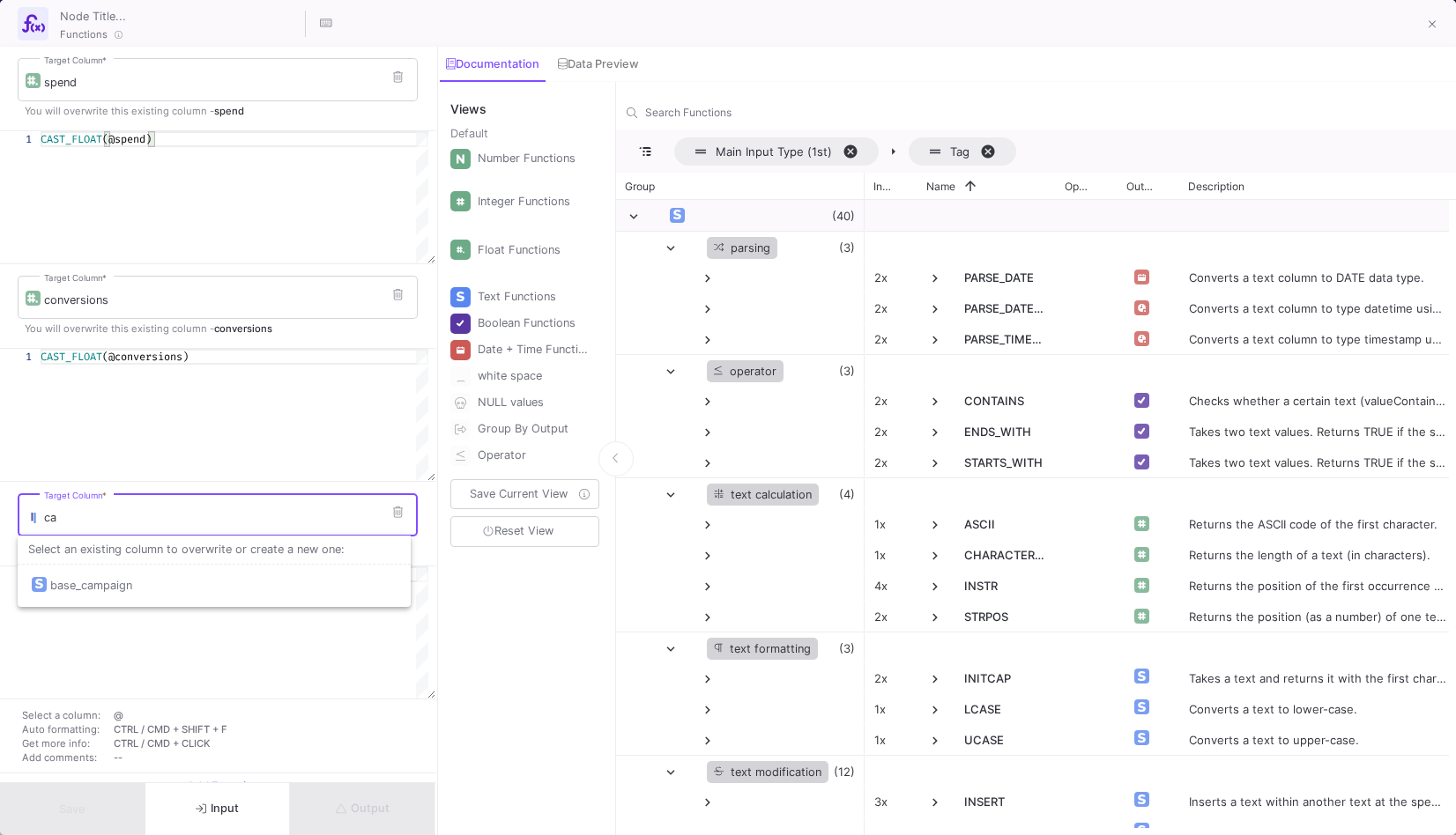
type input "c"
type input "i"
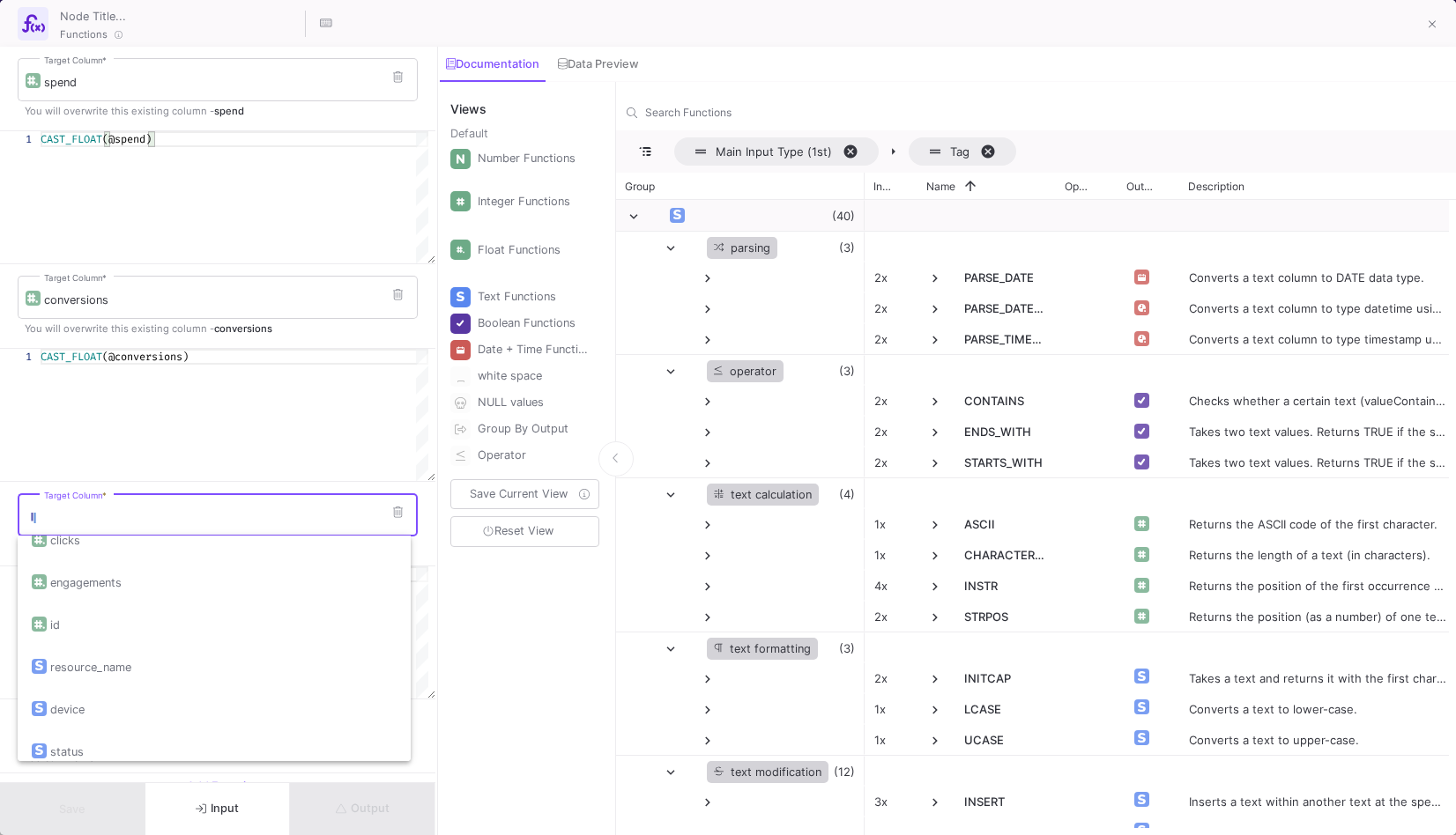
scroll to position [421, 0]
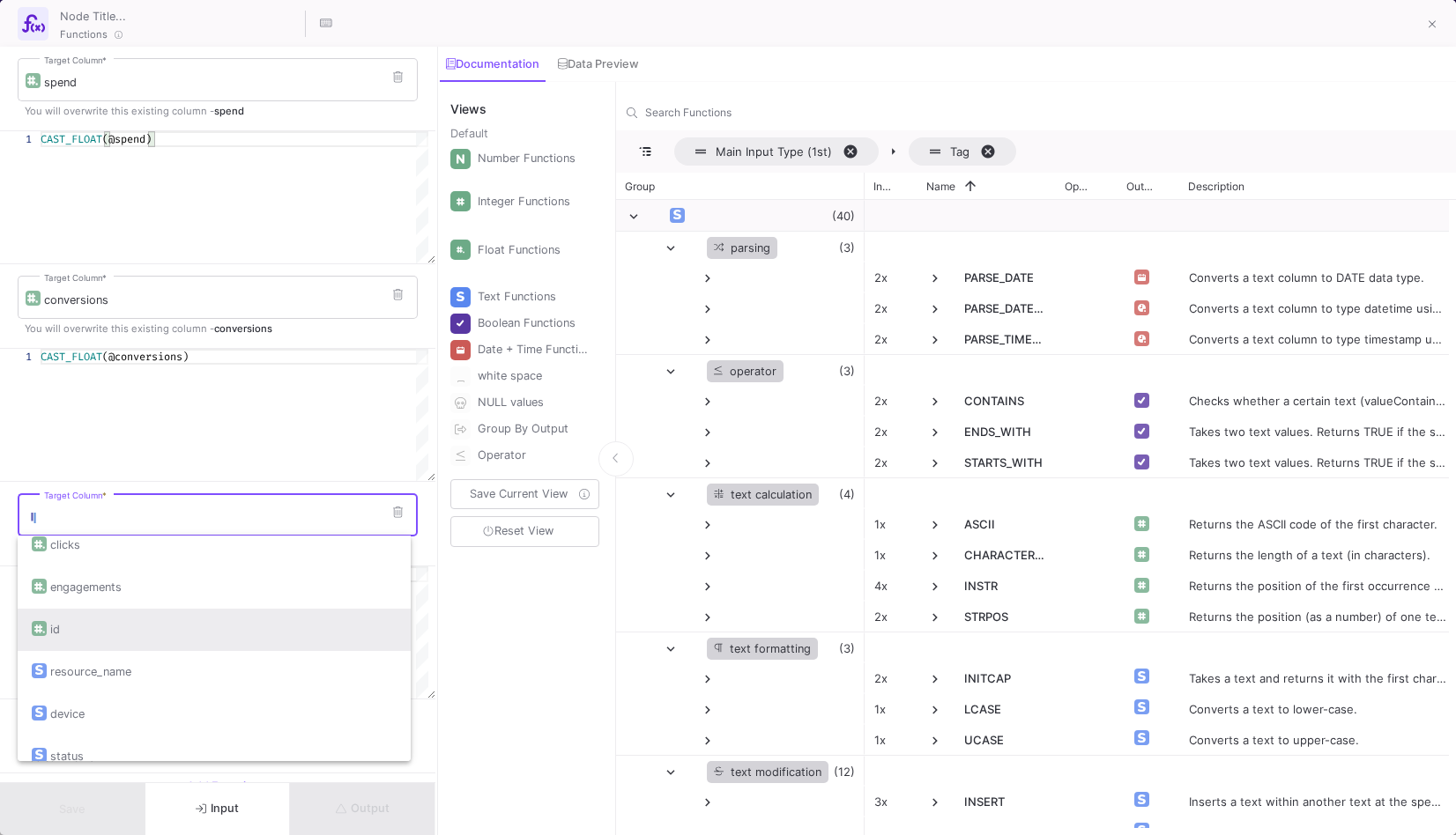
click at [195, 625] on div "id" at bounding box center [214, 630] width 365 height 42
type input "id"
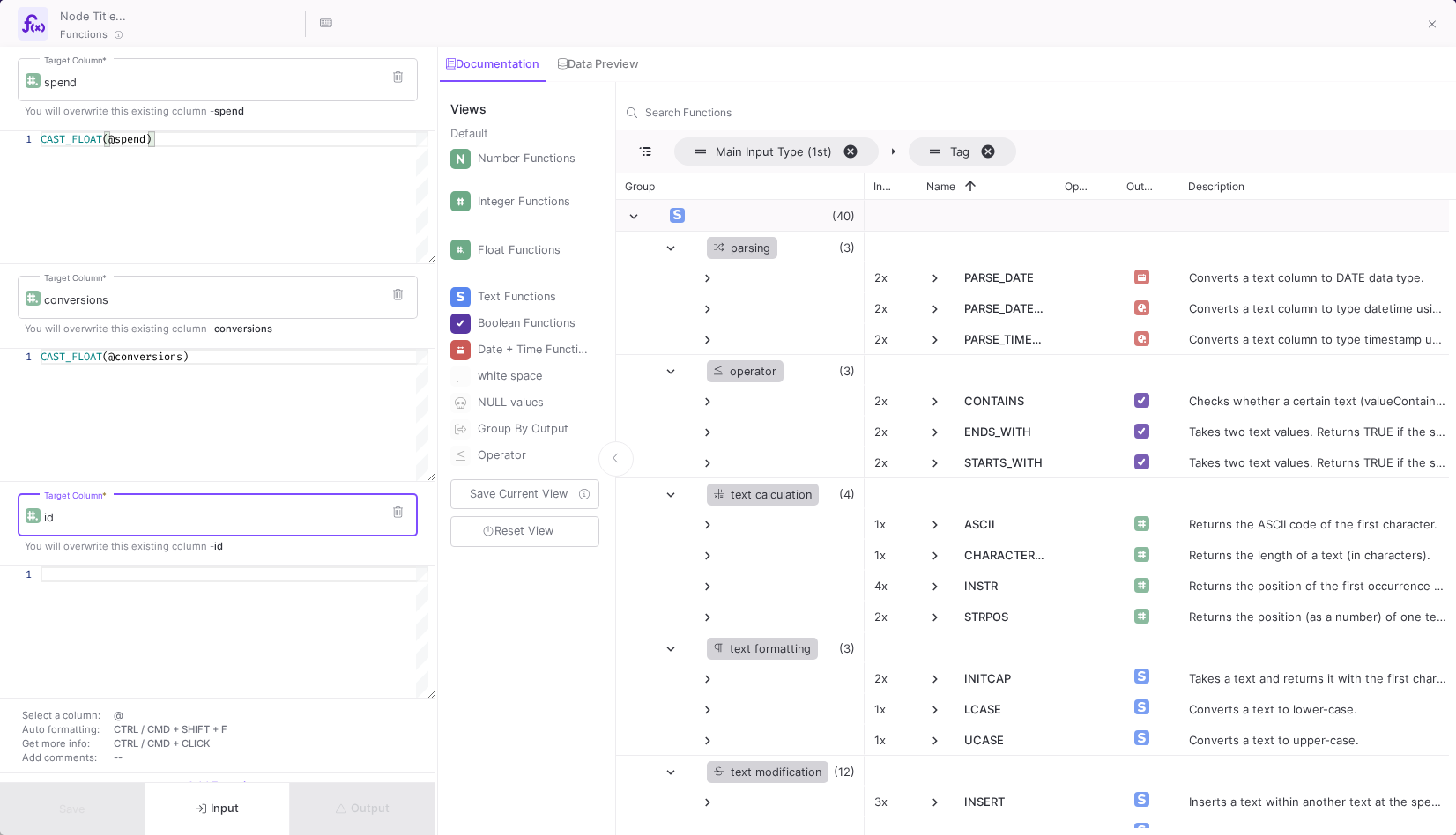
click at [204, 576] on div at bounding box center [235, 574] width 388 height 16
click at [221, 349] on div "CAST_FLOAT (@conversions)" at bounding box center [235, 356] width 388 height 16
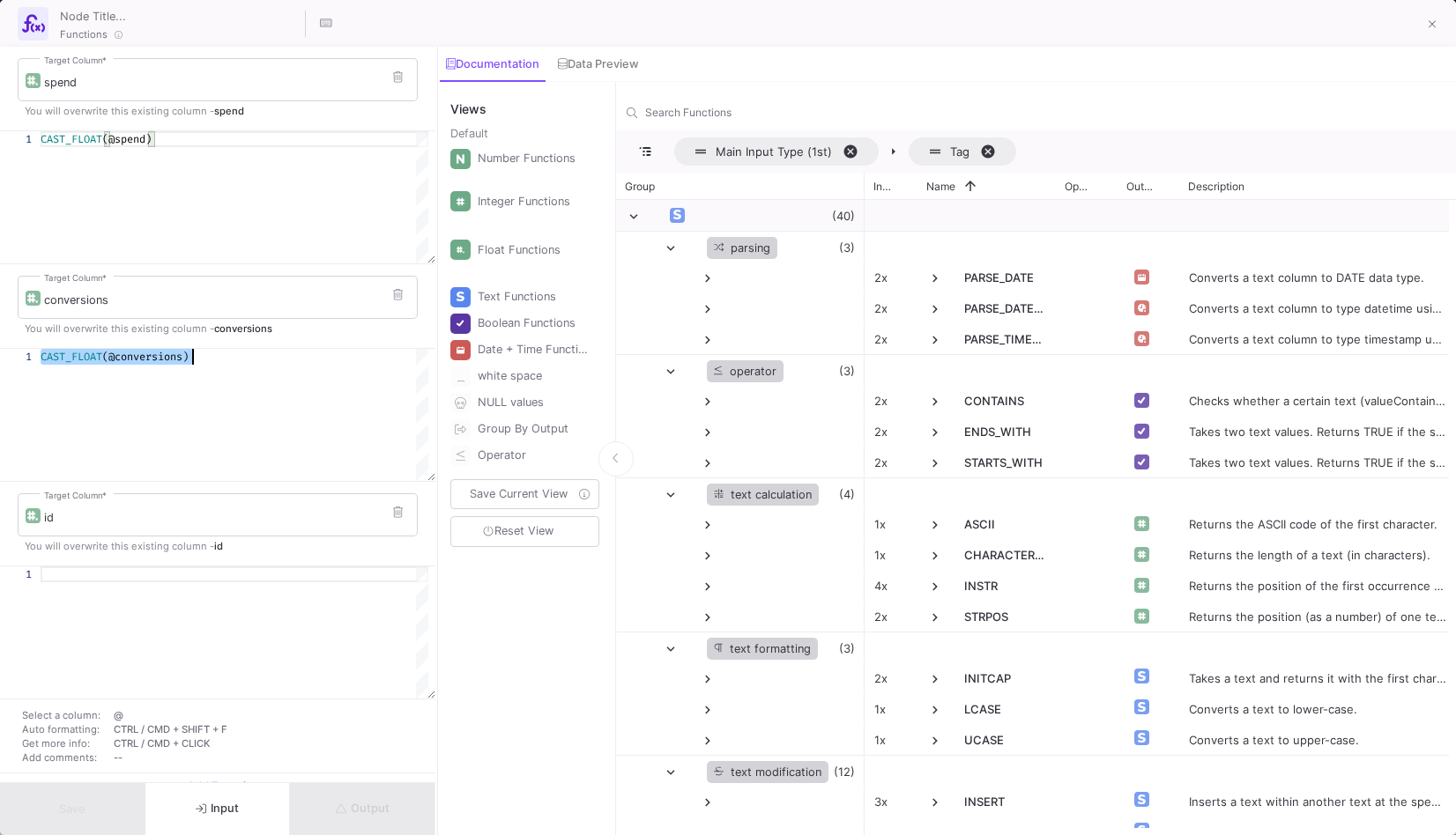
click at [195, 568] on div at bounding box center [235, 574] width 388 height 16
paste textarea "CAST_FLOAT(@conversions)"
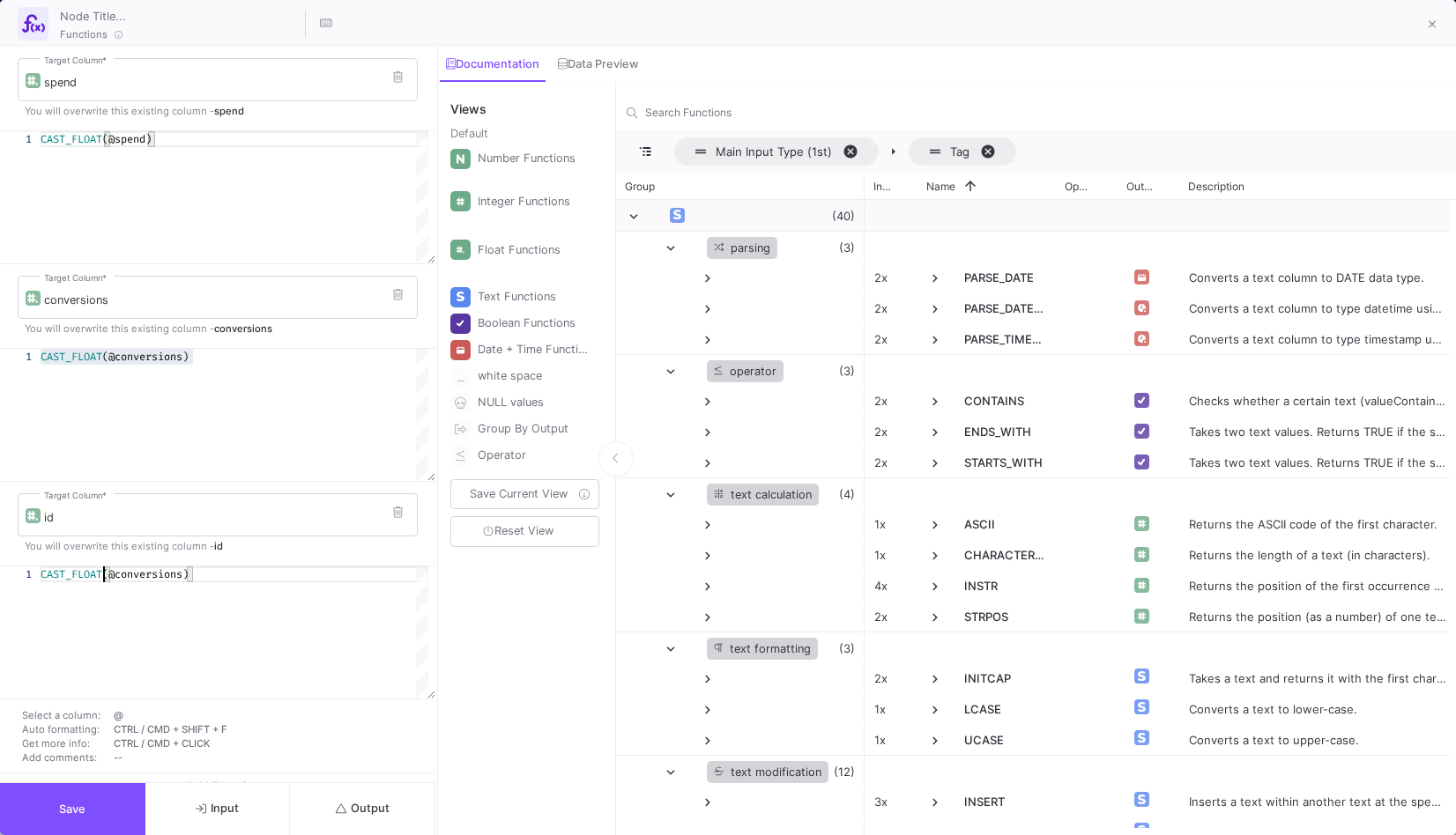
click at [105, 579] on span "(@conversions)" at bounding box center [145, 574] width 87 height 14
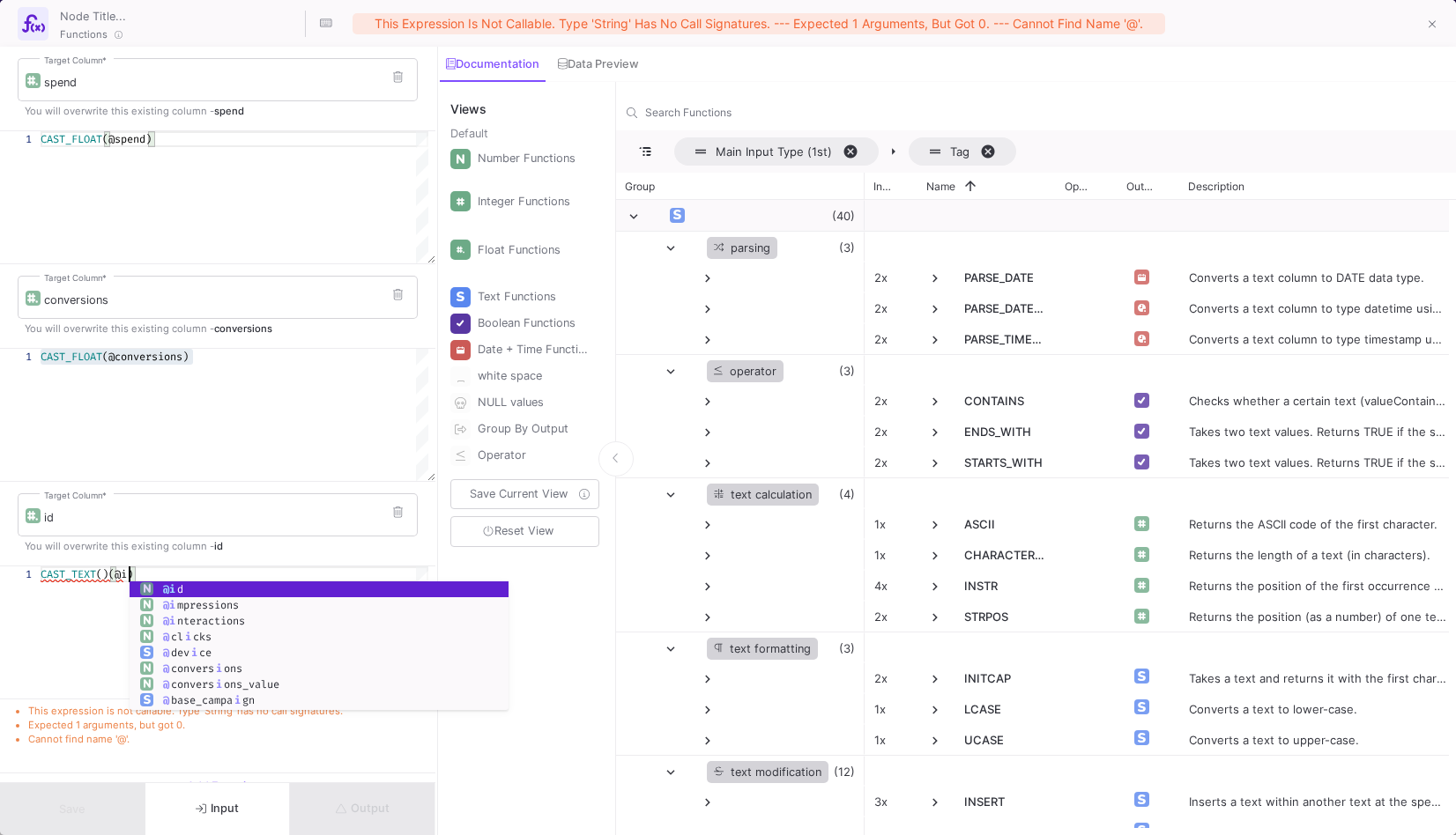
scroll to position [0, 94]
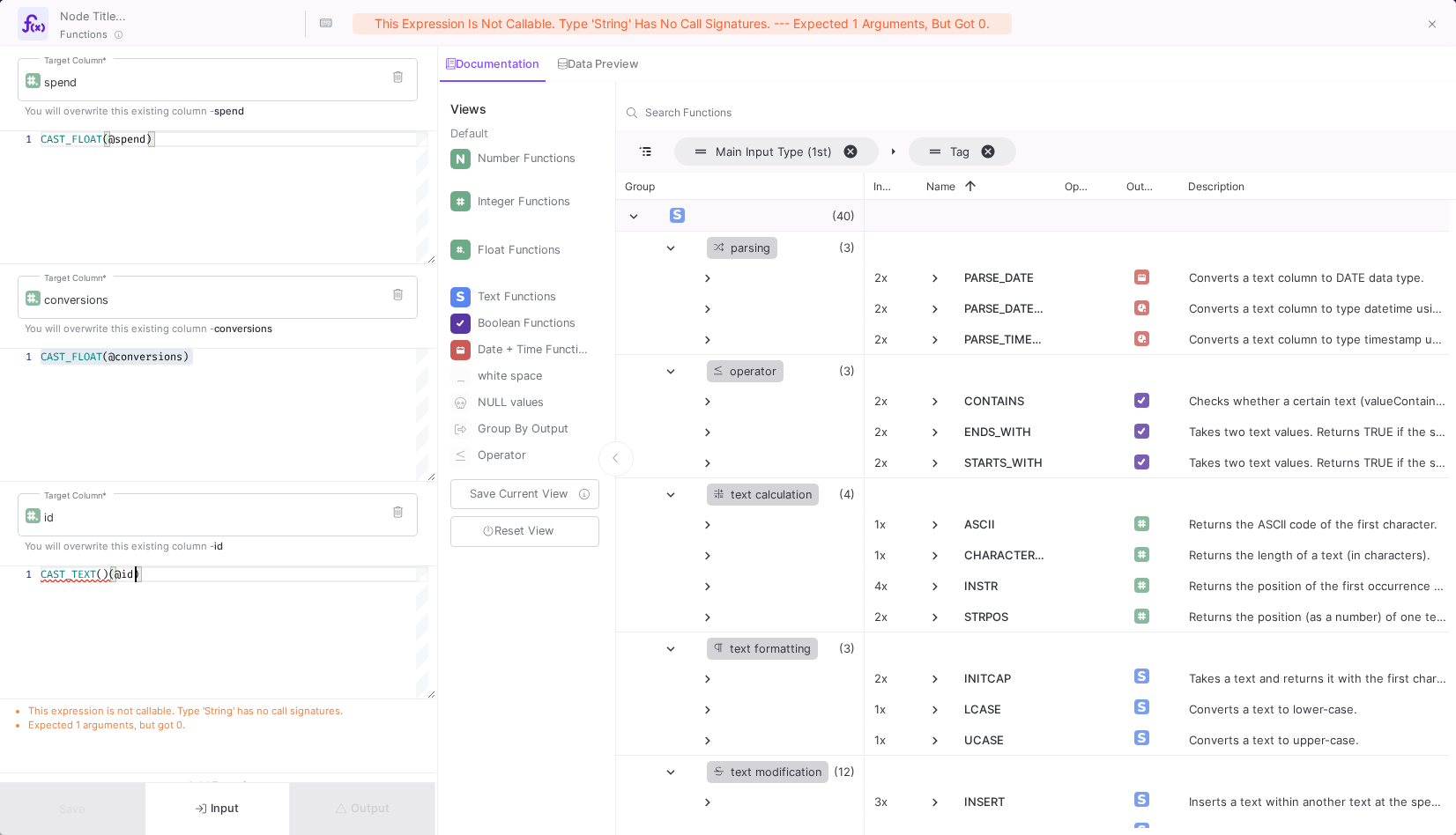
click at [252, 651] on div "CAST_TEXT ()(@id)" at bounding box center [235, 632] width 388 height 132
click at [168, 587] on div "CAST_TEXT ()(@id)" at bounding box center [235, 632] width 388 height 132
click at [113, 567] on span "()(@id)" at bounding box center [117, 574] width 43 height 14
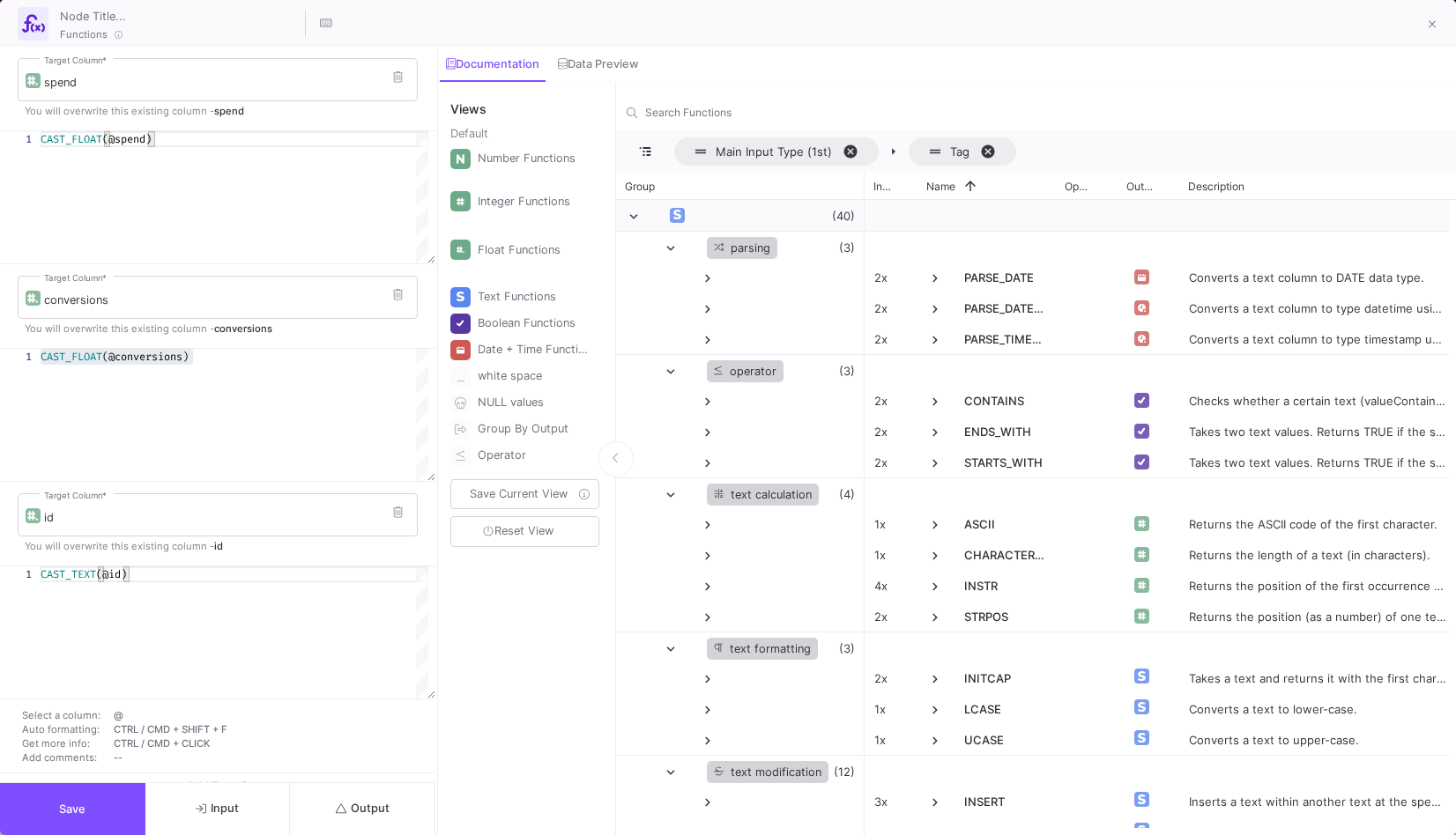
type textarea "CAST_TEXT(@id)"
click at [350, 826] on button "Output" at bounding box center [362, 809] width 146 height 52
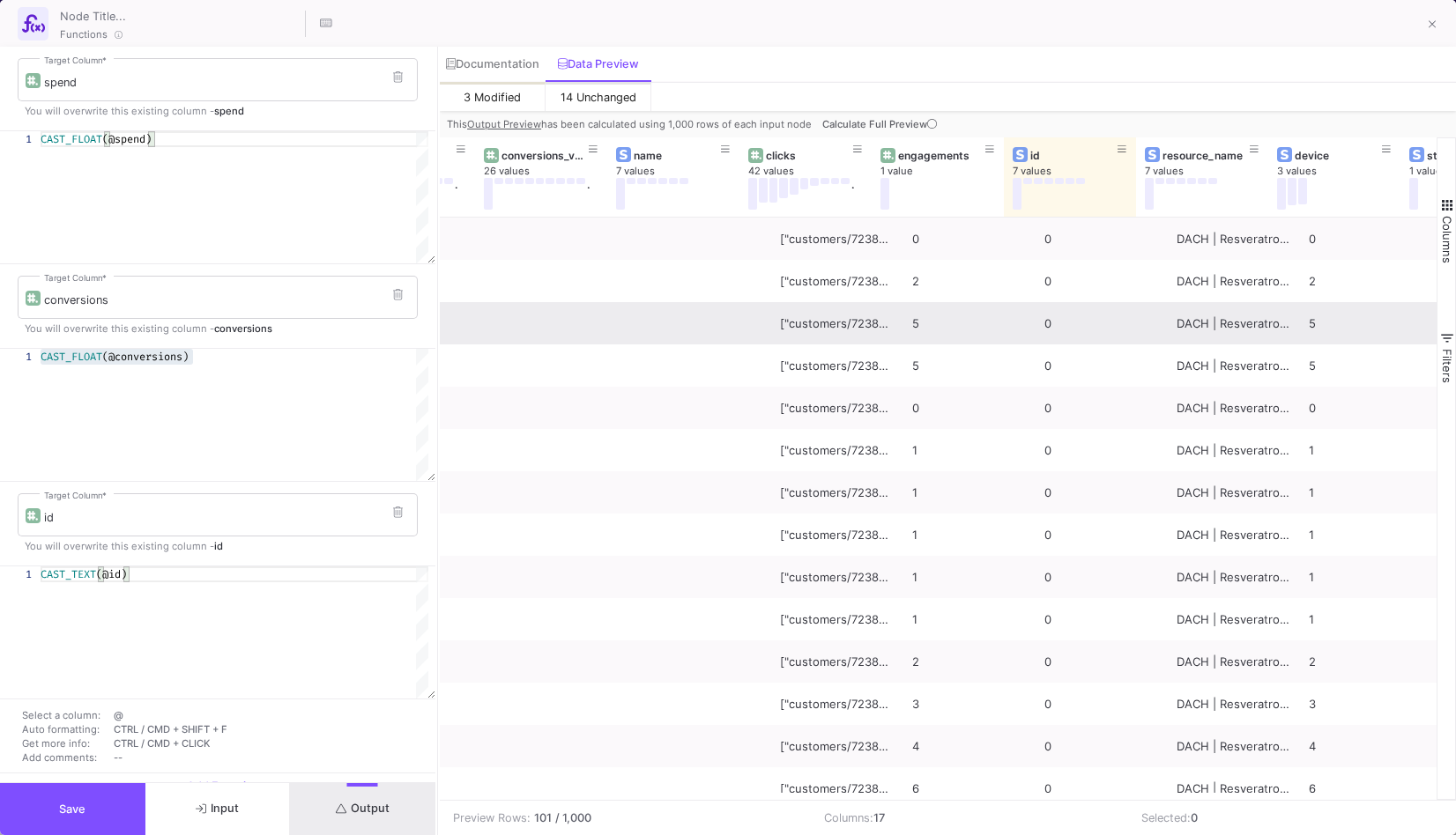
scroll to position [0, 891]
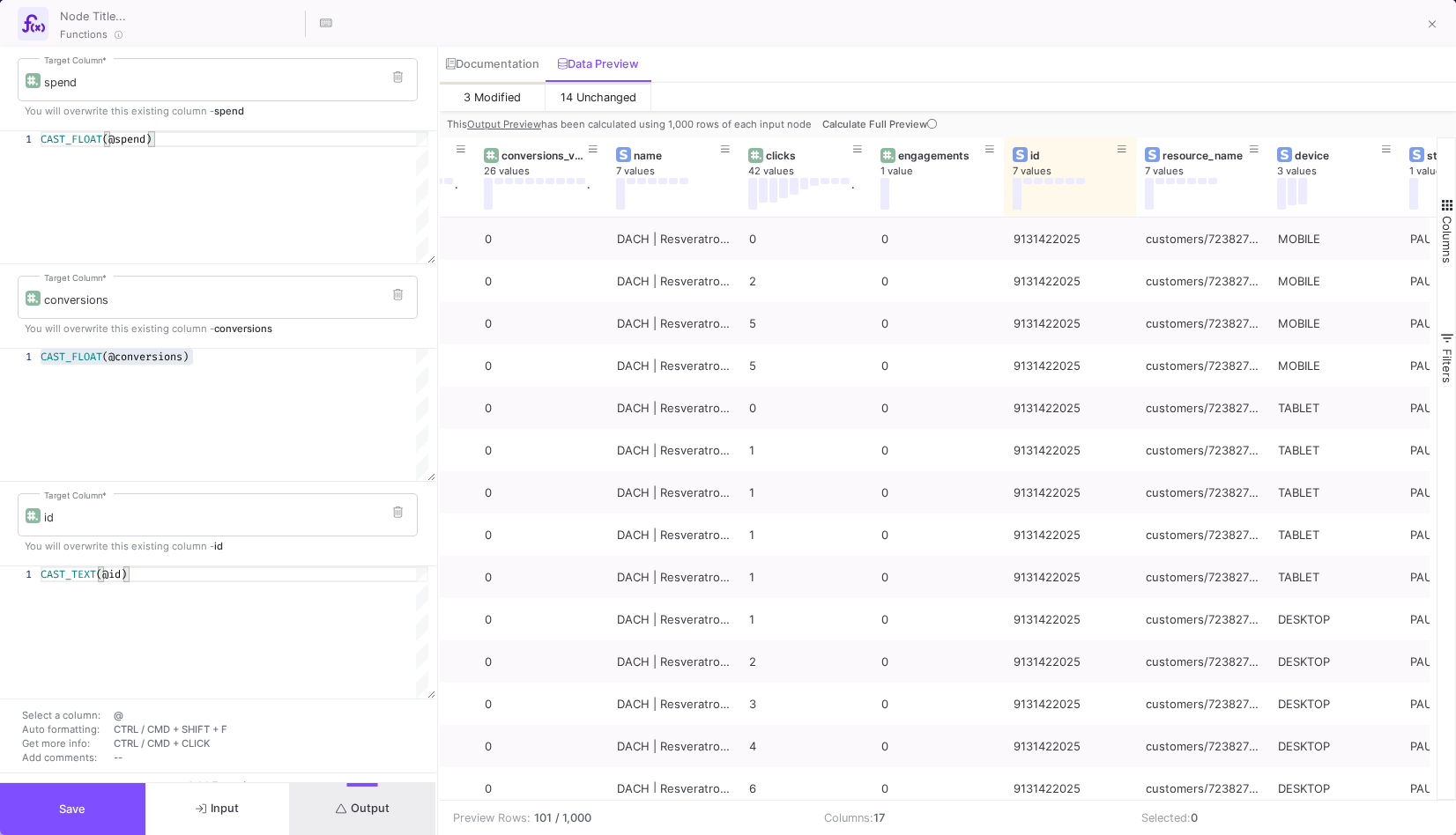
click at [87, 797] on button "Save" at bounding box center [72, 809] width 146 height 52
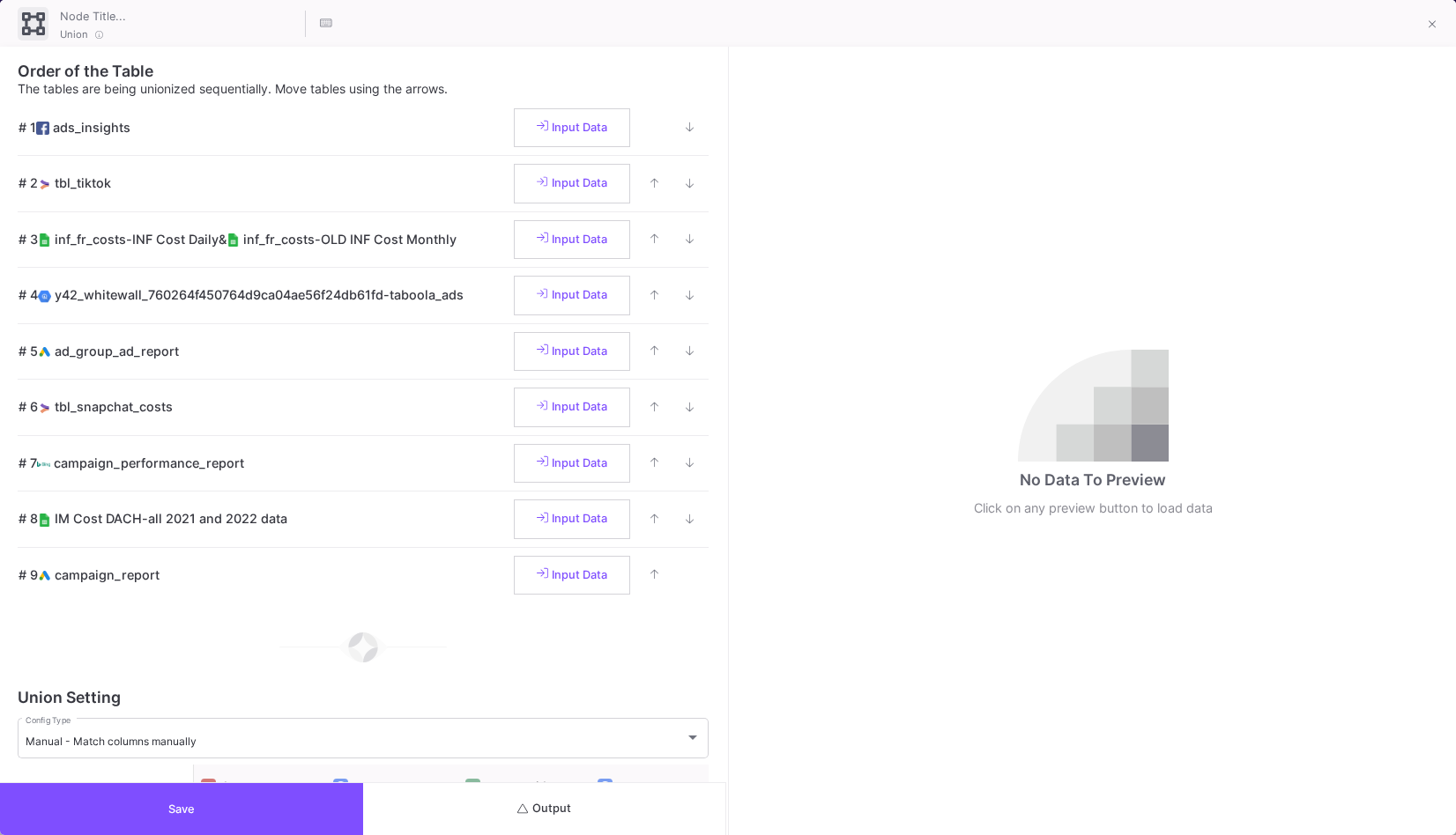
click at [536, 807] on span "Output" at bounding box center [544, 808] width 53 height 13
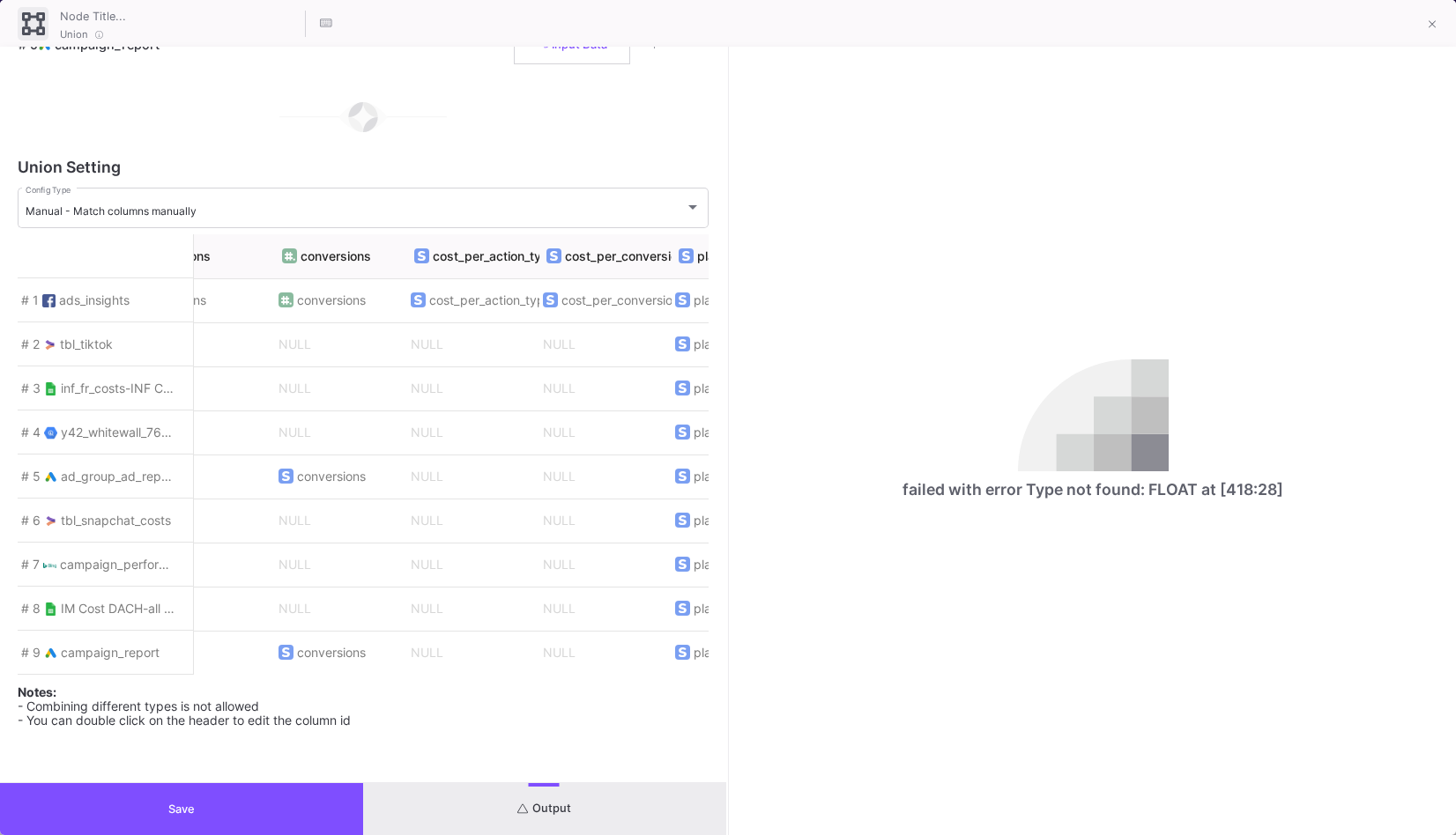
scroll to position [0, 4269]
click at [304, 806] on button "Save" at bounding box center [181, 809] width 363 height 52
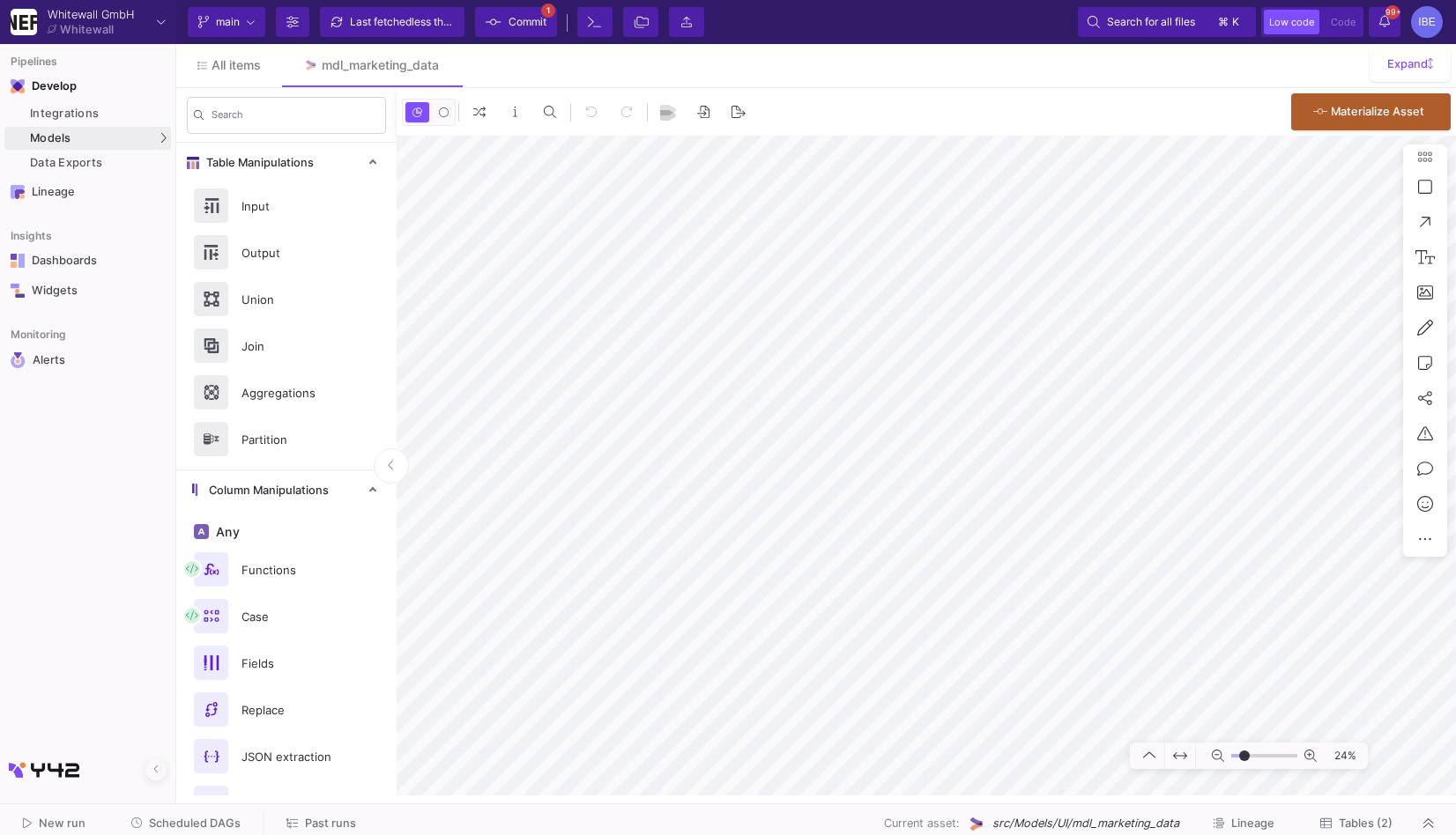
type input "-20"
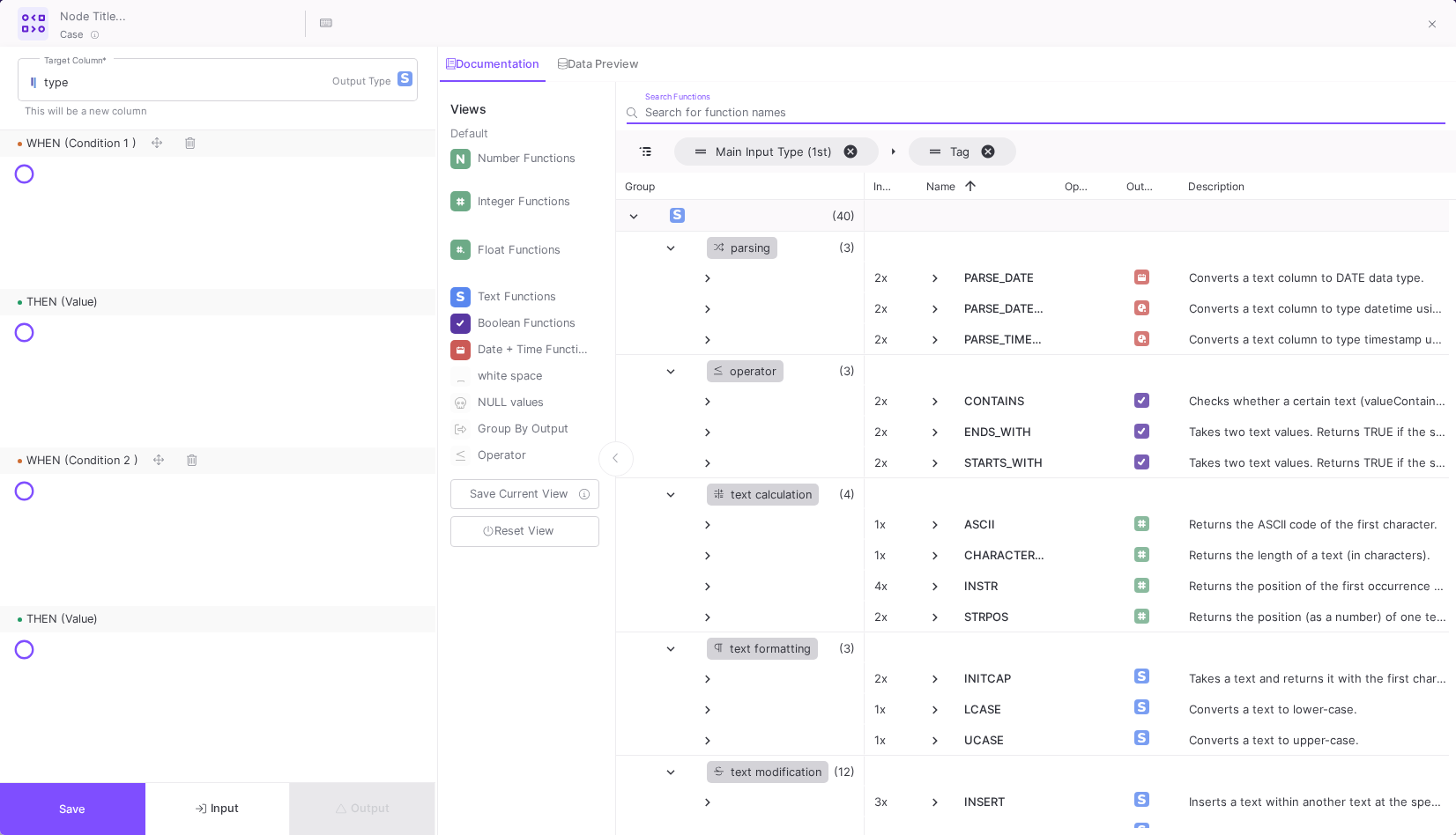
click at [342, 816] on div "Output" at bounding box center [362, 809] width 146 height 52
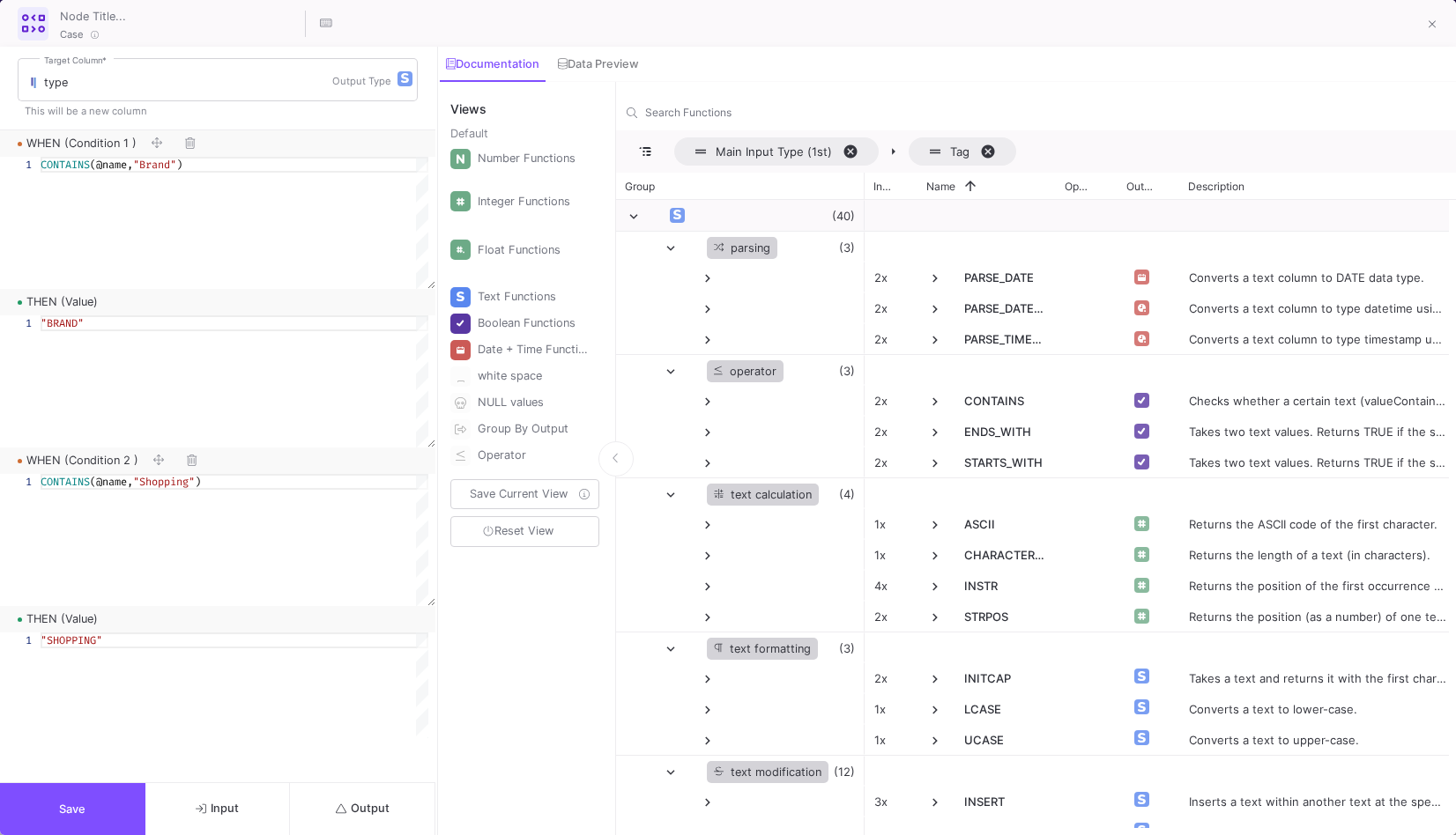
click at [341, 816] on fa-icon "submit" at bounding box center [341, 809] width 11 height 13
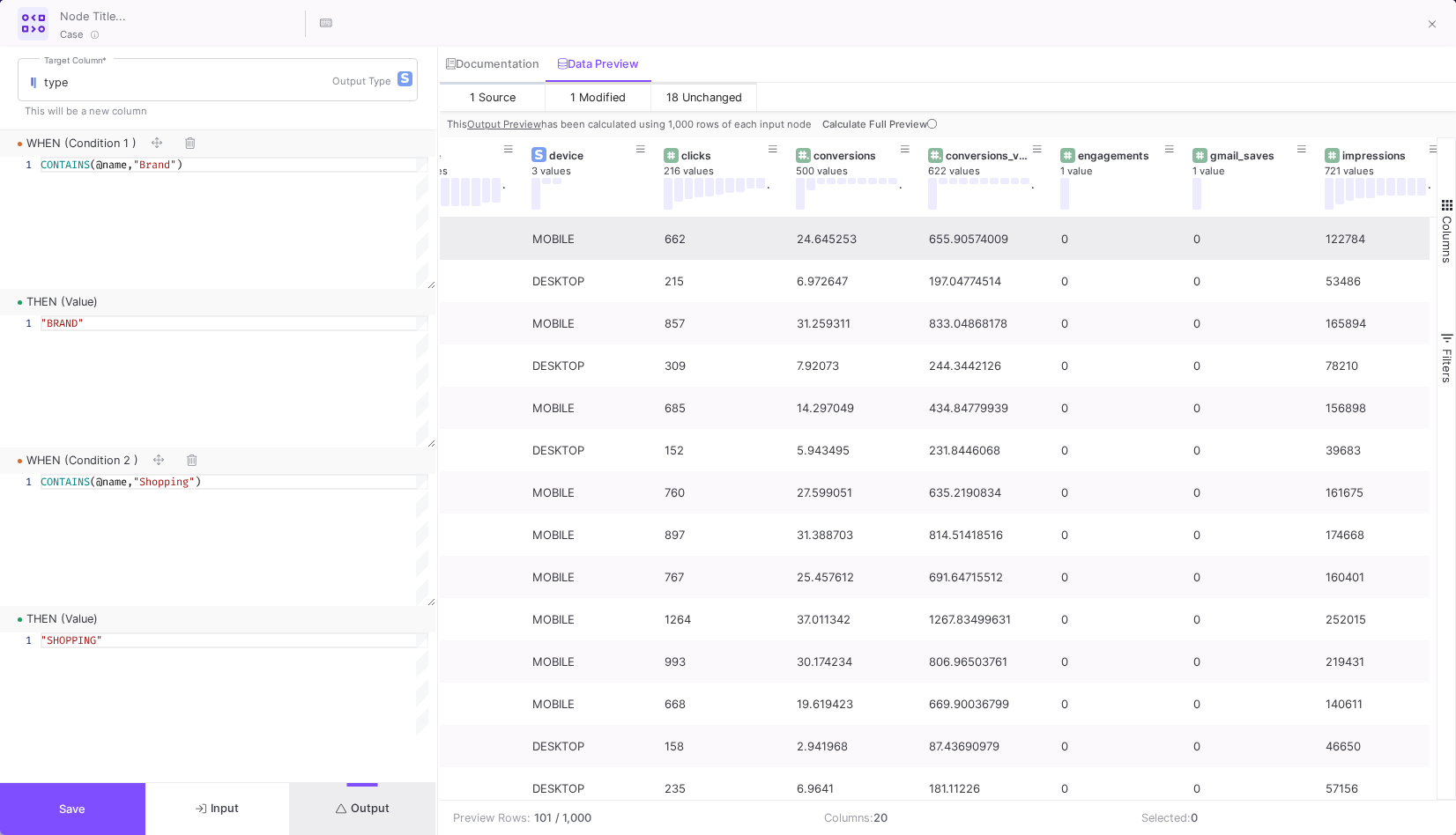
scroll to position [0, 857]
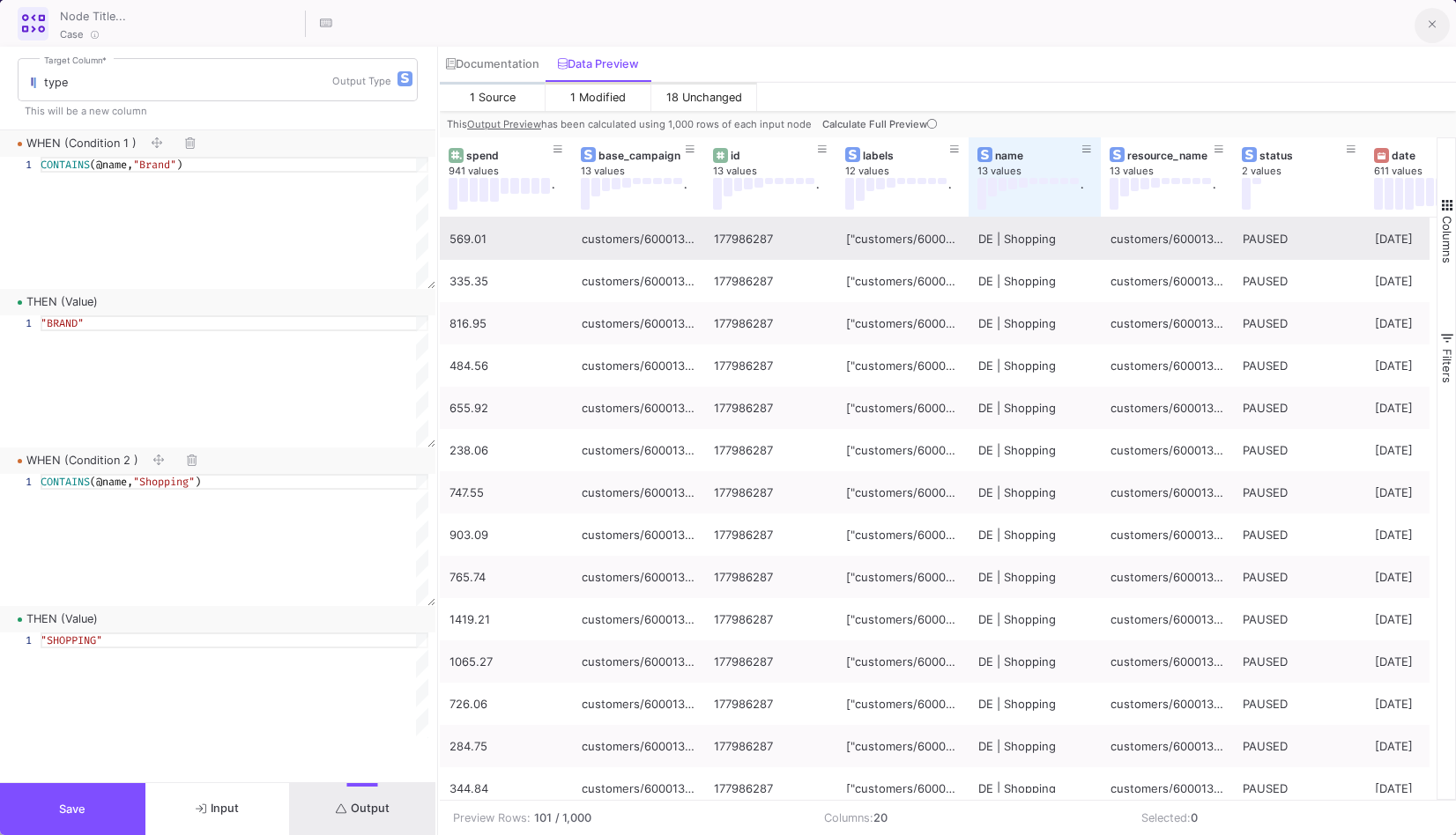
click at [1423, 22] on button at bounding box center [1431, 25] width 35 height 35
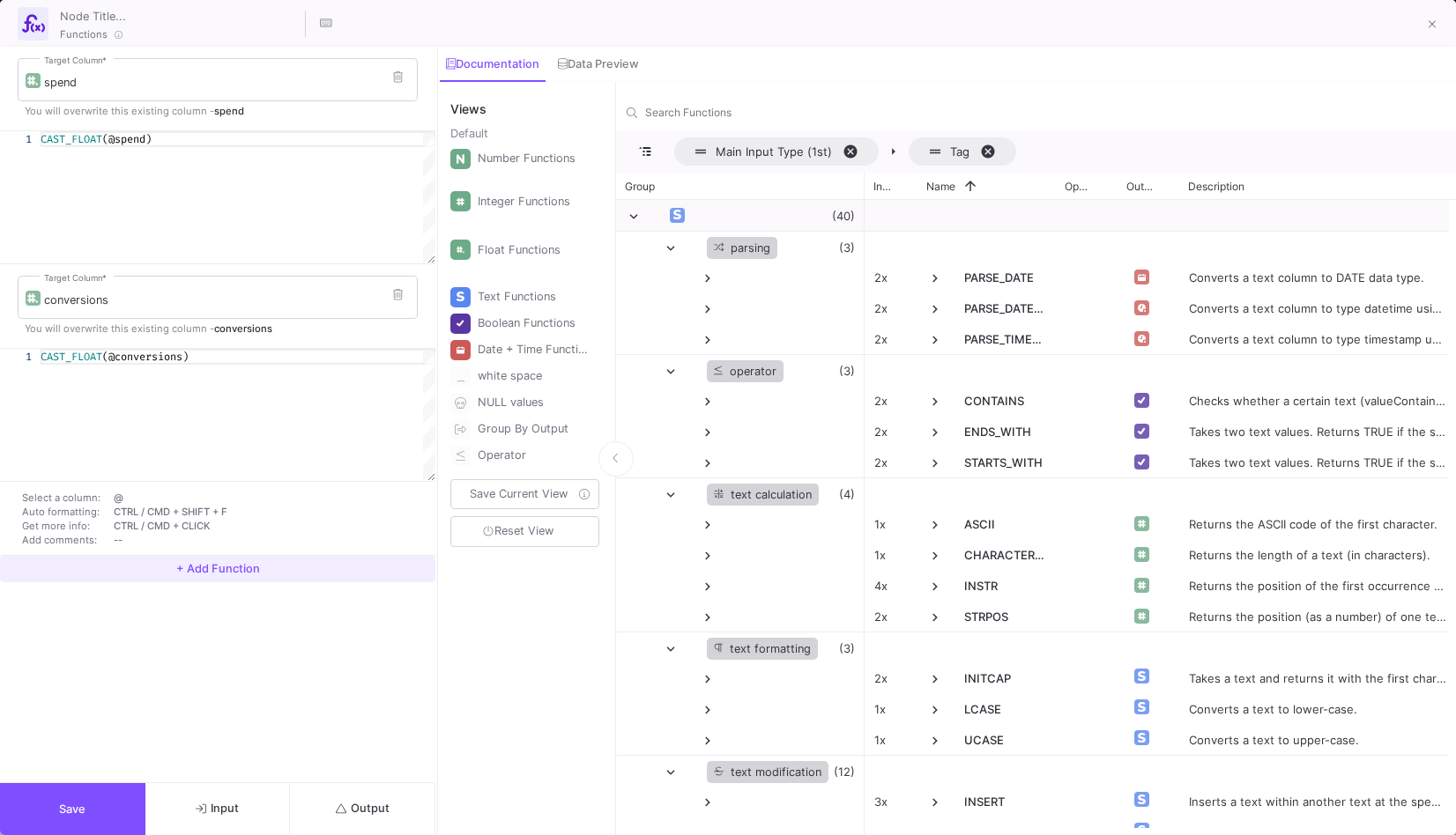
click at [227, 570] on span "+ Add Function" at bounding box center [218, 569] width 84 height 13
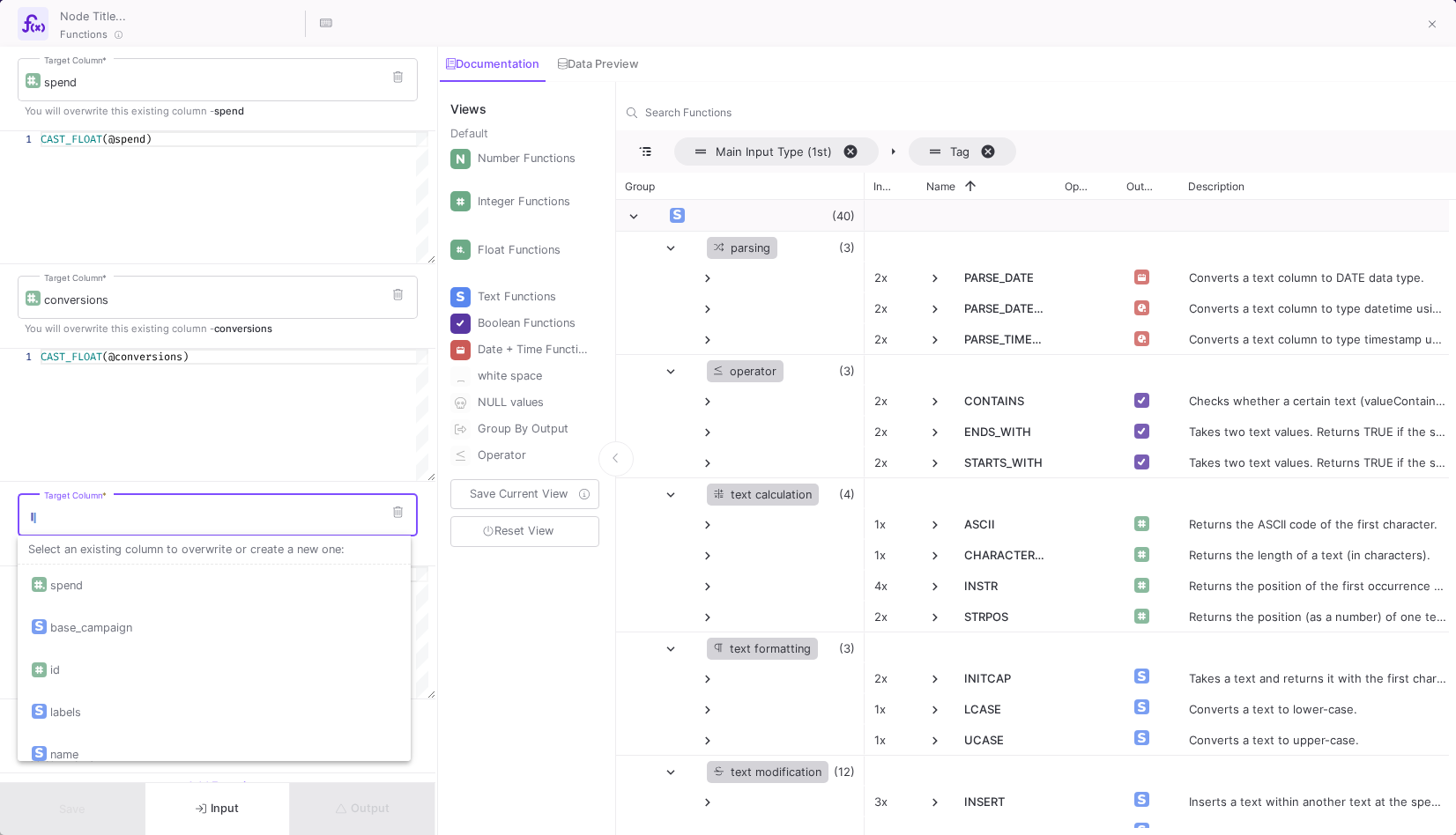
click at [133, 520] on input "Target Column *" at bounding box center [227, 518] width 366 height 14
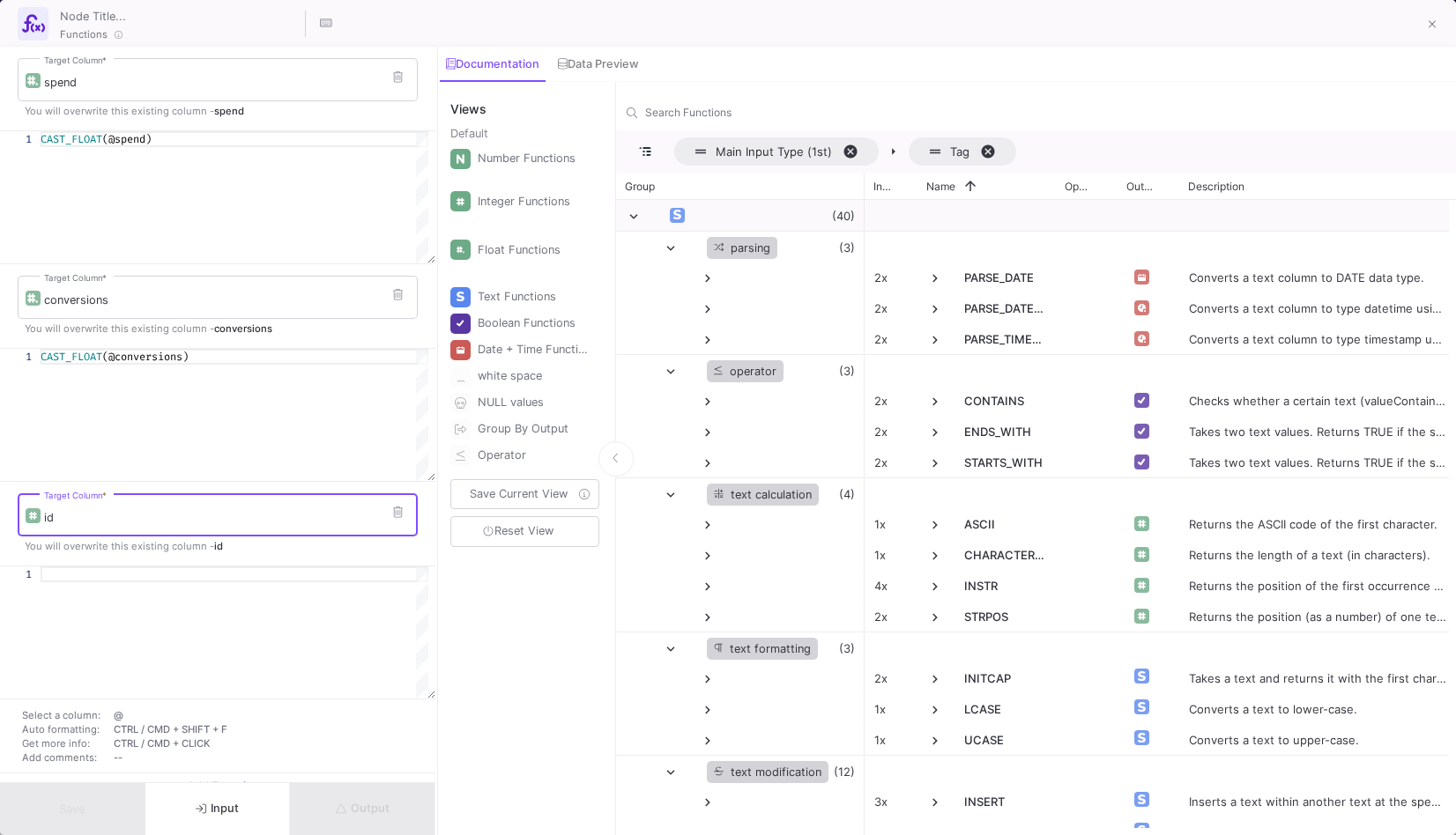
type input "id"
click at [110, 570] on div at bounding box center [235, 574] width 388 height 16
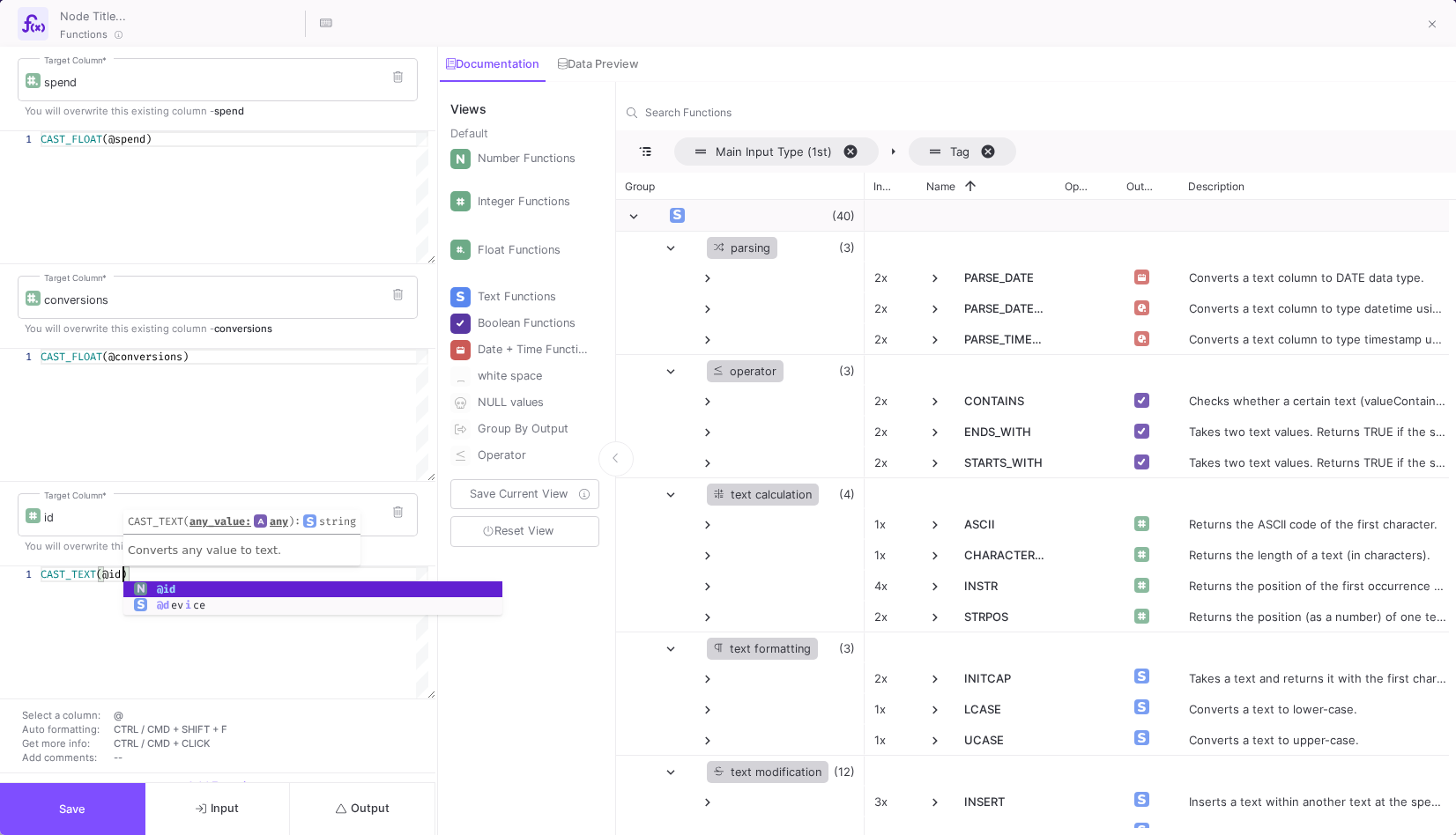
type textarea "CAST_TEXT(@id)"
click at [111, 812] on button "Save" at bounding box center [72, 809] width 146 height 52
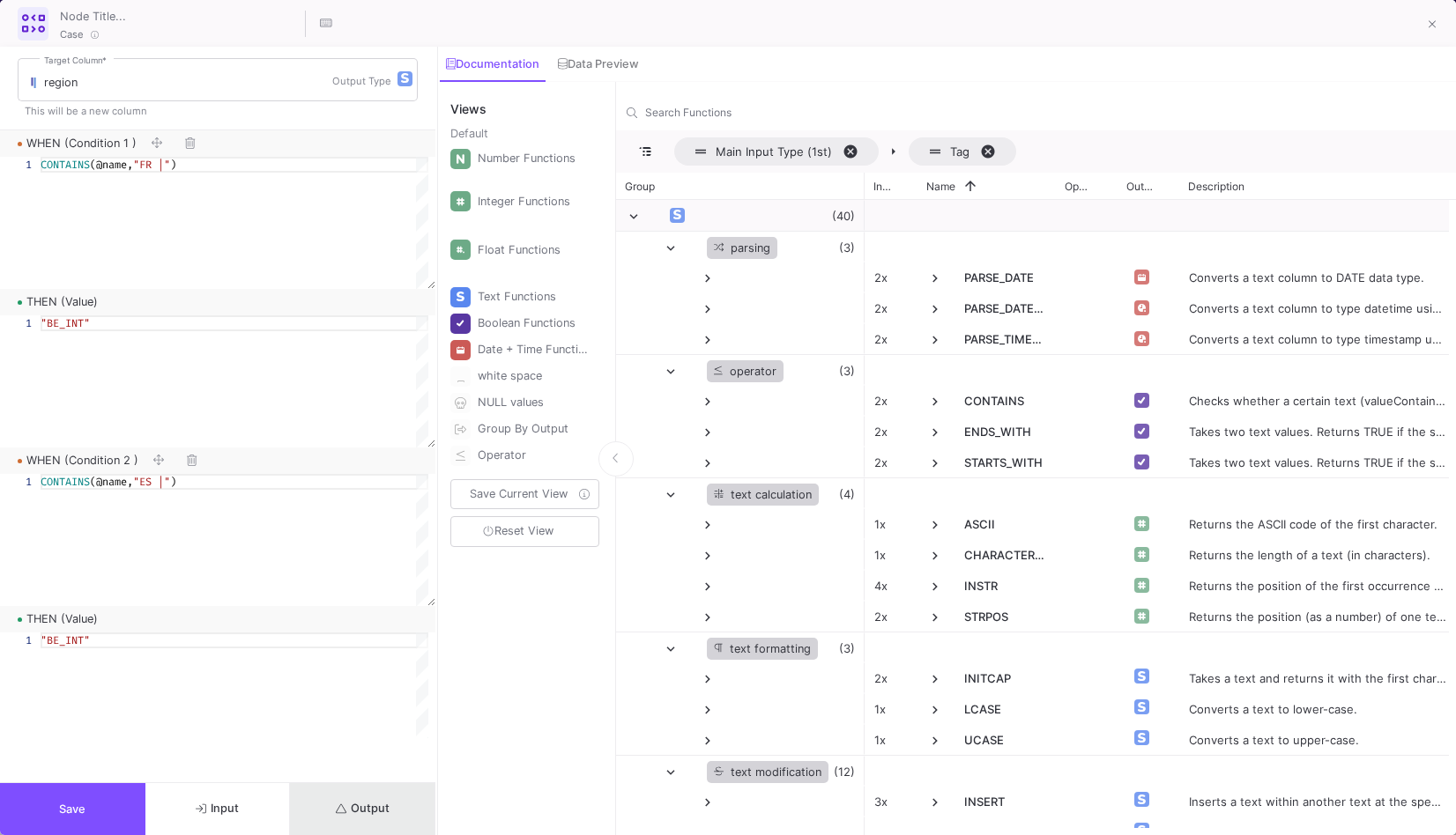
click at [366, 804] on span "Output" at bounding box center [362, 808] width 53 height 13
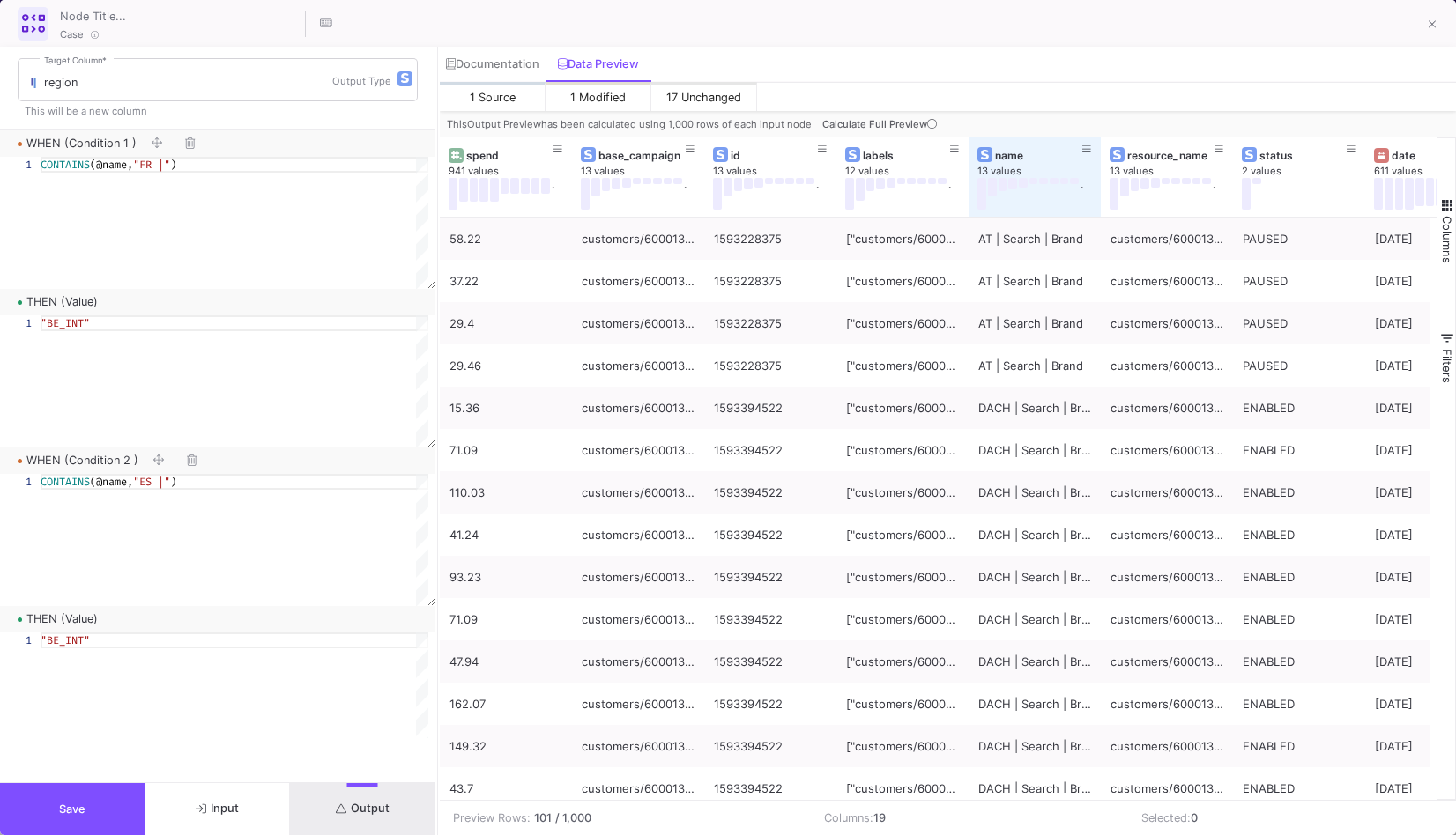
click at [112, 821] on button "Save" at bounding box center [72, 809] width 146 height 52
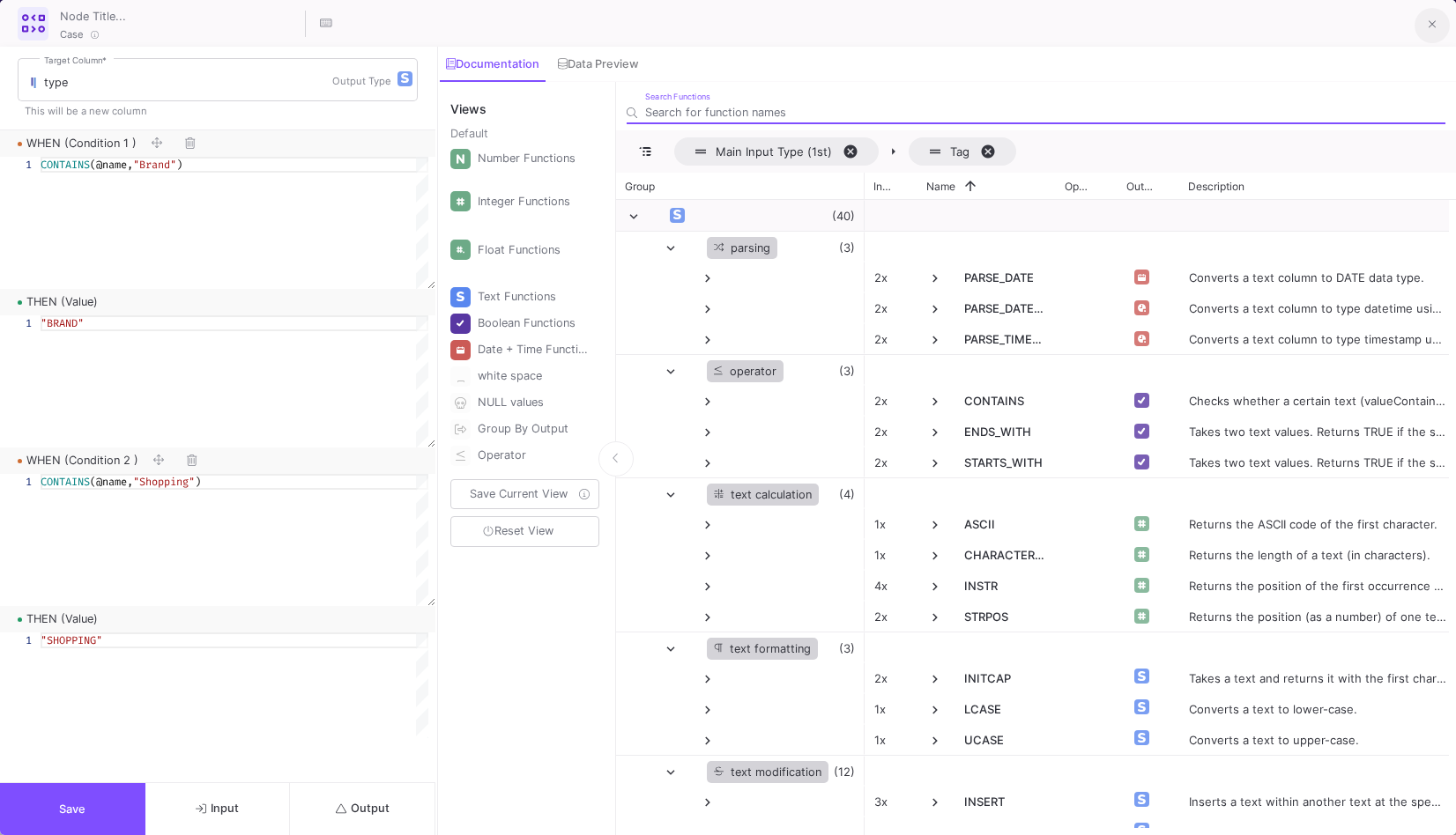
click at [1435, 17] on fa-icon at bounding box center [1432, 25] width 8 height 15
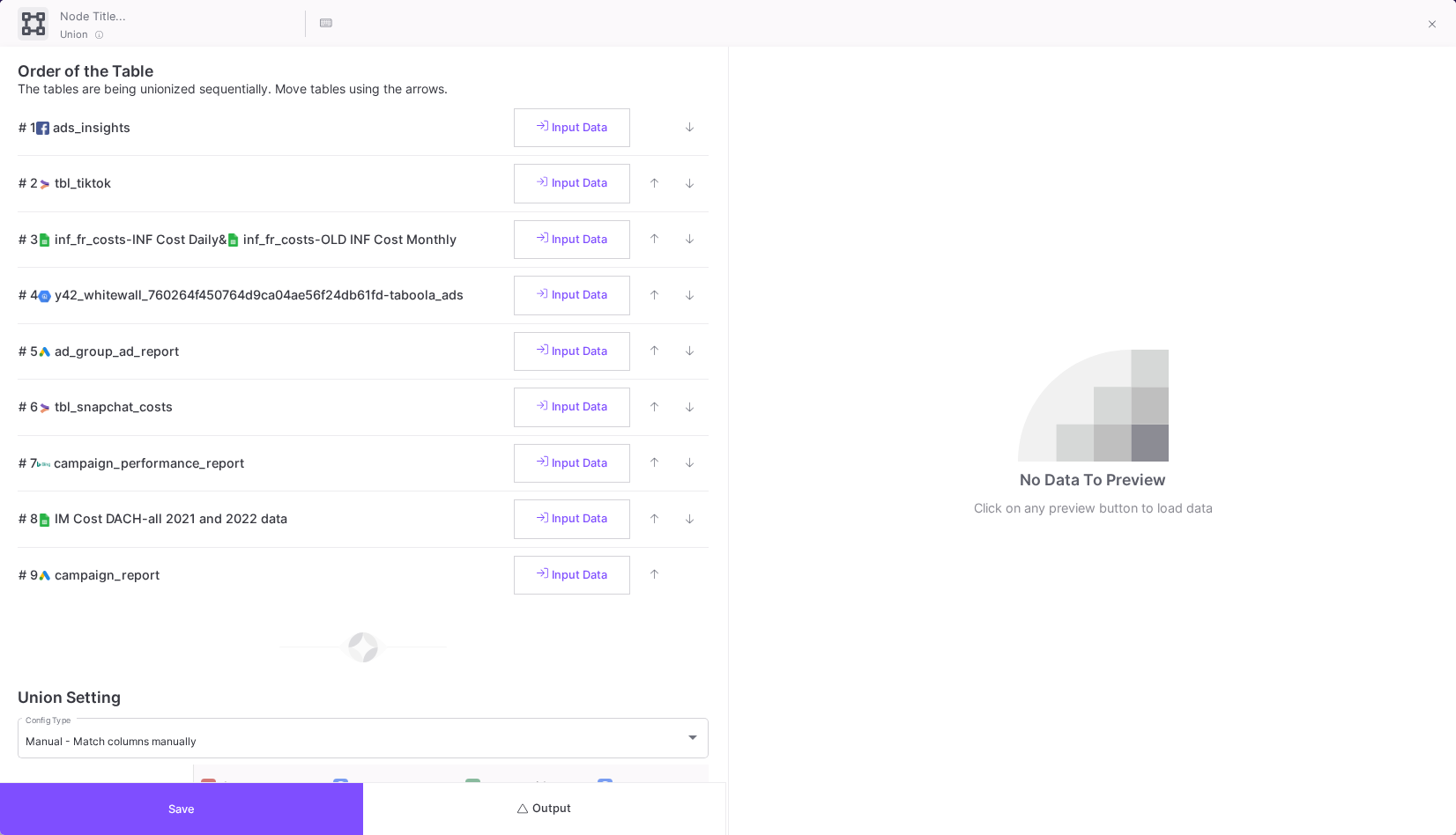
click at [565, 797] on button "Output" at bounding box center [544, 809] width 363 height 52
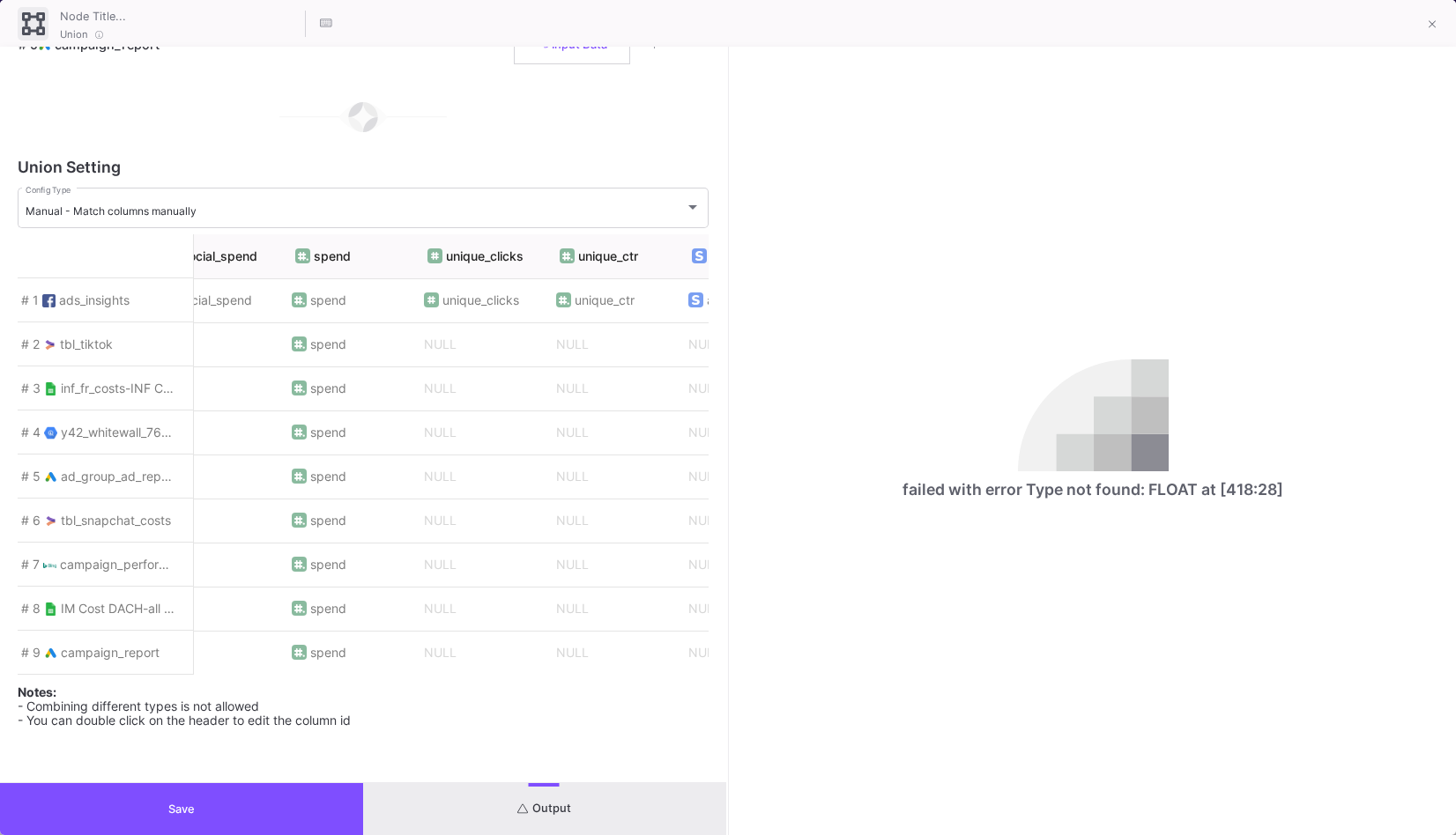
scroll to position [0, 3613]
click at [1438, 19] on button at bounding box center [1431, 25] width 35 height 35
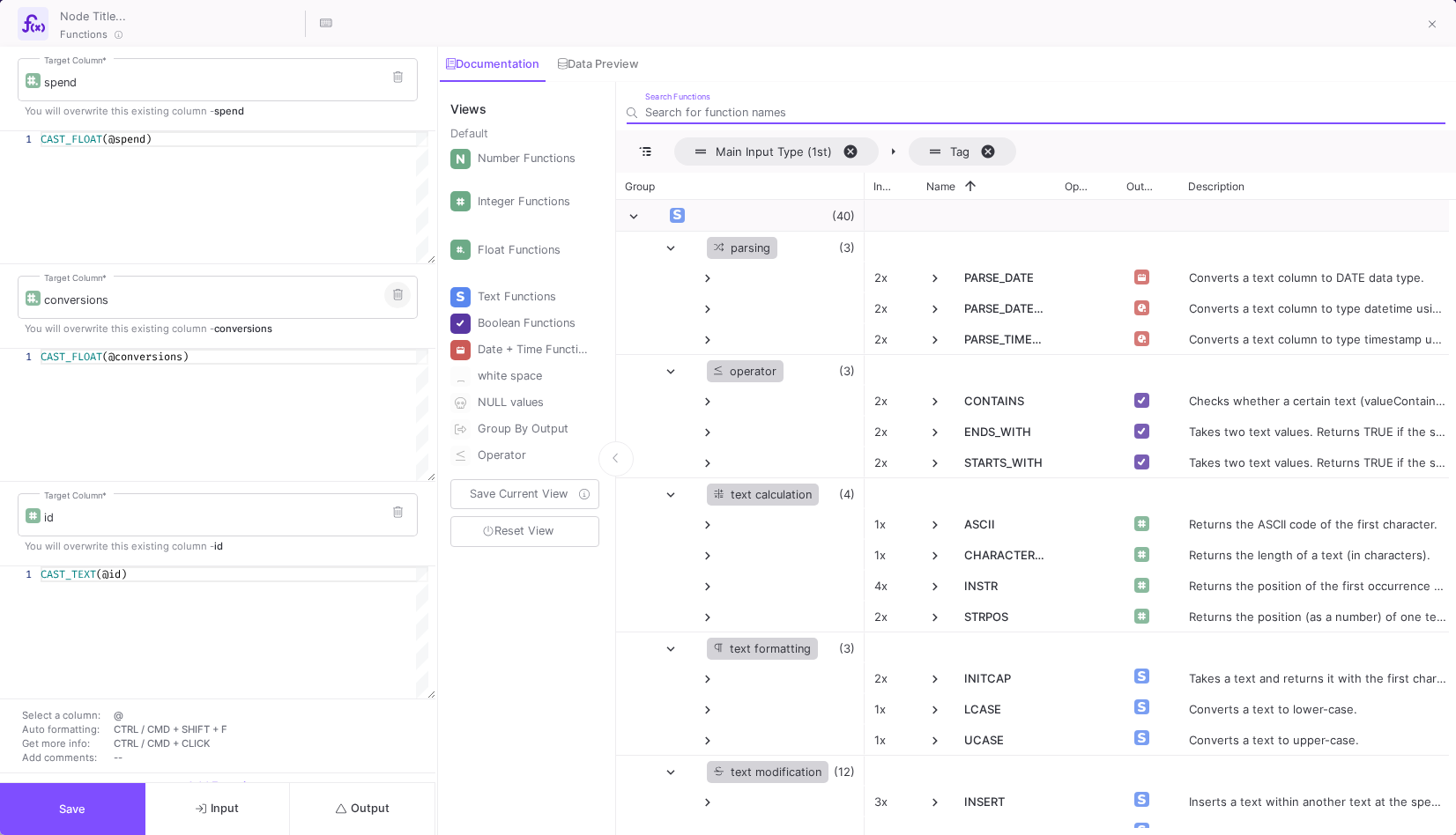
click at [393, 298] on icon at bounding box center [398, 295] width 10 height 11
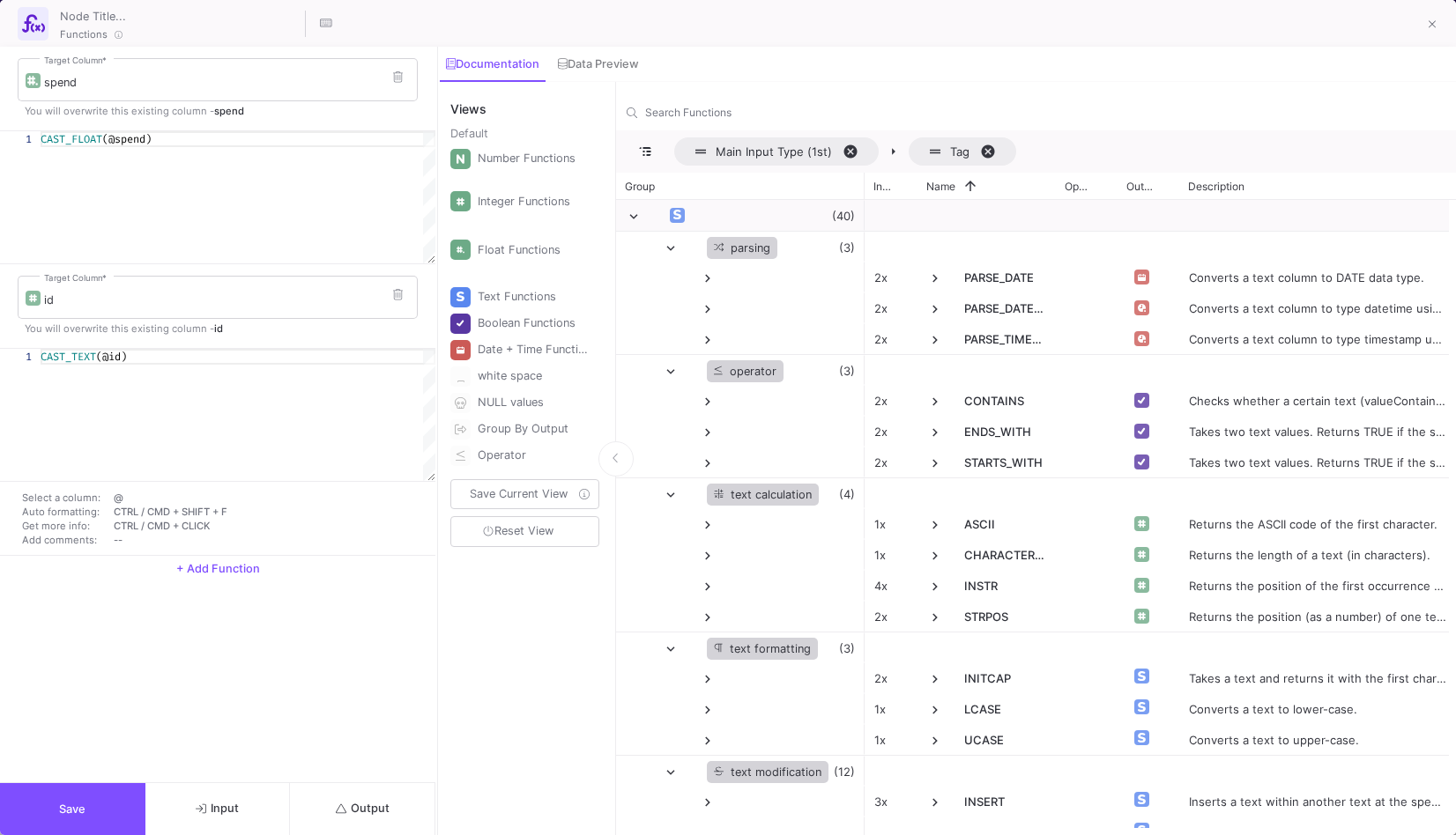
click at [227, 571] on span "+ Add Function" at bounding box center [218, 569] width 84 height 13
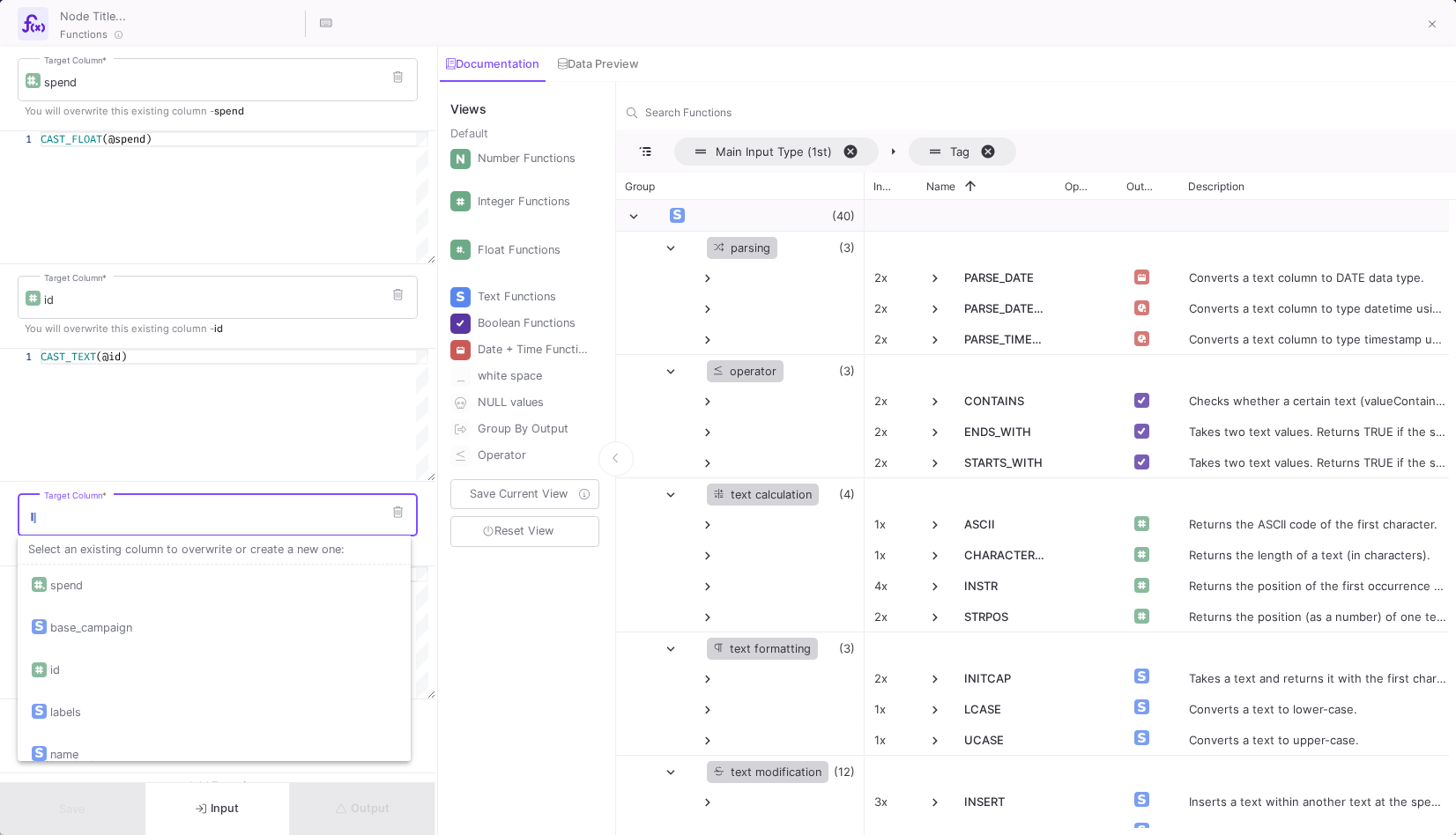
click at [188, 523] on input "Target Column *" at bounding box center [227, 518] width 366 height 14
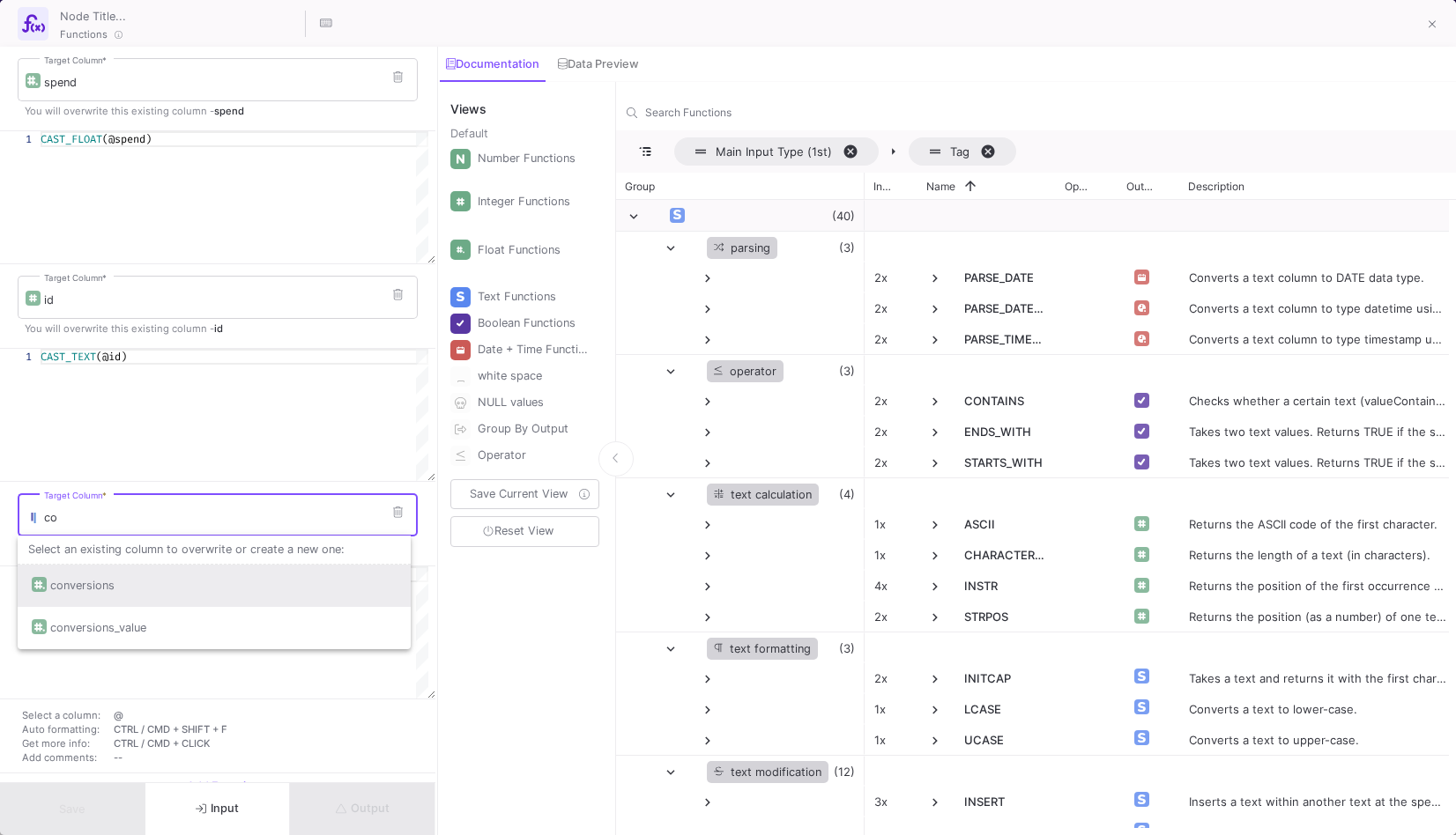
click at [133, 588] on div "conversions" at bounding box center [214, 585] width 365 height 42
type input "conversions"
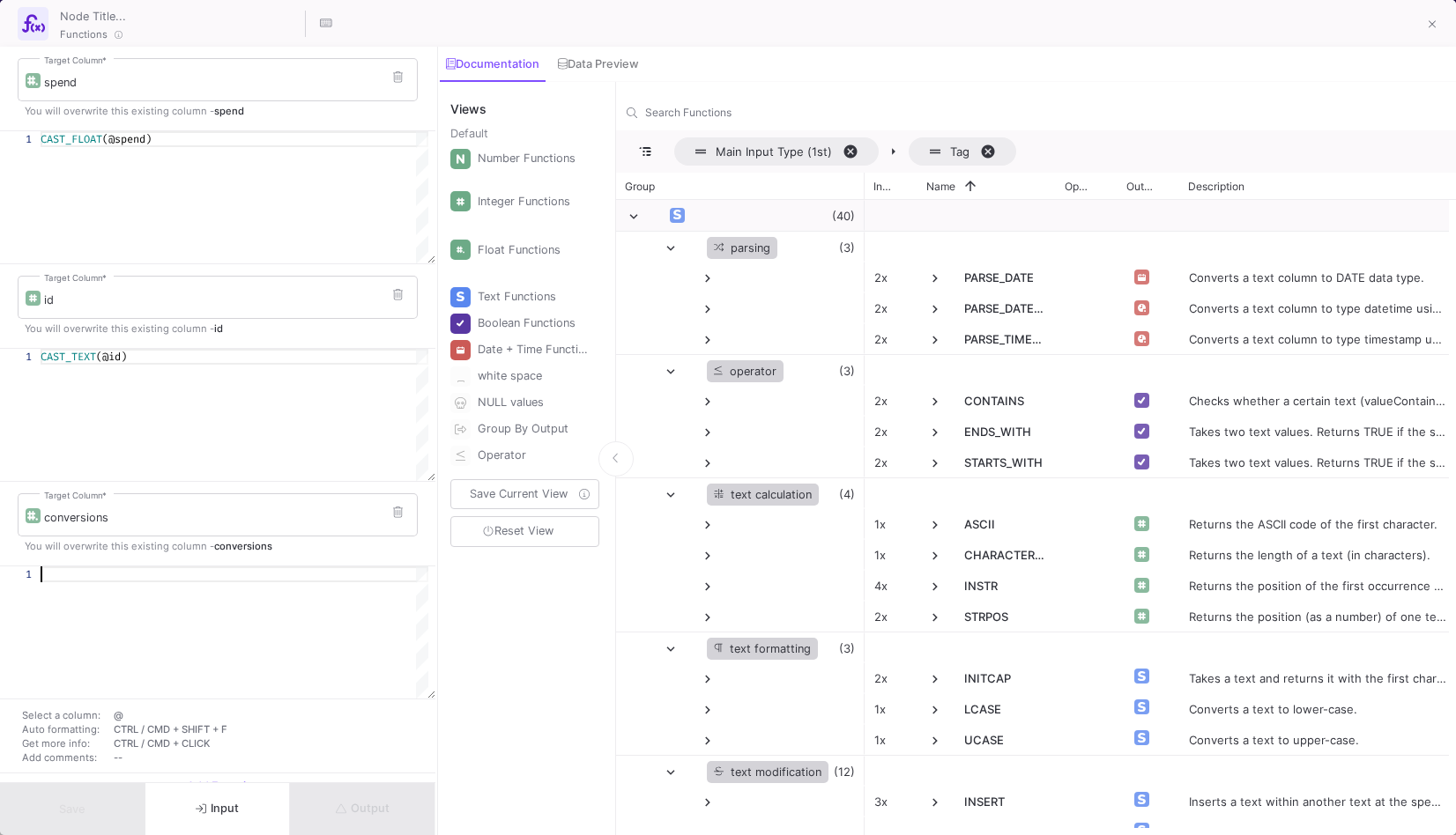
click at [123, 578] on div at bounding box center [235, 574] width 388 height 16
type textarea "@"
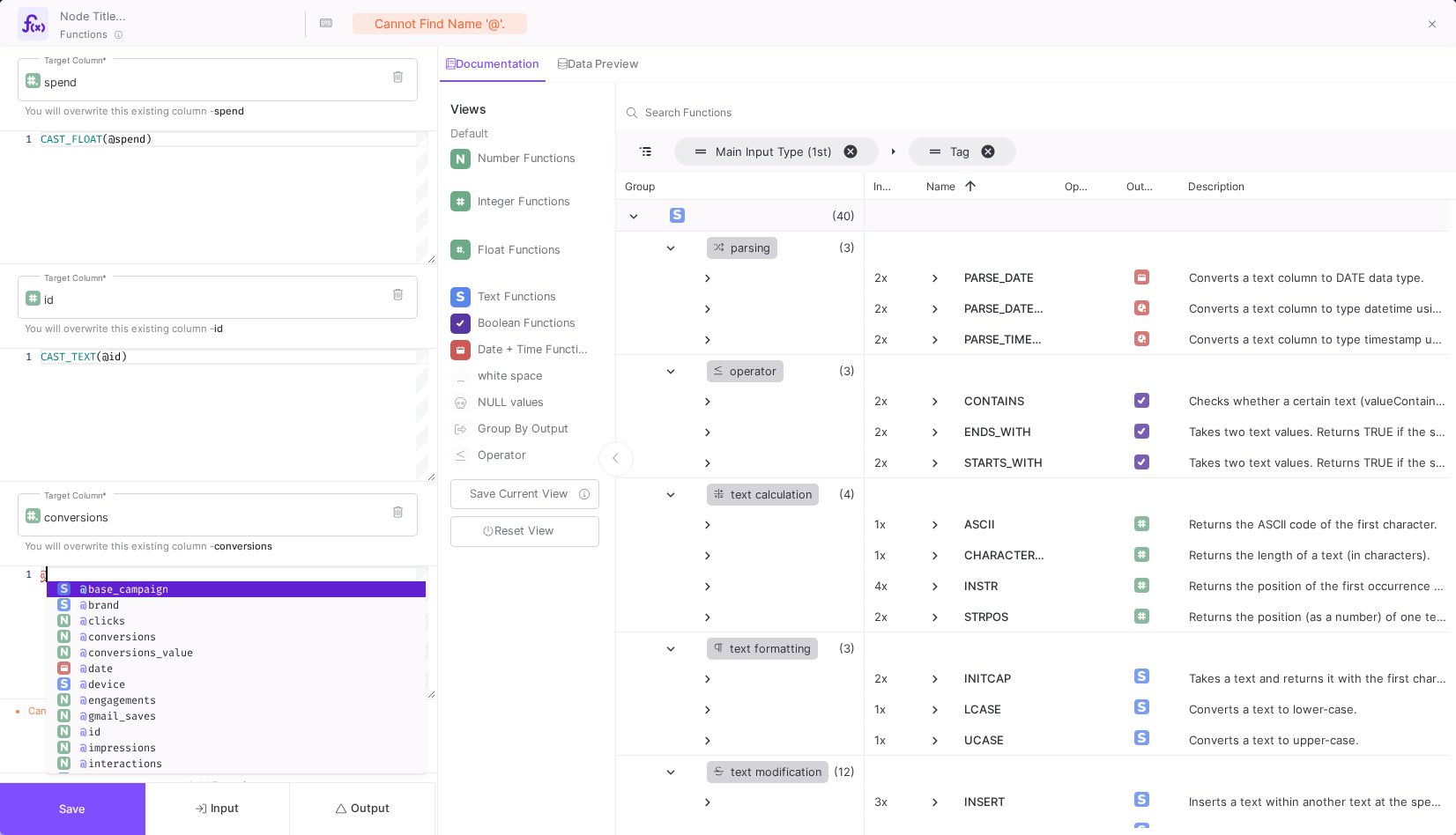
click at [128, 574] on div "@" at bounding box center [235, 574] width 388 height 16
click at [128, 566] on div "@" at bounding box center [235, 574] width 388 height 16
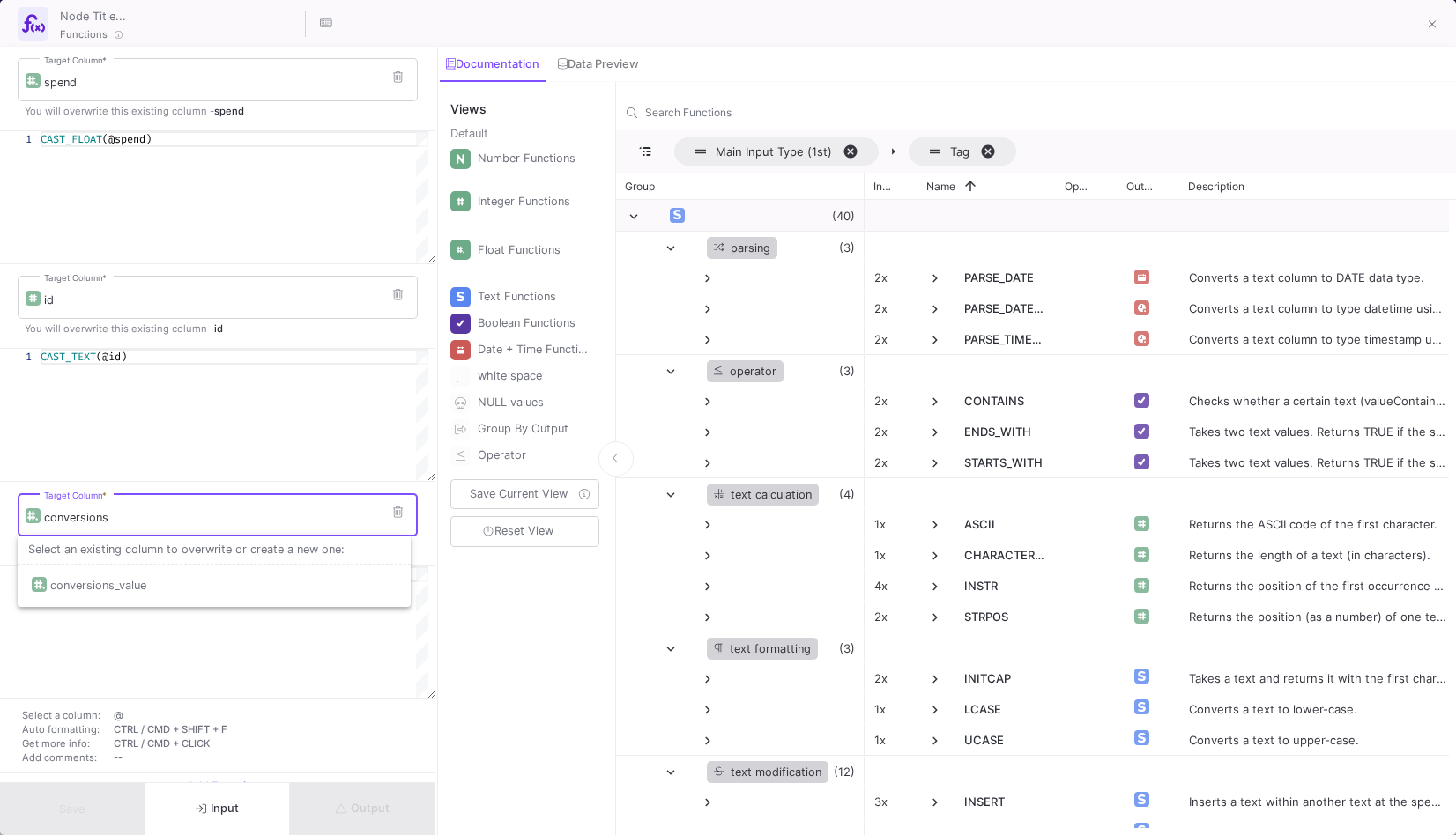
click at [400, 523] on input "conversions" at bounding box center [227, 518] width 366 height 14
click at [393, 520] on button at bounding box center [398, 513] width 27 height 27
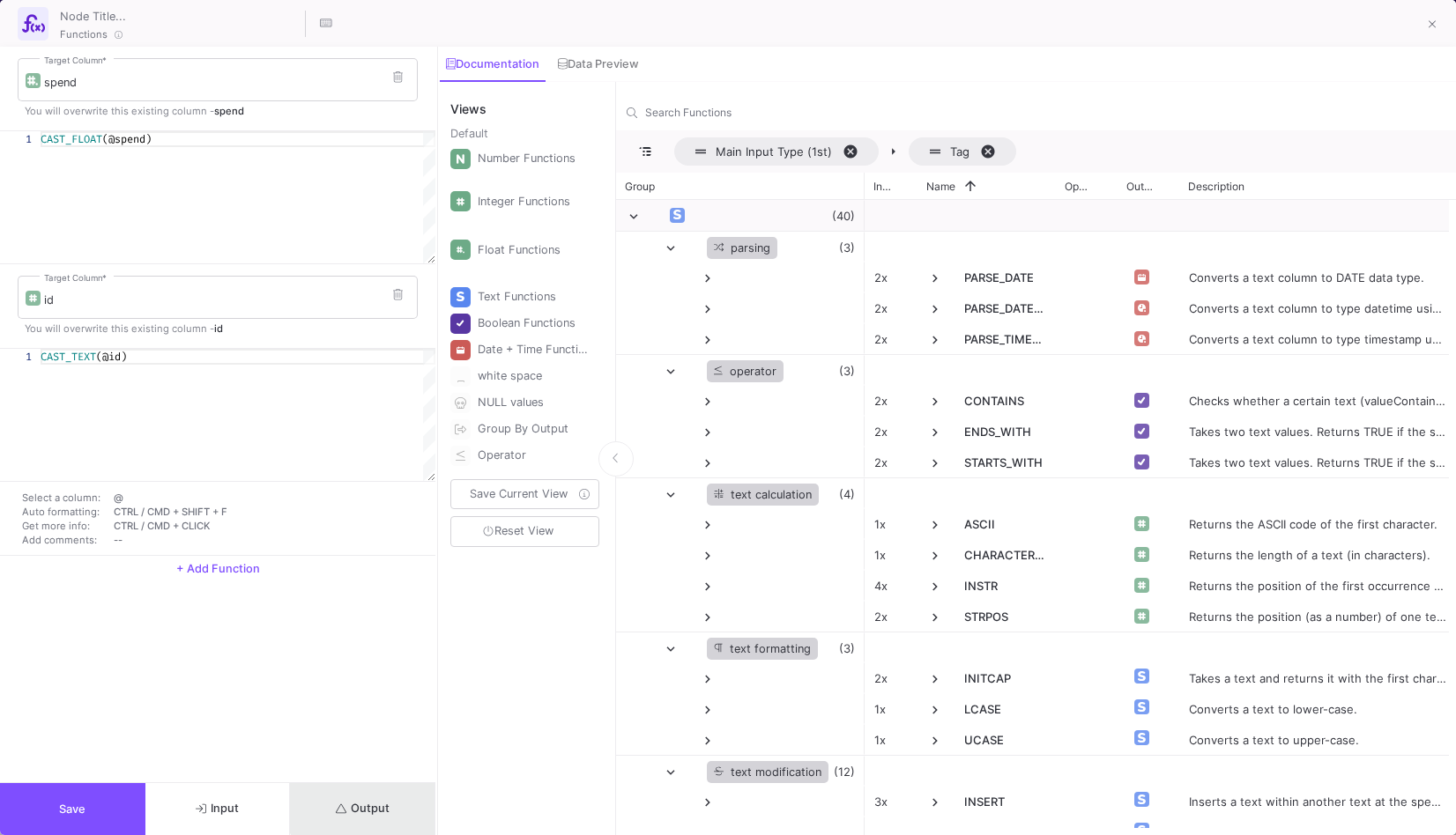
click at [386, 789] on button "Output" at bounding box center [362, 809] width 146 height 52
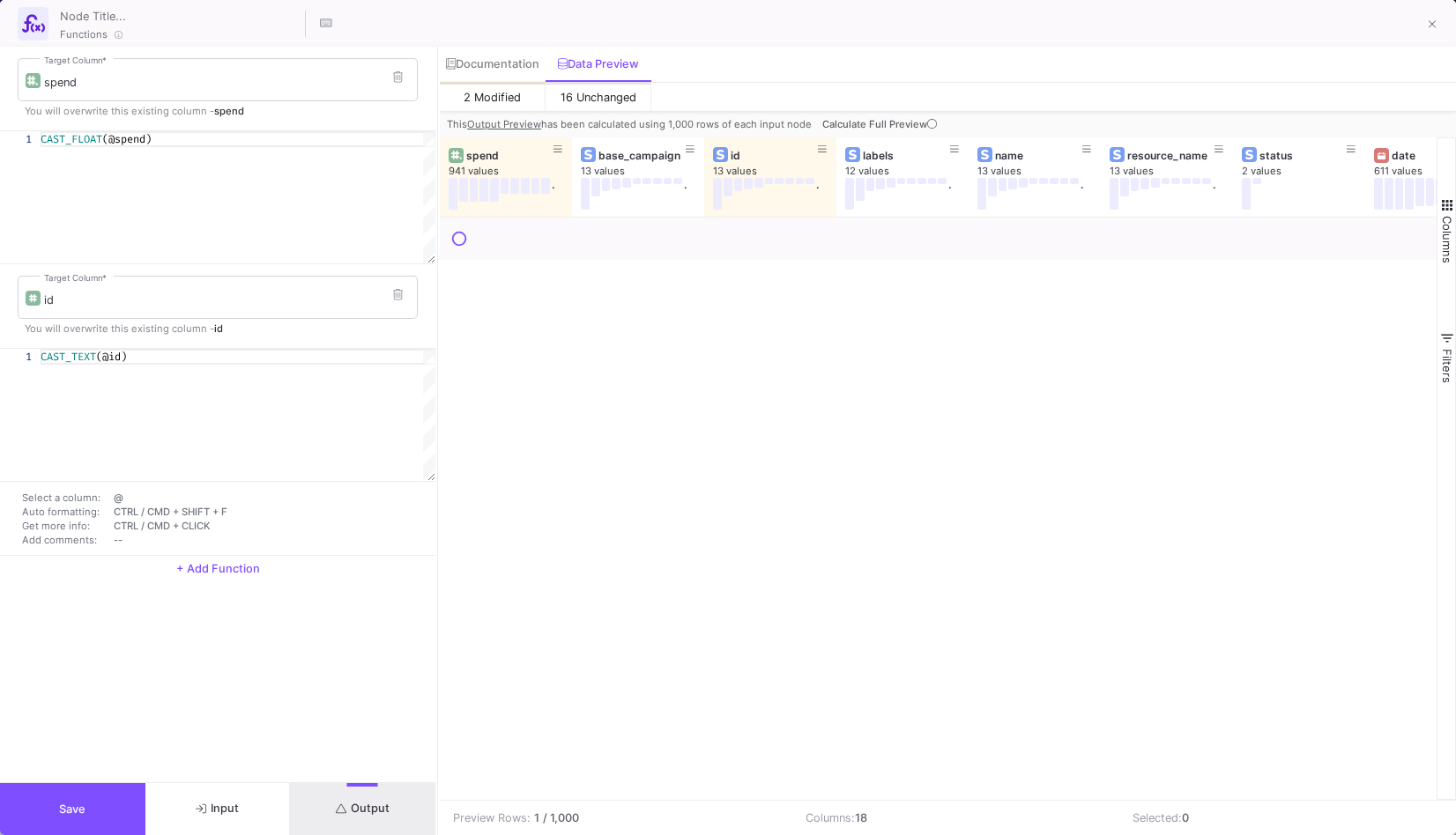
click at [810, 801] on tr "Preview Rows: 1 / 1,000 Columns: 18 Selected: 0" at bounding box center [942, 818] width 1006 height 34
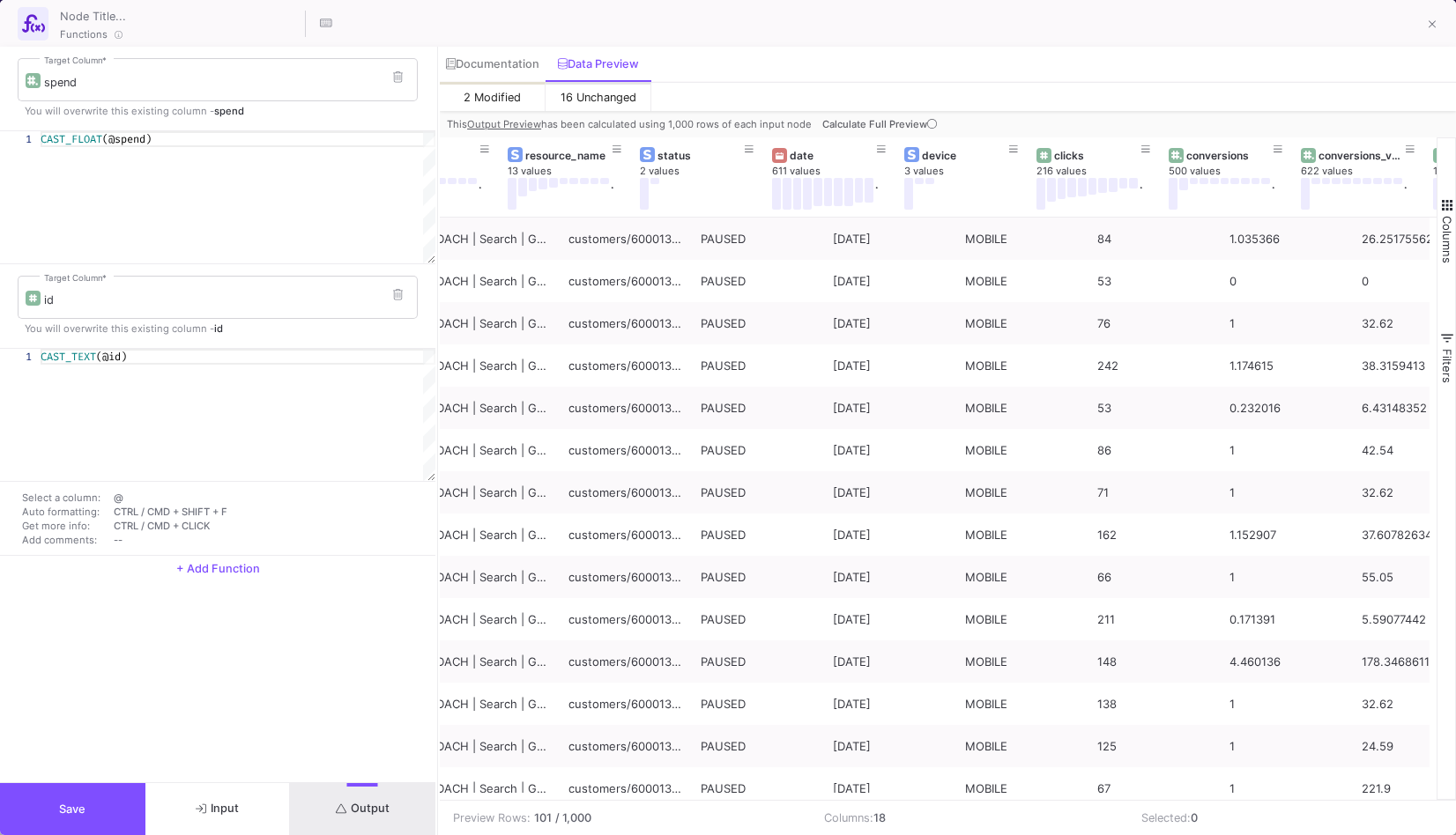
scroll to position [0, 647]
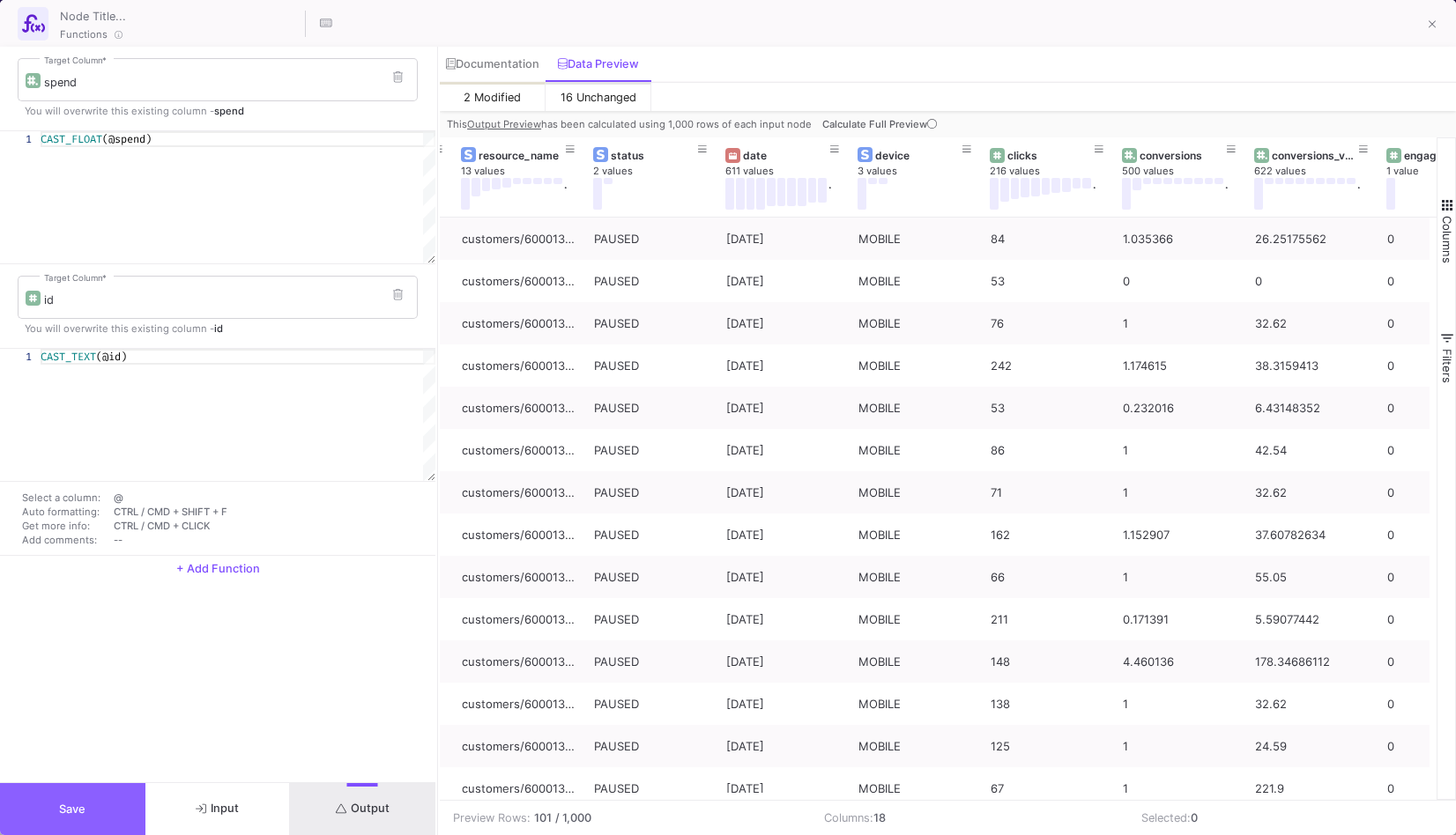
click at [101, 805] on button "Save" at bounding box center [72, 809] width 146 height 52
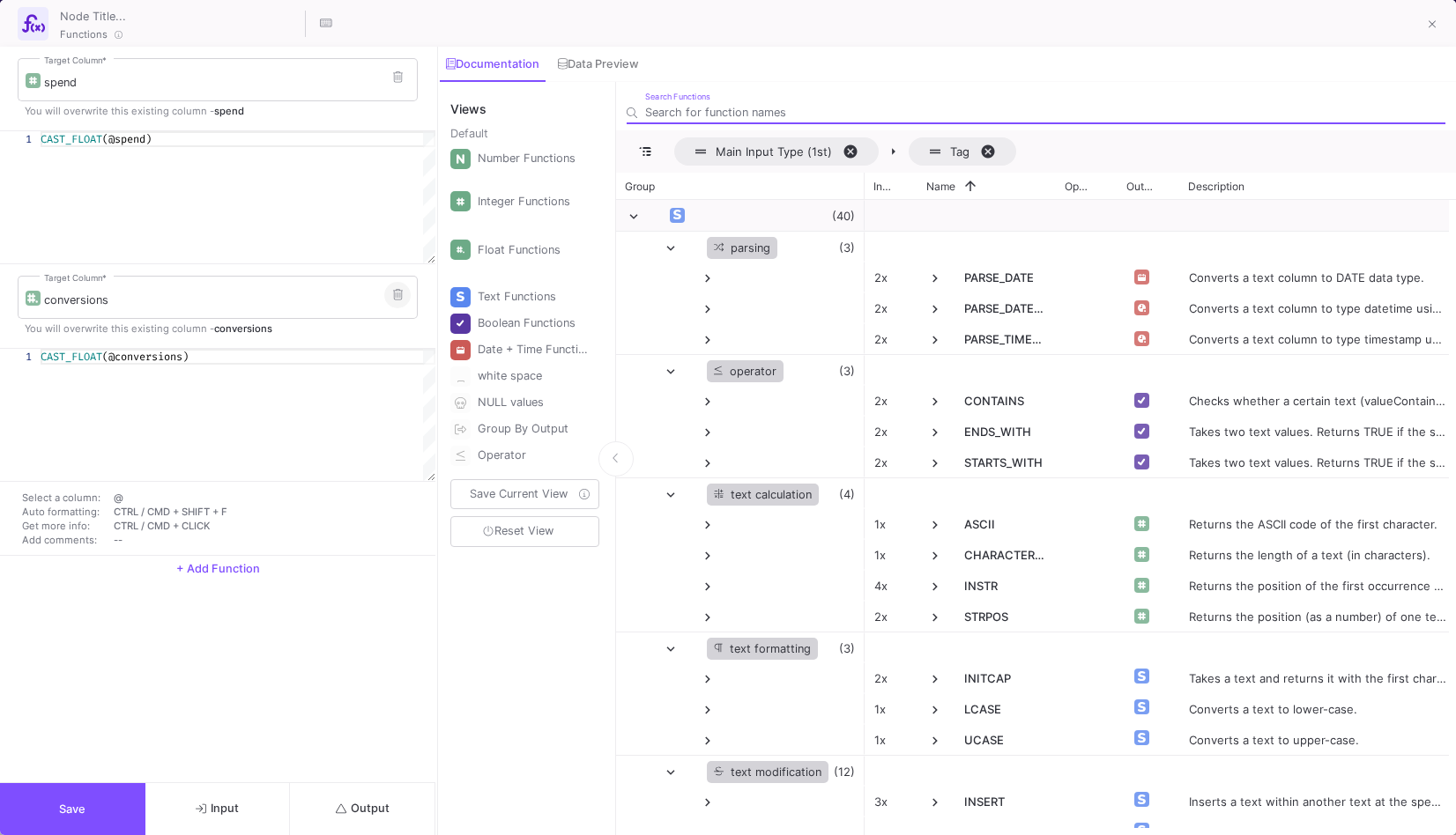
click at [403, 294] on button at bounding box center [398, 295] width 27 height 27
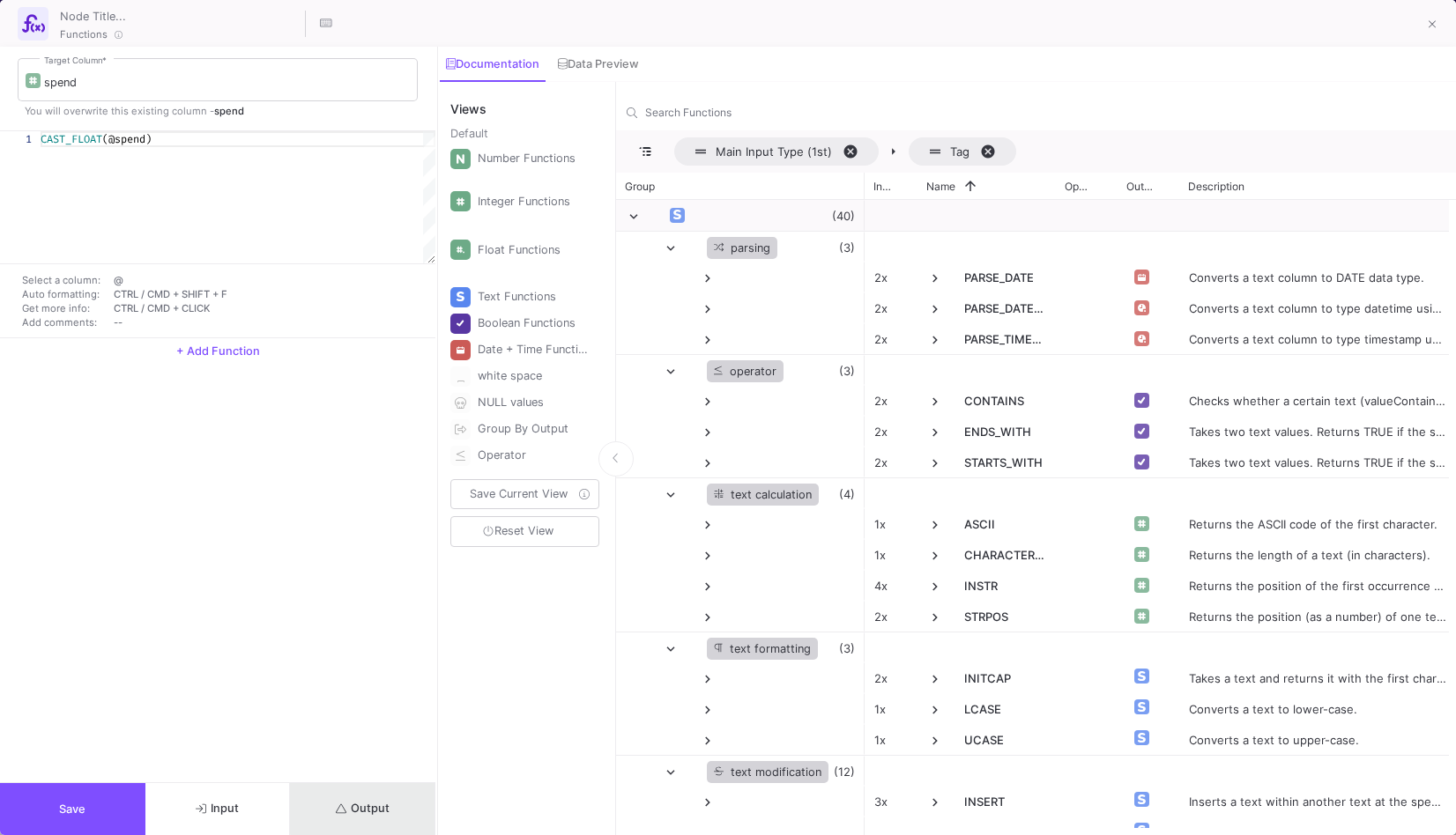
click at [364, 806] on span "Output" at bounding box center [362, 808] width 53 height 13
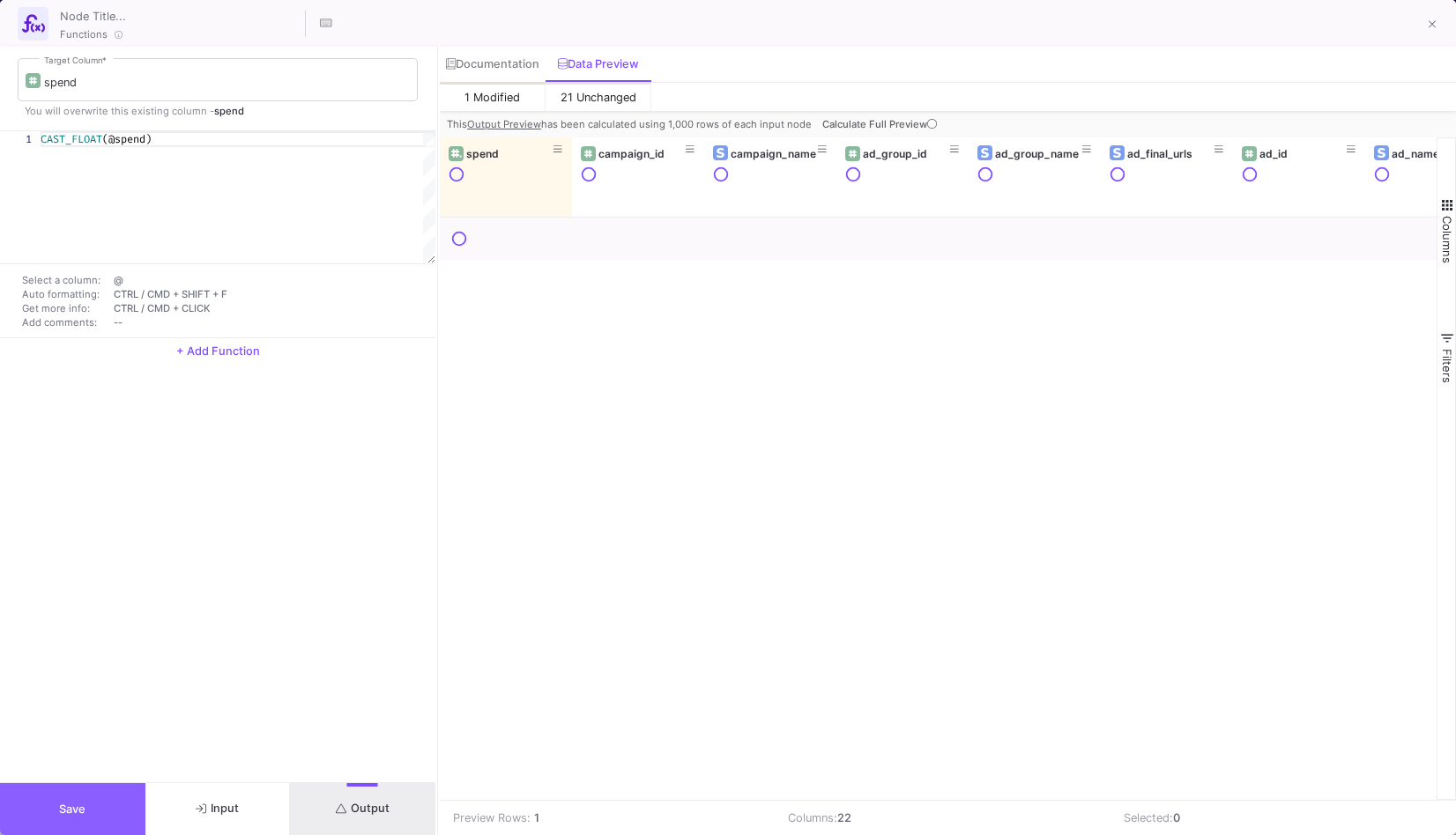
click at [84, 809] on span "Save" at bounding box center [72, 809] width 27 height 13
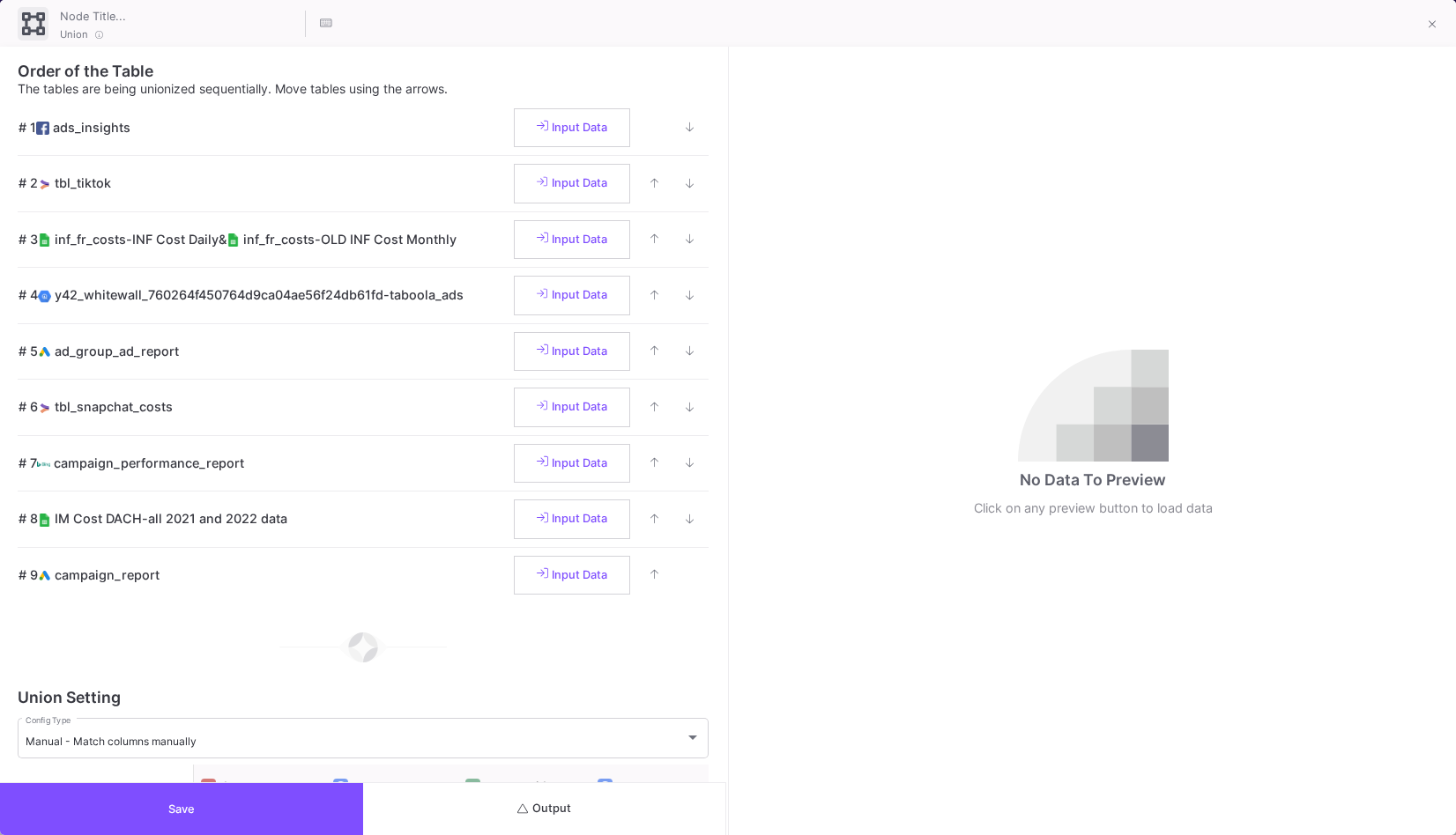
click at [589, 820] on button "Output" at bounding box center [544, 809] width 363 height 52
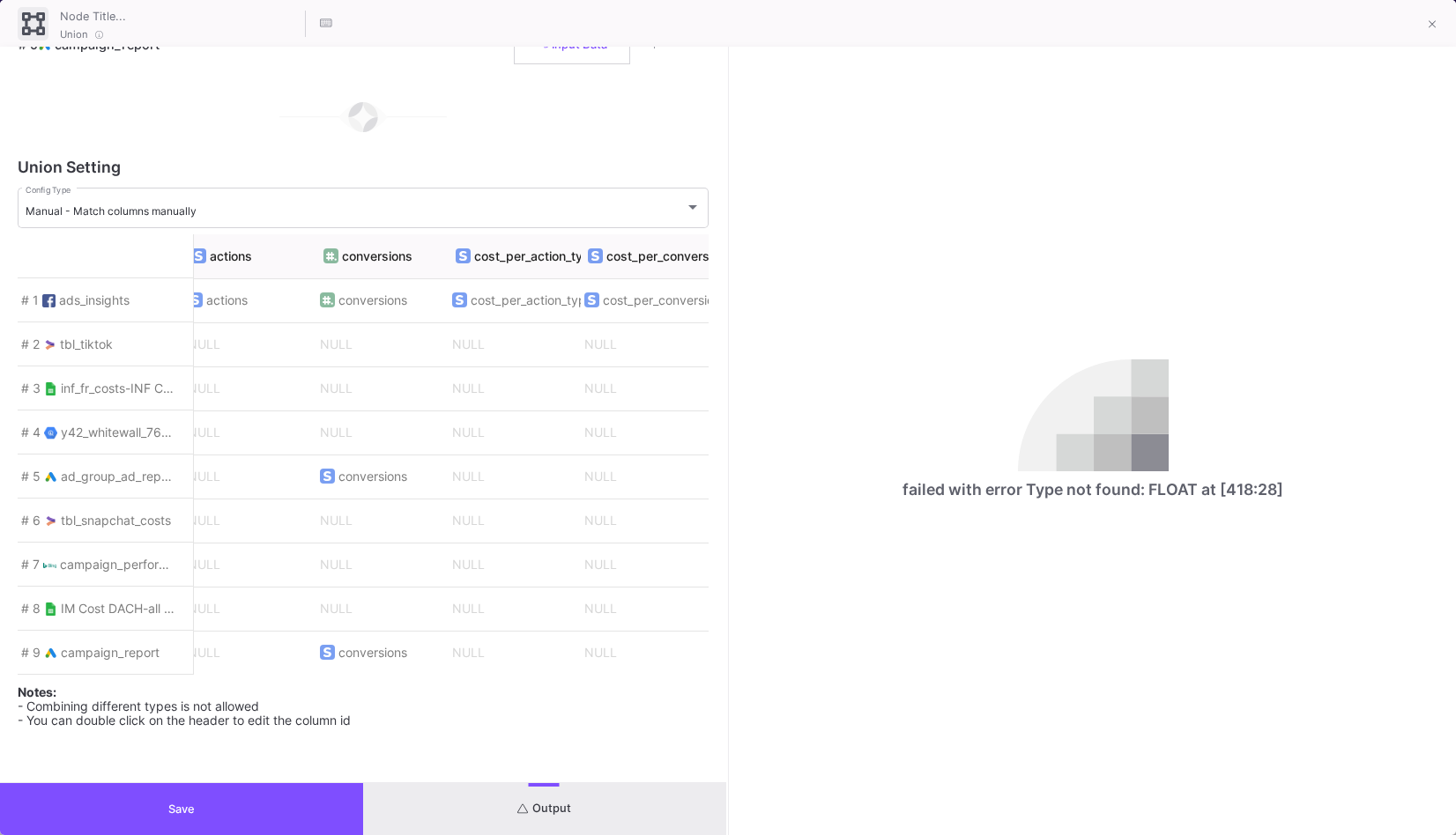
scroll to position [0, 4241]
click at [349, 482] on span "conversions" at bounding box center [380, 477] width 125 height 37
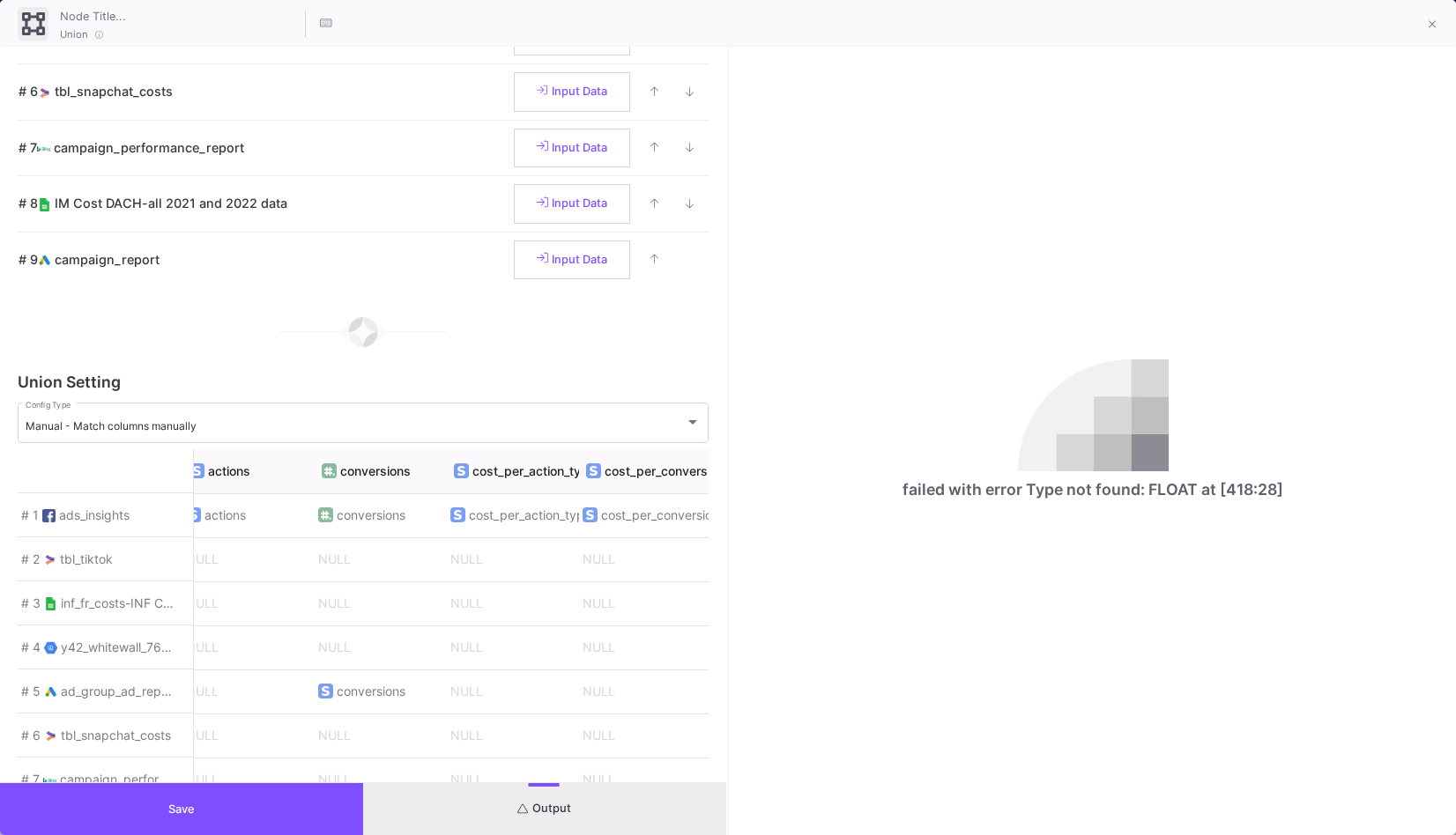
scroll to position [0, 0]
